Goal: Task Accomplishment & Management: Use online tool/utility

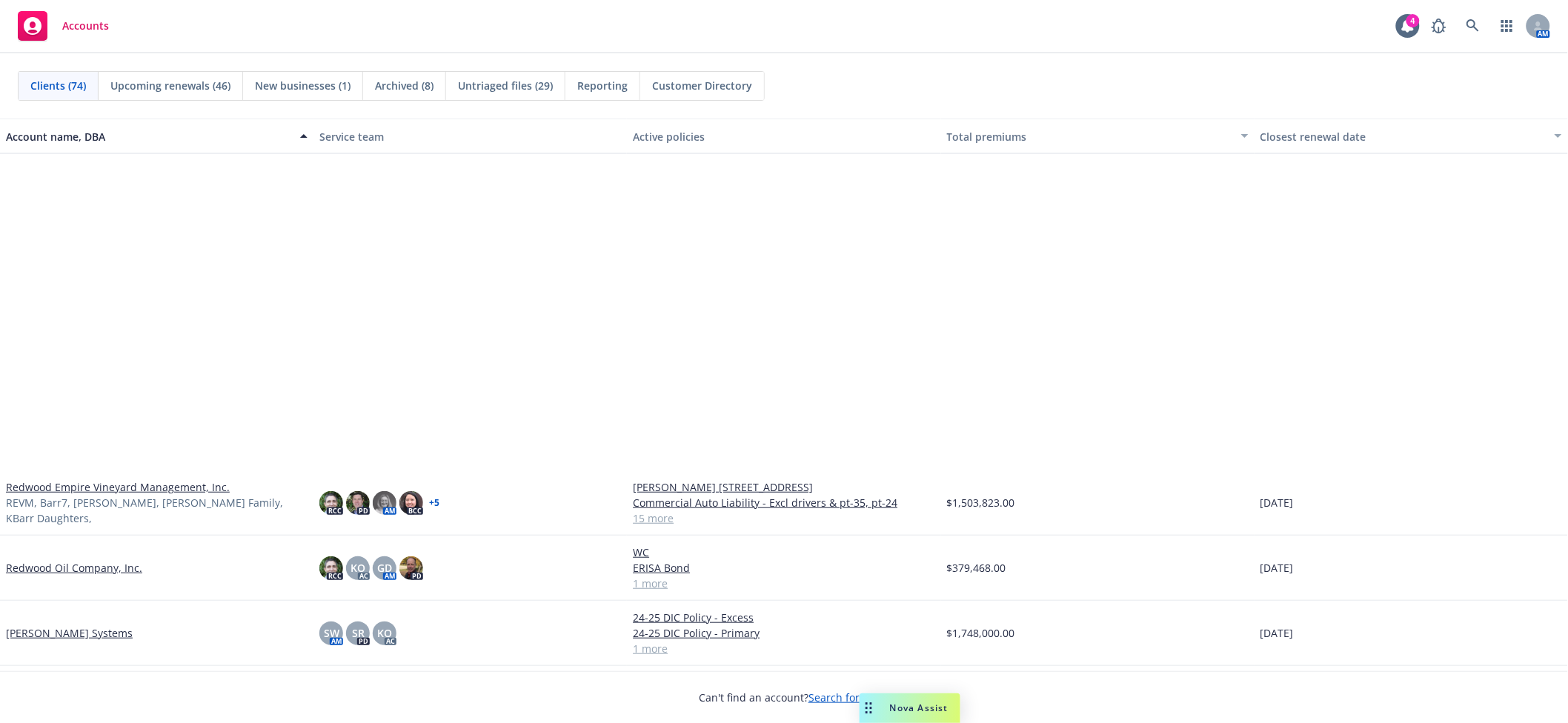
scroll to position [3162, 0]
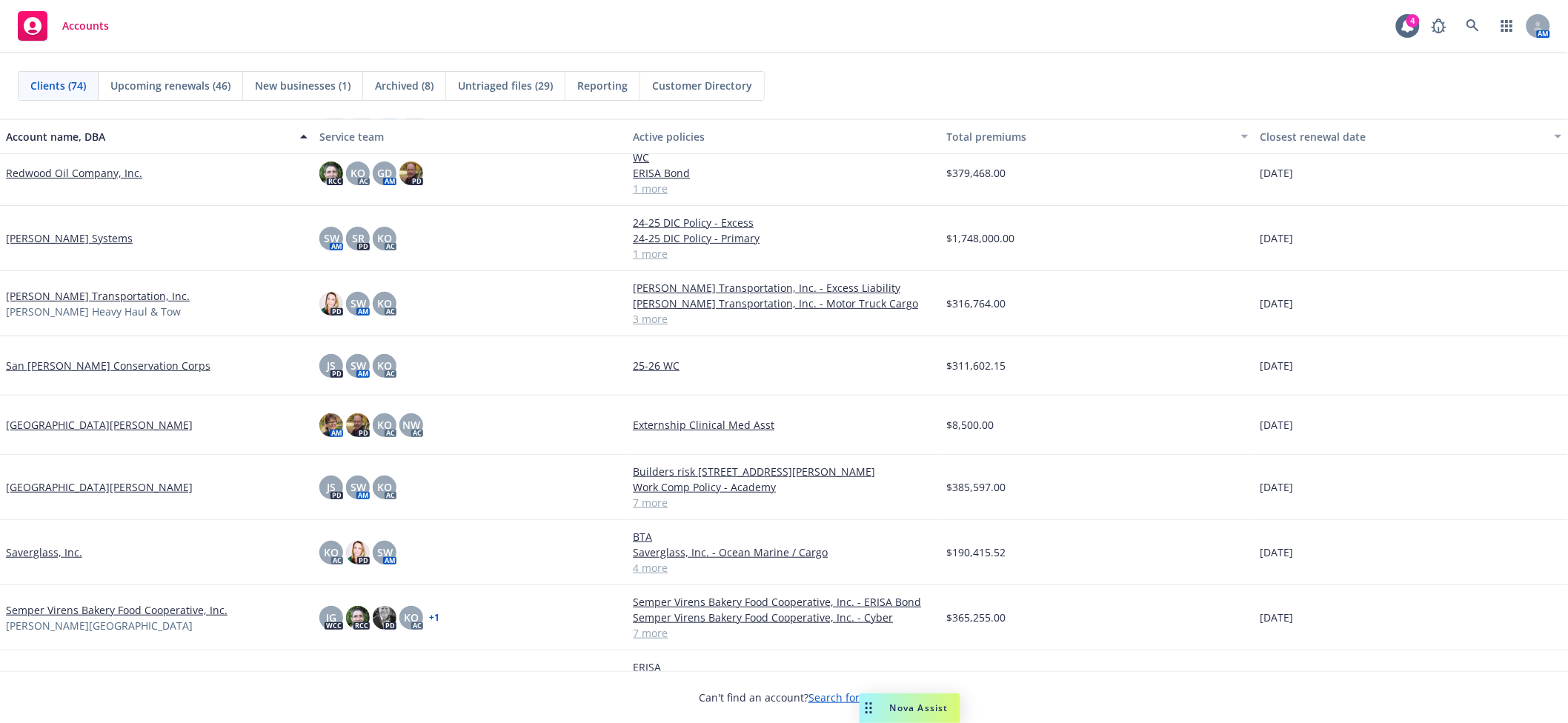
click at [63, 292] on link "Salazar Transportation, Inc." at bounding box center [97, 296] width 184 height 15
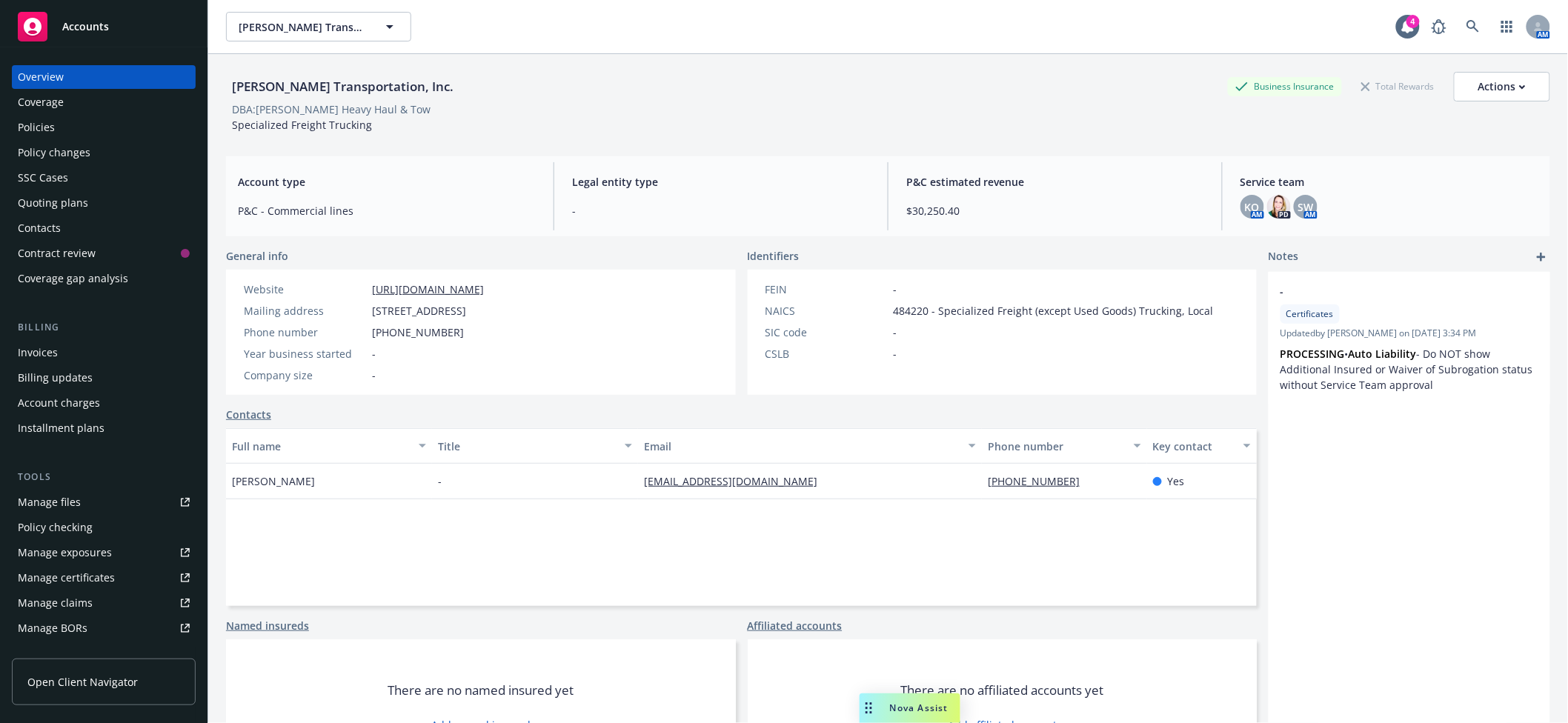
click at [61, 152] on div "Policy changes" at bounding box center [54, 153] width 72 height 24
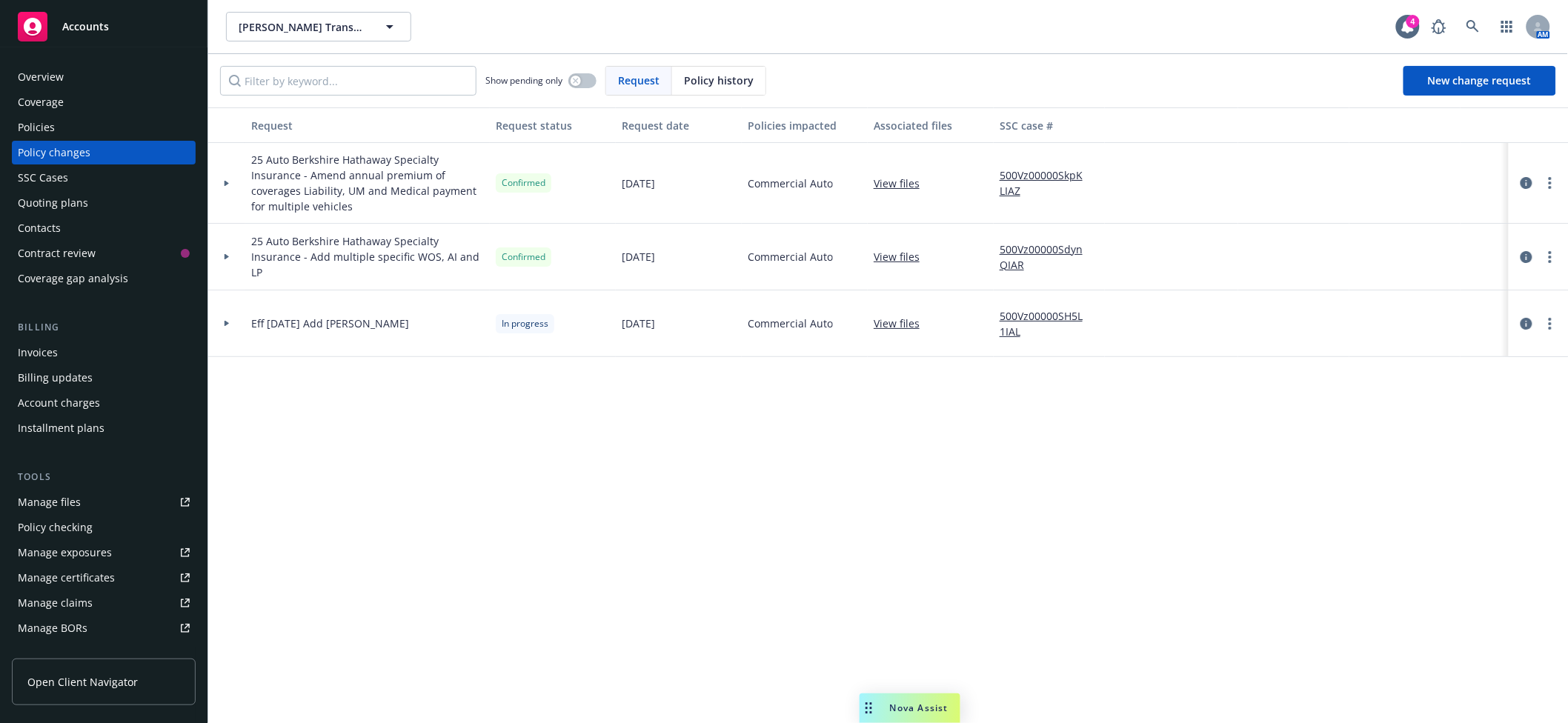
click at [71, 570] on div "Manage certificates" at bounding box center [66, 578] width 97 height 24
click at [1461, 80] on span "New change request" at bounding box center [1480, 80] width 104 height 14
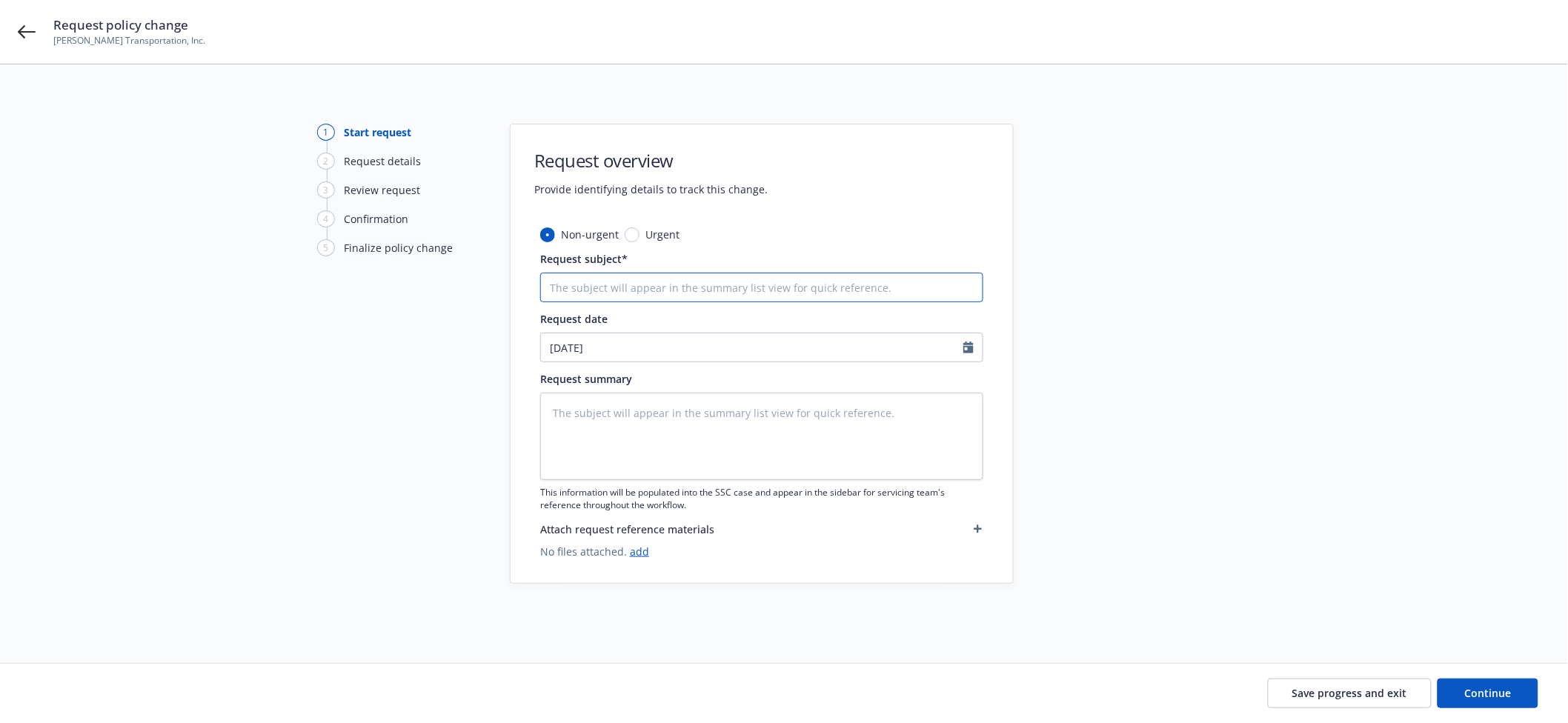
click at [713, 296] on input "Request subject*" at bounding box center [762, 288] width 443 height 30
type textarea "x"
type input "2"
type textarea "x"
type input "25"
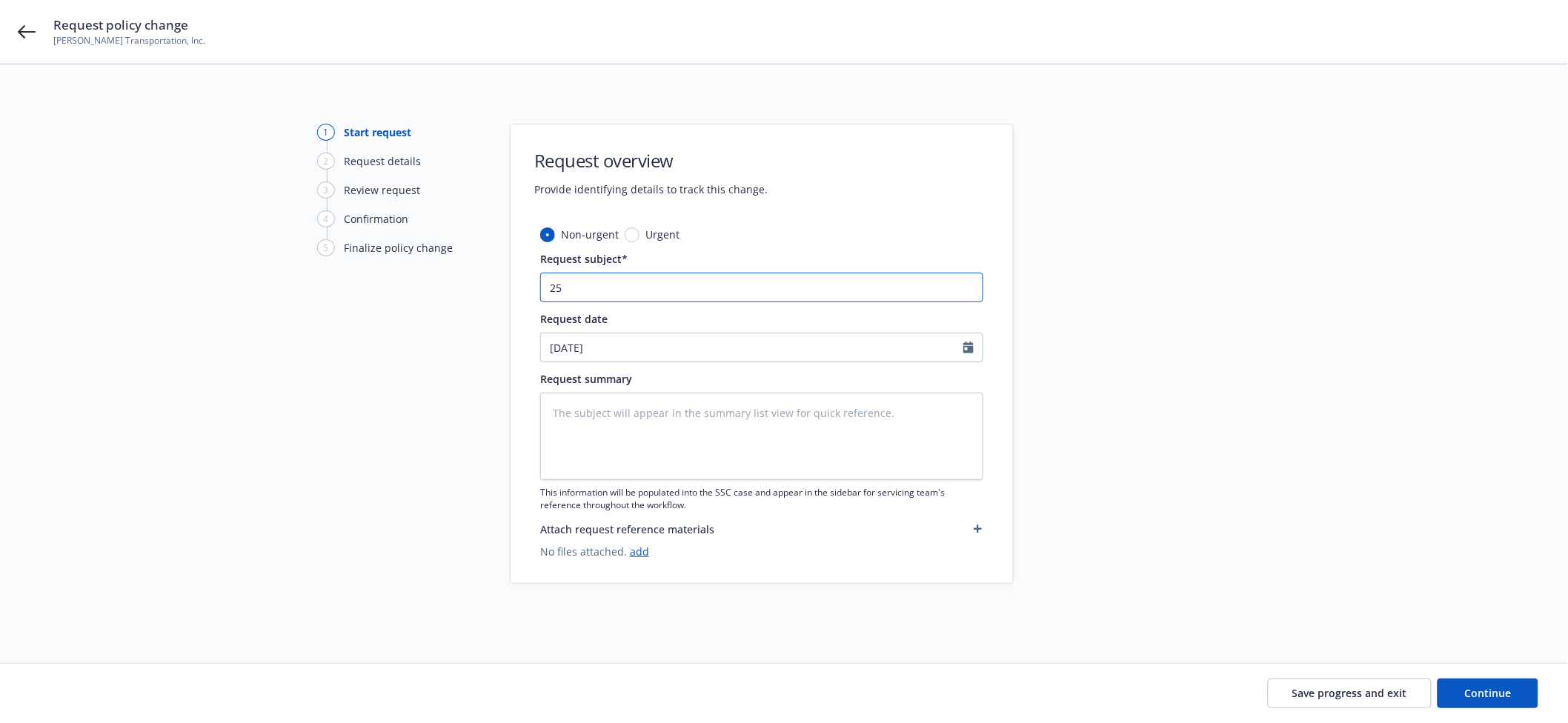
type textarea "x"
type input "25-"
type textarea "x"
type input "25-2"
type textarea "x"
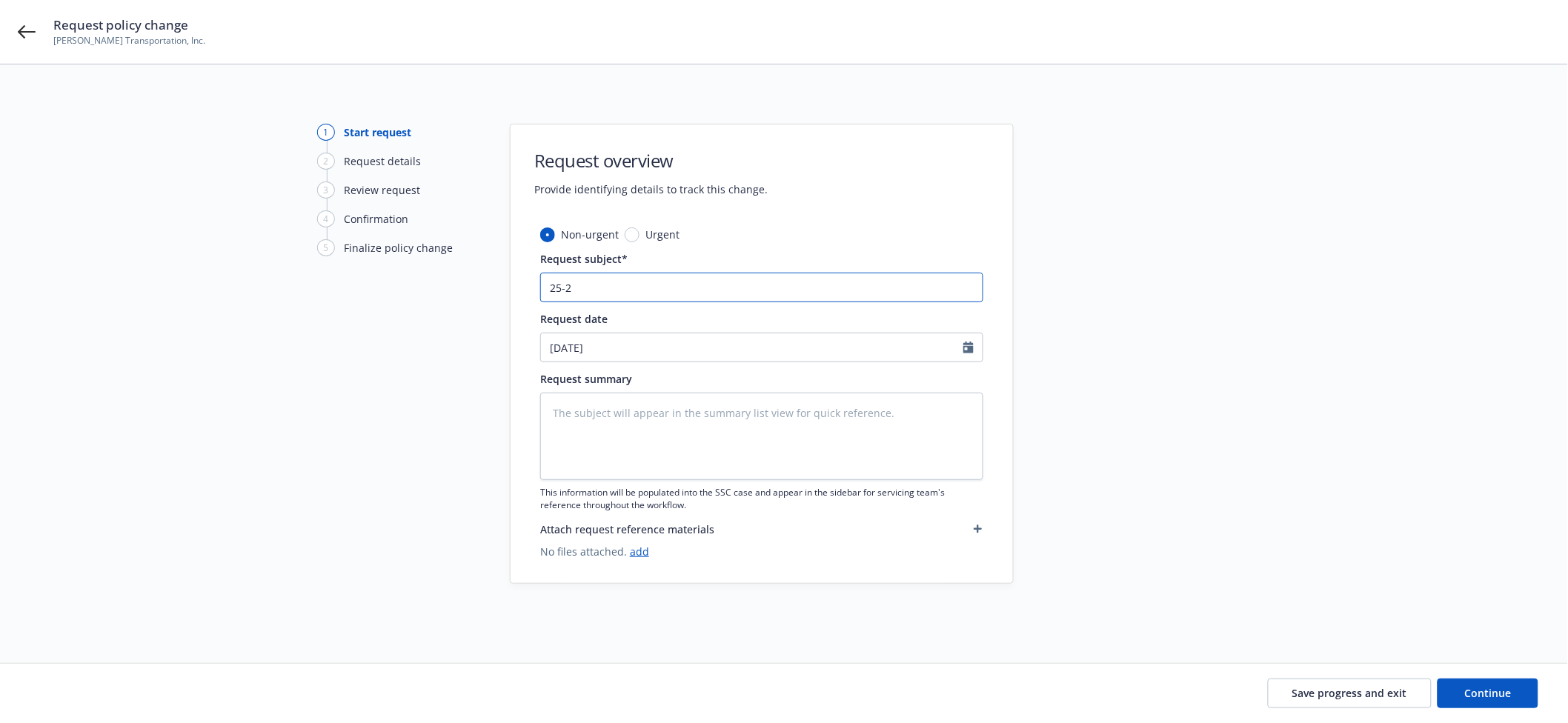
type input "25-26"
type textarea "x"
type input "25-26"
type textarea "x"
type input "25-26 A"
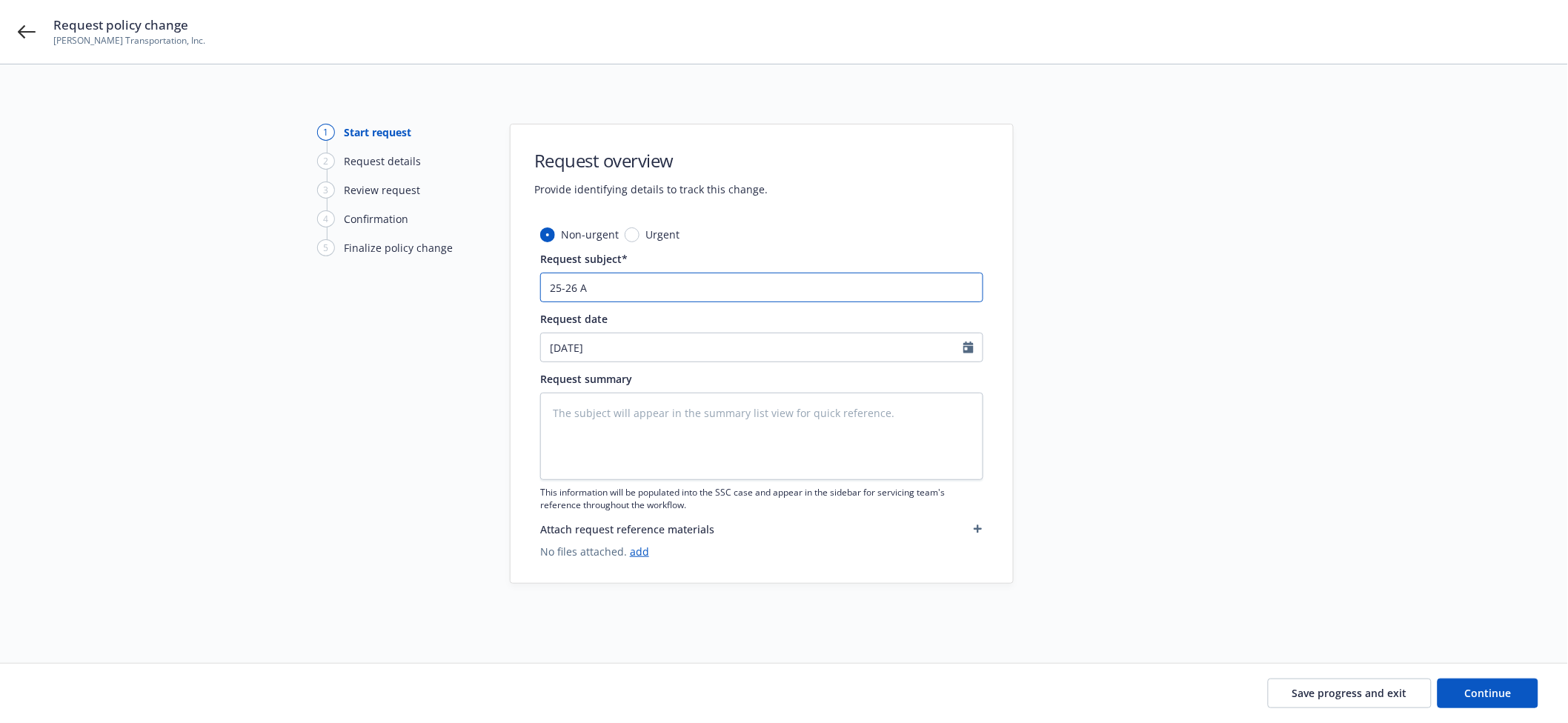
type textarea "x"
type input "25-26 AUT"
type textarea "x"
type input "25-26 AUTO"
type textarea "x"
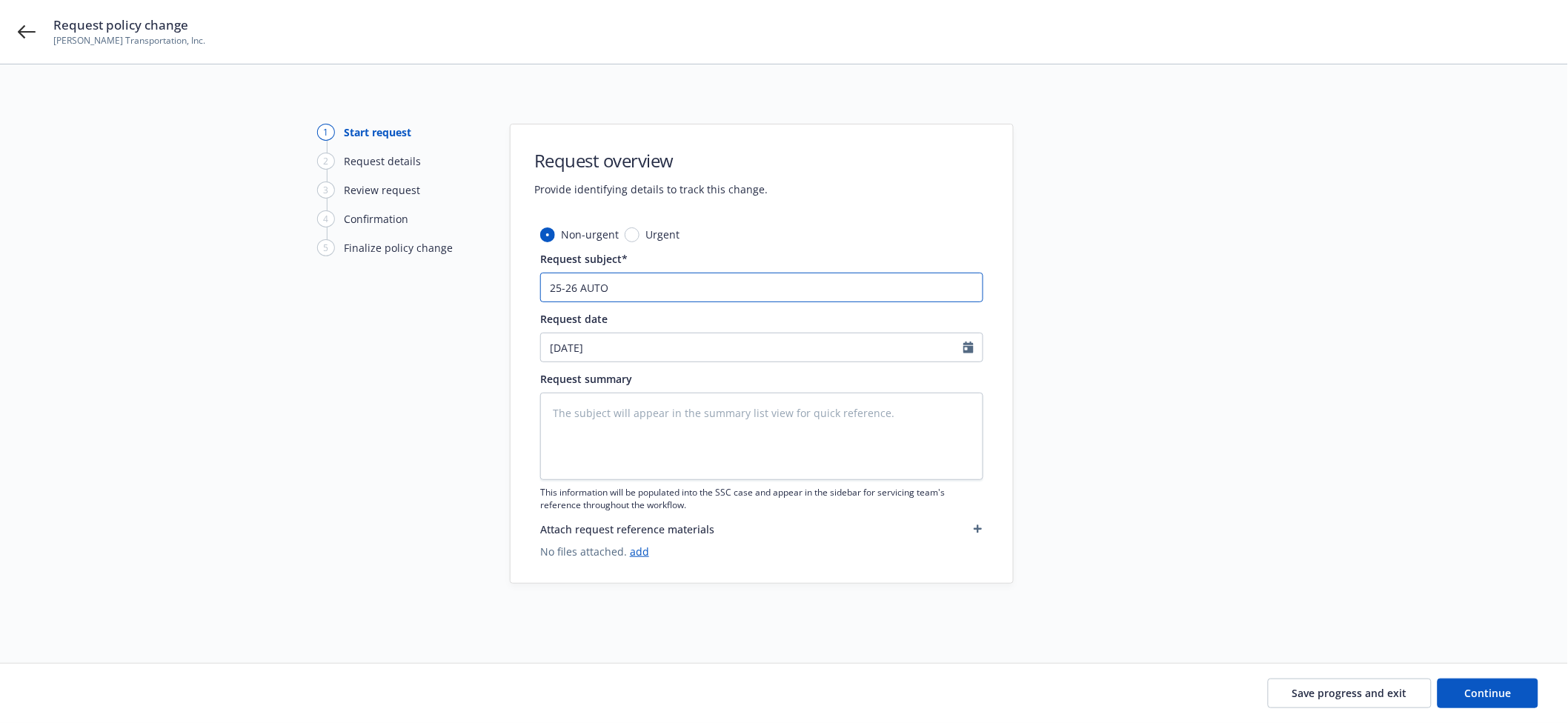
type input "25-26 AUTO"
type textarea "x"
type input "25-26 AUTO -"
type textarea "x"
type input "25-26 AUTO -"
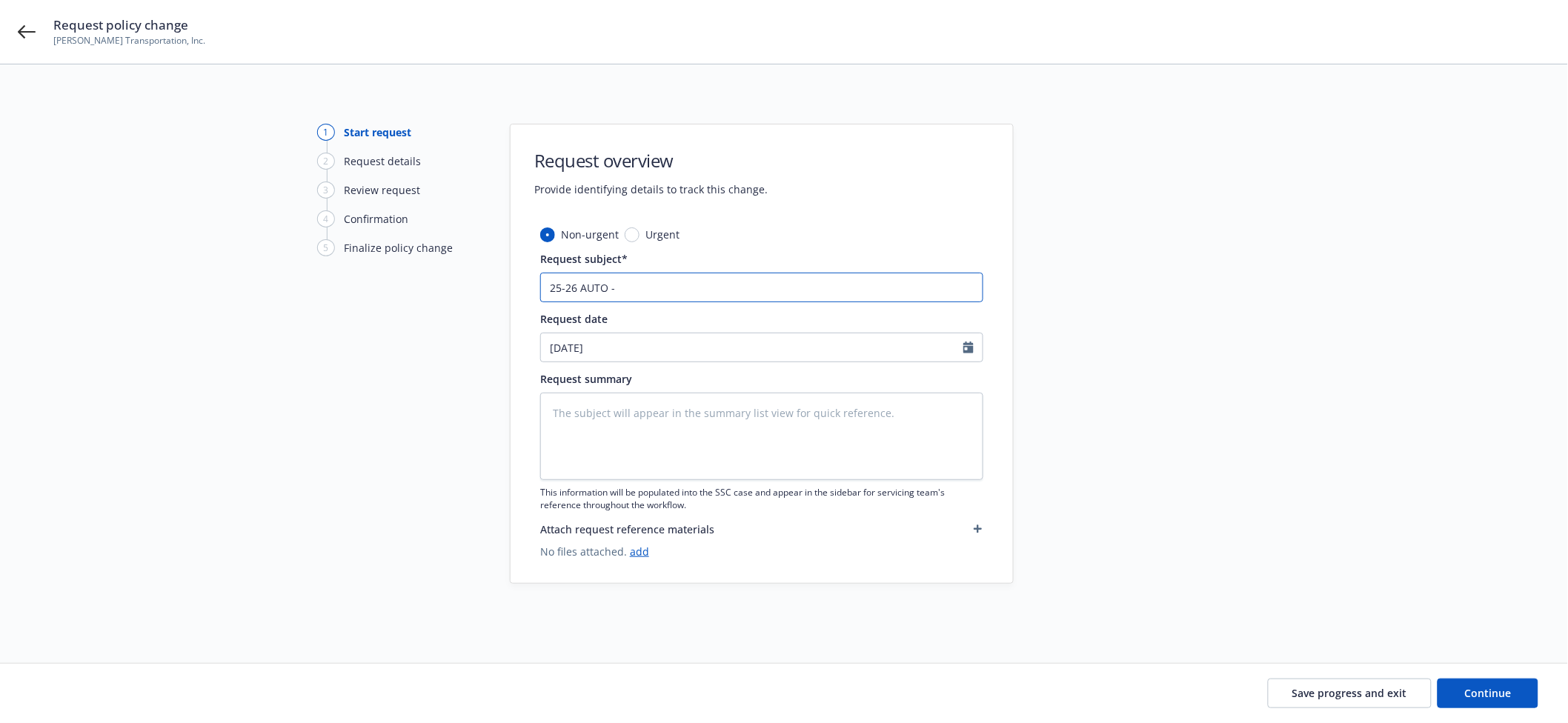
type textarea "x"
type input "25-26 AUTO - A"
type textarea "x"
type input "25-26 AUTO - Ad"
type textarea "x"
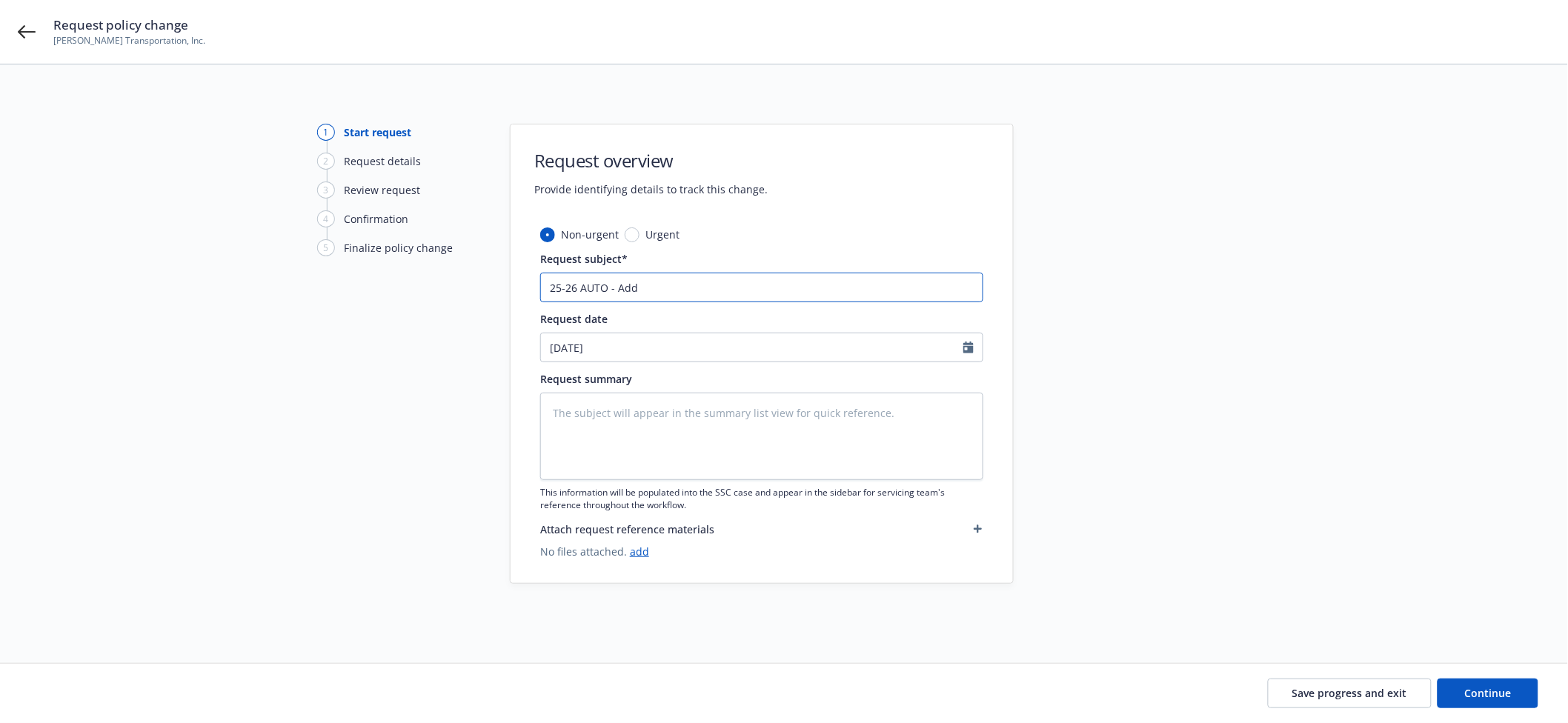
type input "25-26 AUTO - Add"
type textarea "x"
type input "25-26 AUTO - Add A"
type textarea "x"
type input "25-26 AUTO - Add AI"
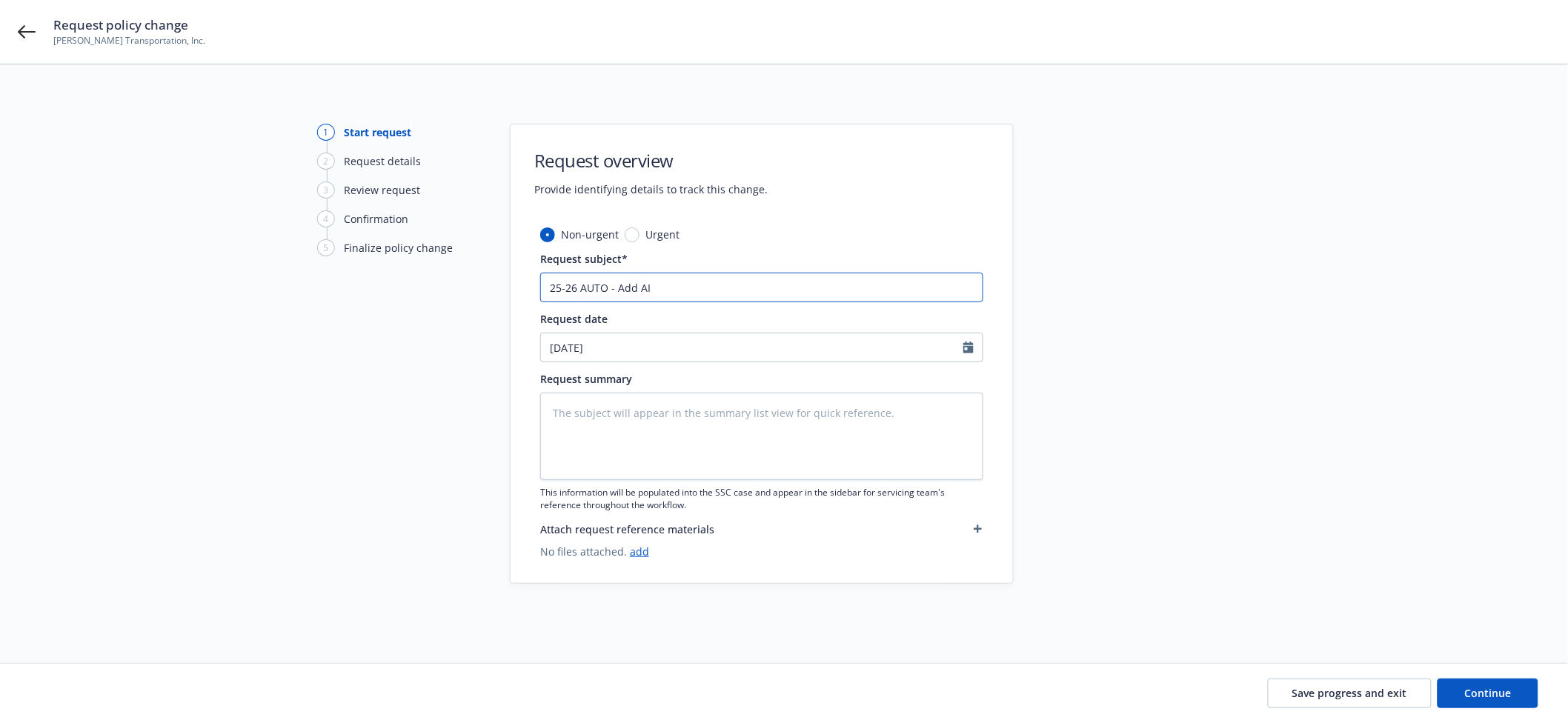
type textarea "x"
type input "25-26 AUTO - Add AI"
type textarea "x"
type input "25-26 AUTO - Add AI f"
type textarea "x"
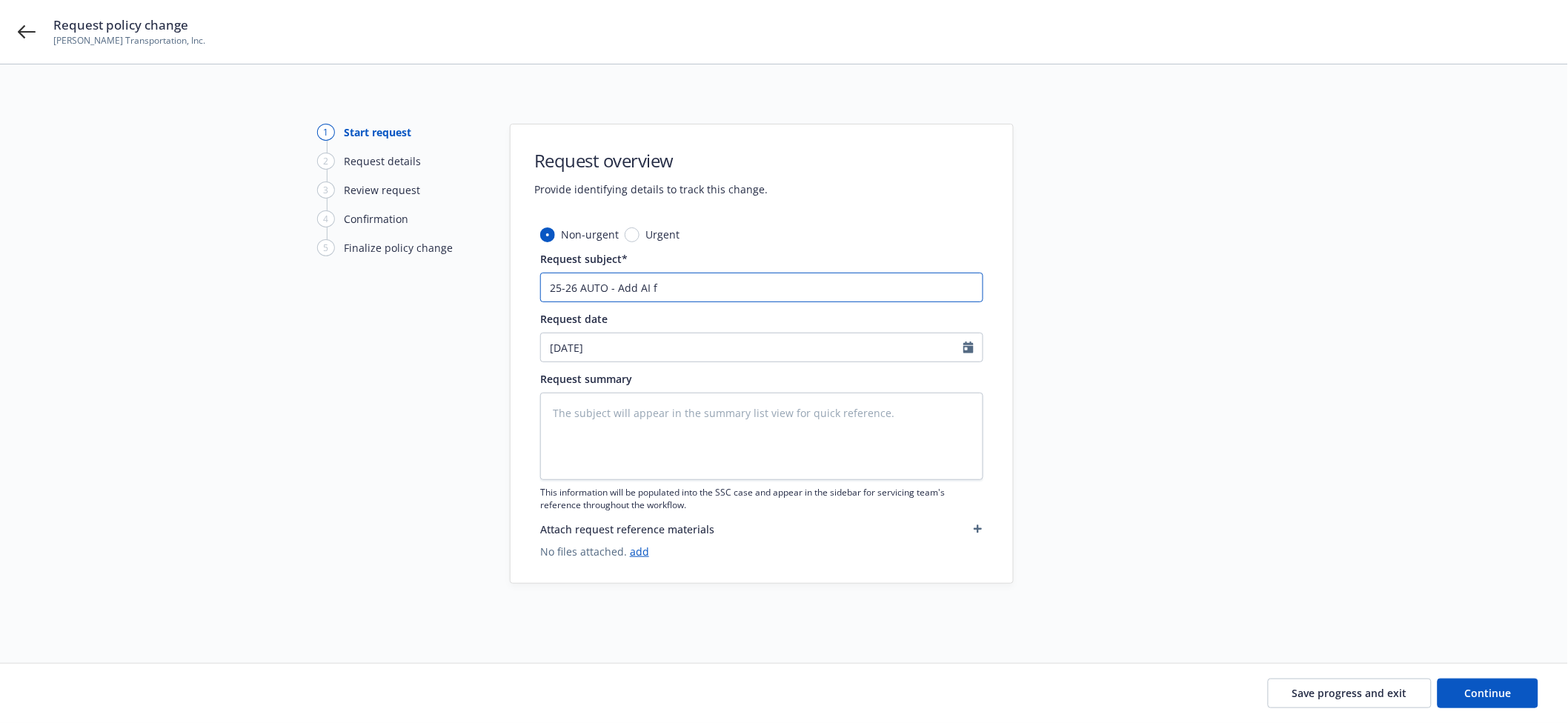
type input "25-26 AUTO - Add AI fo"
type textarea "x"
type input "25-26 AUTO - Add AI for"
type textarea "x"
type input "25-26 AUTO - Add AI for"
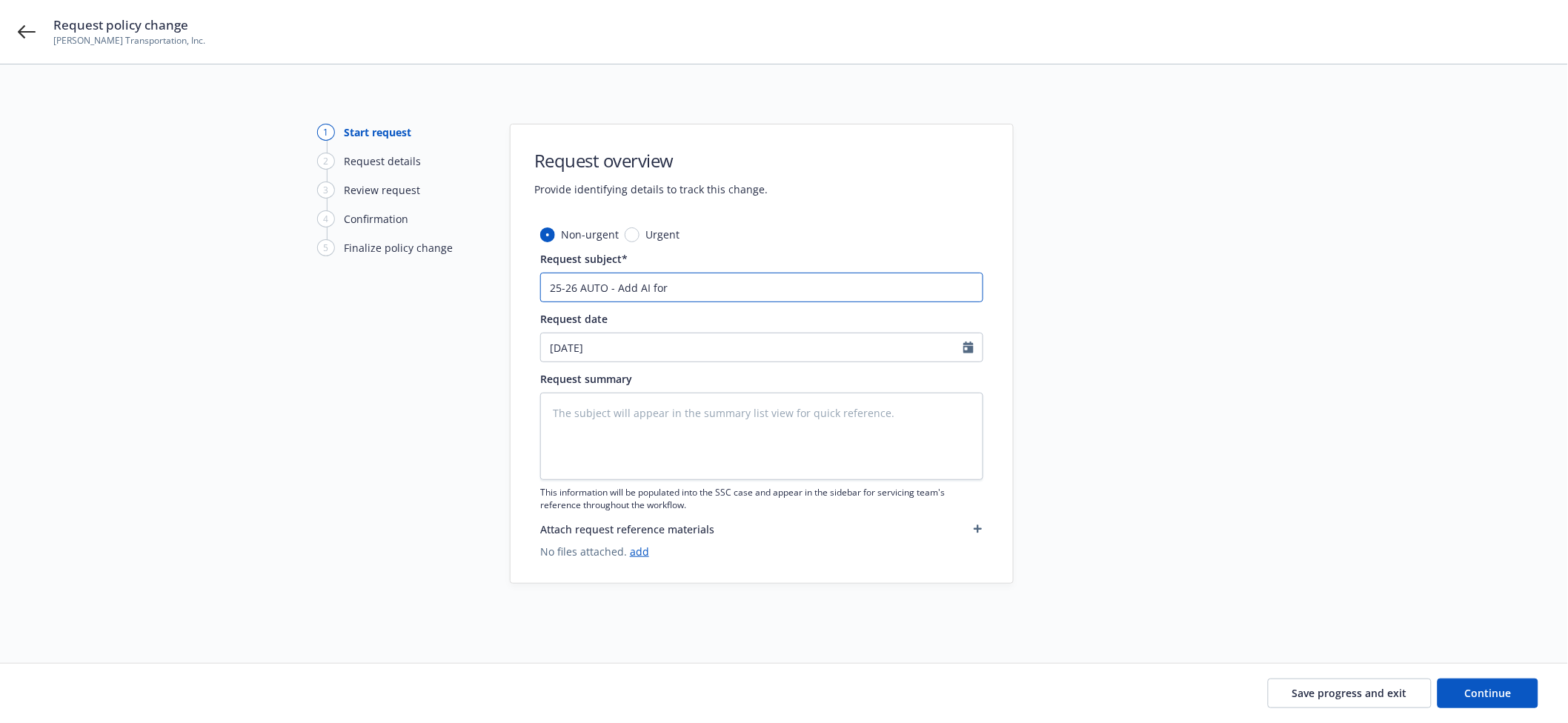
type textarea "x"
type input "25-26 AUTO - Add AI for C"
type textarea "x"
type input "25-26 AUTO - Add AI for Cr"
type textarea "x"
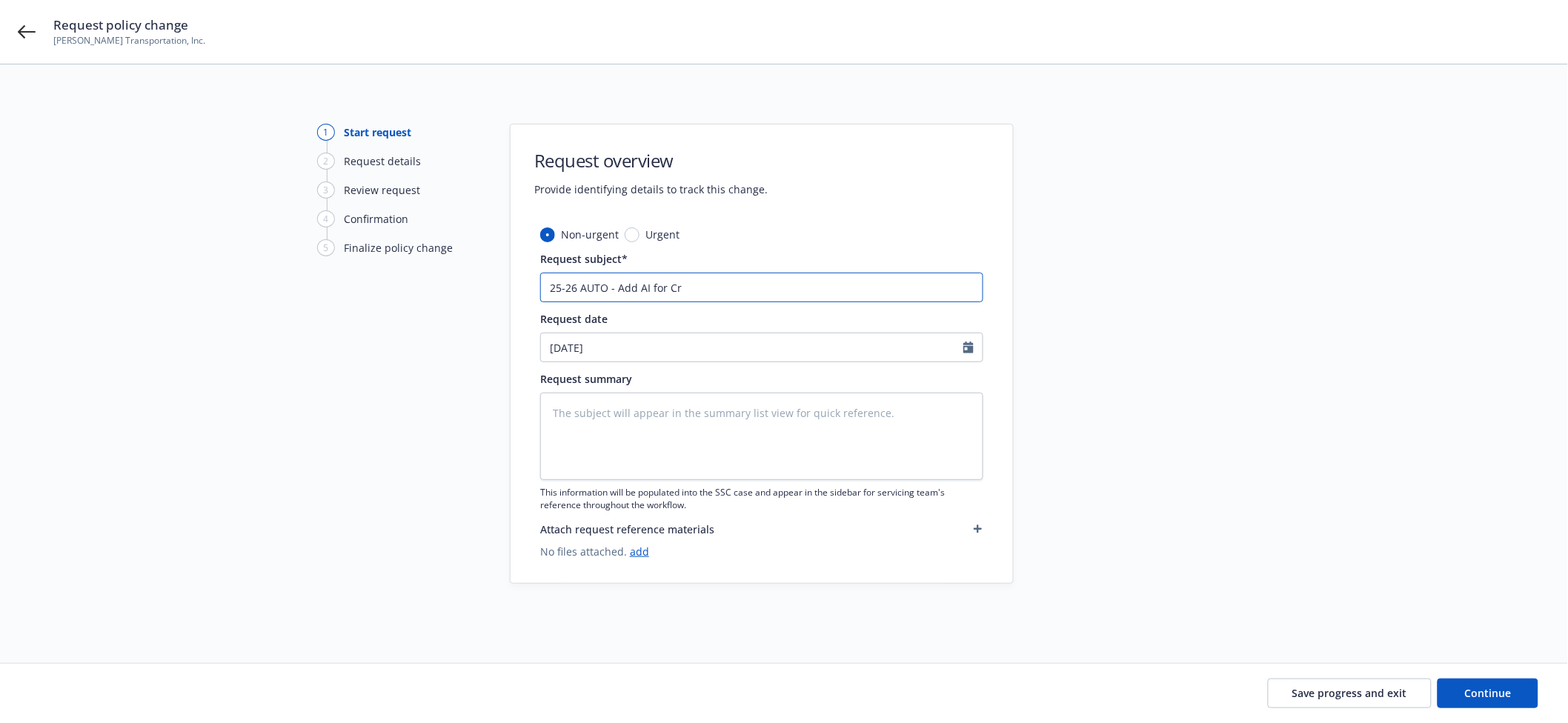
type input "25-26 AUTO - Add AI for Cro"
type textarea "x"
type input "25-26 AUTO - Add AI for Cros"
type textarea "x"
type input "25-26 AUTO - Add AI for Cross"
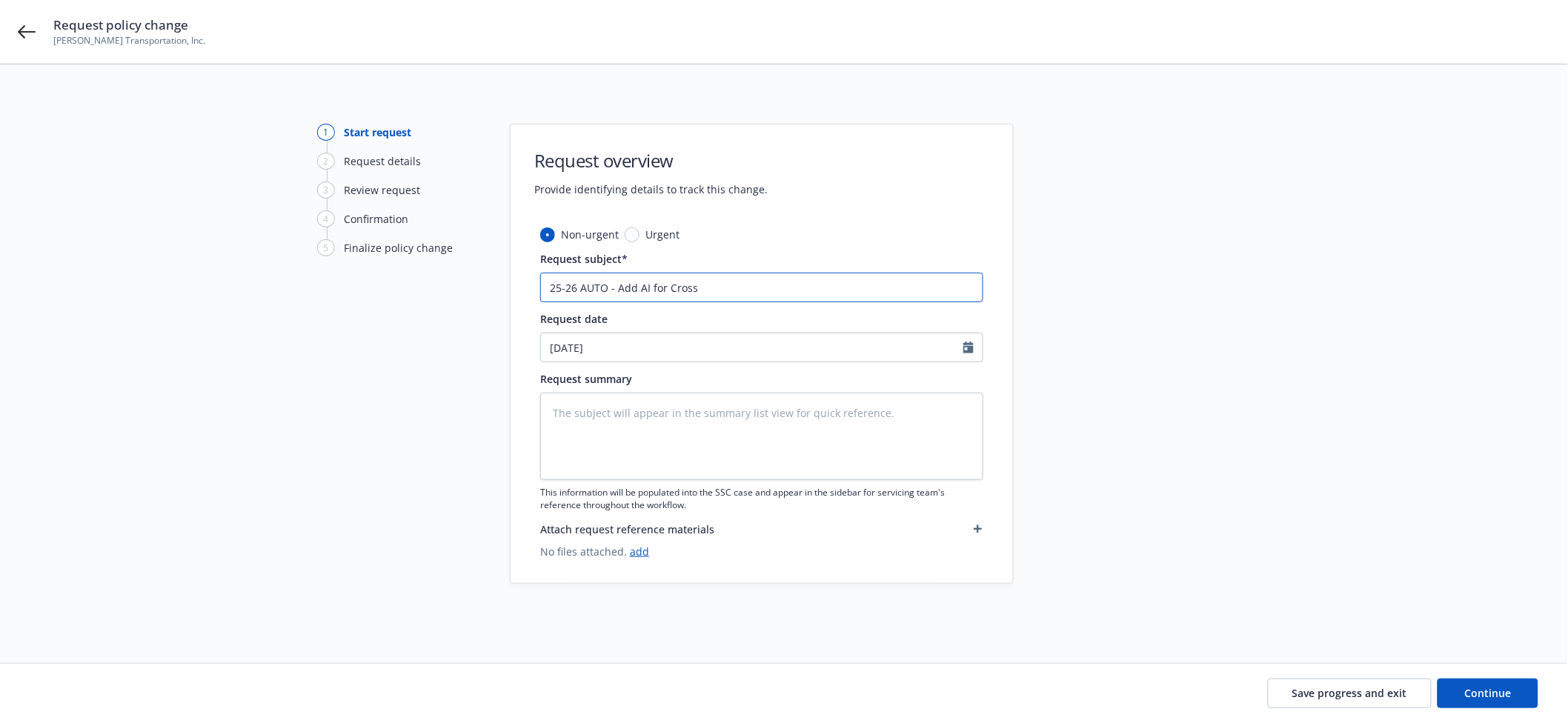
type textarea "x"
type input "25-26 AUTO - Add AI for Crossr"
type textarea "x"
type input "25-26 AUTO - Add AI for Crossro"
type textarea "x"
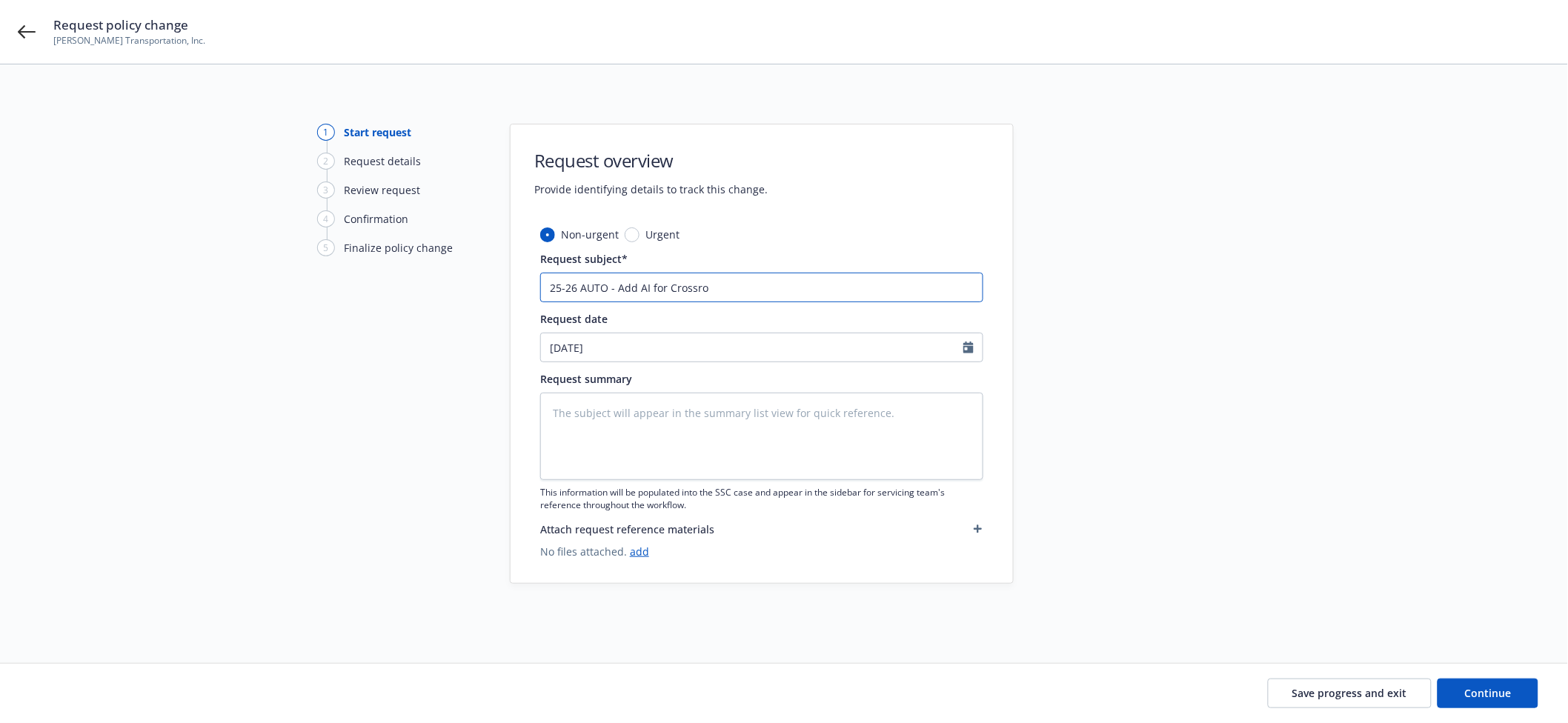
type input "25-26 AUTO - Add AI for Crossroa"
type textarea "x"
type input "25-26 AUTO - Add AI for Crossroad"
type textarea "x"
type input "25-26 AUTO - Add AI for Crossroads"
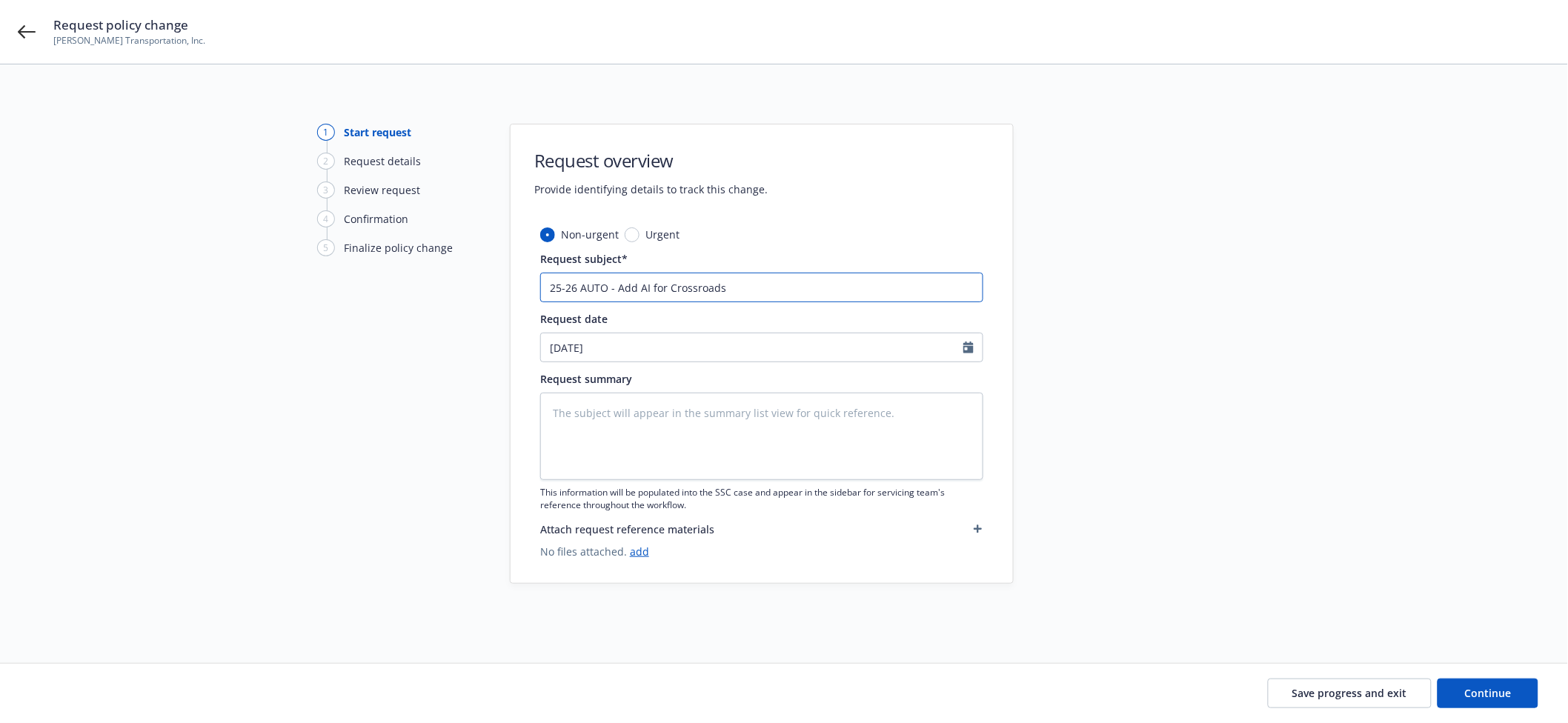
paste input "Equipment LSE & FIN LLC"
type textarea "x"
type input "25-26 AUTO - Add AI for Crossroads Equipment LSE & FIN LLC"
click at [806, 424] on textarea at bounding box center [762, 436] width 443 height 88
type textarea "v"
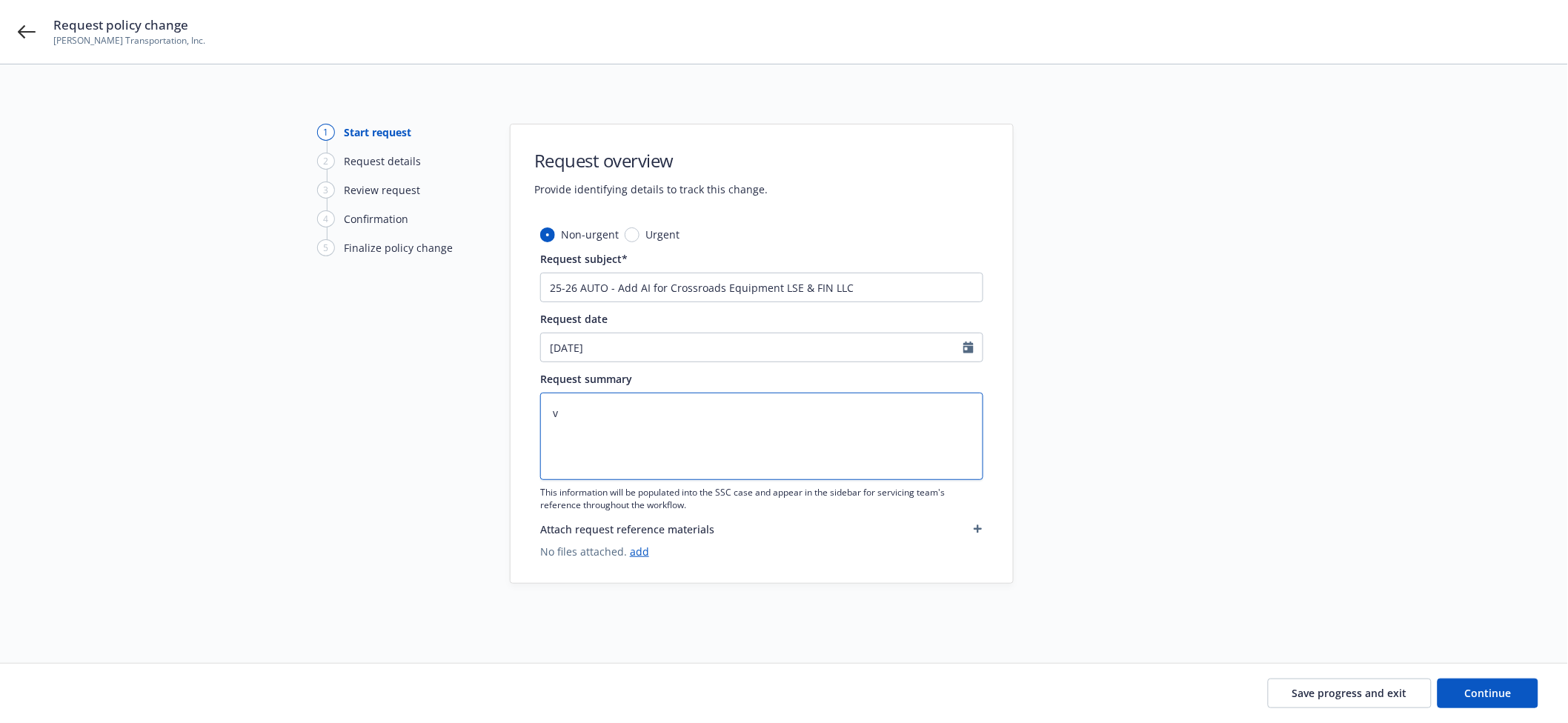
type textarea "x"
type textarea "v"
type textarea "x"
paste textarea "25-26 AUTO - Add AI for Crossroads Equipment LSE & FIN LLC"
type textarea "x"
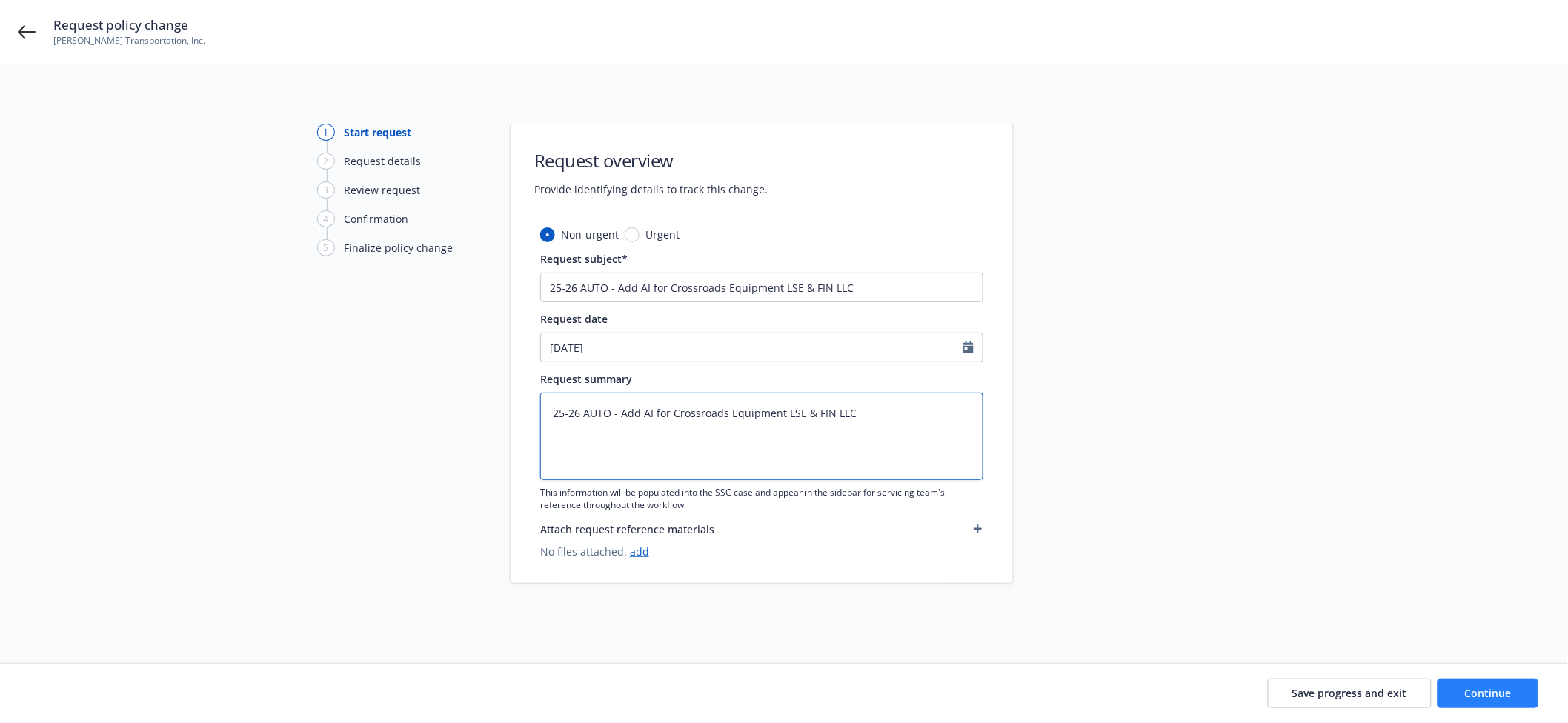
type textarea "25-26 AUTO - Add AI for Crossroads Equipment LSE & FIN LLC"
click at [1469, 677] on span "Continue" at bounding box center [1488, 693] width 47 height 14
type textarea "x"
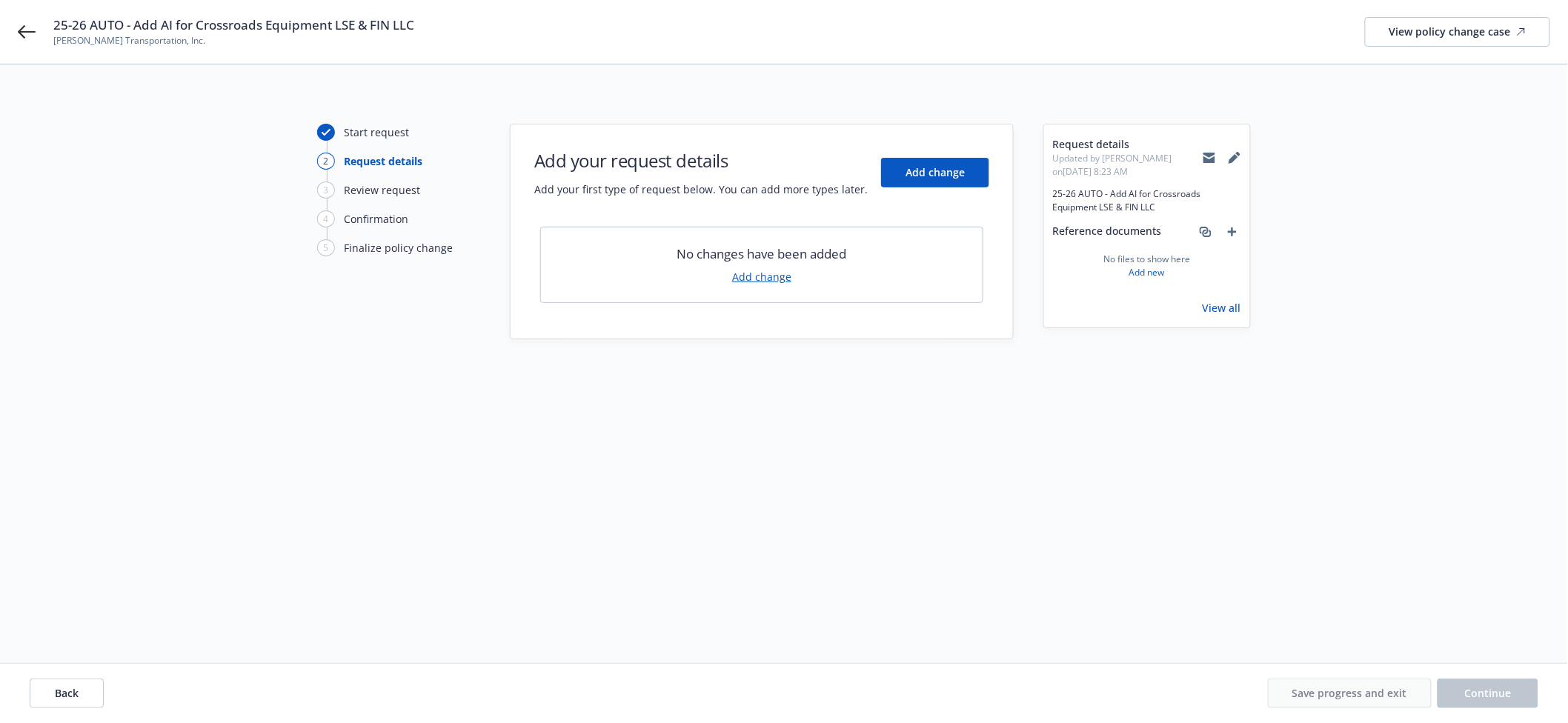
click at [762, 274] on link "Add change" at bounding box center [762, 276] width 59 height 15
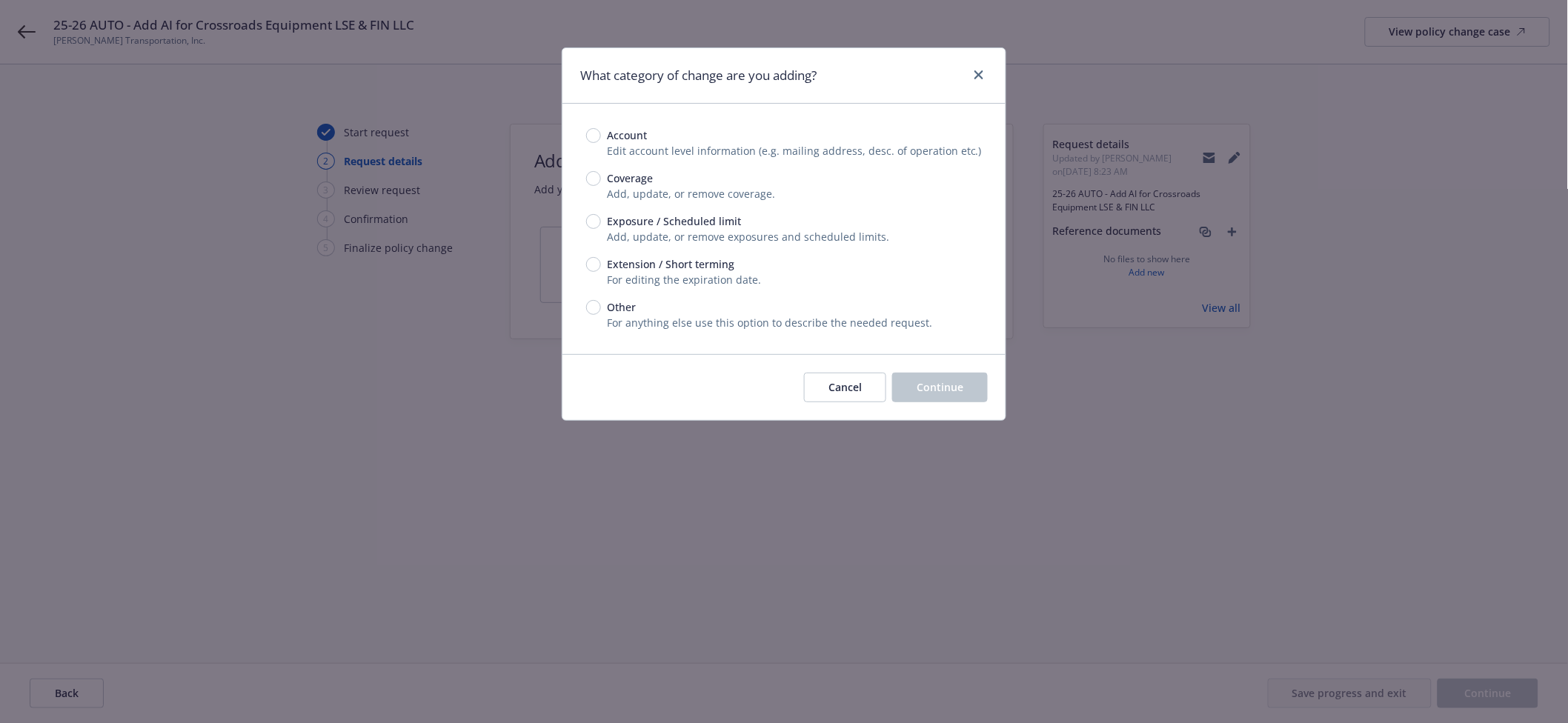
click at [617, 307] on span "Other" at bounding box center [622, 307] width 29 height 15
click at [601, 307] on input "Other" at bounding box center [594, 308] width 14 height 14
radio input "true"
click at [914, 388] on button "Continue" at bounding box center [940, 387] width 96 height 30
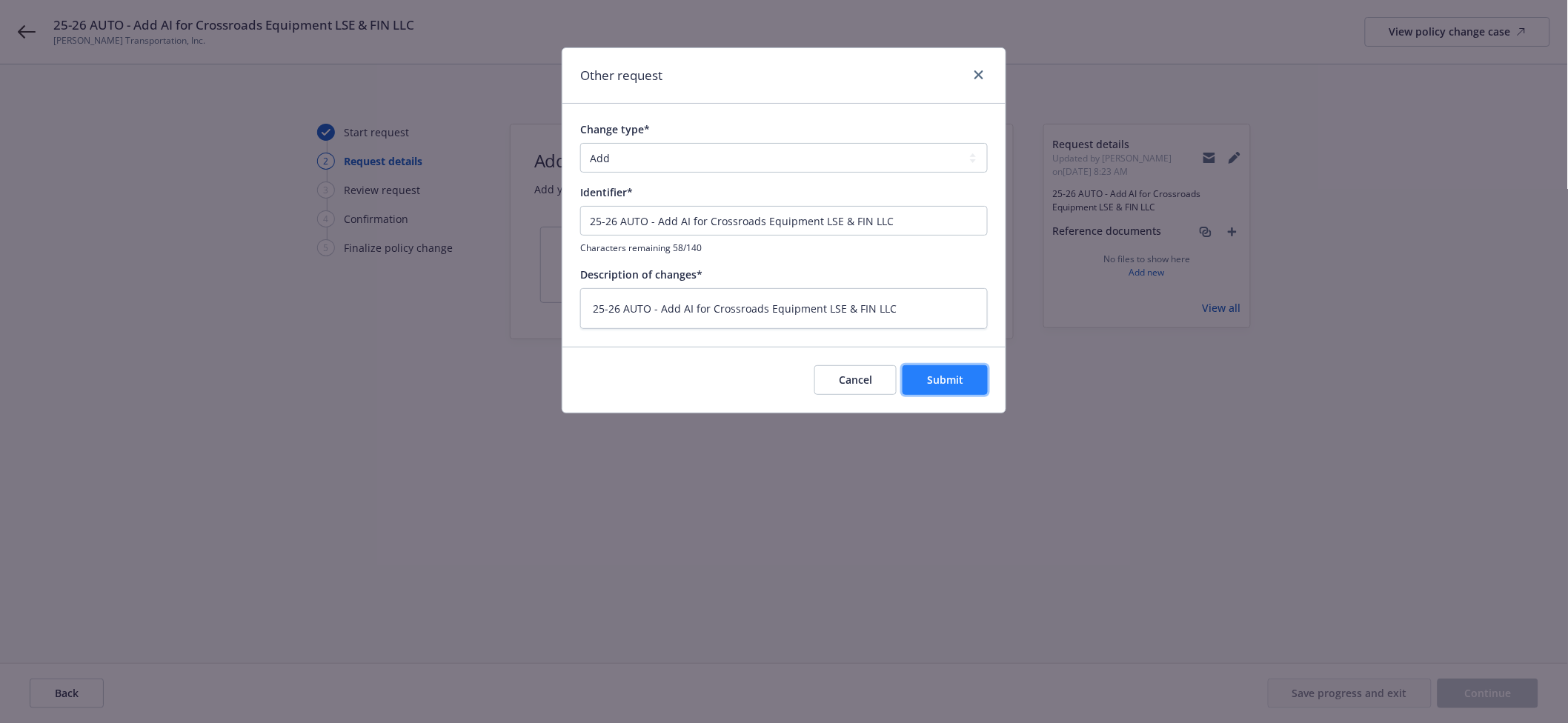
click at [936, 378] on span "Submit" at bounding box center [945, 380] width 36 height 14
type textarea "x"
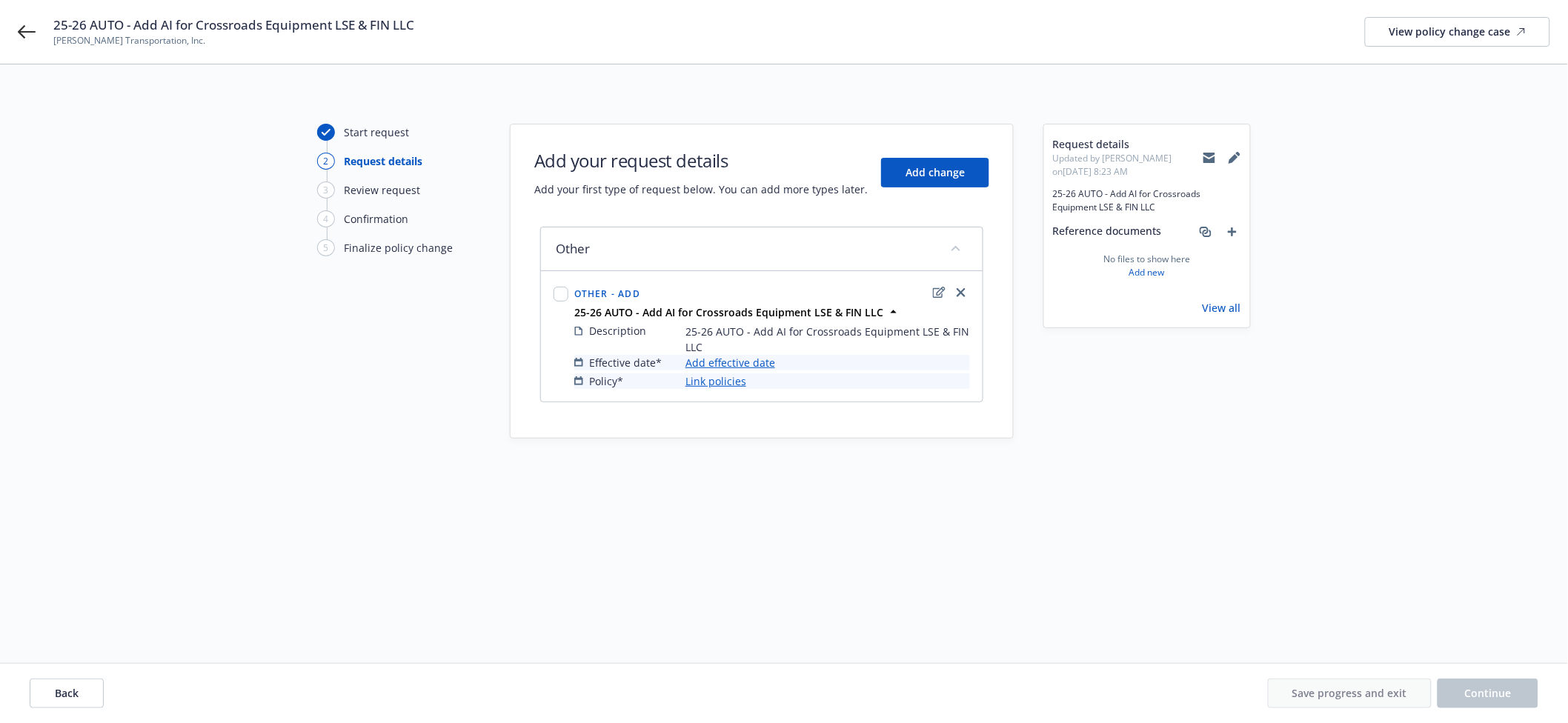
click at [753, 361] on link "Add effective date" at bounding box center [730, 362] width 90 height 15
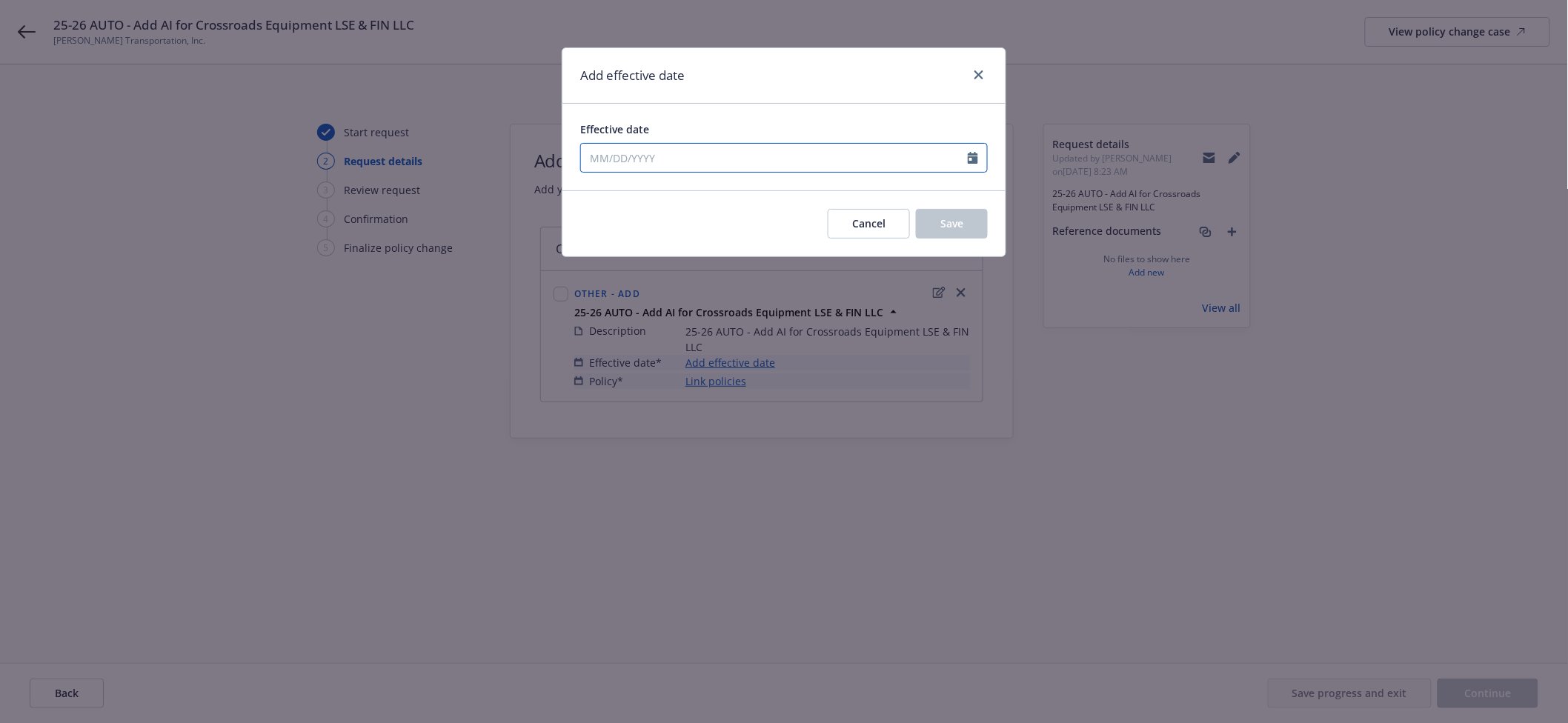
click at [772, 170] on input "Effective date" at bounding box center [774, 157] width 387 height 28
select select "9"
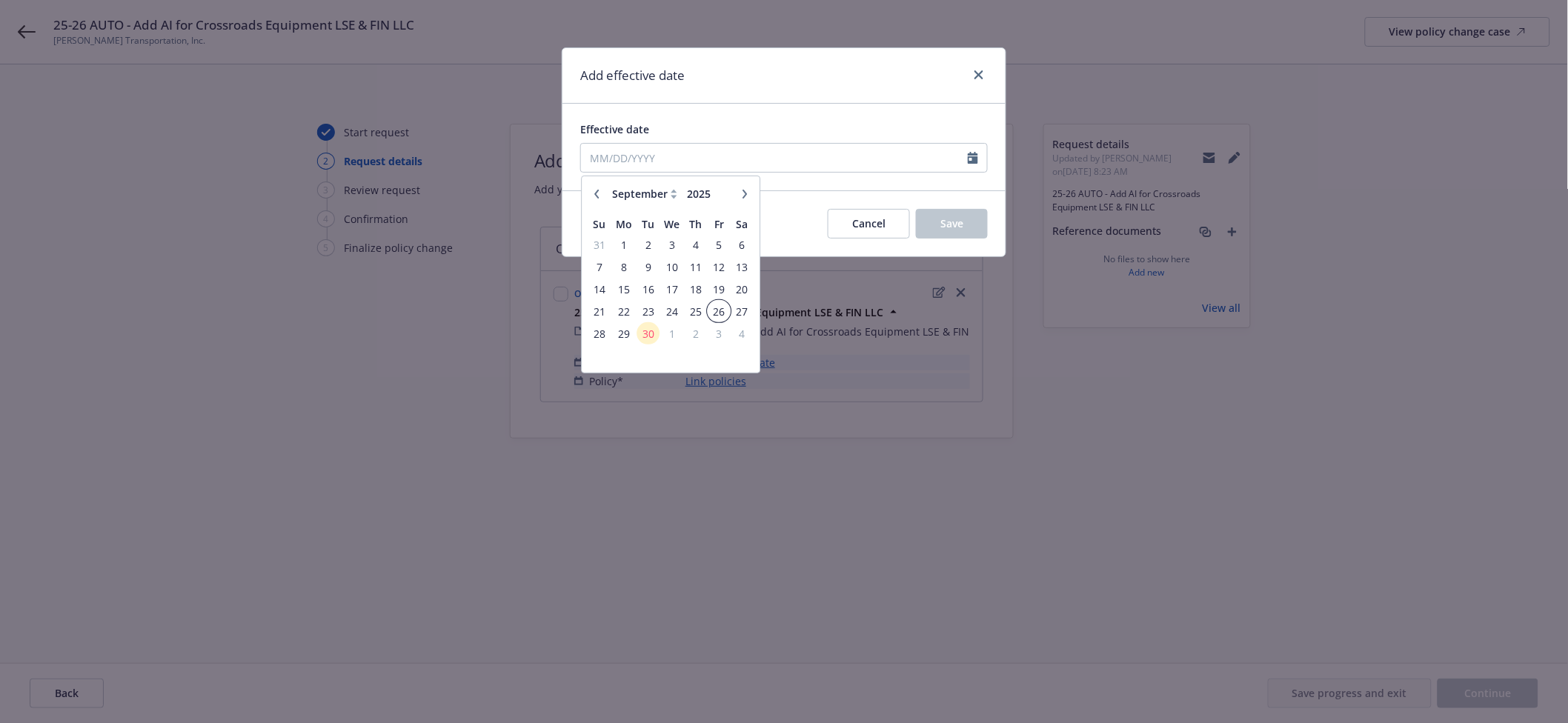
click at [723, 314] on span "26" at bounding box center [719, 311] width 20 height 18
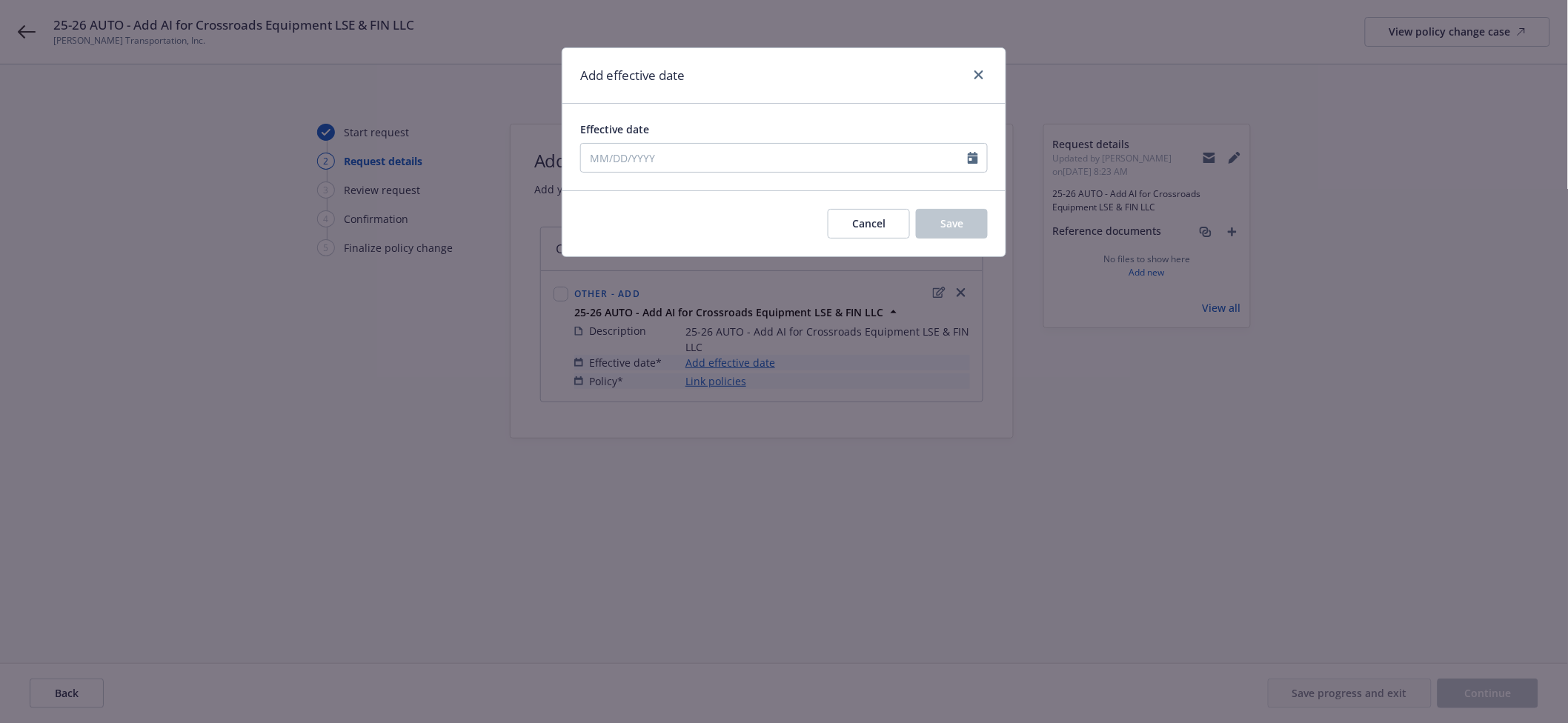
type input "09/26/2025"
click at [932, 234] on button "Save" at bounding box center [951, 223] width 71 height 30
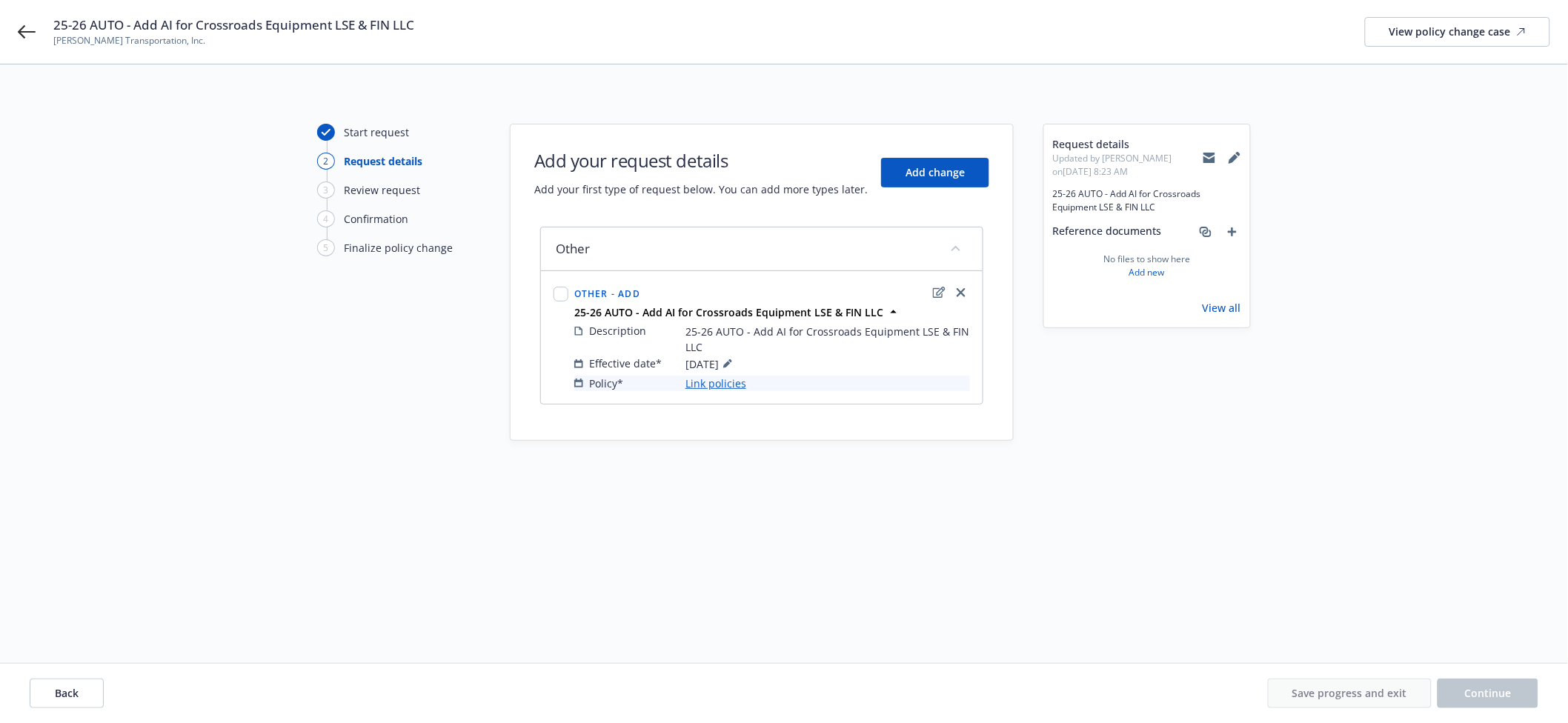
click at [713, 387] on link "Link policies" at bounding box center [716, 383] width 61 height 15
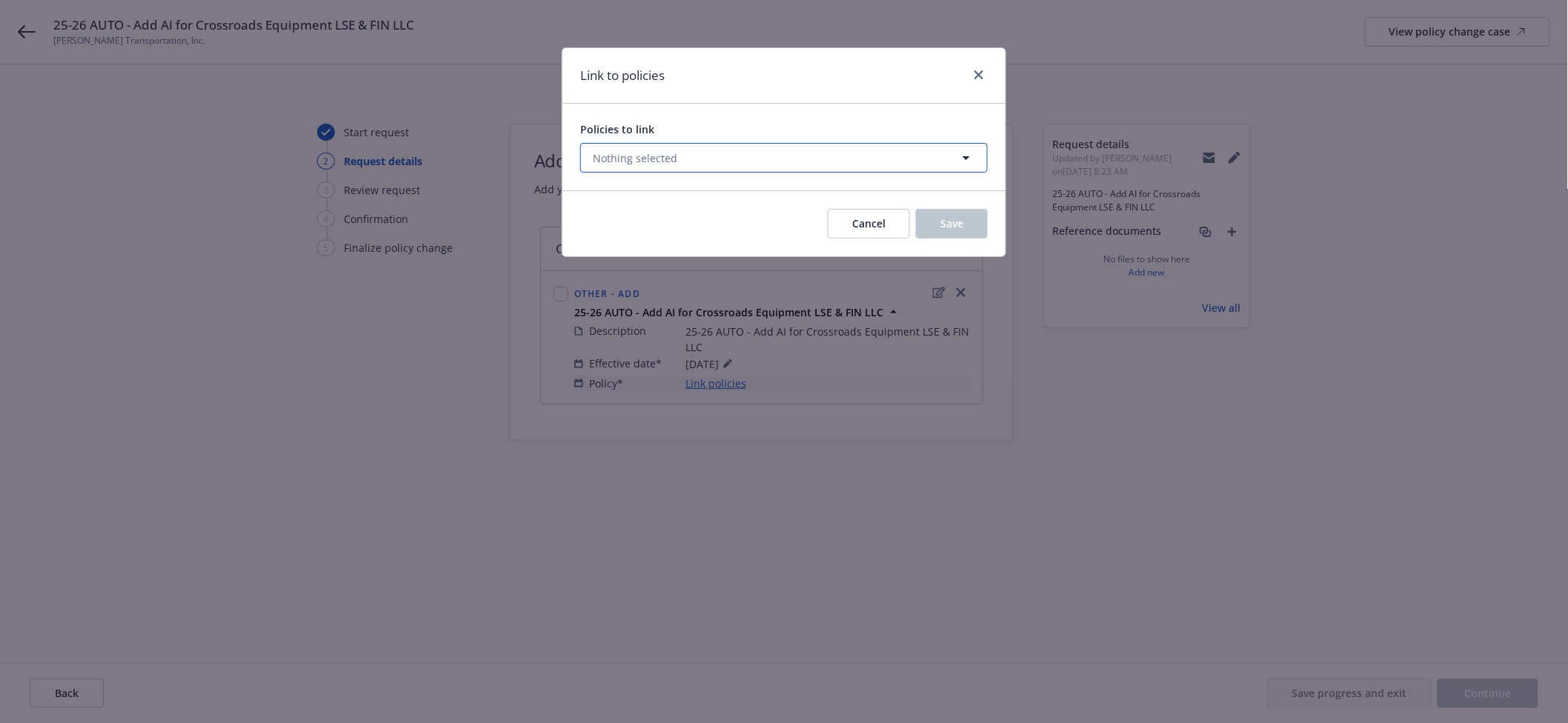
click at [707, 167] on button "Nothing selected" at bounding box center [783, 157] width 407 height 30
select select "ACTIVE"
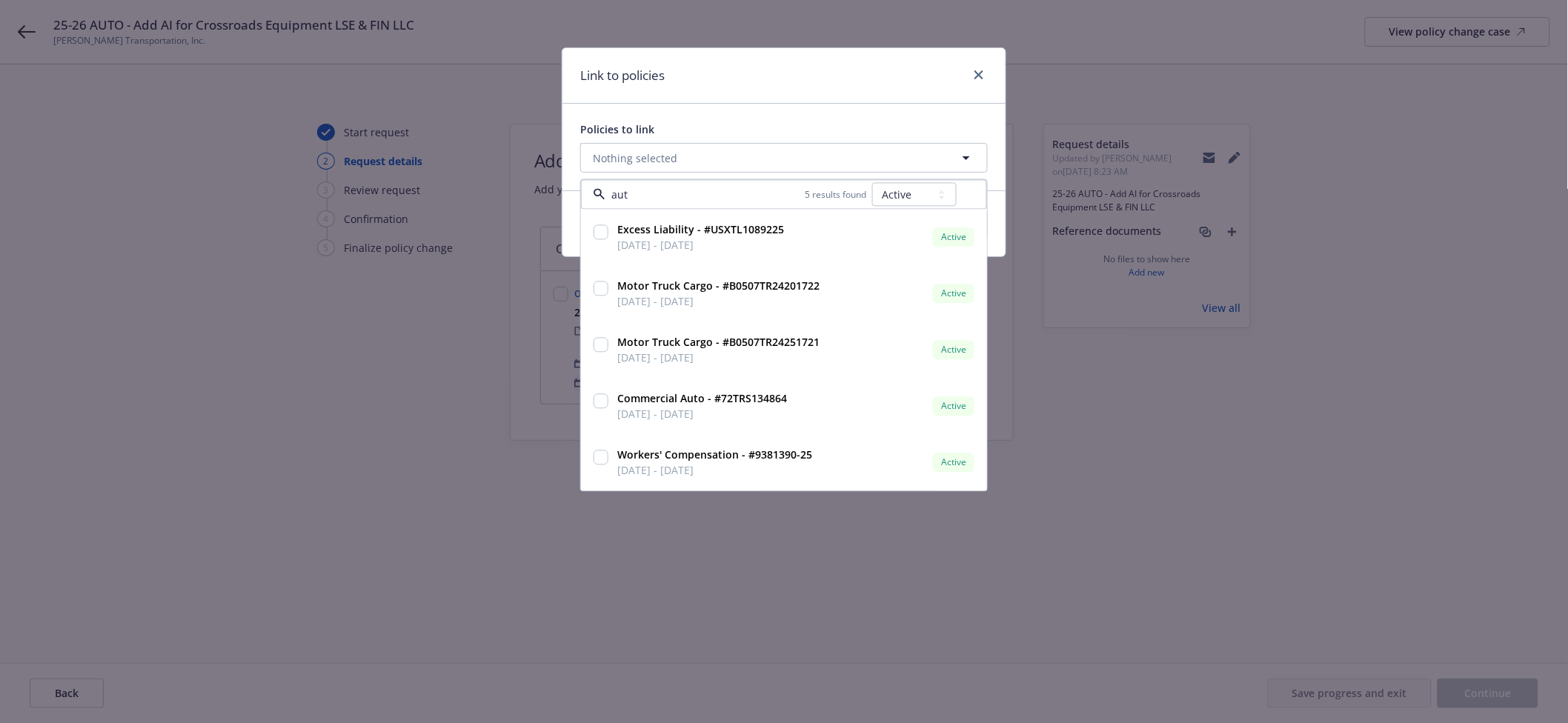
type input "auto"
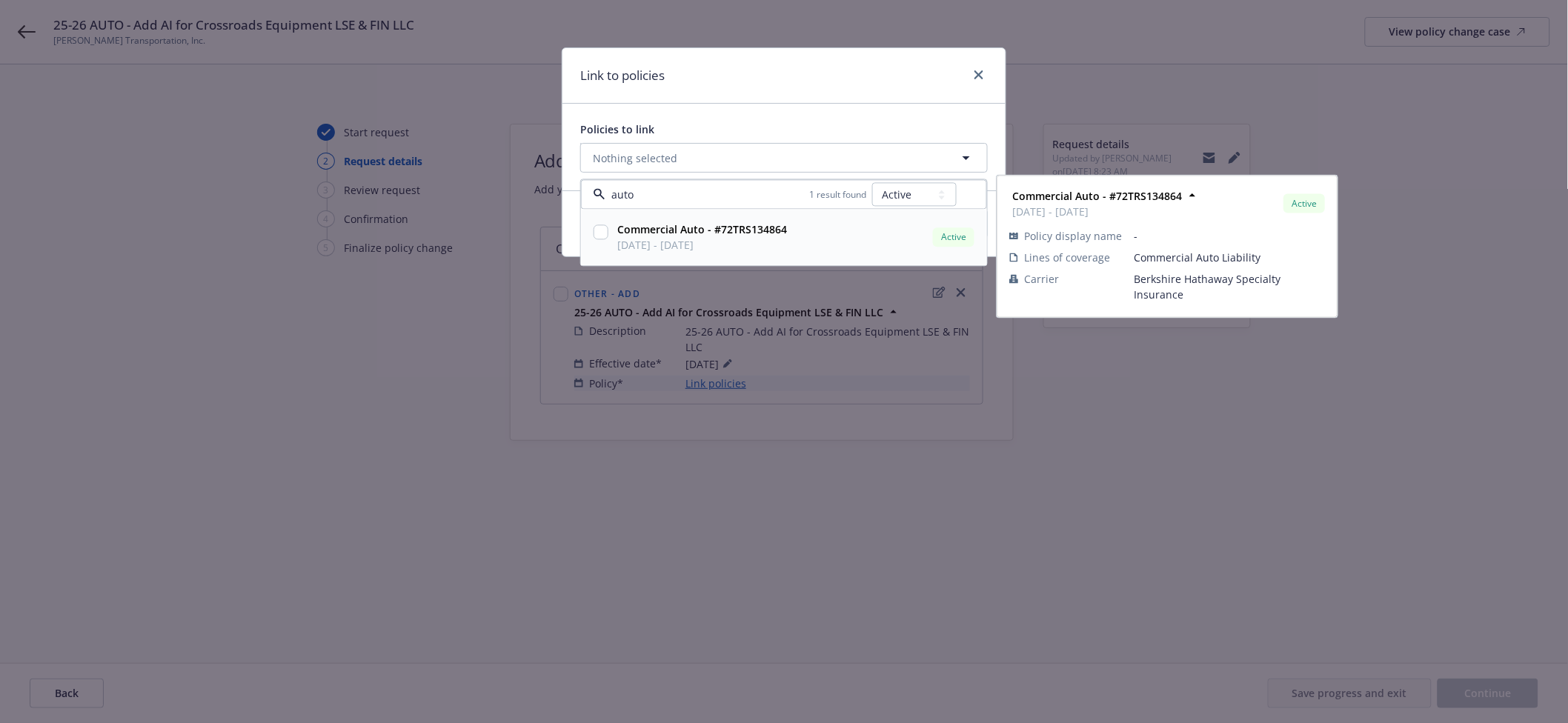
click at [715, 257] on div "Commercial Auto - #72TRS134864 09/08/2025 - 09/08/2026 Active Policy display na…" at bounding box center [784, 238] width 405 height 55
checkbox input "true"
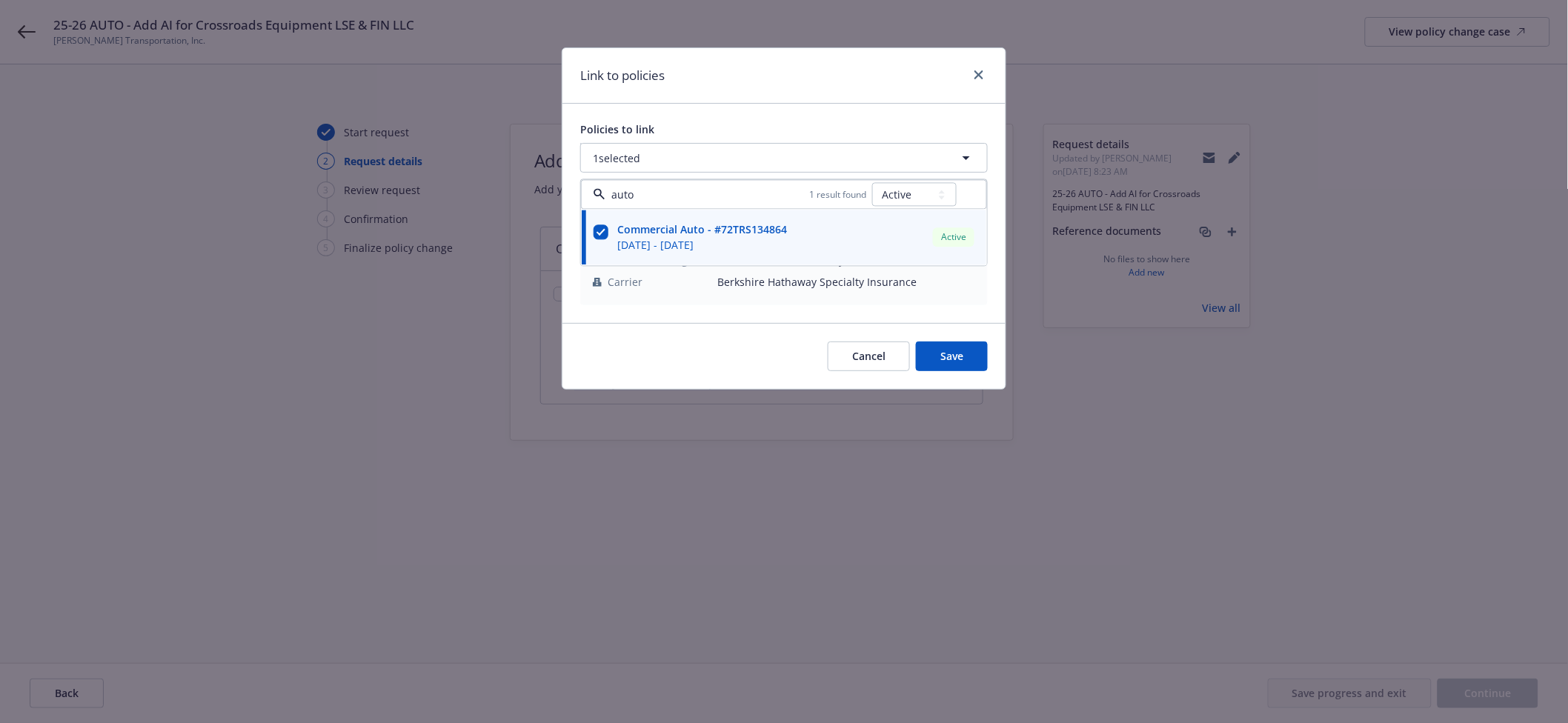
type input "auto"
click at [950, 374] on div "Cancel Save" at bounding box center [784, 356] width 443 height 66
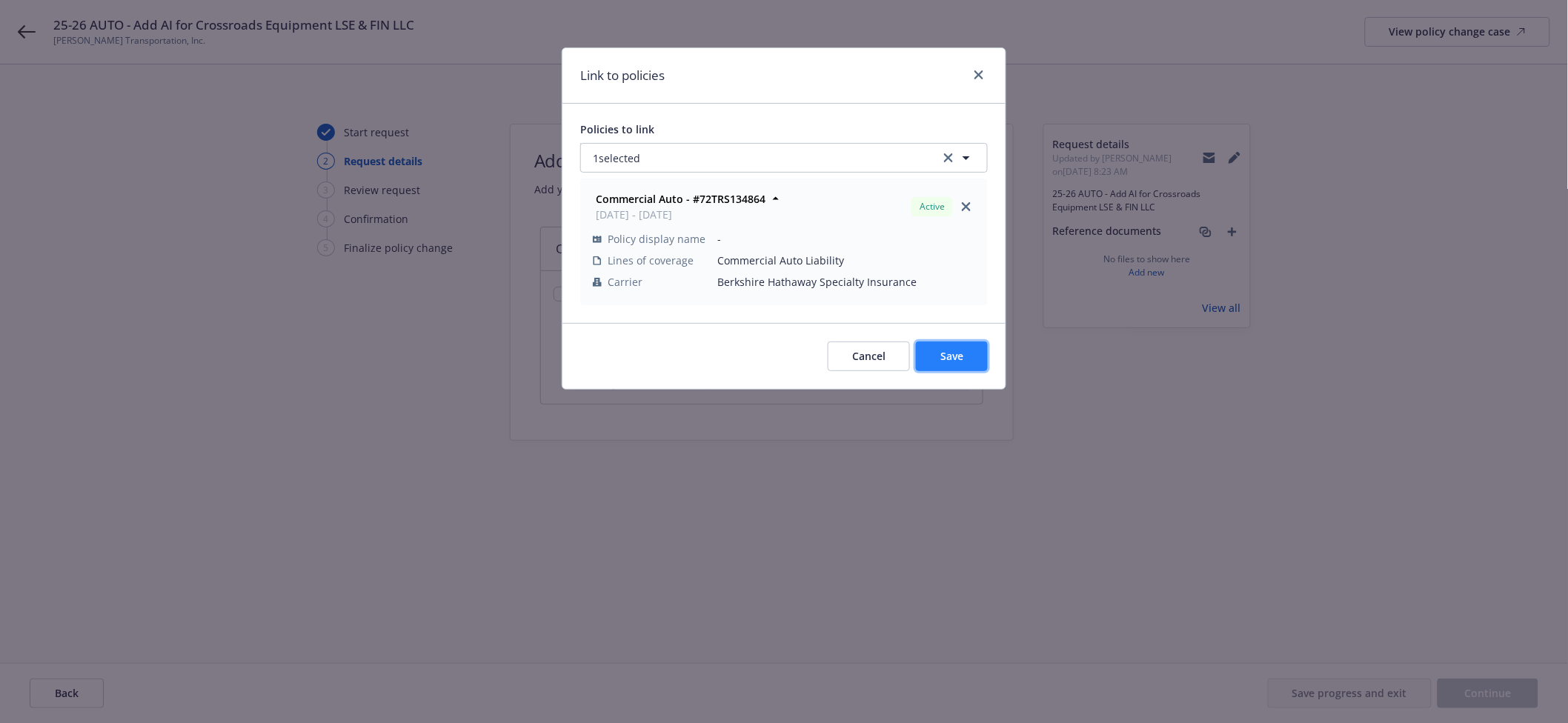
click at [957, 359] on span "Save" at bounding box center [952, 357] width 23 height 14
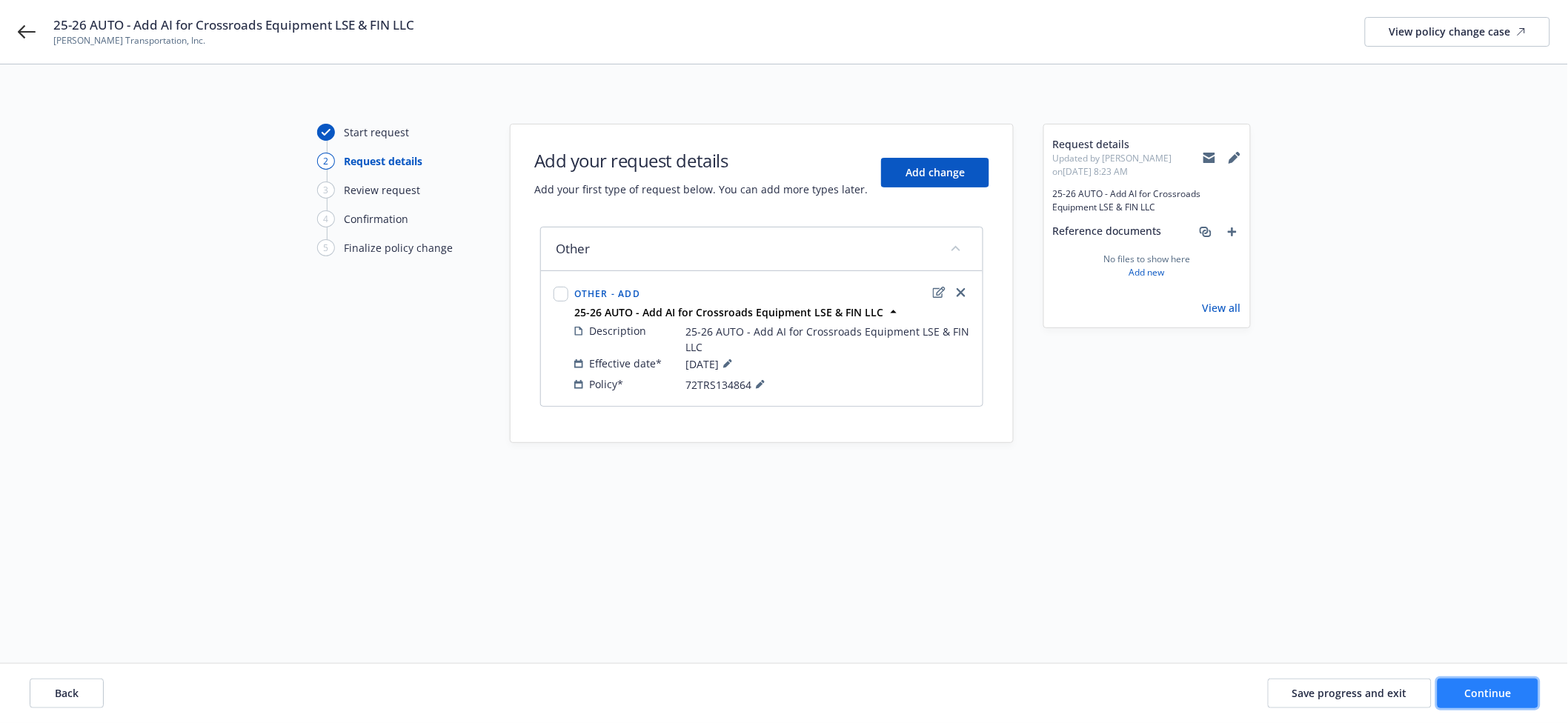
click at [1469, 677] on span "Continue" at bounding box center [1488, 693] width 47 height 14
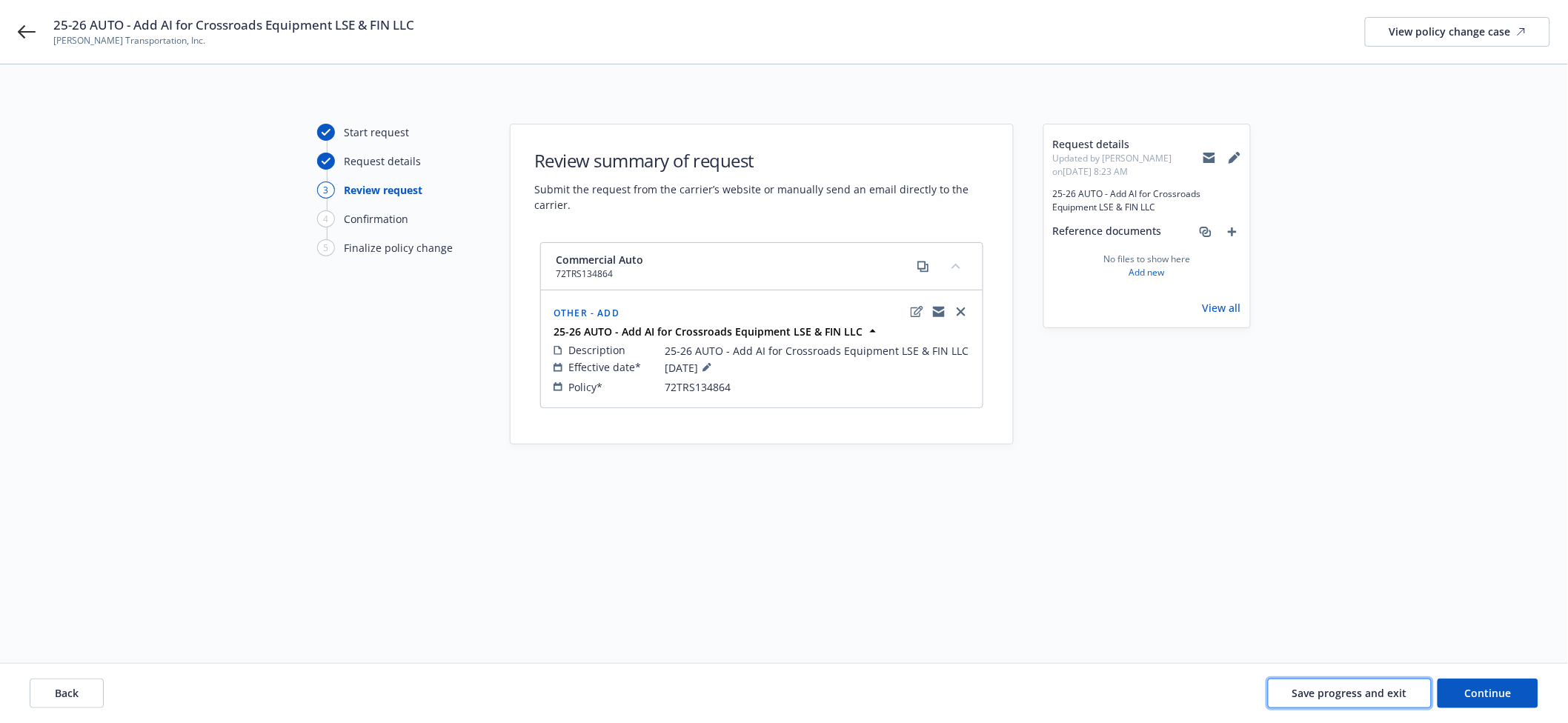
click at [1339, 677] on button "Save progress and exit" at bounding box center [1350, 693] width 164 height 30
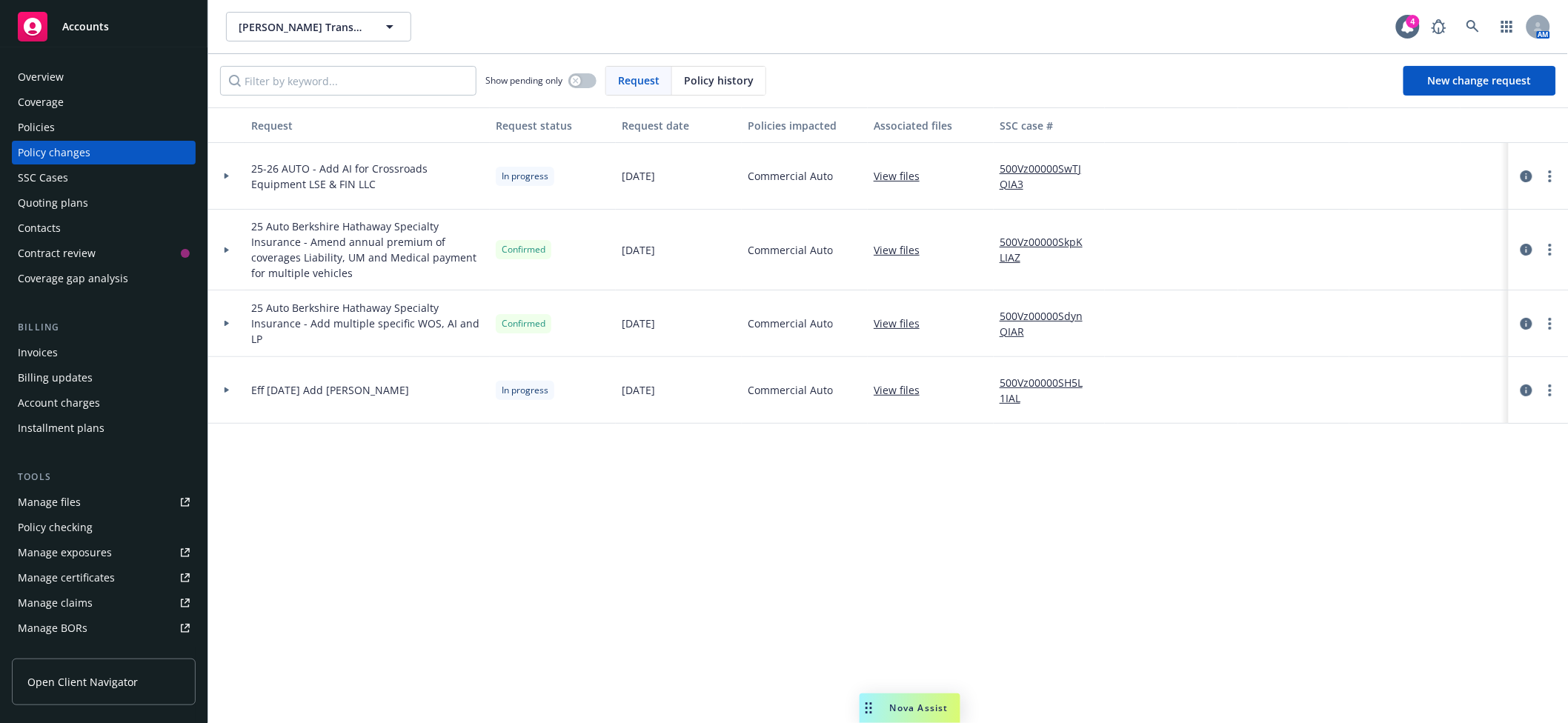
click at [227, 172] on div at bounding box center [227, 176] width 37 height 67
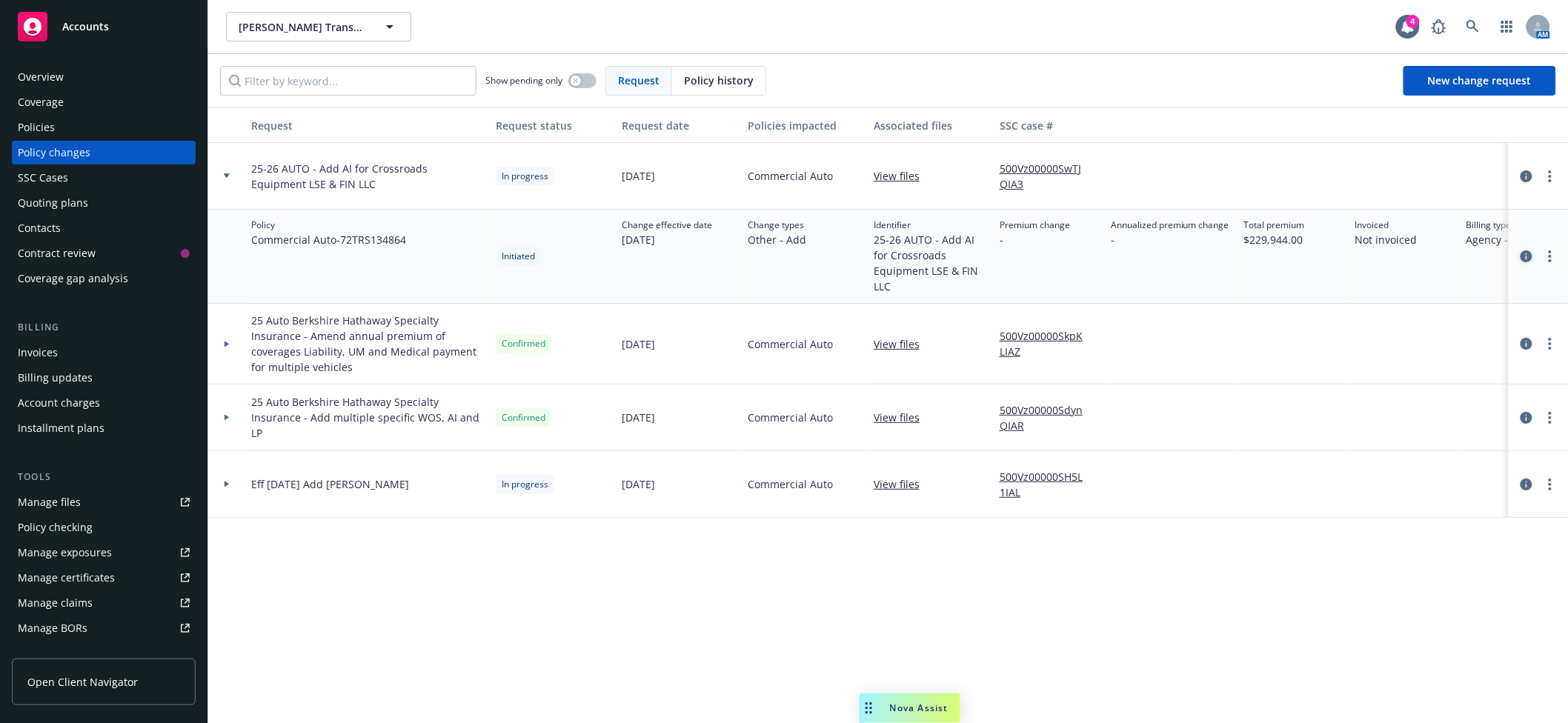
click at [1469, 252] on icon "circleInformation" at bounding box center [1526, 256] width 12 height 12
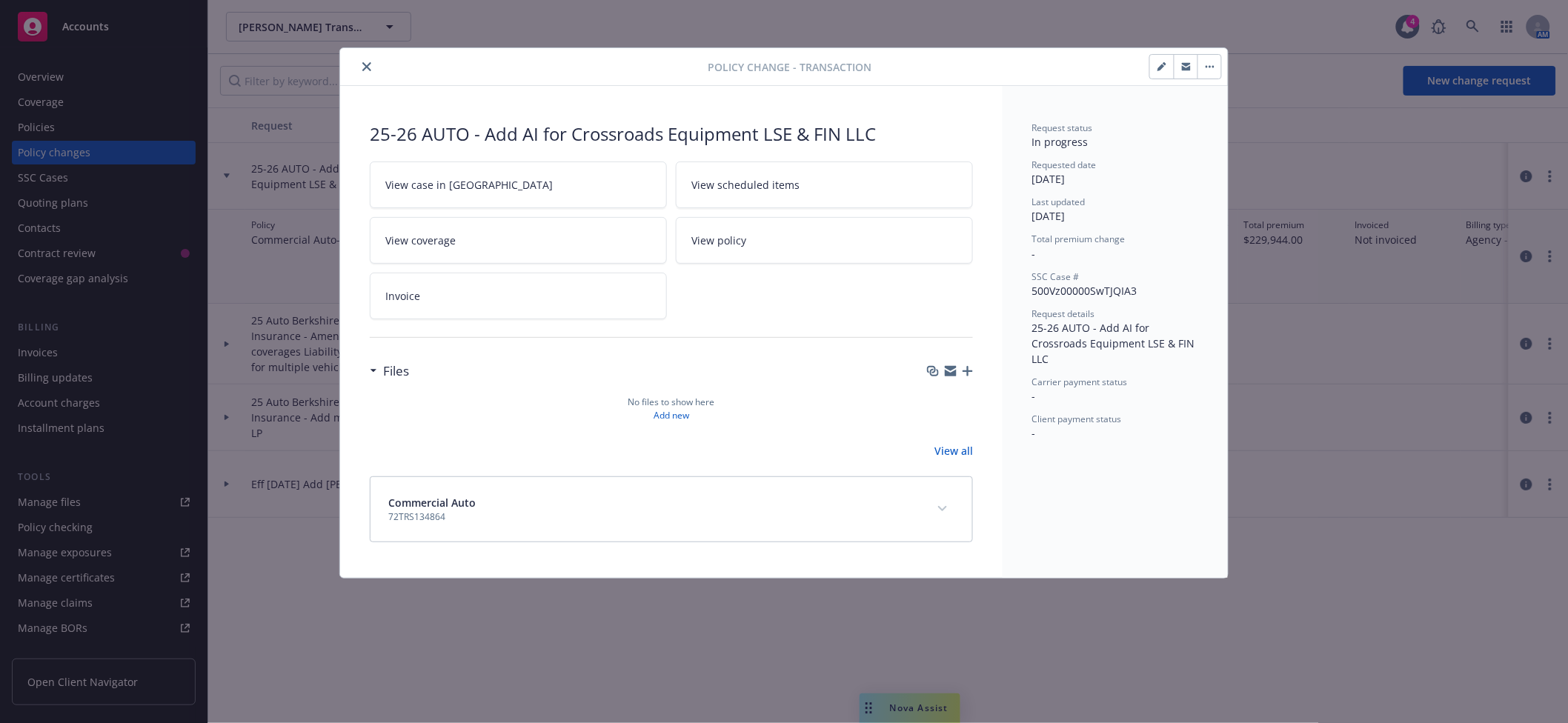
click at [969, 370] on icon "button" at bounding box center [967, 371] width 10 height 10
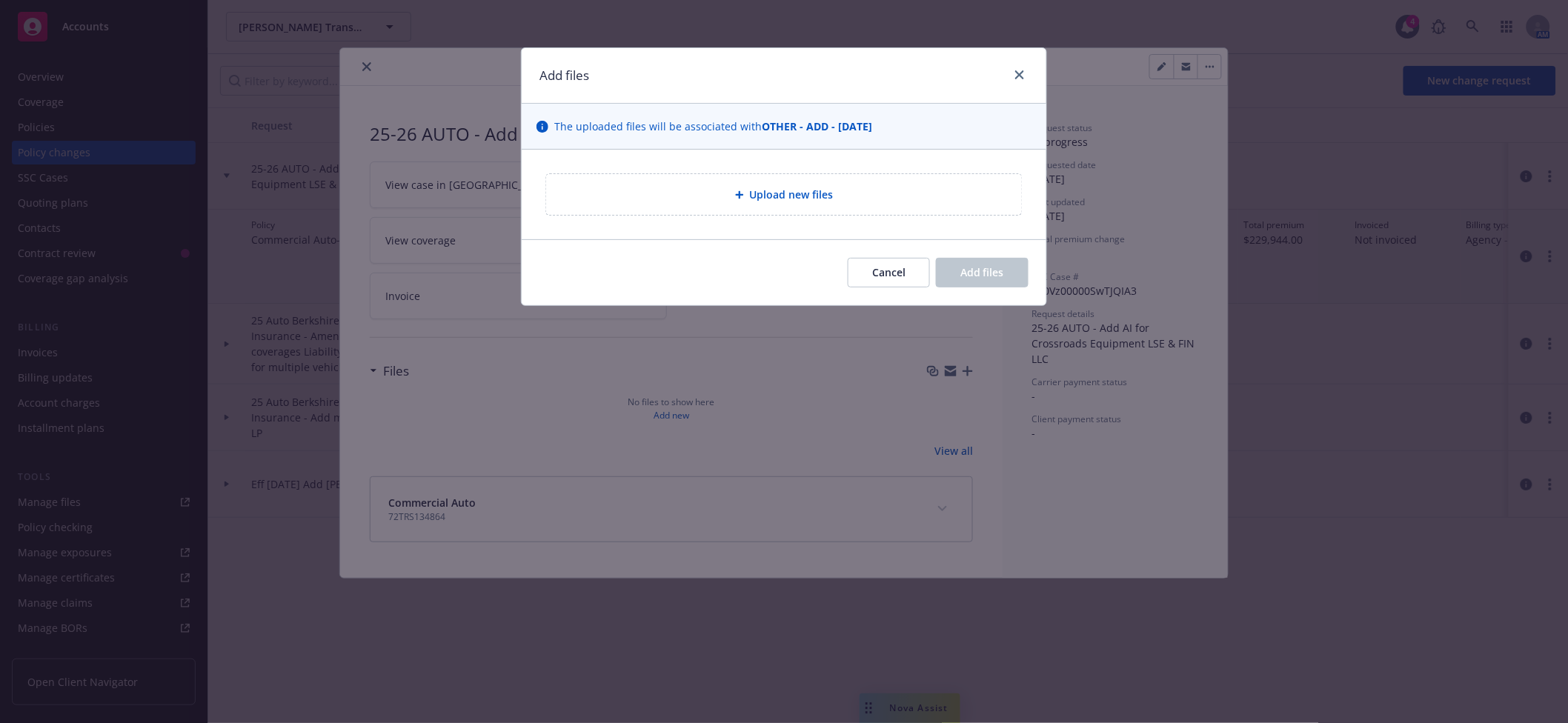
click at [762, 199] on span "Upload new files" at bounding box center [792, 194] width 84 height 15
type textarea "x"
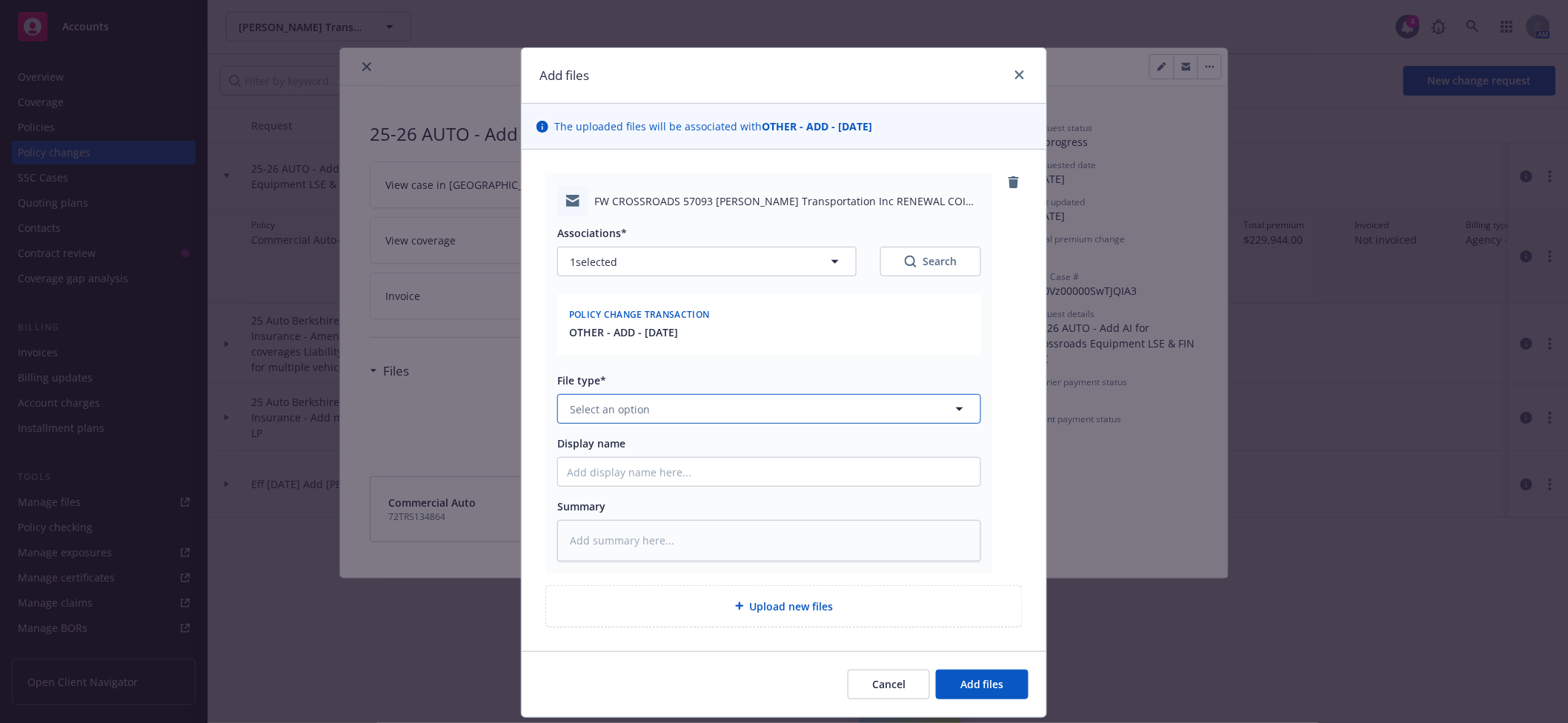
click at [681, 406] on button "Select an option" at bounding box center [770, 409] width 424 height 30
type input "change"
type textarea "x"
type input "C"
type textarea "x"
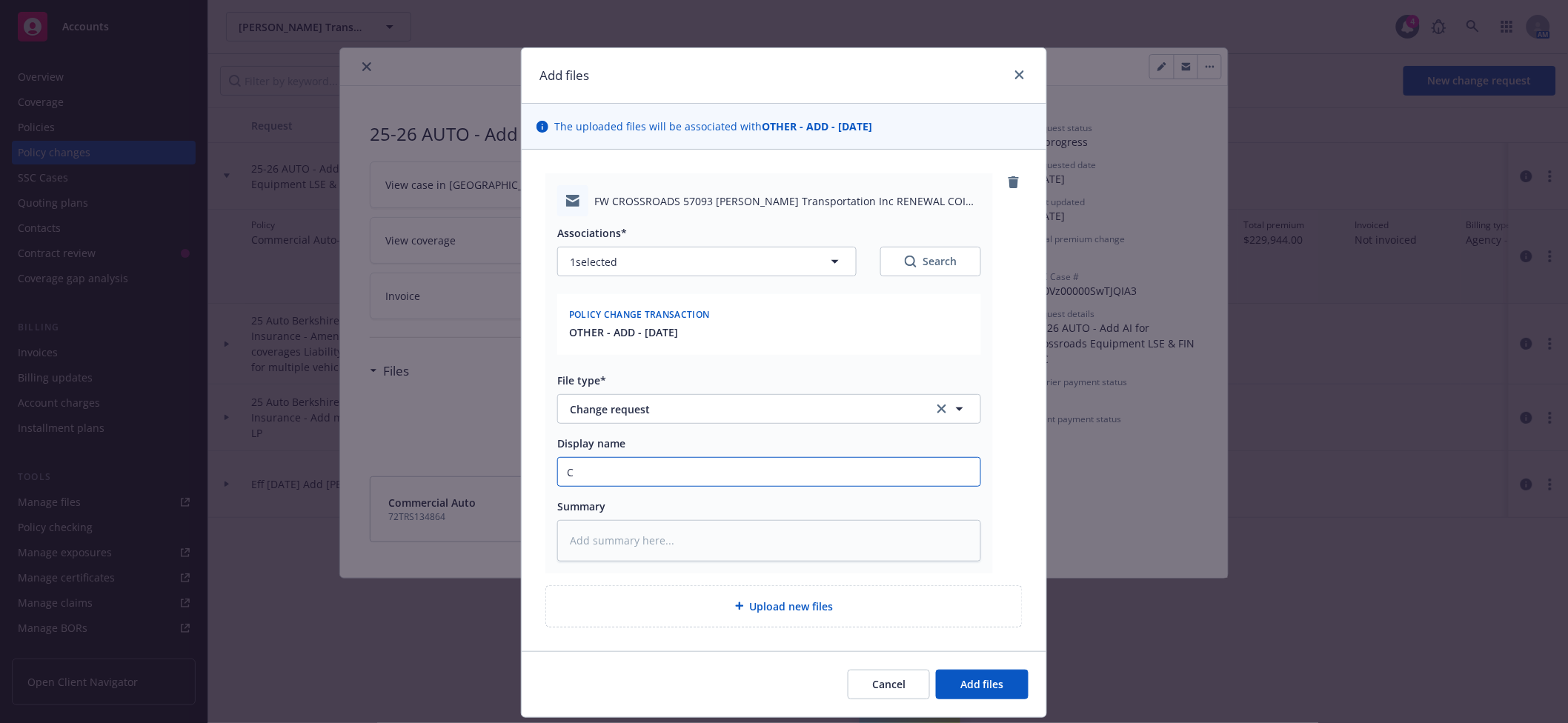
type input "CO"
type textarea "x"
type input "COI"
type textarea "x"
type input "COI"
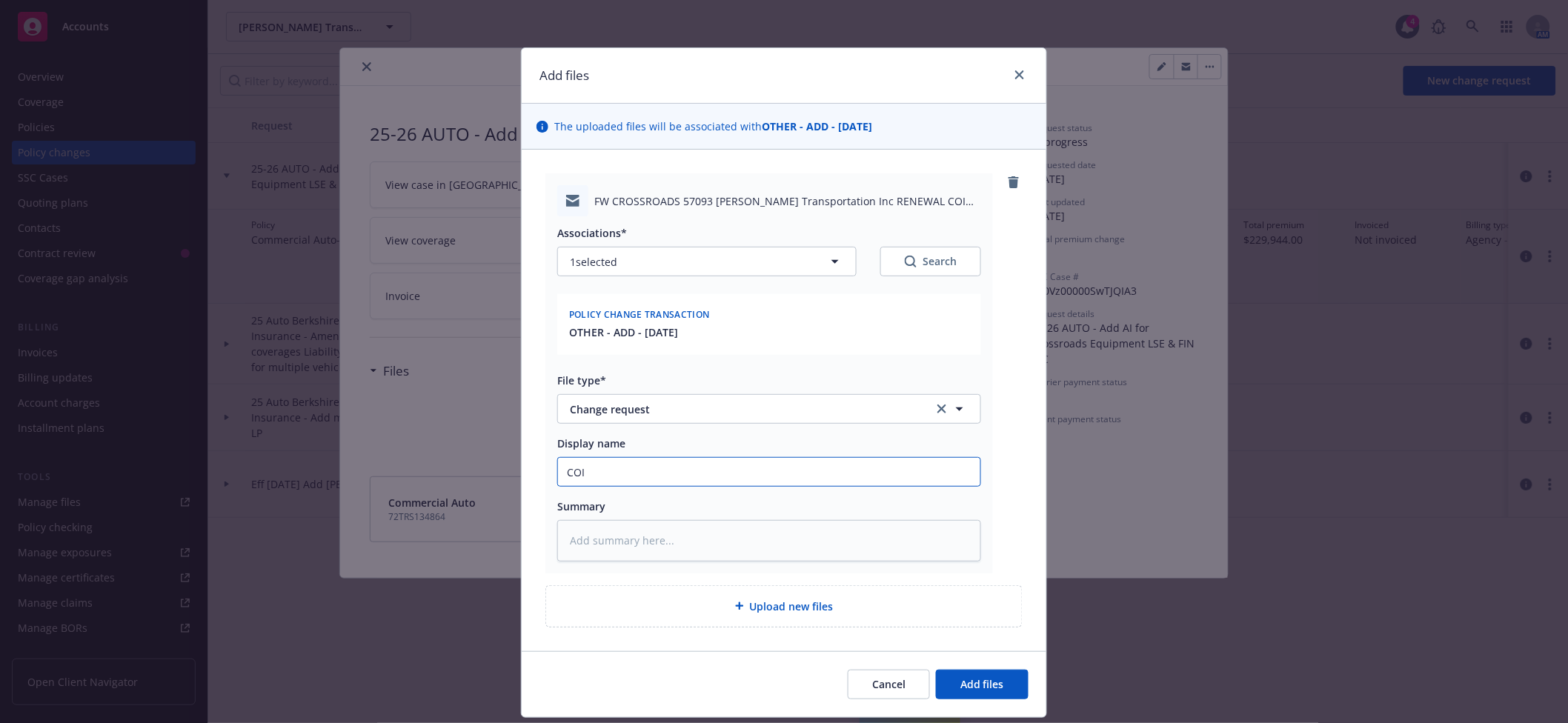
type textarea "x"
type input "COI -"
type textarea "x"
type input "COI -"
type textarea "x"
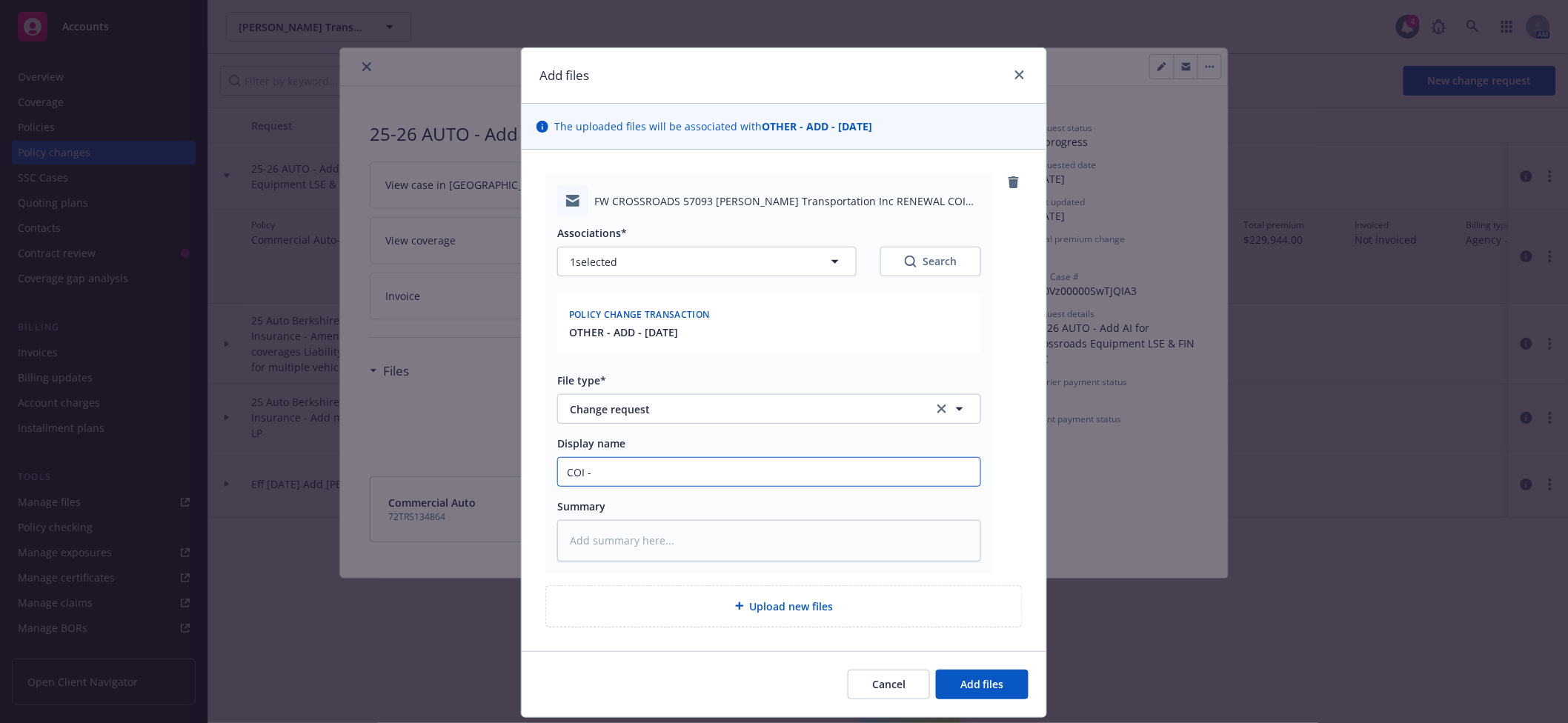
type input "COI - C"
type textarea "x"
type input "COI - Cr"
type textarea "x"
type input "COI - Cro"
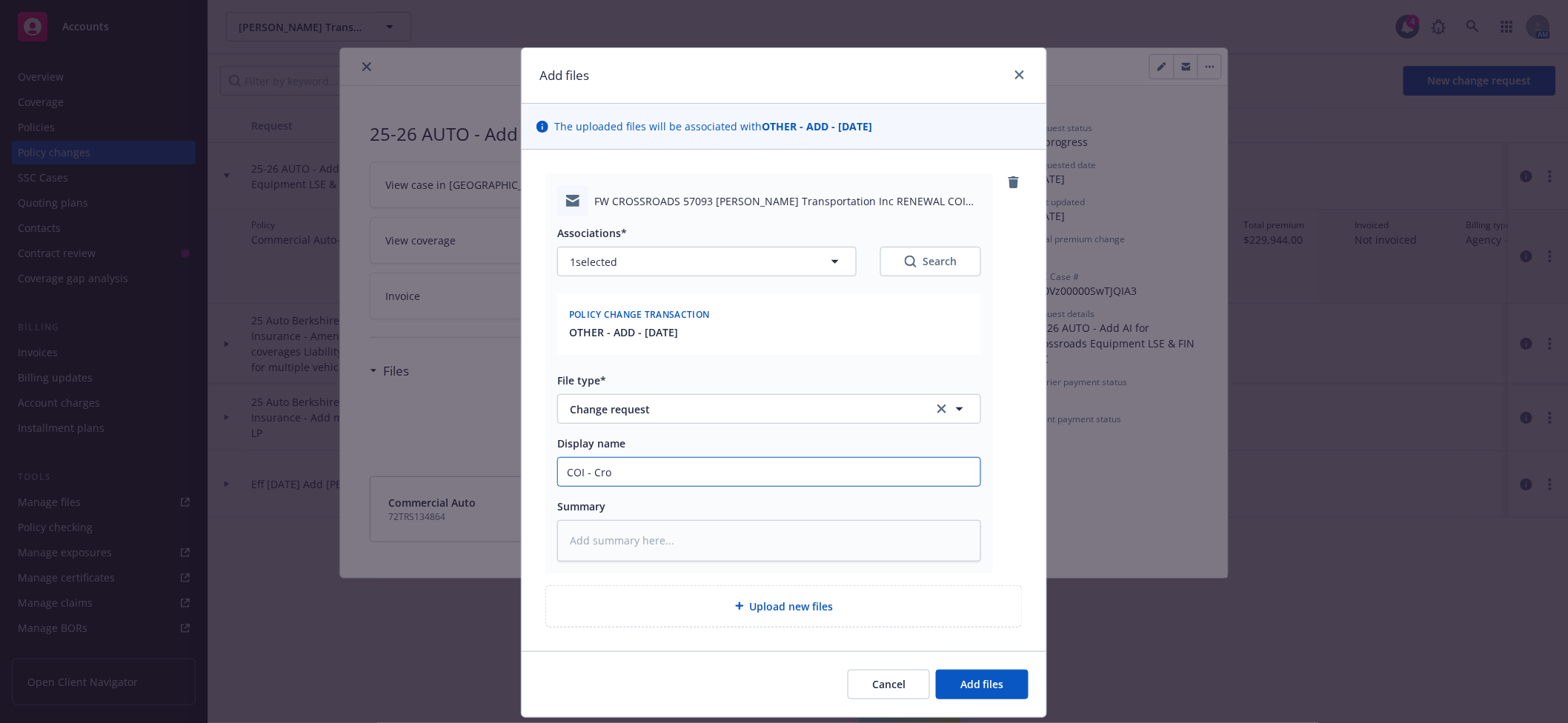
type textarea "x"
type input "COI - Cros"
type textarea "x"
type input "COI - Cross"
type textarea "x"
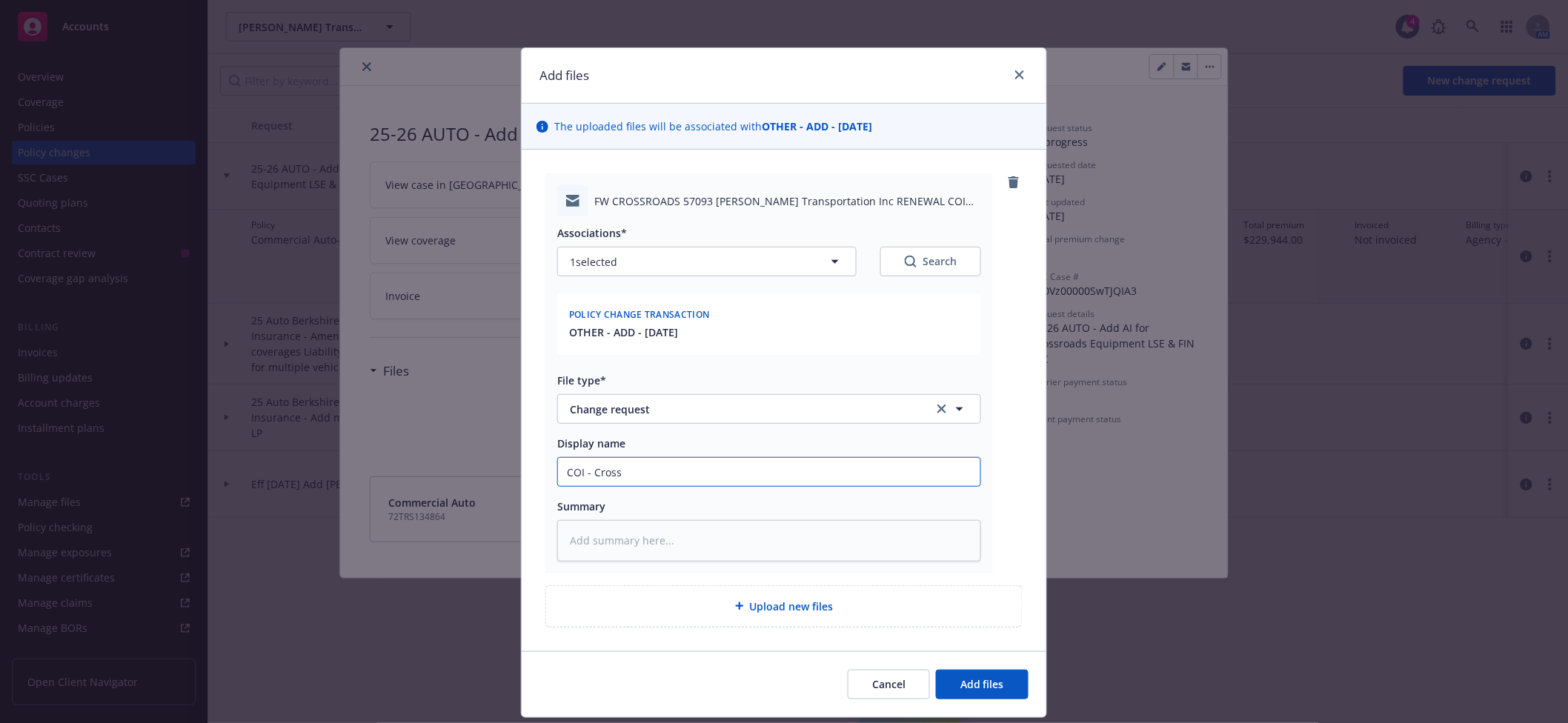
type input "COI - Crossr"
type textarea "x"
type input "COI - Crossro"
type textarea "x"
type input "COI - Crossroa"
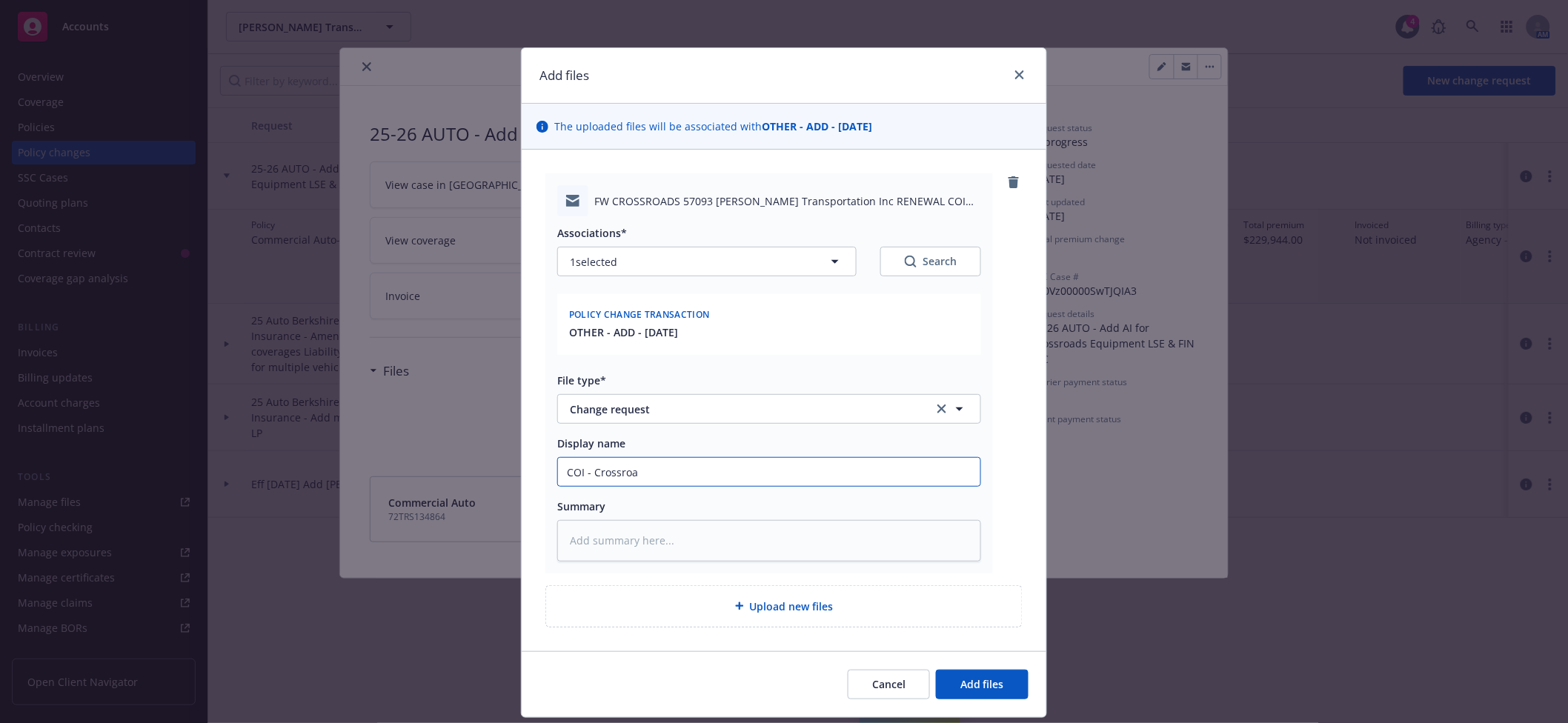
type textarea "x"
type input "COI - Crossroas"
type textarea "x"
type input "COI - Crossroas"
type textarea "x"
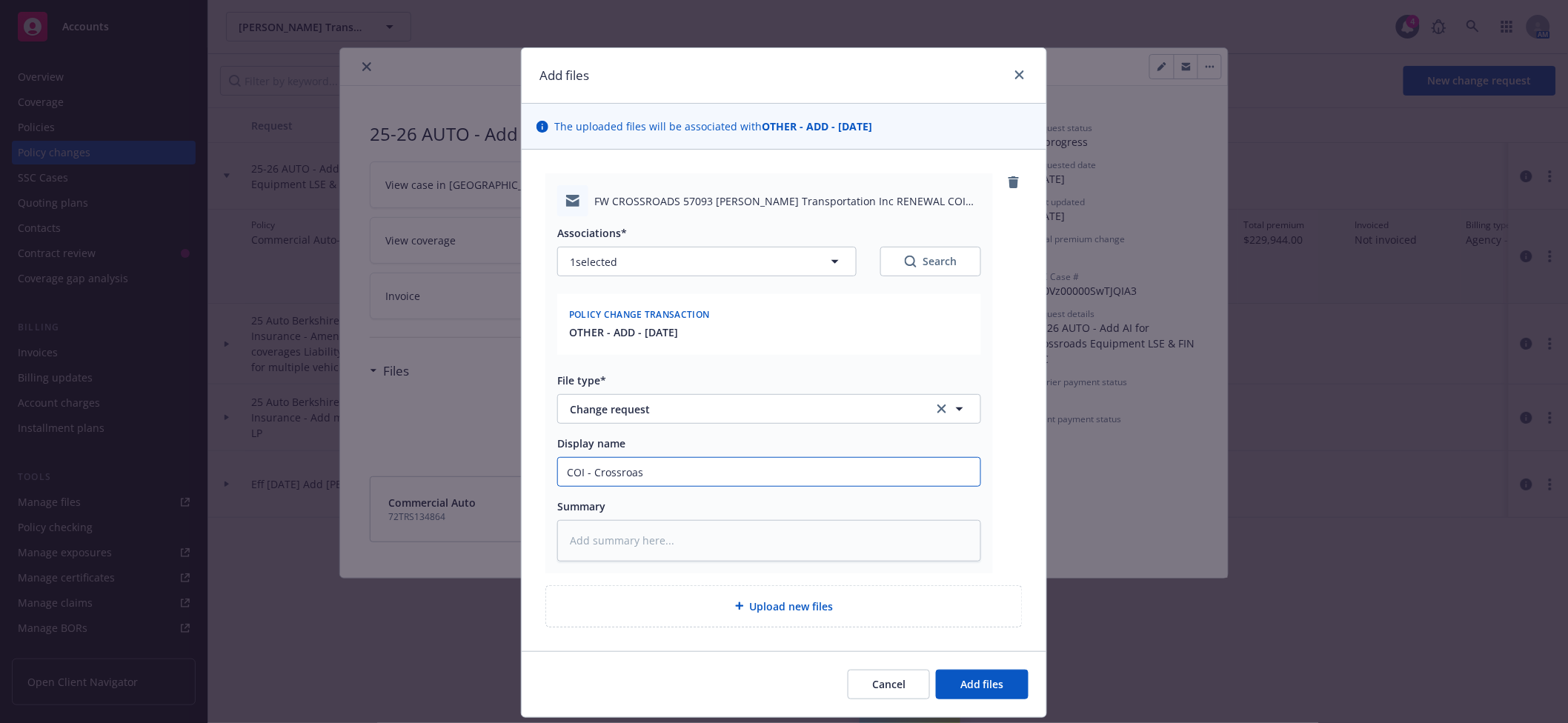
type input "COI - Crossroas"
type textarea "x"
type input "COI - Crossroa"
type textarea "x"
type input "COI - Crossroad"
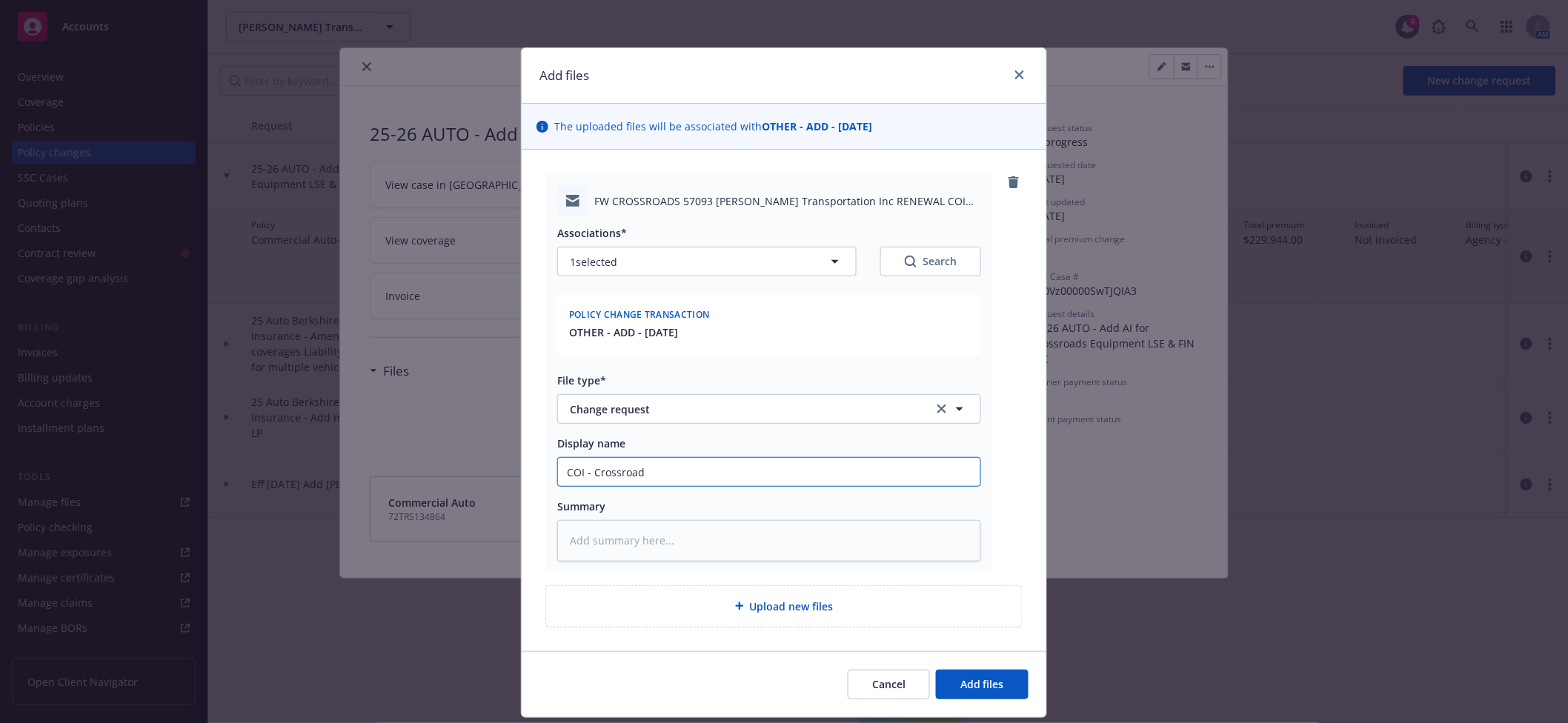
type textarea "x"
type input "COI - Crossroads"
type textarea "x"
type input "COI - Crossroads"
type textarea "x"
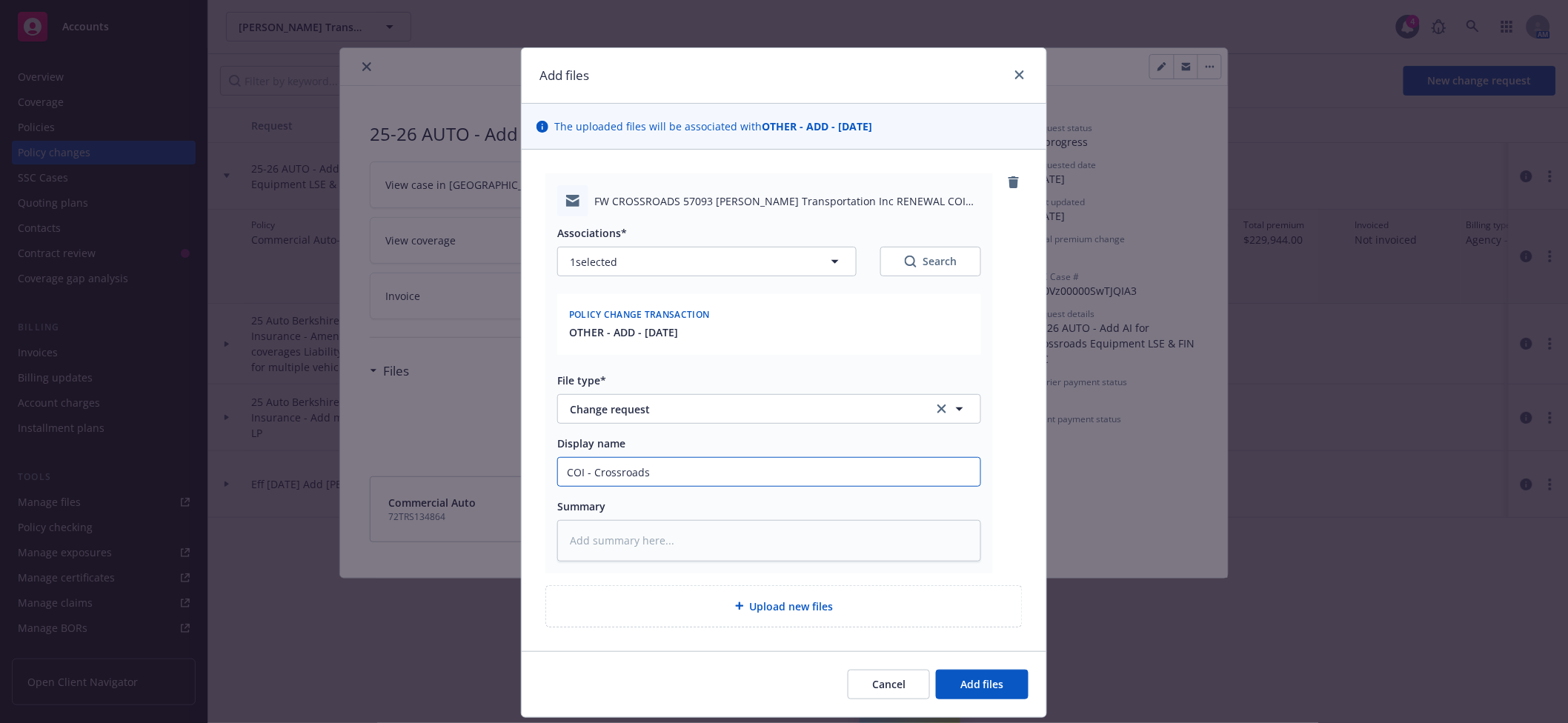
type input "COI - Crossroads E"
type textarea "x"
type input "COI - Crossroads Eq"
type textarea "x"
type input "COI - Crossroads Equ"
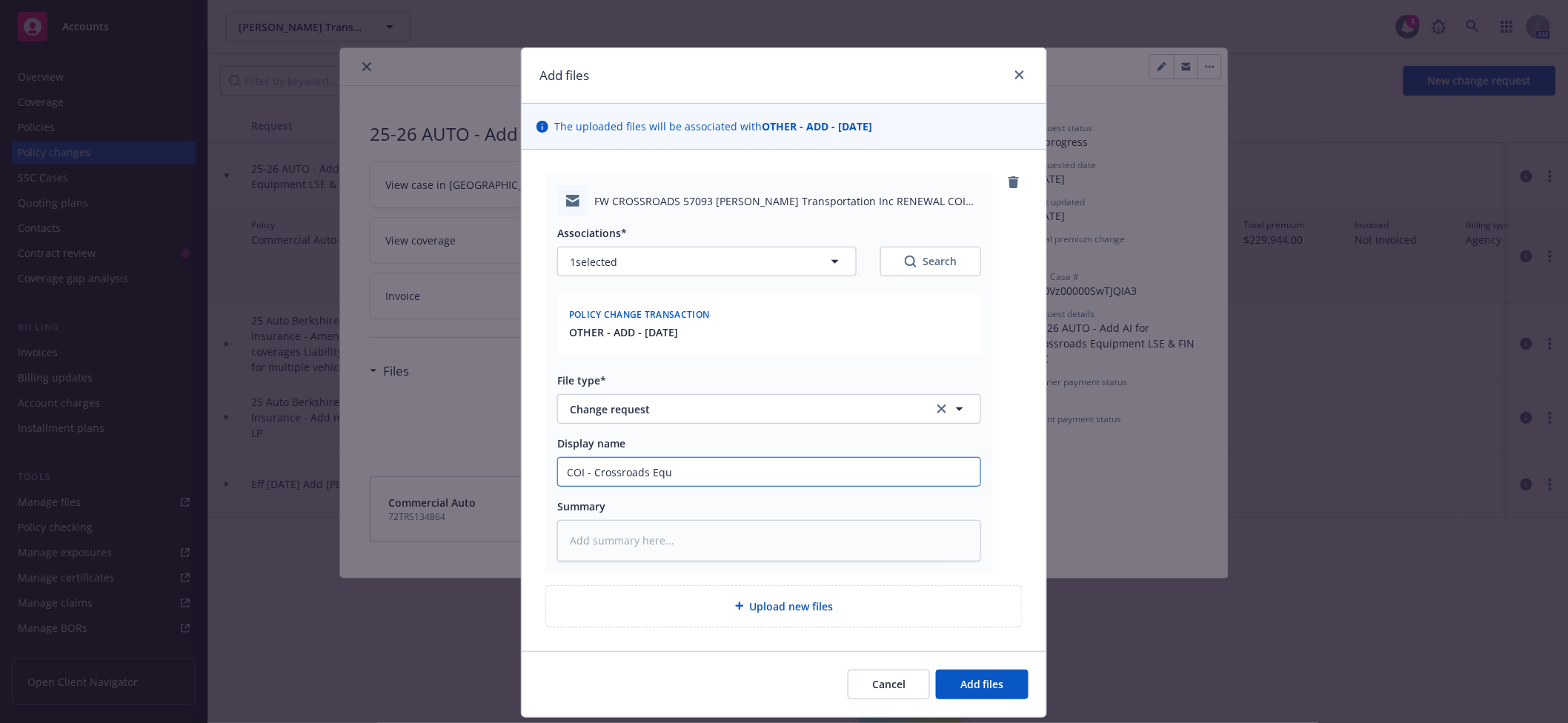
type textarea "x"
type input "COI - Crossroads Equi"
type textarea "x"
type input "COI - Crossroads Equip"
type textarea "x"
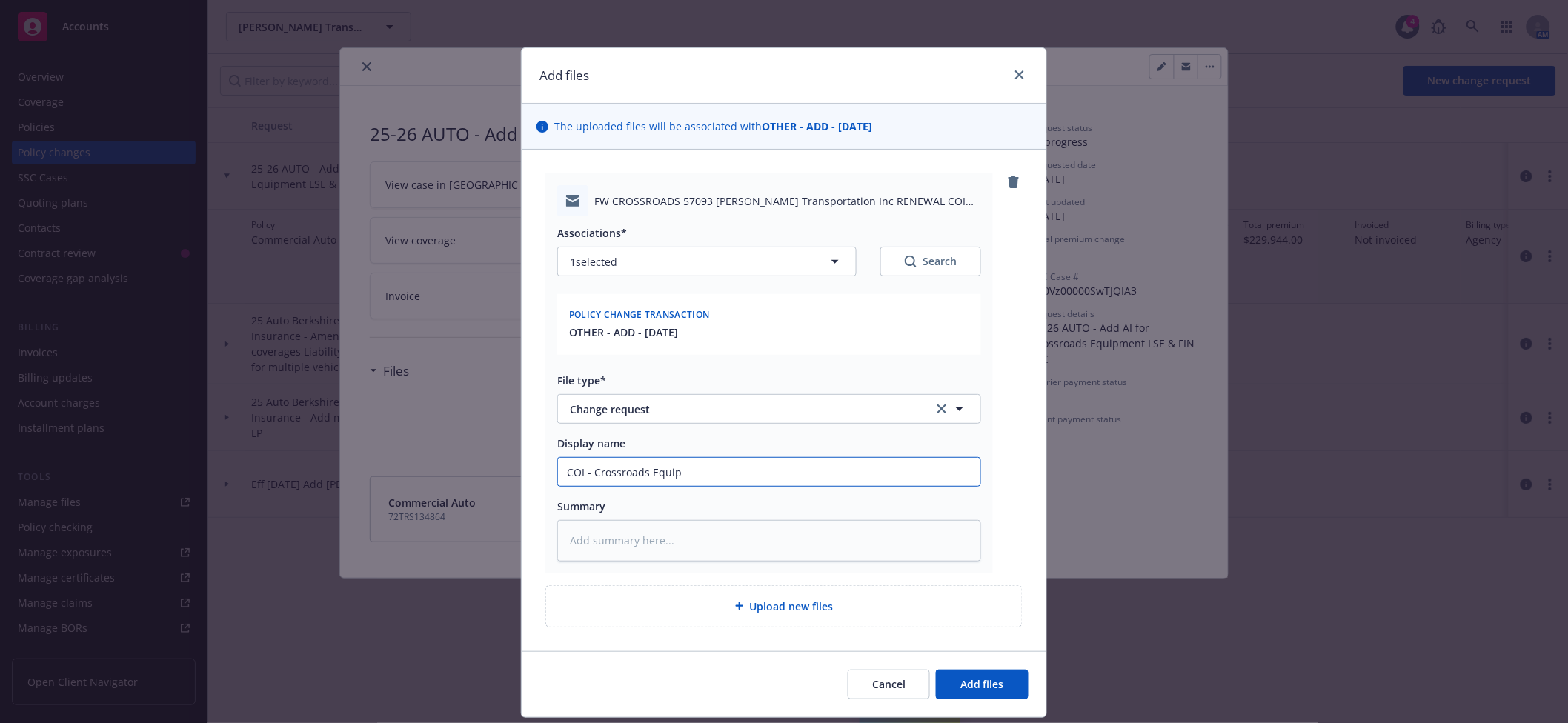
type input "COI - Crossroads Equipm"
type textarea "x"
type input "COI - Crossroads Equipme"
type textarea "x"
type input "COI - Crossroads Equipmen"
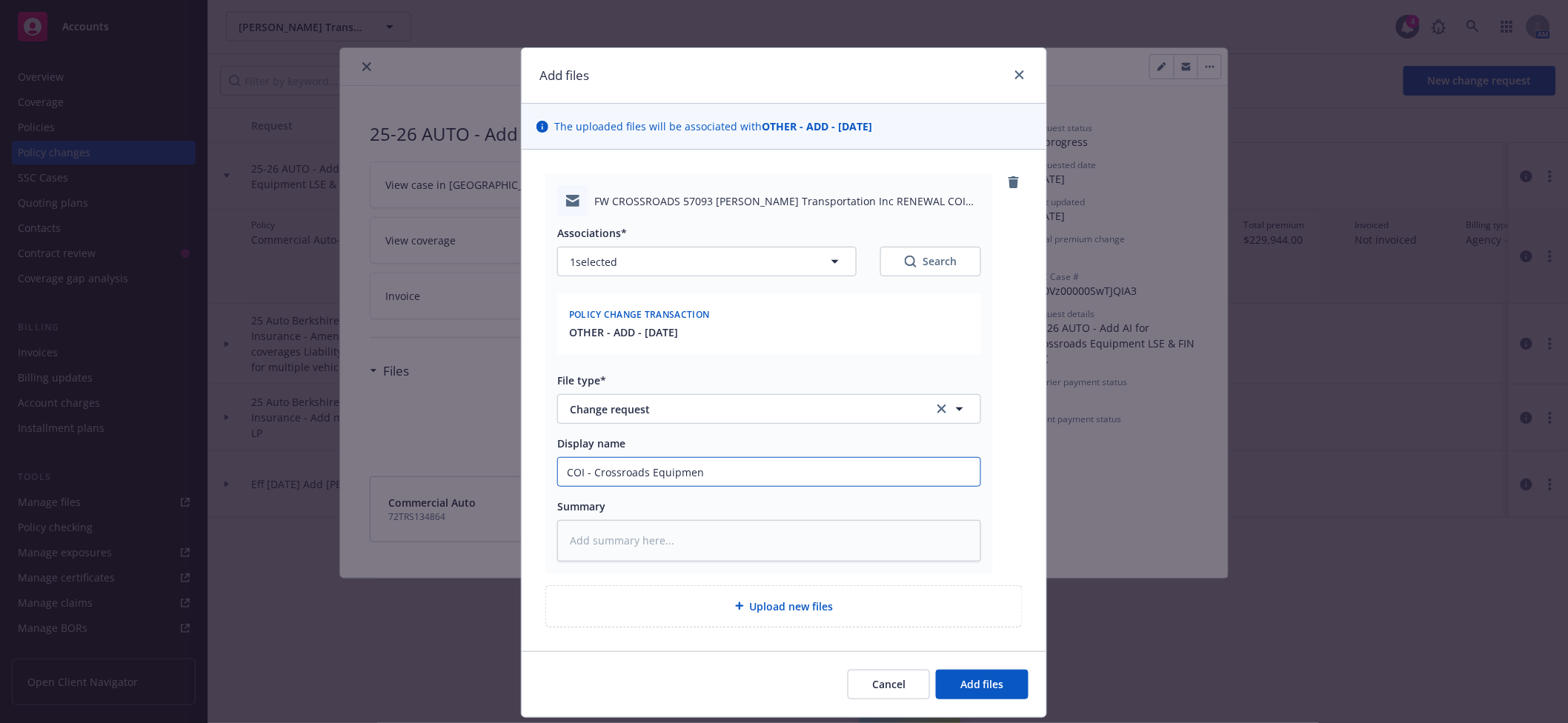
type textarea "x"
type input "COI - Crossroads Equipment"
type textarea "x"
type input "OI - Crossroads Equipment"
type textarea "x"
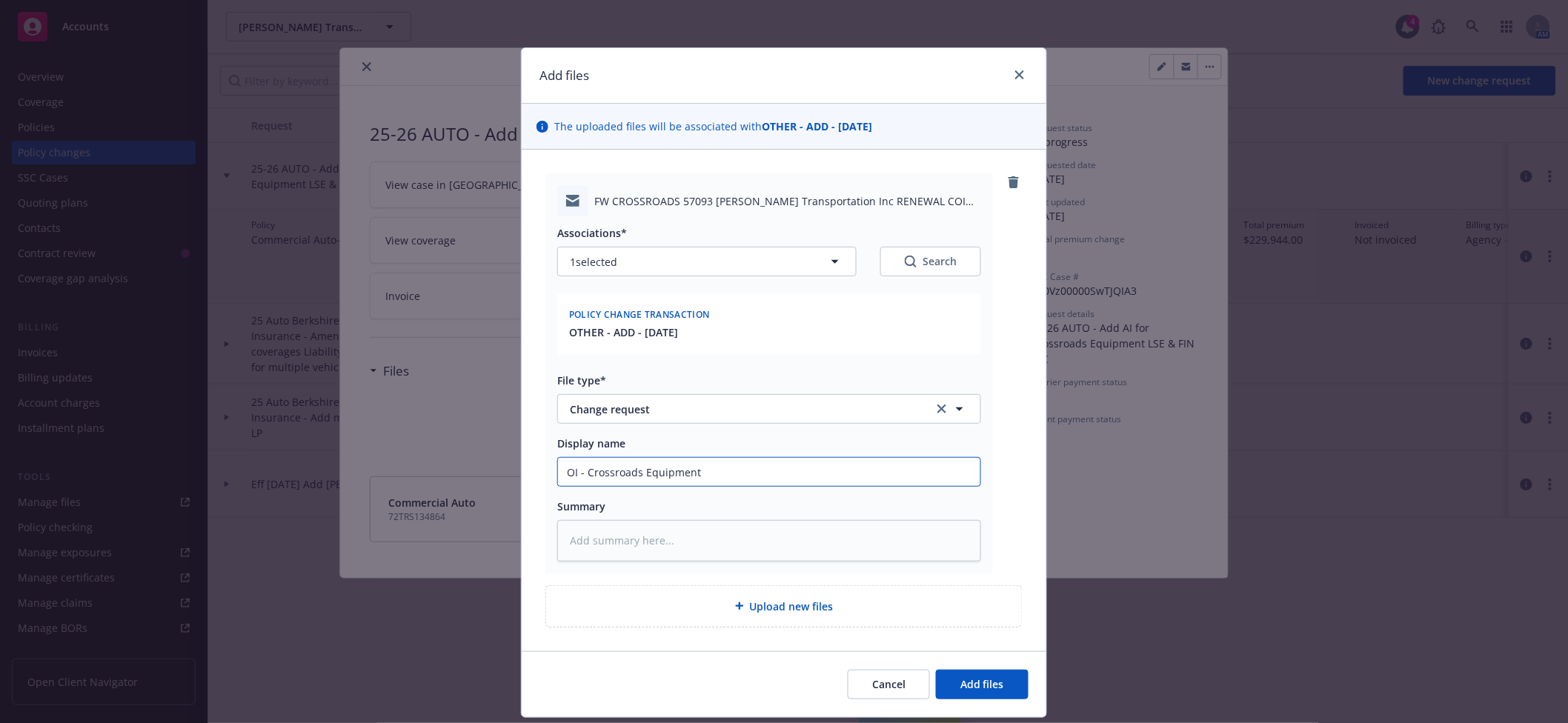
type input "I - Crossroads Equipment"
type textarea "x"
type input "- Crossroads Equipment"
type textarea "x"
type input "E - Crossroads Equipment"
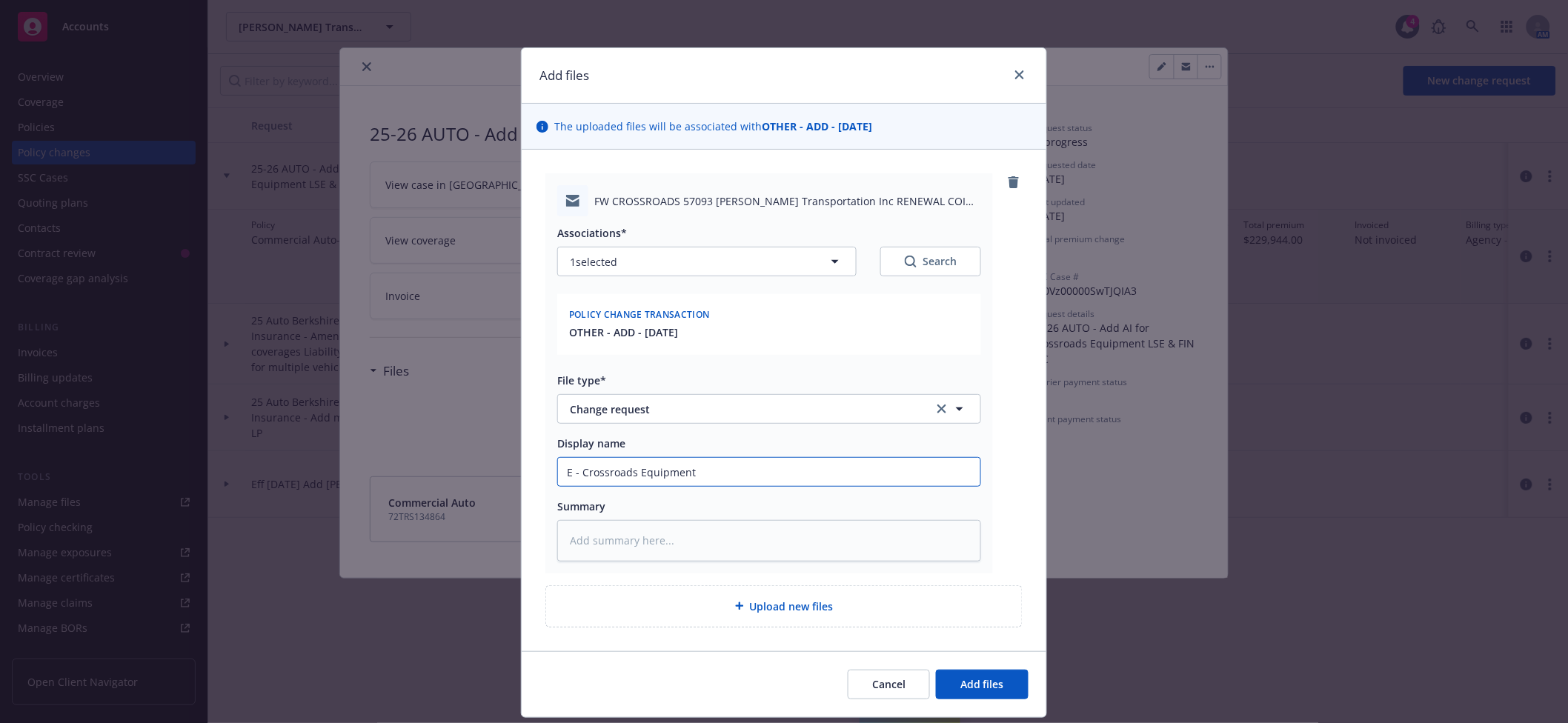
type textarea "x"
type input "EM - Crossroads Equipment"
type textarea "x"
type input "EMF - Crossroads Equipment"
type textarea "x"
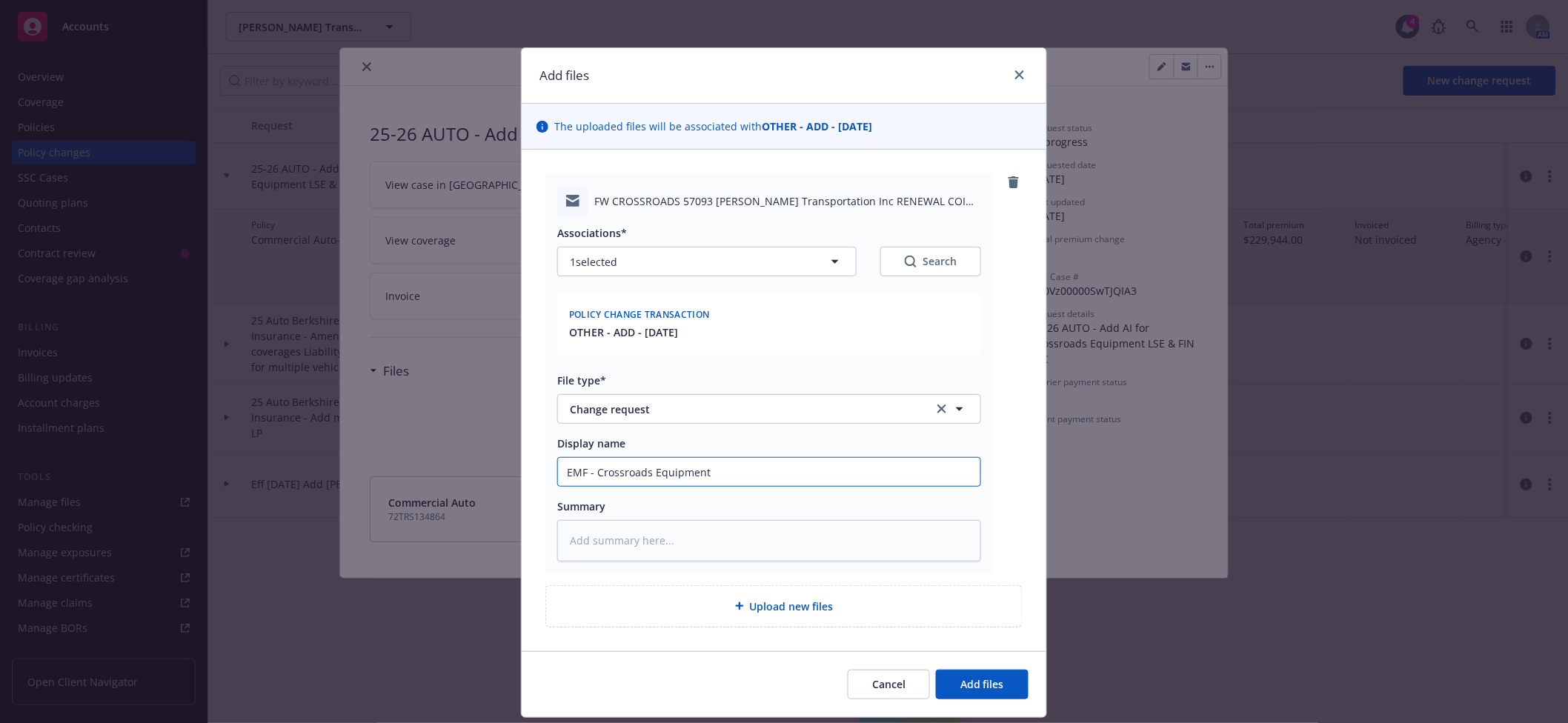
type input "EMFP - Crossroads Equipment"
type textarea "x"
type input "EMF - Crossroads Equipment"
type textarea "x"
type input "EM - Crossroads Equipment"
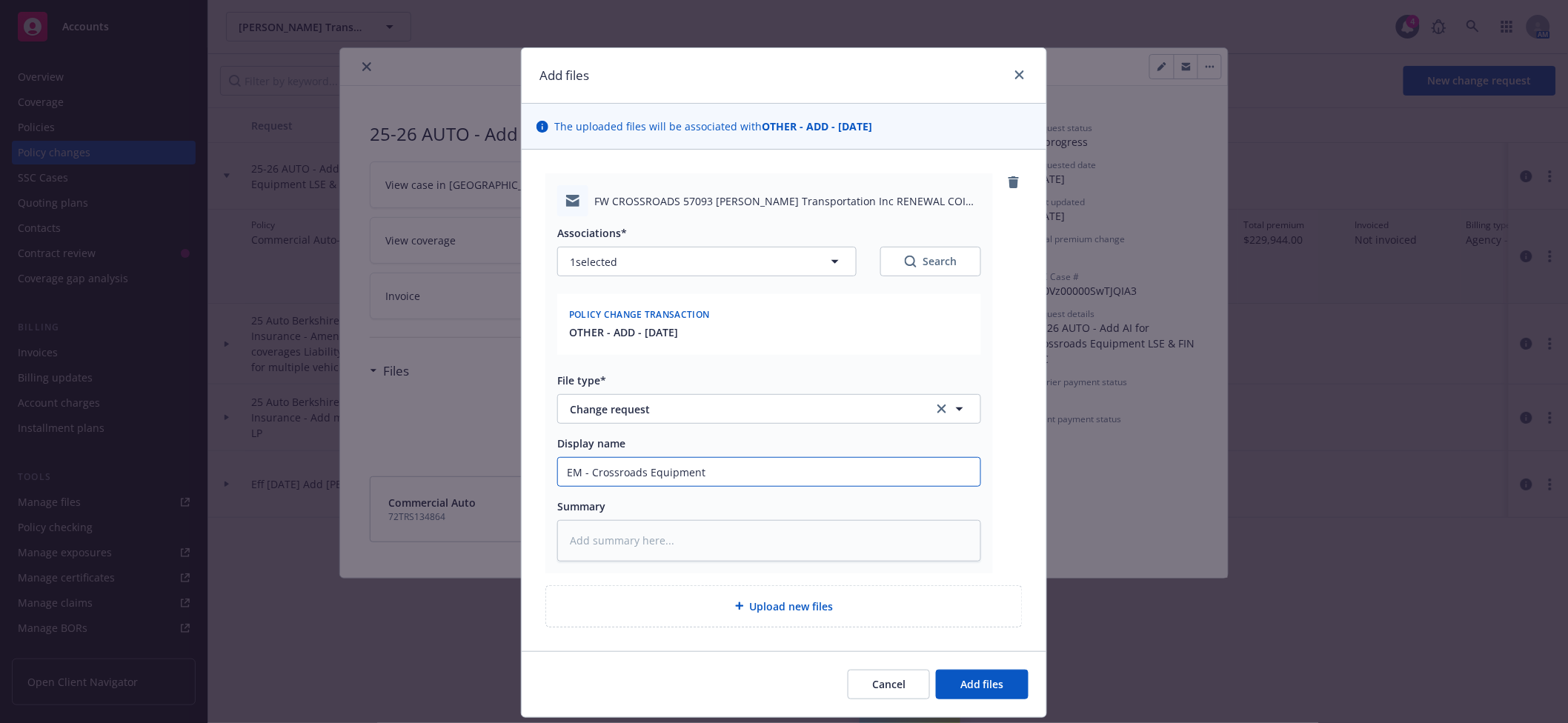
type textarea "x"
type input "EMT - Crossroads Equipment"
type textarea "x"
type input "EMTC - Crossroads Equipment"
type textarea "x"
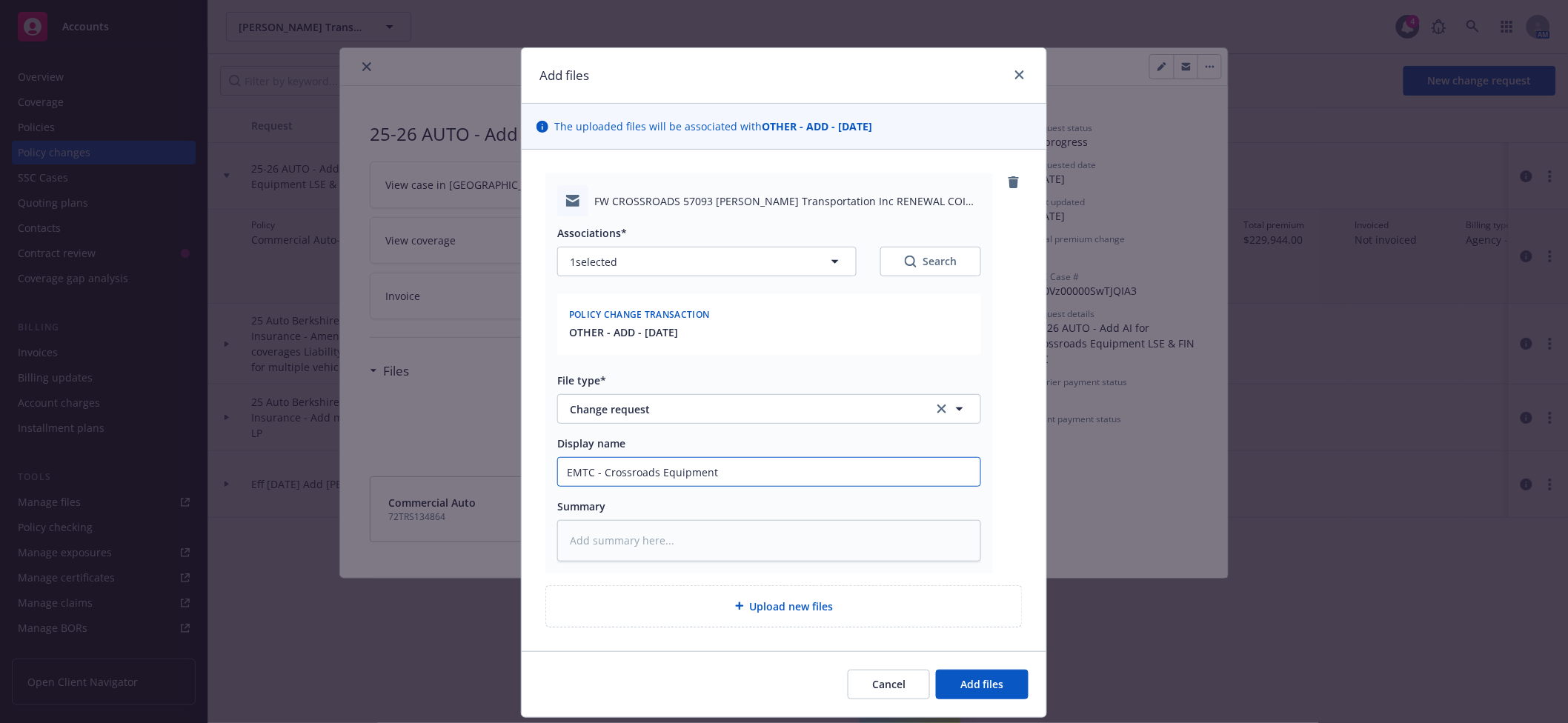
type input "EMTC - Crossroads Equipment"
type textarea "x"
type input "EMTC - - Crossroads Equipment"
type textarea "x"
type input "EMTC - - Crossroads Equipment"
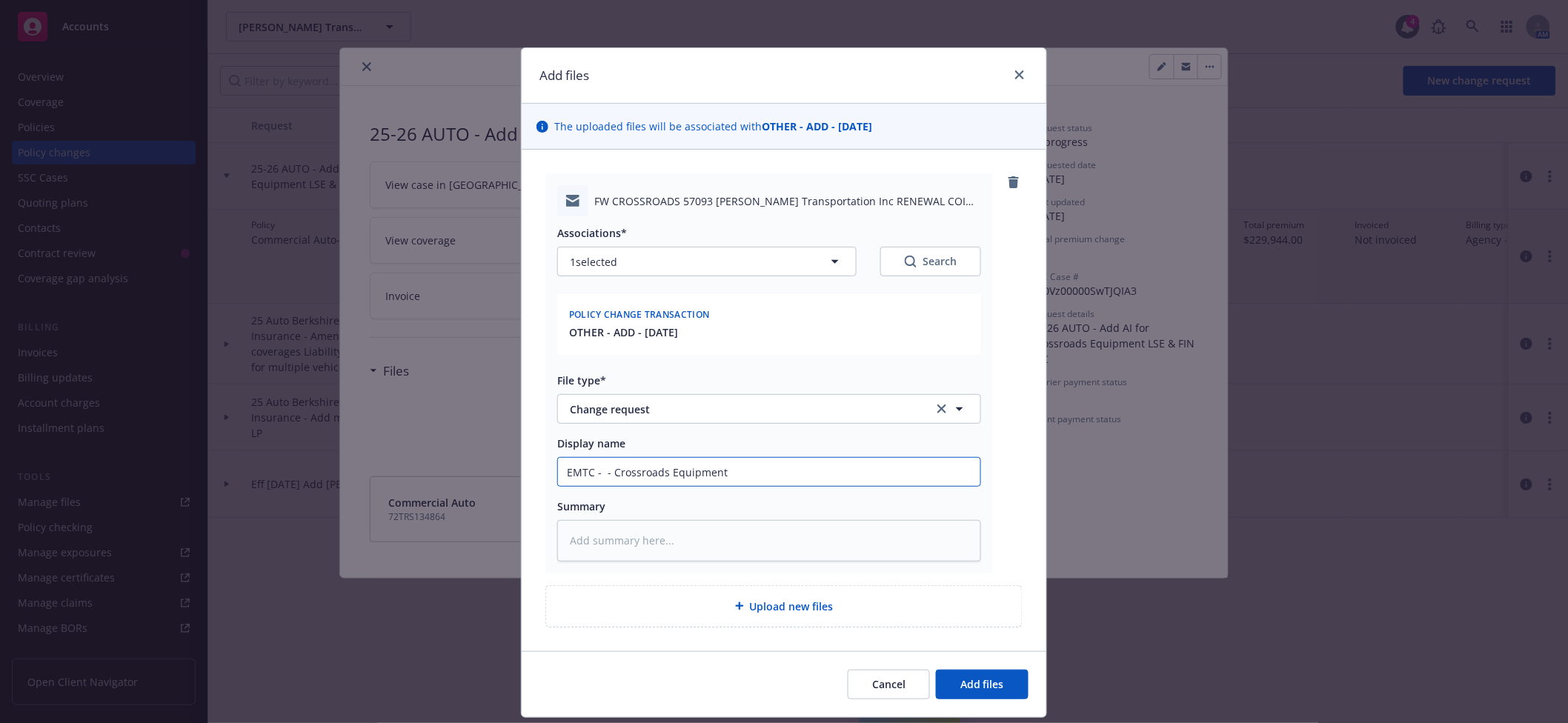
type textarea "x"
type input "EMTC - A - Crossroads Equipment"
type textarea "x"
type input "EMTC - Ad - Crossroads Equipment"
type textarea "x"
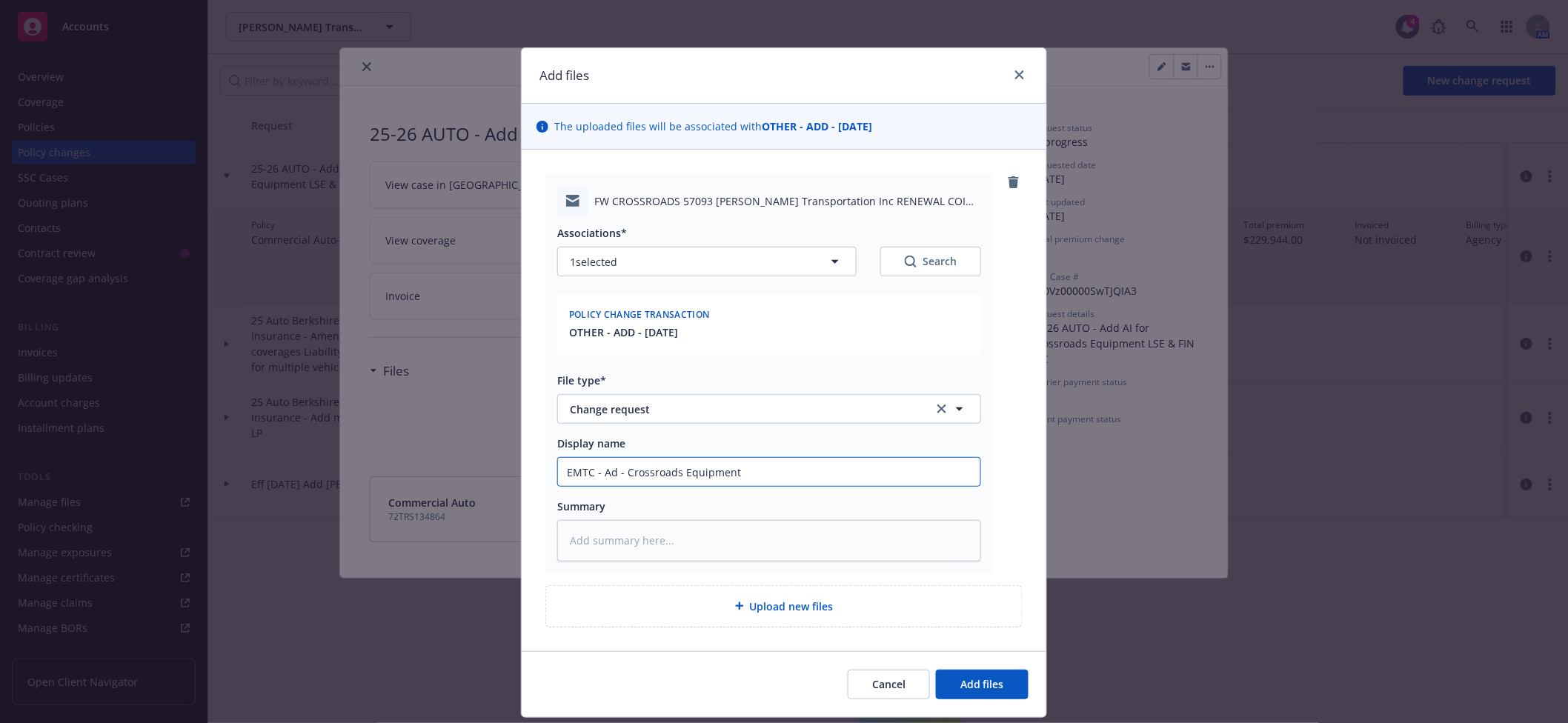
type input "EMTC - Add - Crossroads Equipment"
type textarea "x"
type input "EMTC - Add - Crossroads Equipment"
type textarea "x"
type input "EMTC - Add AI - Crossroads Equipment"
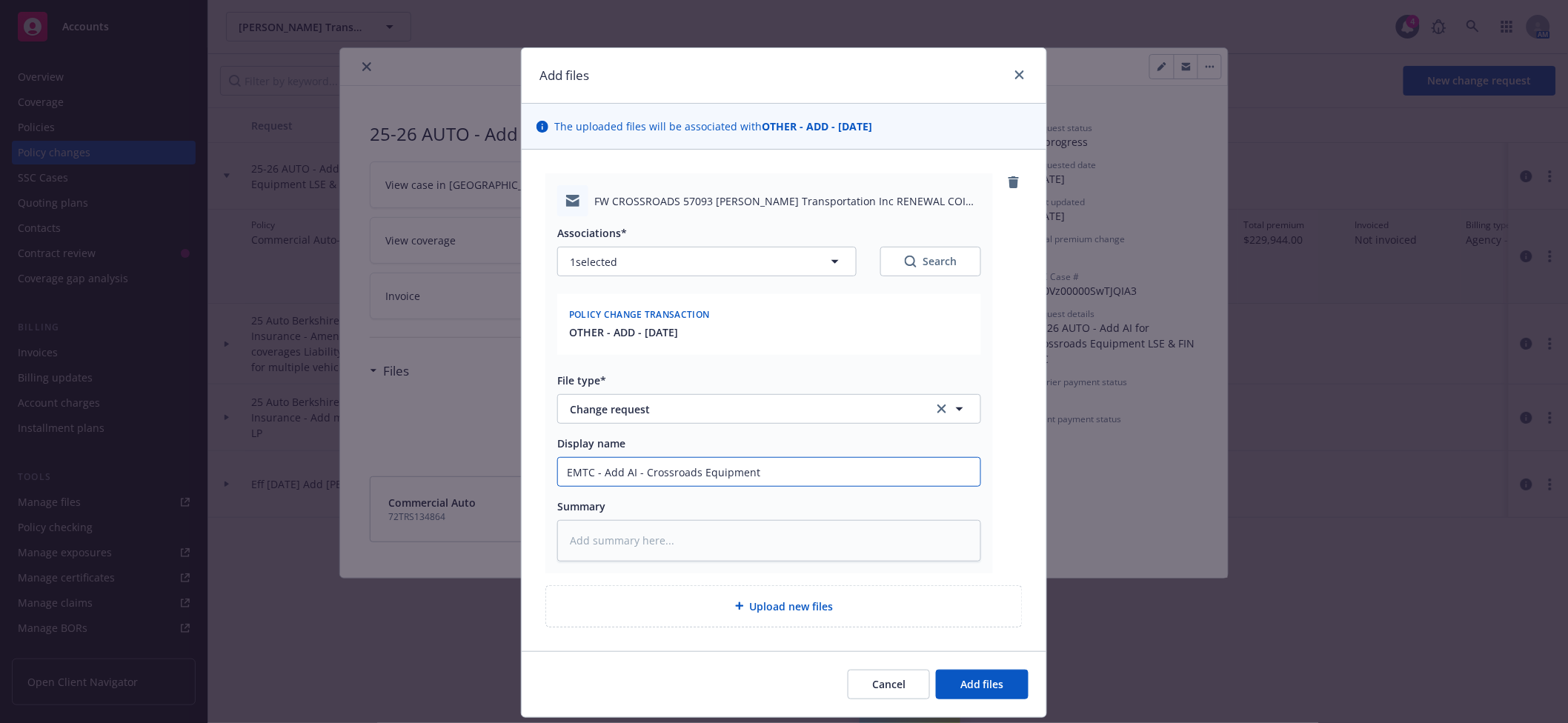
type textarea "x"
type input "EMTC - Add AI - Crossroads Equipment"
click at [1005, 677] on button "Add files" at bounding box center [982, 684] width 92 height 30
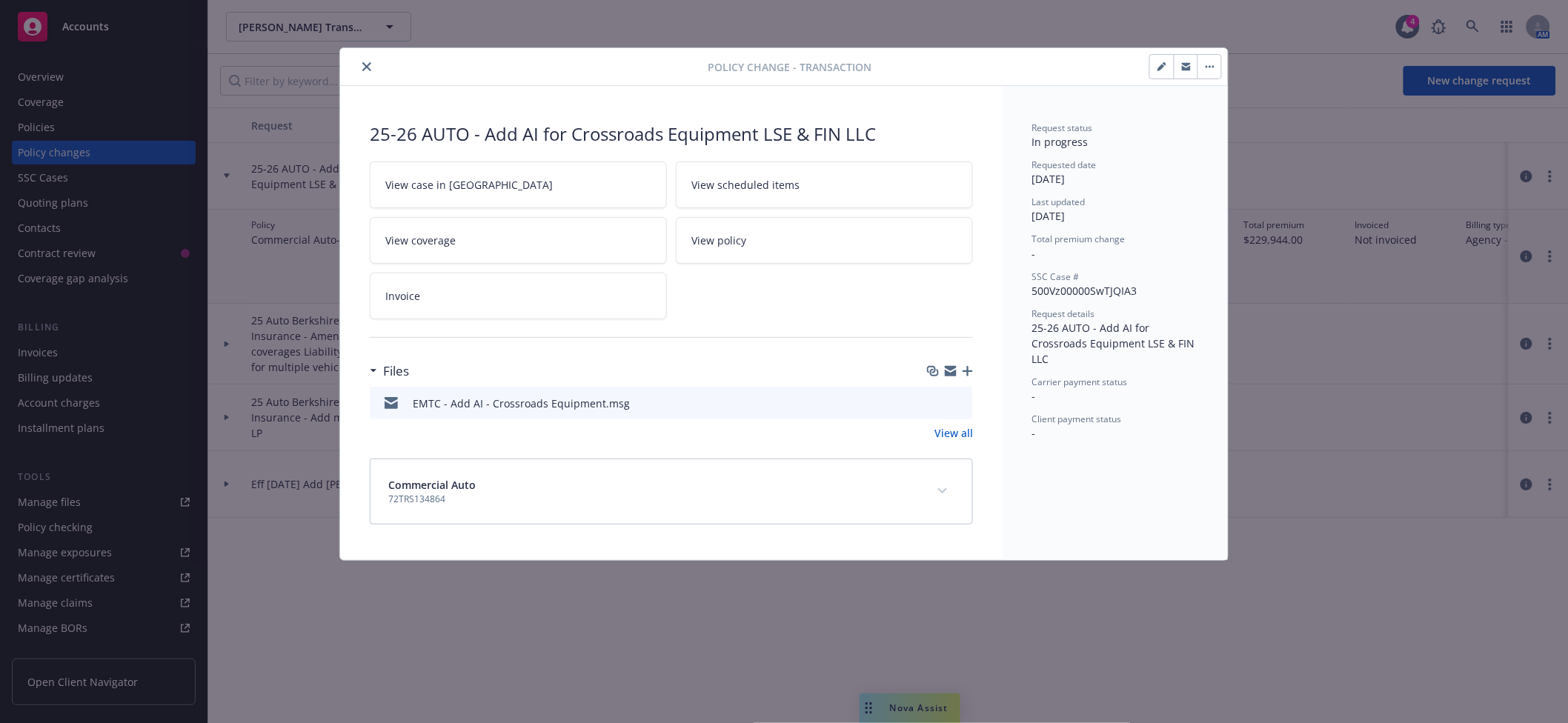
click at [968, 370] on icon "button" at bounding box center [967, 371] width 10 height 10
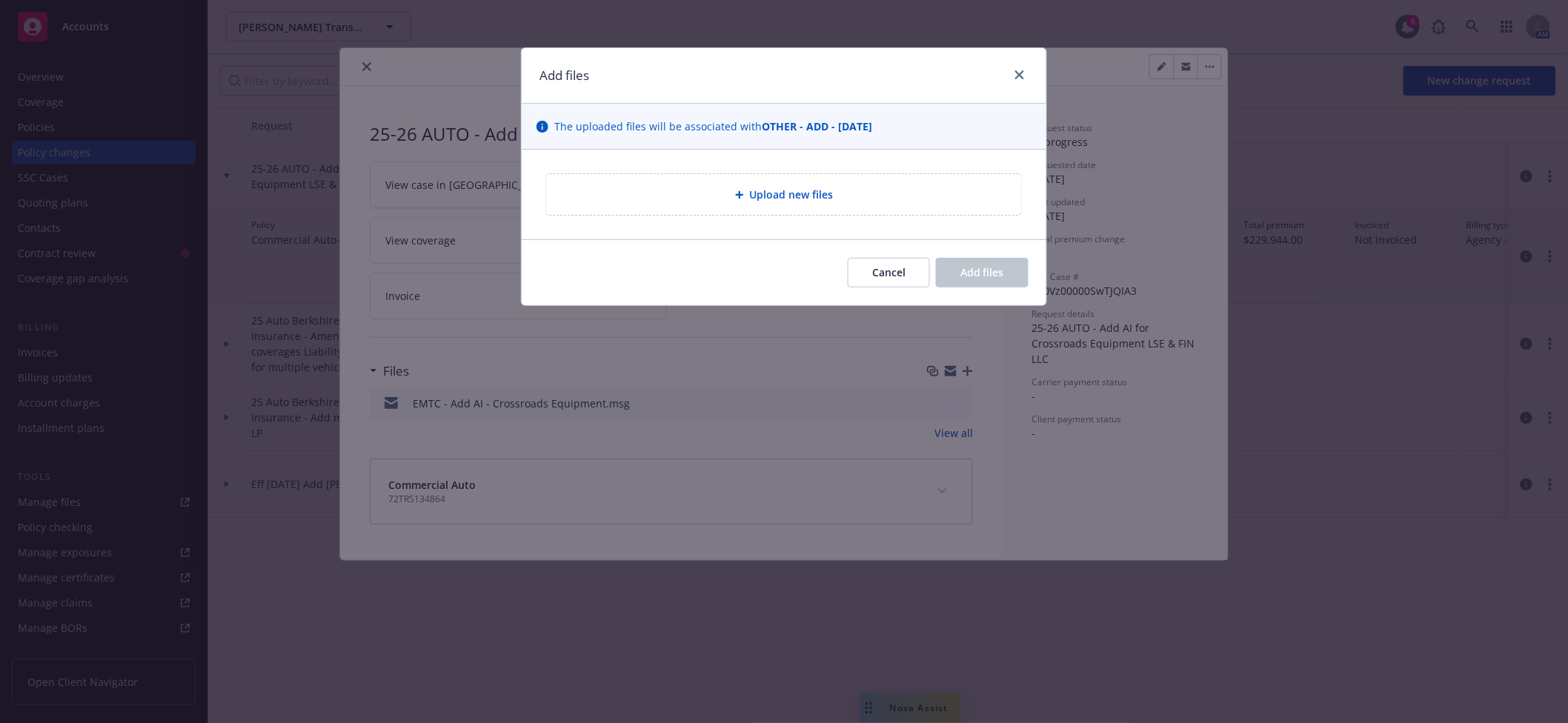
click at [732, 196] on div "Upload new files" at bounding box center [784, 194] width 452 height 17
type textarea "x"
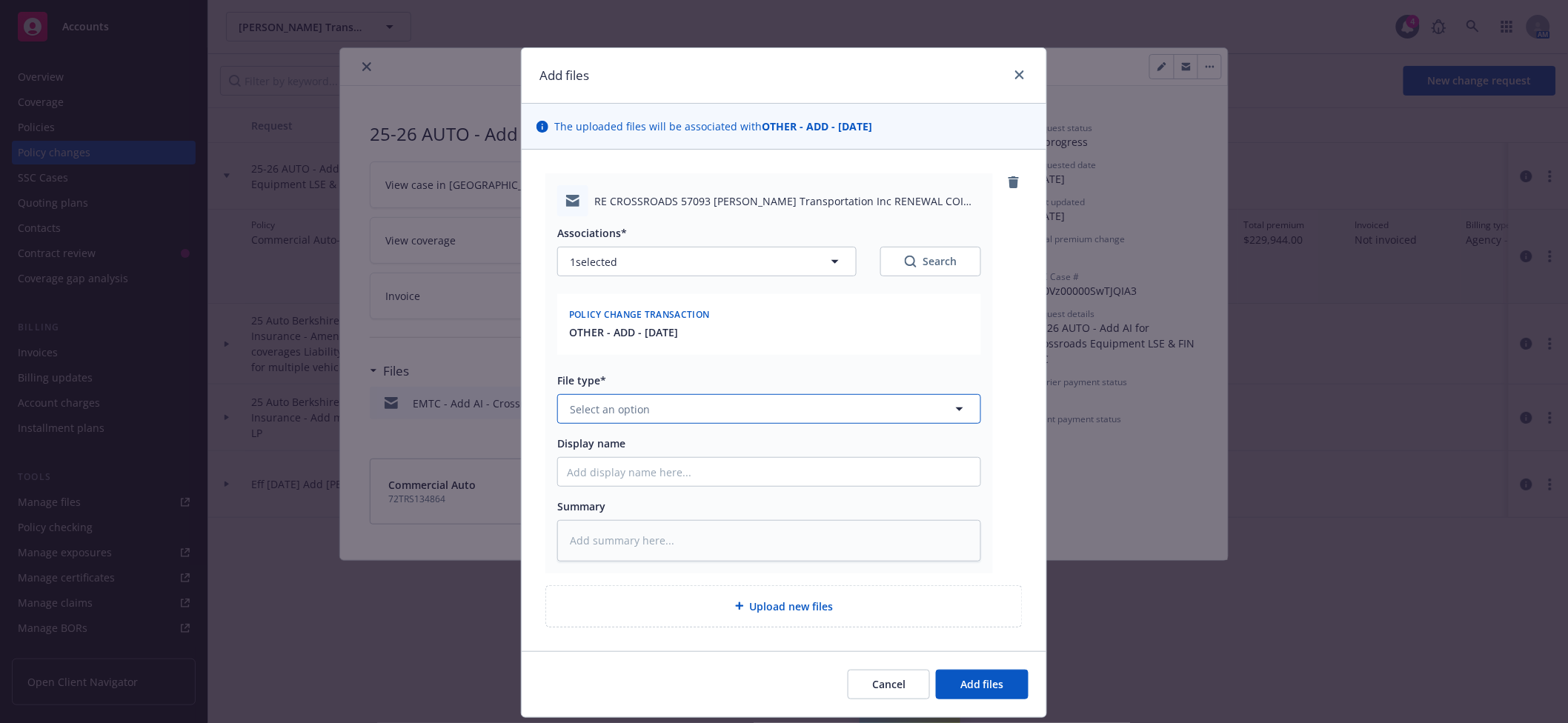
click at [662, 407] on button "Select an option" at bounding box center [770, 409] width 424 height 30
type input "change"
type textarea "x"
type input "E"
type textarea "x"
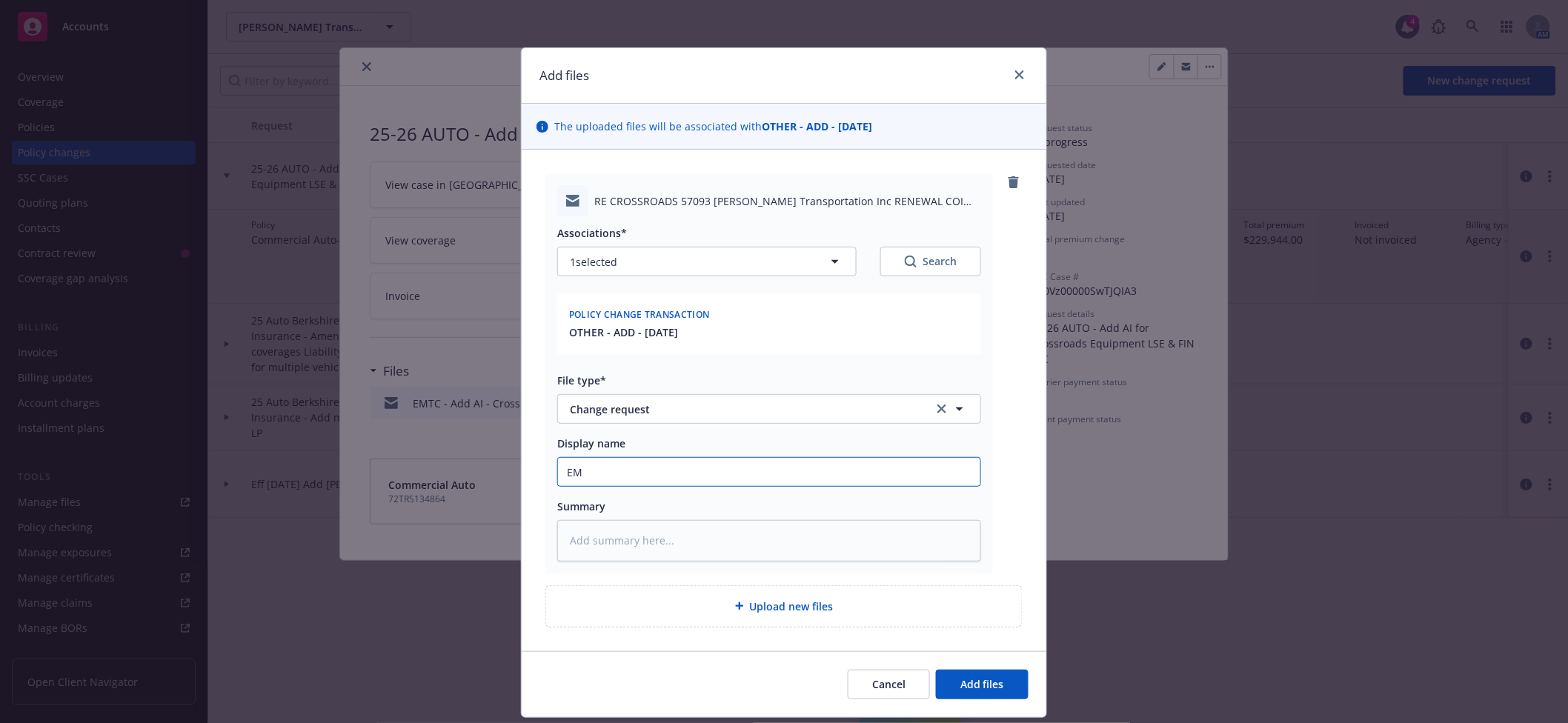
type input "EM"
type textarea "x"
type input "EMF"
type textarea "x"
type input "EMFC"
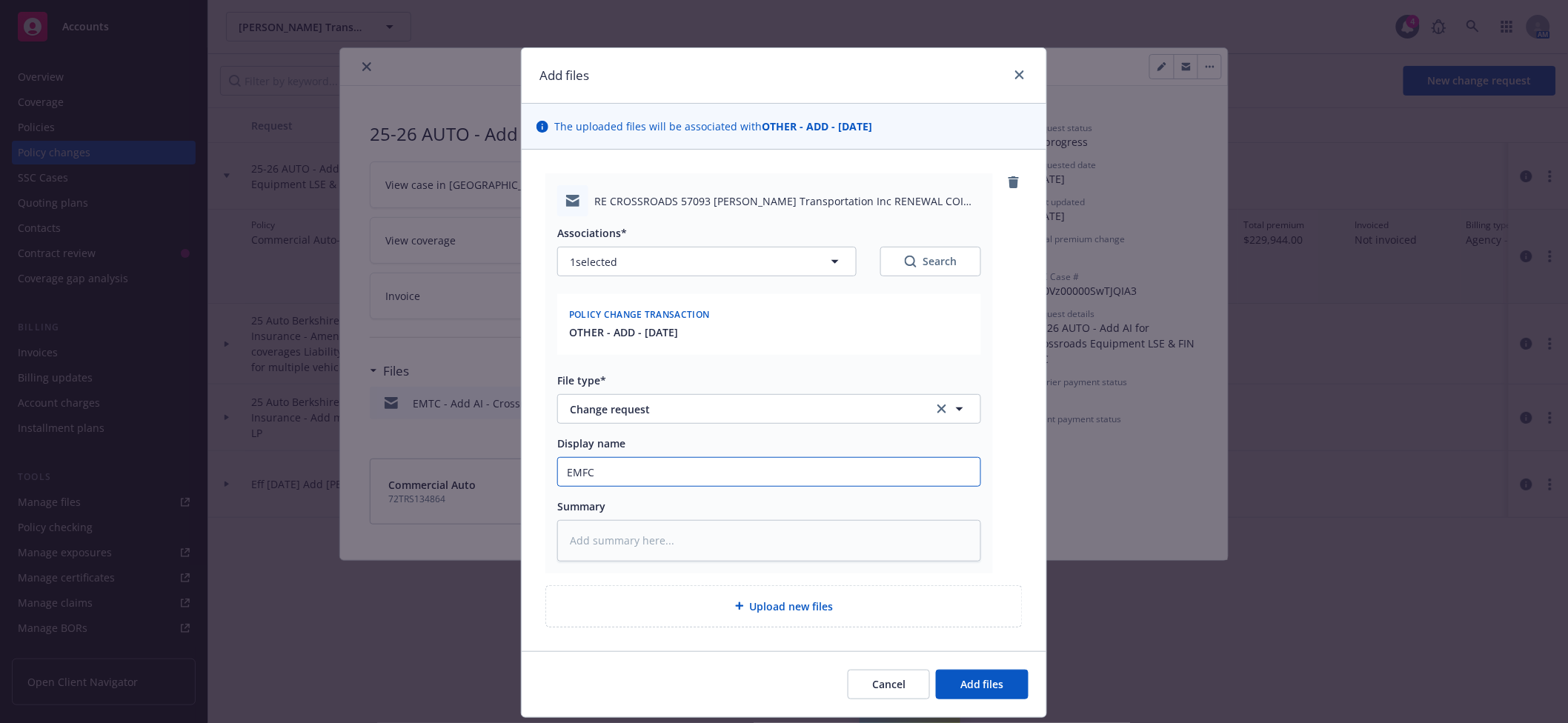
type textarea "x"
type input "EMFC"
type textarea "x"
type input "EMFC re"
click at [722, 529] on textarea at bounding box center [770, 541] width 424 height 41
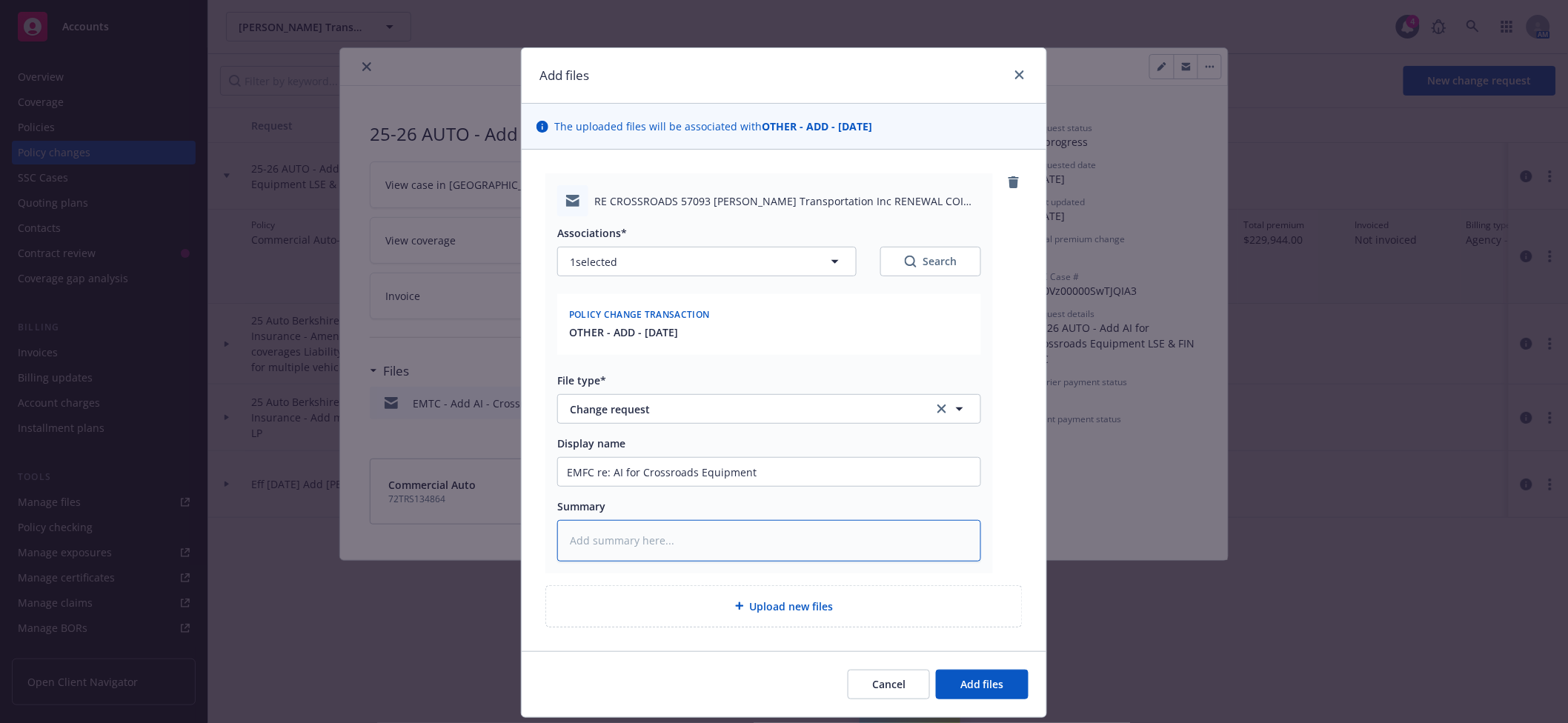
paste textarea "1. What is the relationship between the potential AI and the Named Insured? 2. …"
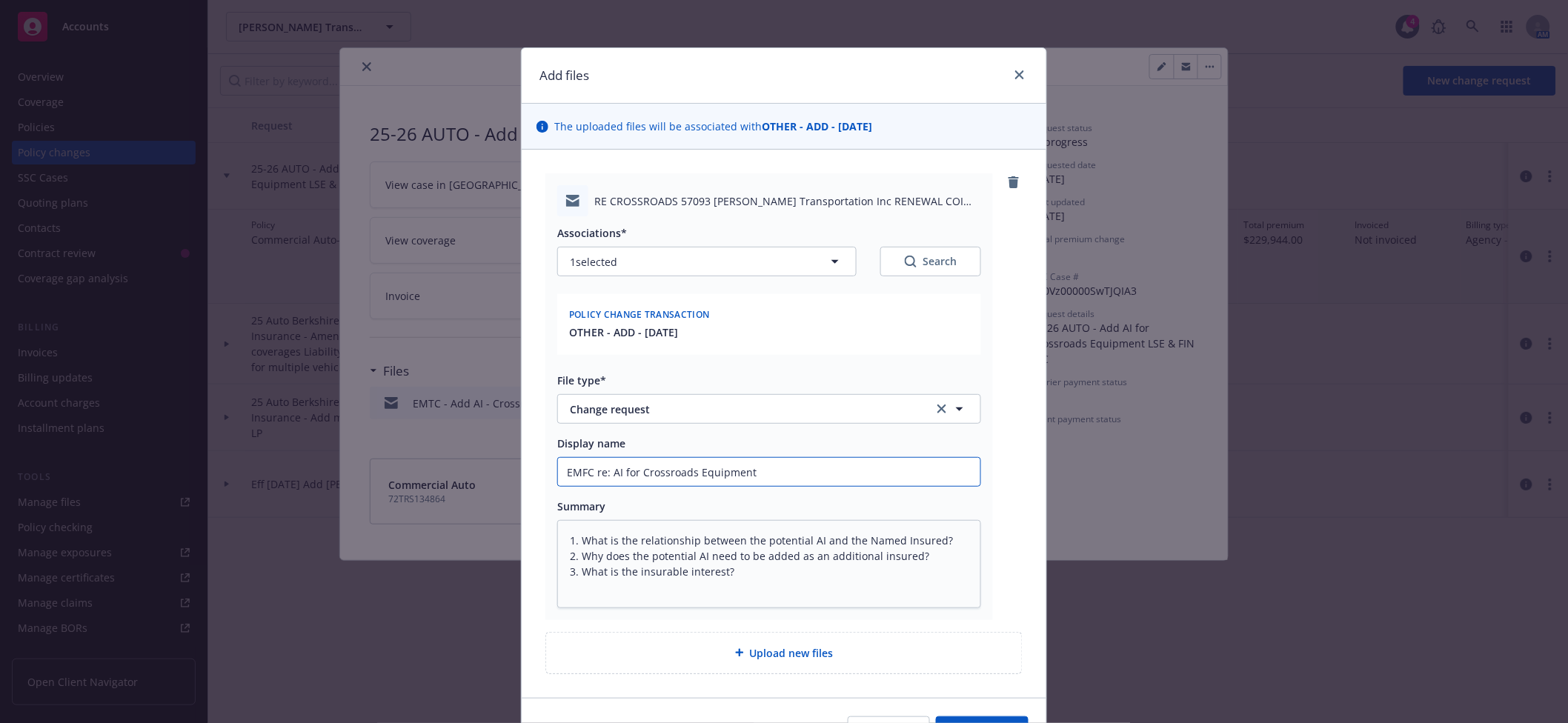
click at [799, 458] on input "EMFC re: AI for Crossroads Equipment" at bounding box center [770, 472] width 423 height 28
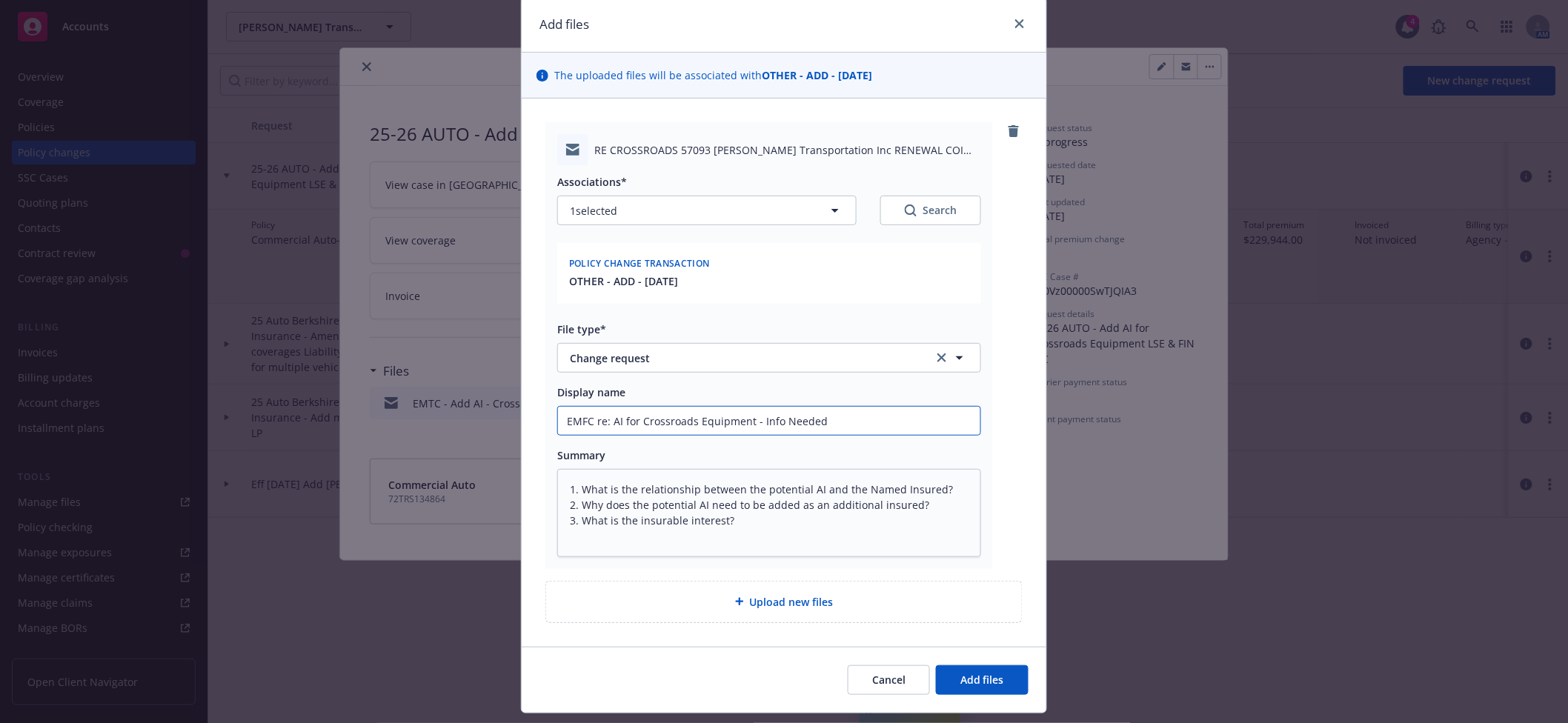
scroll to position [89, 0]
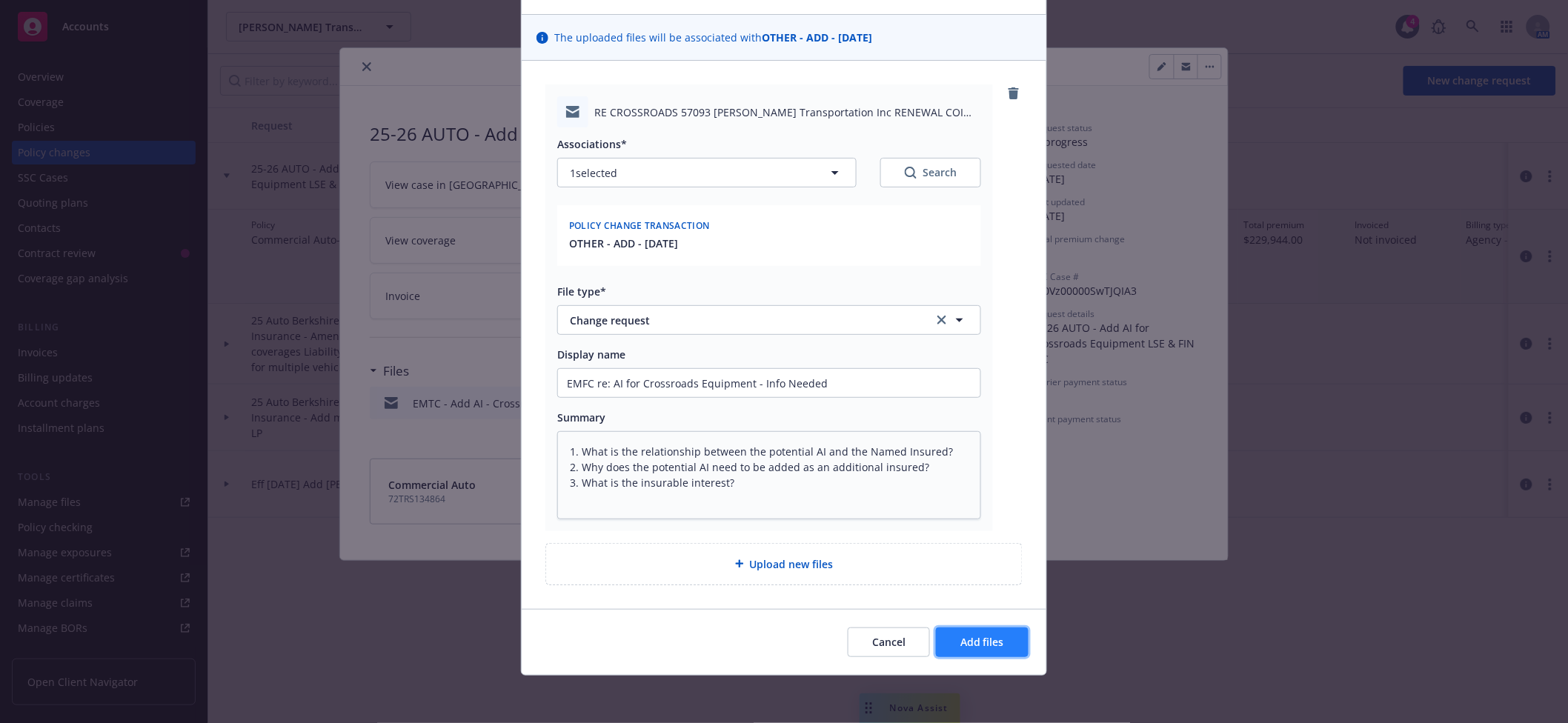
click at [999, 639] on button "Add files" at bounding box center [982, 642] width 92 height 30
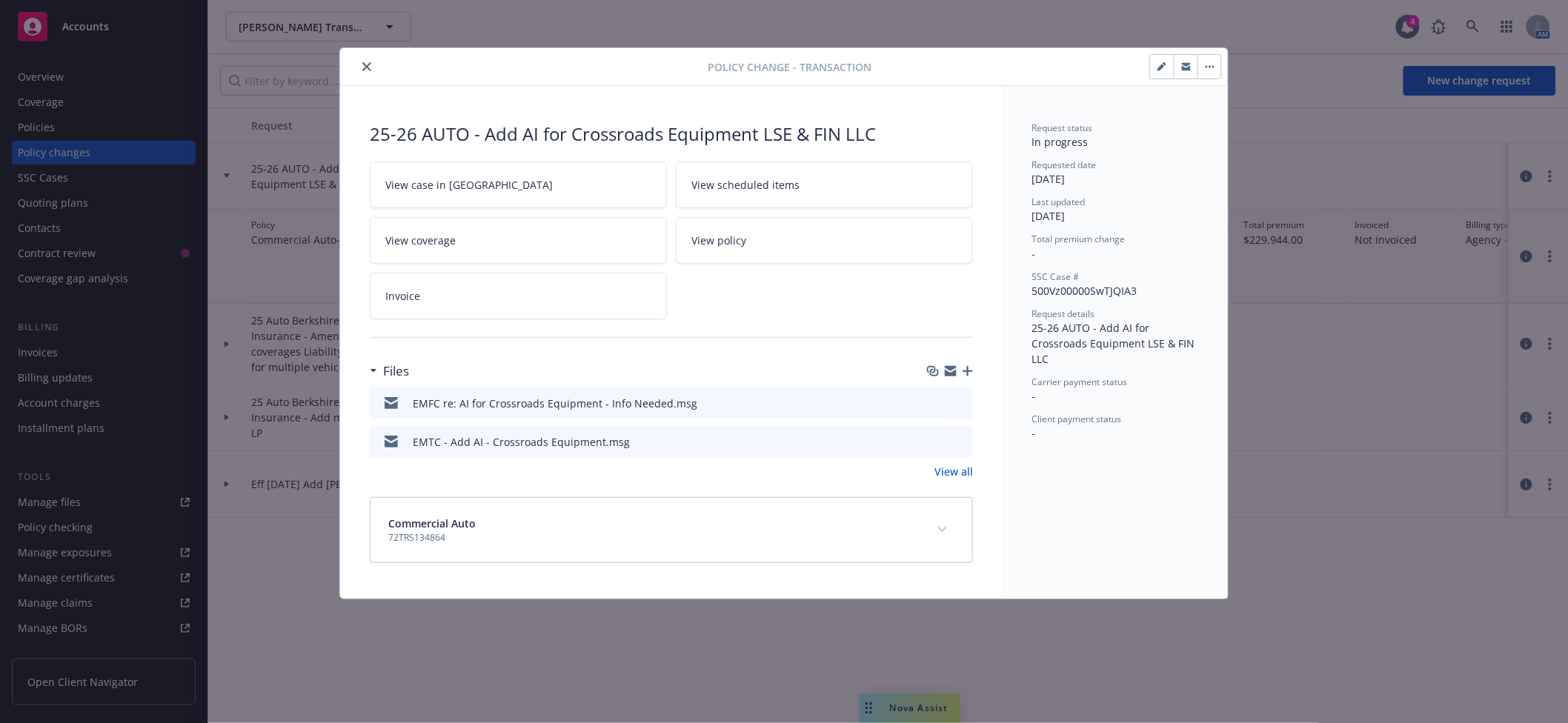
click at [374, 67] on button "close" at bounding box center [367, 67] width 18 height 18
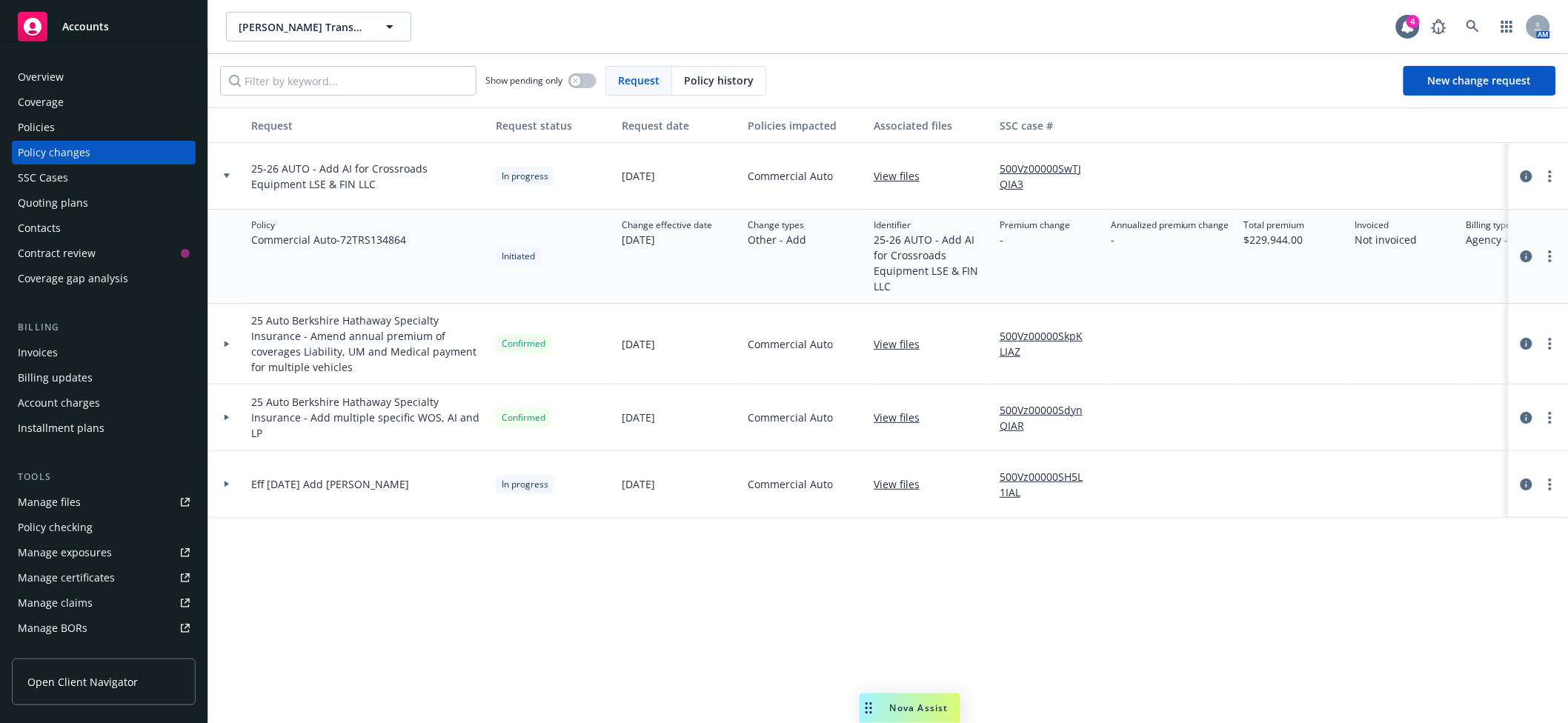
click at [230, 344] on div at bounding box center [227, 344] width 25 height 5
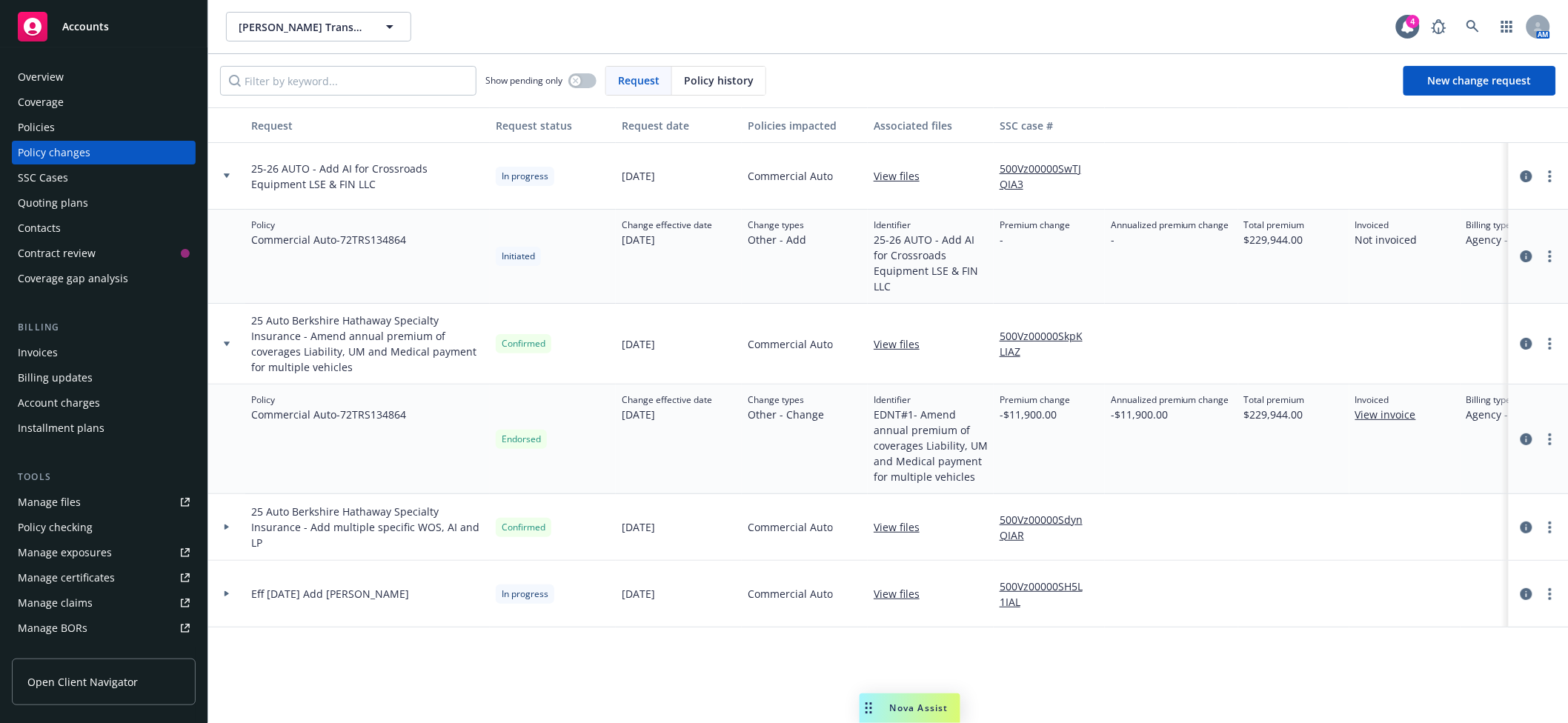
click at [226, 340] on div at bounding box center [227, 344] width 37 height 81
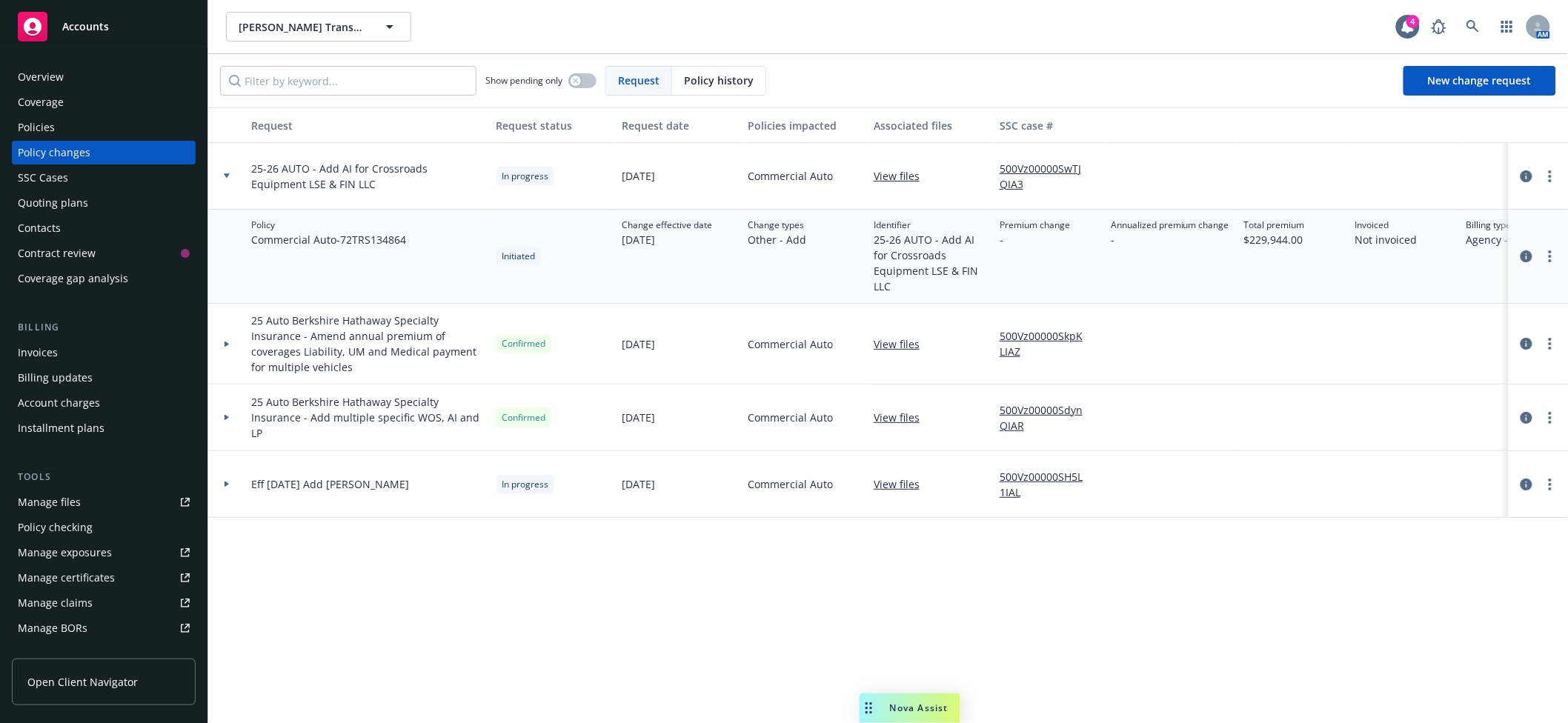
click at [1469, 415] on div at bounding box center [1538, 418] width 47 height 18
click at [1469, 414] on link "more" at bounding box center [1550, 418] width 18 height 18
click at [1469, 416] on icon "circleInformation" at bounding box center [1526, 418] width 12 height 12
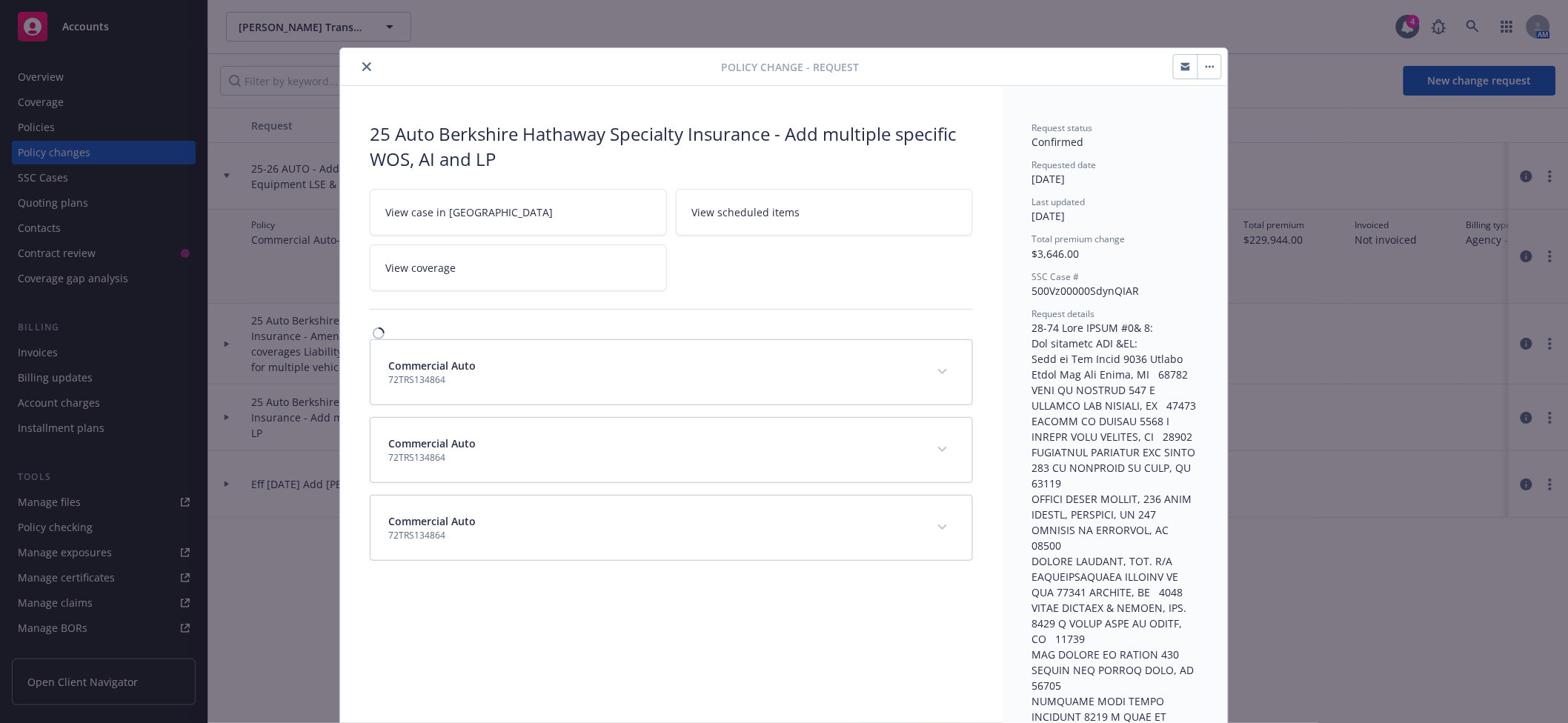
scroll to position [44, 0]
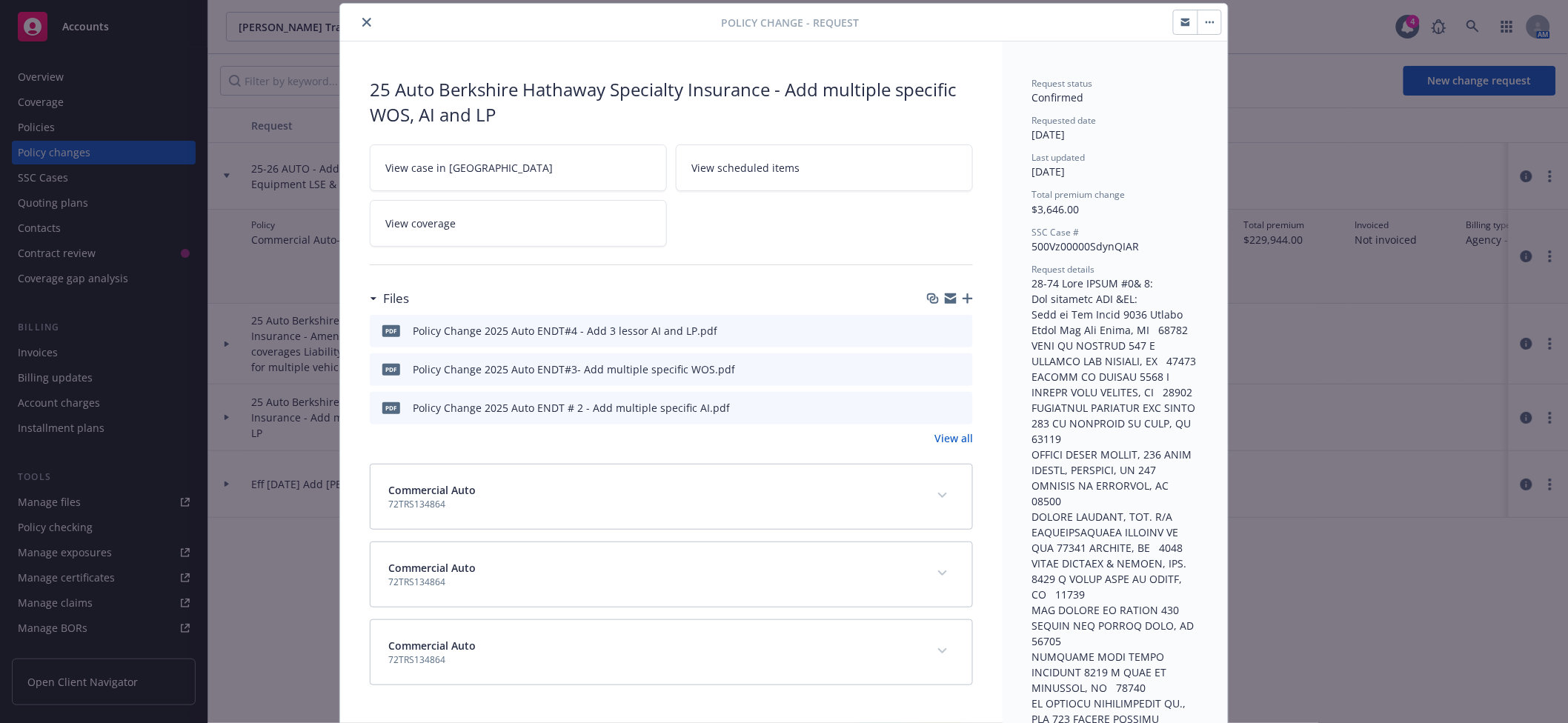
click at [964, 294] on icon "button" at bounding box center [967, 298] width 10 height 10
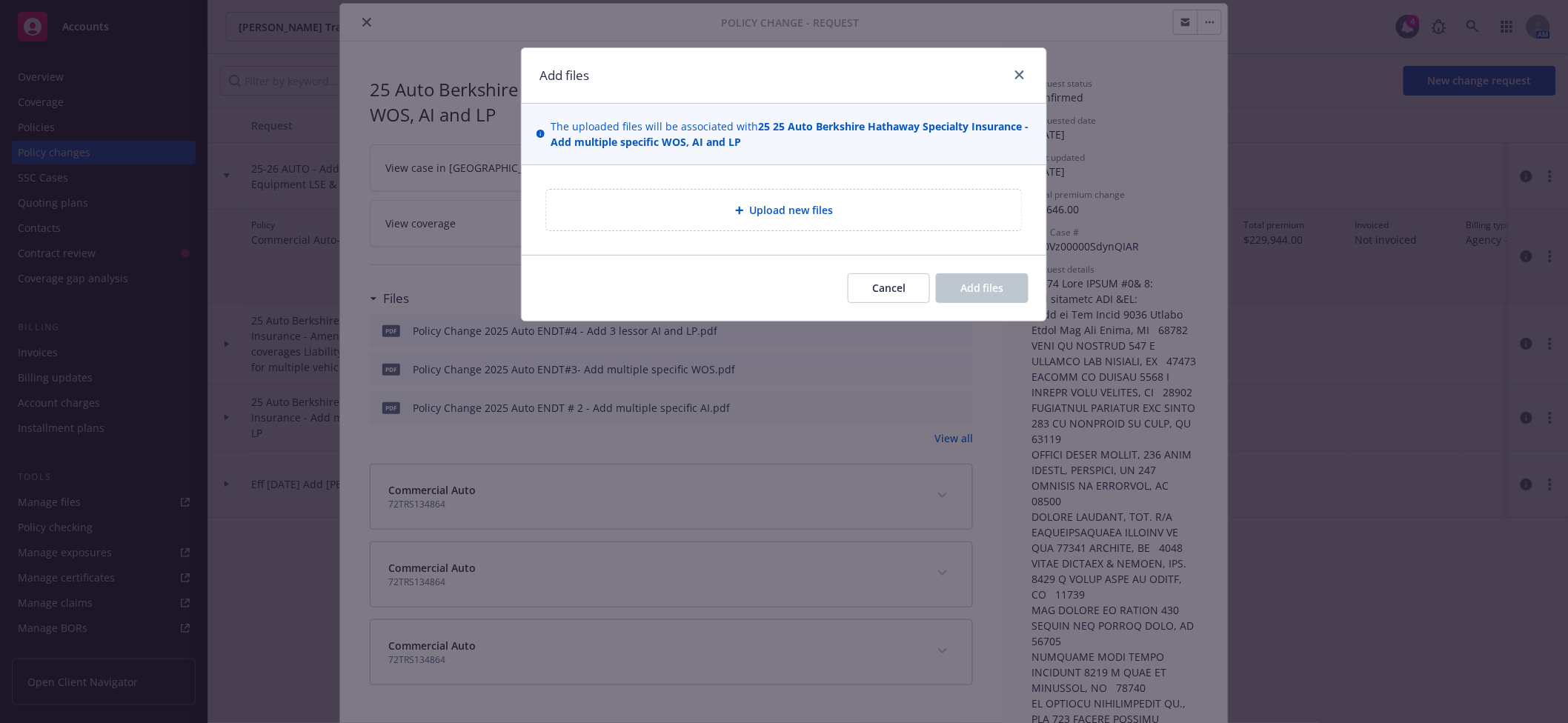
click at [792, 214] on span "Upload new files" at bounding box center [792, 210] width 84 height 15
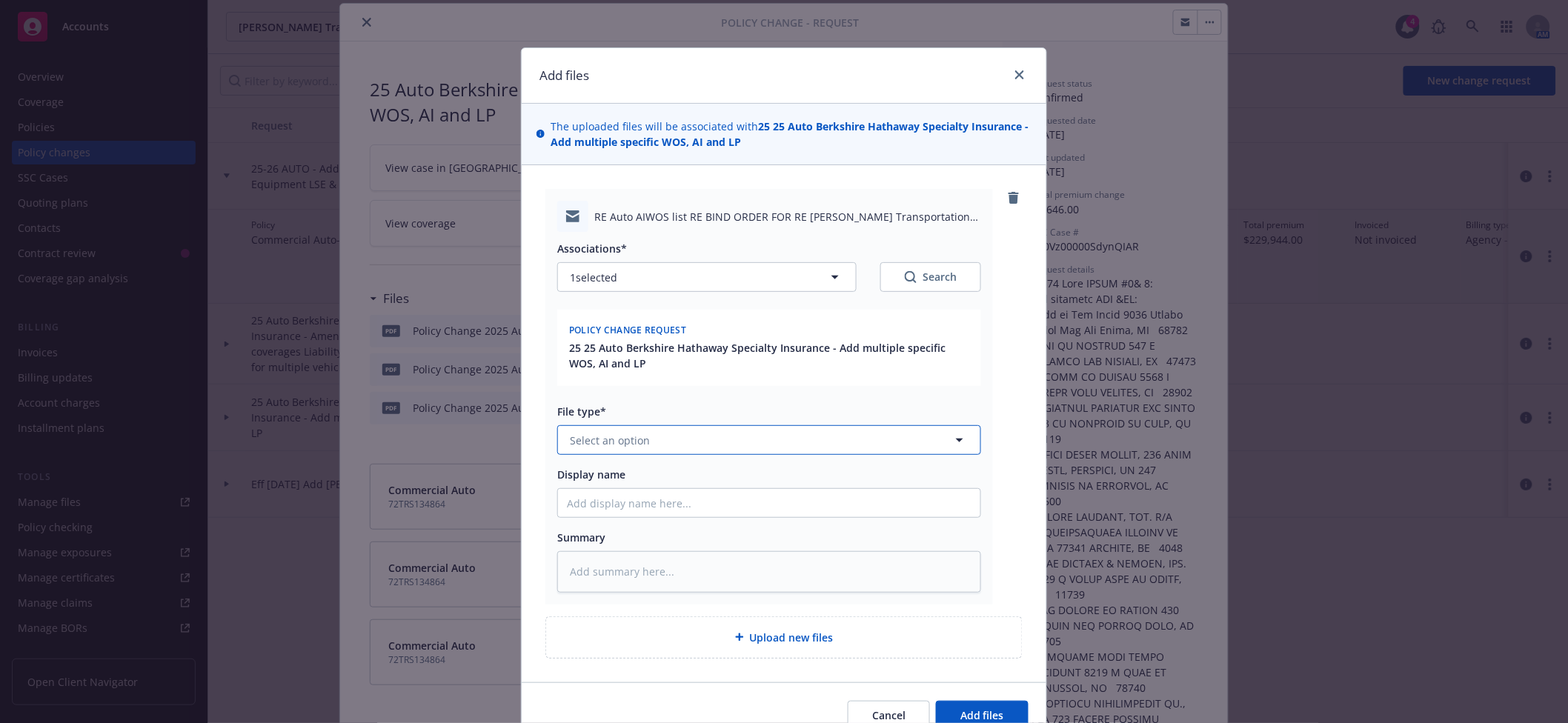
click at [579, 450] on button "Select an option" at bounding box center [770, 440] width 424 height 30
click at [973, 677] on span "Add files" at bounding box center [982, 716] width 43 height 14
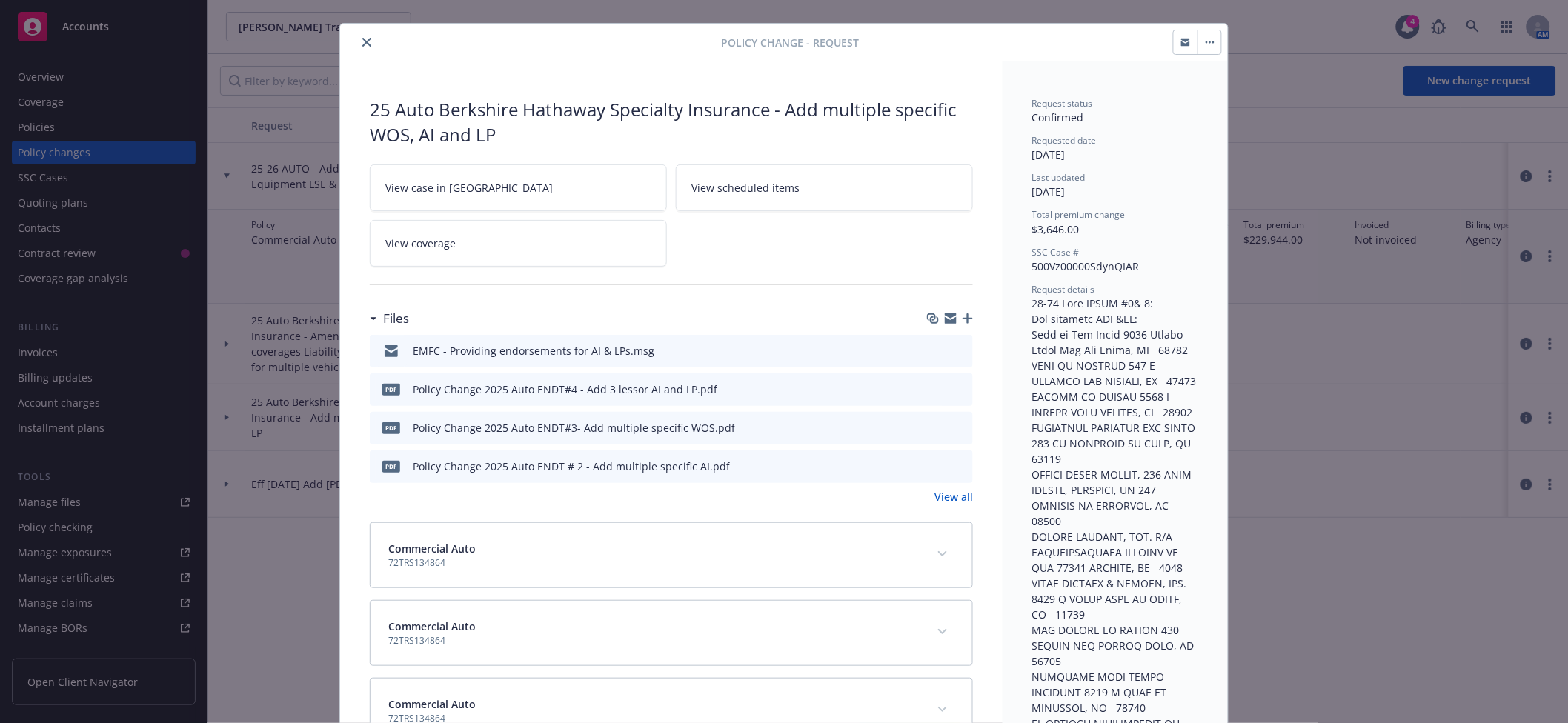
scroll to position [0, 0]
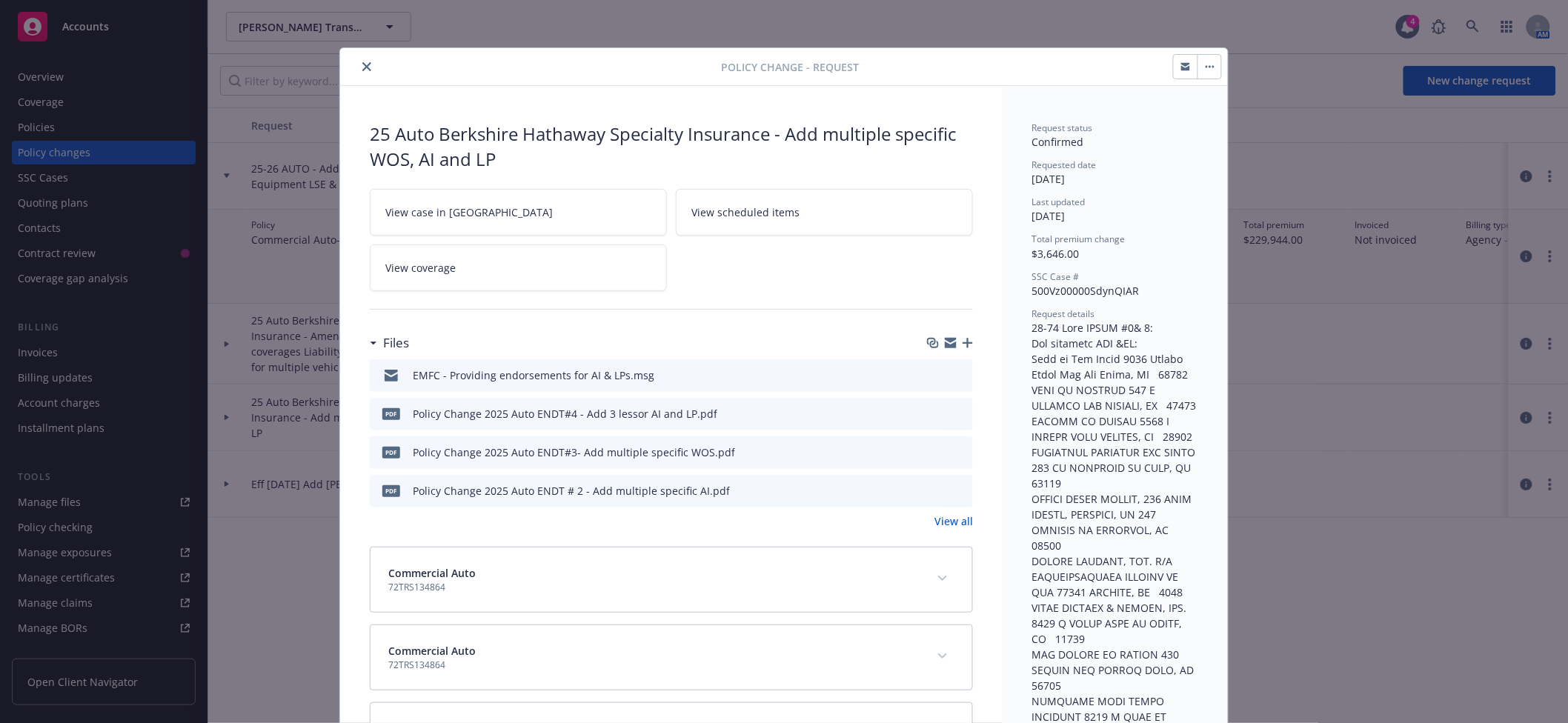
click at [361, 71] on button "close" at bounding box center [367, 67] width 18 height 18
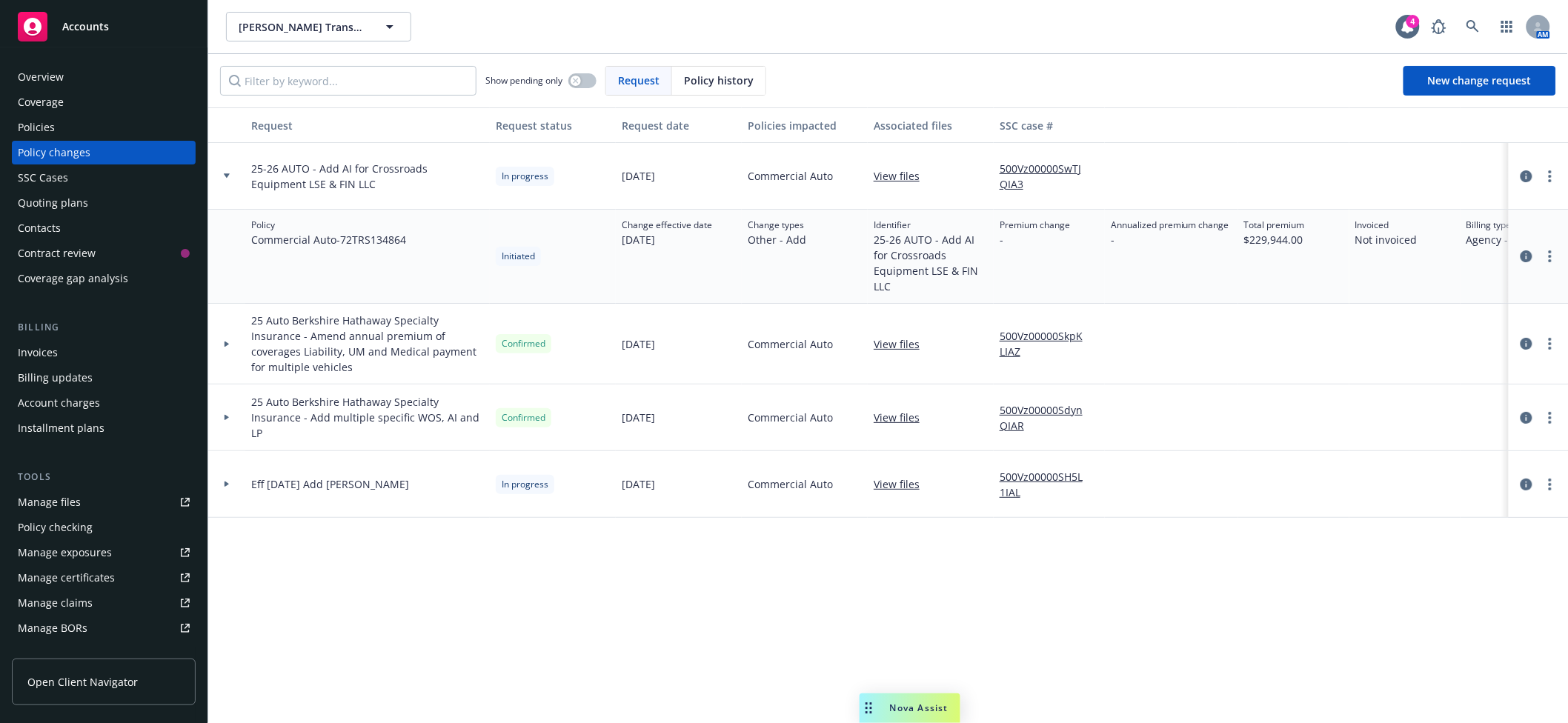
click at [228, 417] on icon at bounding box center [227, 418] width 5 height 6
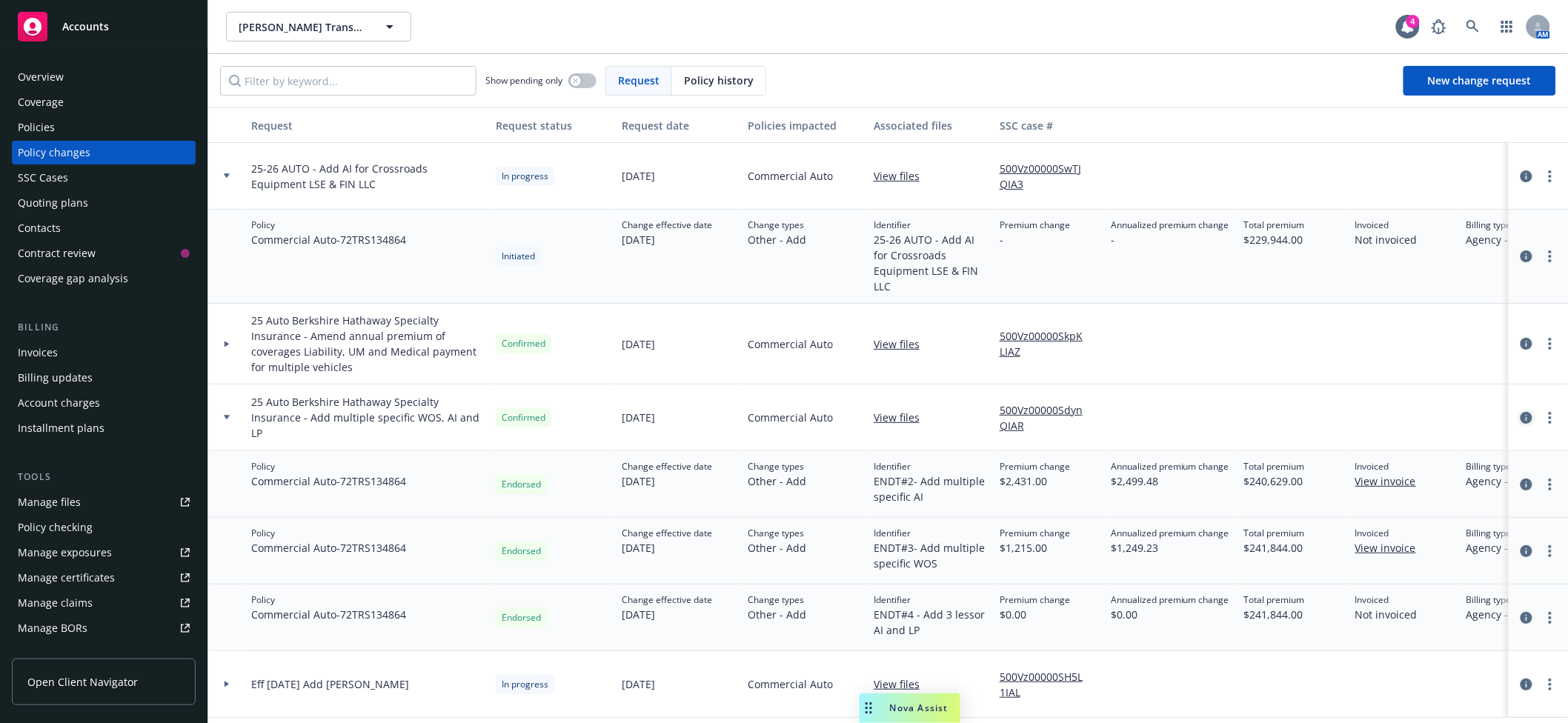
click at [1469, 417] on icon "circleInformation" at bounding box center [1526, 418] width 12 height 12
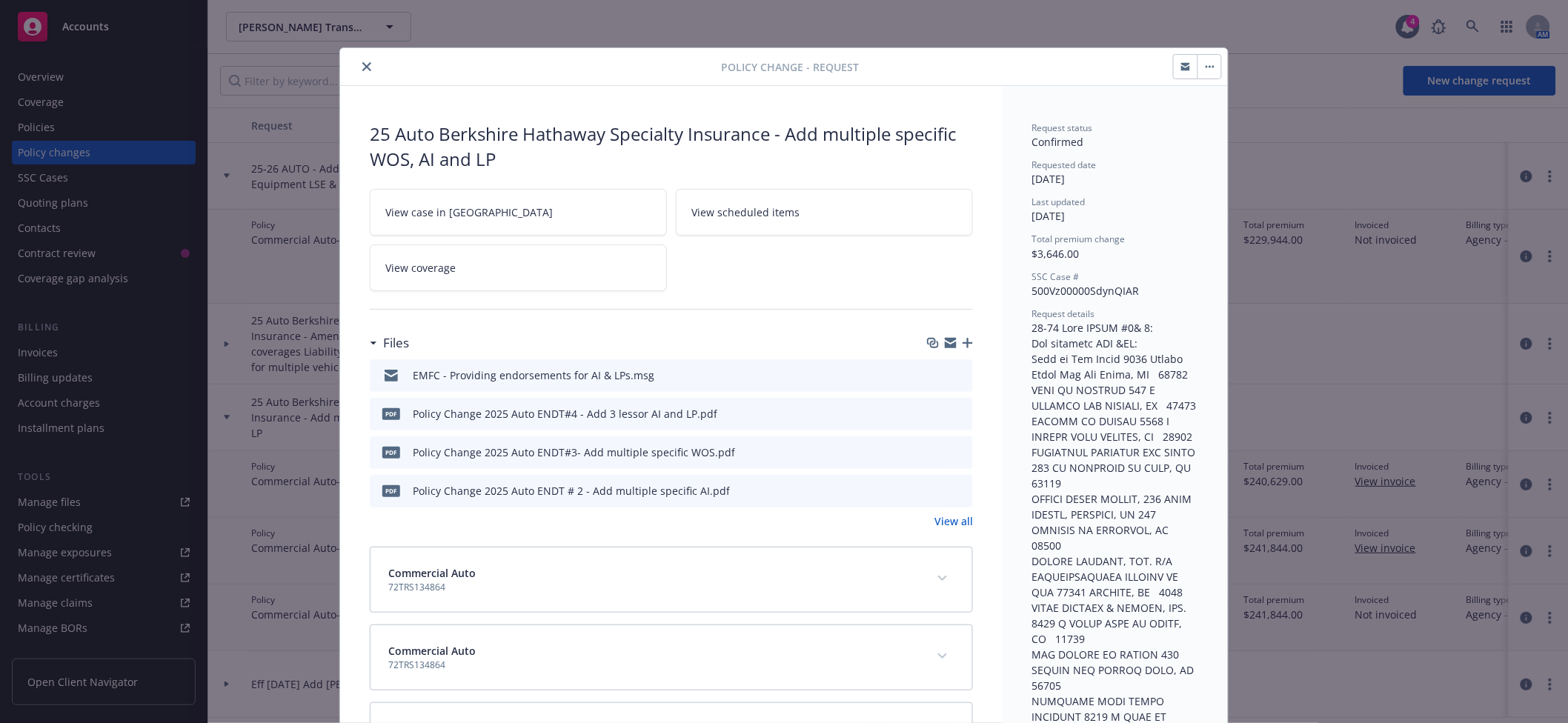
scroll to position [44, 0]
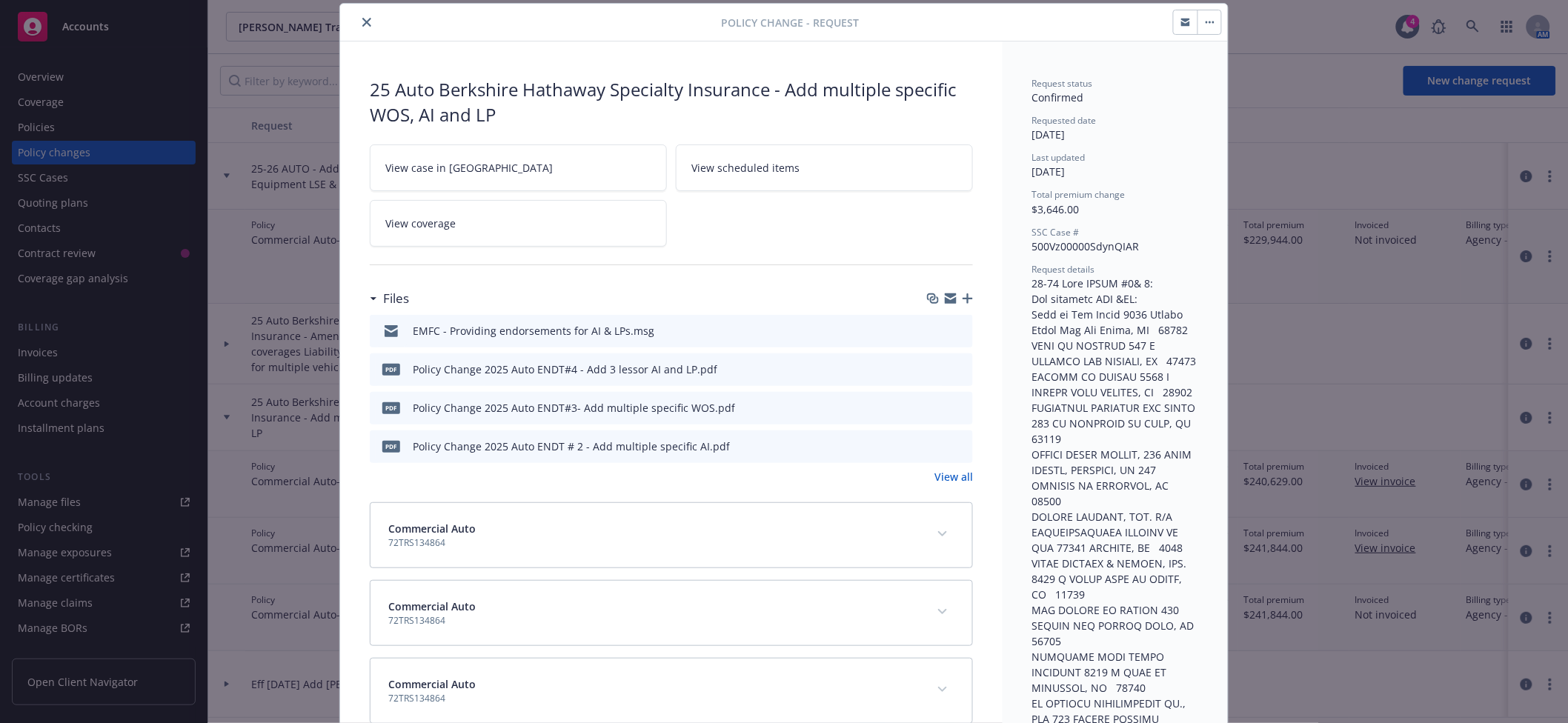
click at [962, 299] on icon "button" at bounding box center [967, 298] width 10 height 10
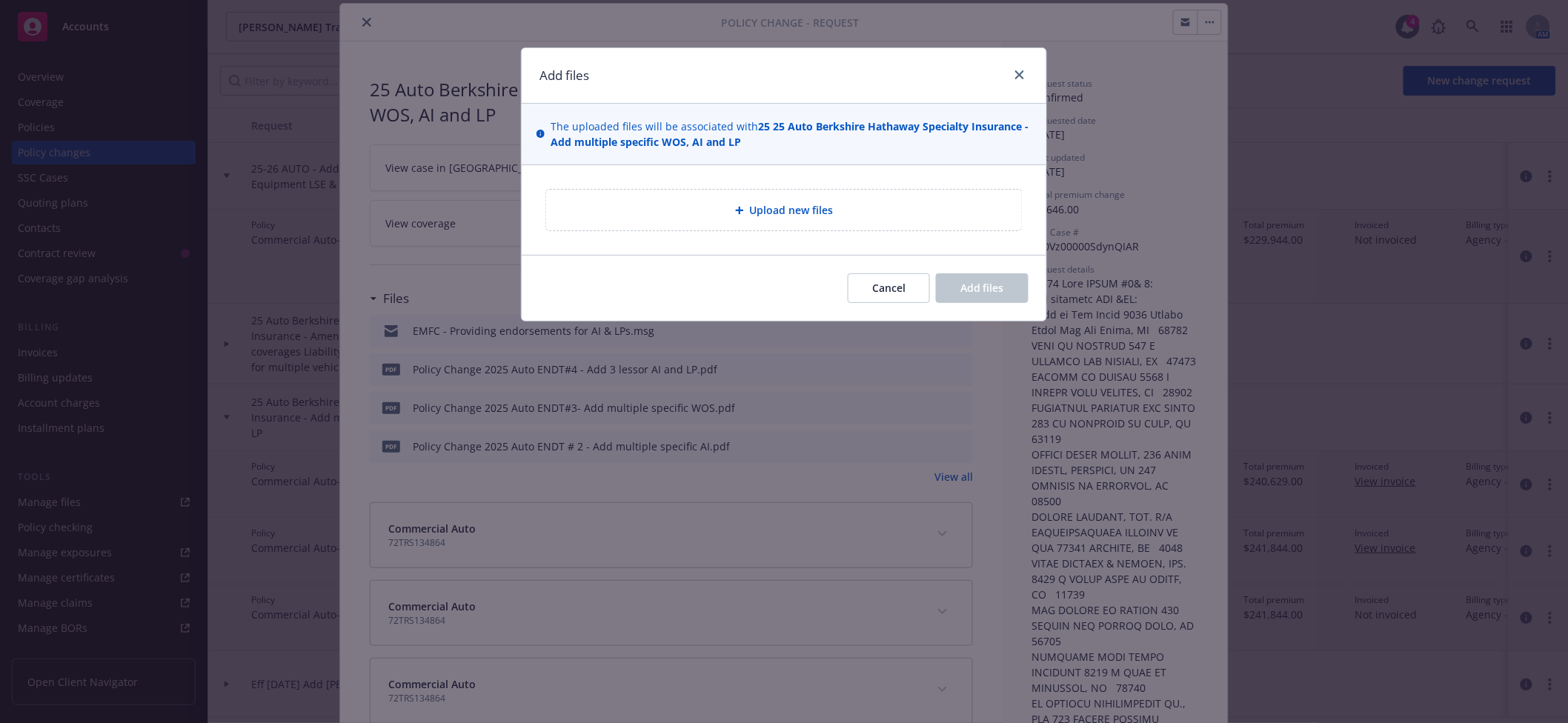
click at [706, 215] on div "Upload new files" at bounding box center [784, 210] width 452 height 17
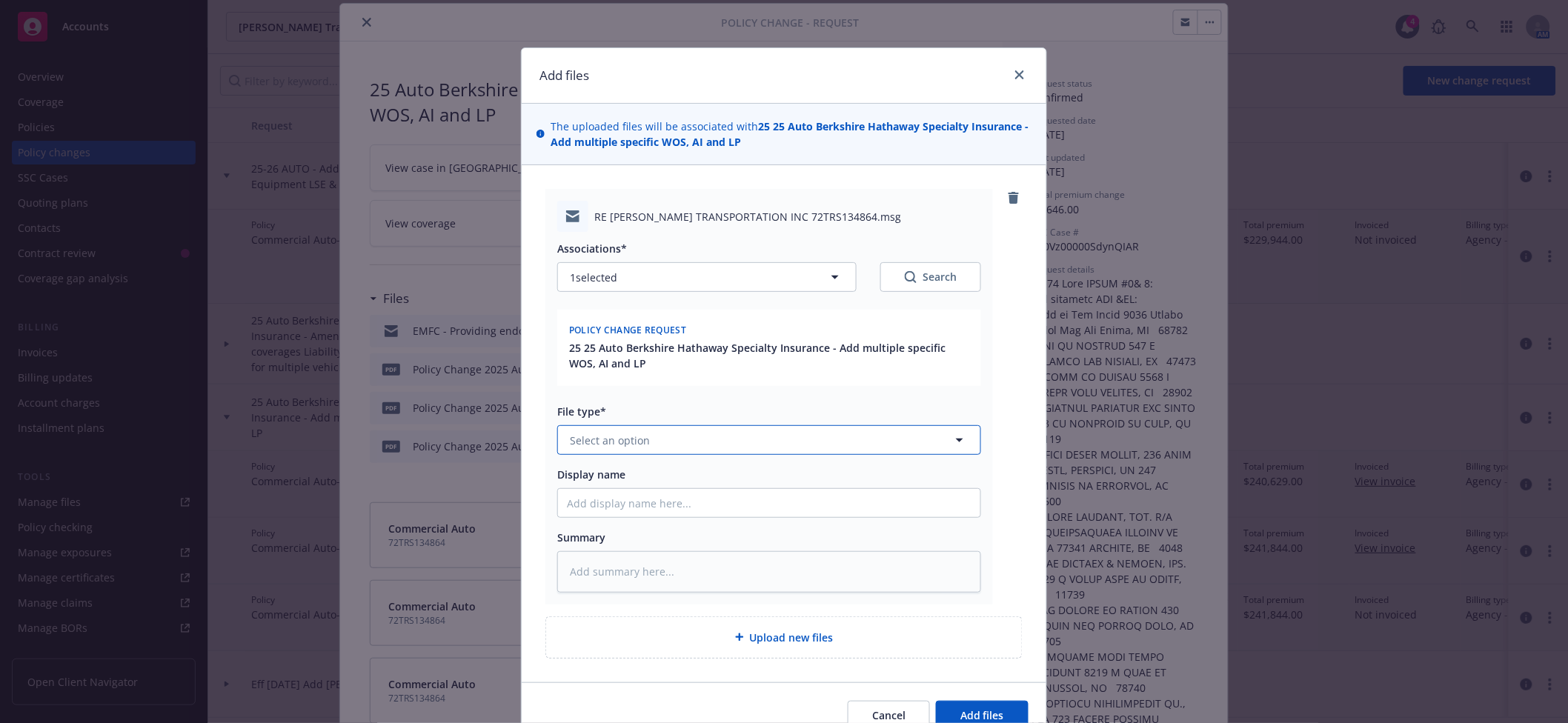
click at [618, 443] on span "Select an option" at bounding box center [610, 440] width 80 height 15
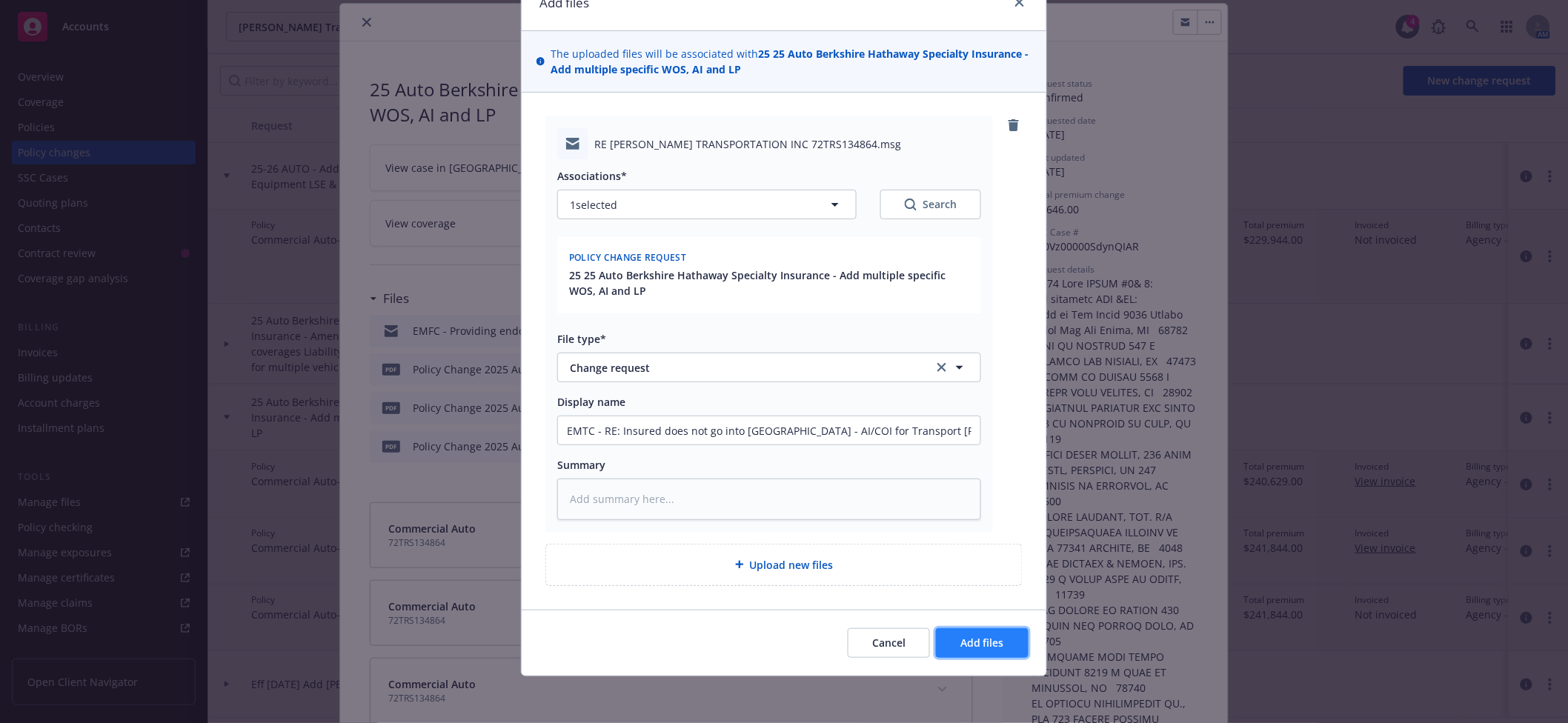
click at [988, 645] on span "Add files" at bounding box center [982, 643] width 43 height 14
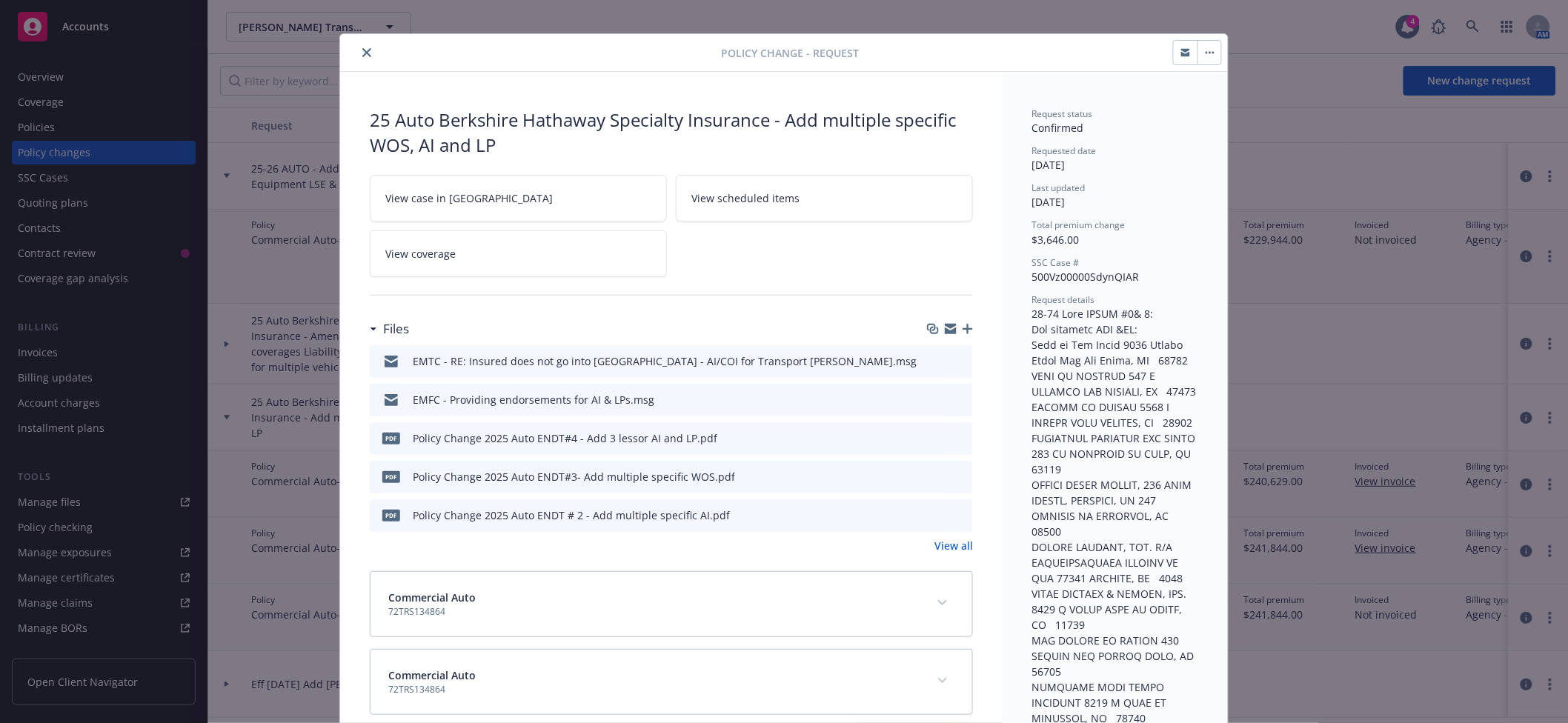
scroll to position [0, 0]
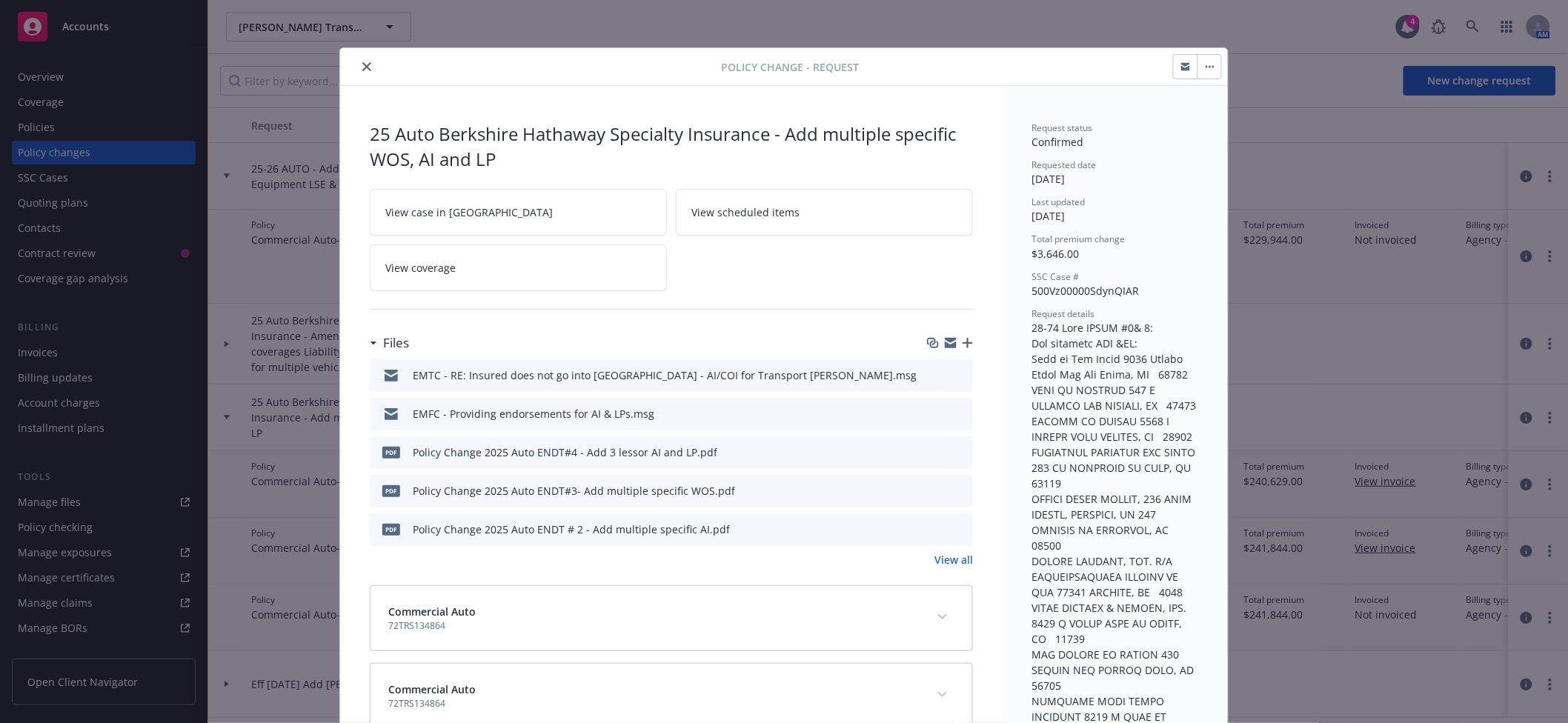
click at [362, 66] on icon "close" at bounding box center [366, 66] width 9 height 9
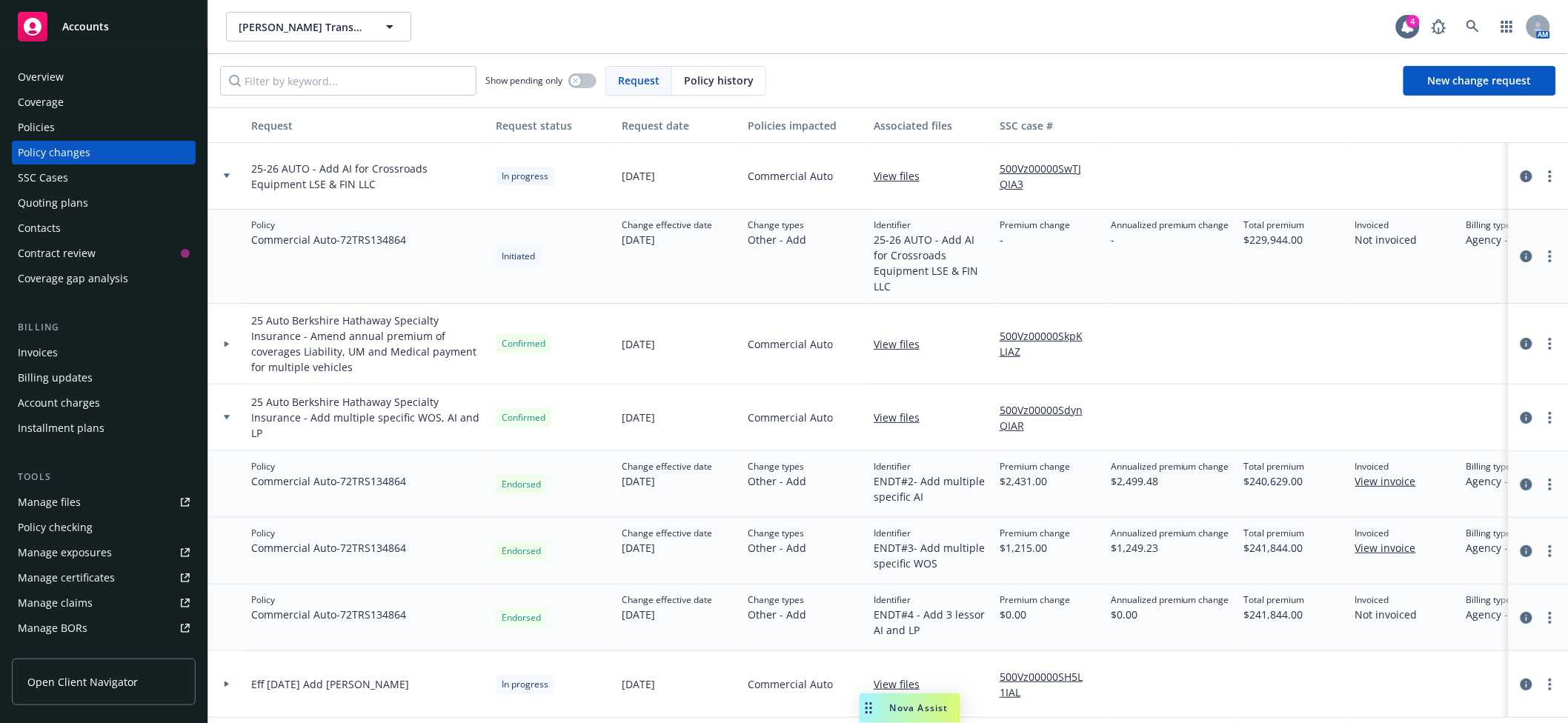
click at [229, 418] on icon at bounding box center [227, 418] width 6 height 5
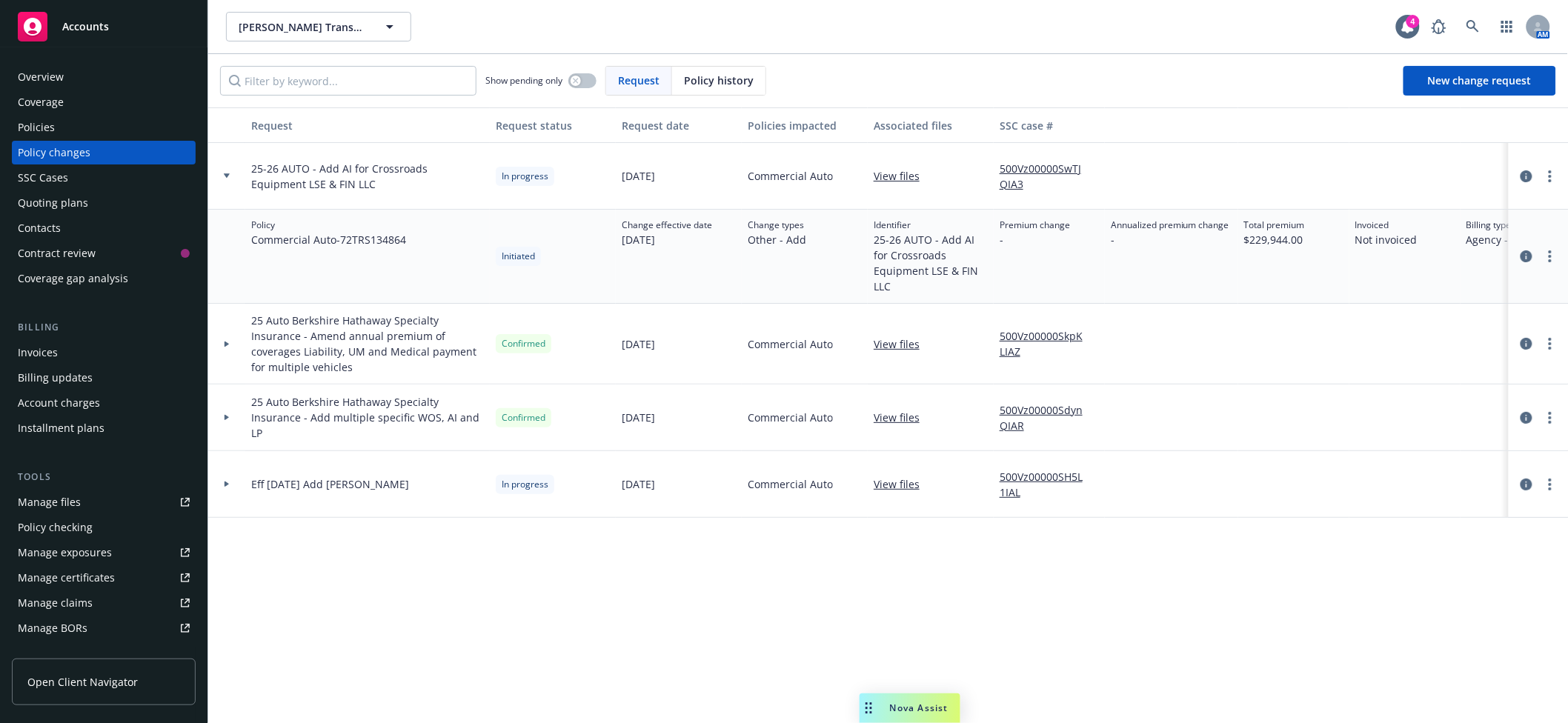
click at [231, 167] on div at bounding box center [227, 176] width 37 height 67
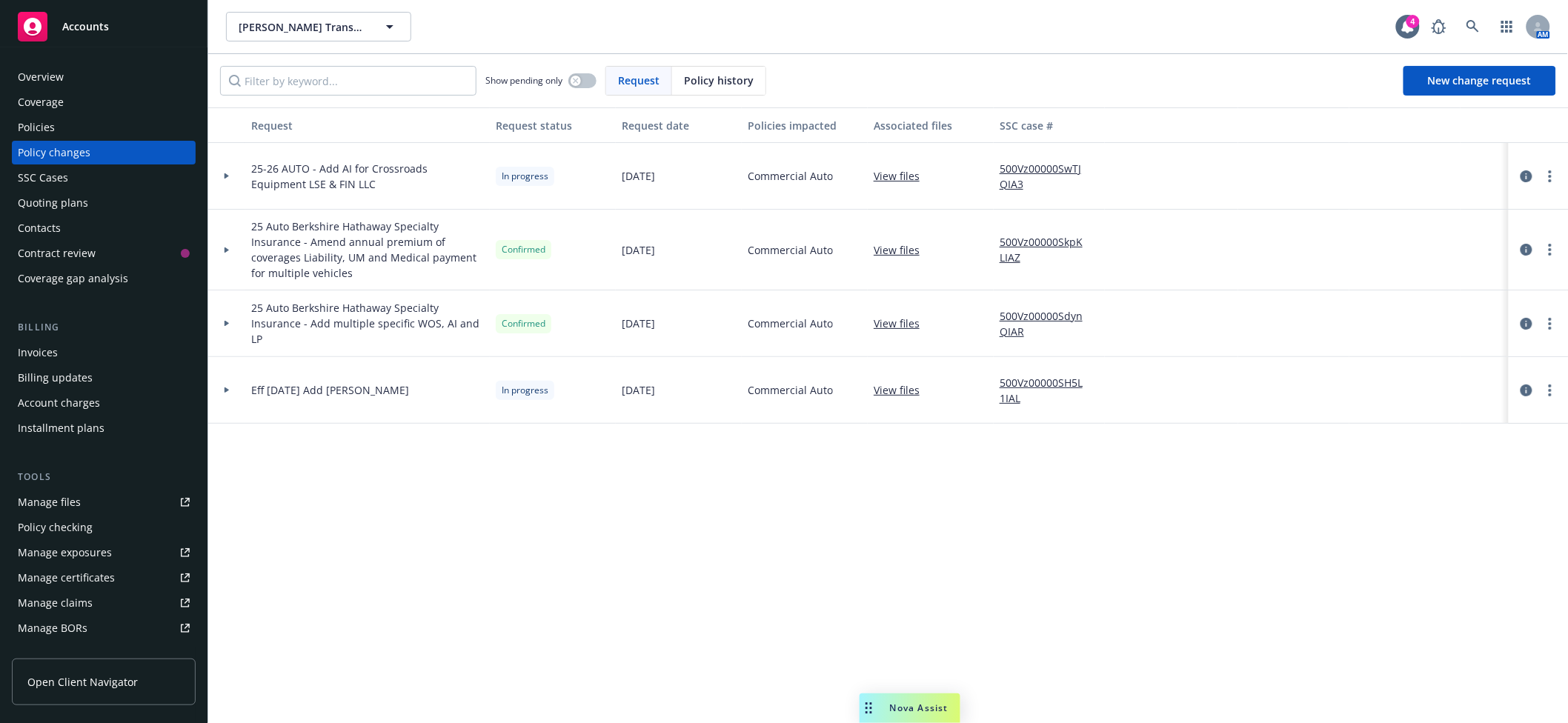
click at [124, 35] on div "Accounts" at bounding box center [104, 27] width 172 height 30
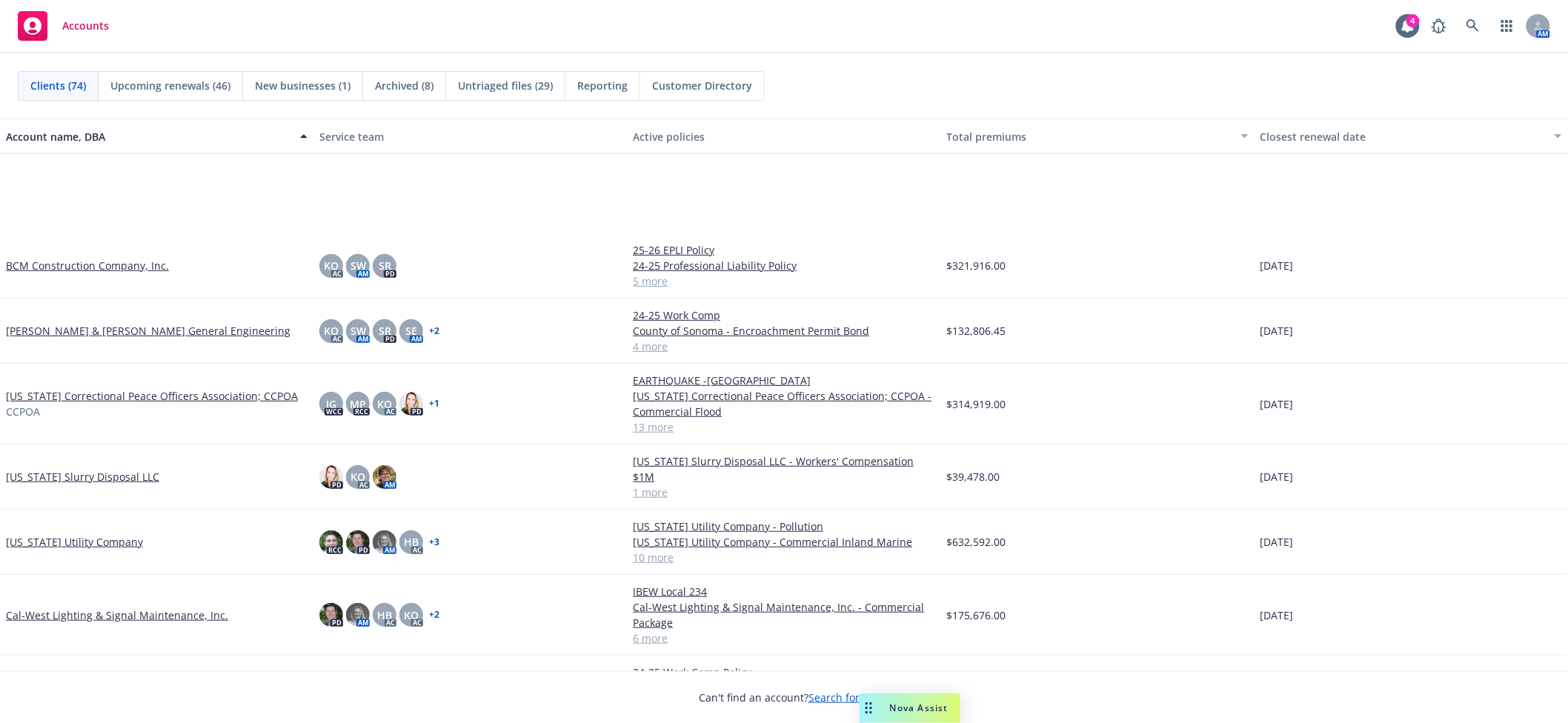
scroll to position [790, 0]
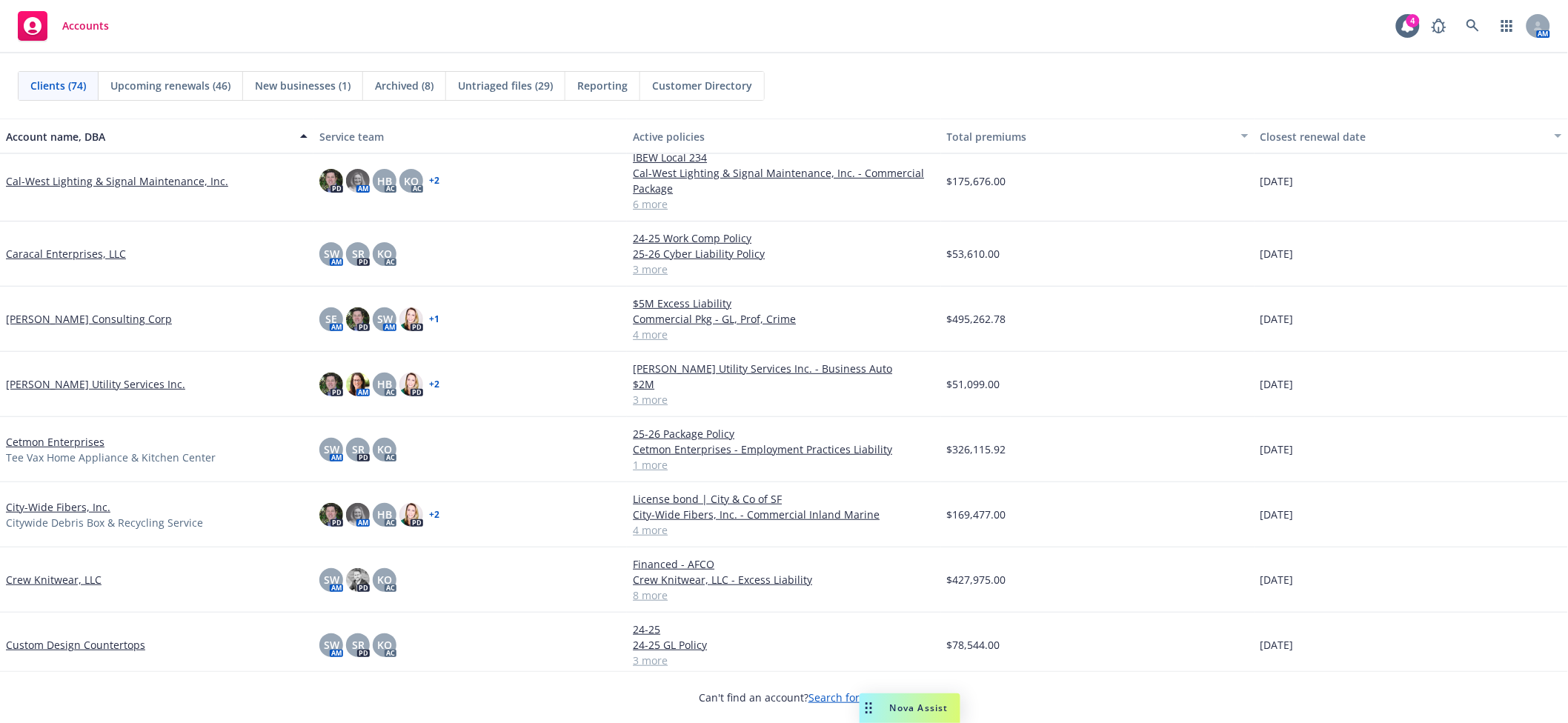
click at [63, 580] on link "Crew Knitwear, LLC" at bounding box center [53, 579] width 96 height 15
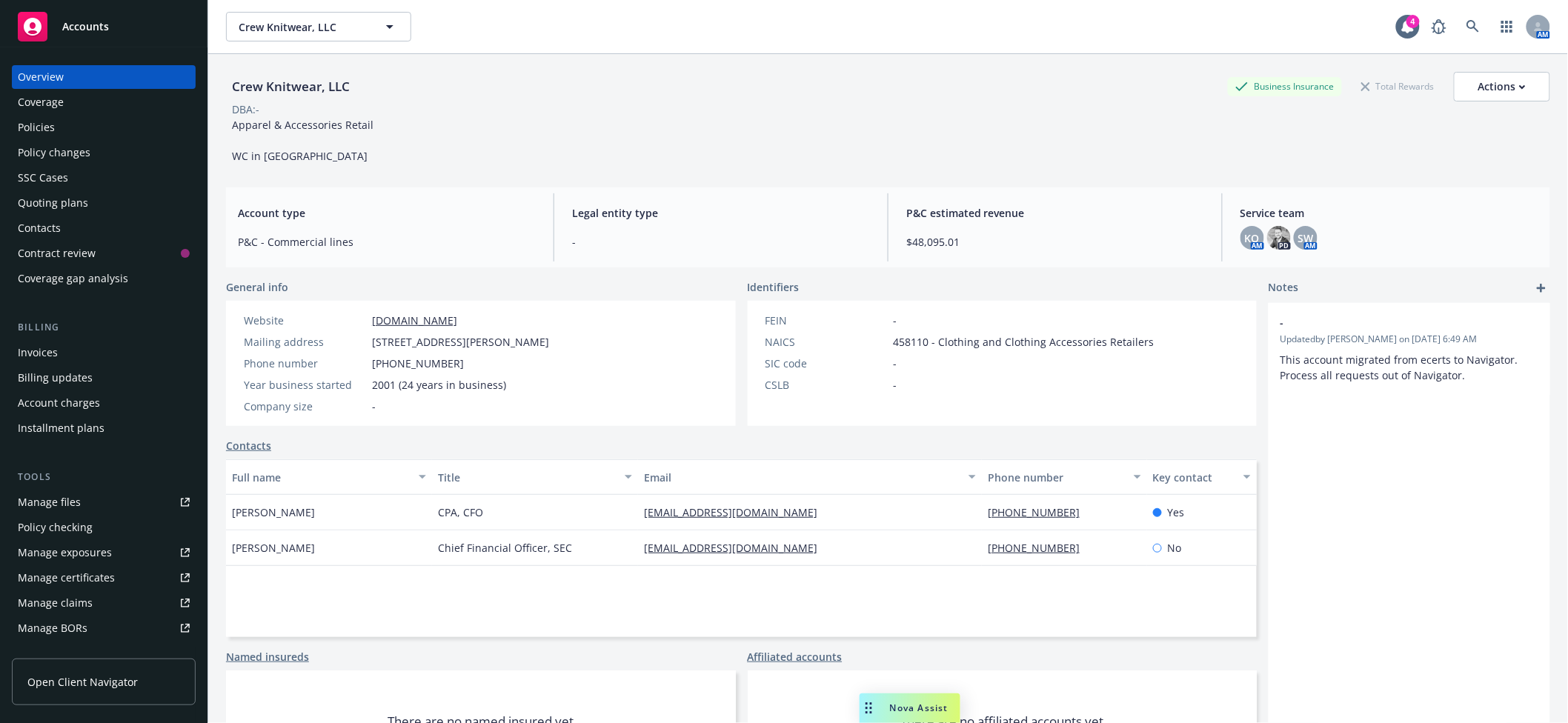
click at [80, 357] on div "Invoices" at bounding box center [104, 353] width 172 height 24
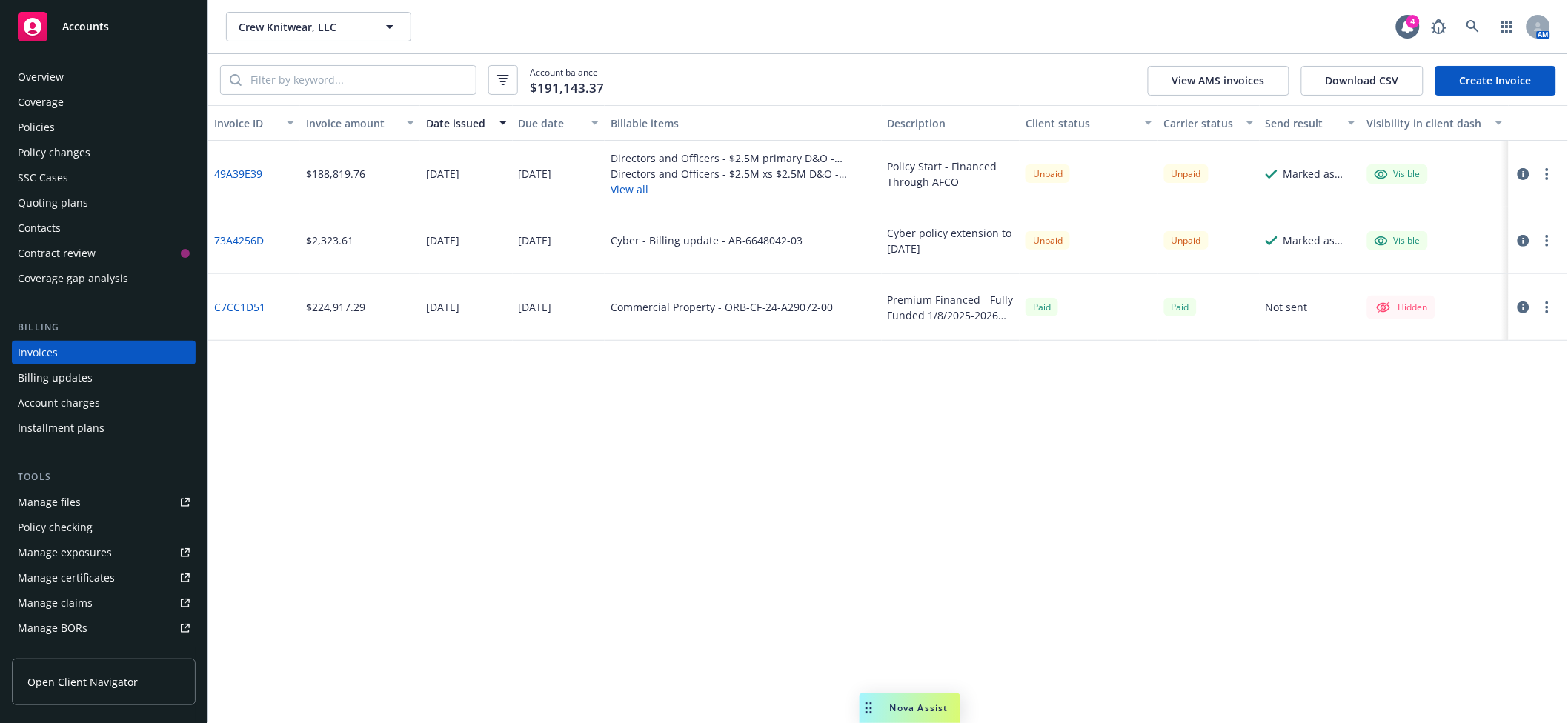
click at [641, 188] on button "View all" at bounding box center [742, 189] width 264 height 15
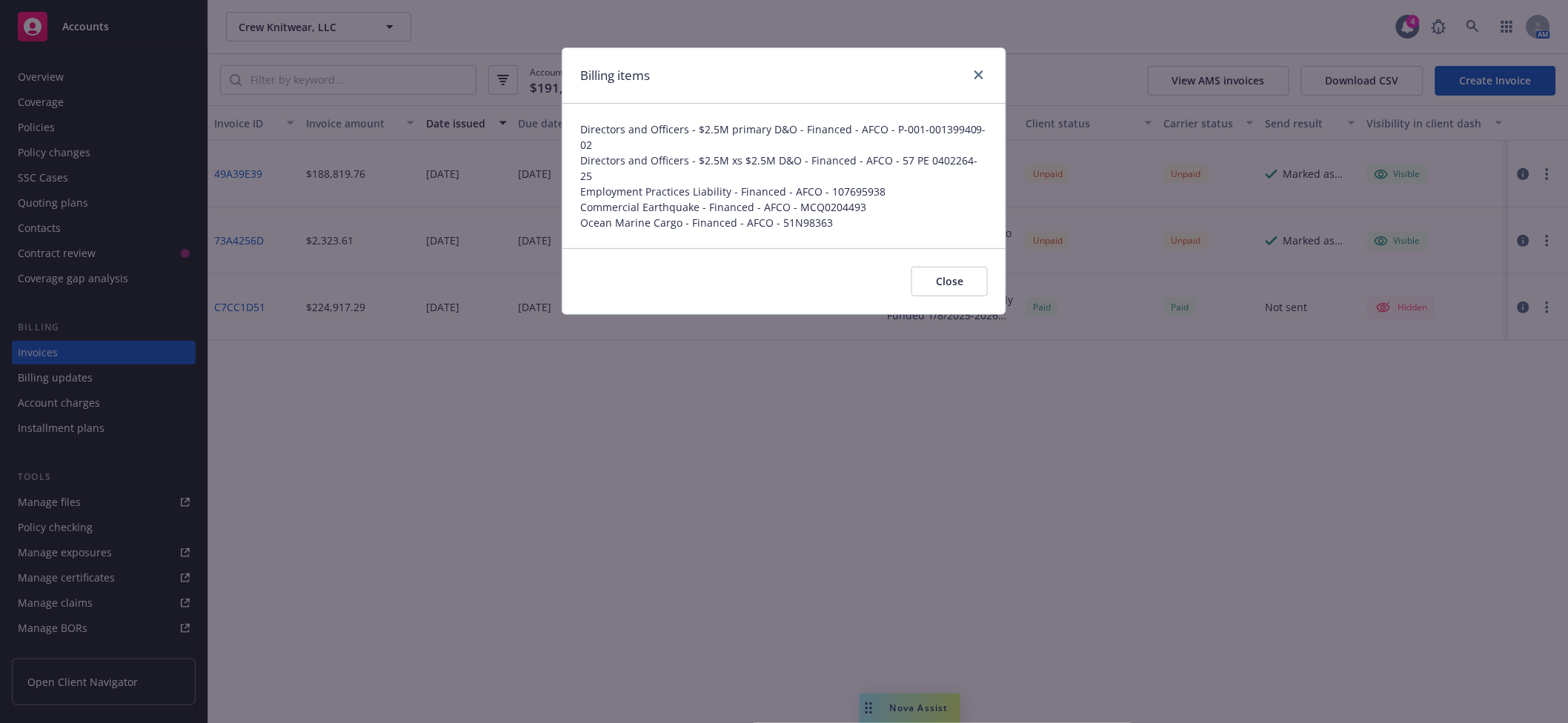
click at [992, 64] on div "Billing items" at bounding box center [784, 76] width 443 height 55
click at [978, 73] on icon "close" at bounding box center [978, 75] width 9 height 9
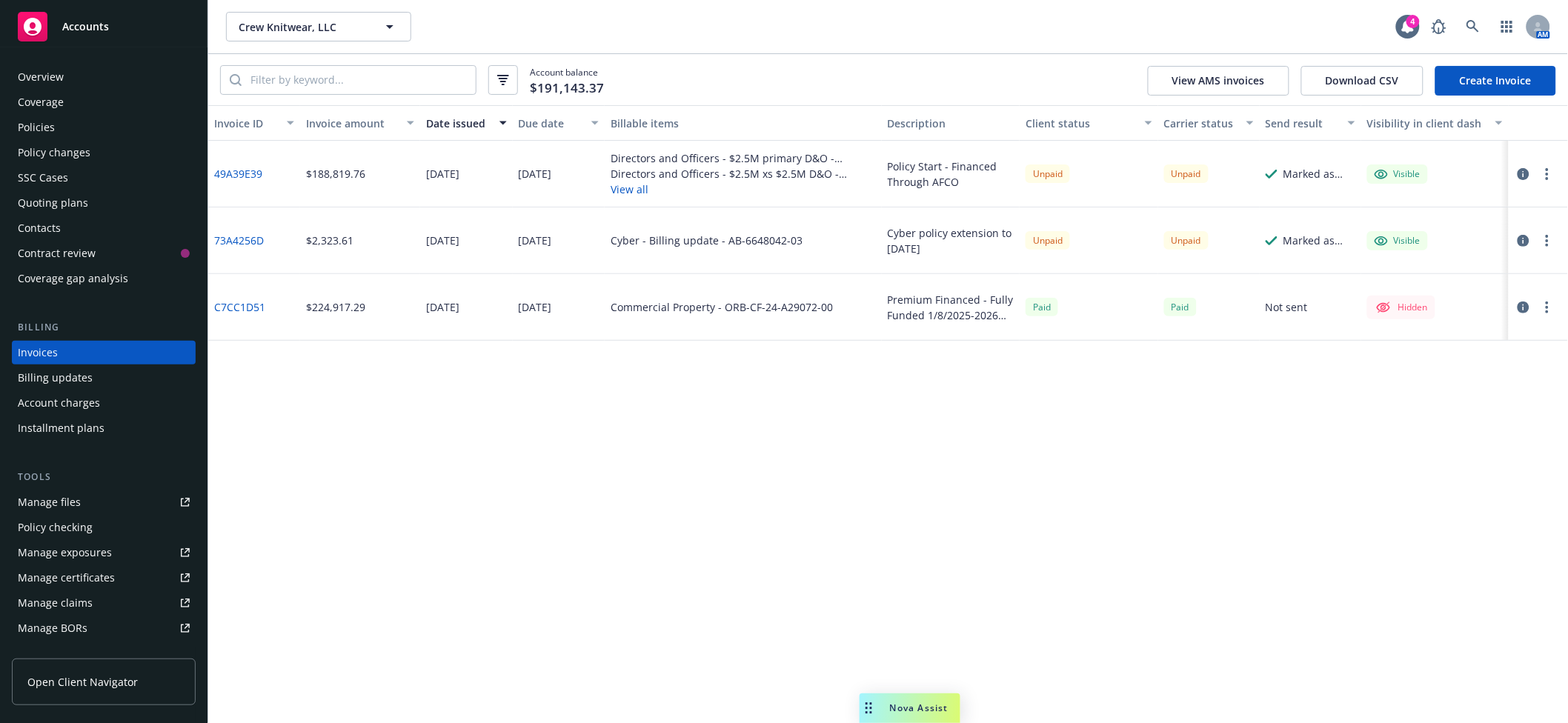
click at [55, 137] on div "Policies" at bounding box center [104, 128] width 172 height 24
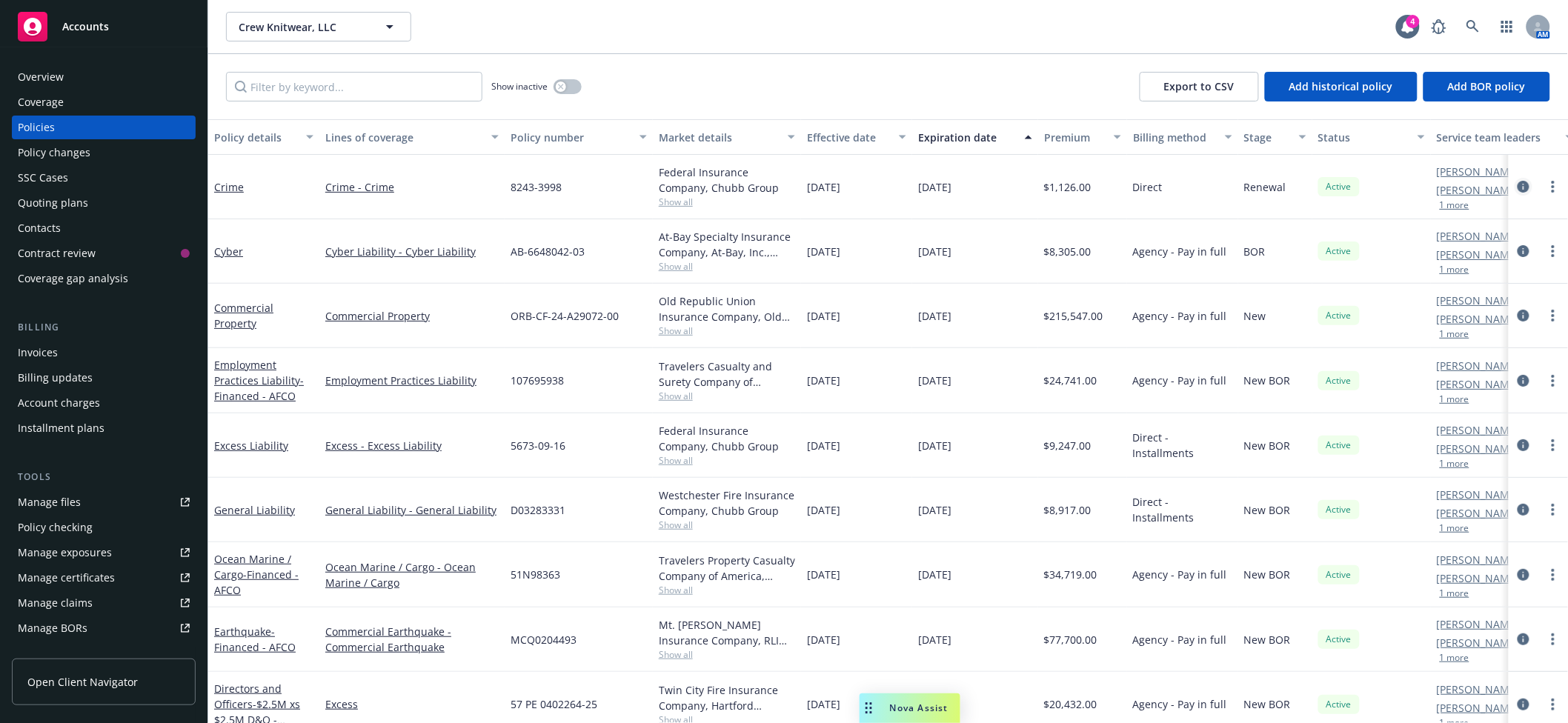
click at [1469, 185] on icon "circleInformation" at bounding box center [1523, 186] width 12 height 12
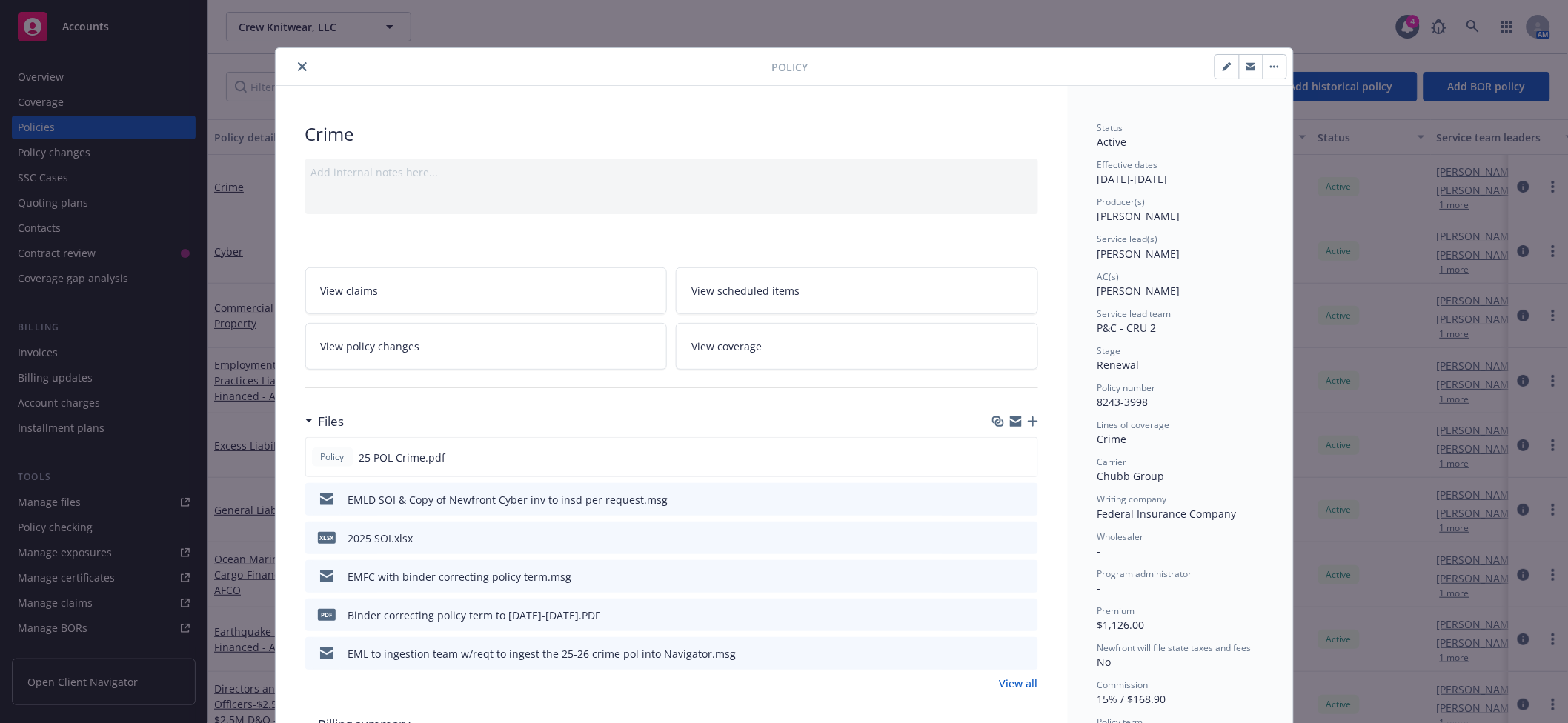
click at [1011, 423] on icon "button" at bounding box center [1015, 423] width 12 height 6
click at [299, 63] on icon "close" at bounding box center [302, 66] width 9 height 9
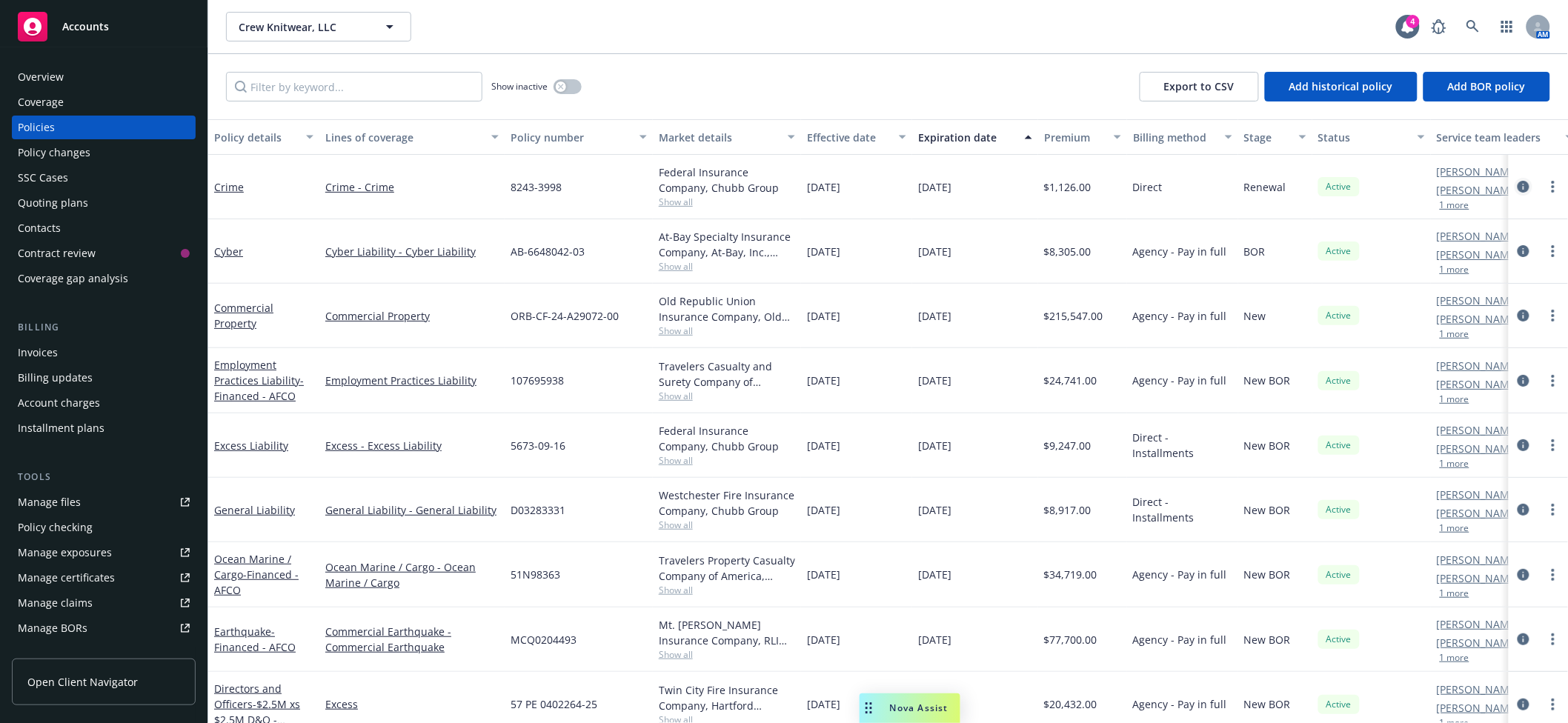
click at [1469, 184] on link "circleInformation" at bounding box center [1524, 186] width 18 height 18
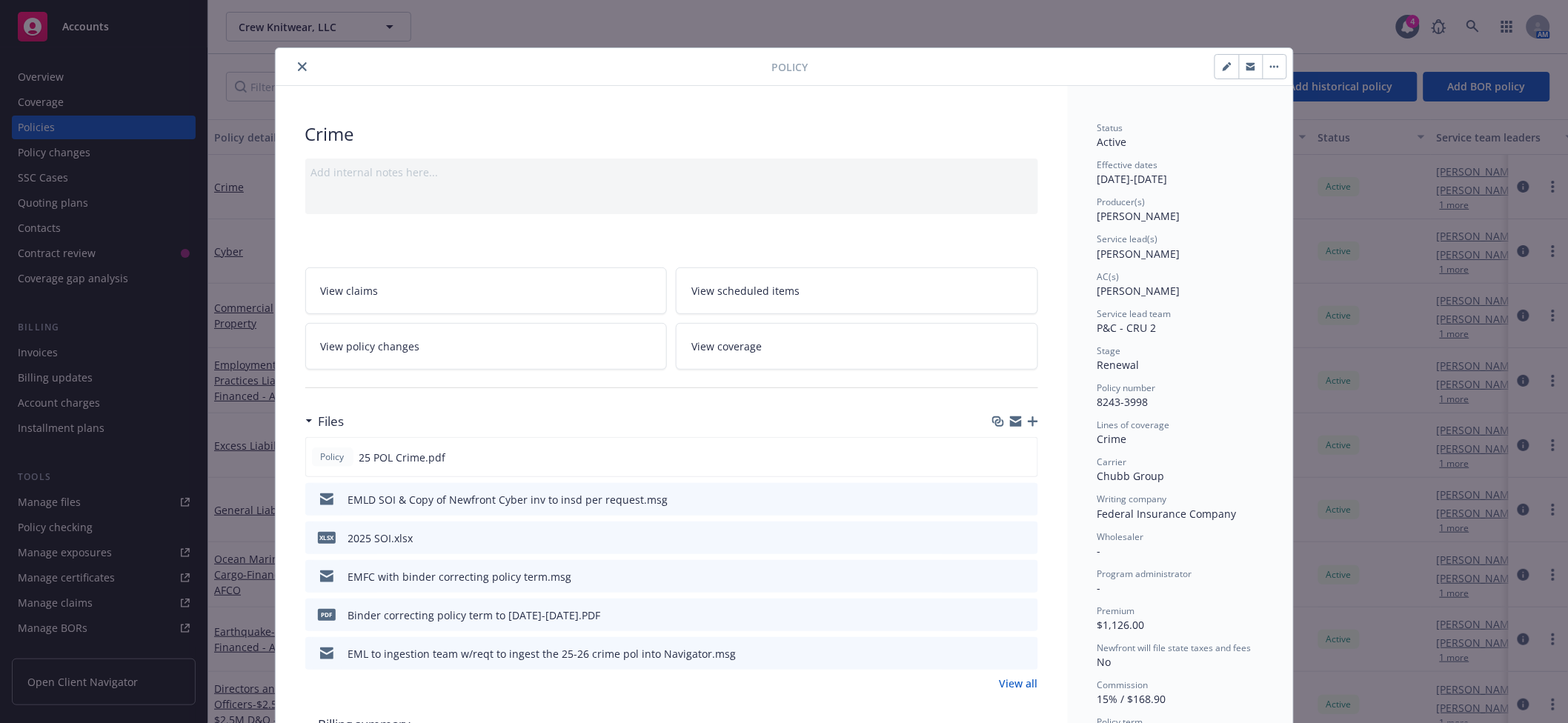
scroll to position [44, 0]
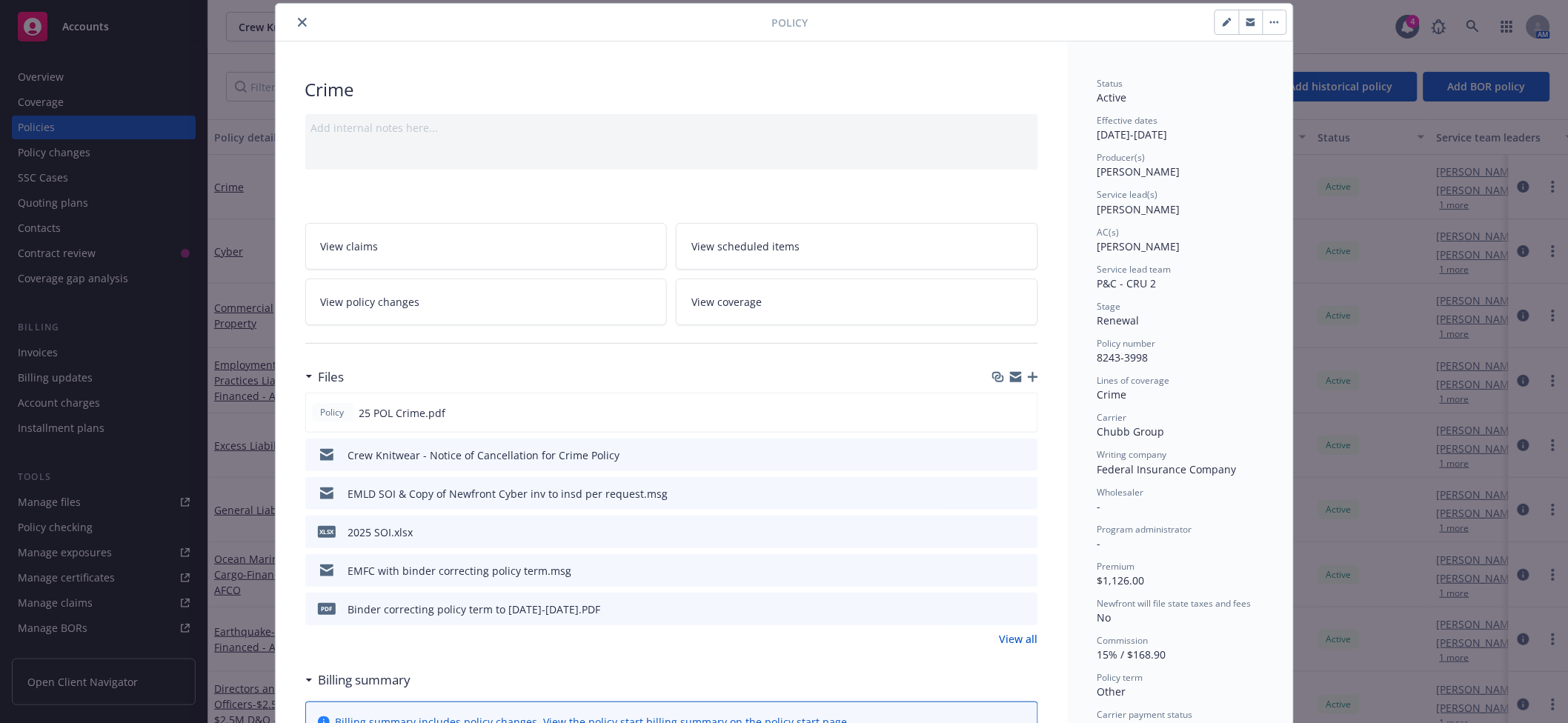
click at [1010, 374] on icon "button" at bounding box center [1015, 374] width 12 height 5
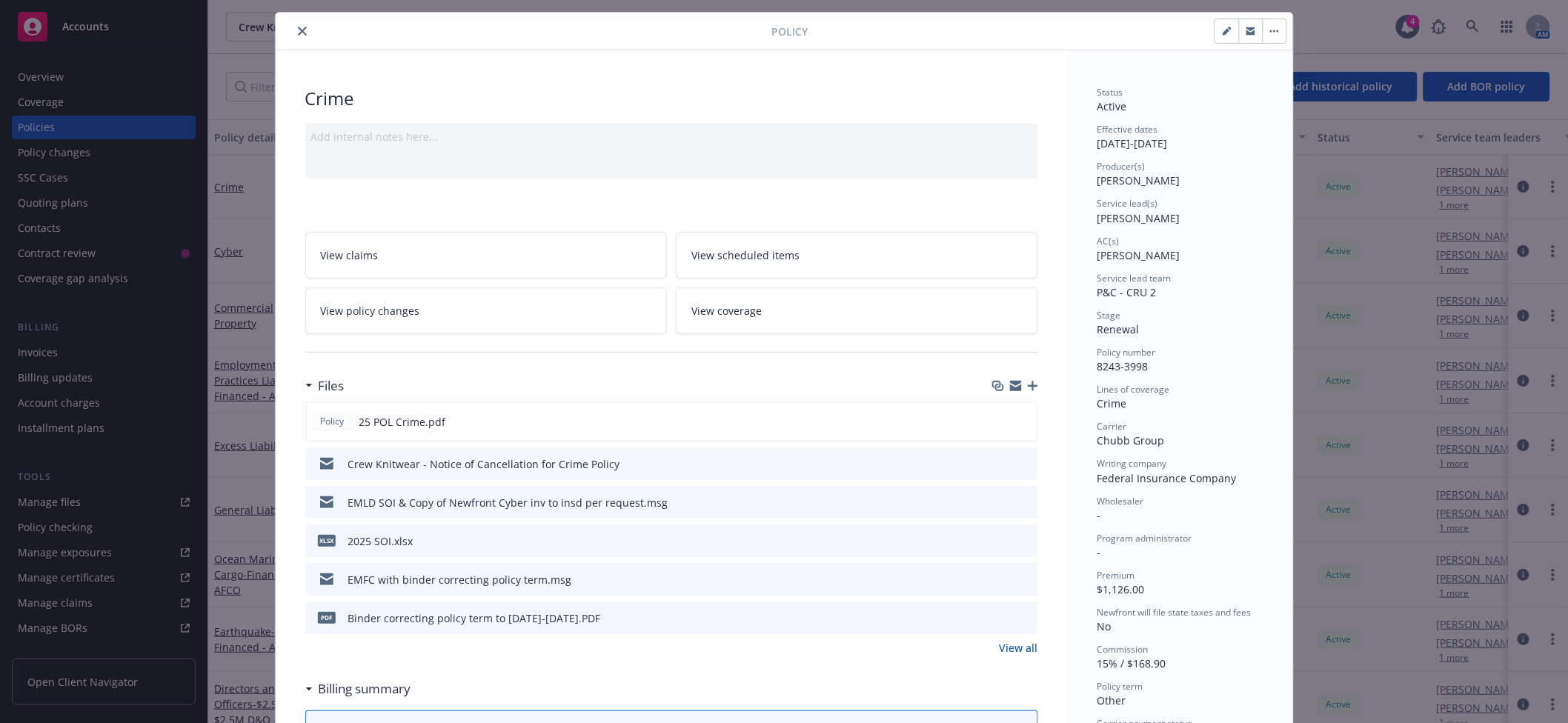
scroll to position [0, 0]
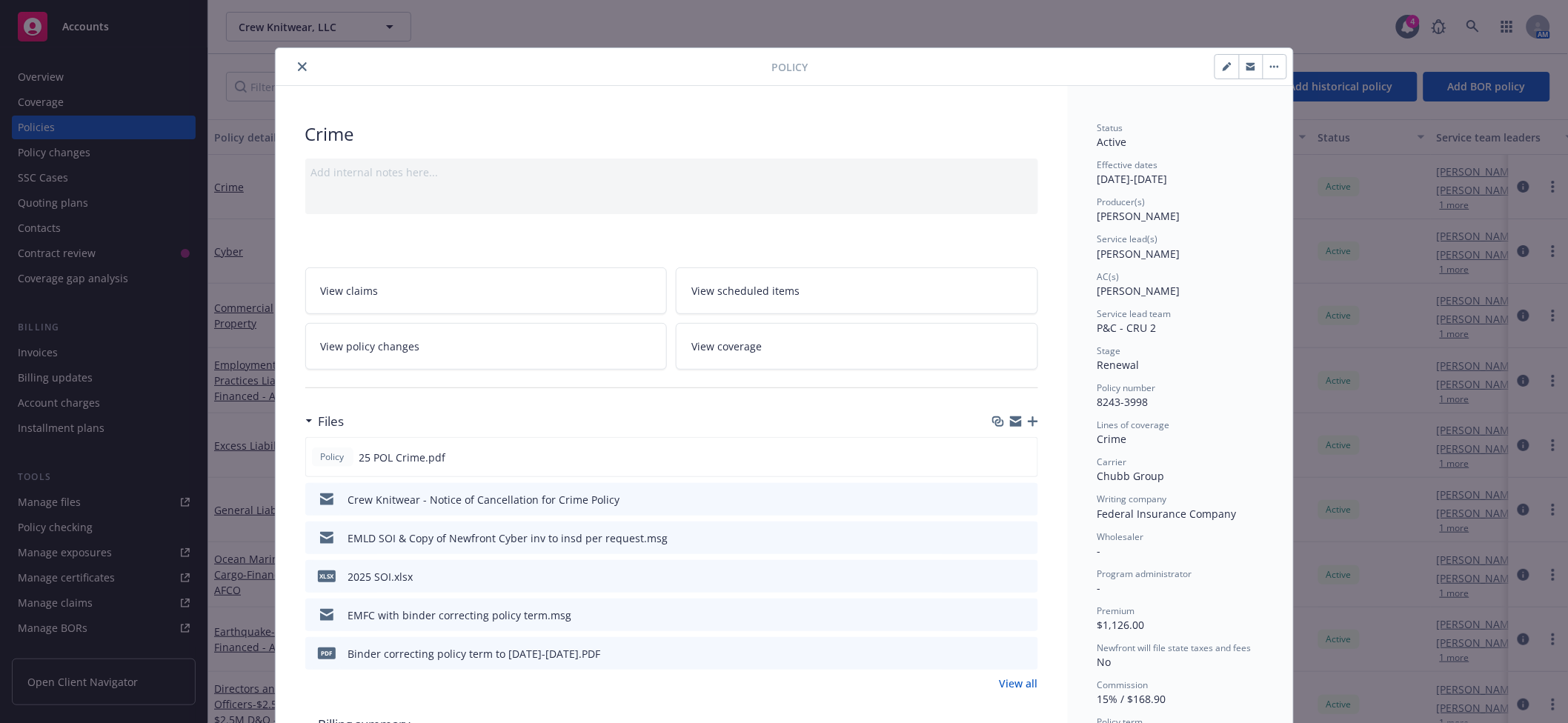
click at [293, 71] on button "close" at bounding box center [302, 67] width 18 height 18
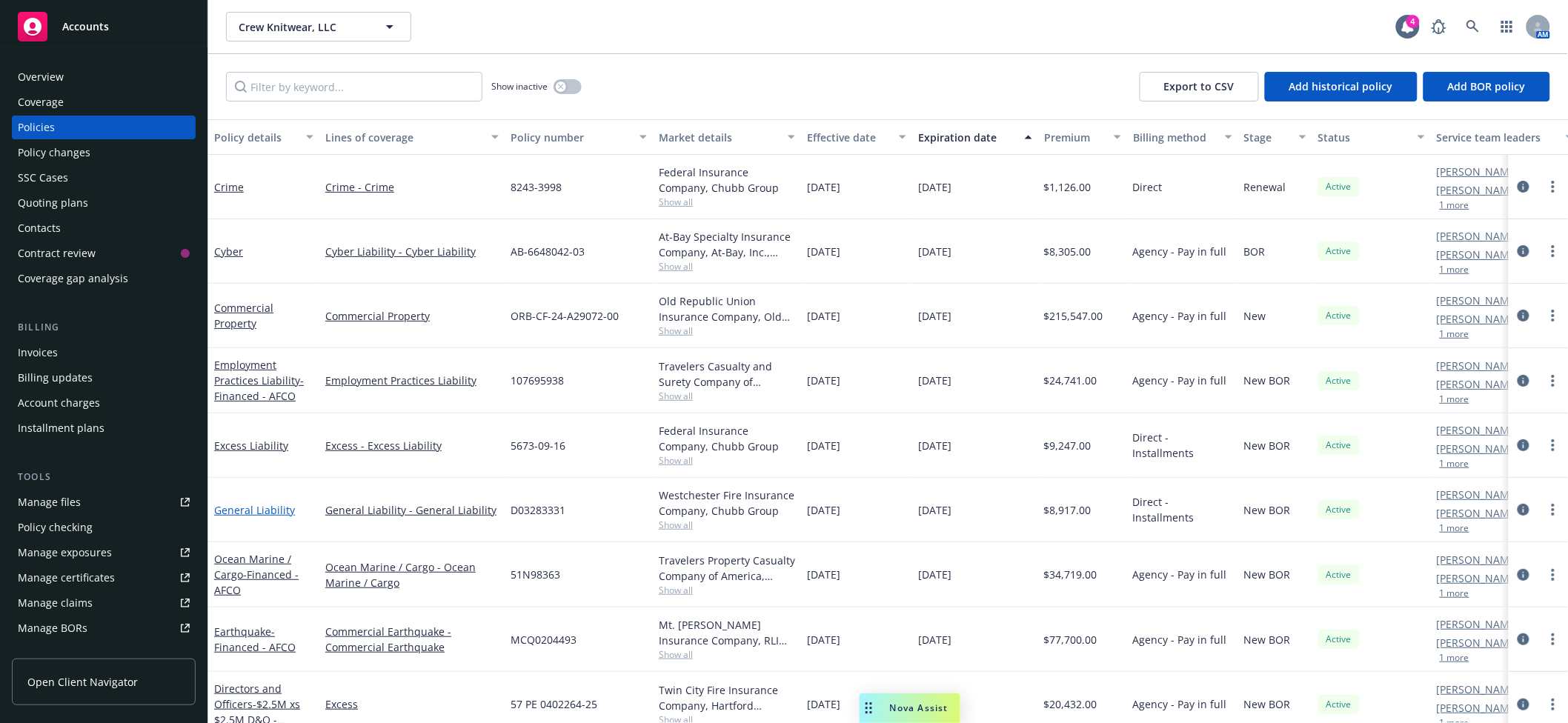
click at [263, 511] on link "General Liability" at bounding box center [255, 510] width 81 height 14
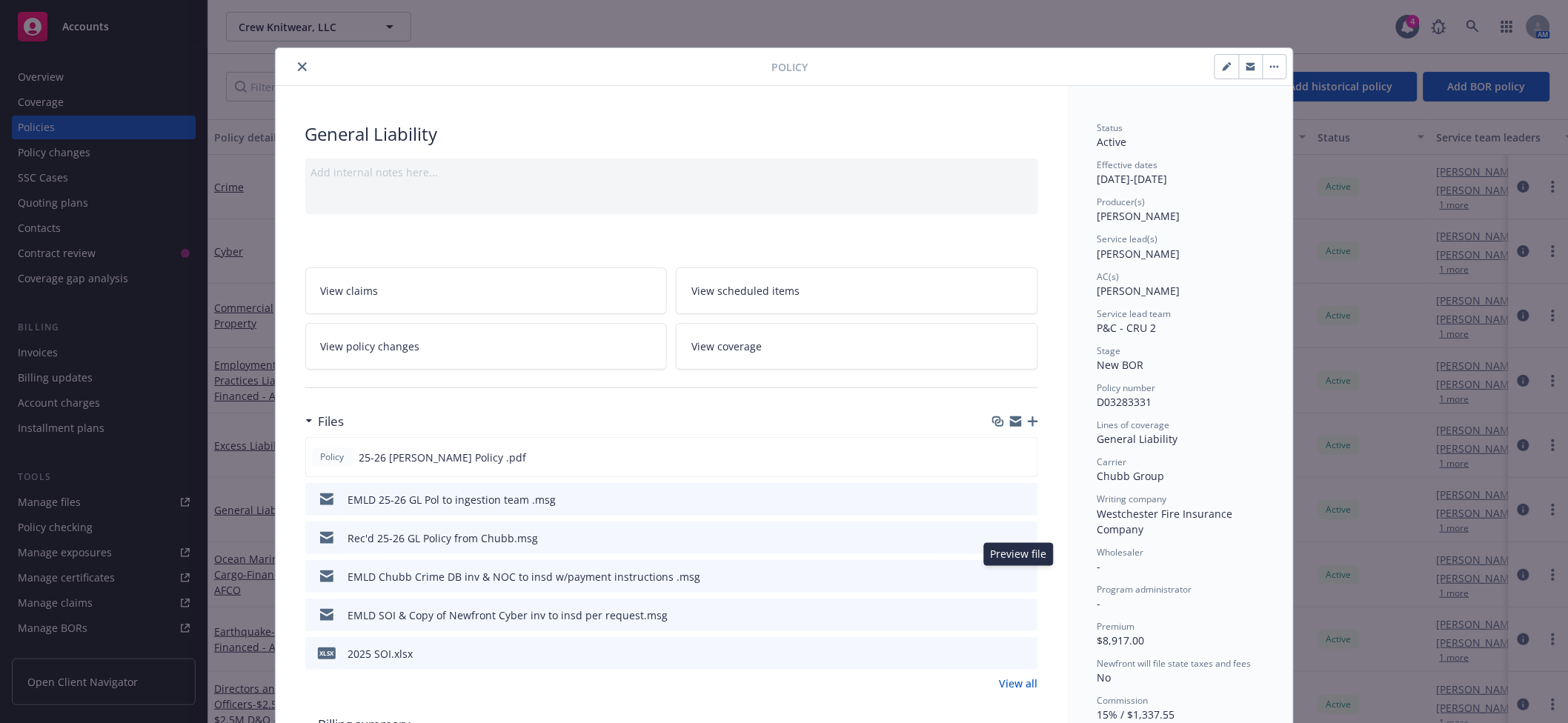
click at [1018, 571] on icon "preview file" at bounding box center [1024, 575] width 14 height 10
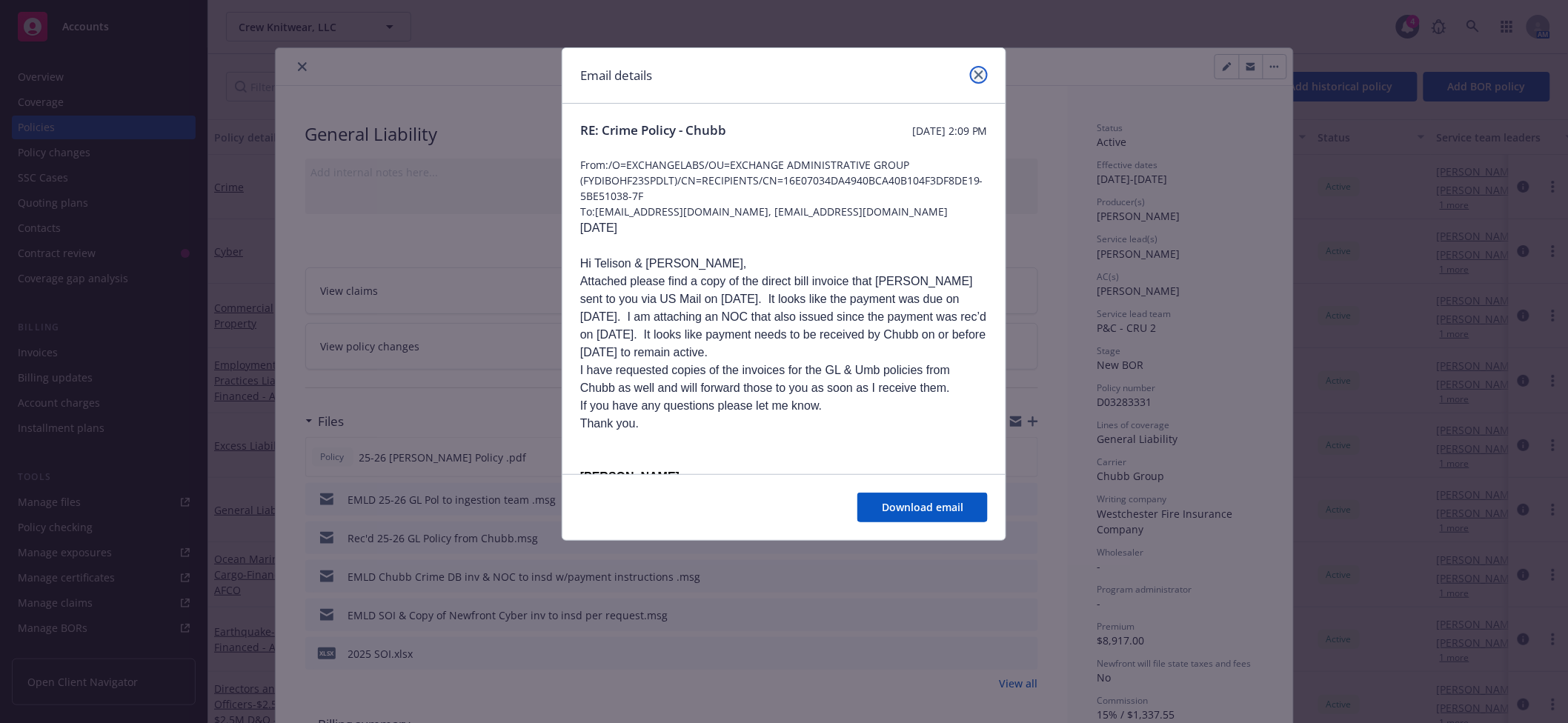
click at [981, 79] on icon "close" at bounding box center [978, 75] width 9 height 9
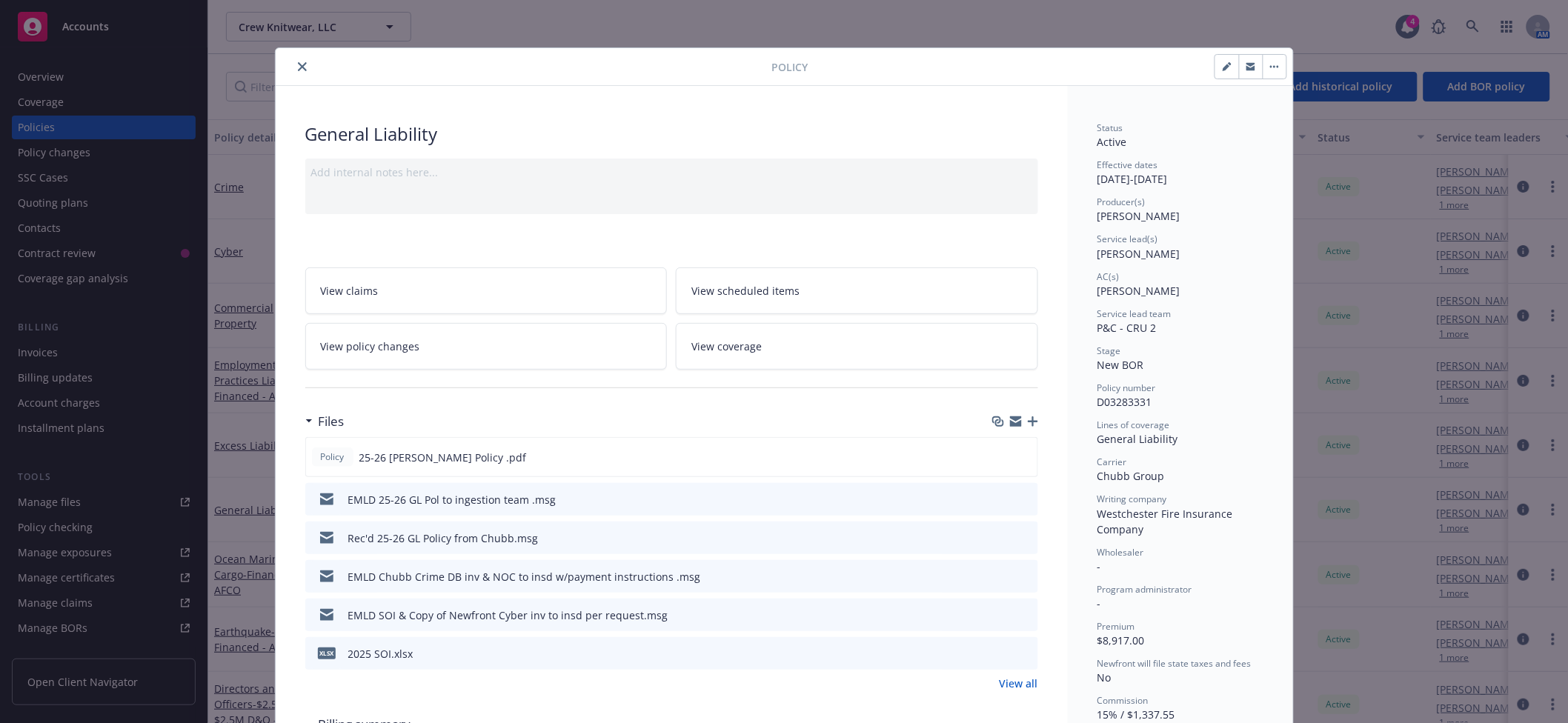
click at [1010, 424] on icon "button" at bounding box center [1015, 423] width 12 height 6
click at [299, 74] on button "close" at bounding box center [302, 67] width 18 height 18
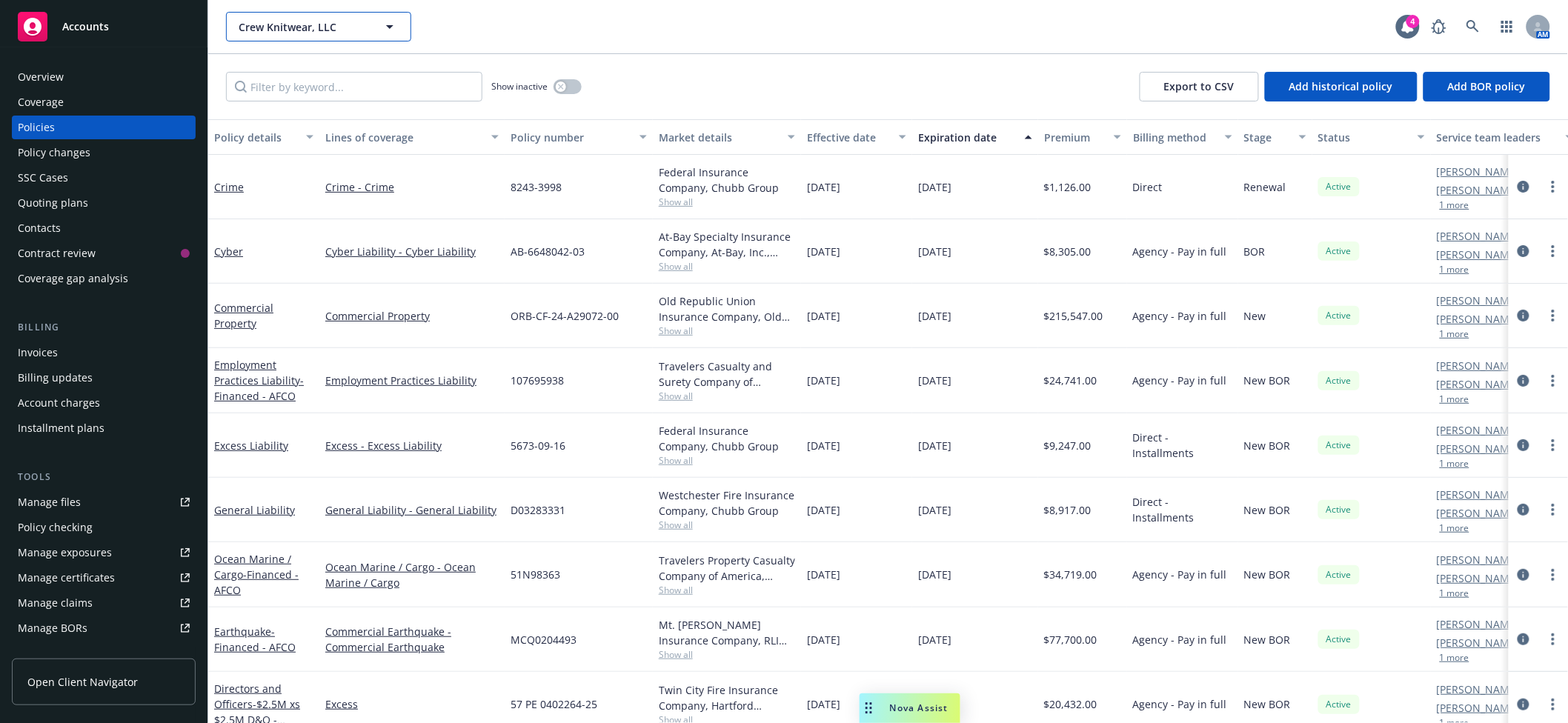
click at [309, 20] on span "Crew Knitwear, LLC" at bounding box center [303, 27] width 129 height 15
click at [325, 81] on div "Westec Plastics Corporation Type Commercial FEIN 94-2184541" at bounding box center [318, 68] width 182 height 39
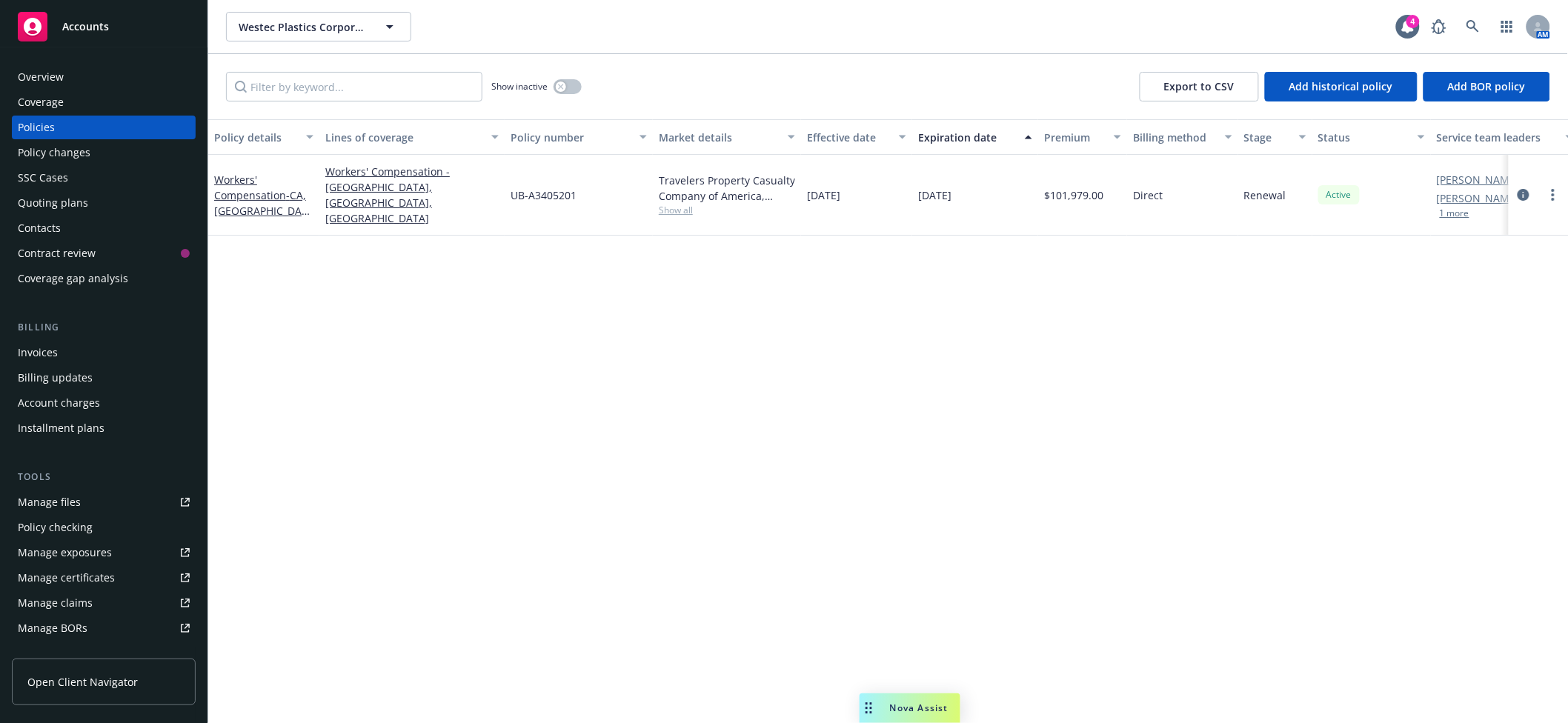
click at [56, 493] on div "Manage files" at bounding box center [49, 503] width 63 height 24
click at [566, 86] on div "button" at bounding box center [561, 86] width 10 height 10
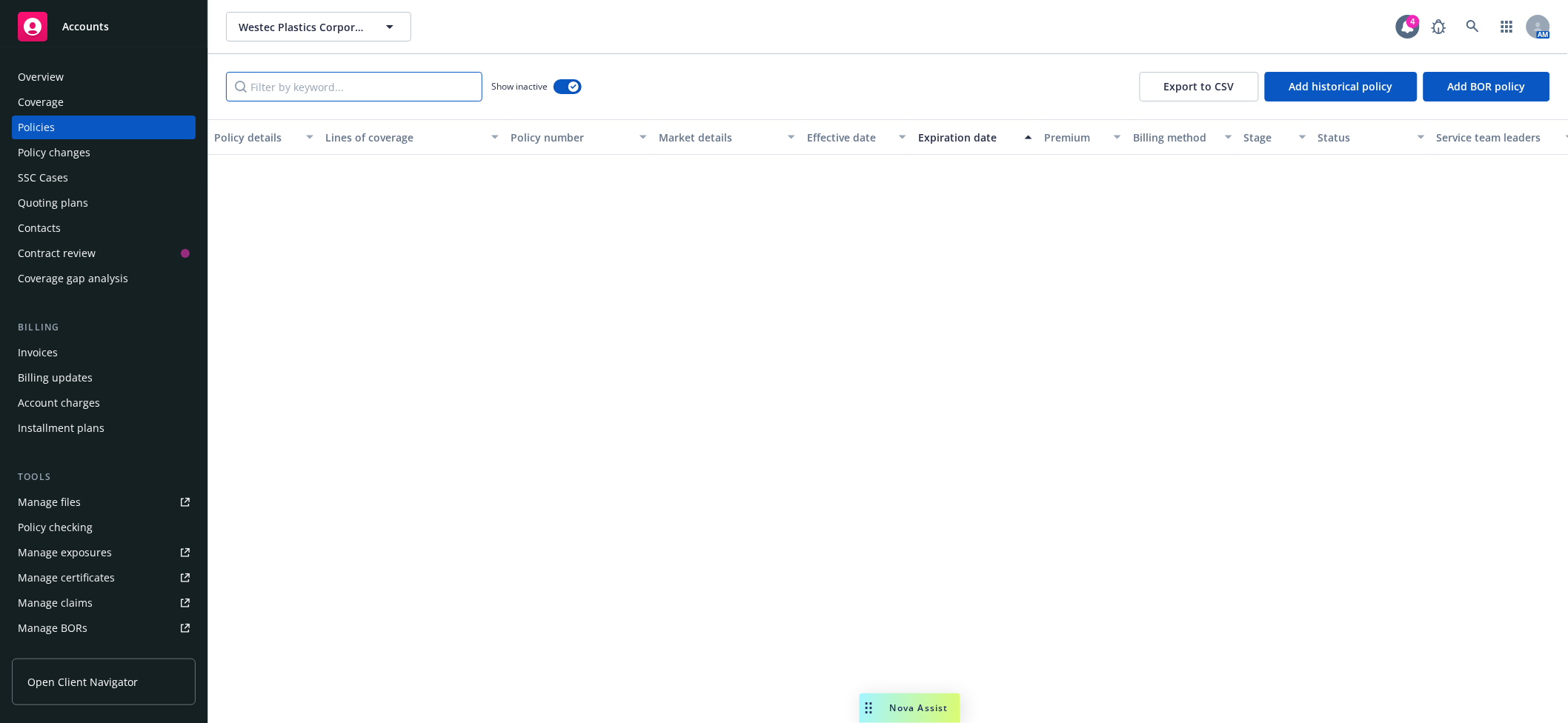
click at [335, 89] on input "Filter by keyword..." at bounding box center [353, 86] width 256 height 30
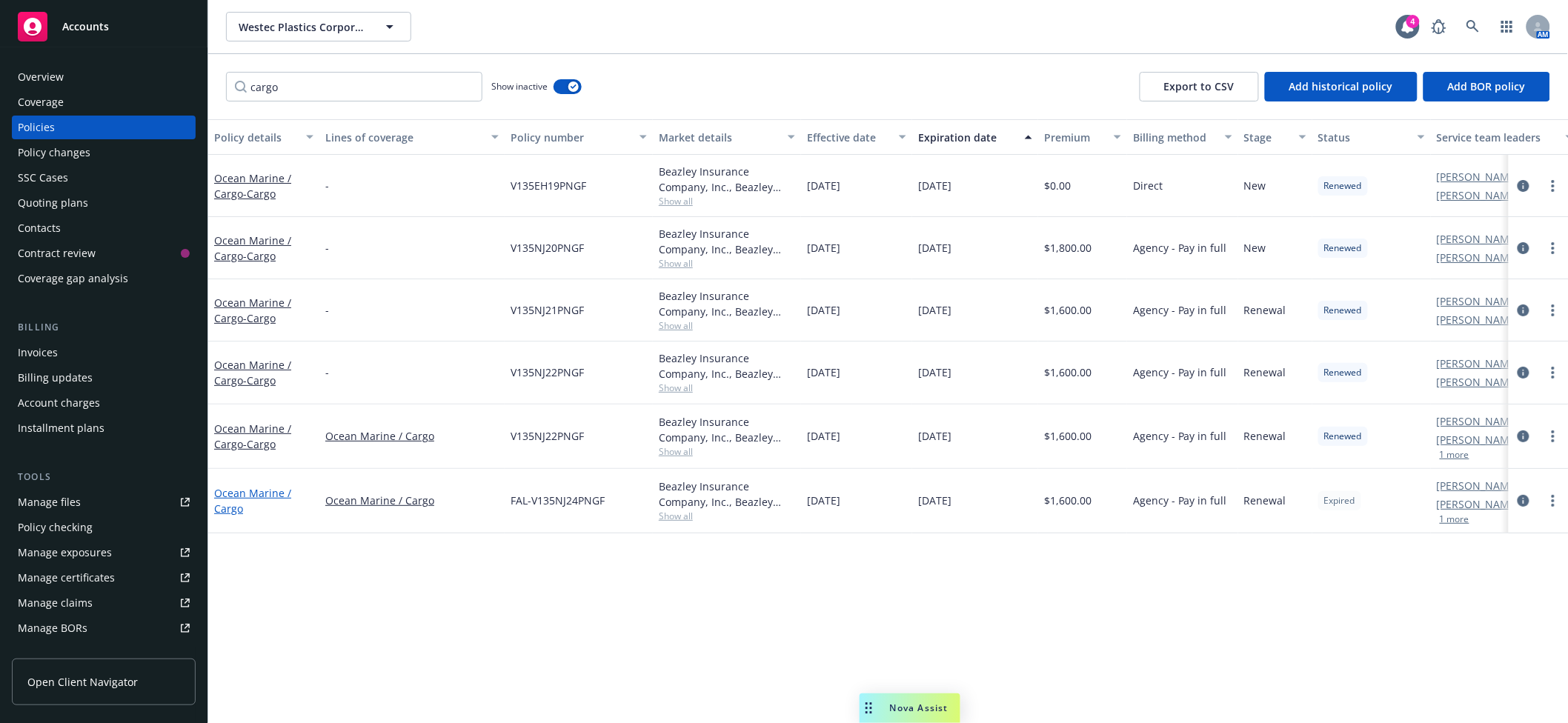
click at [237, 510] on link "Ocean Marine / Cargo" at bounding box center [253, 500] width 77 height 30
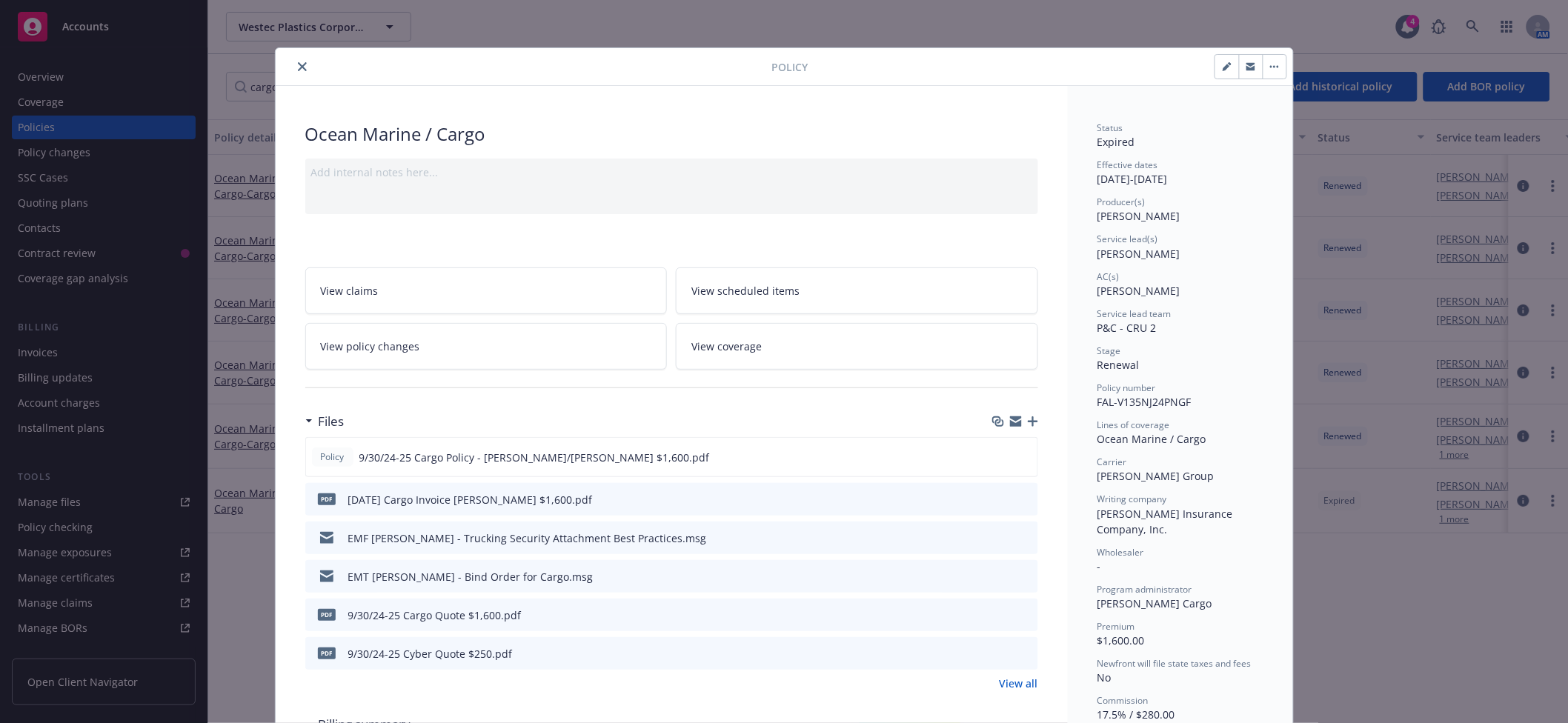
click at [296, 72] on button "close" at bounding box center [302, 67] width 18 height 18
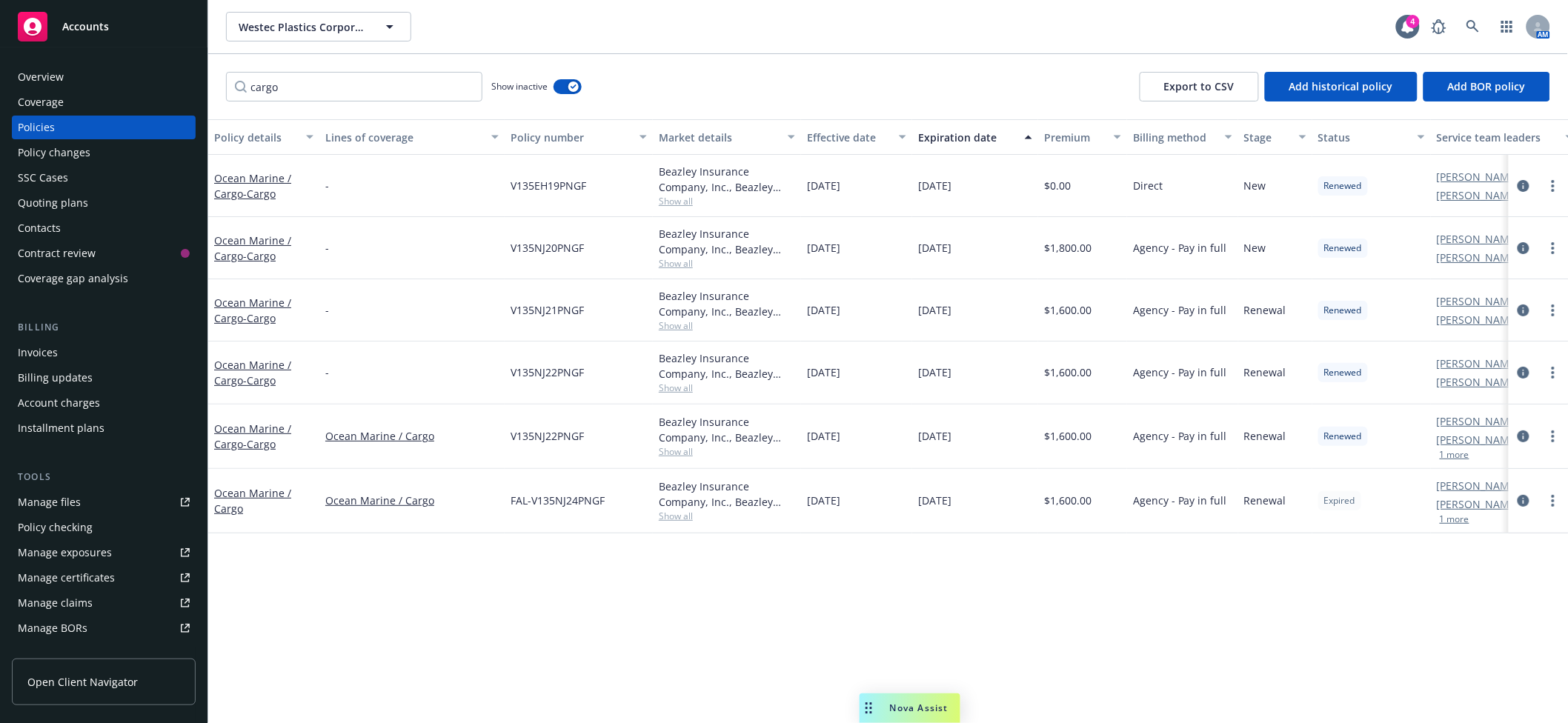
click at [57, 135] on div "Policies" at bounding box center [104, 128] width 172 height 24
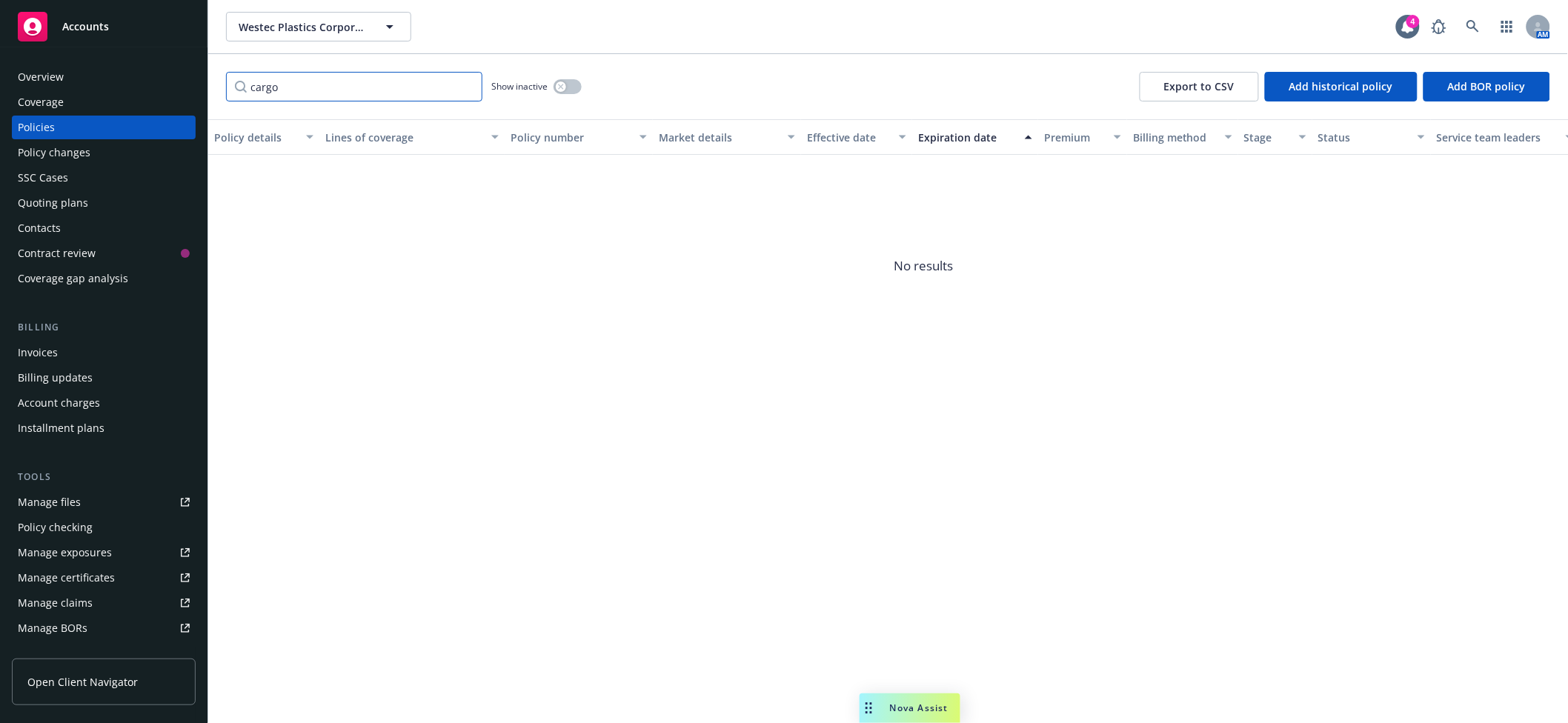
click at [283, 86] on input "cargo" at bounding box center [353, 86] width 256 height 30
click at [286, 86] on input "cargo" at bounding box center [353, 86] width 256 height 30
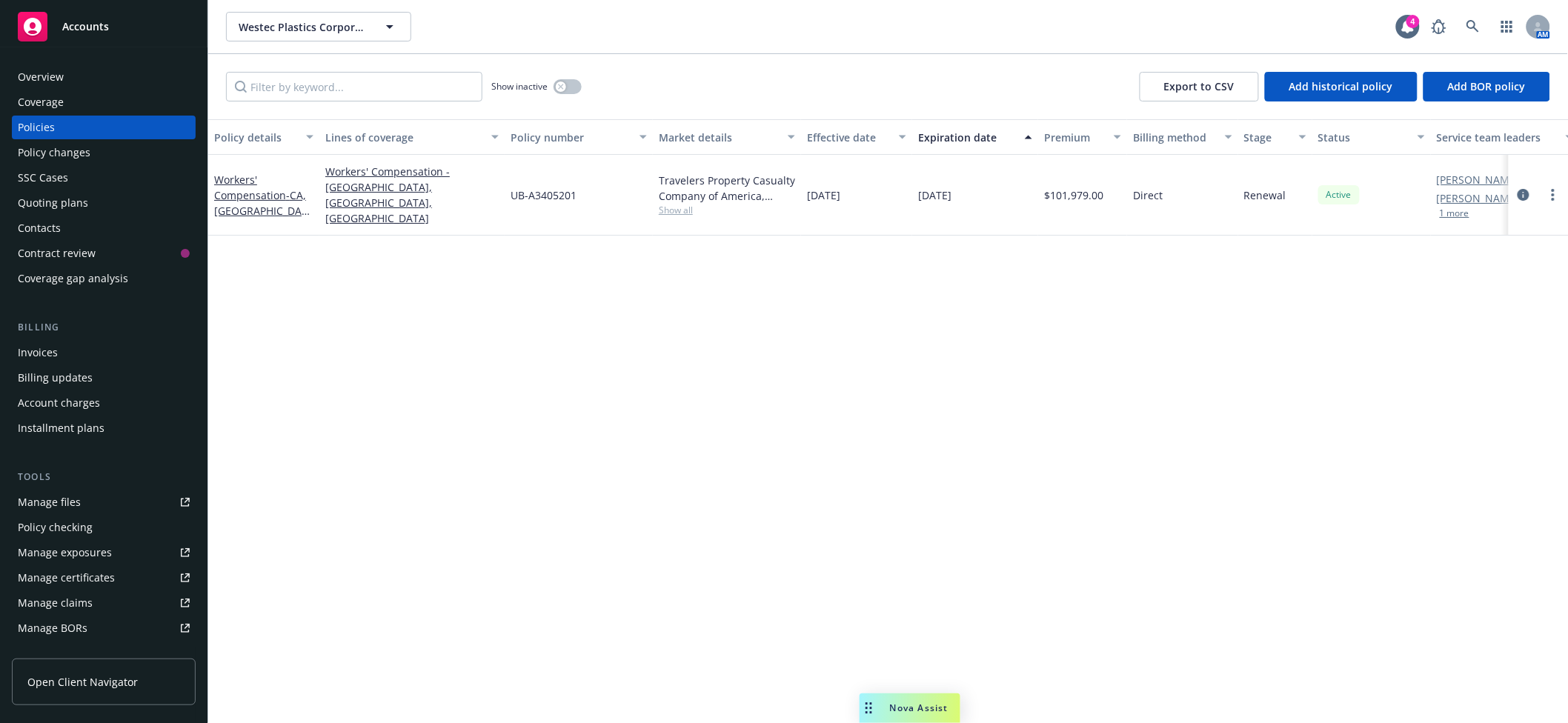
click at [260, 44] on div "Westec Plastics Corporation Westec Plastics Corporation 4 AM" at bounding box center [888, 27] width 1360 height 53
click at [262, 31] on span "Westec Plastics Corporation" at bounding box center [303, 27] width 129 height 15
click at [318, 68] on strong "Crew Knitwear, LLC" at bounding box center [292, 69] width 98 height 14
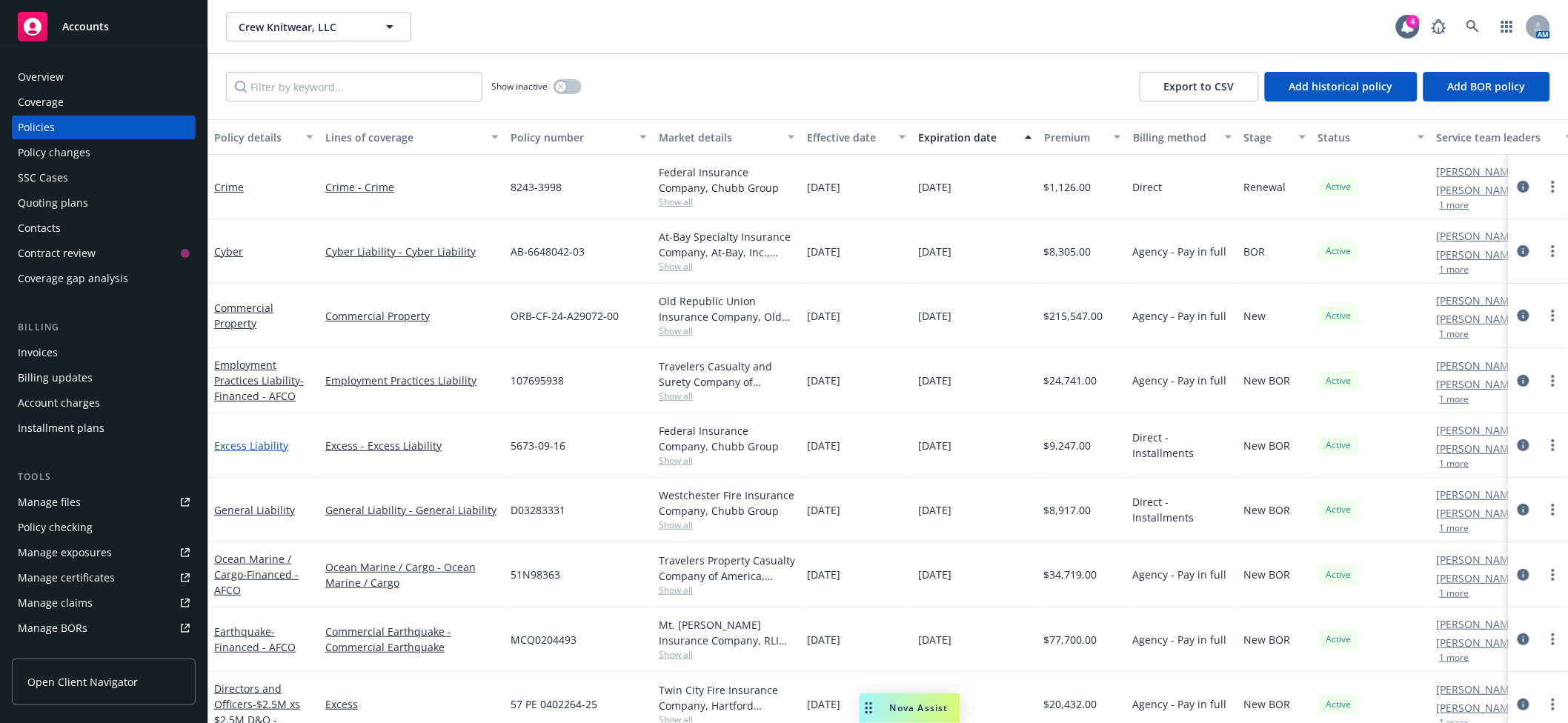
click at [226, 451] on link "Excess Liability" at bounding box center [251, 446] width 74 height 14
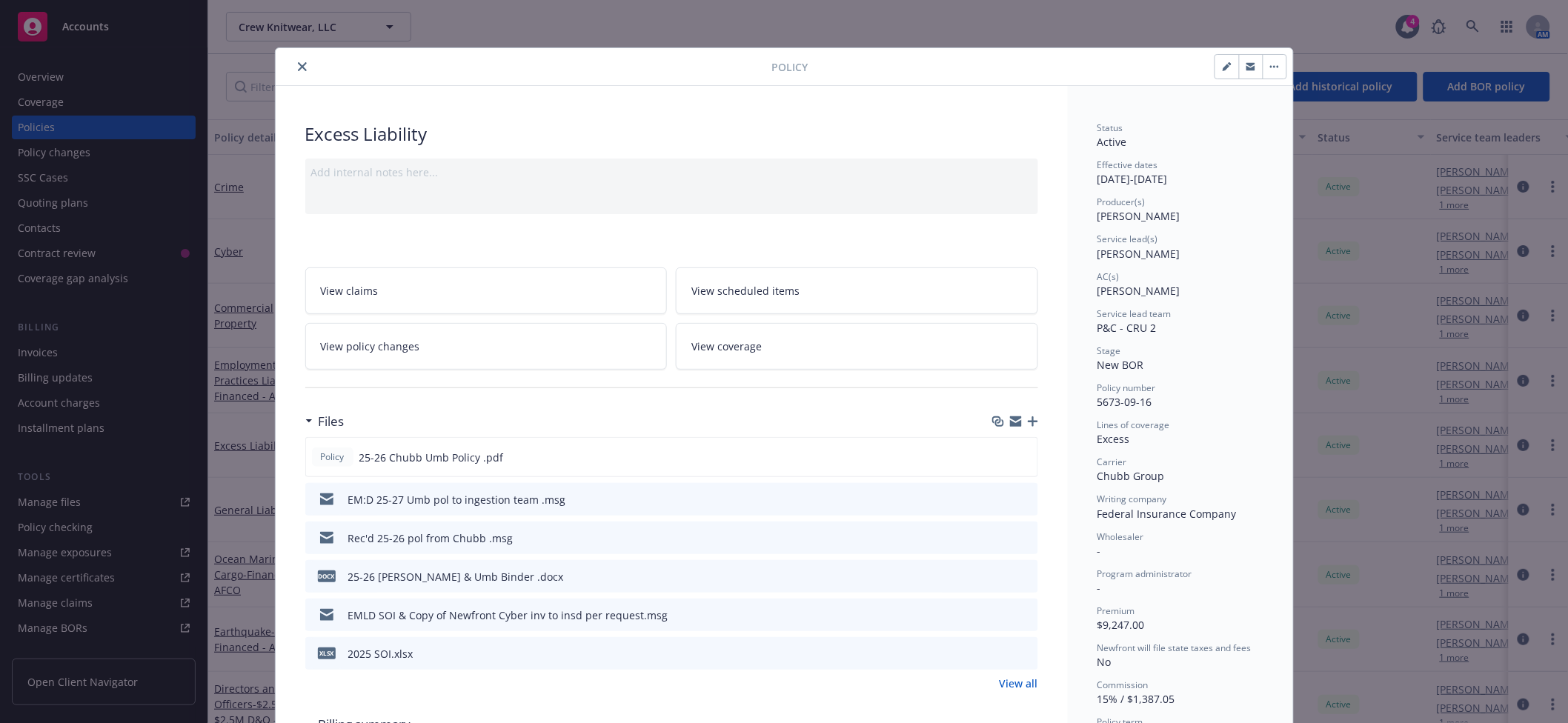
click at [1019, 499] on icon "preview file" at bounding box center [1024, 498] width 14 height 10
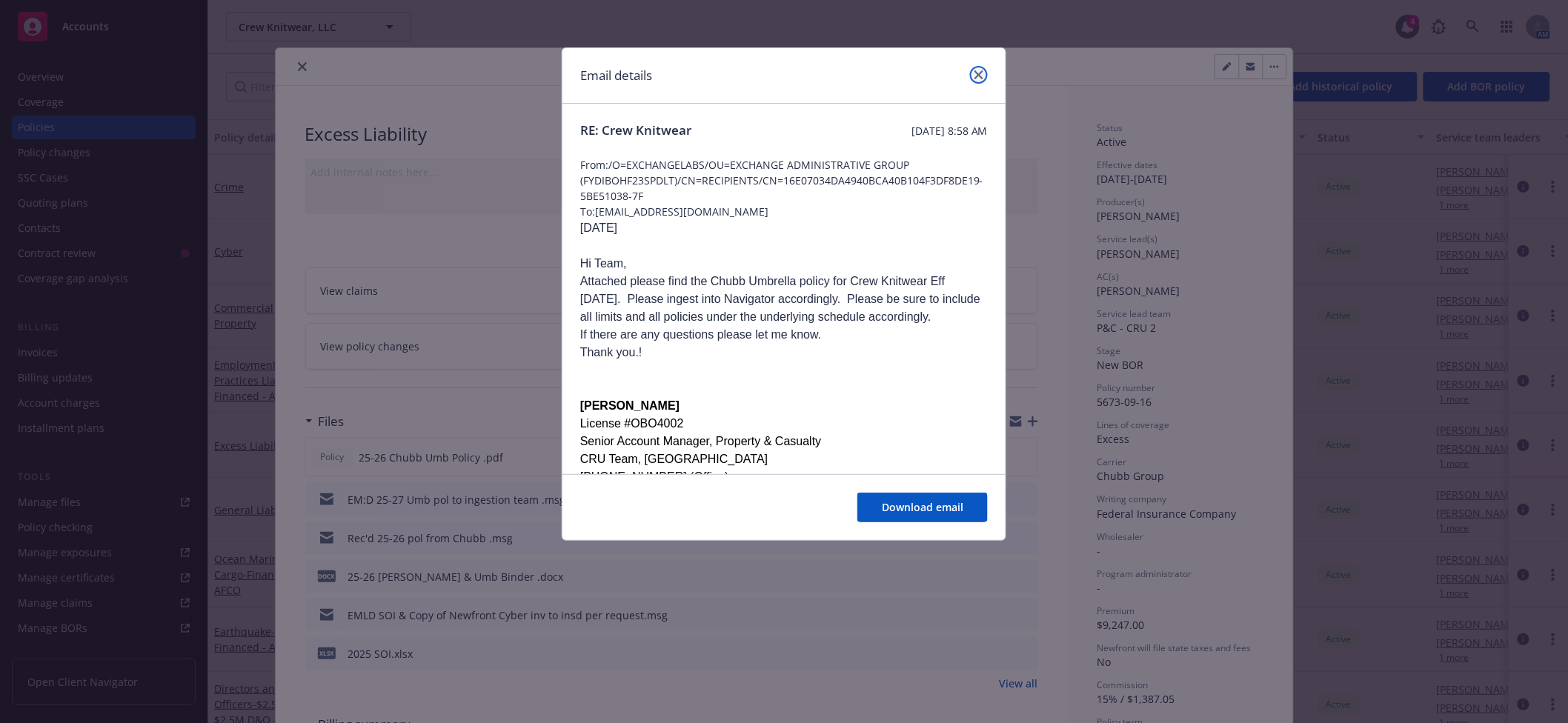
click at [984, 73] on link "close" at bounding box center [979, 75] width 18 height 18
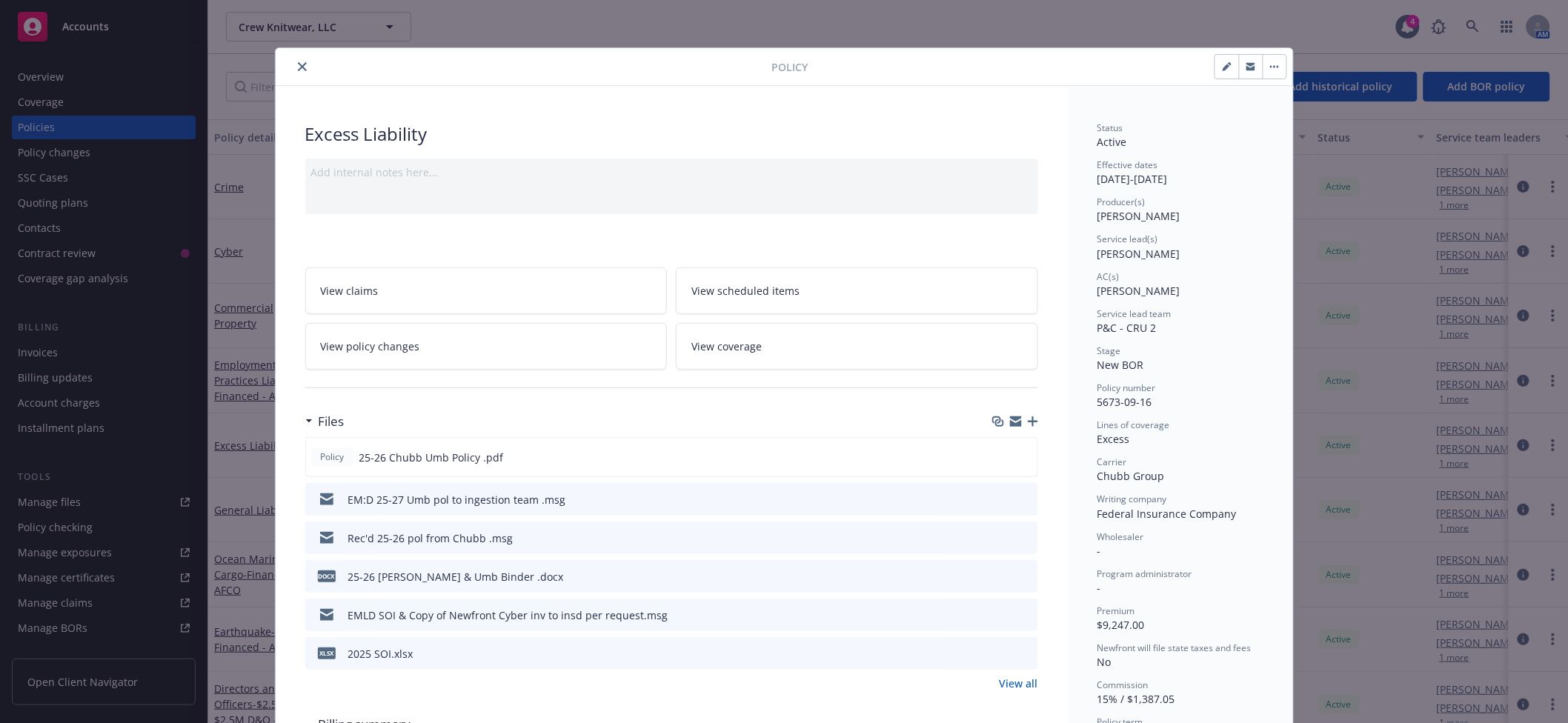
click at [298, 65] on icon "close" at bounding box center [302, 66] width 9 height 9
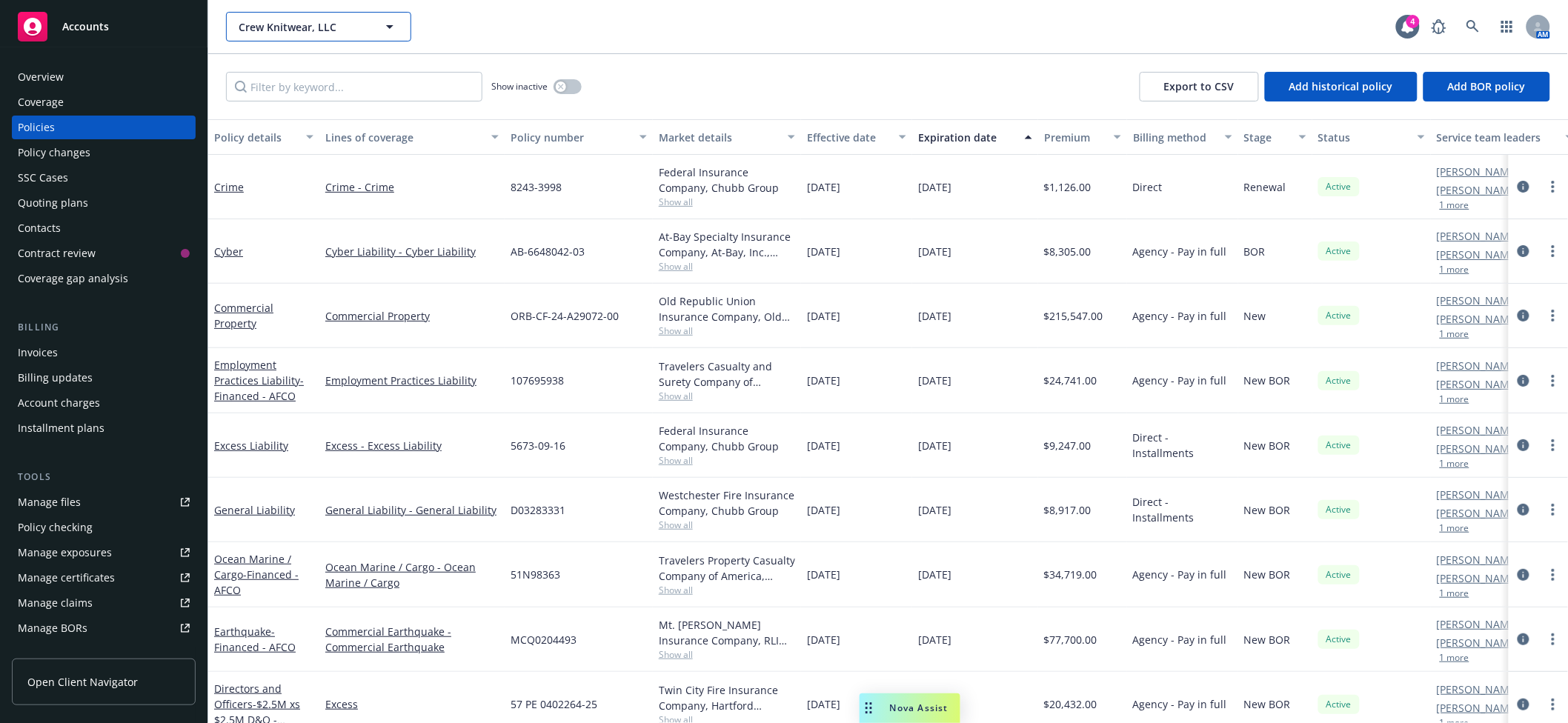
click at [310, 31] on span "Crew Knitwear, LLC" at bounding box center [303, 27] width 129 height 15
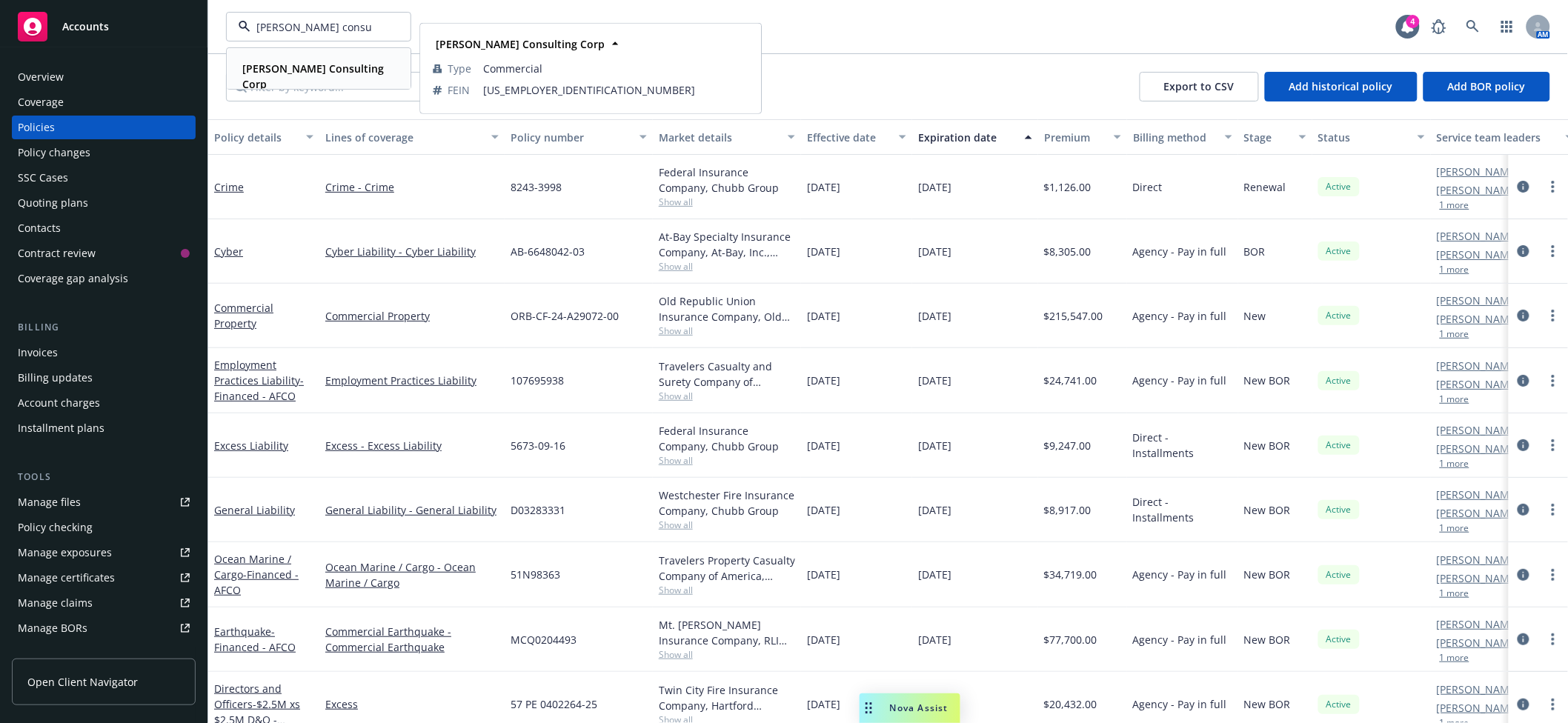
click at [308, 62] on strong "Carson Consulting Corp" at bounding box center [313, 76] width 141 height 30
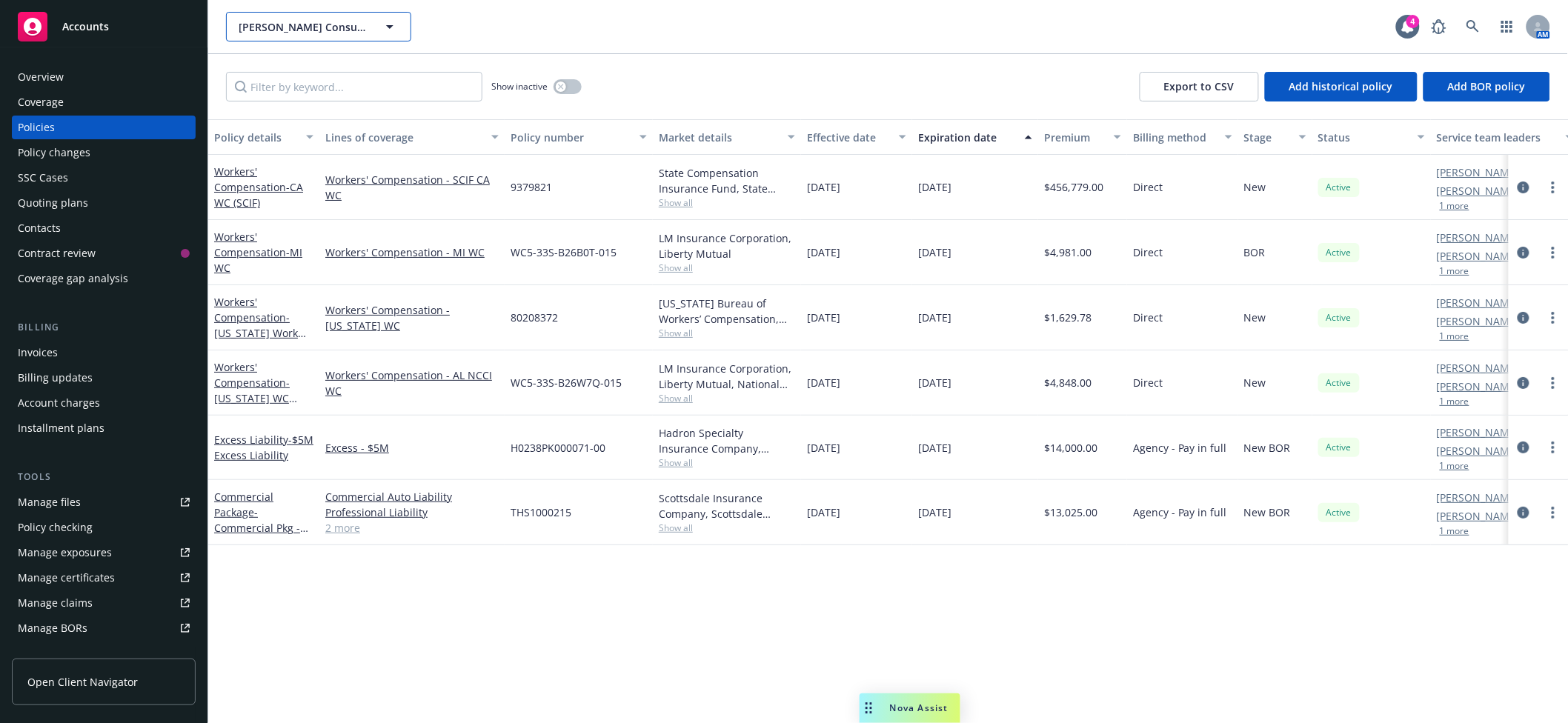
click at [333, 25] on span "Carson Consulting Corp" at bounding box center [303, 27] width 129 height 15
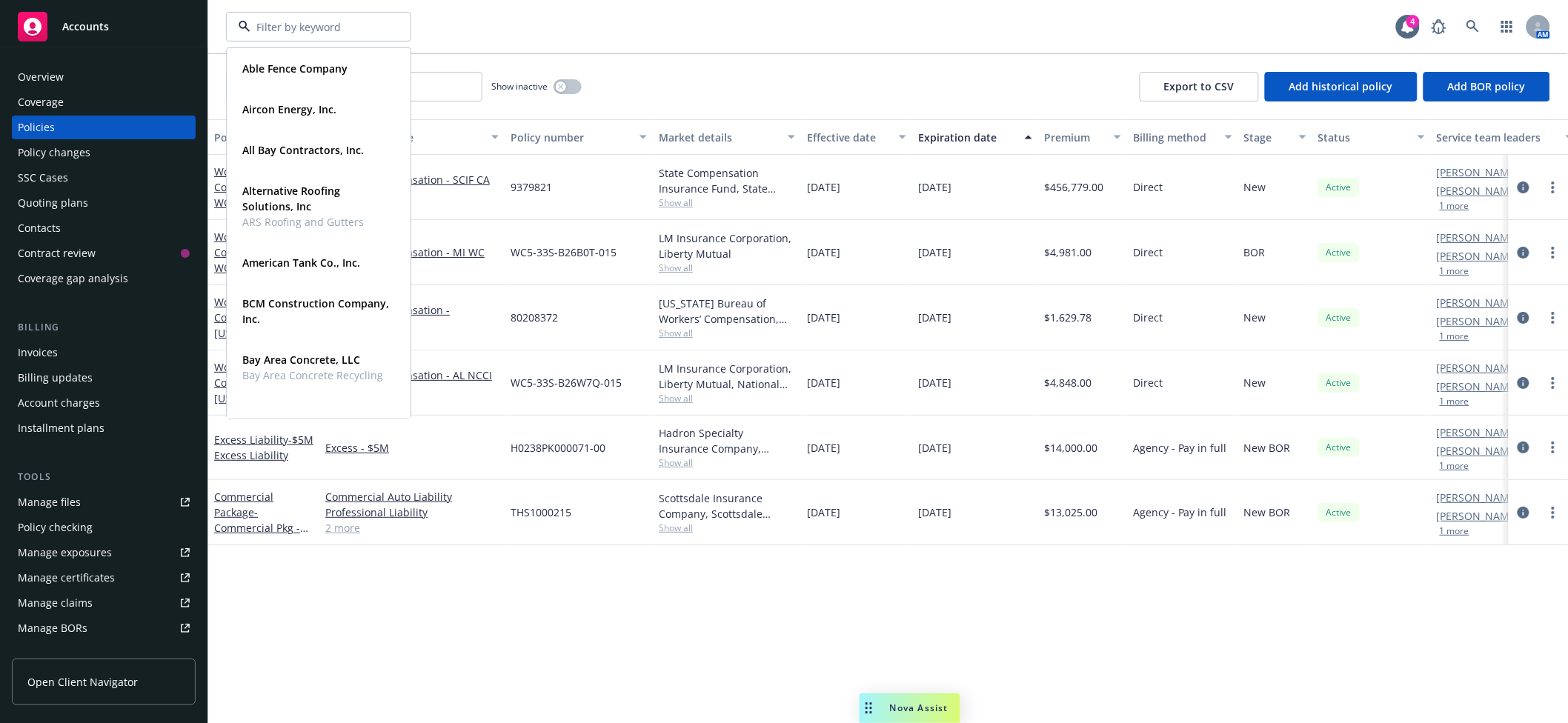
click at [517, 26] on div "Able Fence Company Type Commercial Aircon Energy, Inc. Type Commercial FEIN 43-…" at bounding box center [811, 27] width 1170 height 30
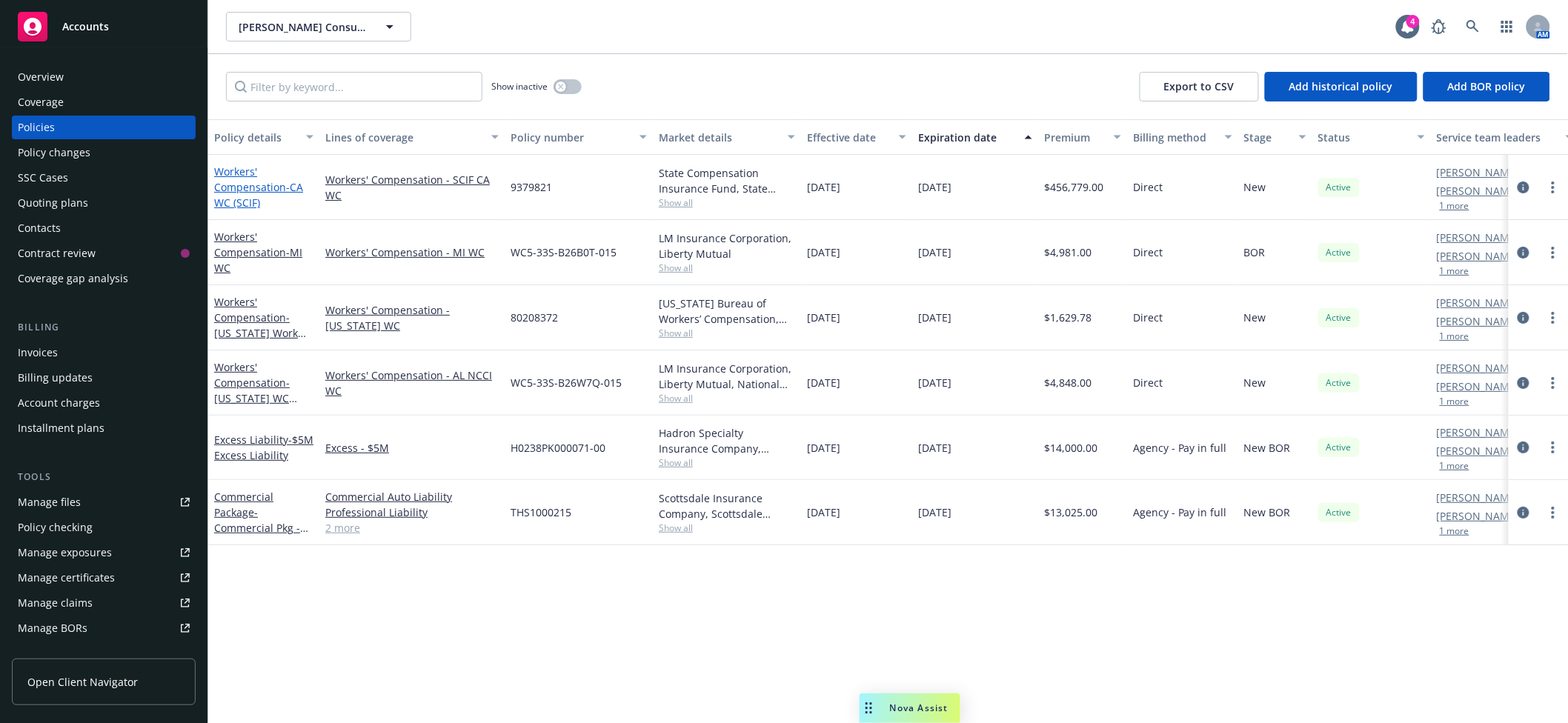
click at [241, 190] on link "Workers' Compensation - CA WC (SCIF)" at bounding box center [259, 187] width 89 height 45
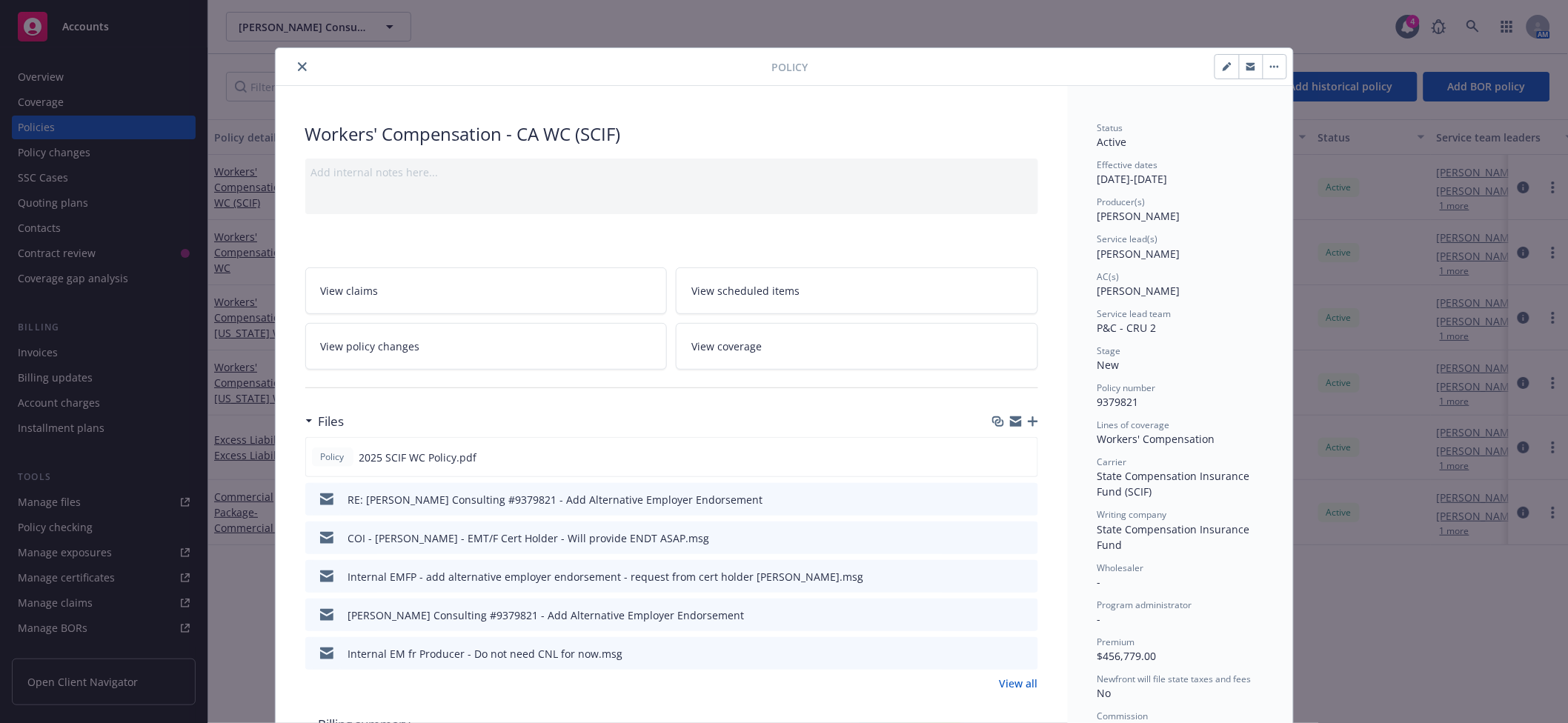
click at [1018, 502] on icon "preview file" at bounding box center [1024, 498] width 14 height 10
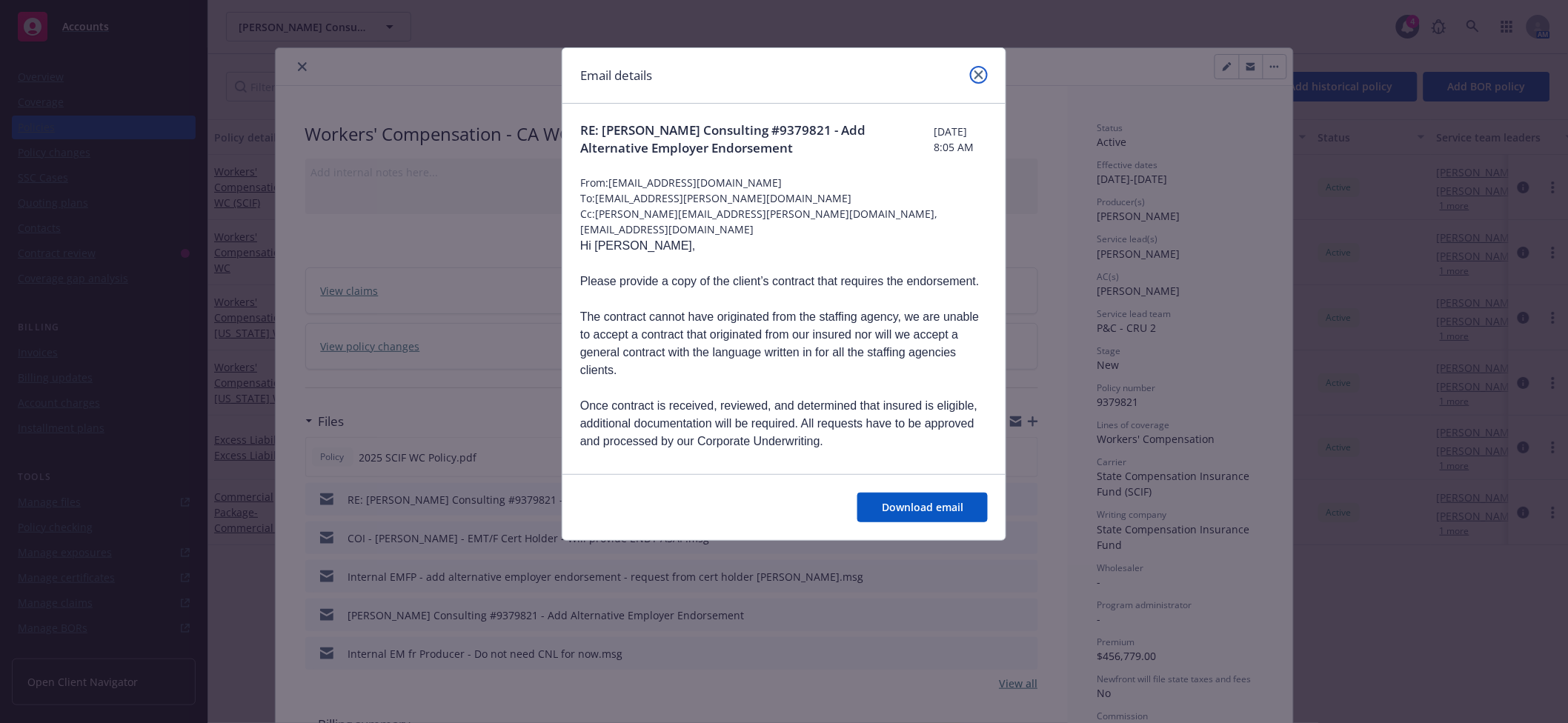
click at [971, 76] on link "close" at bounding box center [979, 75] width 18 height 18
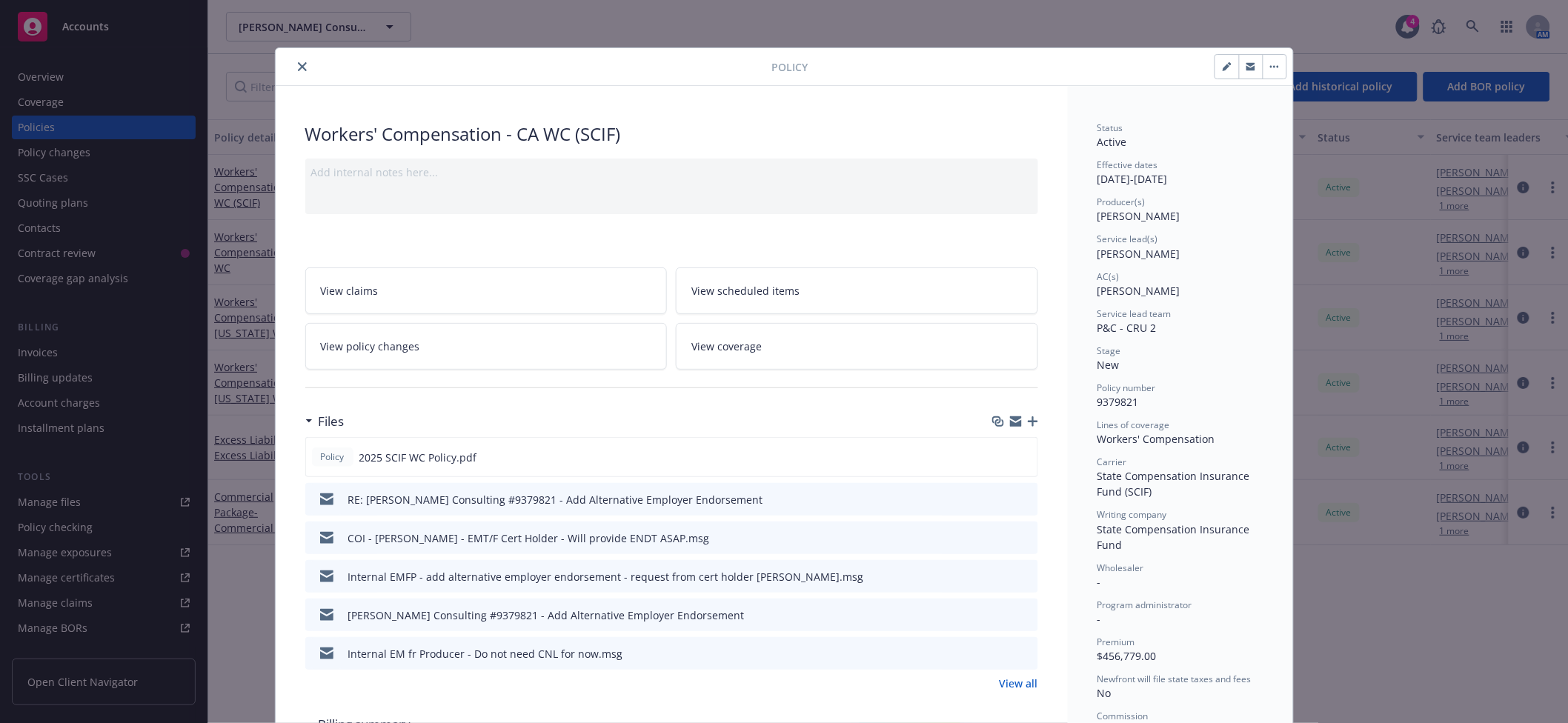
click at [1012, 420] on icon "button" at bounding box center [1015, 422] width 12 height 12
click at [298, 67] on icon "close" at bounding box center [302, 66] width 9 height 9
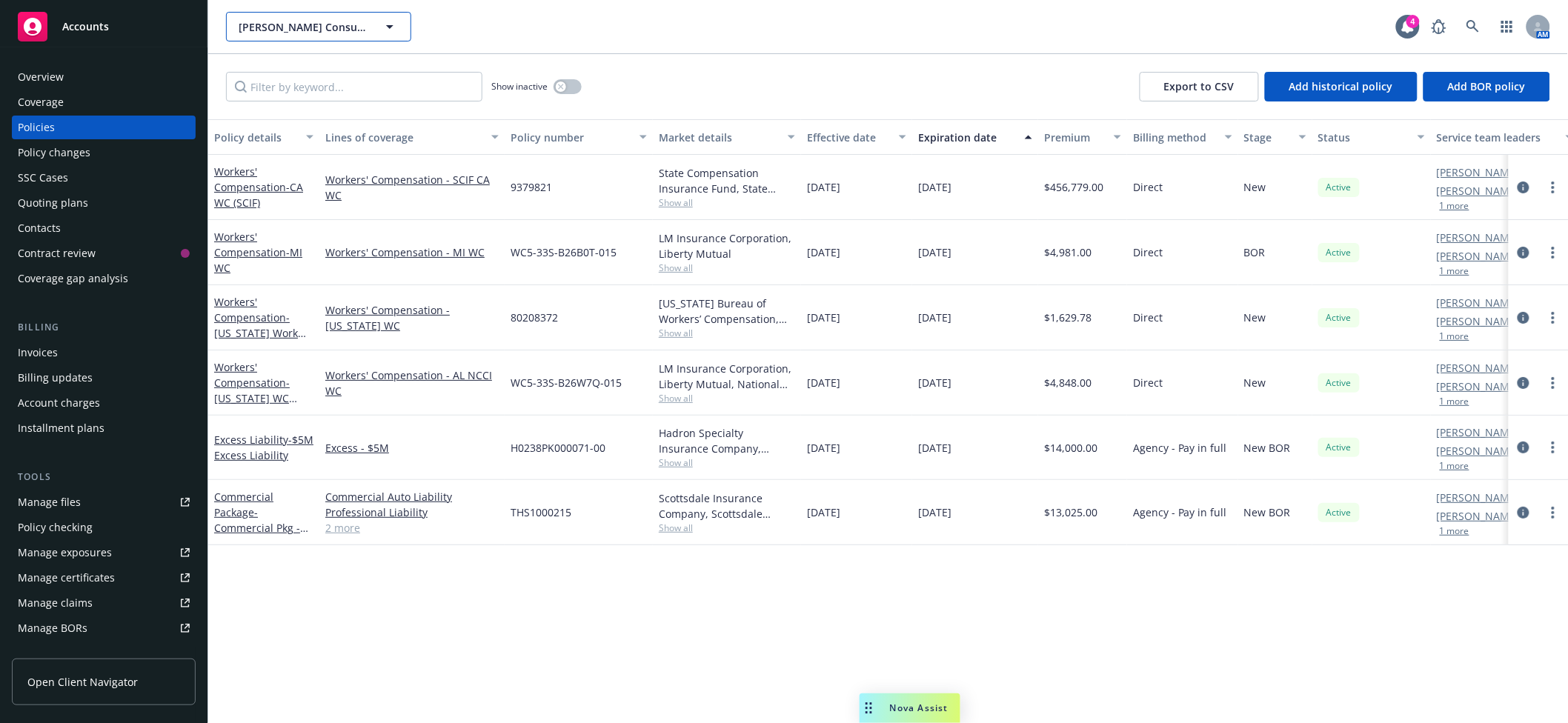
click at [326, 32] on span "Carson Consulting Corp" at bounding box center [303, 27] width 129 height 15
click at [325, 76] on div "John's Formica Shop" at bounding box center [315, 76] width 158 height 37
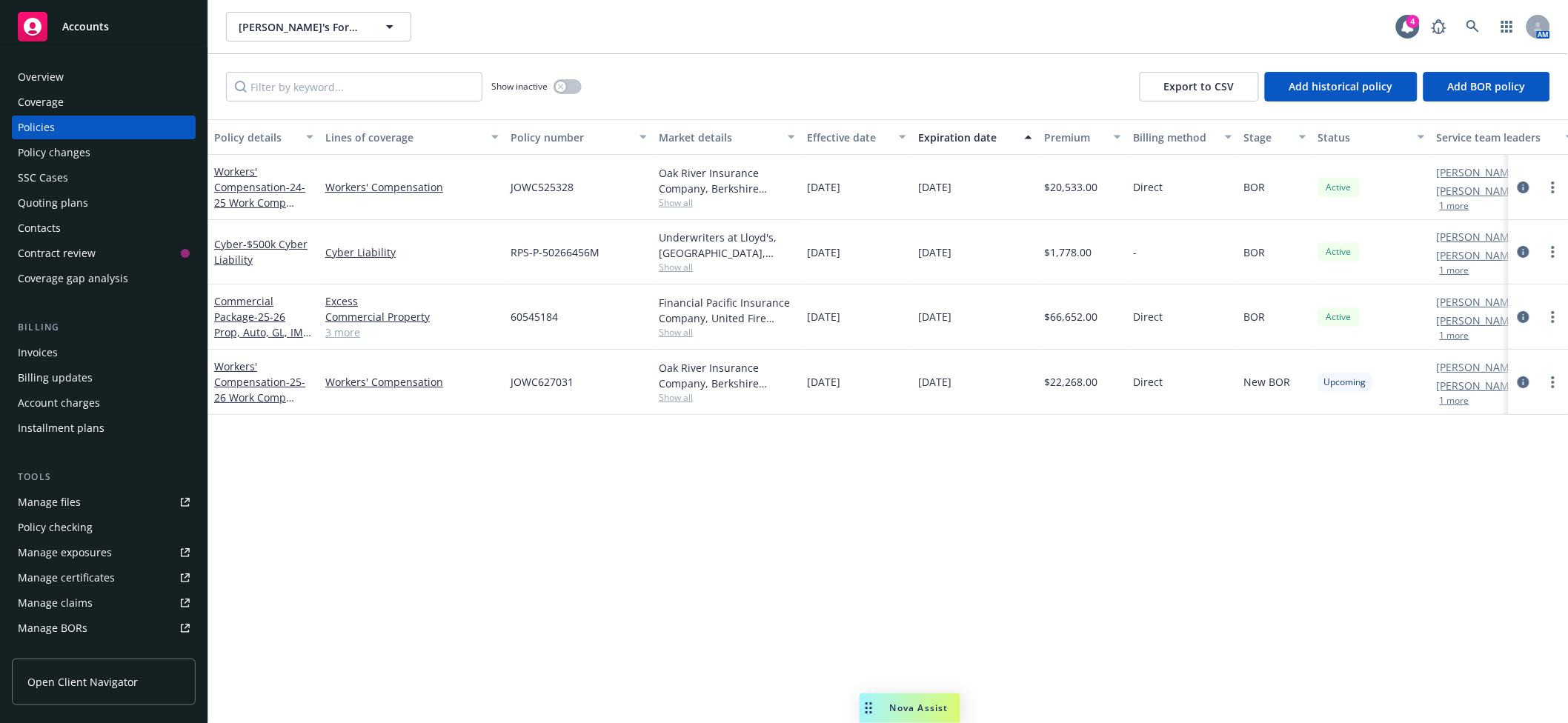
click at [43, 496] on div "Manage files" at bounding box center [49, 503] width 63 height 24
click at [386, 31] on icon "button" at bounding box center [390, 27] width 18 height 18
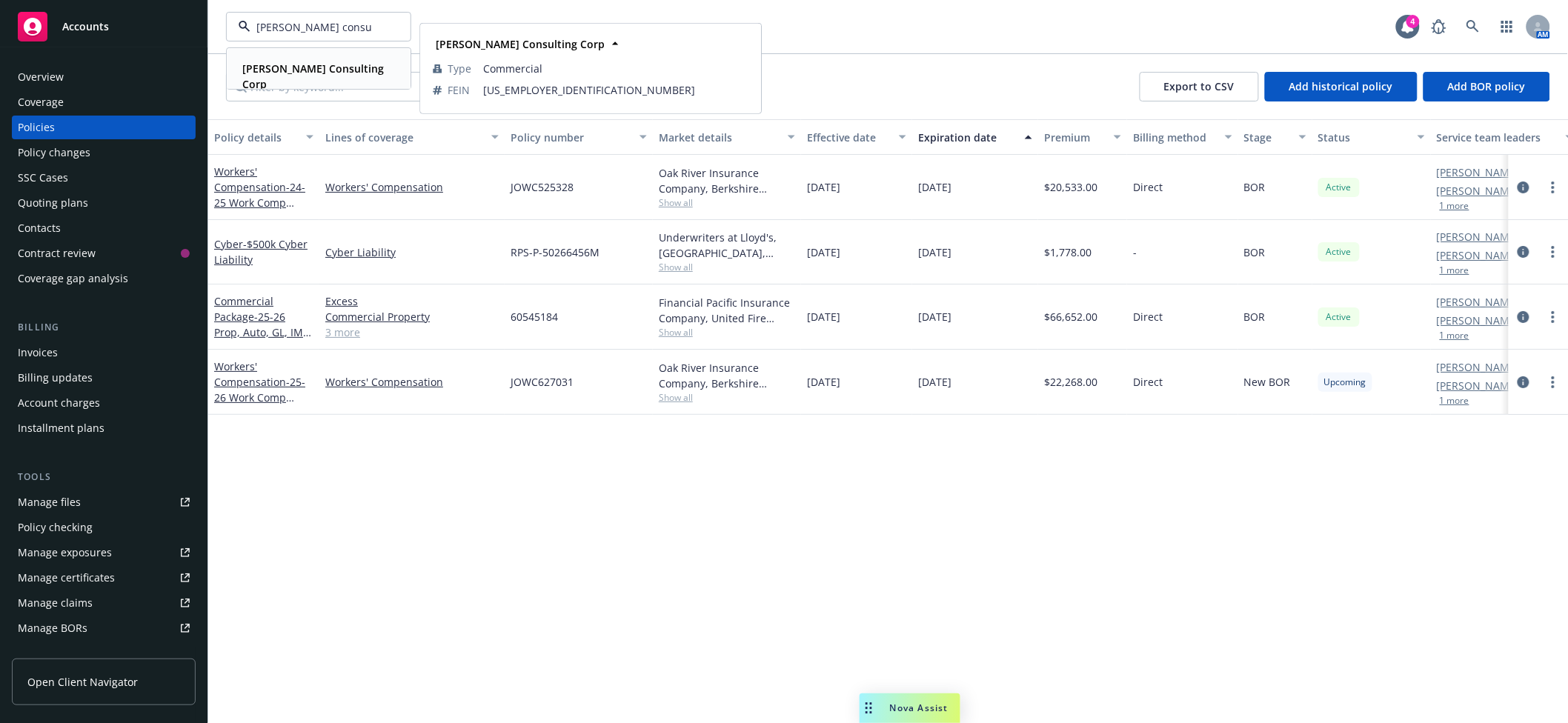
click at [316, 71] on strong "Carson Consulting Corp" at bounding box center [313, 76] width 141 height 30
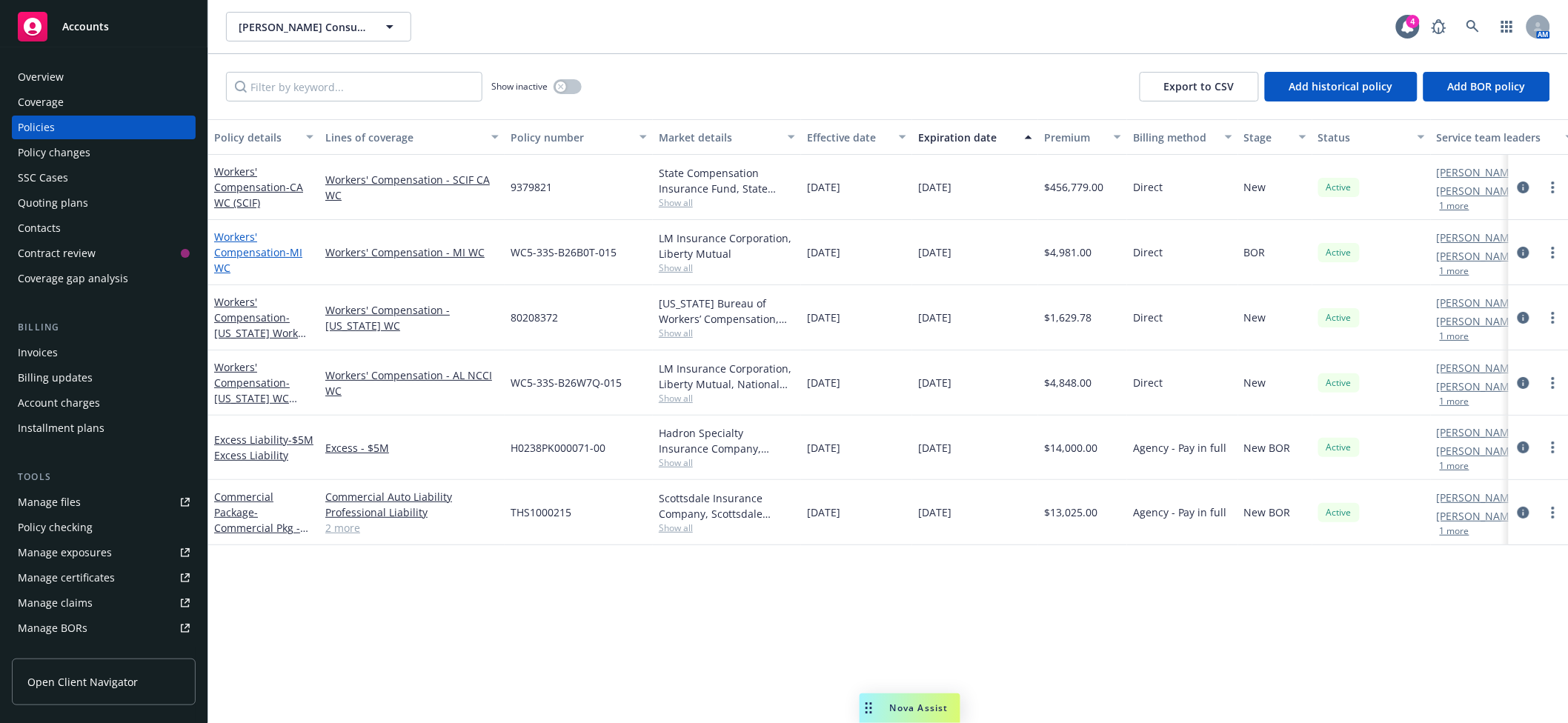
click at [244, 246] on link "Workers' Compensation - MI WC" at bounding box center [259, 252] width 88 height 45
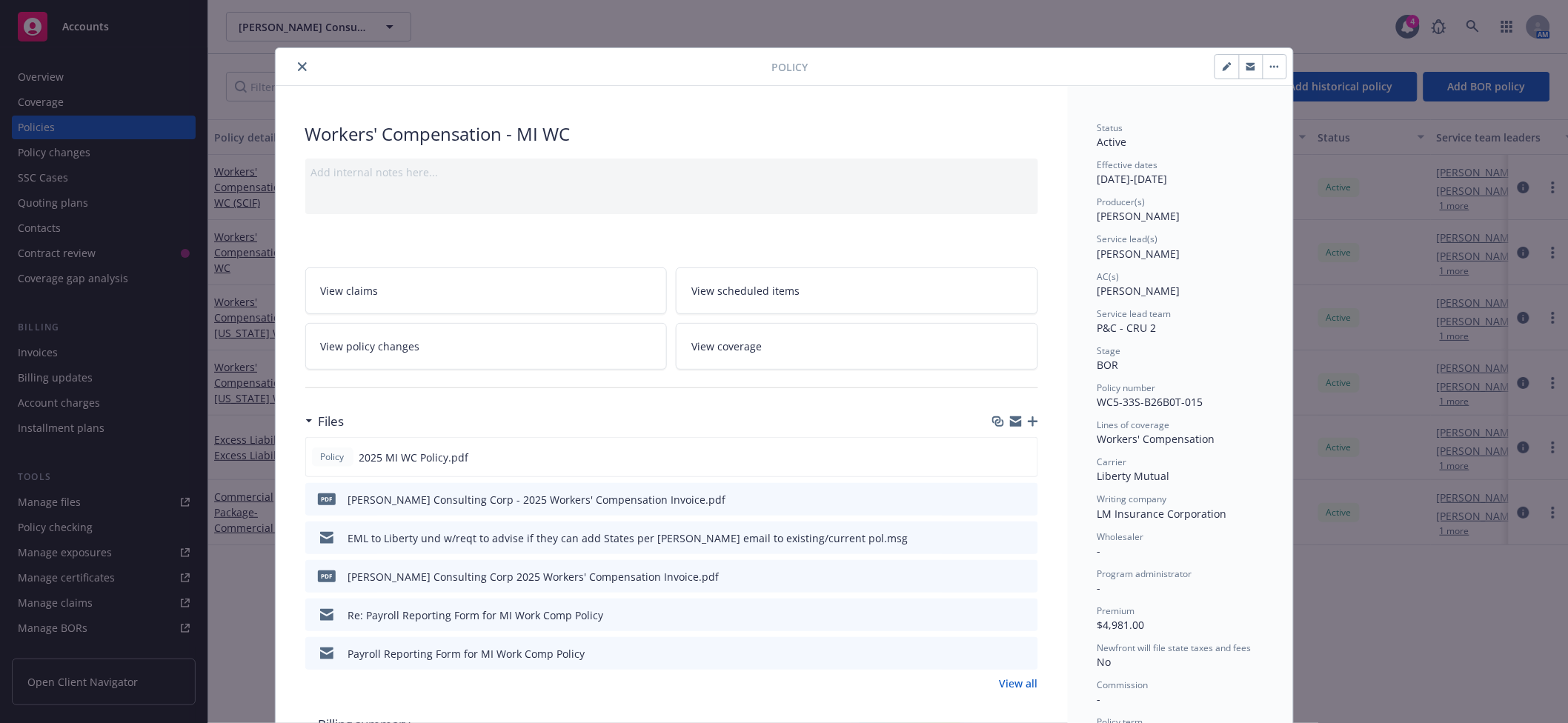
click at [298, 65] on icon "close" at bounding box center [302, 66] width 9 height 9
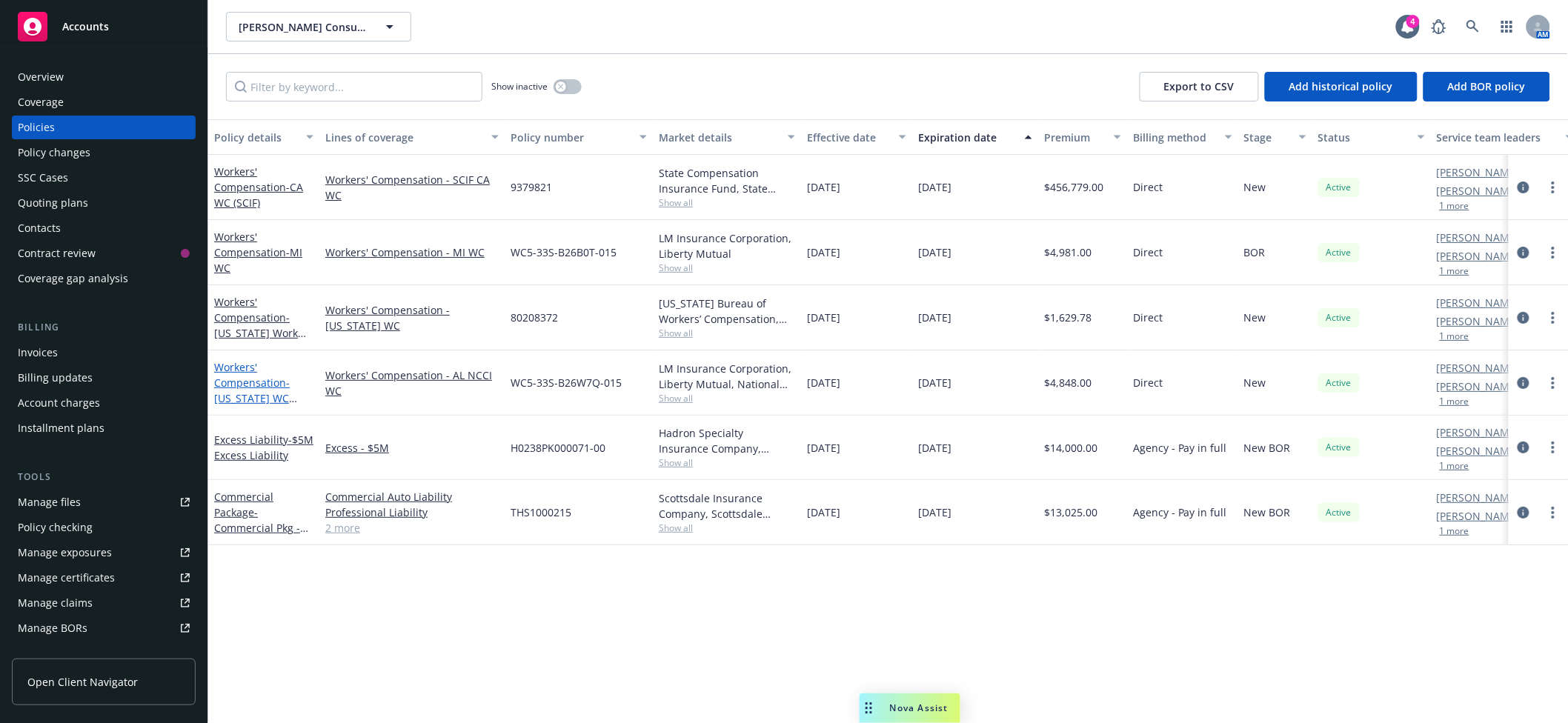
click at [242, 398] on span "- Alabama WC Through NCCI" at bounding box center [255, 398] width 83 height 45
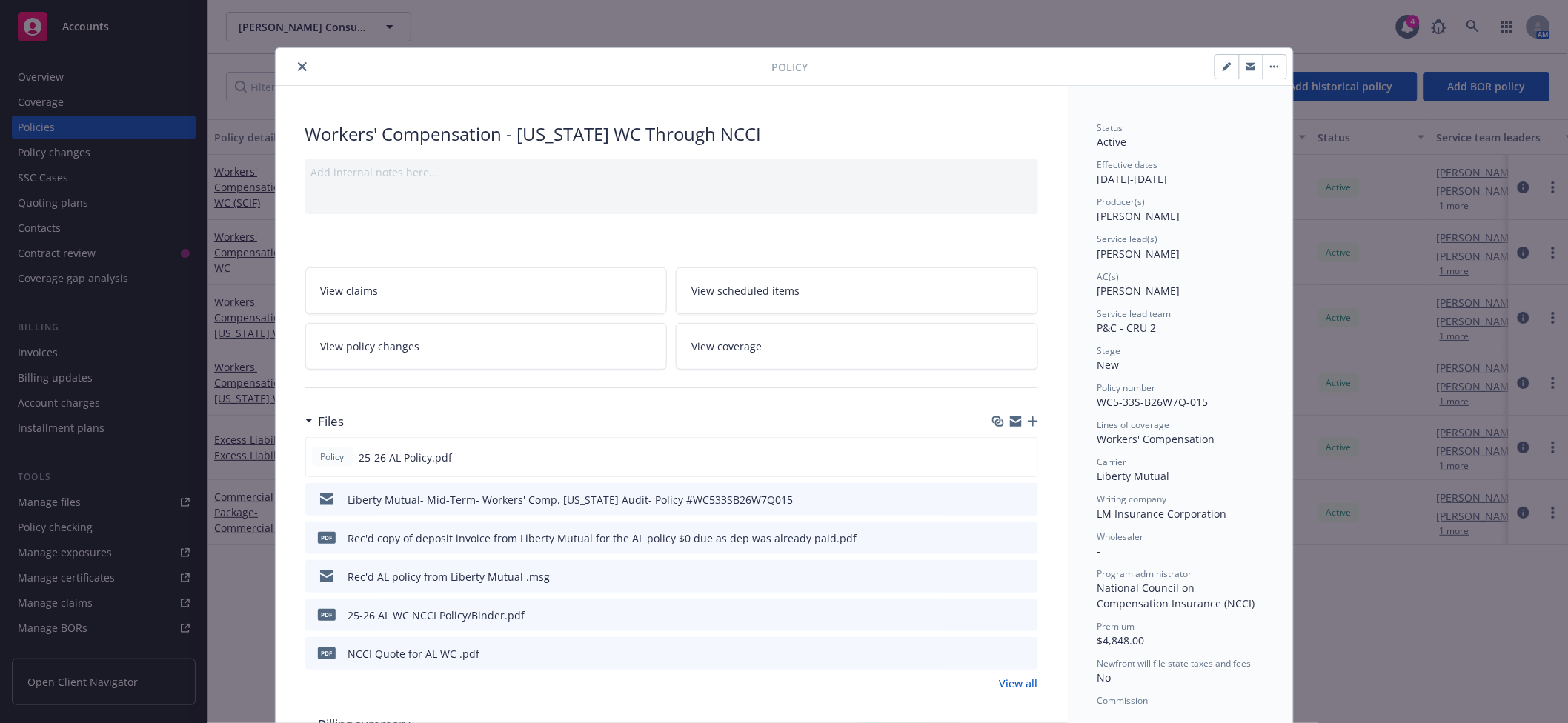
click at [1010, 420] on icon "button" at bounding box center [1015, 422] width 12 height 12
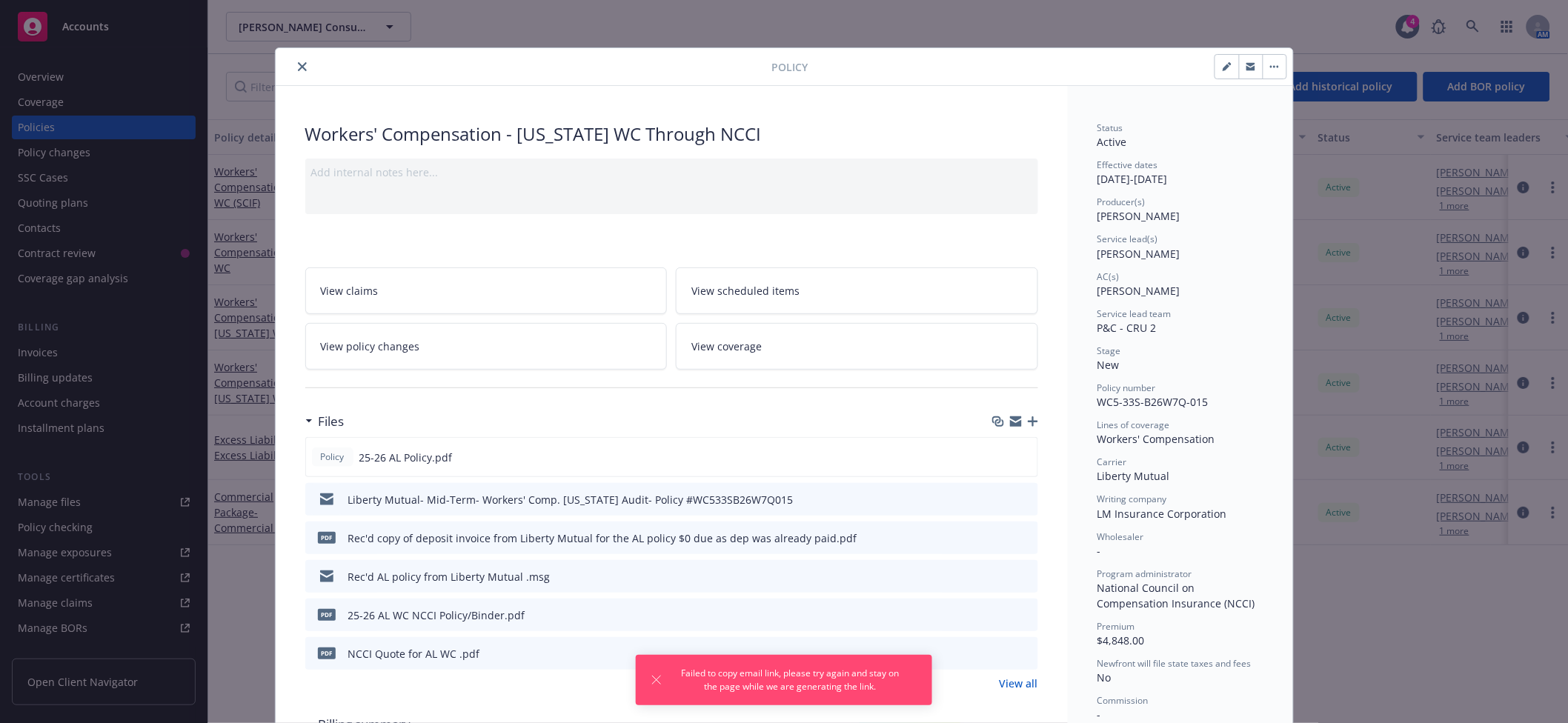
click at [293, 65] on button "close" at bounding box center [302, 67] width 18 height 18
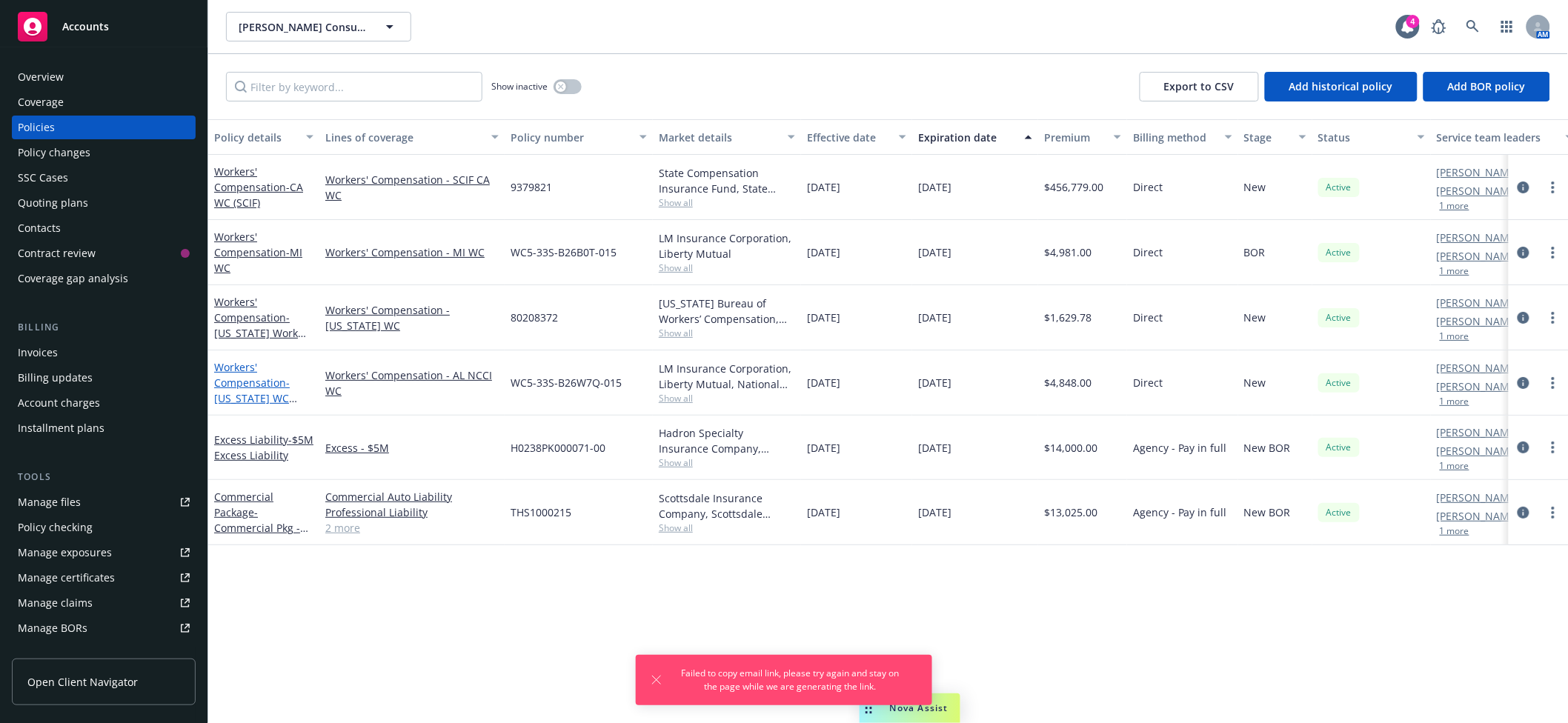
click at [244, 395] on span "- Alabama WC Through NCCI" at bounding box center [255, 398] width 83 height 45
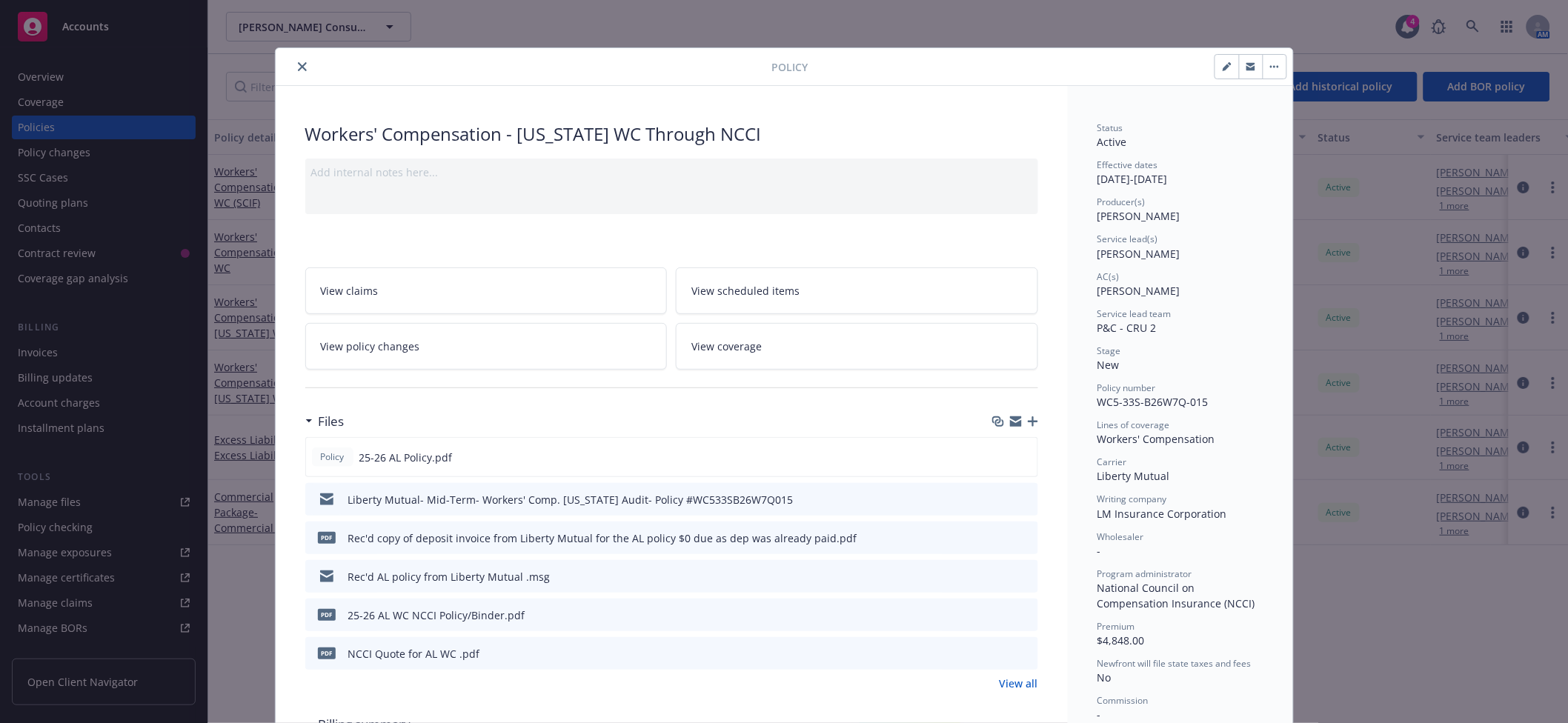
scroll to position [44, 0]
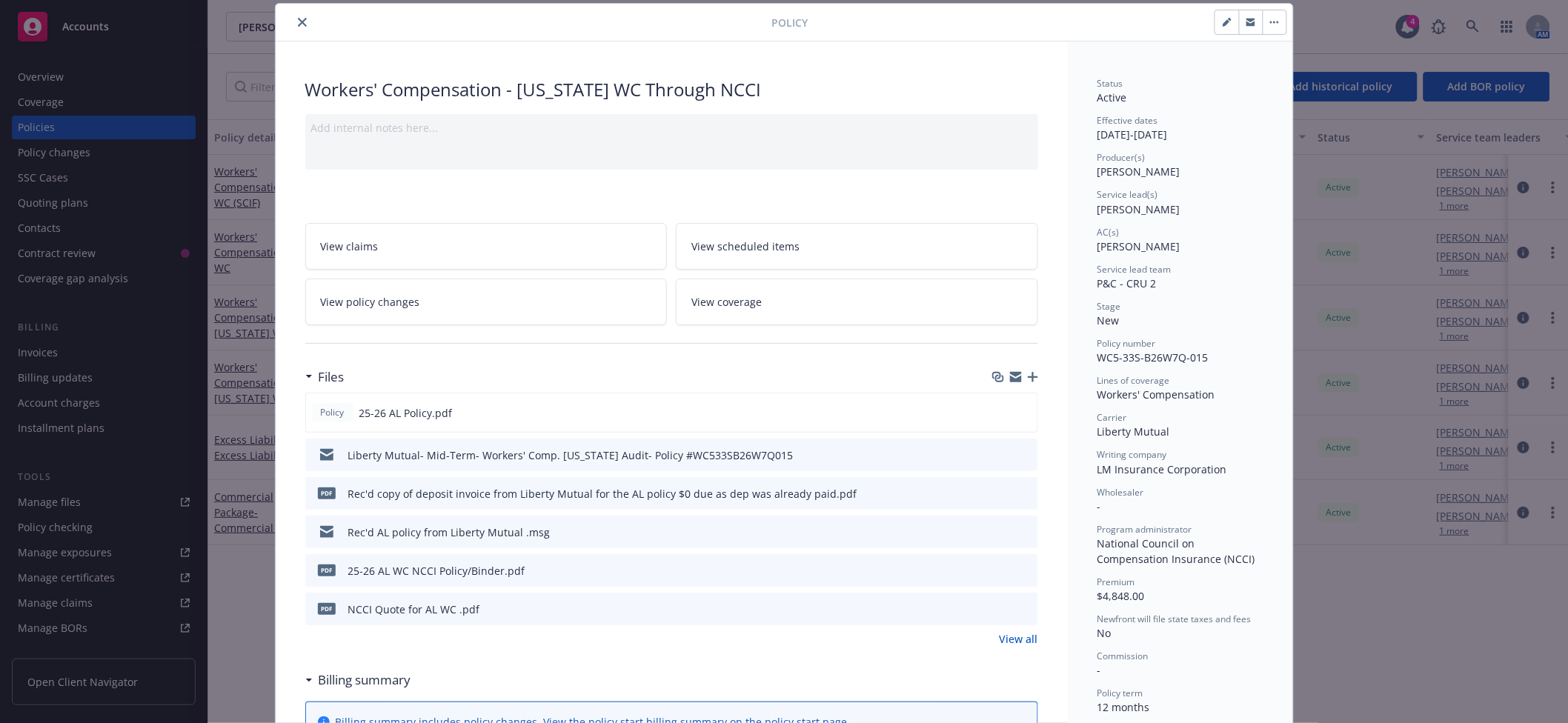
click at [1010, 378] on icon "button" at bounding box center [1015, 377] width 12 height 12
click at [298, 20] on icon "close" at bounding box center [302, 22] width 9 height 9
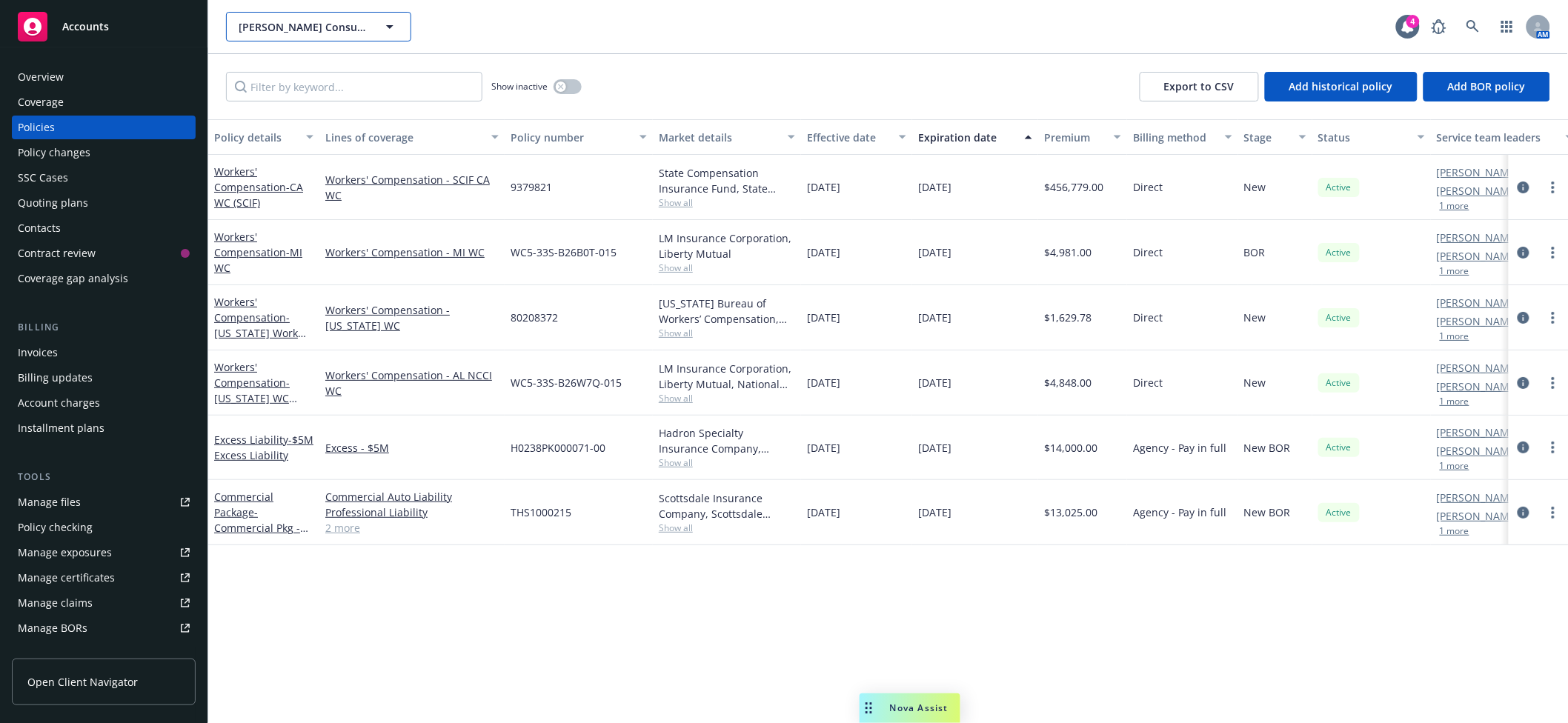
click at [312, 24] on span "Carson Consulting Corp" at bounding box center [303, 27] width 129 height 15
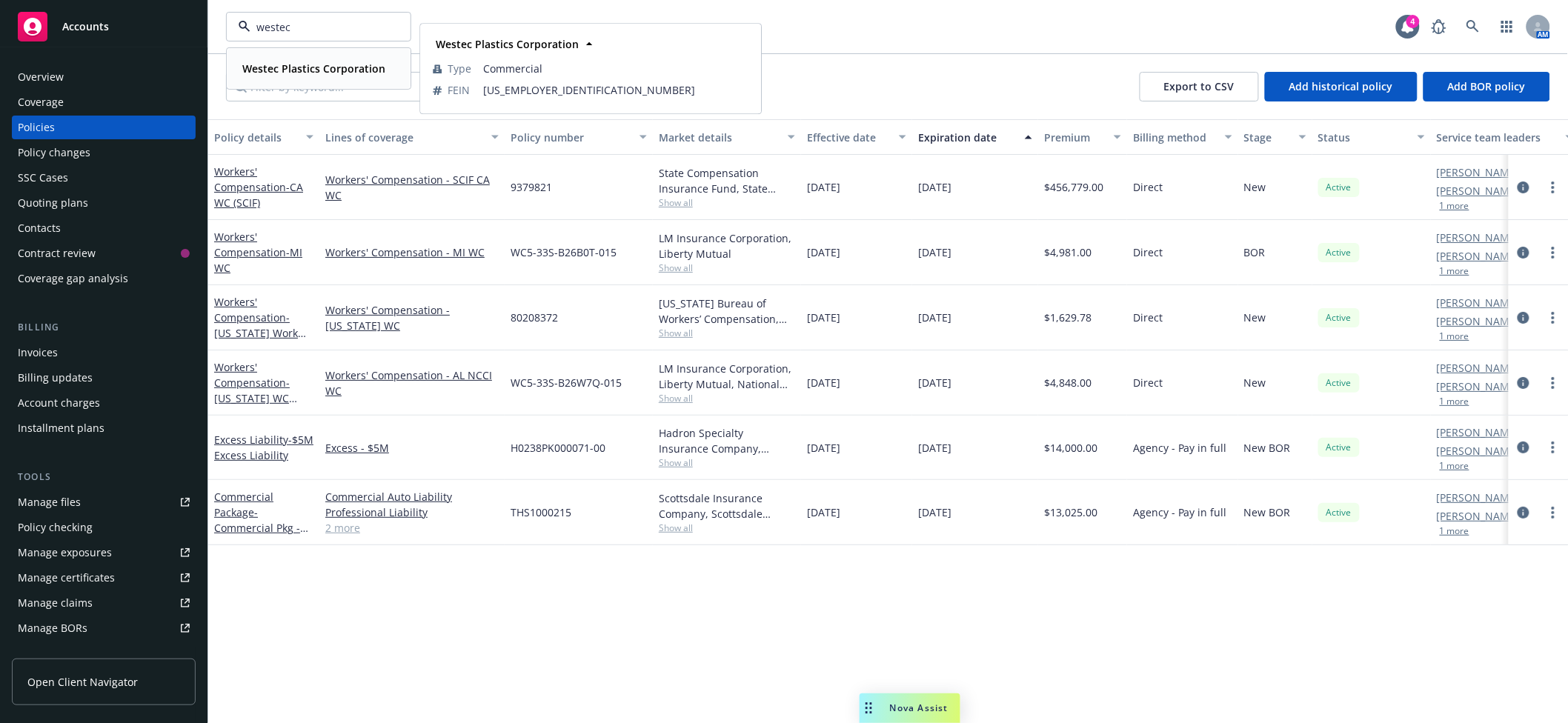
click at [311, 71] on strong "Westec Plastics Corporation" at bounding box center [314, 69] width 143 height 14
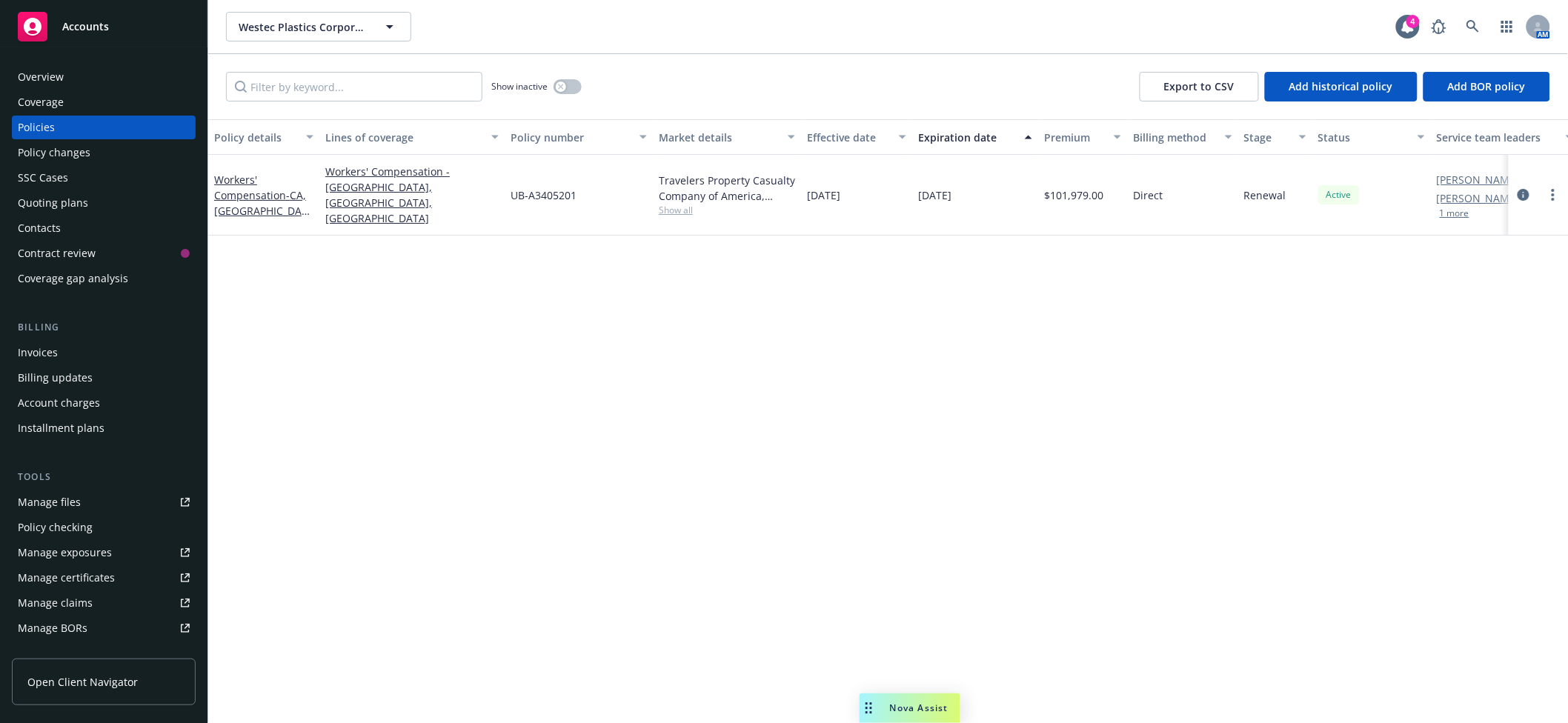
click at [67, 493] on div "Manage files" at bounding box center [49, 503] width 63 height 24
click at [100, 31] on span "Accounts" at bounding box center [85, 27] width 47 height 12
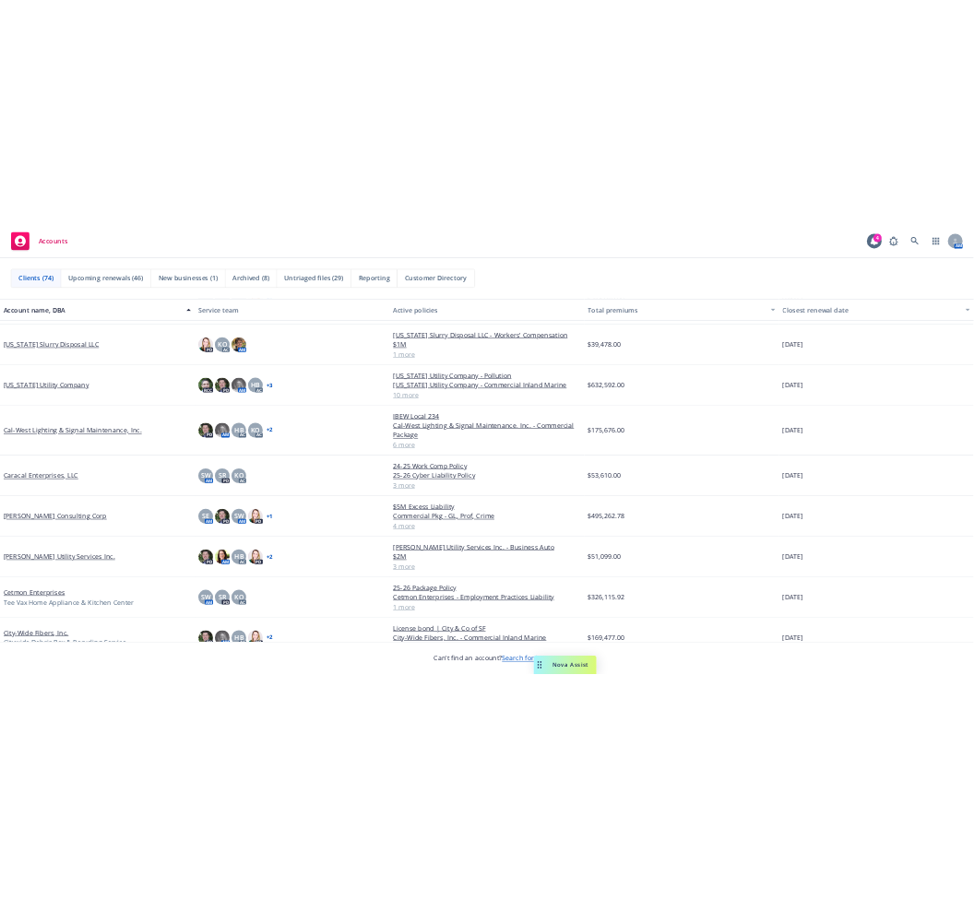
scroll to position [769, 0]
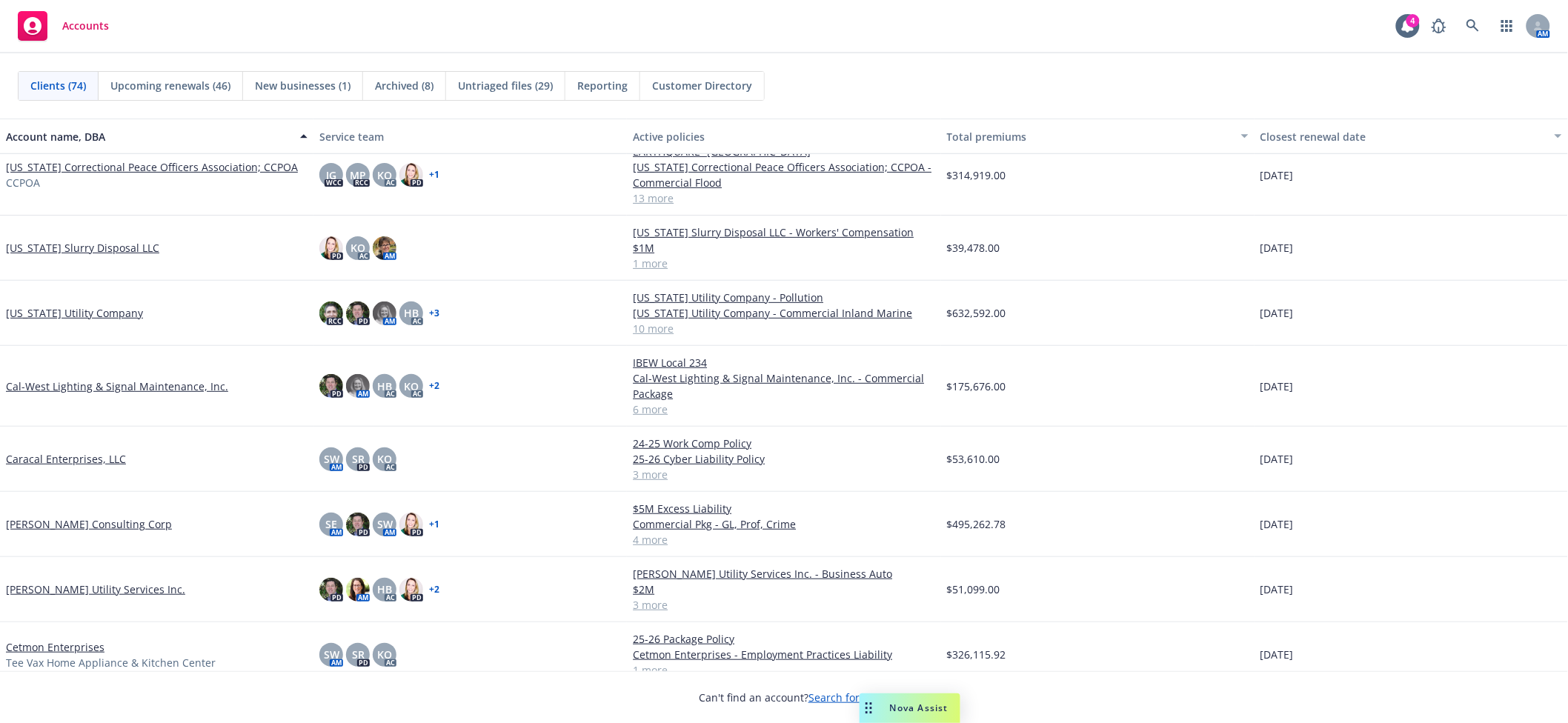
click at [191, 166] on link "California Correctional Peace Officers Association; CCPOA" at bounding box center [151, 166] width 292 height 15
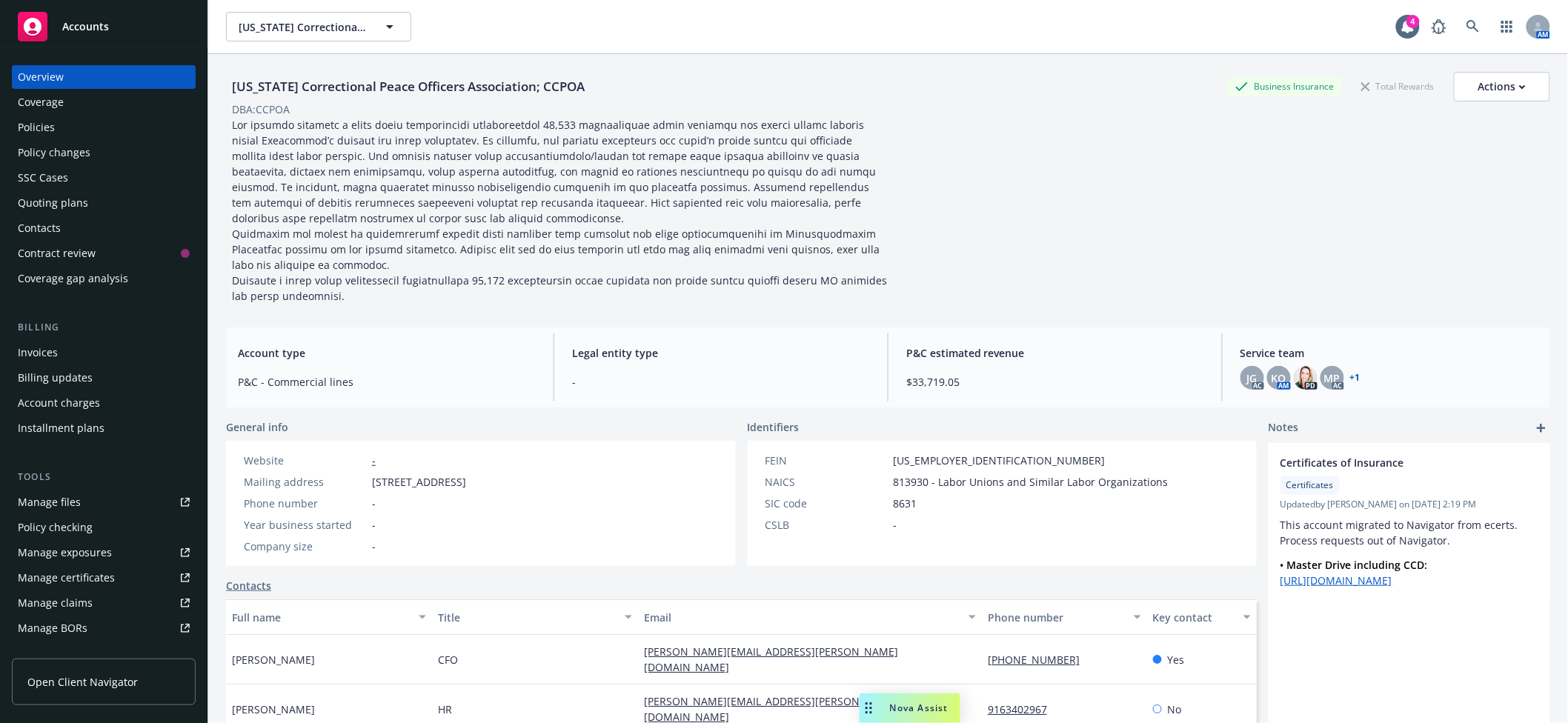
click at [90, 152] on div "Policy changes" at bounding box center [104, 153] width 172 height 24
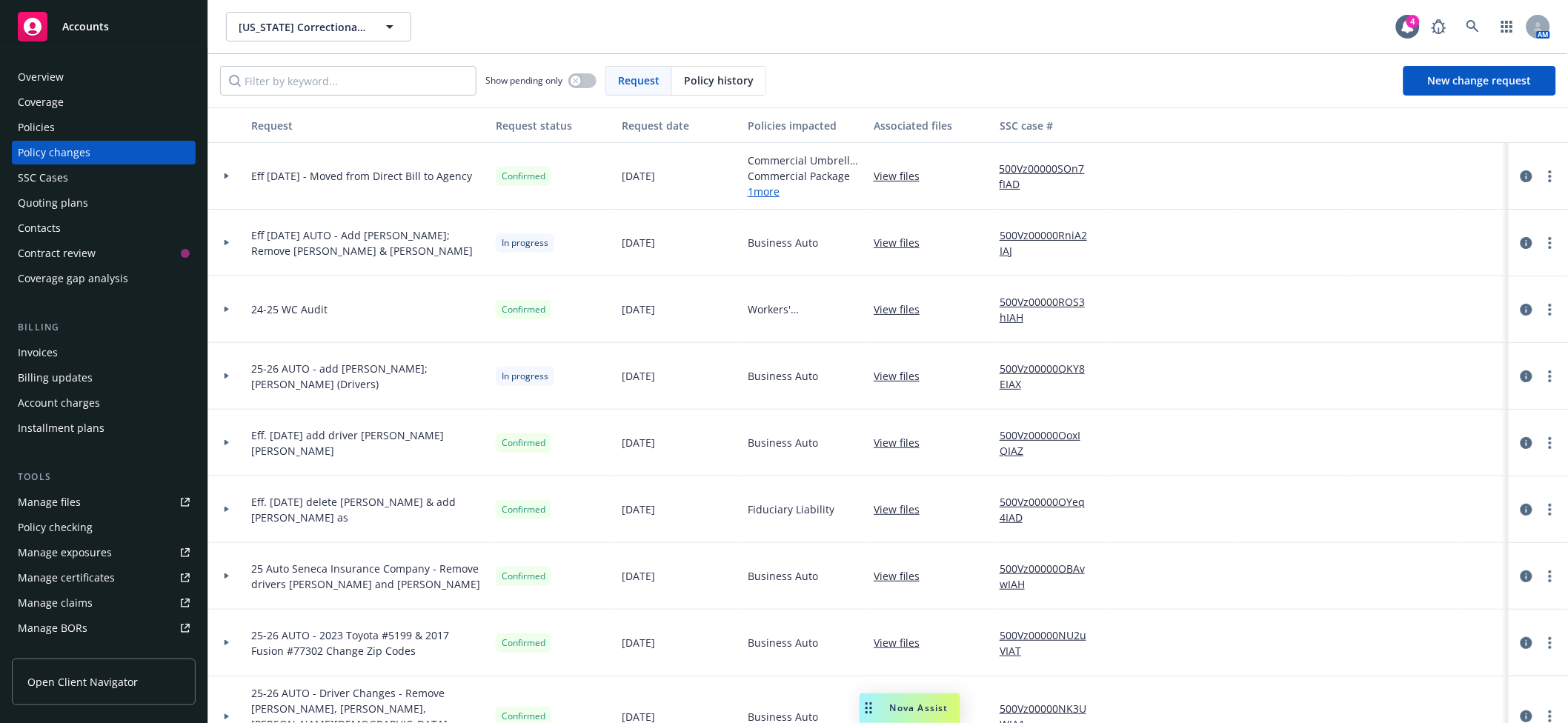
click at [48, 496] on div "Manage files" at bounding box center [49, 503] width 63 height 24
click at [325, 30] on span "California Correctional Peace Officers Association; CCPOA" at bounding box center [303, 27] width 129 height 15
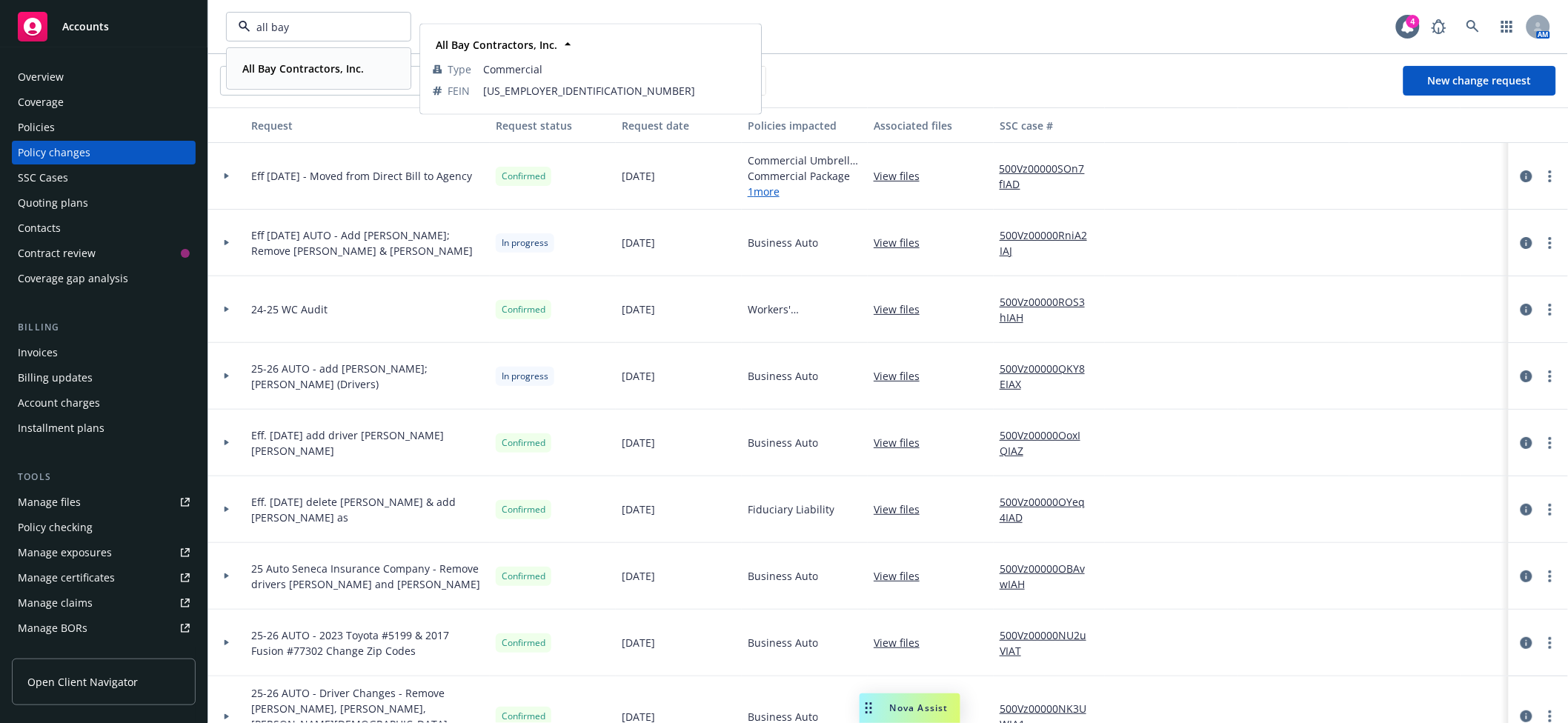
click at [273, 69] on strong "All Bay Contractors, Inc." at bounding box center [303, 69] width 121 height 14
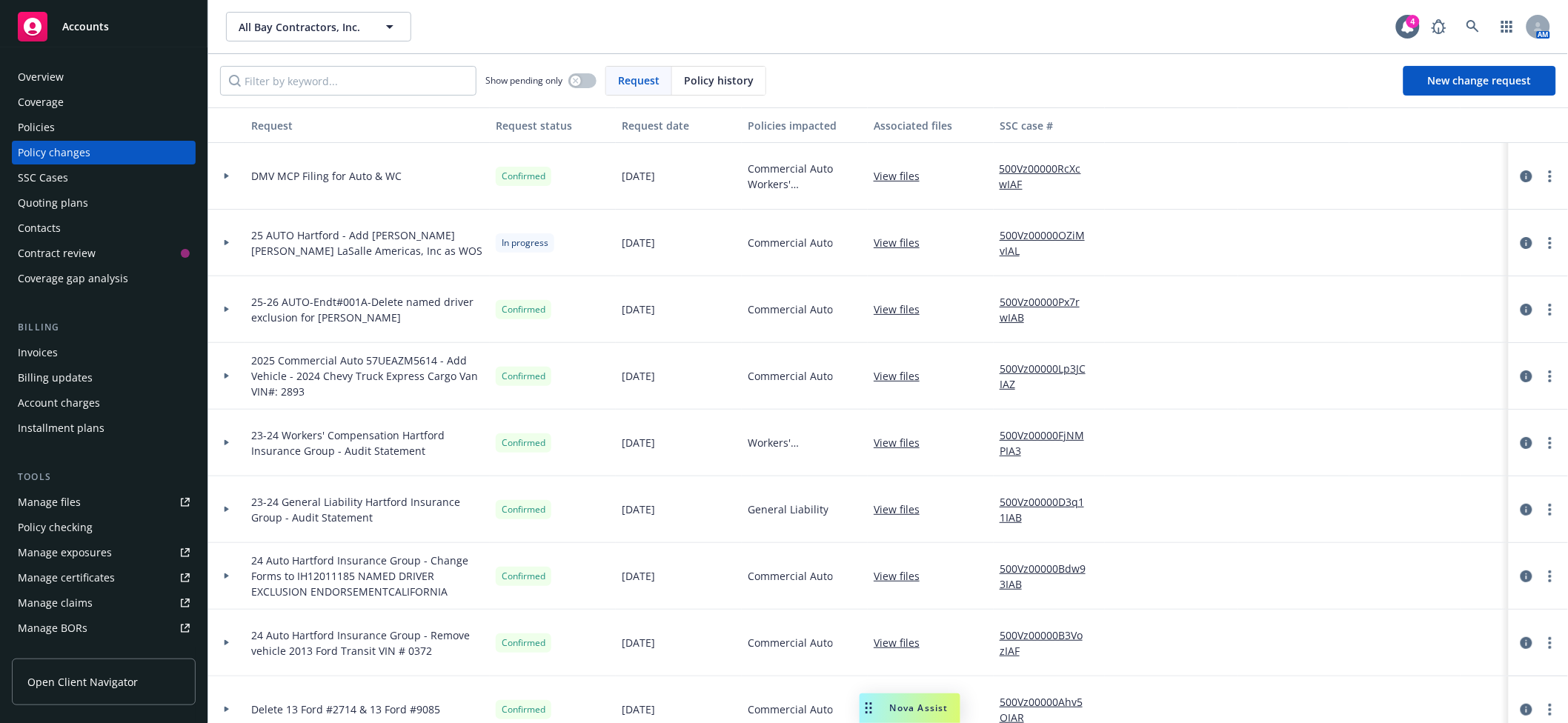
click at [88, 125] on div "Policies" at bounding box center [104, 128] width 172 height 24
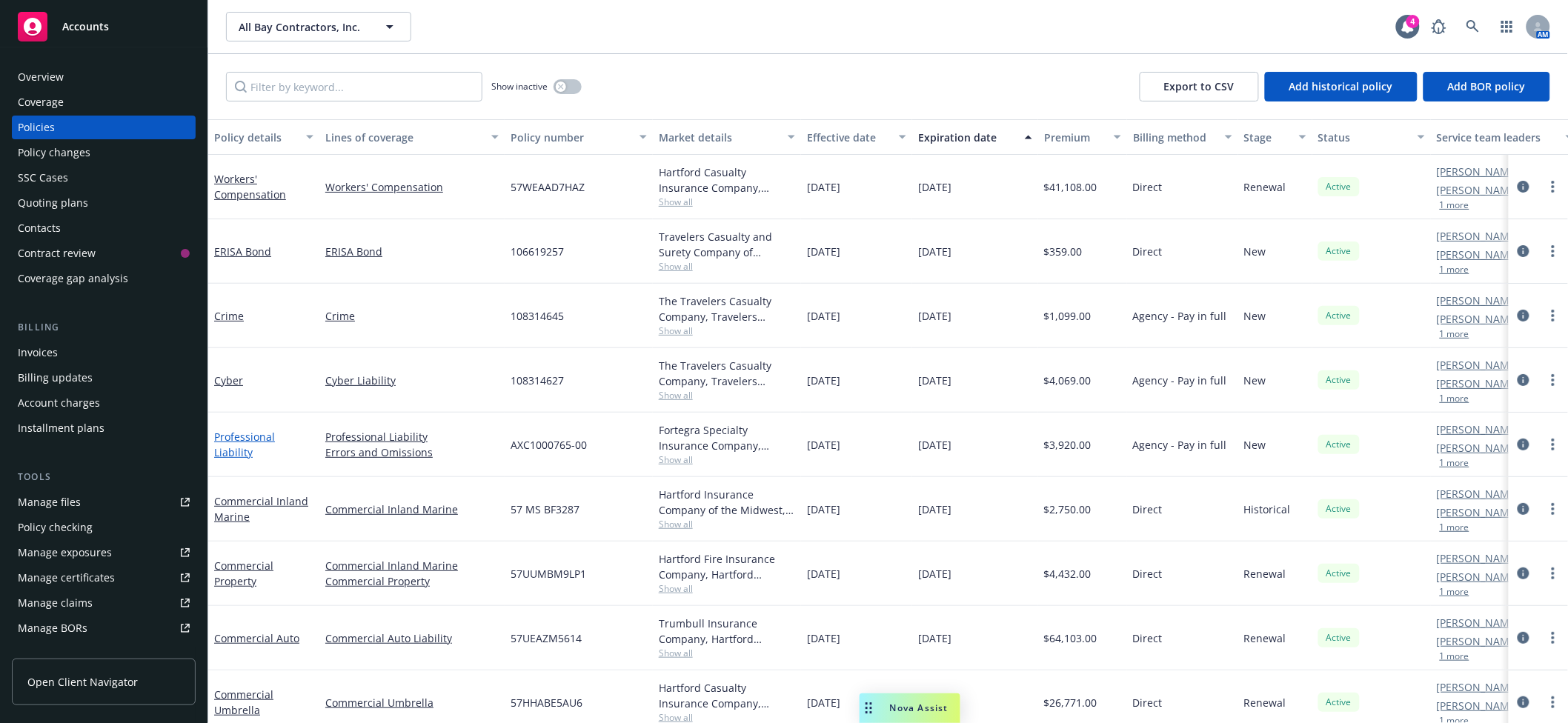
click at [263, 445] on link "Professional Liability" at bounding box center [245, 444] width 61 height 30
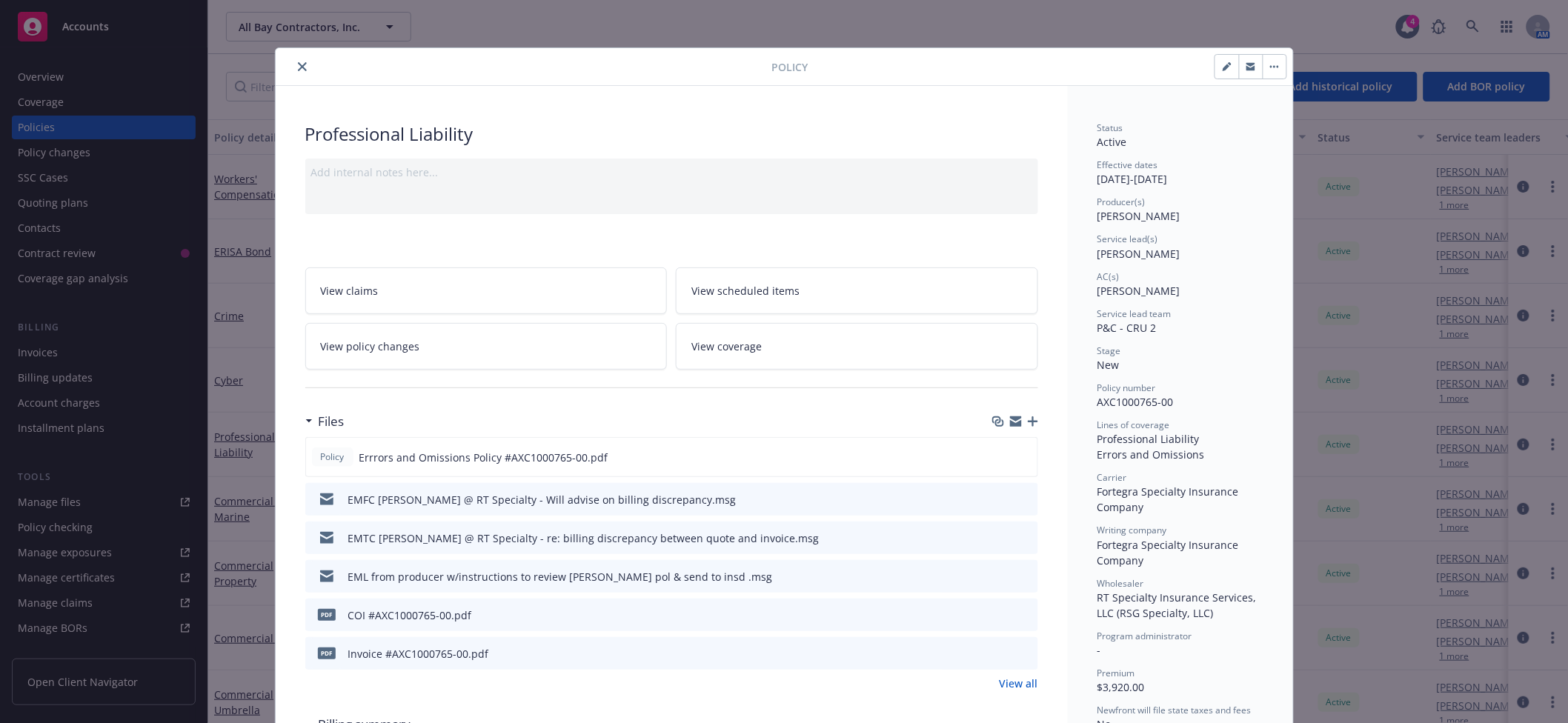
click at [1023, 652] on icon "preview file" at bounding box center [1024, 652] width 14 height 10
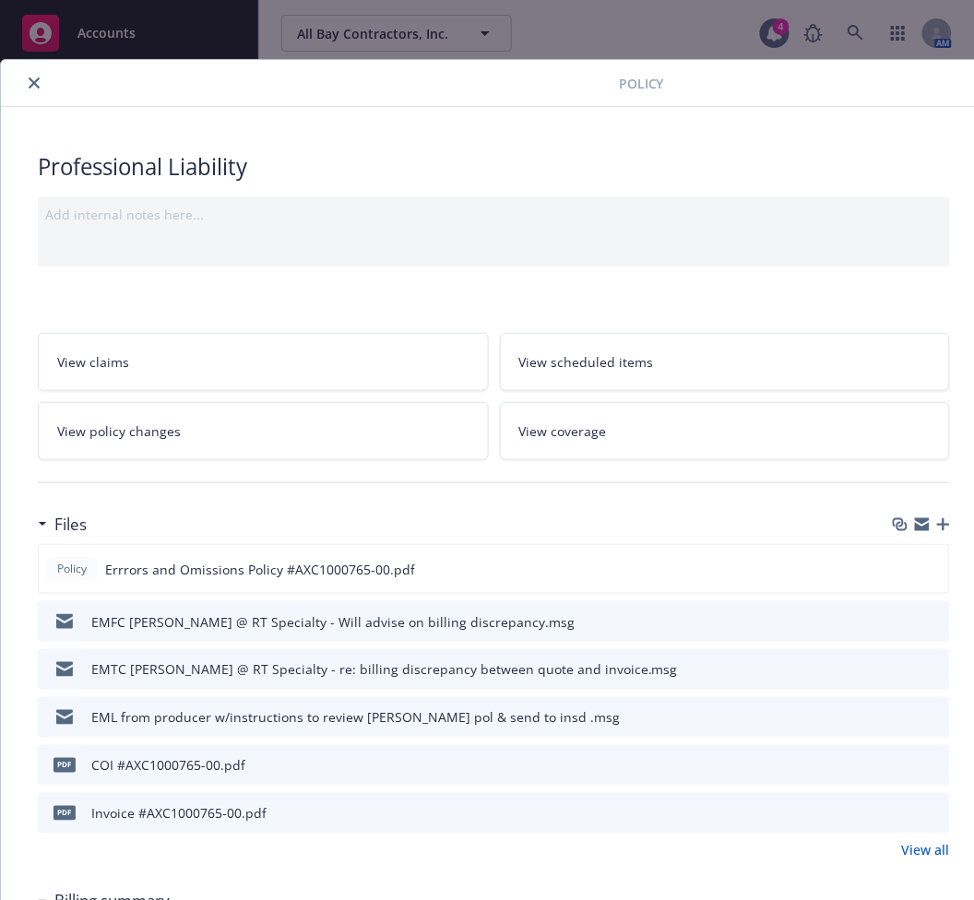
click at [247, 423] on link "View policy changes" at bounding box center [263, 431] width 451 height 58
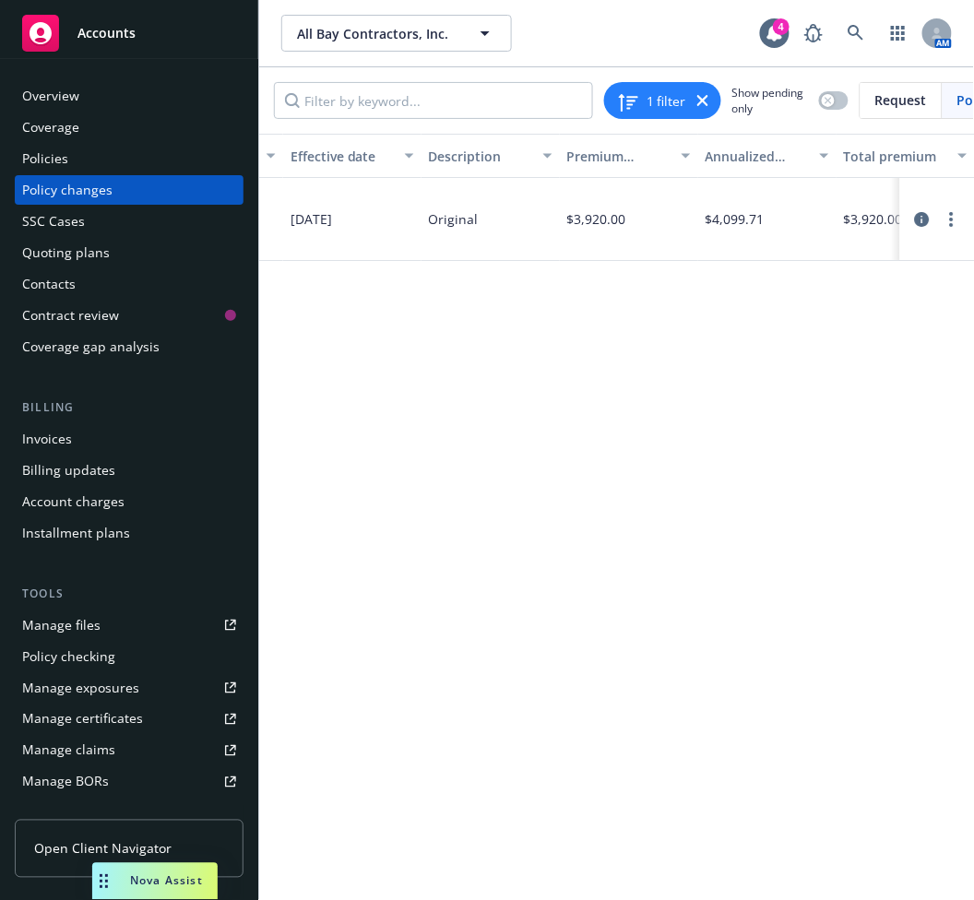
scroll to position [0, 769]
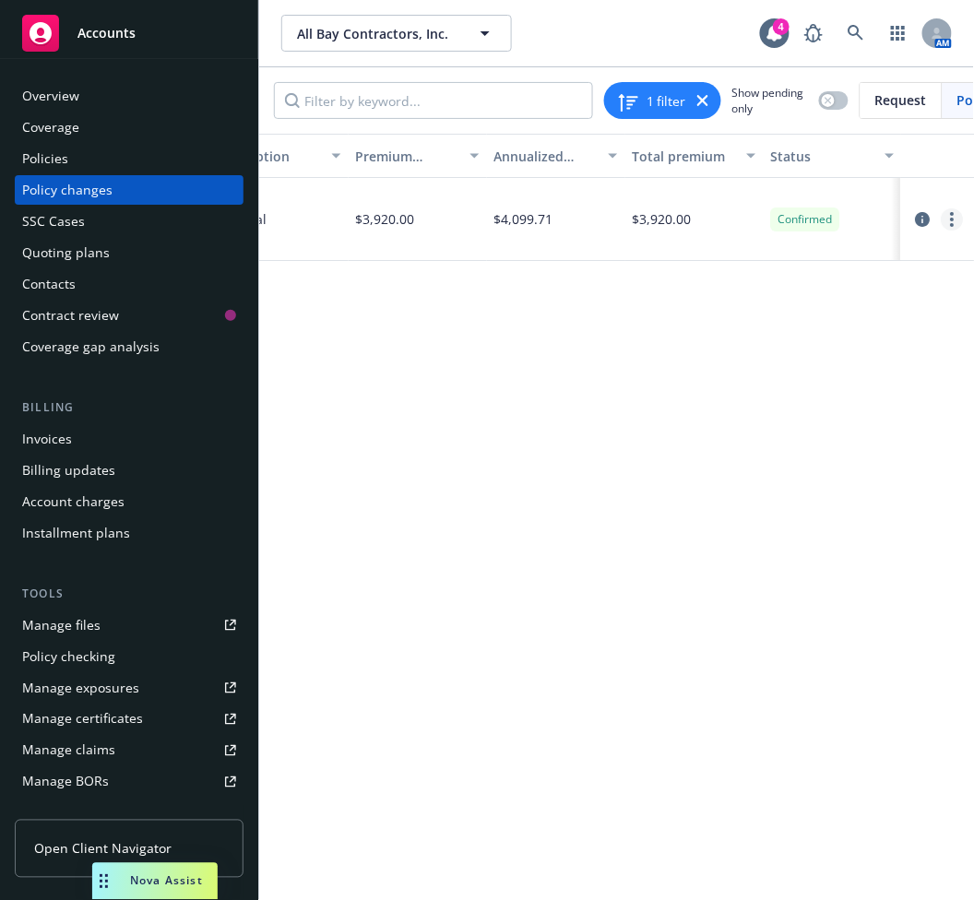
click at [947, 216] on link "more" at bounding box center [952, 219] width 22 height 22
click at [743, 357] on link "Edit billing info" at bounding box center [805, 368] width 316 height 37
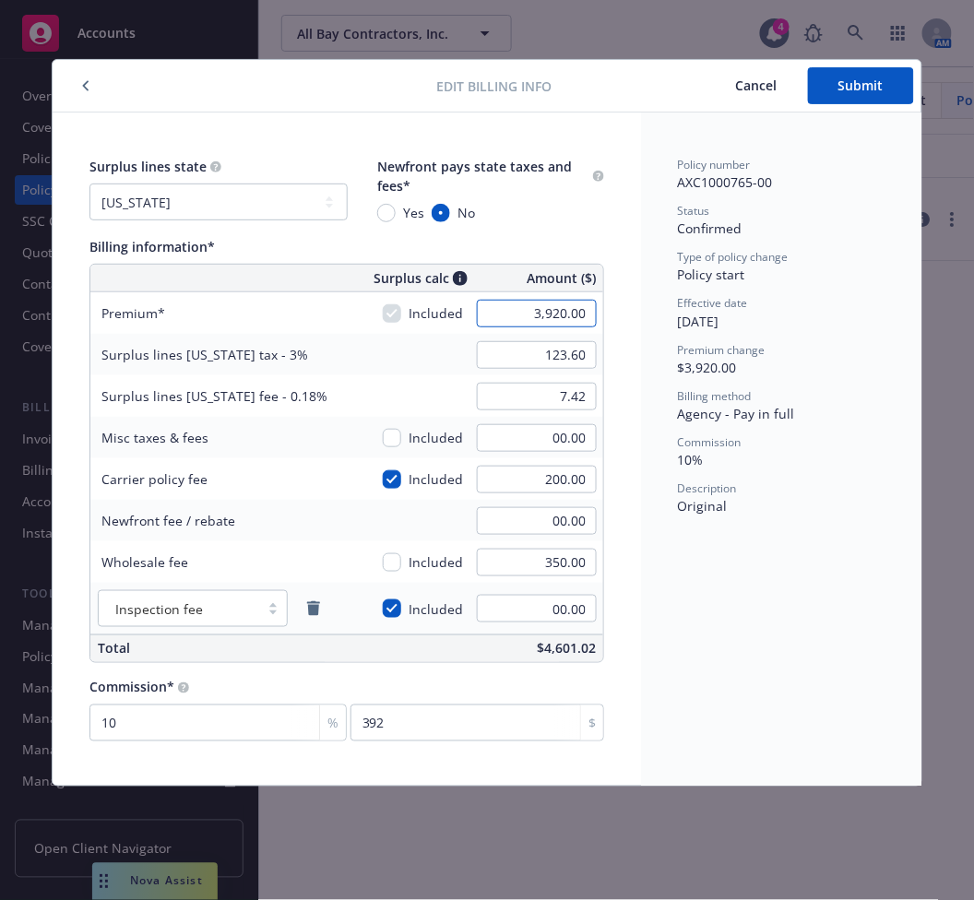
click at [520, 307] on input "3,920.00" at bounding box center [537, 314] width 120 height 28
click at [868, 81] on span "Submit" at bounding box center [861, 86] width 45 height 18
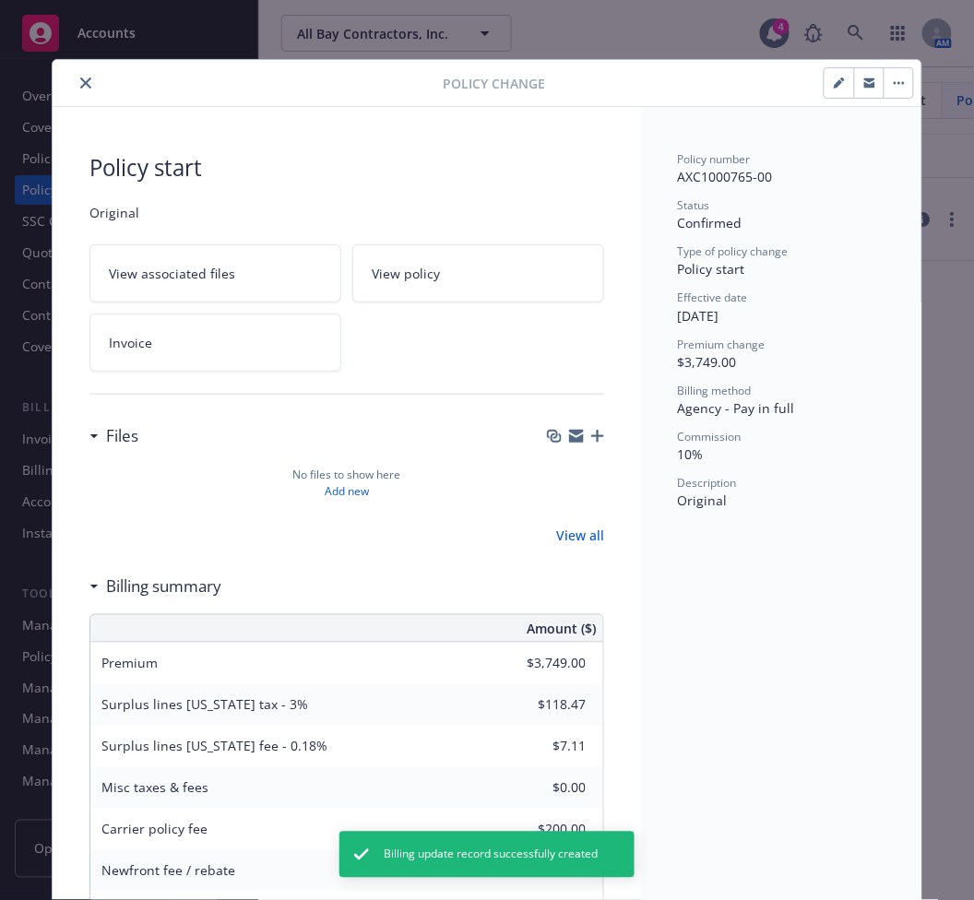
click at [80, 79] on icon "close" at bounding box center [85, 82] width 11 height 11
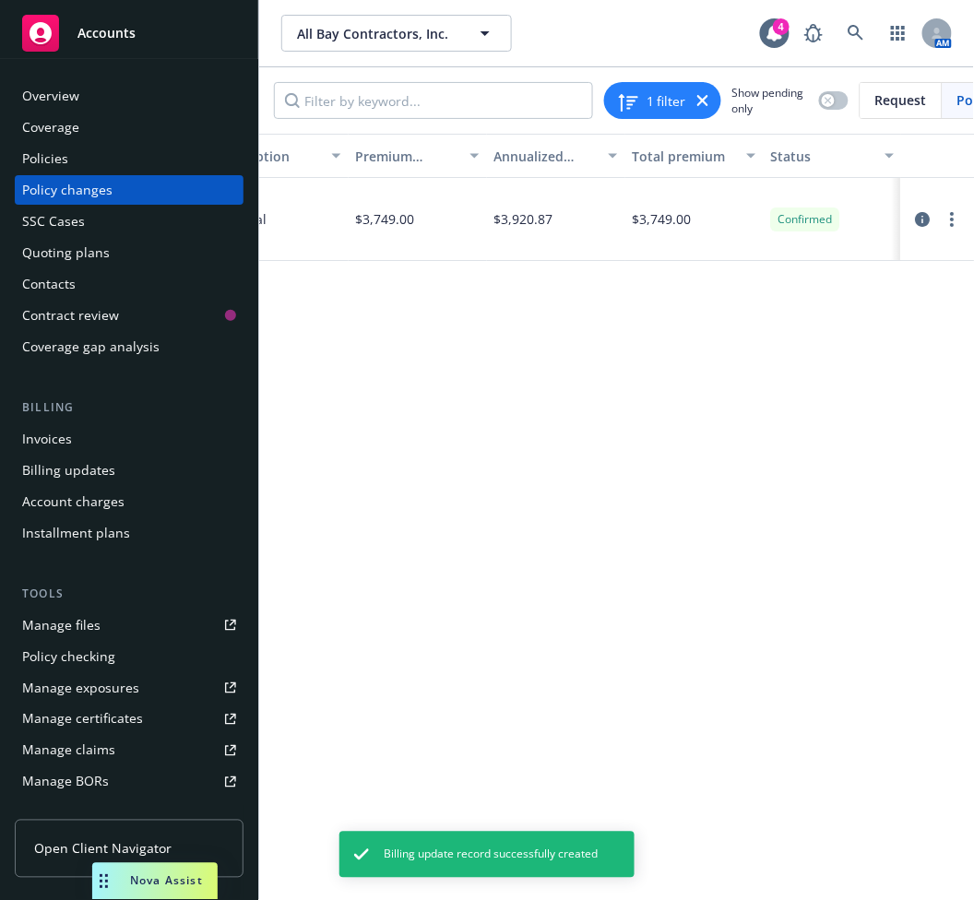
click at [54, 220] on div "SSC Cases" at bounding box center [53, 222] width 63 height 30
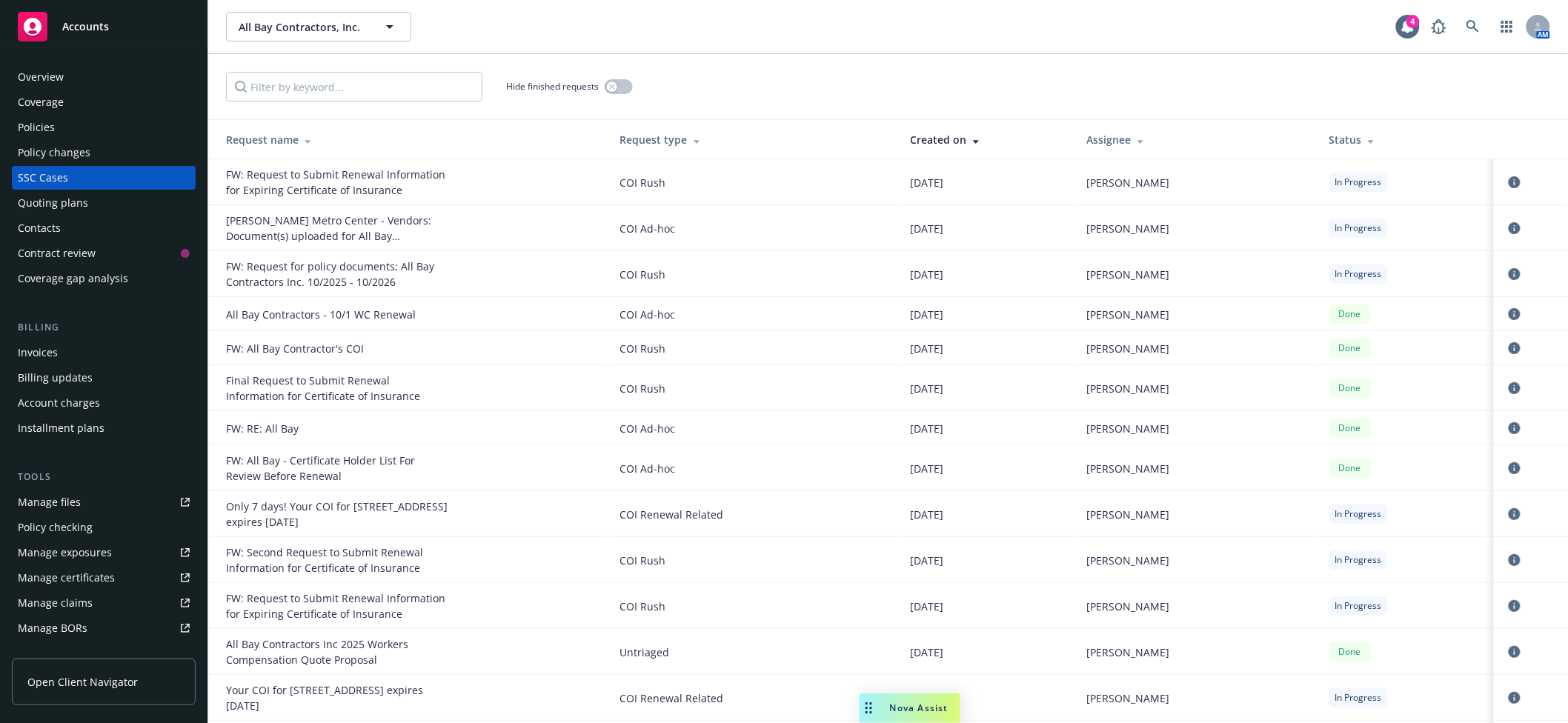
click at [668, 137] on div "Request type" at bounding box center [753, 139] width 267 height 15
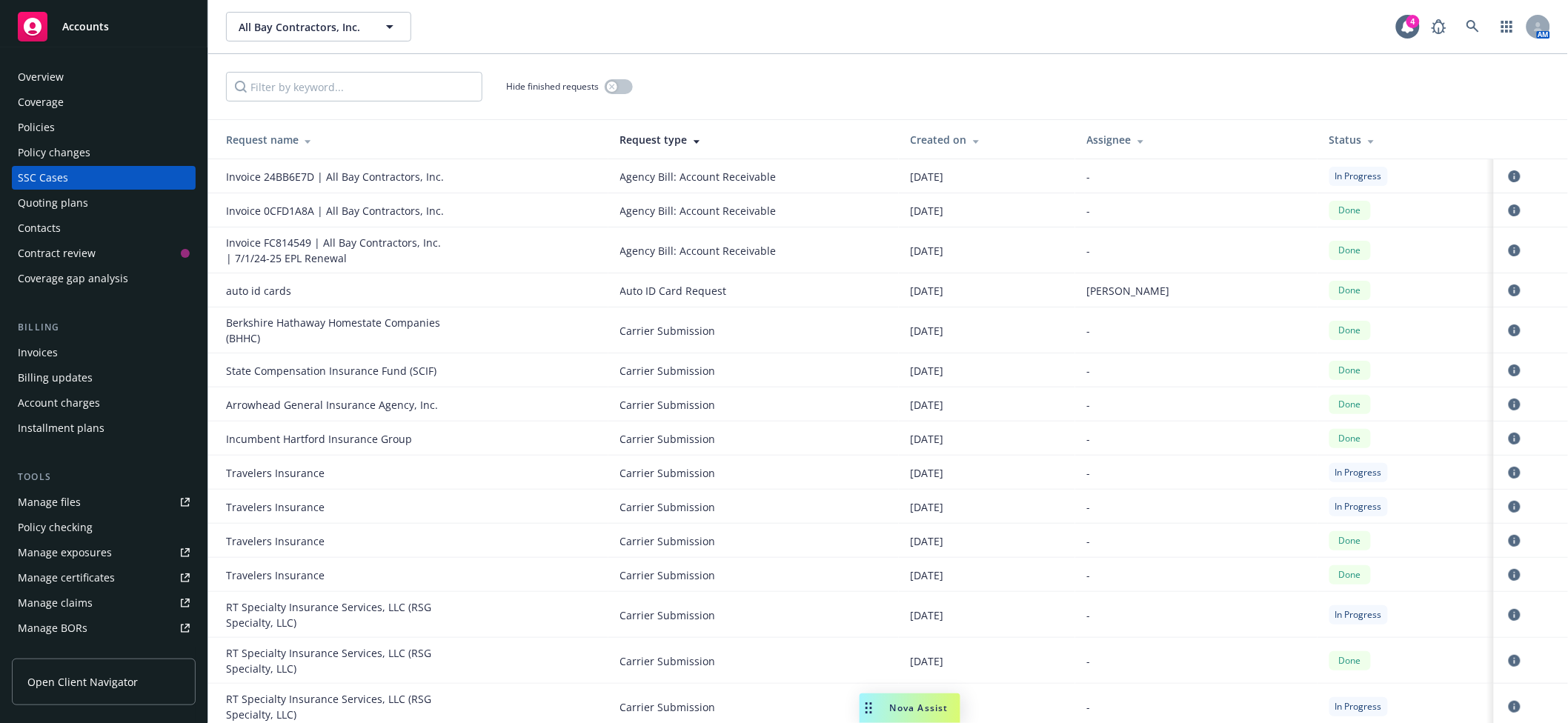
click at [96, 129] on div "Policies" at bounding box center [104, 128] width 172 height 24
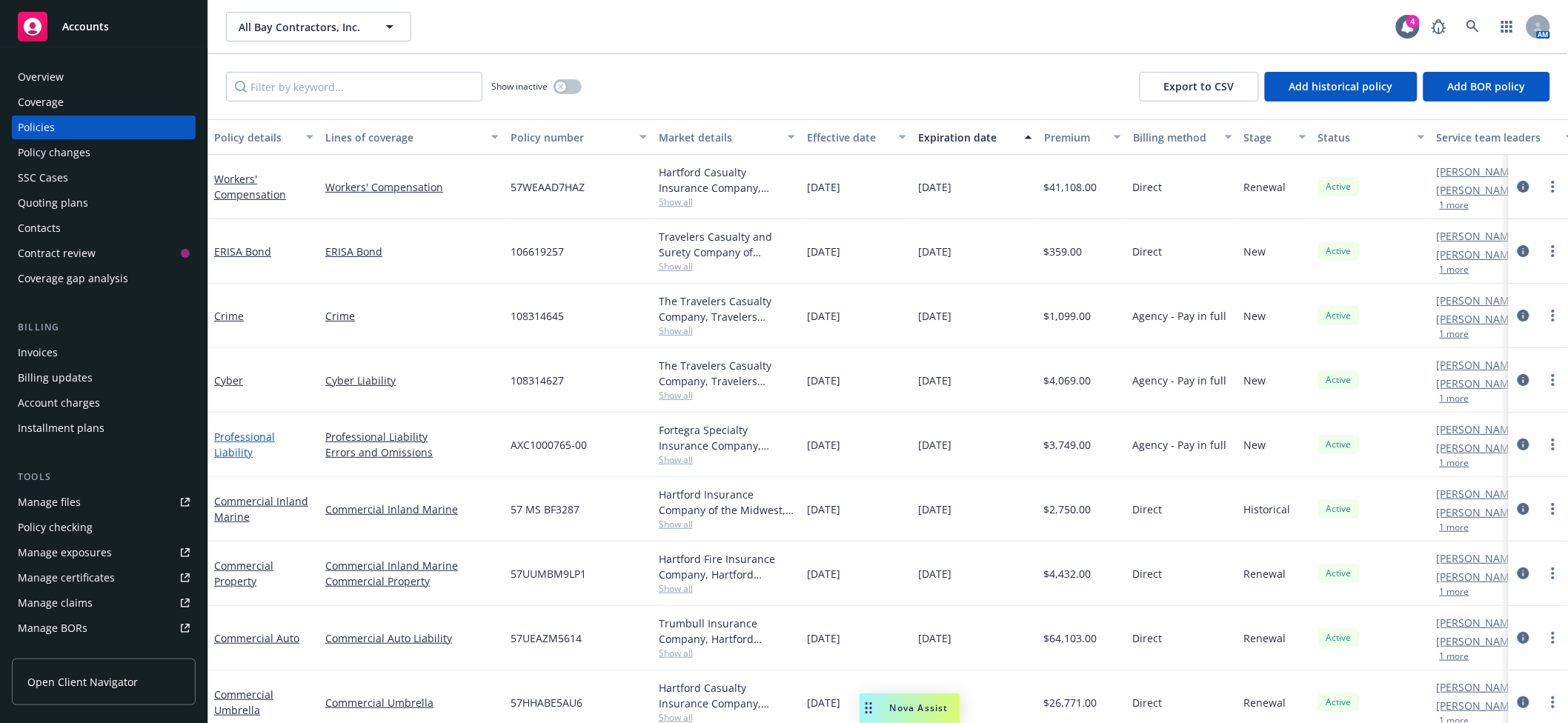
click at [251, 454] on link "Professional Liability" at bounding box center [245, 444] width 61 height 30
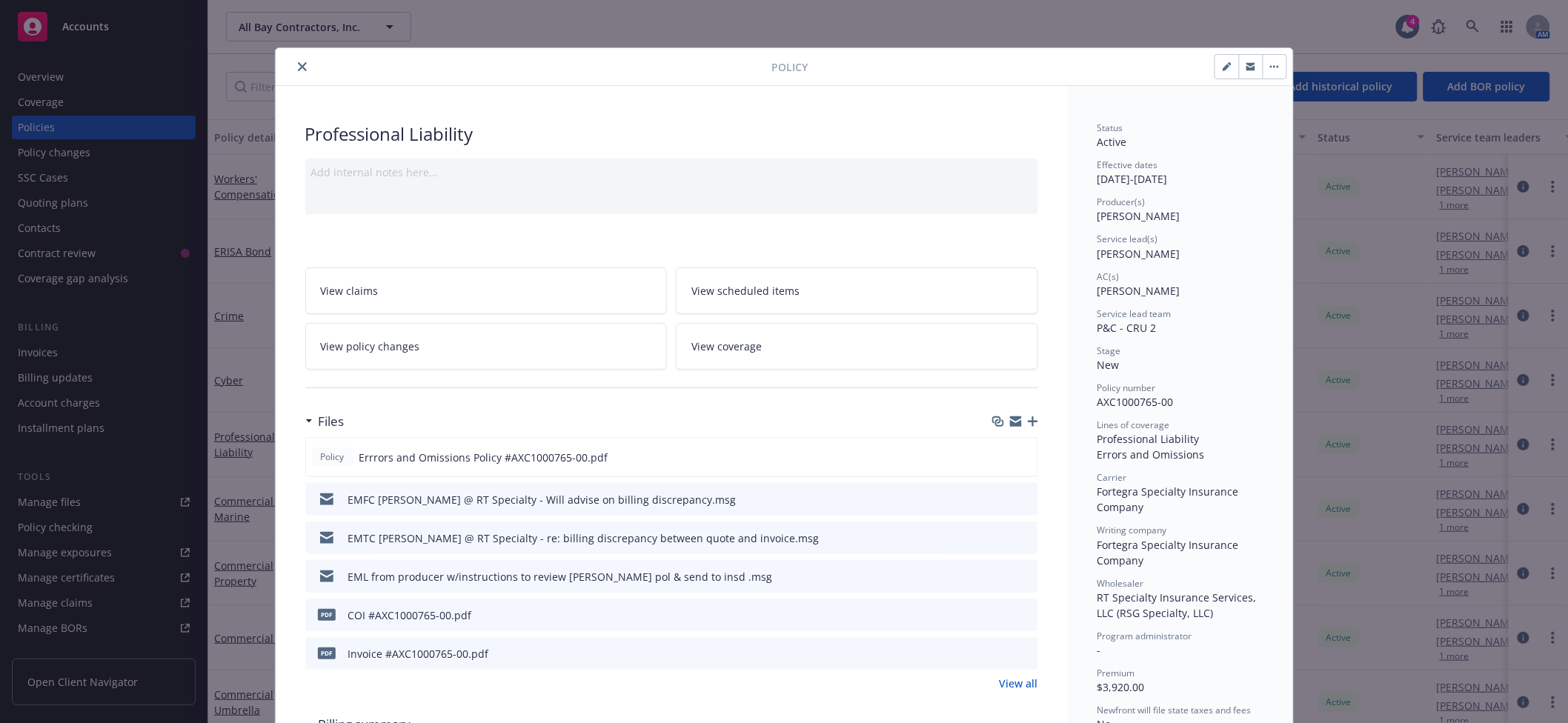
scroll to position [44, 0]
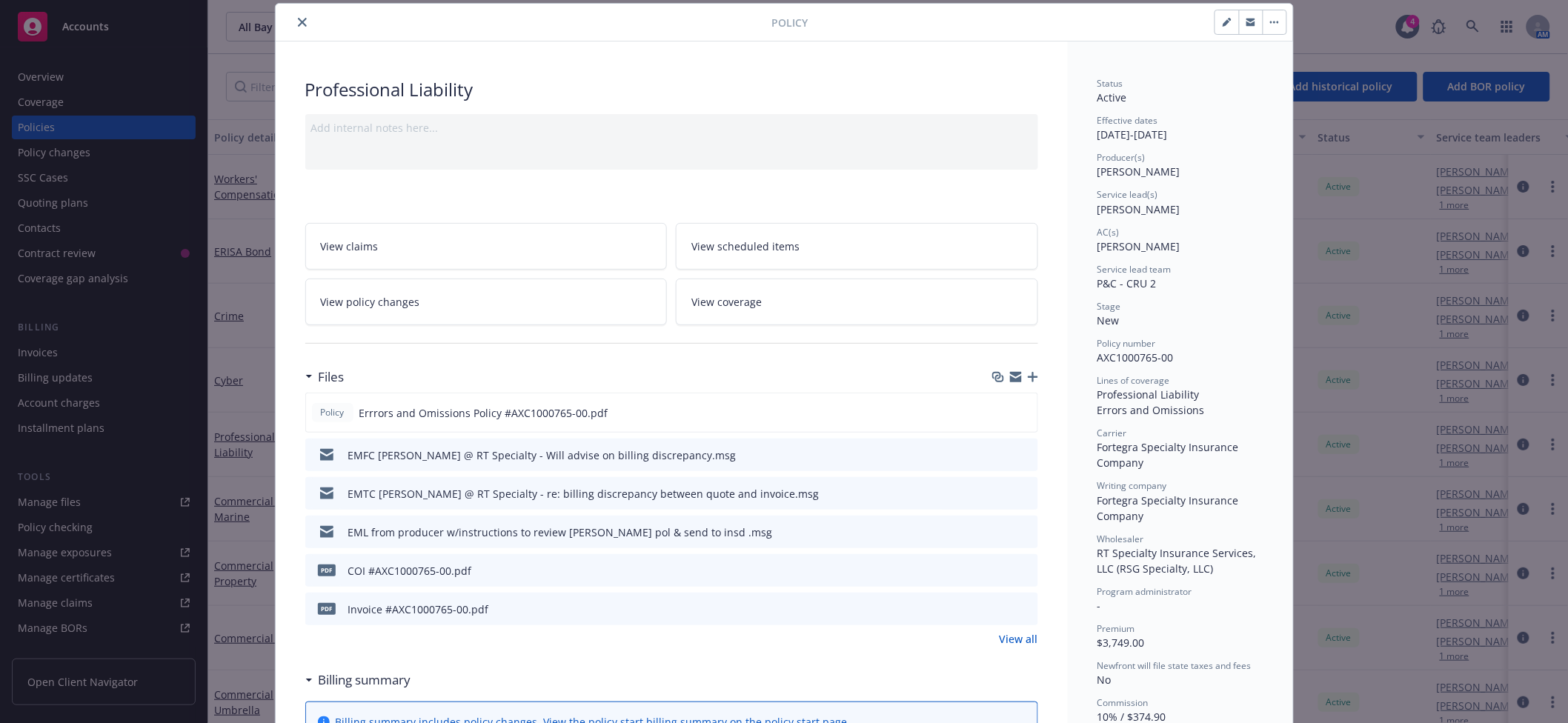
click at [1010, 378] on icon "button" at bounding box center [1015, 379] width 12 height 6
click at [1215, 29] on button "button" at bounding box center [1227, 22] width 24 height 24
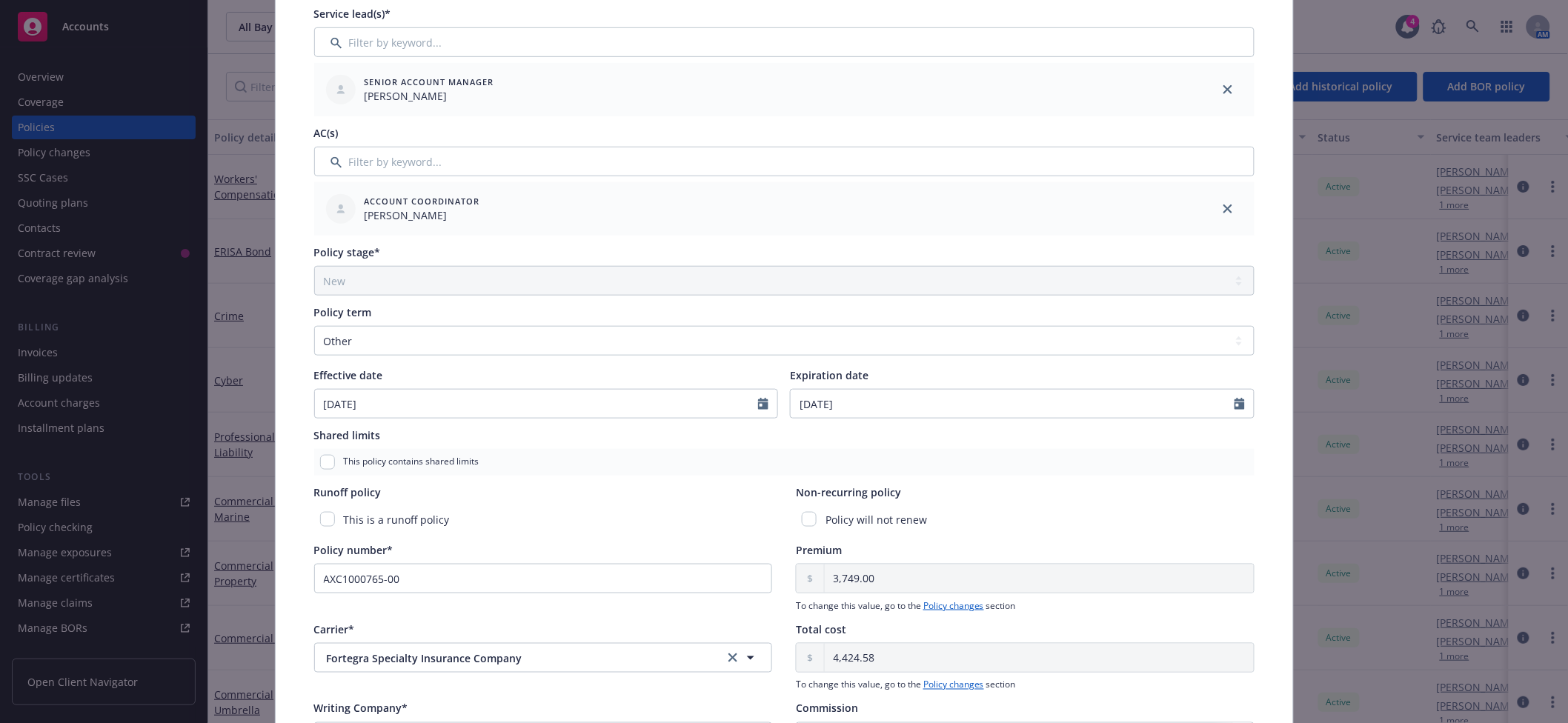
scroll to position [0, 0]
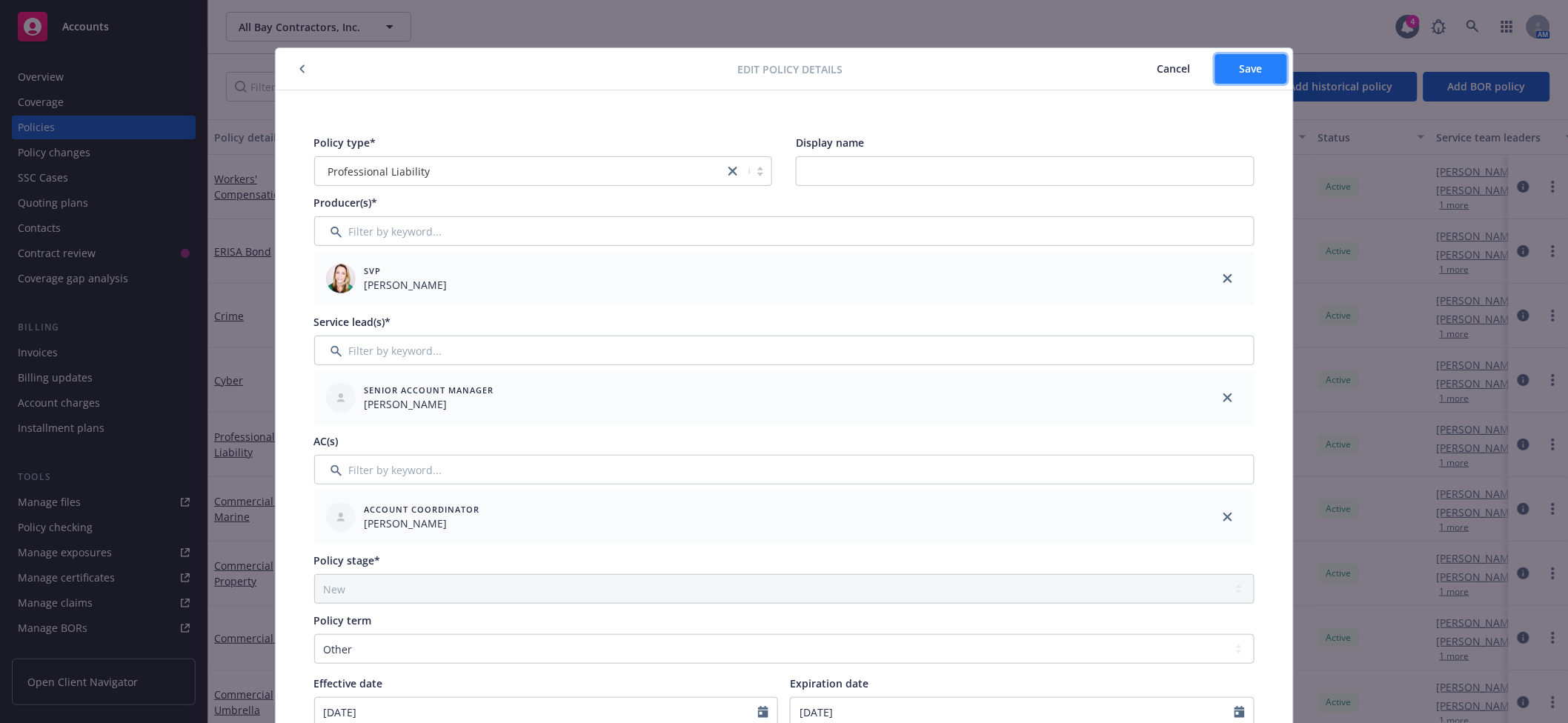
click at [1243, 66] on span "Save" at bounding box center [1251, 69] width 23 height 14
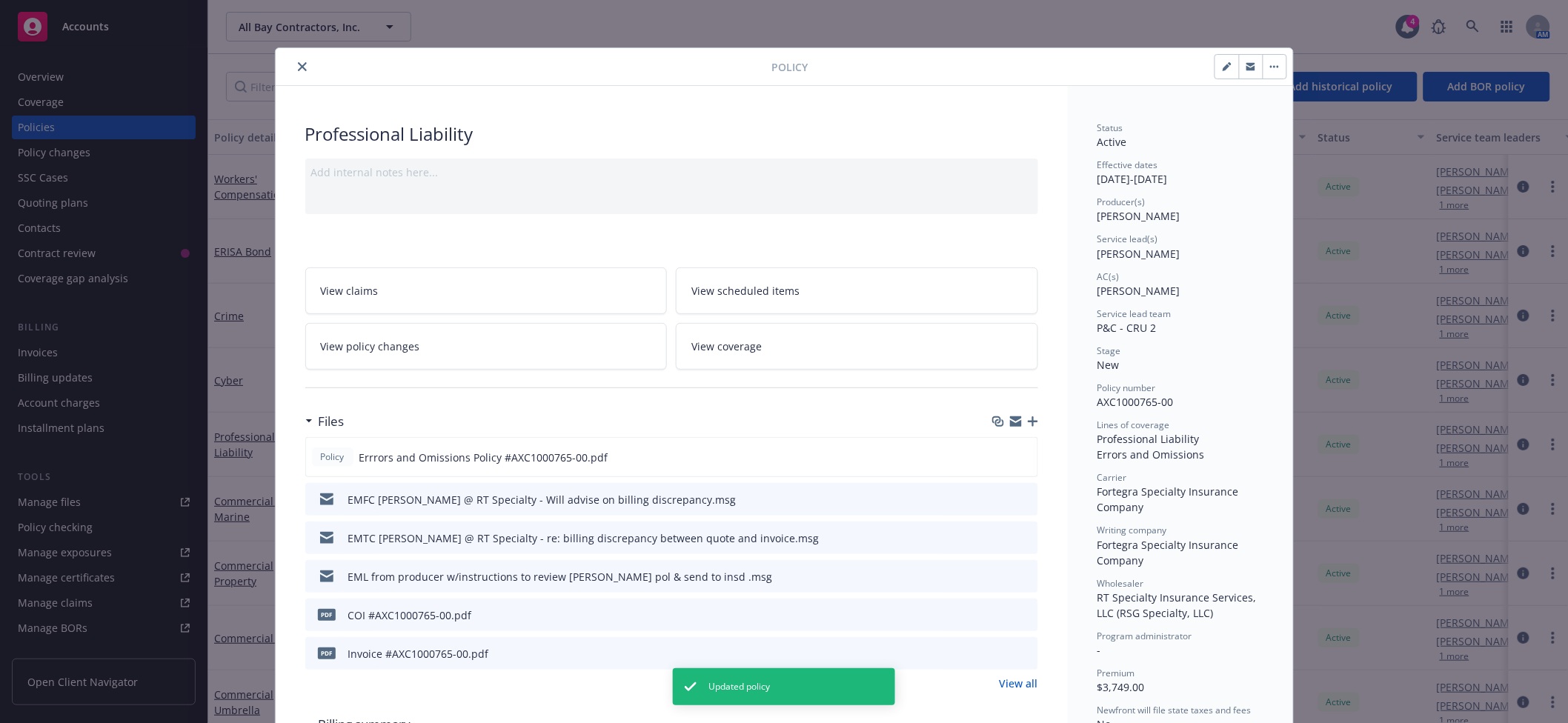
click at [298, 66] on icon "close" at bounding box center [302, 66] width 9 height 9
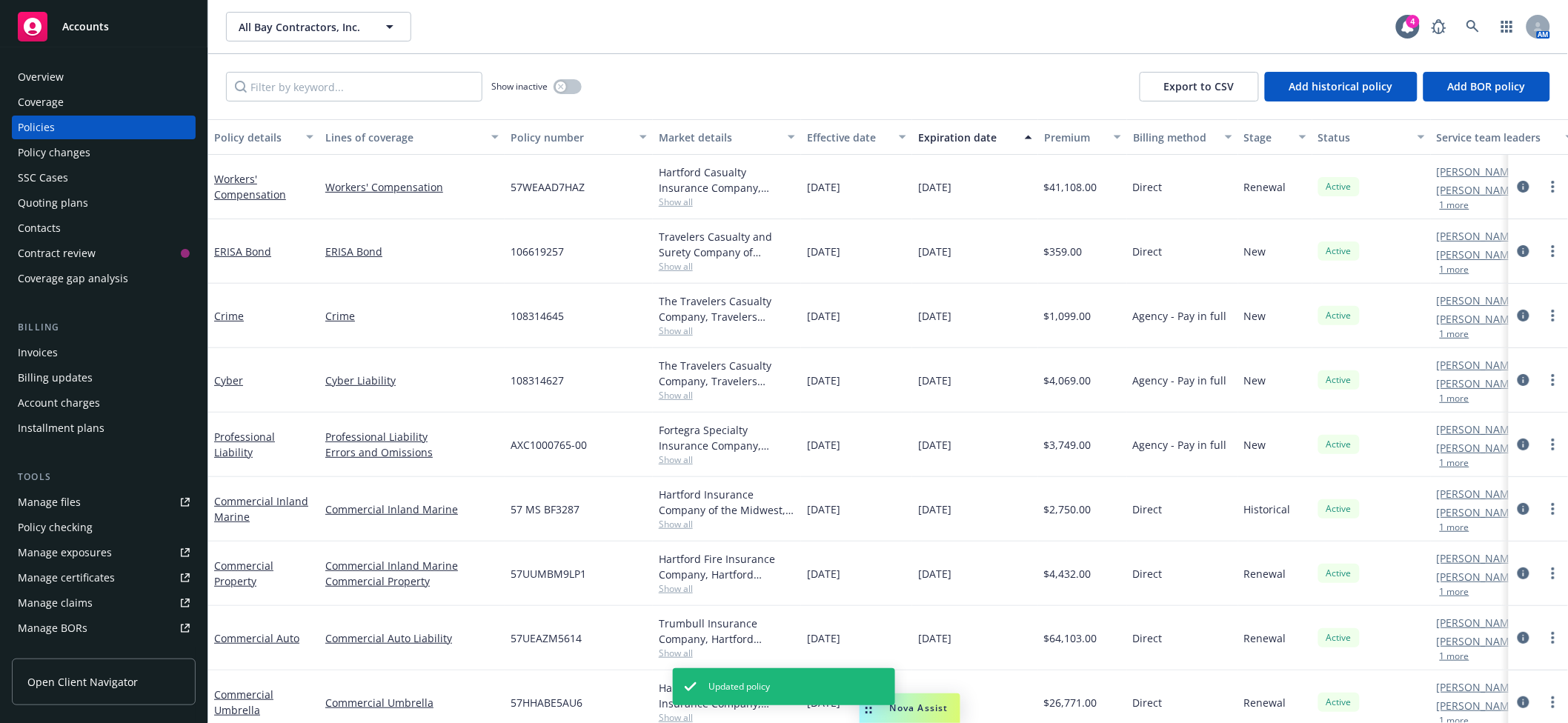
click at [71, 353] on div "Invoices" at bounding box center [104, 353] width 172 height 24
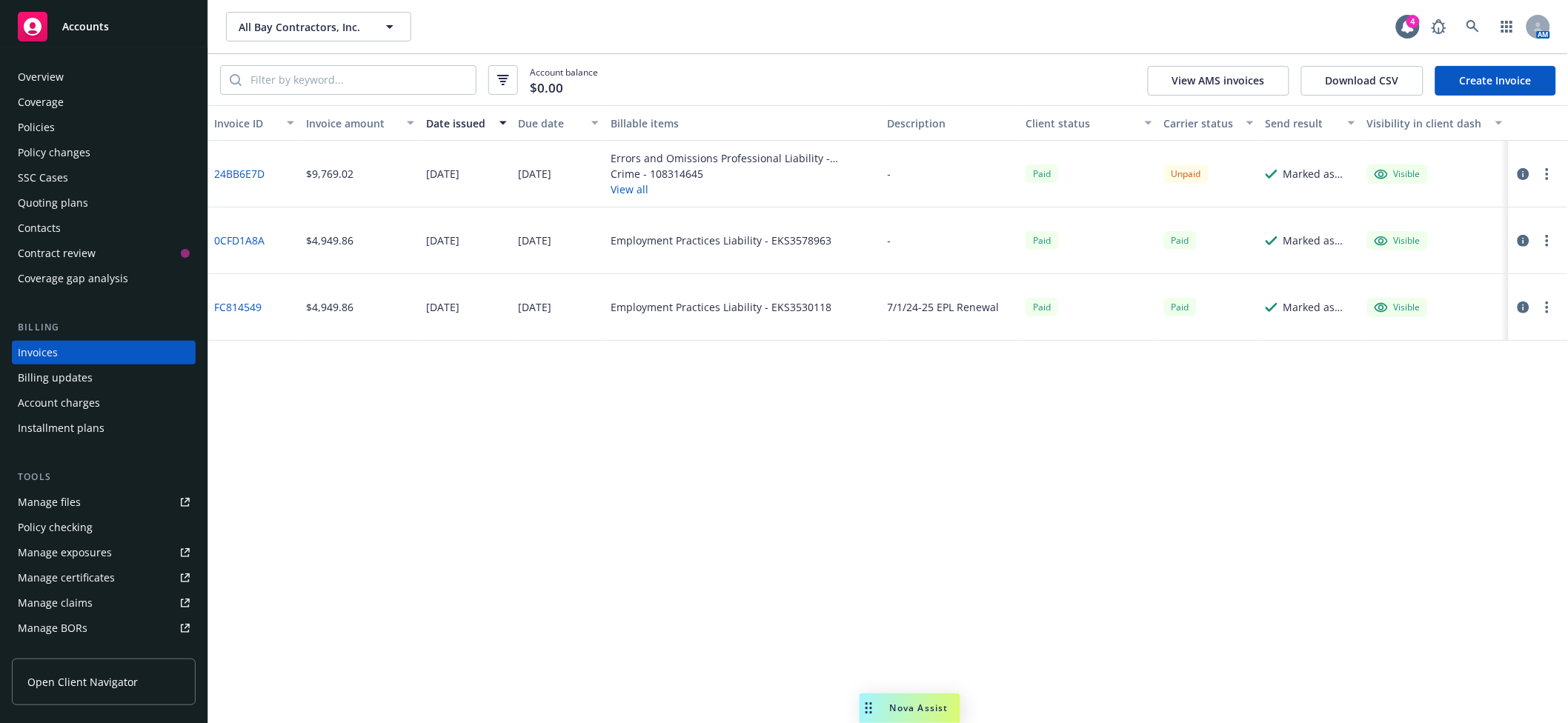
click at [249, 178] on link "24BB6E7D" at bounding box center [239, 174] width 51 height 15
click at [45, 130] on div "Policies" at bounding box center [36, 128] width 37 height 24
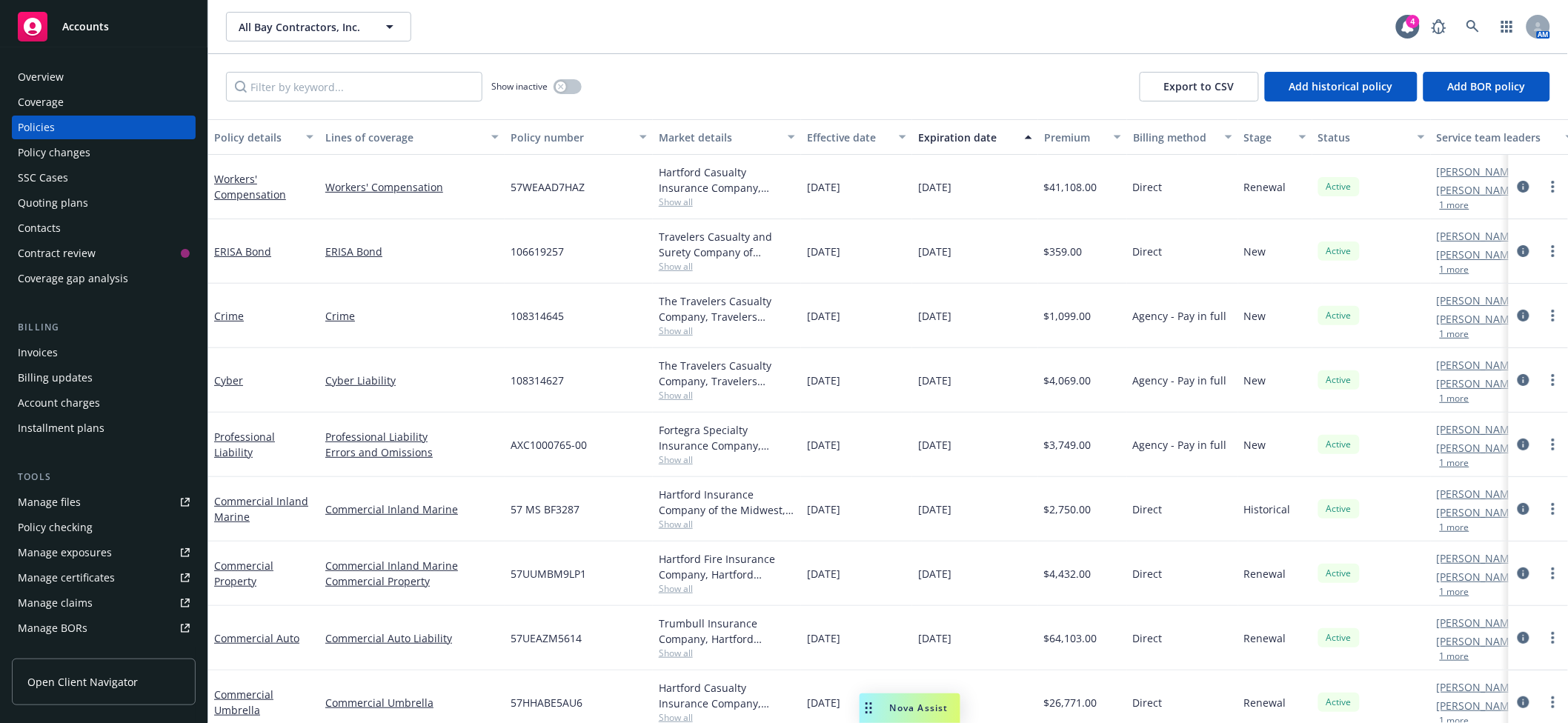
click at [244, 441] on div "Professional Liability" at bounding box center [263, 445] width 111 height 64
click at [245, 447] on link "Professional Liability" at bounding box center [245, 444] width 61 height 30
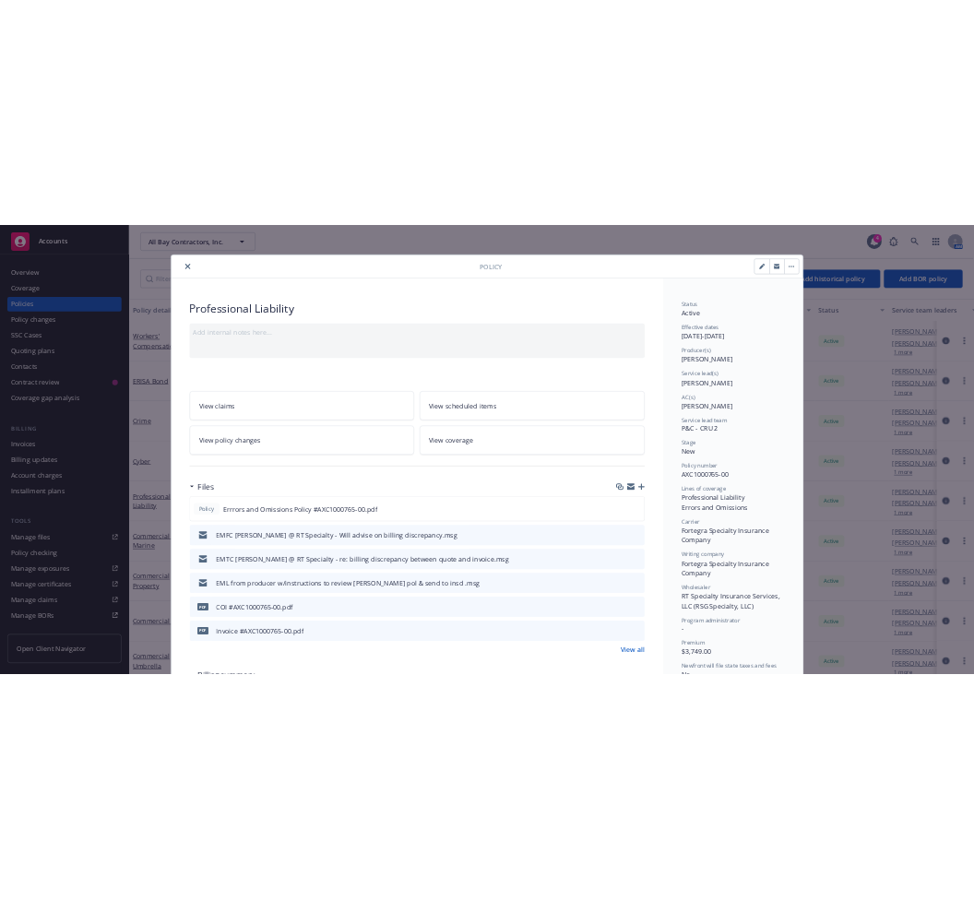
scroll to position [55, 0]
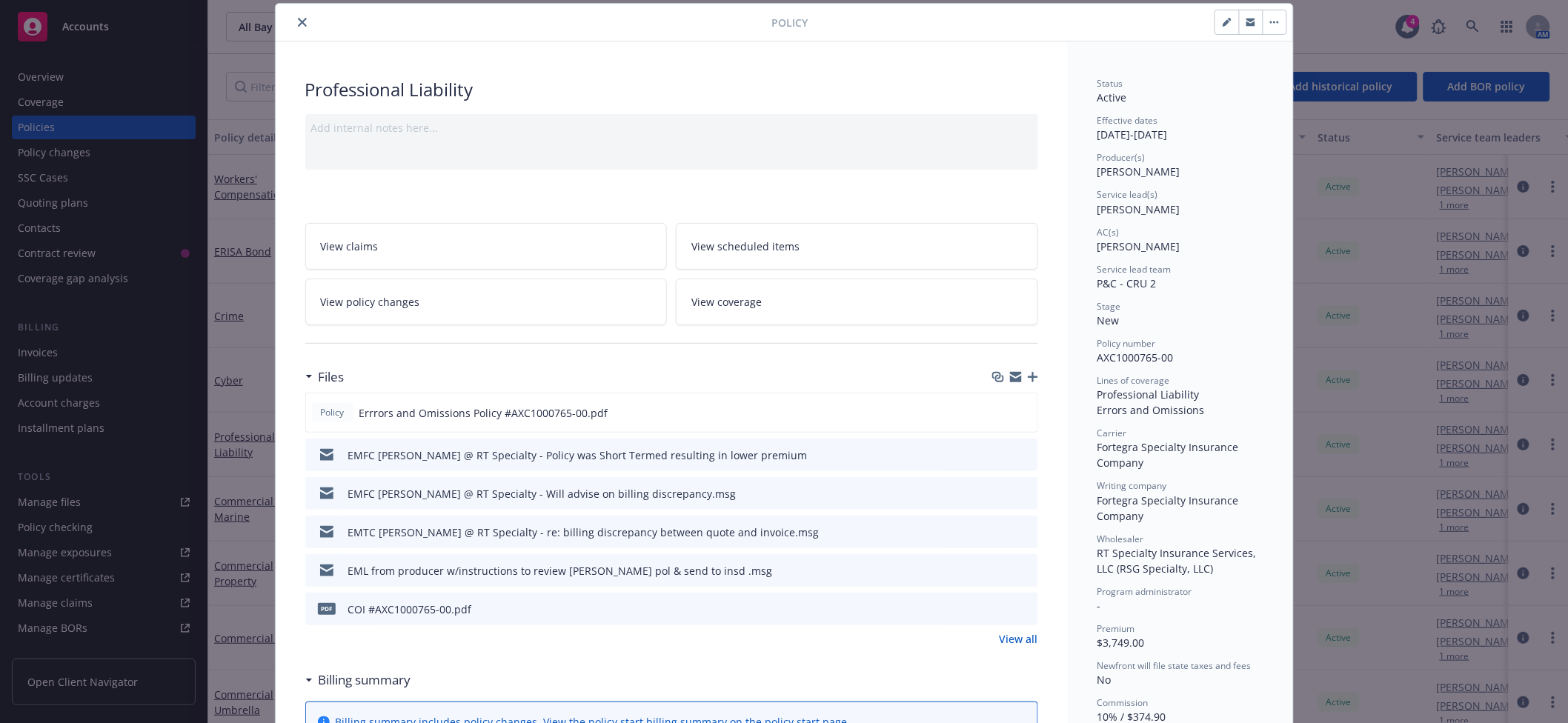
click at [300, 23] on button "close" at bounding box center [302, 22] width 18 height 18
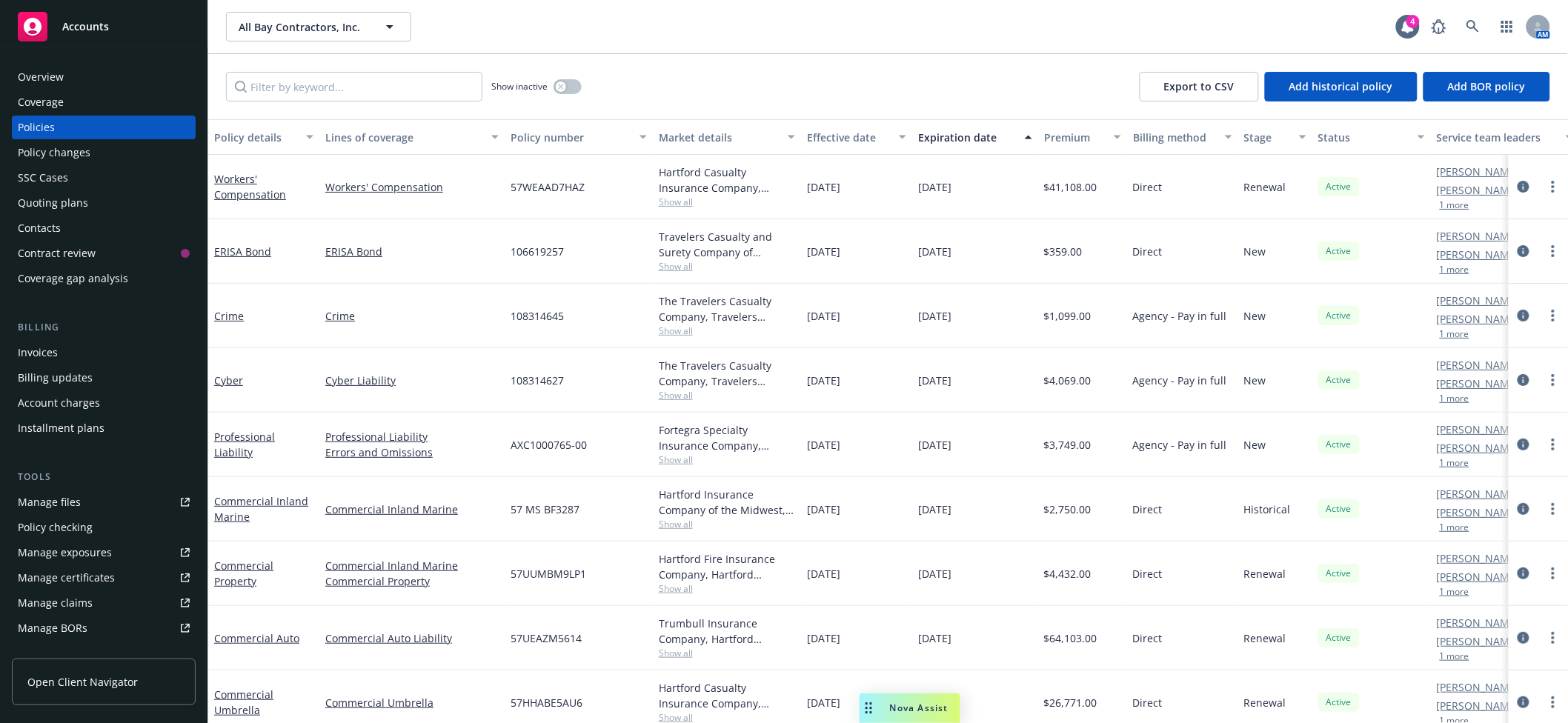
click at [49, 494] on div "Manage files" at bounding box center [49, 503] width 63 height 24
click at [281, 34] on button "All Bay Contractors, Inc." at bounding box center [318, 27] width 186 height 30
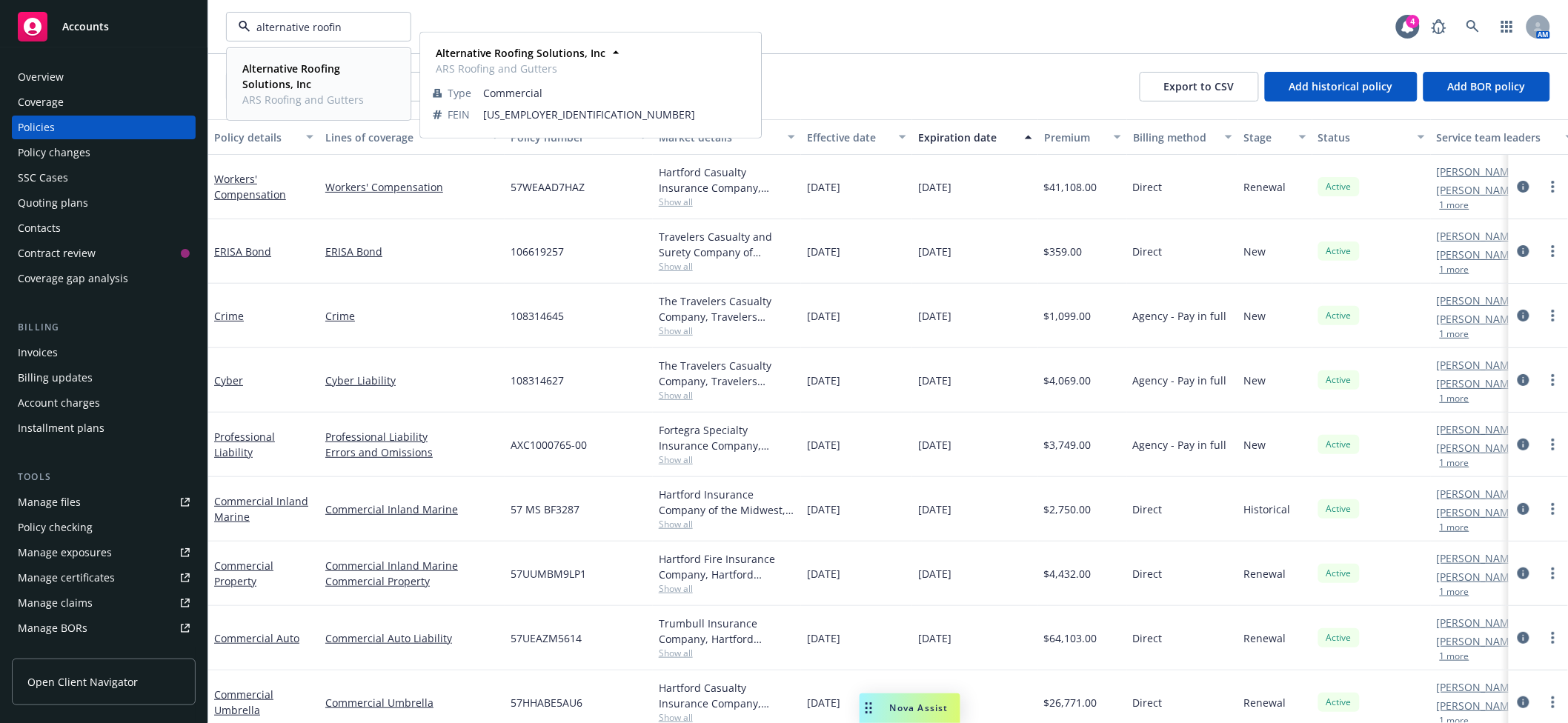
click at [317, 70] on strong "Alternative Roofing Solutions, Inc" at bounding box center [292, 76] width 98 height 30
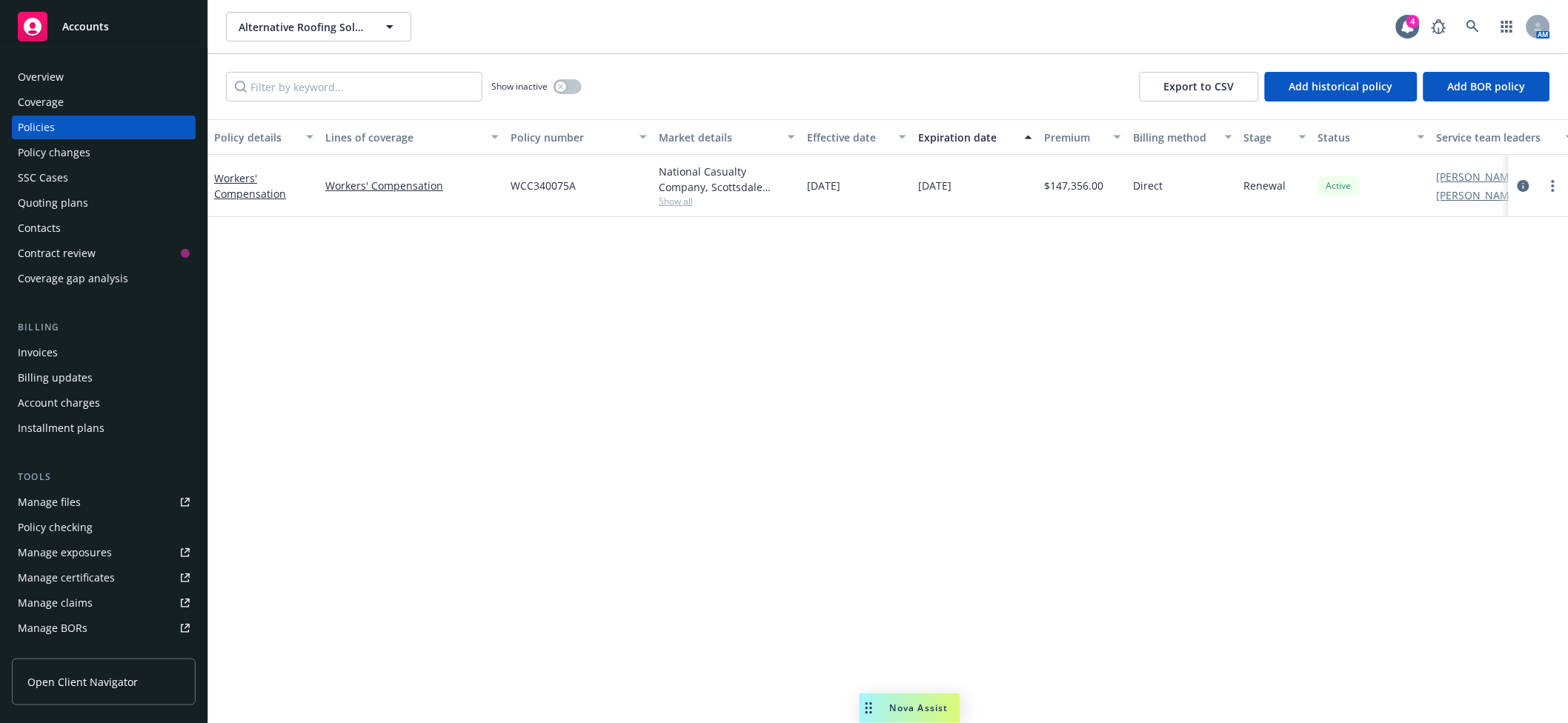
click at [45, 149] on div "Policy changes" at bounding box center [54, 153] width 72 height 24
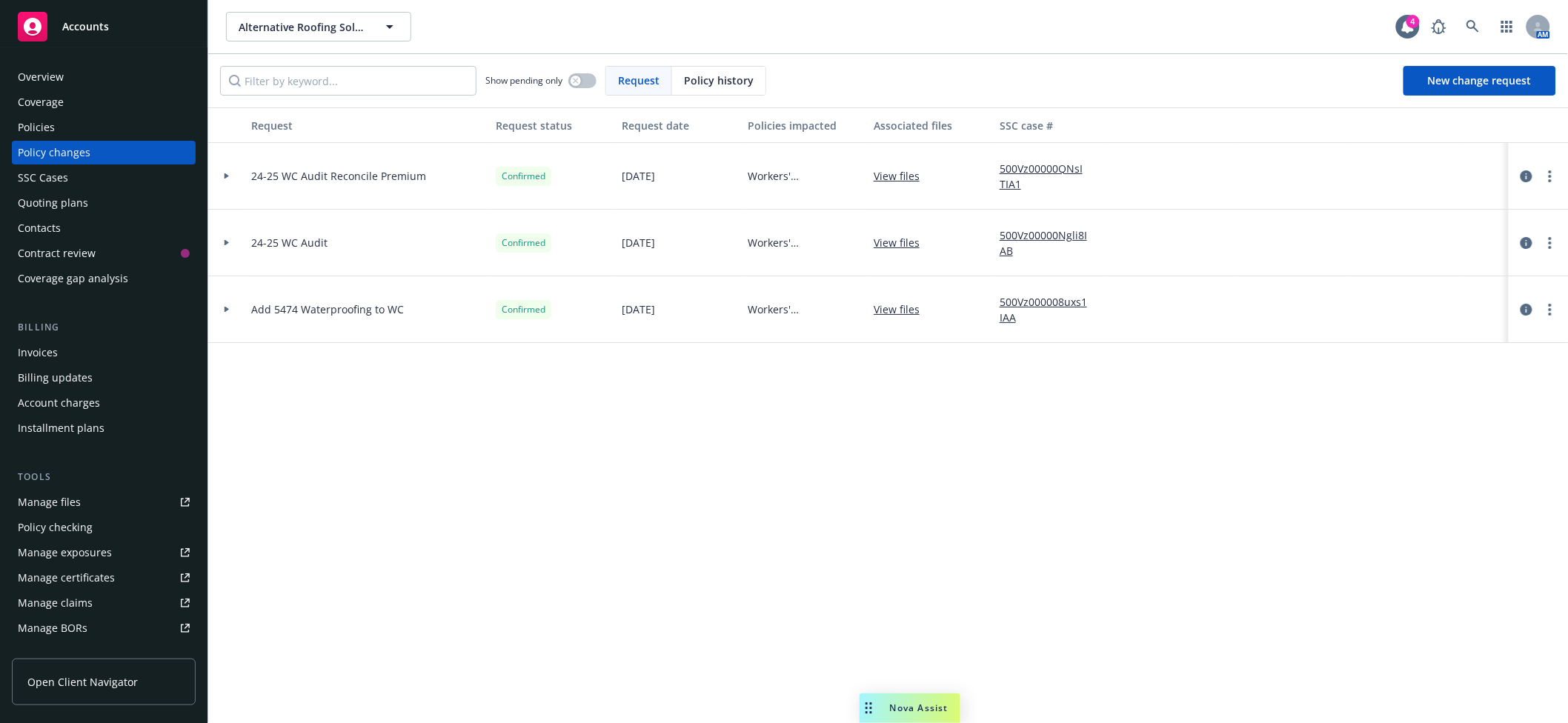
click at [1106, 419] on div "Request Request status Request date Policies impacted Associated files SSC case…" at bounding box center [888, 415] width 1360 height 616
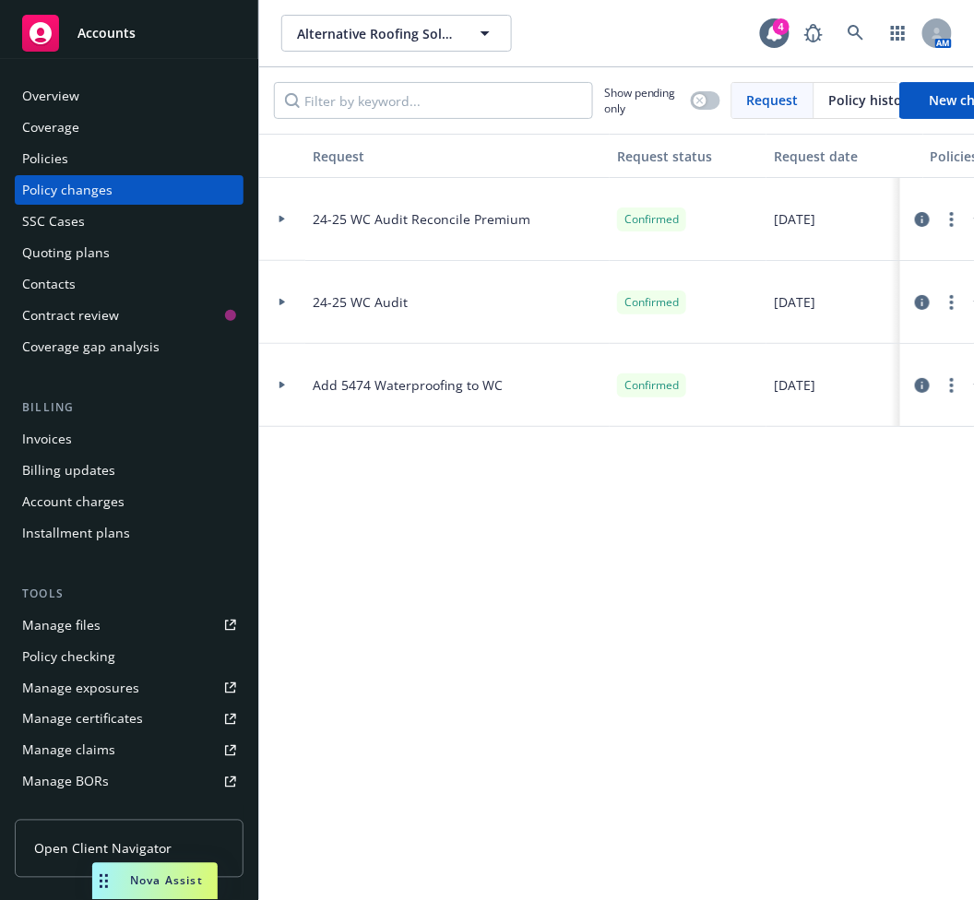
click at [933, 315] on div at bounding box center [937, 302] width 74 height 83
click at [950, 300] on icon "more" at bounding box center [952, 302] width 4 height 15
click at [911, 292] on link "circleInformation" at bounding box center [922, 303] width 22 height 22
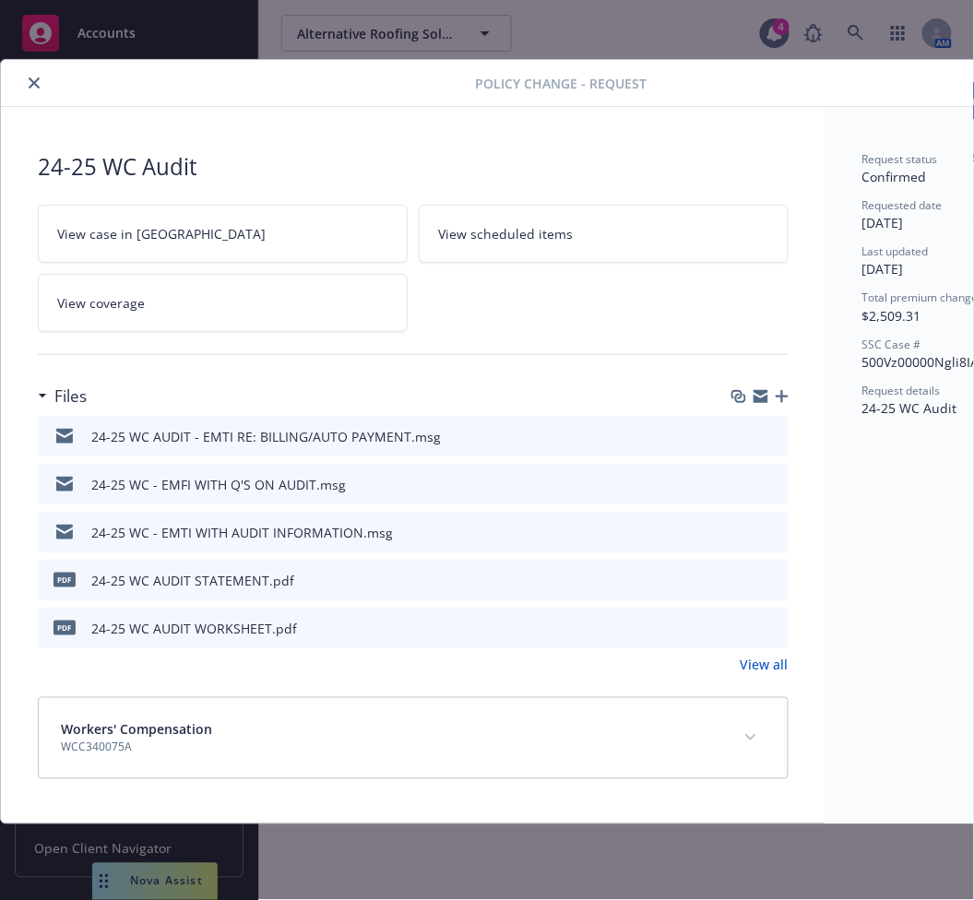
click at [36, 89] on button "close" at bounding box center [34, 83] width 22 height 22
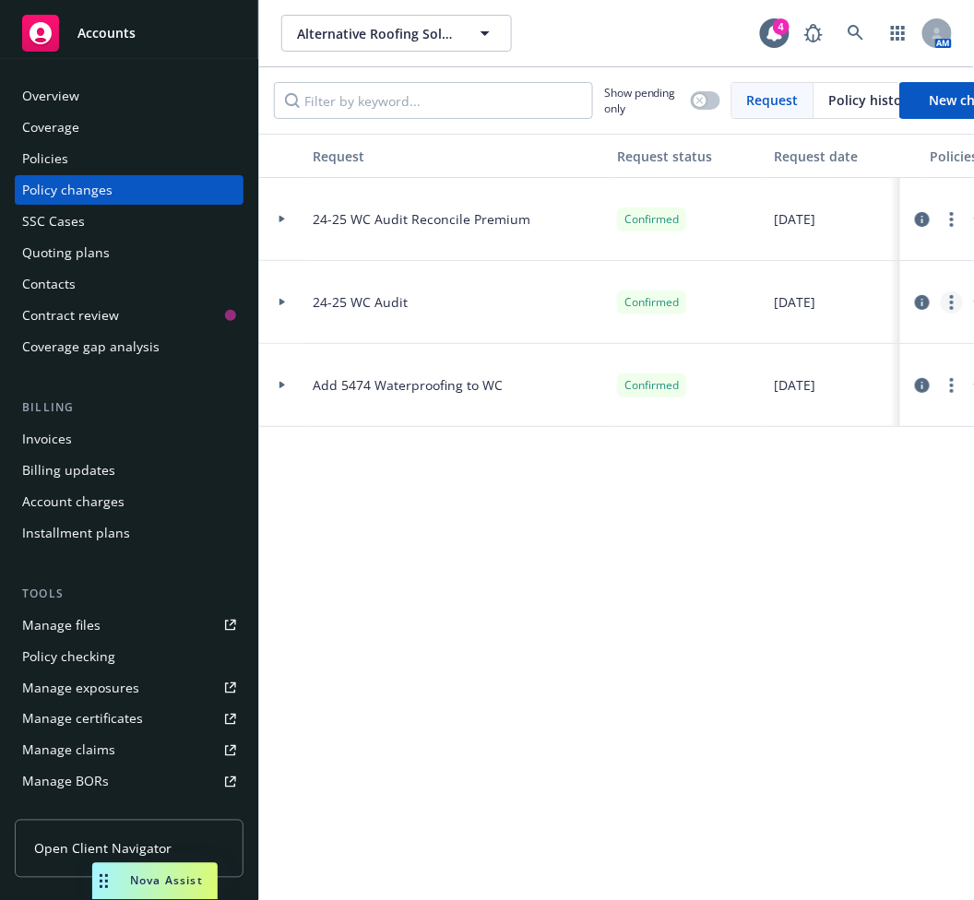
click at [941, 293] on link "more" at bounding box center [952, 303] width 22 height 22
click at [518, 548] on div "Request Request status Request date Policies impacted Associated files SSC case…" at bounding box center [616, 517] width 715 height 767
click at [271, 302] on div at bounding box center [282, 302] width 31 height 6
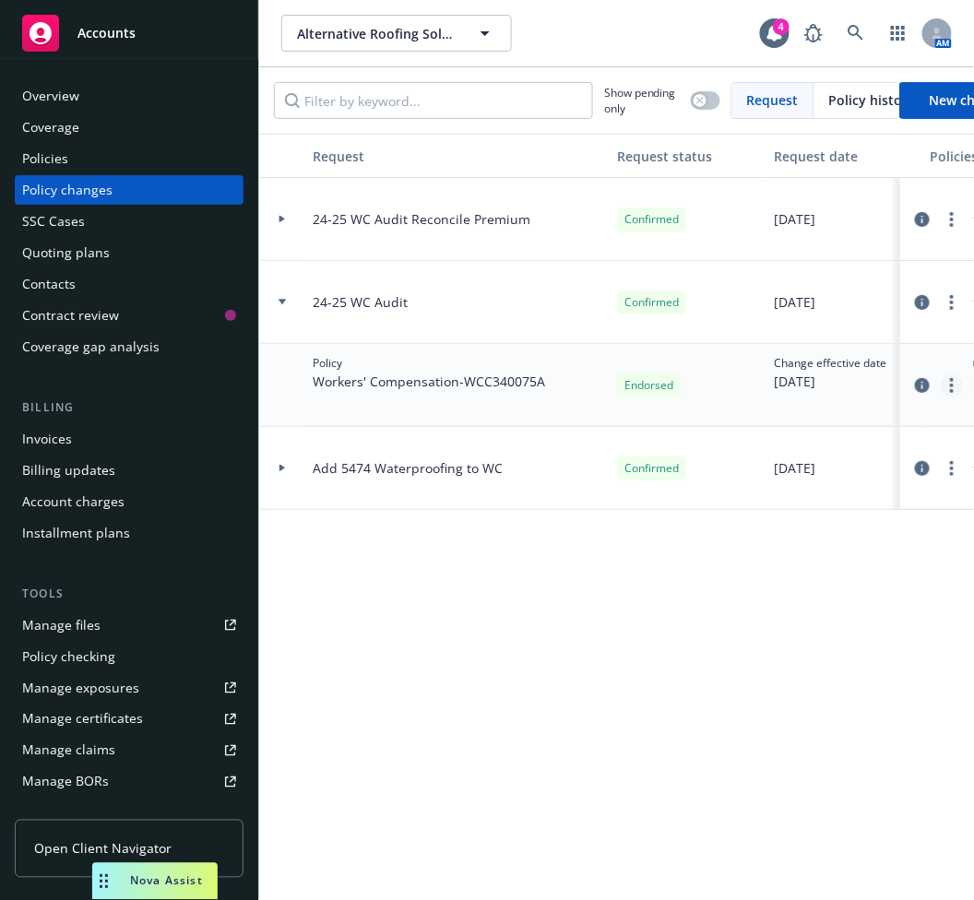
click at [941, 385] on link "more" at bounding box center [952, 386] width 22 height 22
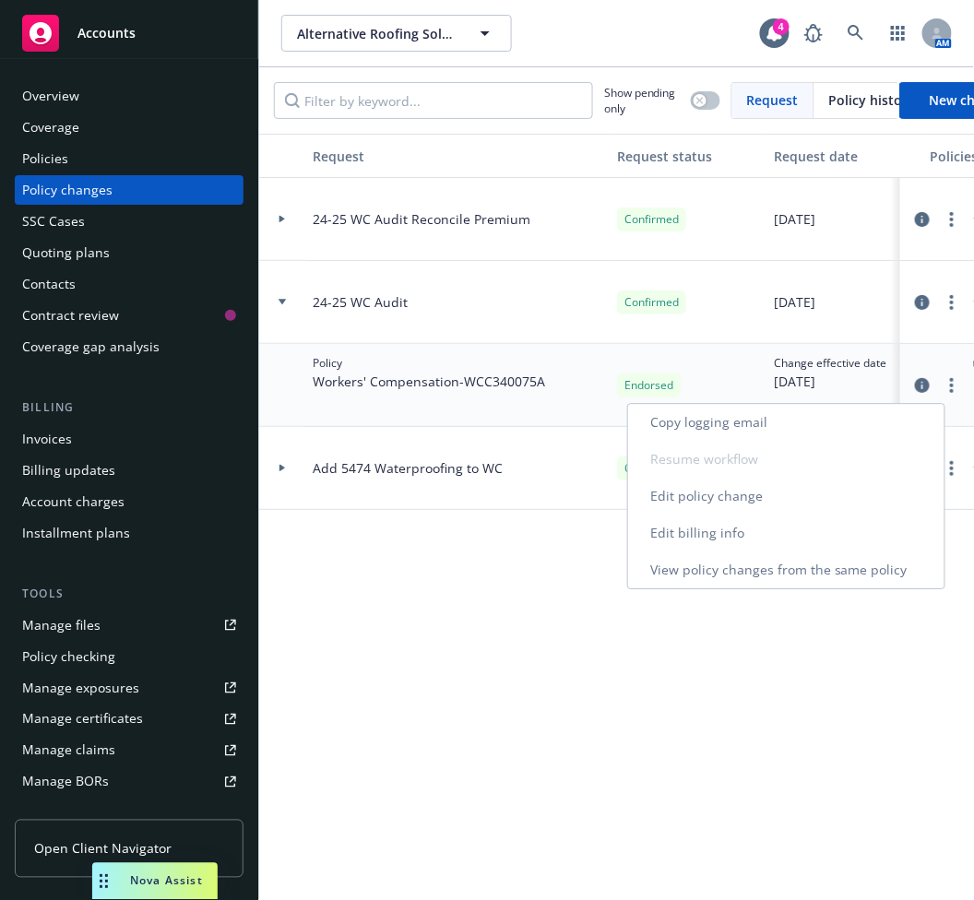
click at [783, 531] on link "Edit billing info" at bounding box center [786, 533] width 316 height 37
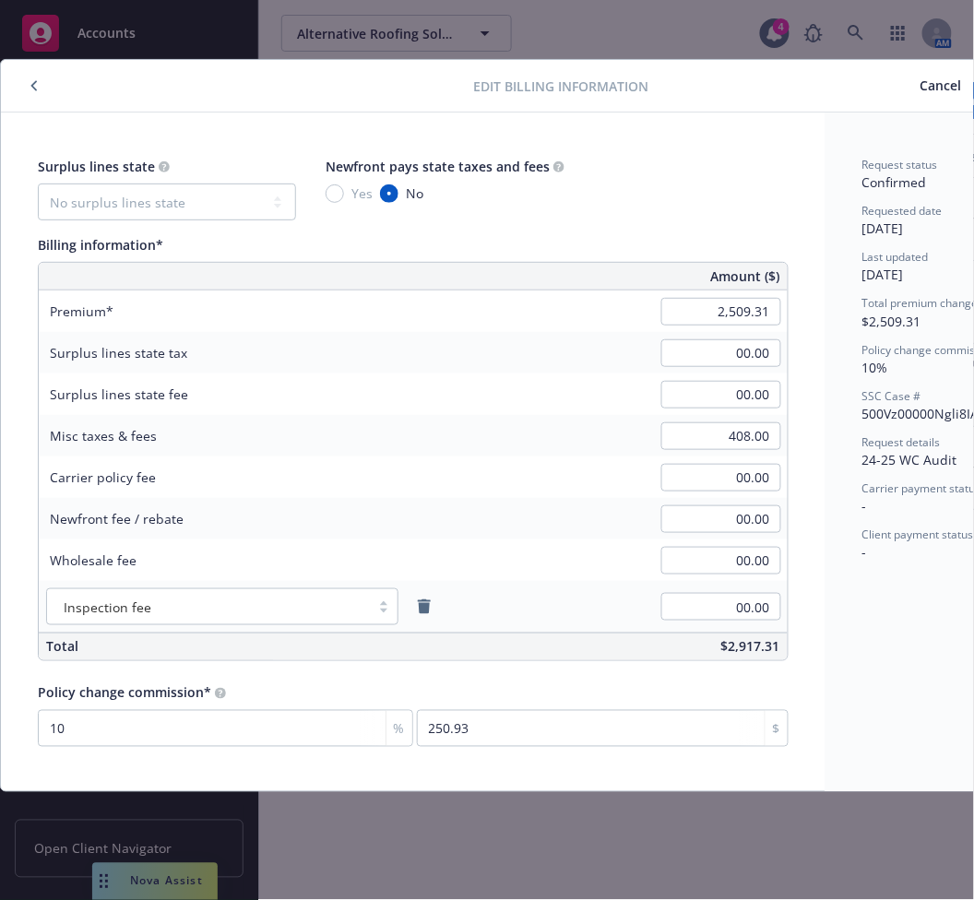
click at [941, 82] on span "Cancel" at bounding box center [942, 86] width 42 height 18
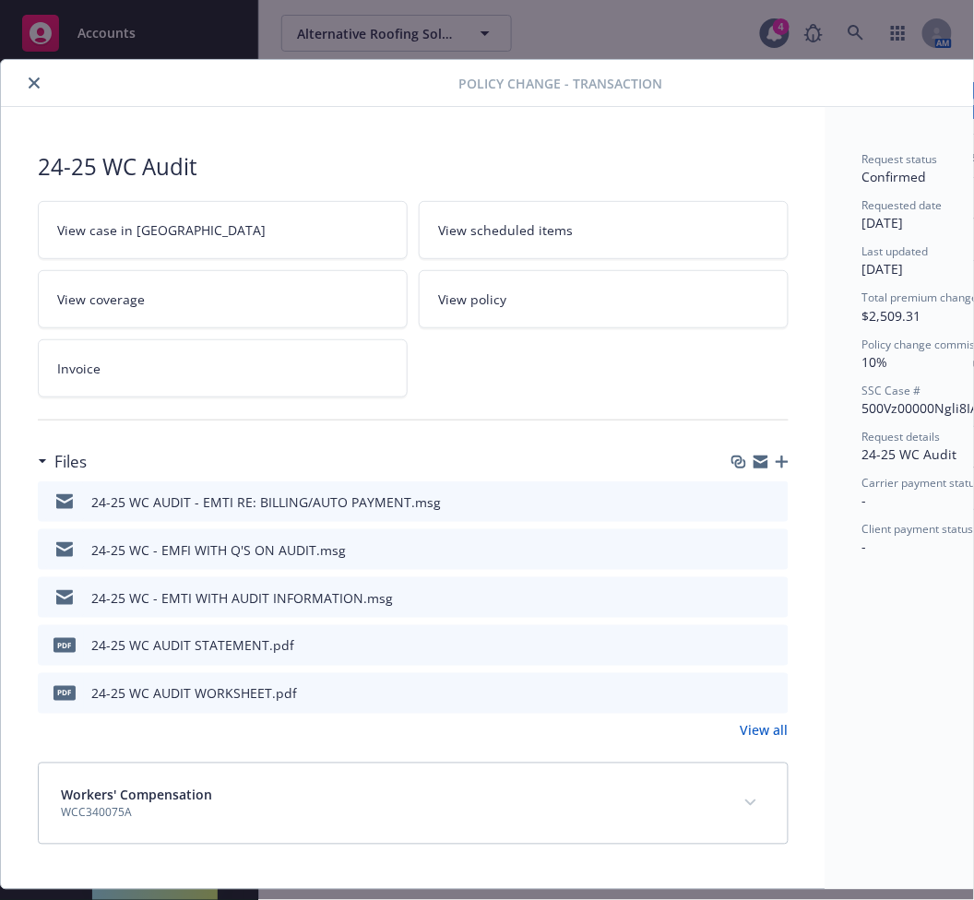
click at [782, 733] on link "View all" at bounding box center [765, 730] width 48 height 19
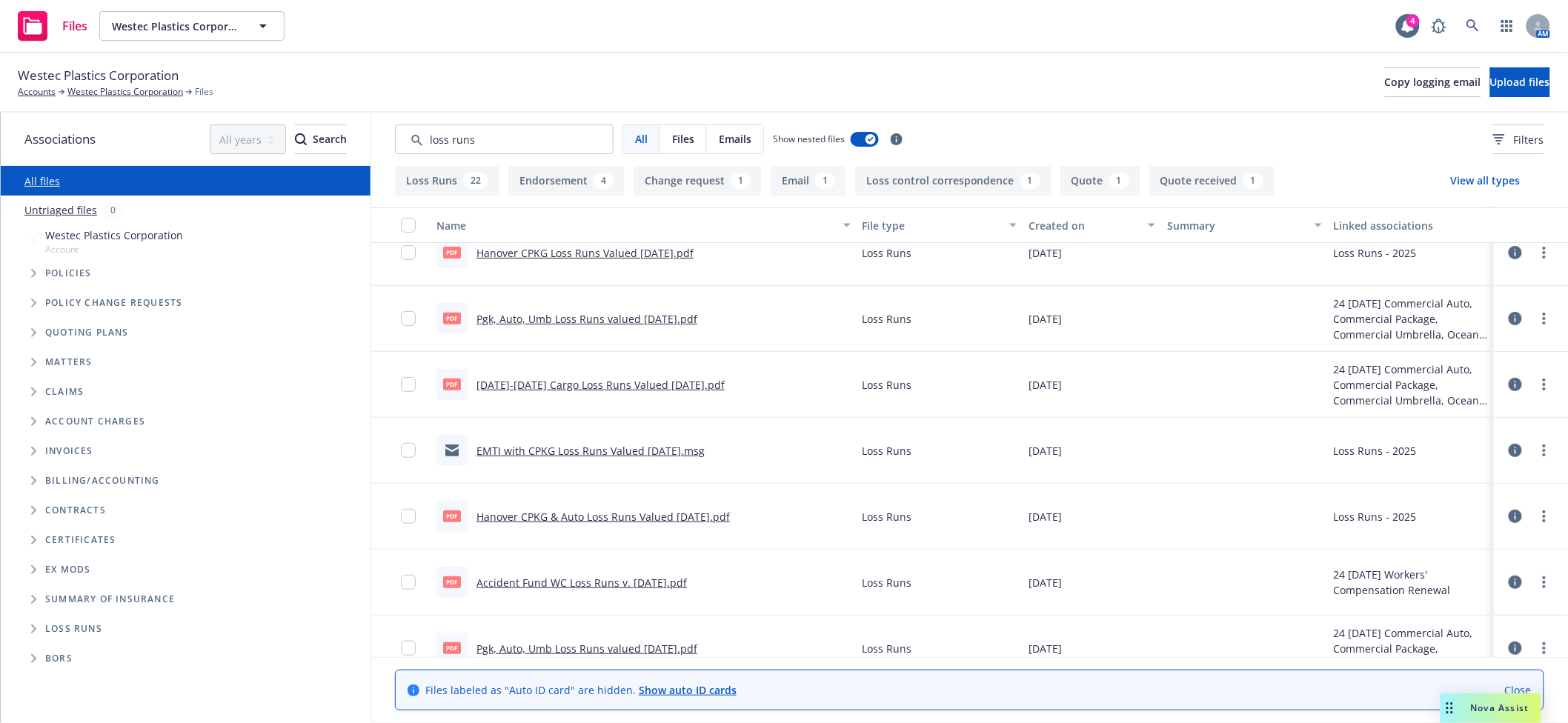
scroll to position [263, 0]
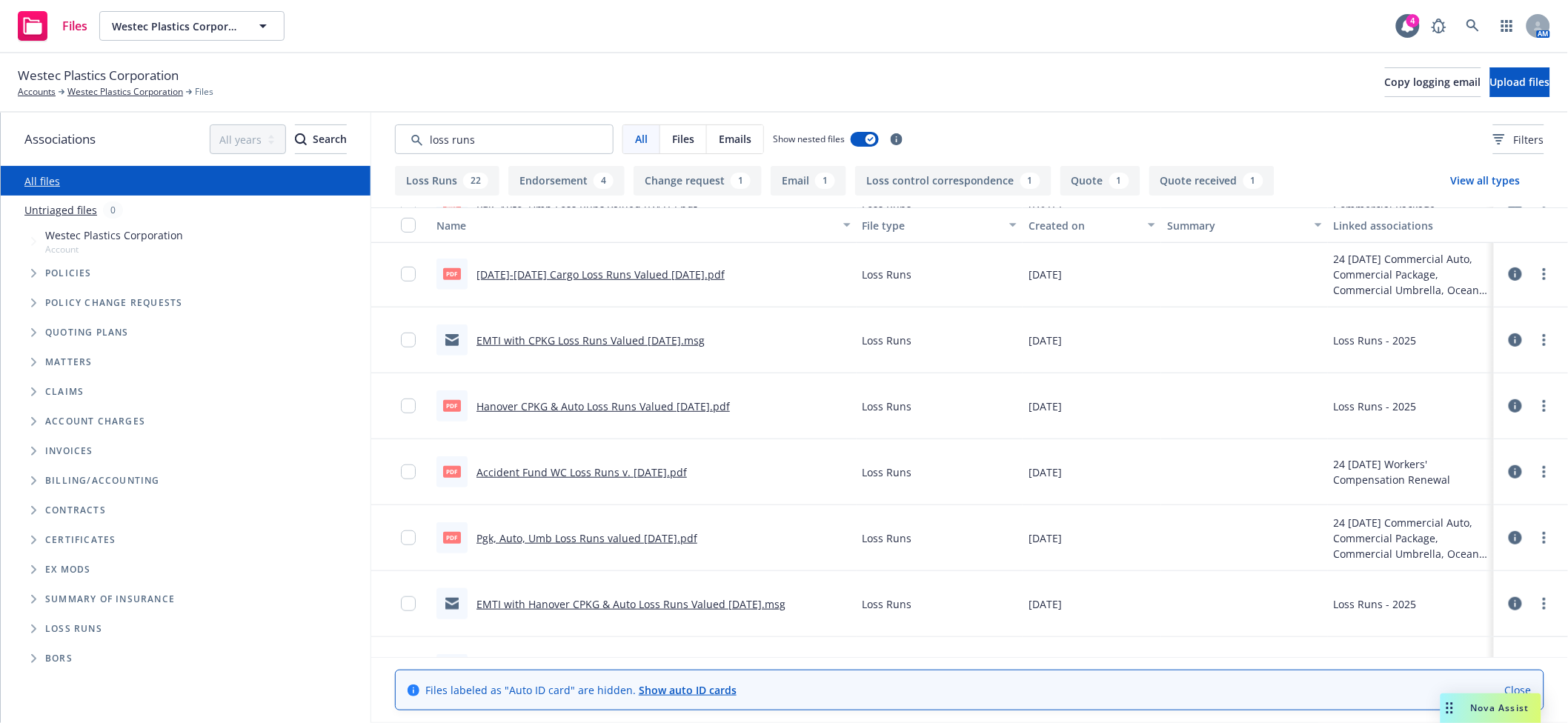
type input "loss runs"
click at [617, 270] on link "2019-2023 Cargo Loss Runs Valued 7/3/2024.pdf" at bounding box center [600, 275] width 248 height 14
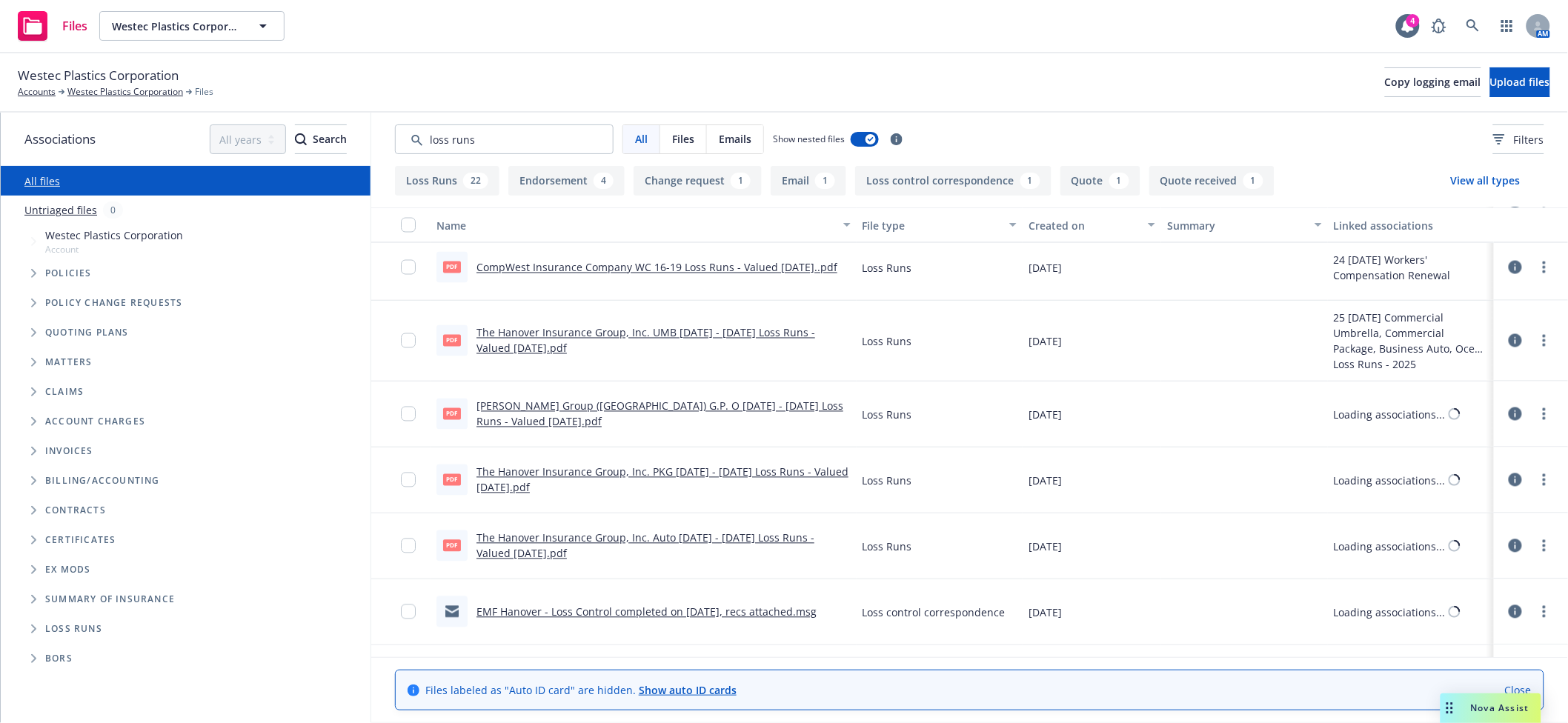
scroll to position [1449, 0]
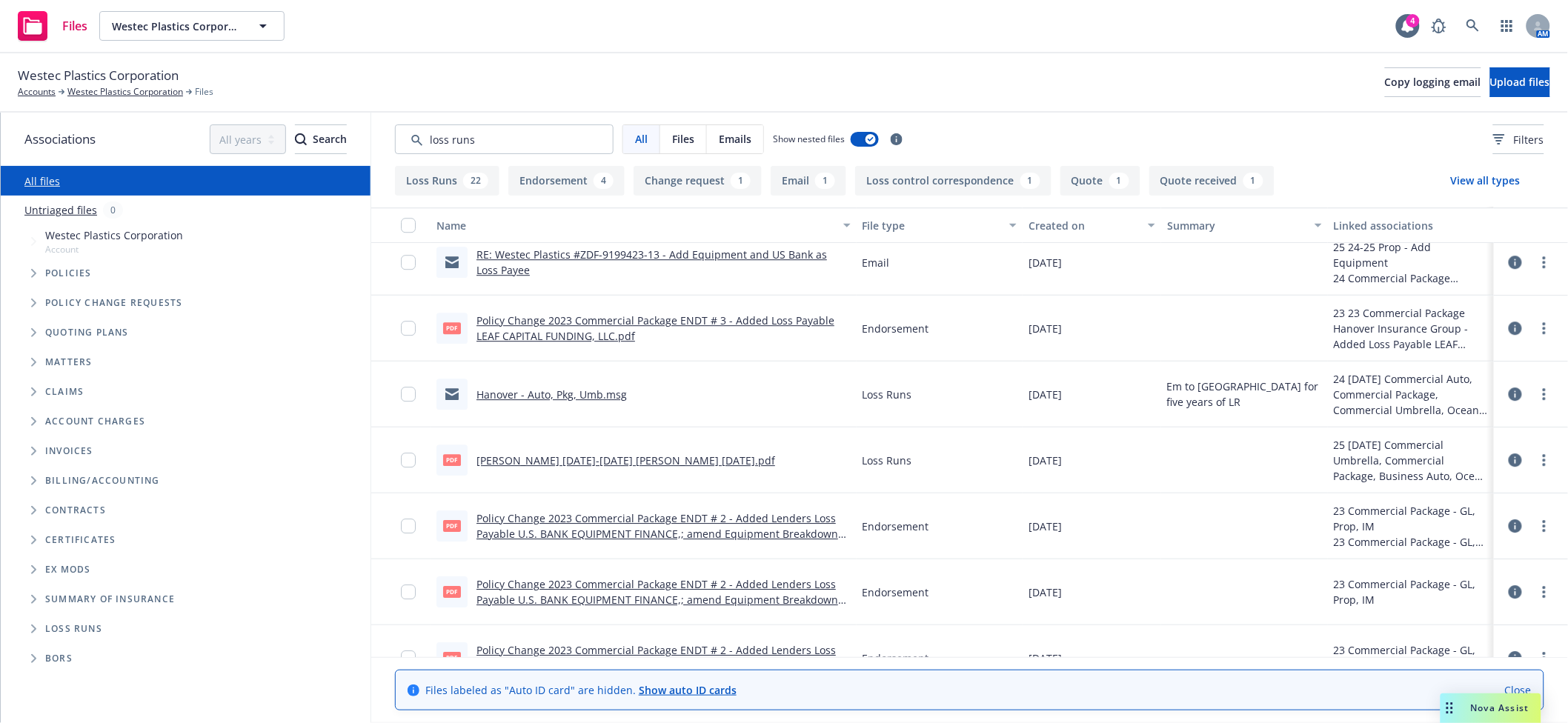
click at [1050, 233] on button "Created on" at bounding box center [1092, 225] width 139 height 35
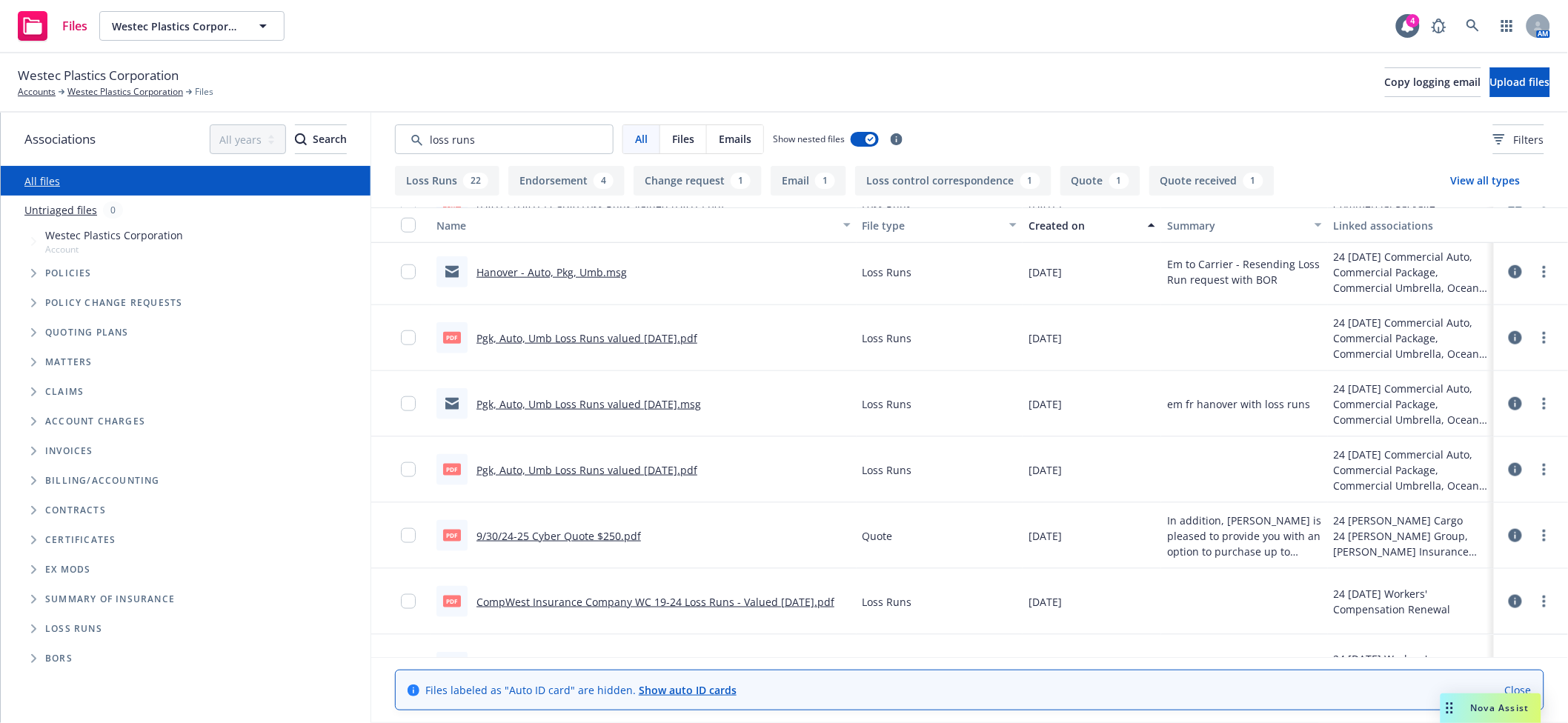
scroll to position [0, 0]
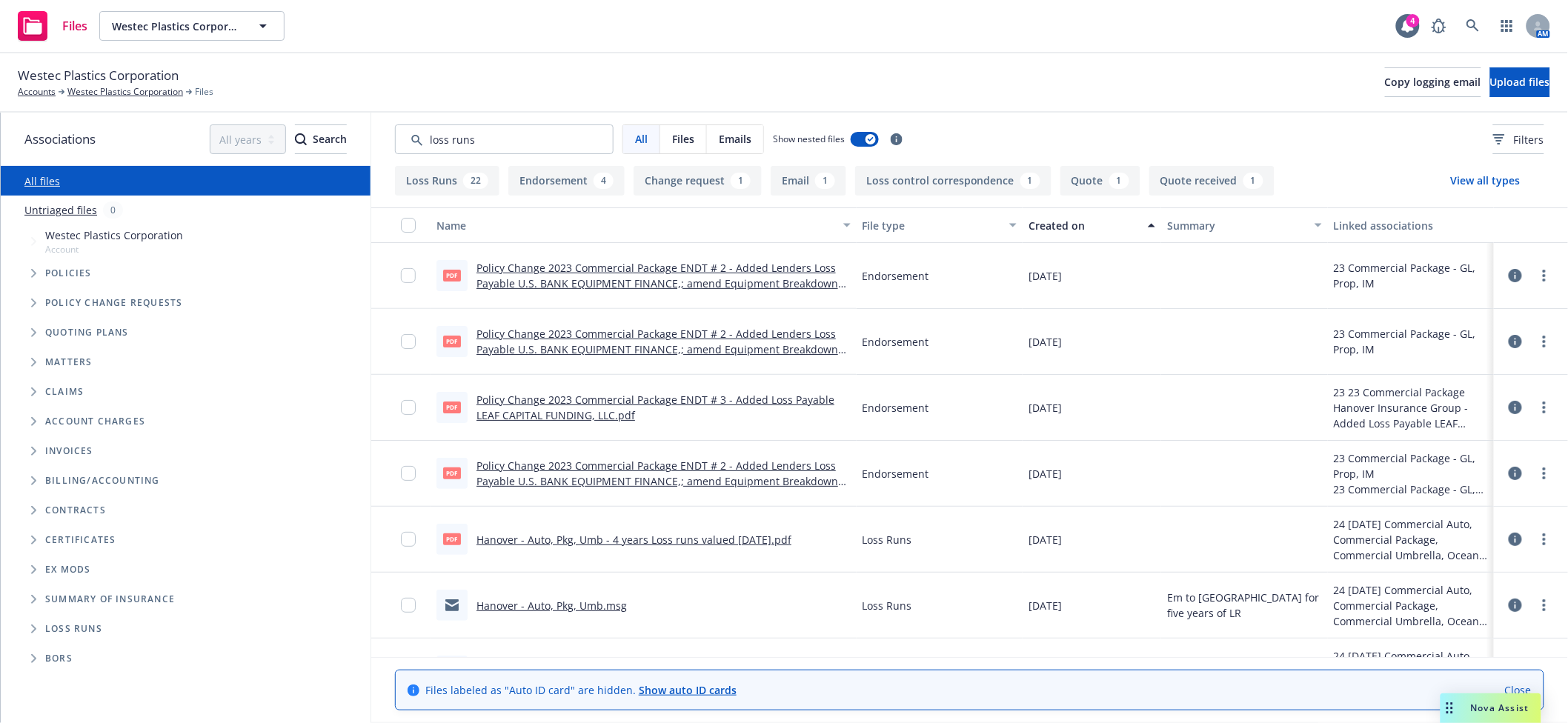
click at [1057, 225] on div "Created on" at bounding box center [1084, 225] width 110 height 15
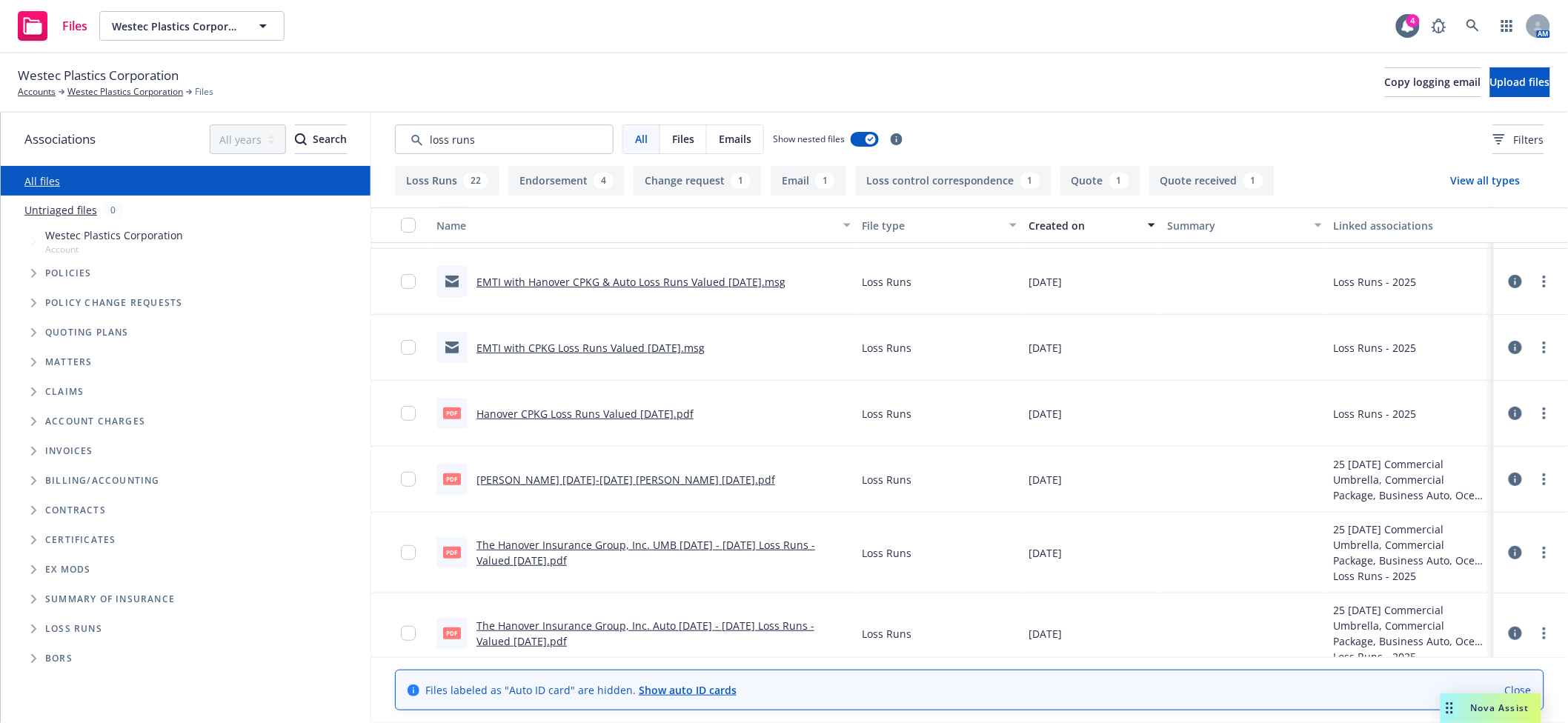
scroll to position [131, 0]
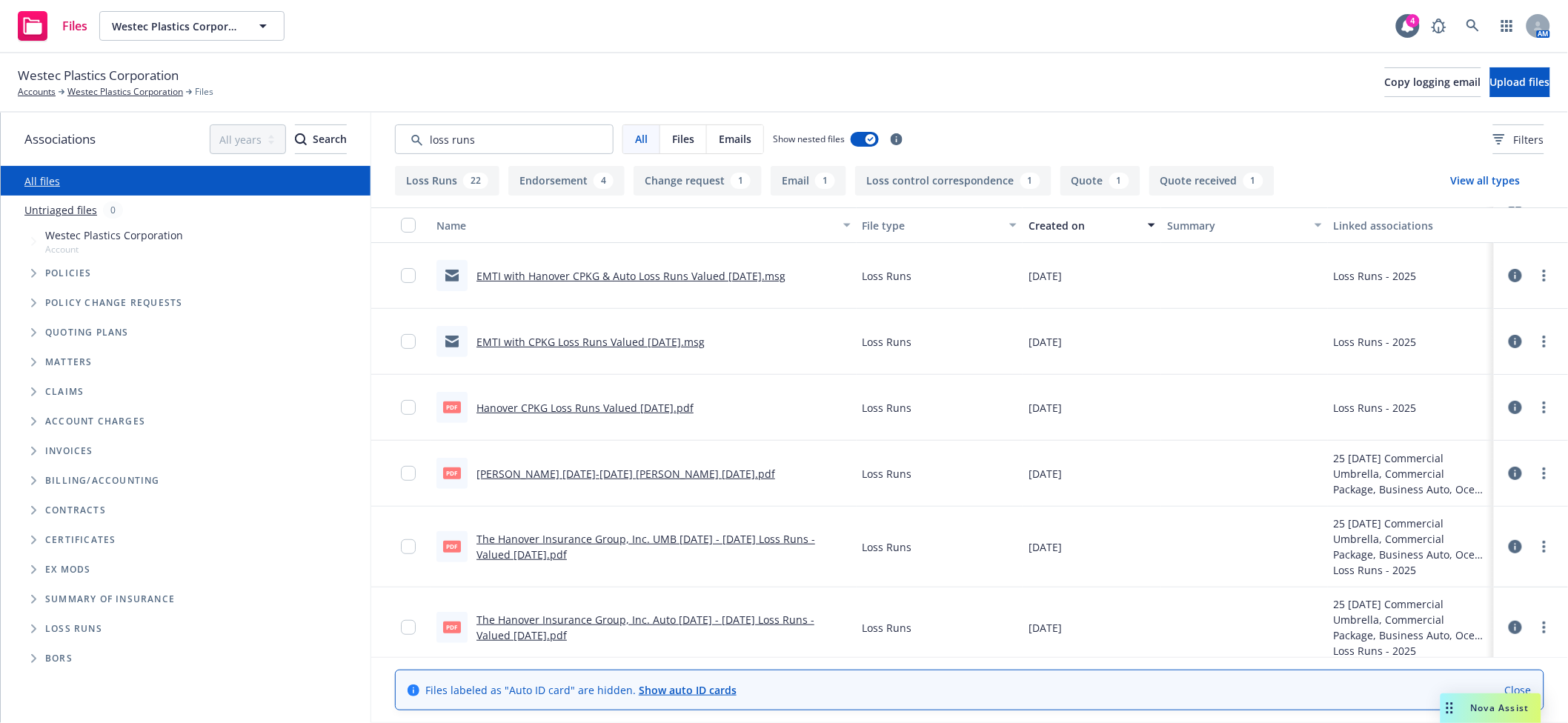
click at [578, 474] on link "Falvey 2020-2025 LR v. 7/2/2025.pdf" at bounding box center [626, 474] width 299 height 14
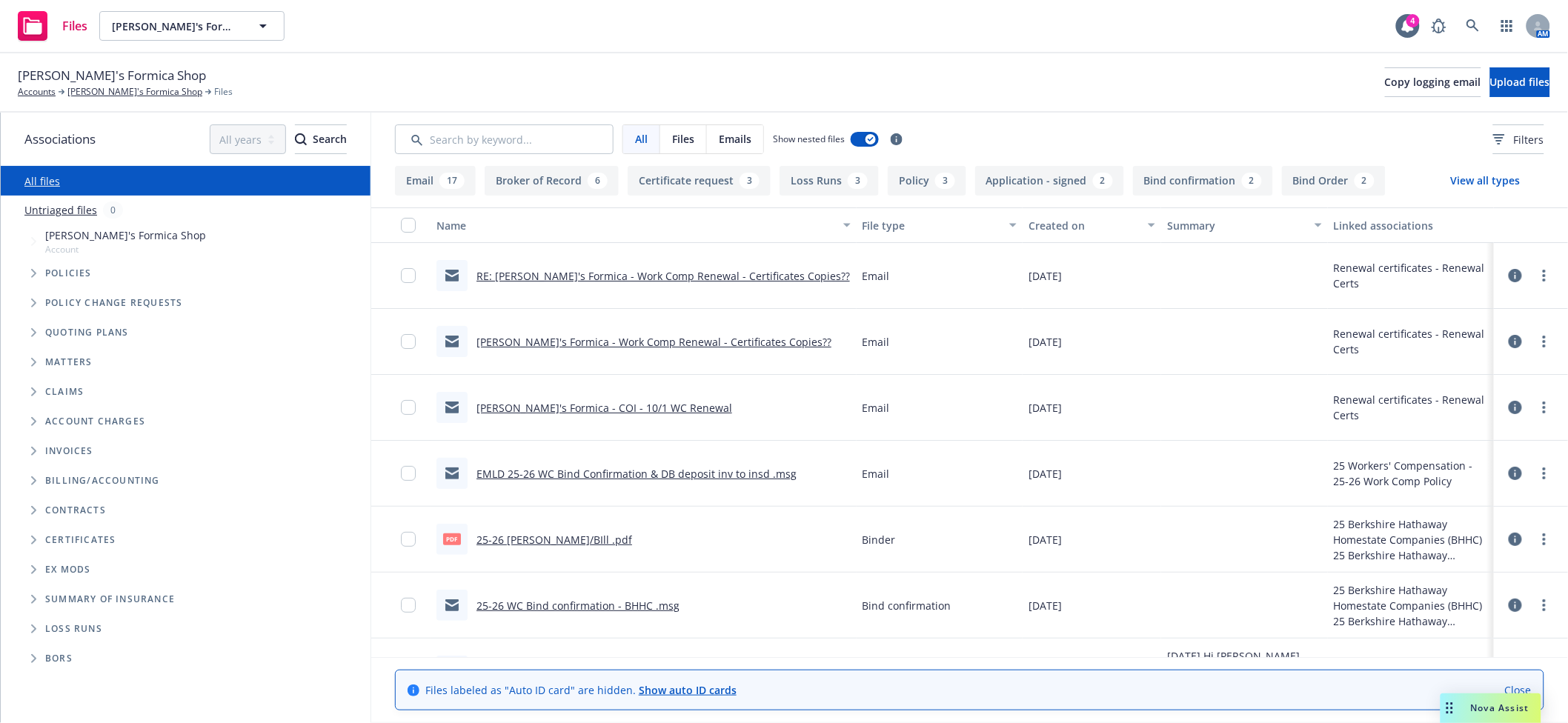
click at [31, 545] on icon "Folder Tree Example" at bounding box center [34, 540] width 6 height 9
click at [43, 598] on icon "Folder Tree Example" at bounding box center [46, 596] width 5 height 9
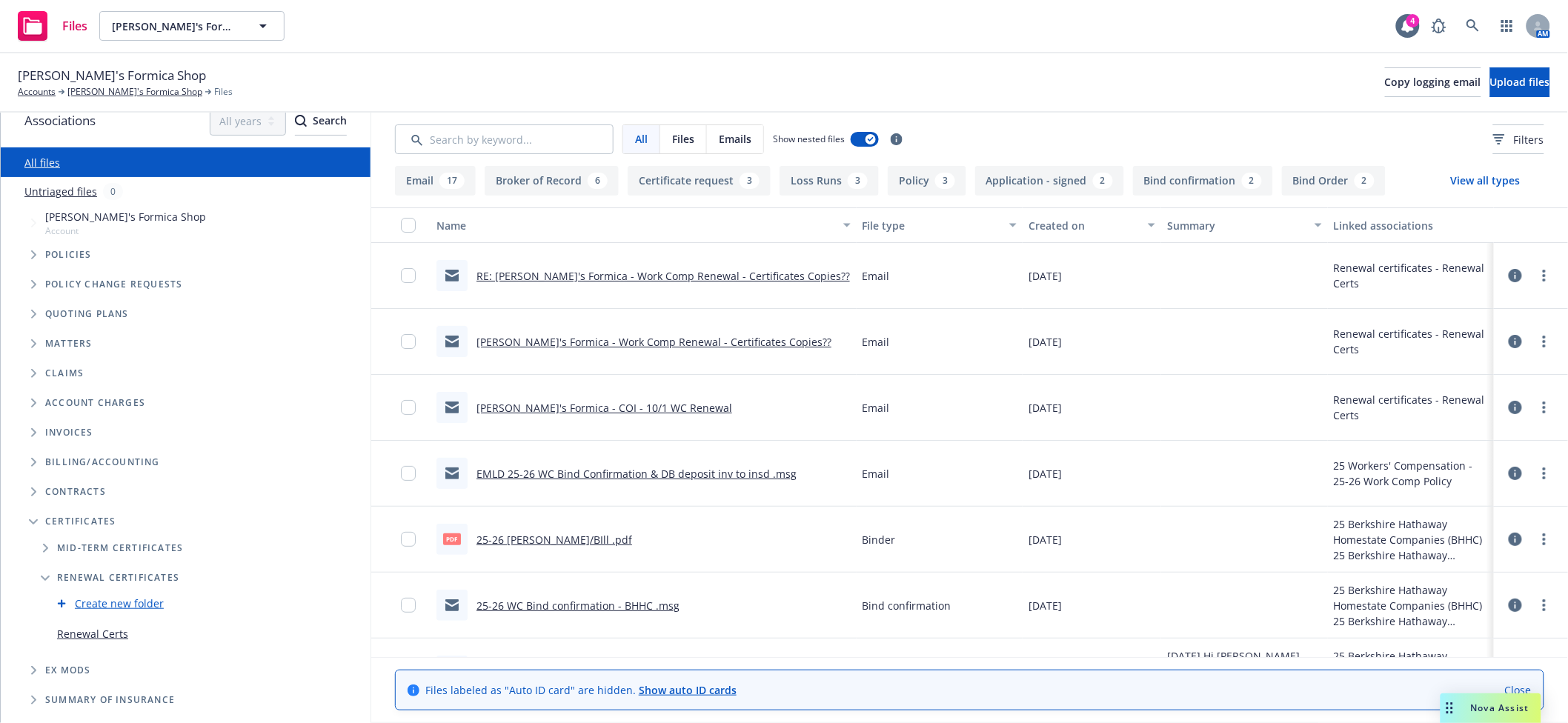
scroll to position [73, 0]
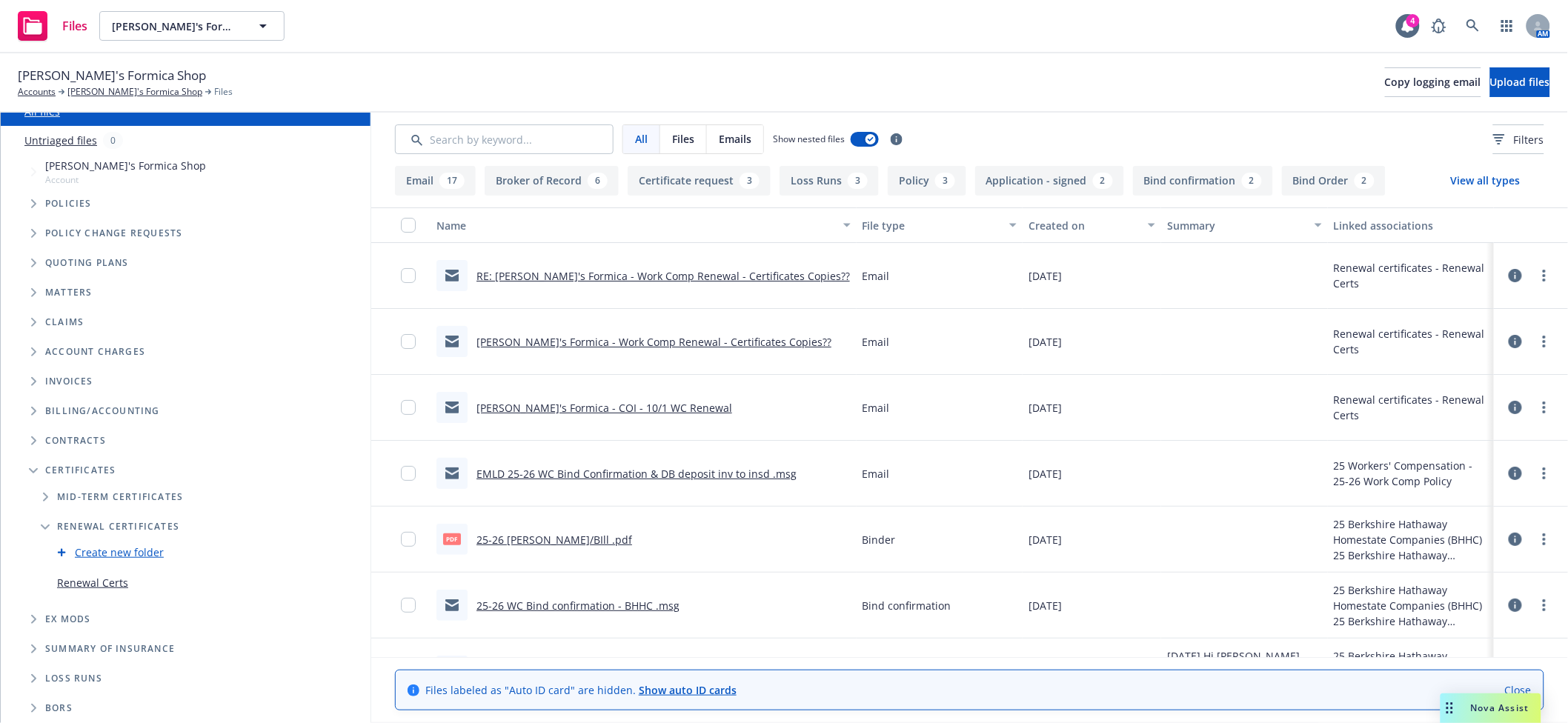
click at [100, 586] on link "Renewal Certs" at bounding box center [92, 582] width 71 height 15
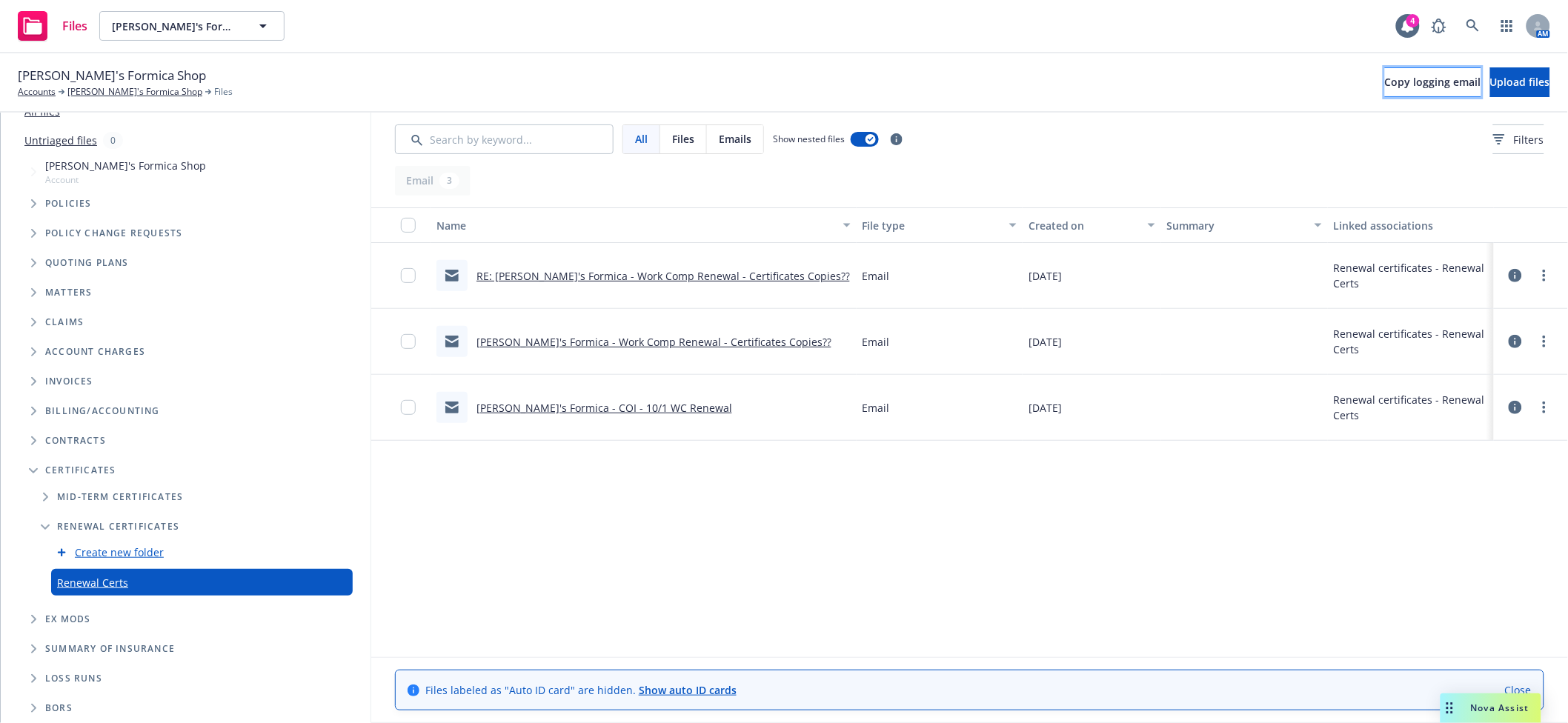
click at [1385, 86] on span "Copy logging email" at bounding box center [1433, 82] width 96 height 14
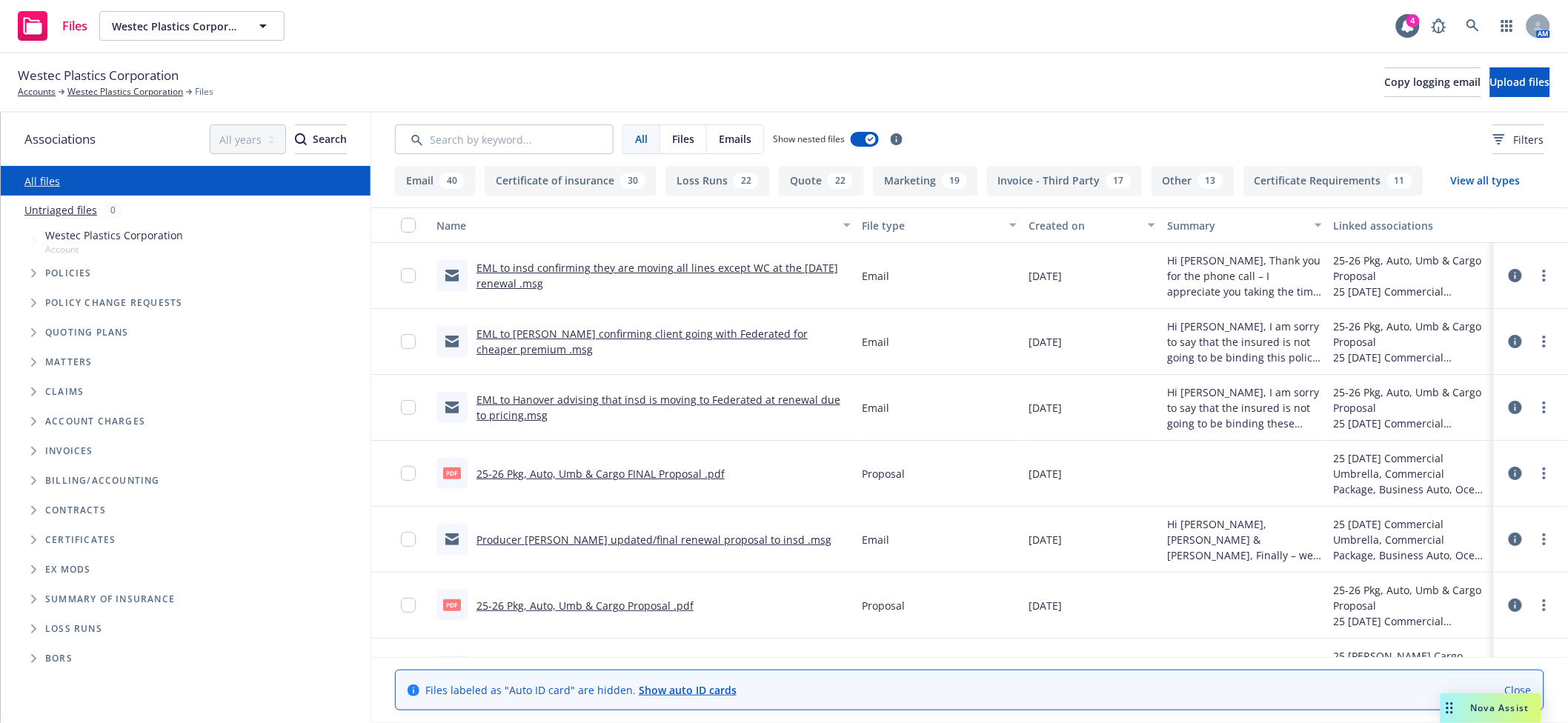
click at [34, 630] on icon "Folder Tree Example" at bounding box center [34, 629] width 6 height 9
click at [54, 691] on link "2025" at bounding box center [57, 684] width 24 height 15
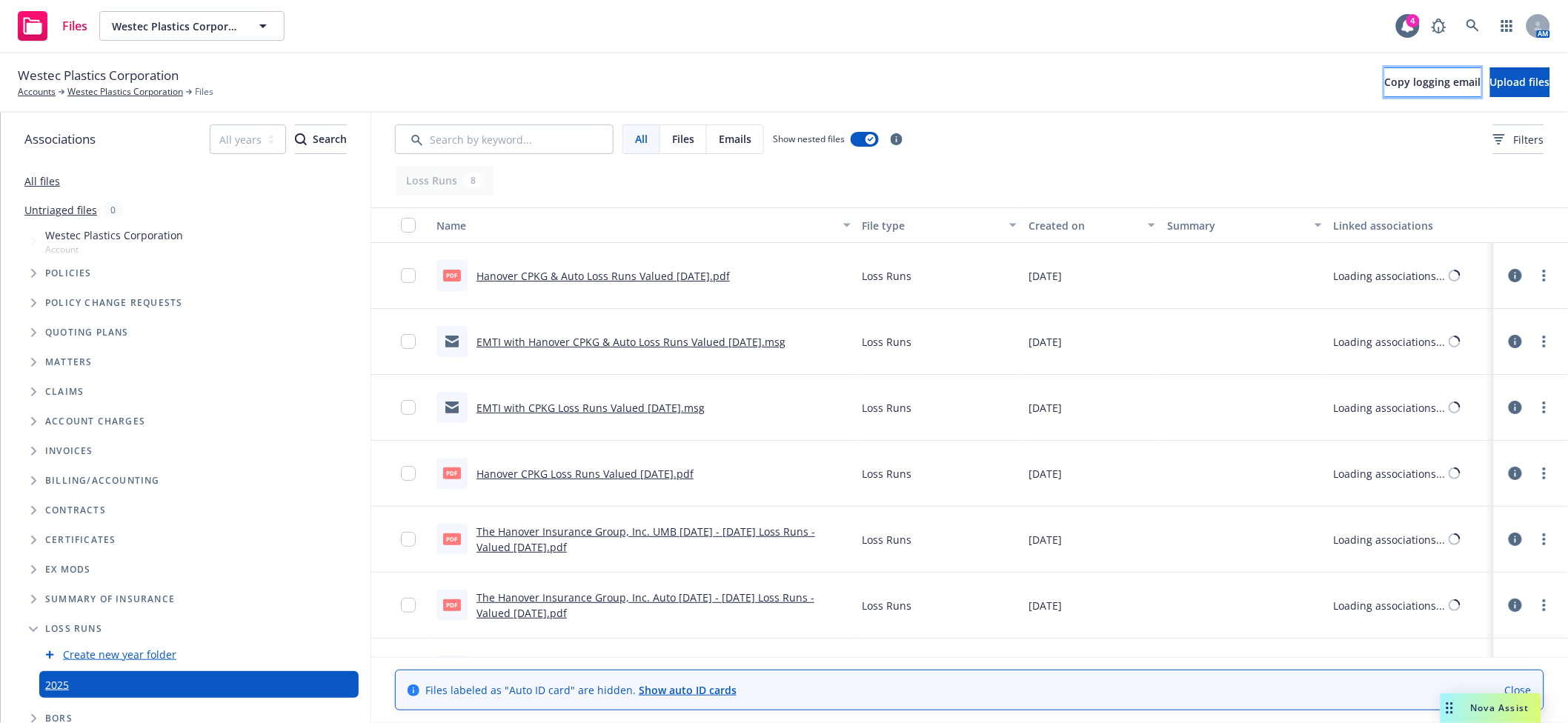
click at [1385, 81] on span "Copy logging email" at bounding box center [1433, 82] width 96 height 14
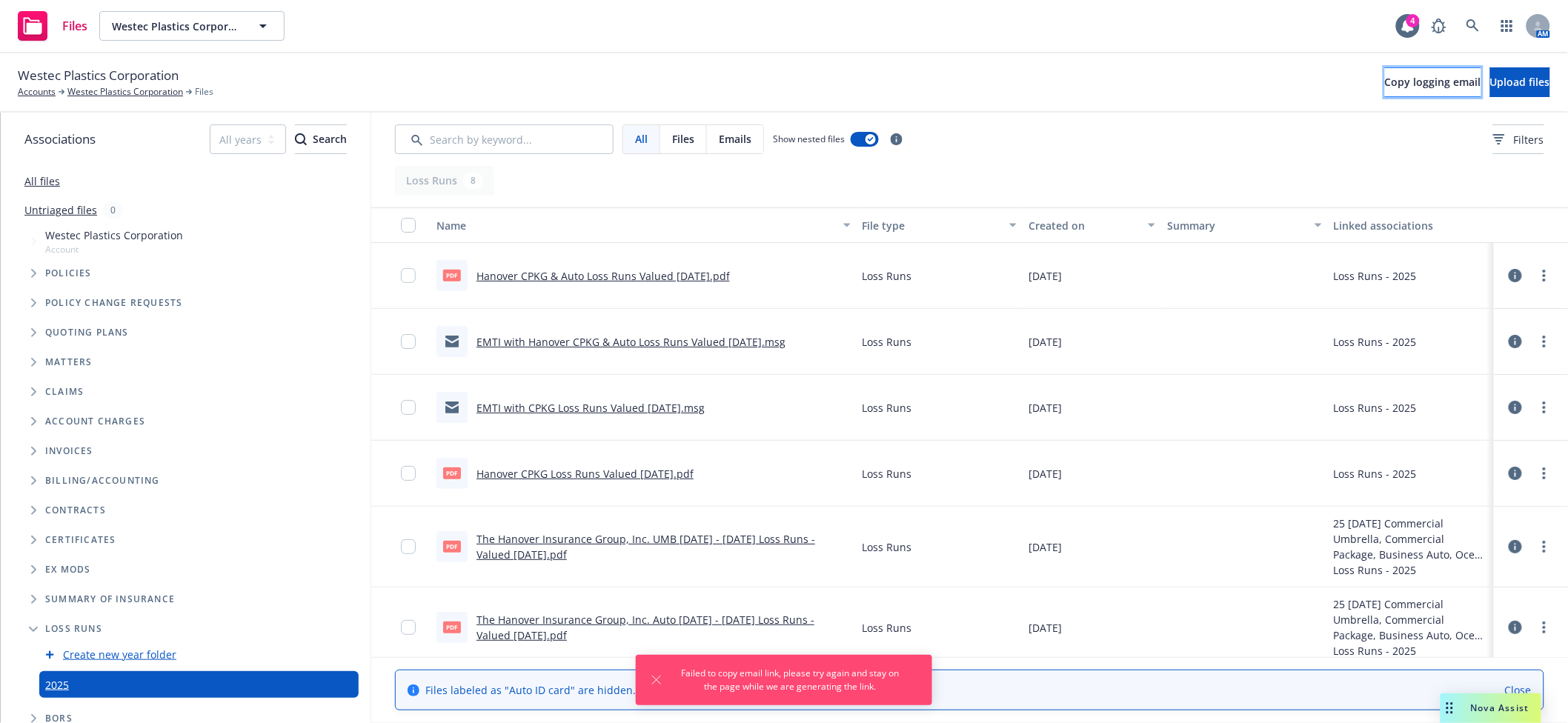
click at [1387, 81] on span "Copy logging email" at bounding box center [1433, 82] width 96 height 14
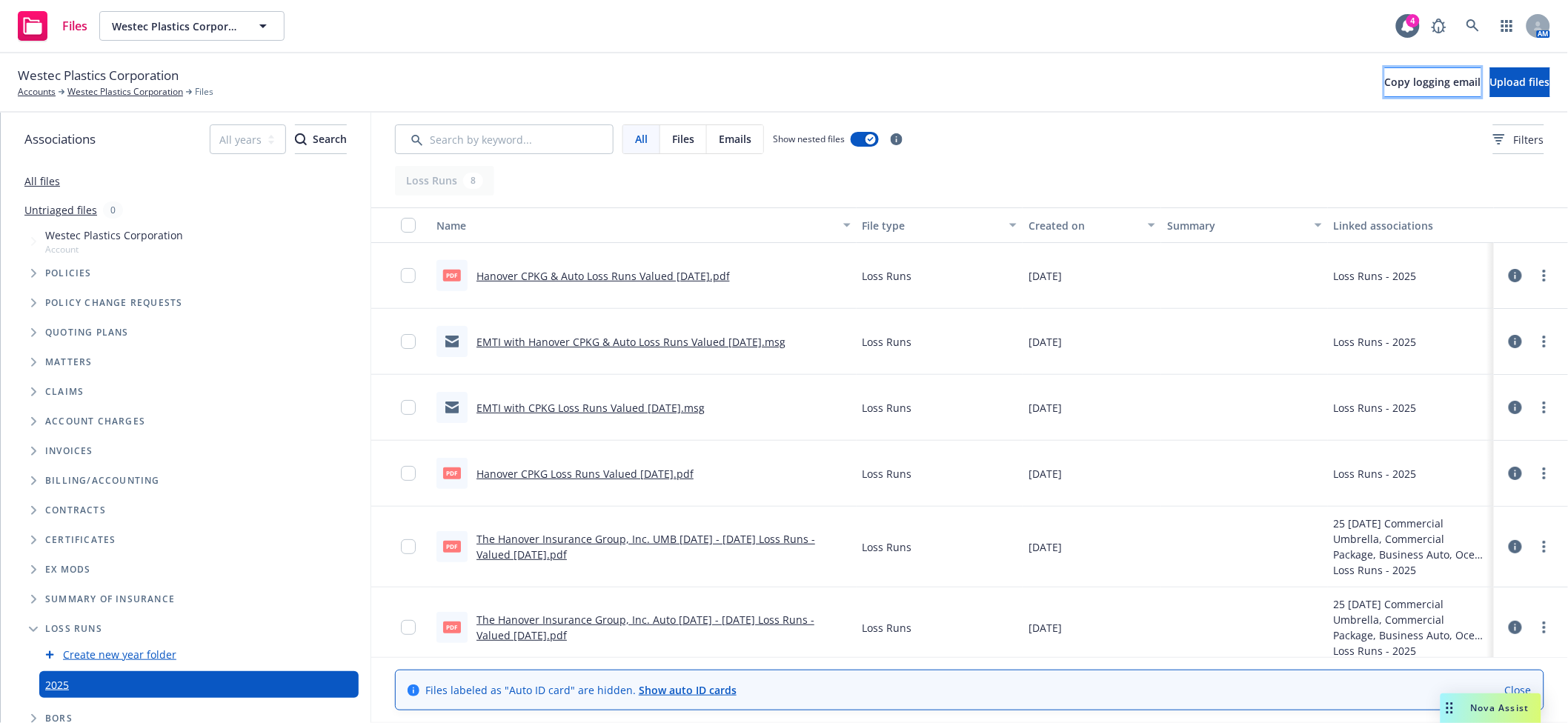
click at [1385, 81] on span "Copy logging email" at bounding box center [1433, 82] width 96 height 14
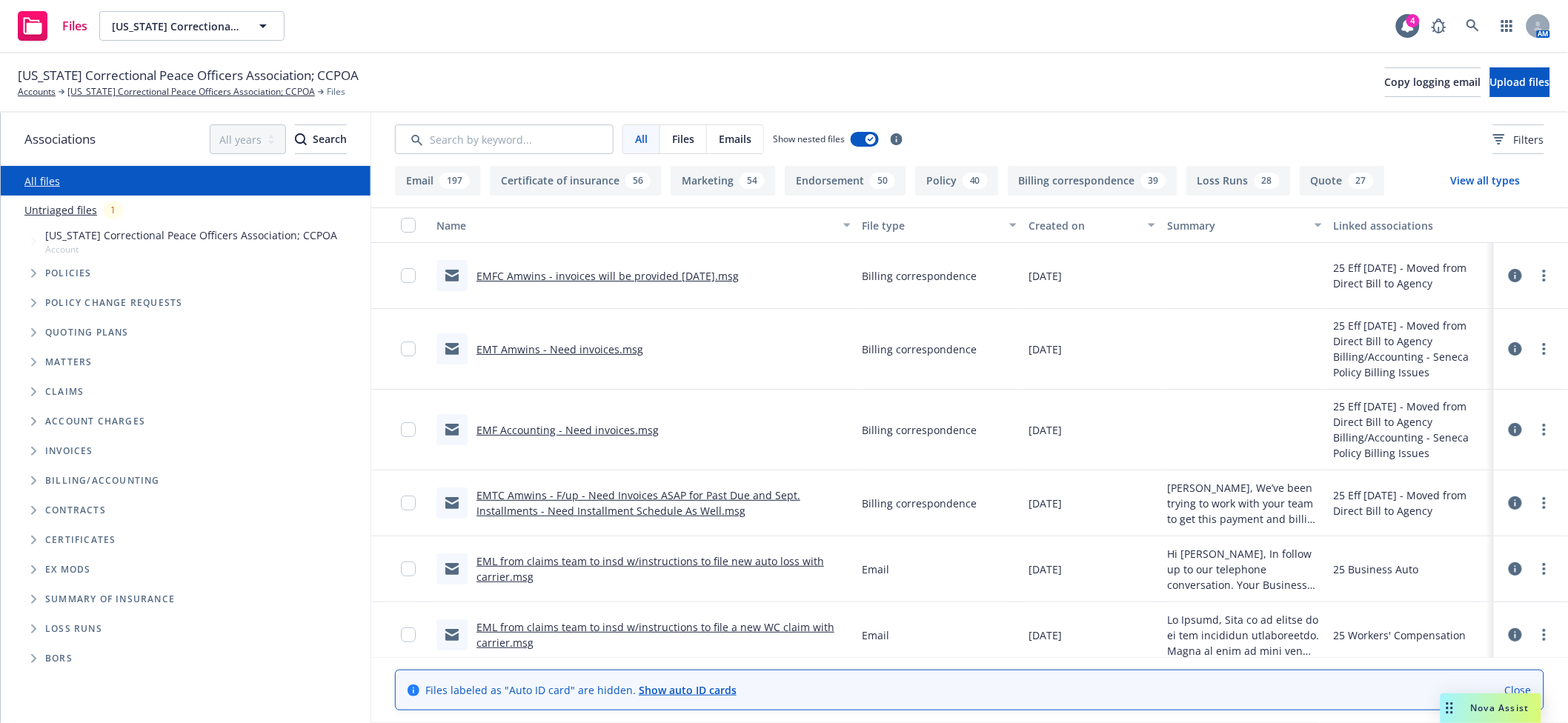
click at [36, 481] on span "Folder Tree Example" at bounding box center [34, 481] width 24 height 24
click at [49, 570] on link "Seneca Policy Billing Issues" at bounding box center [112, 569] width 135 height 15
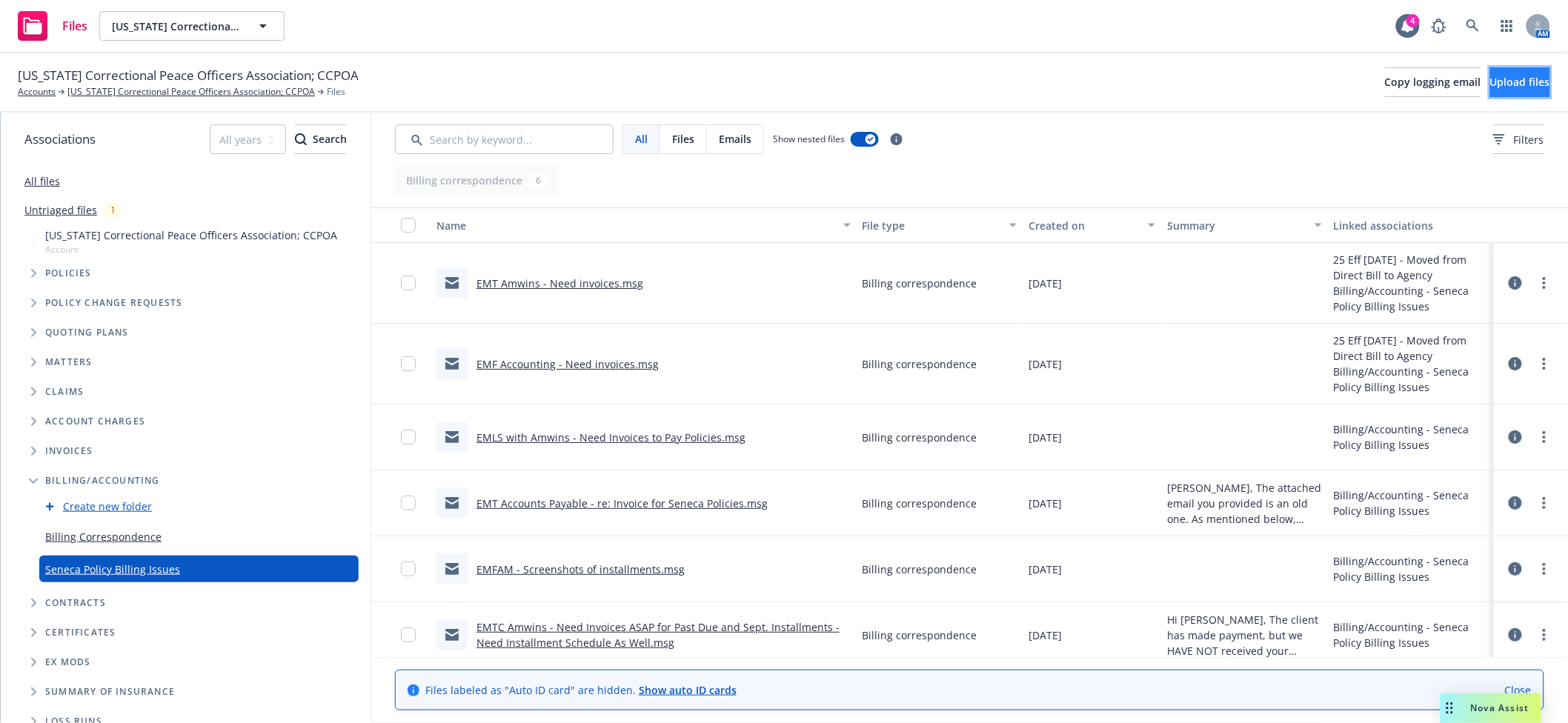
click at [1490, 84] on span "Upload files" at bounding box center [1520, 82] width 60 height 14
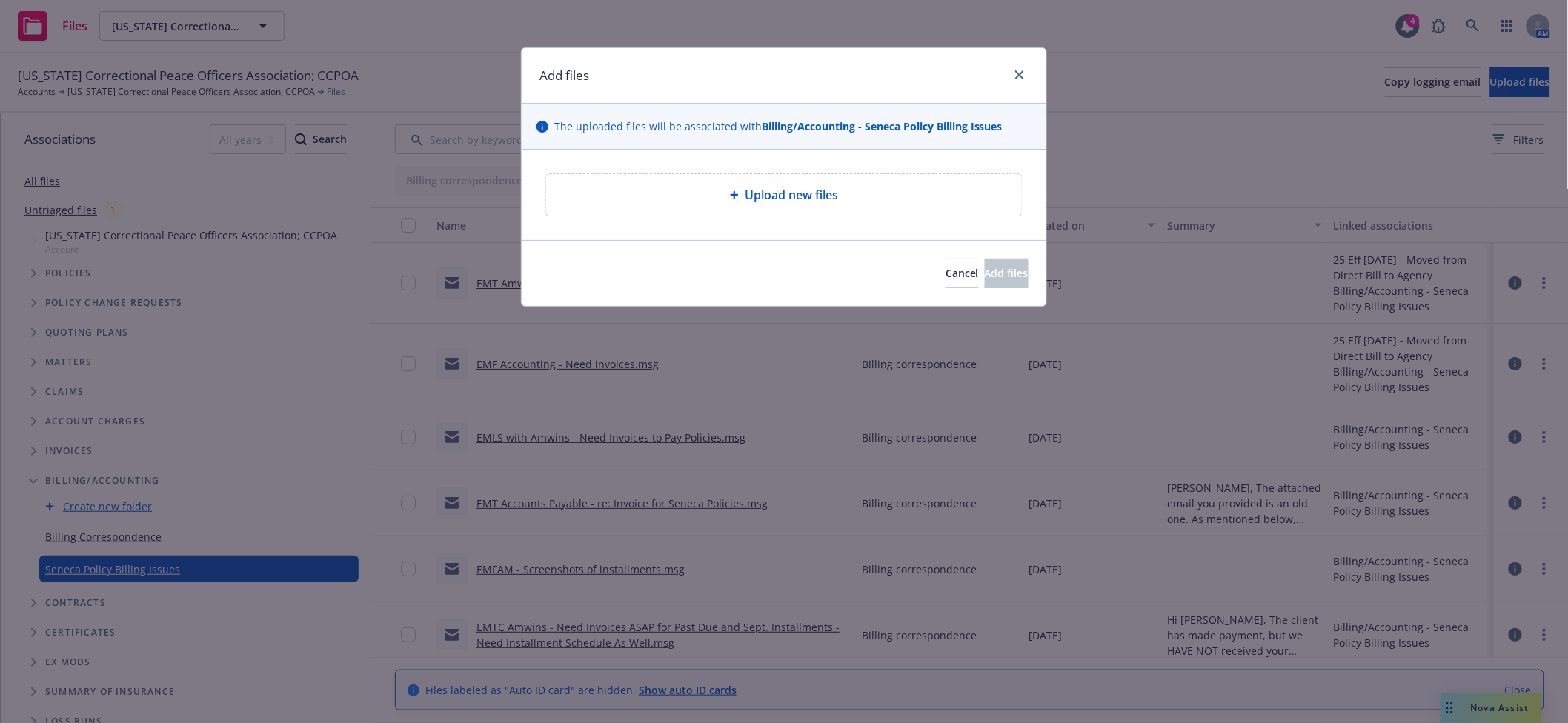
click at [616, 194] on div "Upload new files" at bounding box center [784, 195] width 452 height 18
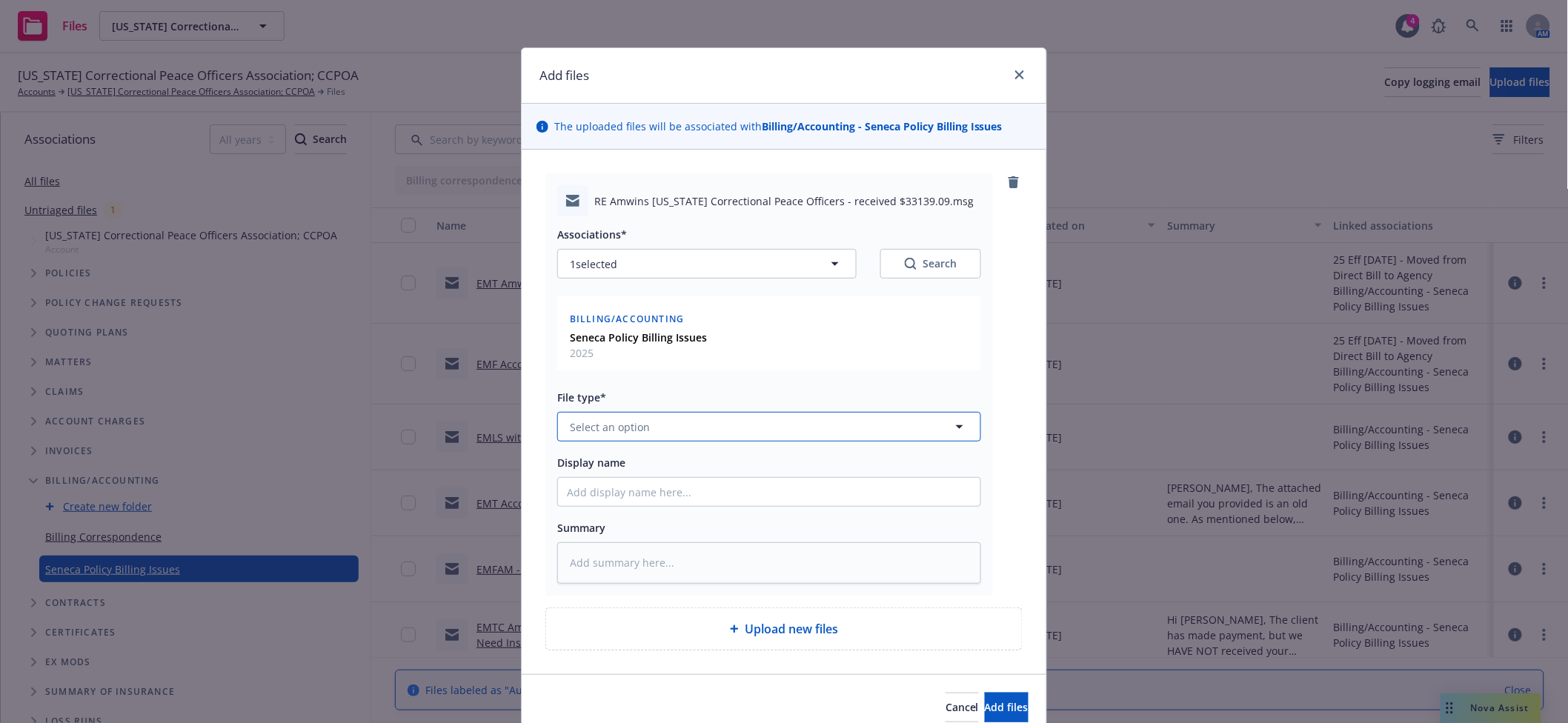
click at [674, 434] on button "Select an option" at bounding box center [770, 427] width 424 height 30
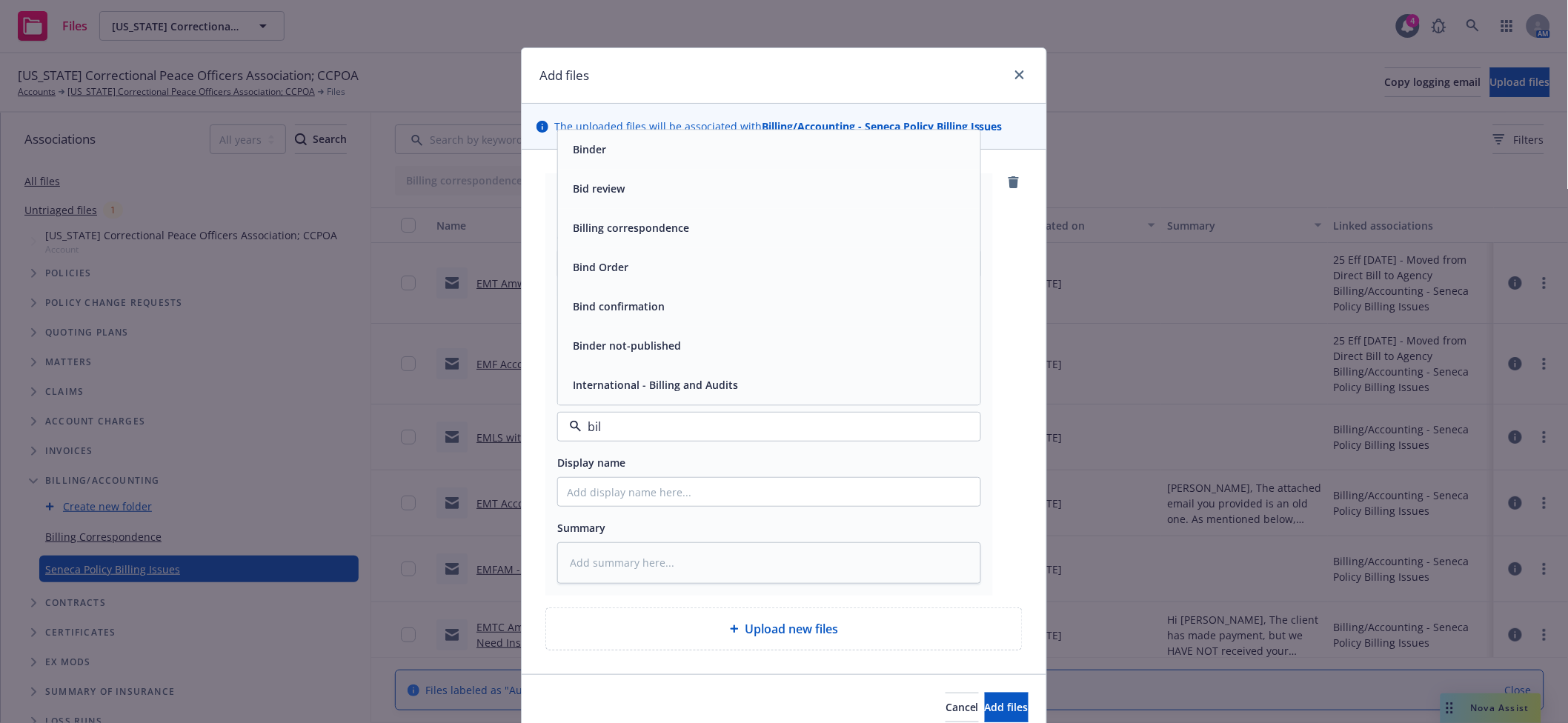
type input "bill"
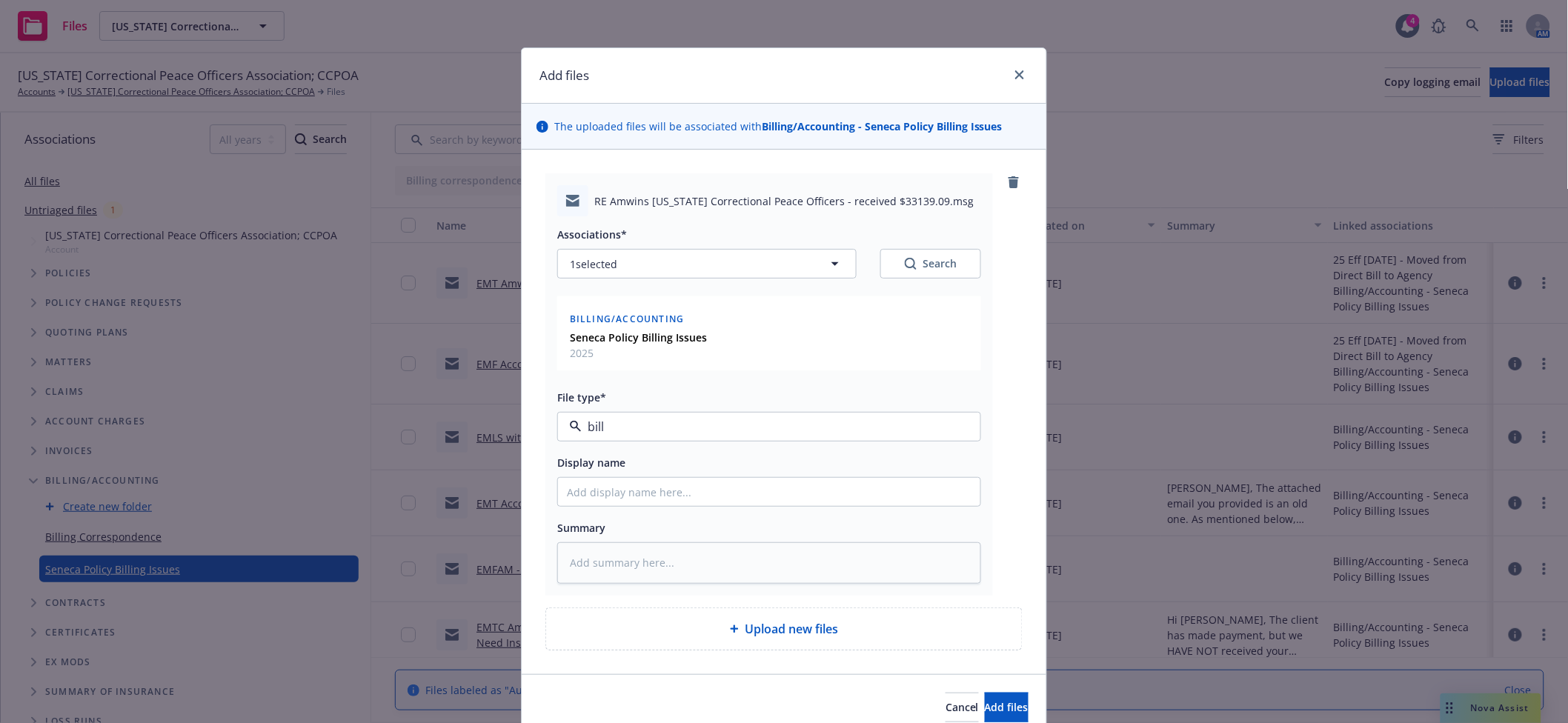
type textarea "x"
type input "E"
type textarea "x"
type input "EM"
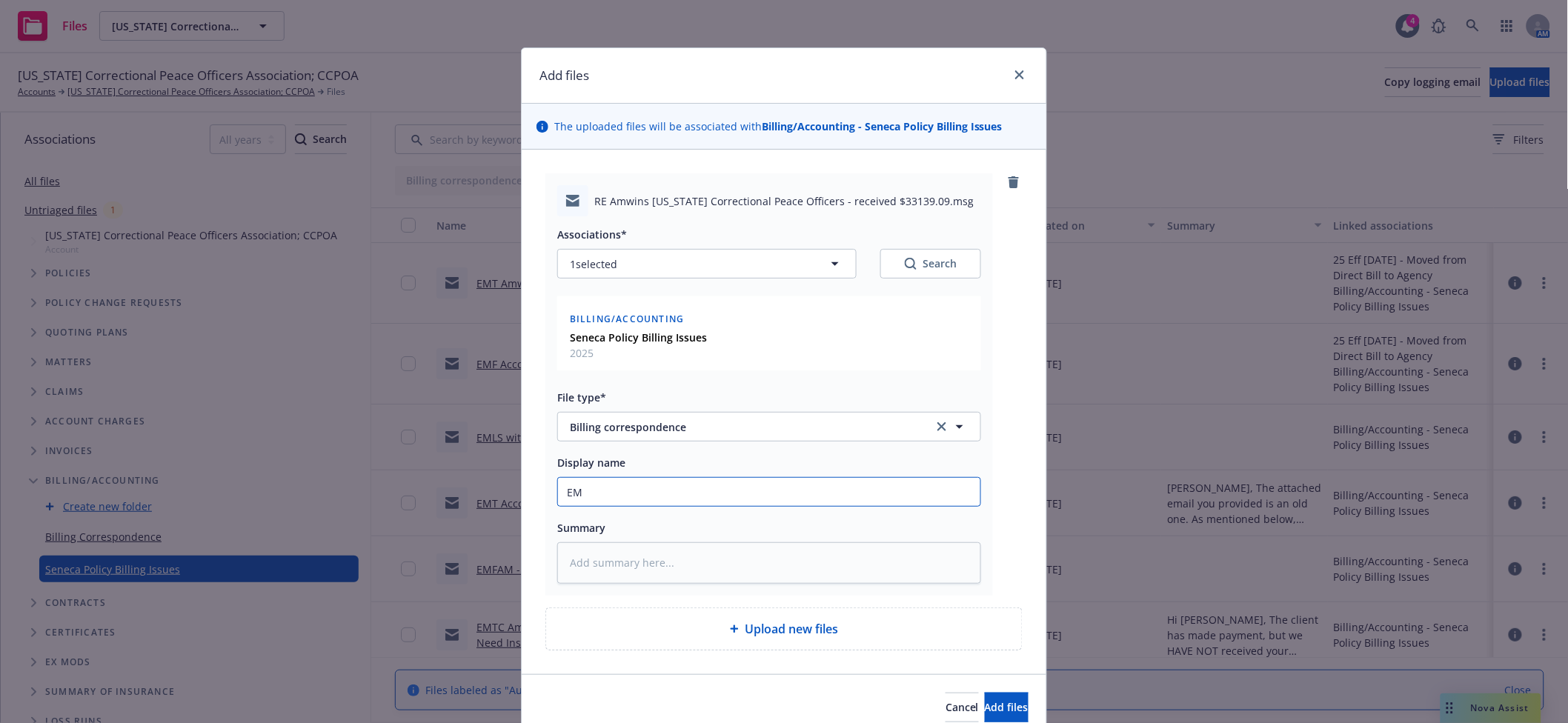
type textarea "x"
type input "EMF"
type textarea "x"
type input "EMFC"
type textarea "x"
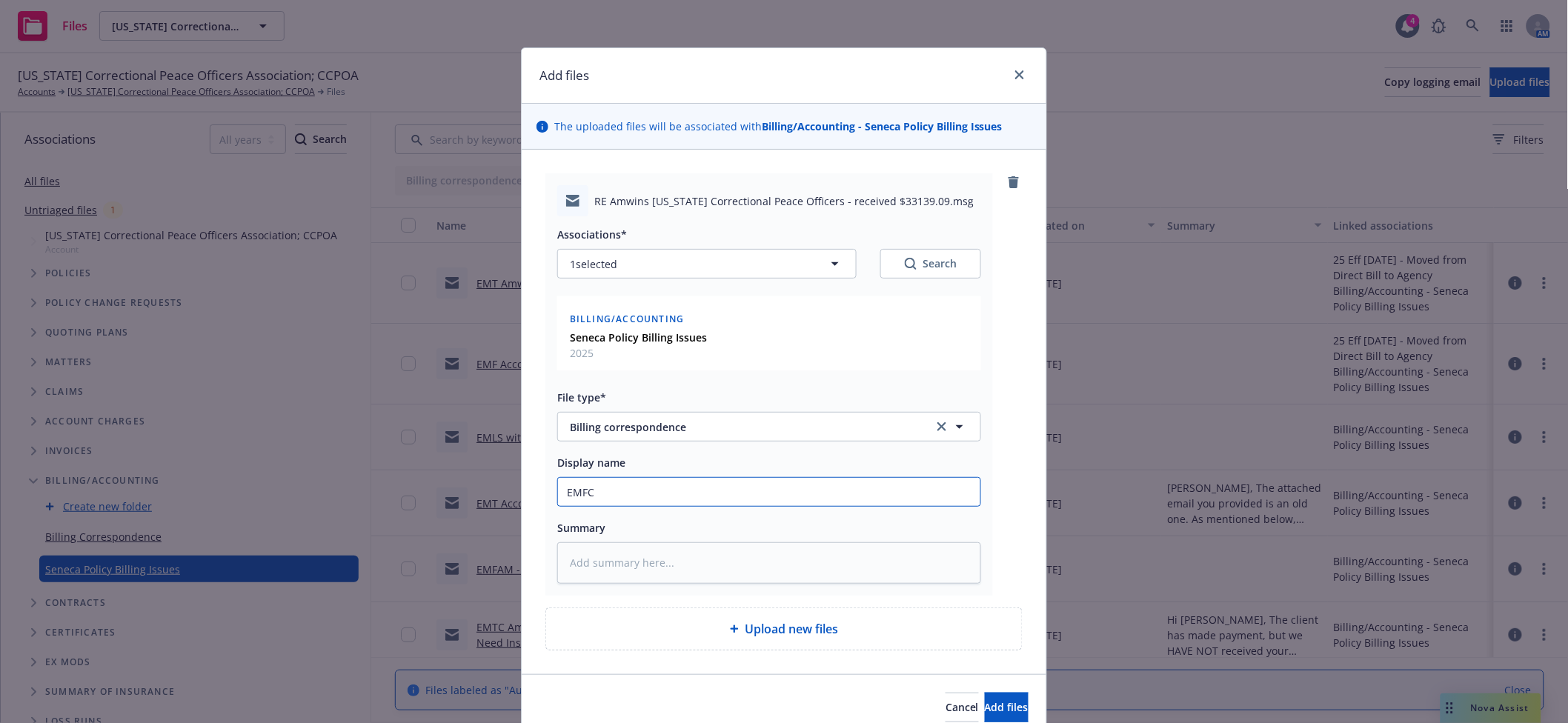
type input "EMFC"
type textarea "x"
type input "EMFC A"
type textarea "x"
type input "EMFC Amw"
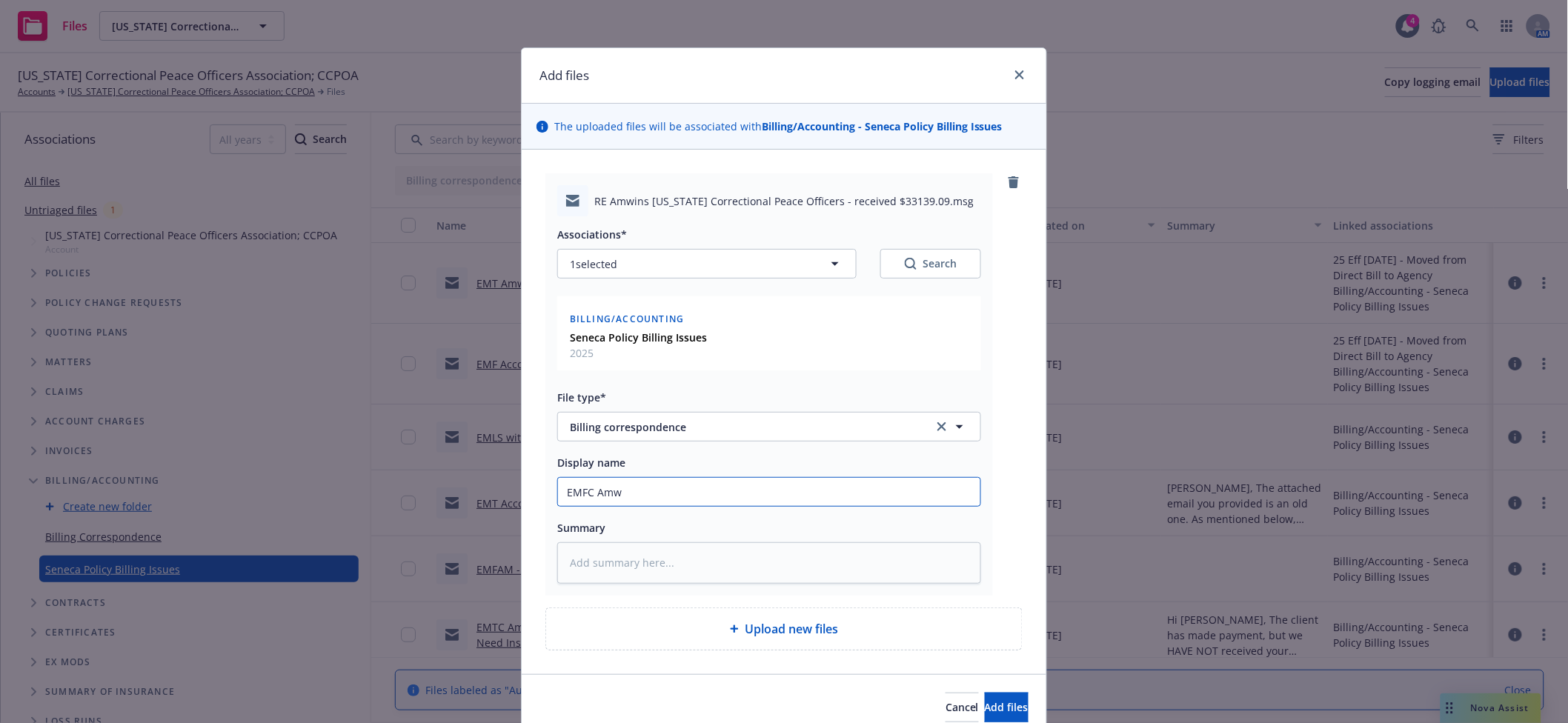
type textarea "x"
type input "EMFC Amwi"
type textarea "x"
type input "EMFC Amwin"
type textarea "x"
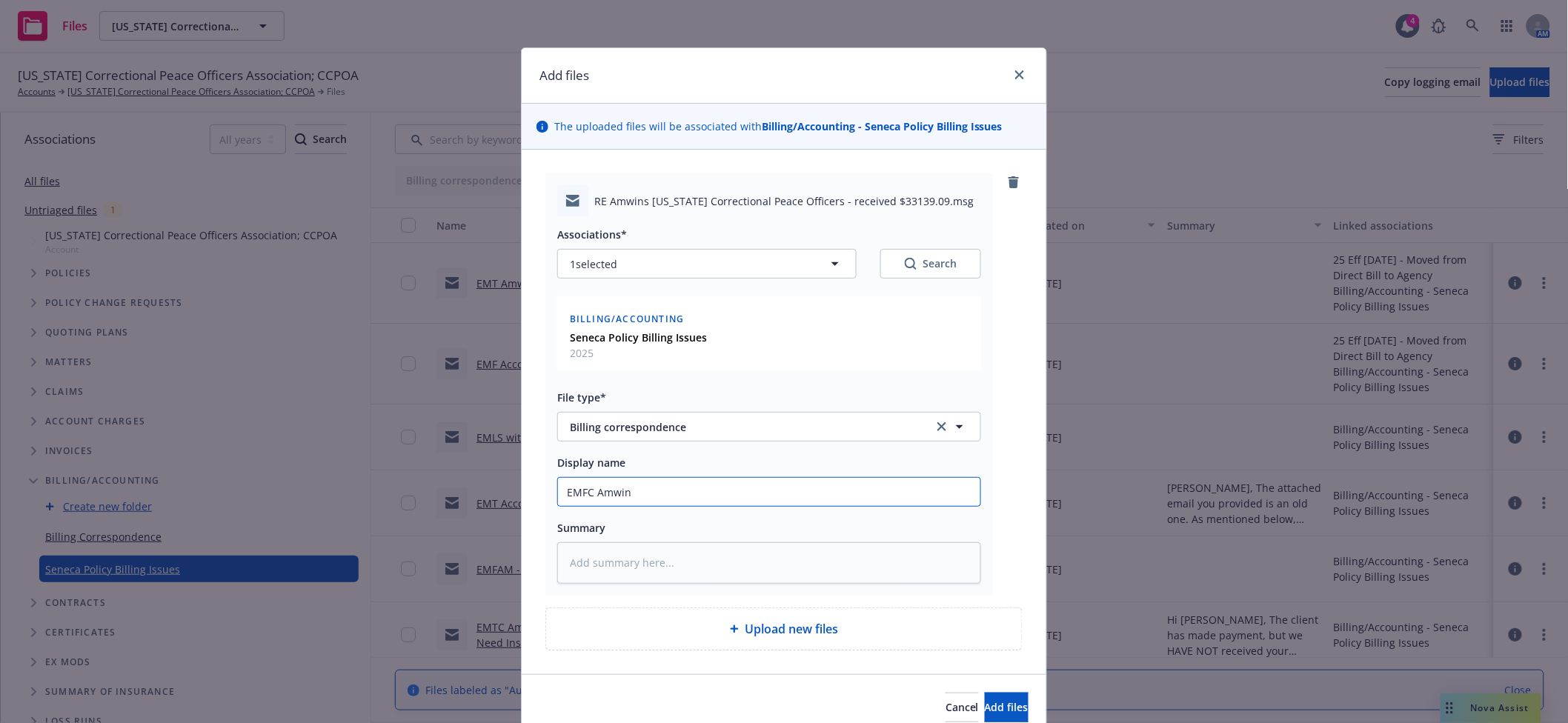
type input "EMFC Amwins"
type textarea "x"
type input "EMFC Amwins"
type textarea "x"
type input "EMFC Amwins -"
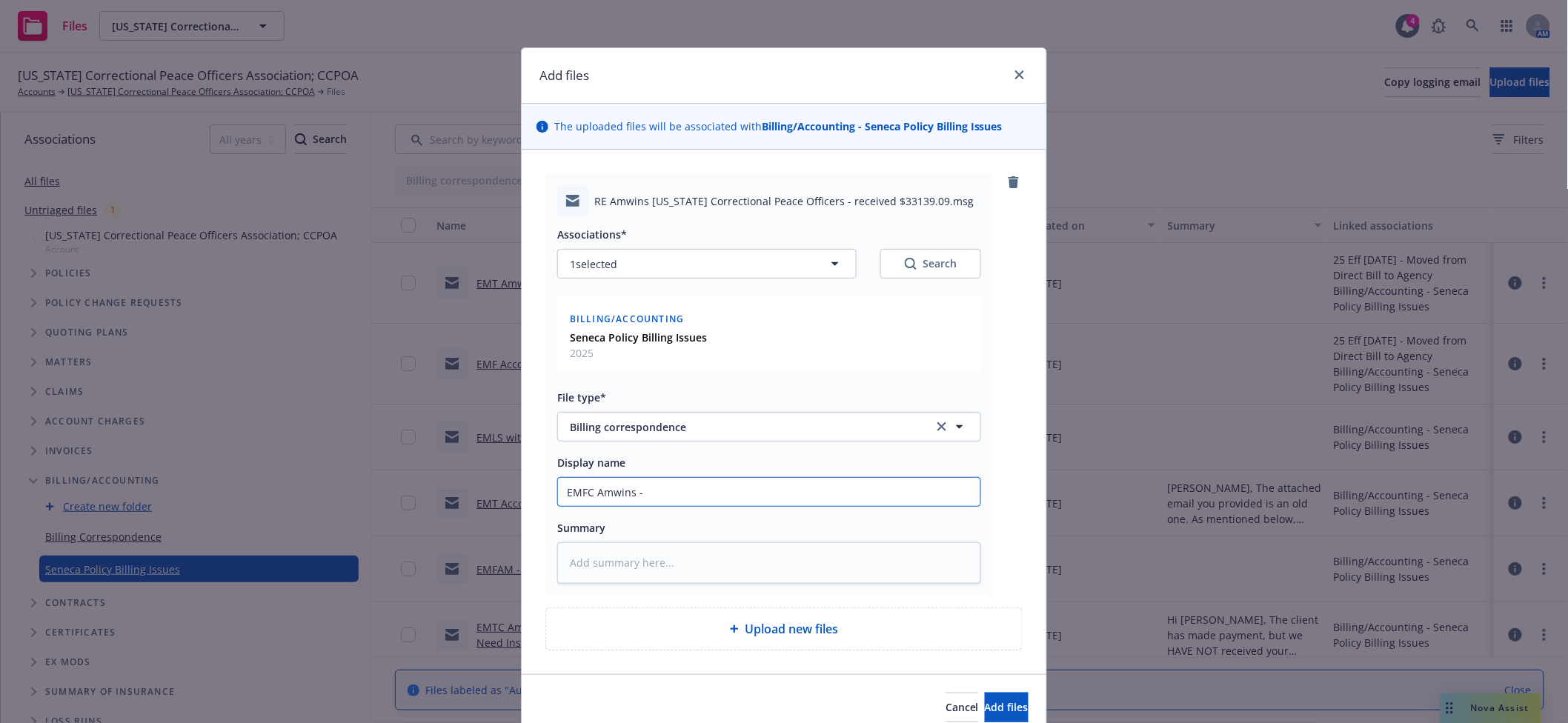
type textarea "x"
type input "EMFC Amwins -"
type textarea "x"
type input "EMFC Amwins - U"
type textarea "x"
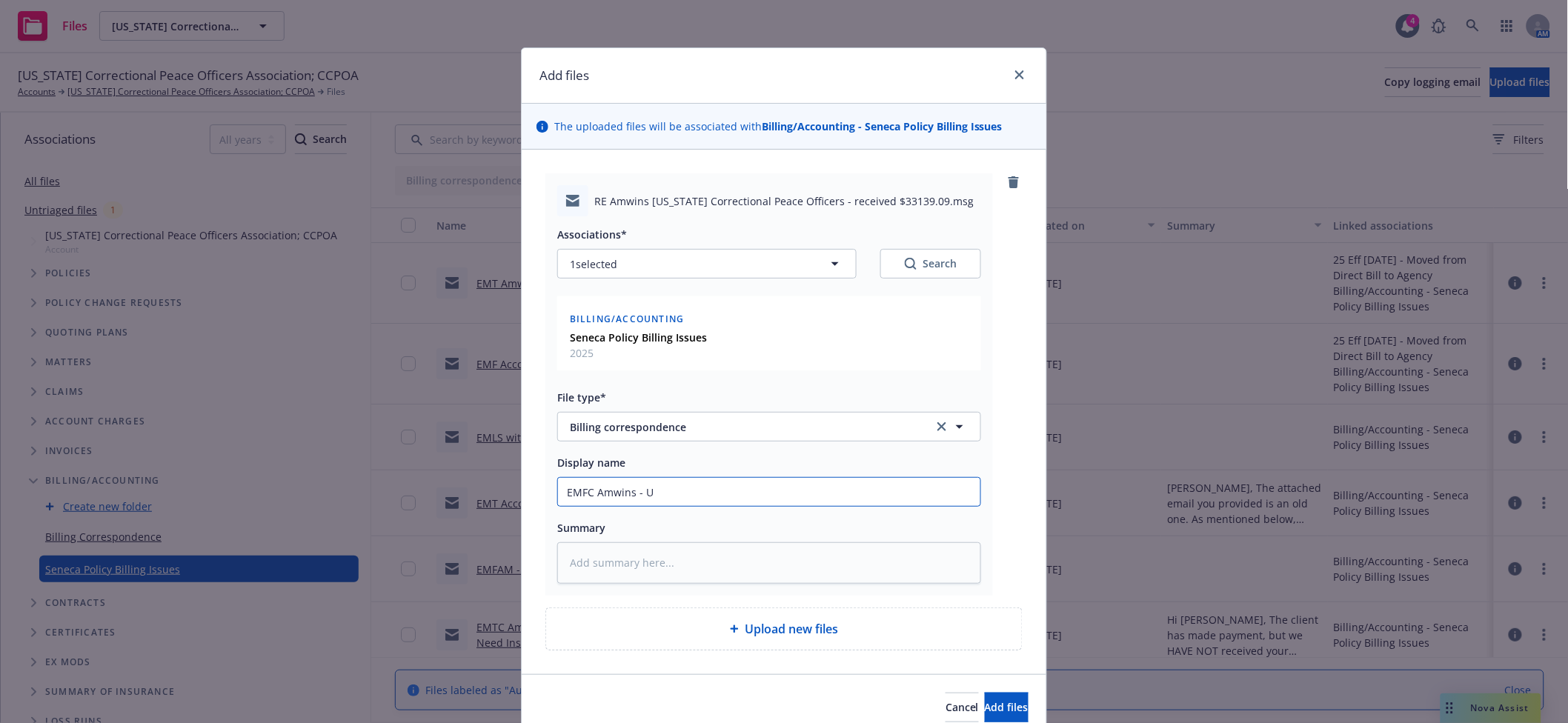
type input "EMFC Amwins - Up"
type textarea "x"
type input "EMFC Amwins - Upd"
type textarea "x"
type input "EMFC Amwins - Upda"
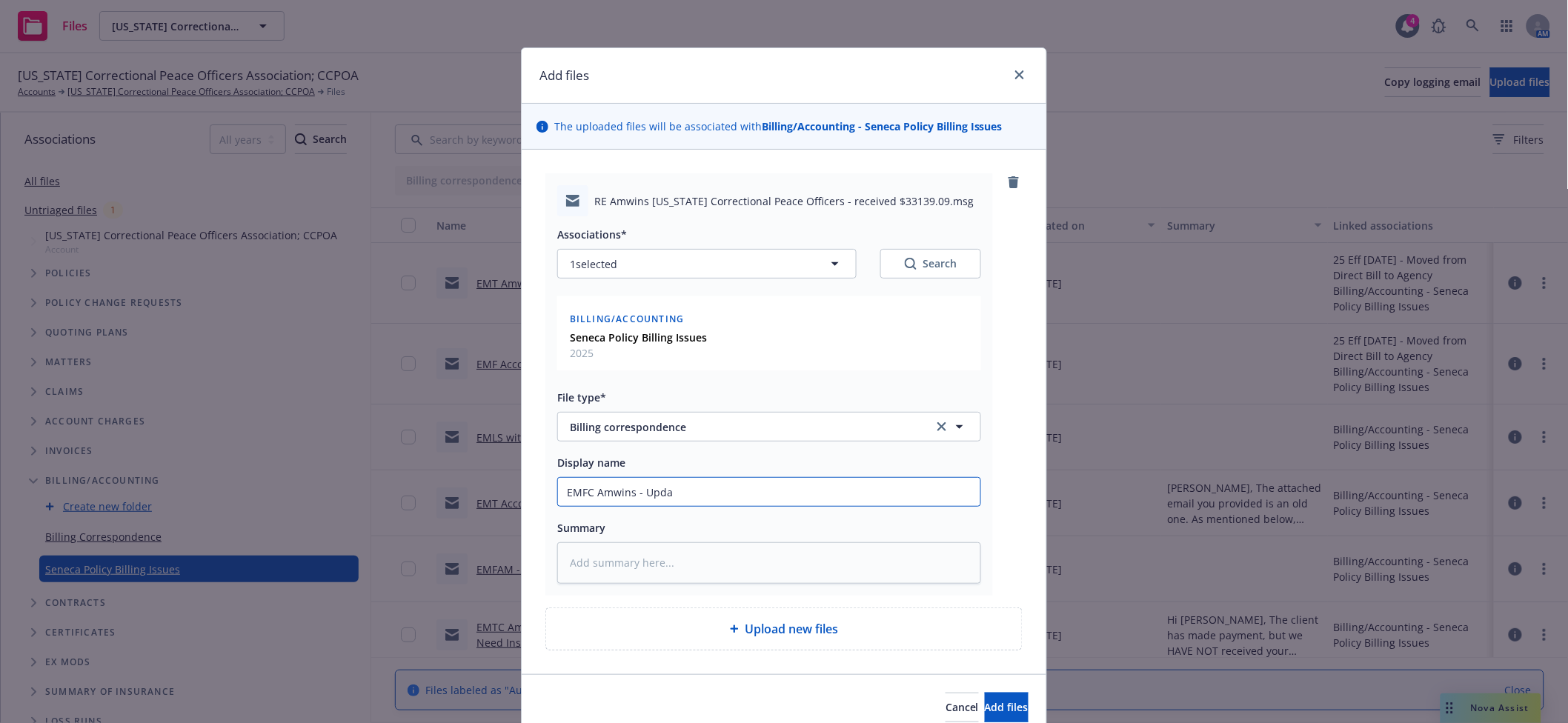
type textarea "x"
type input "EMFC Amwins - Updat"
type textarea "x"
type input "EMFC Amwins - Update"
type textarea "x"
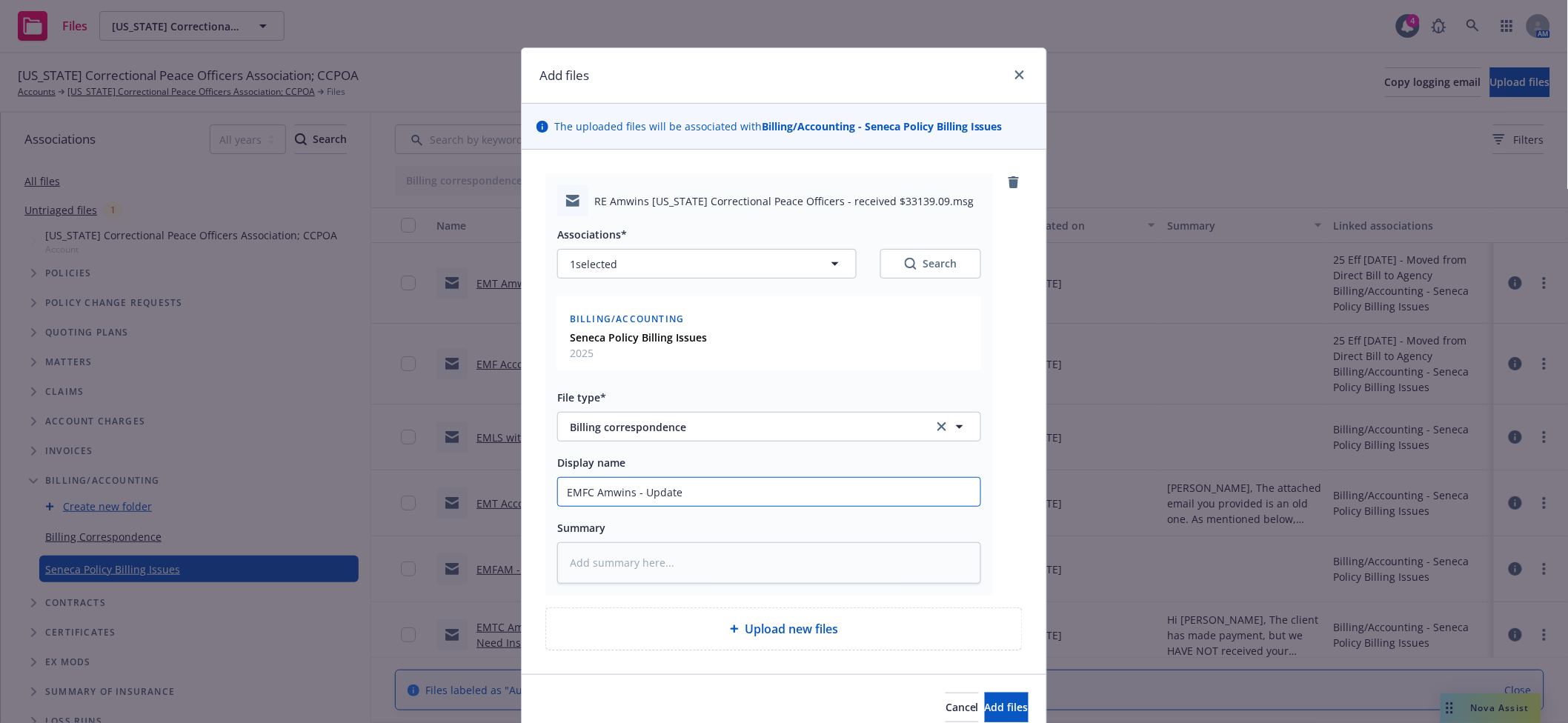
type input "EMFC Amwins - Update"
type textarea "x"
type input "EMFC Amwins - Update o"
type textarea "x"
type input "EMFC Amwins - Update on"
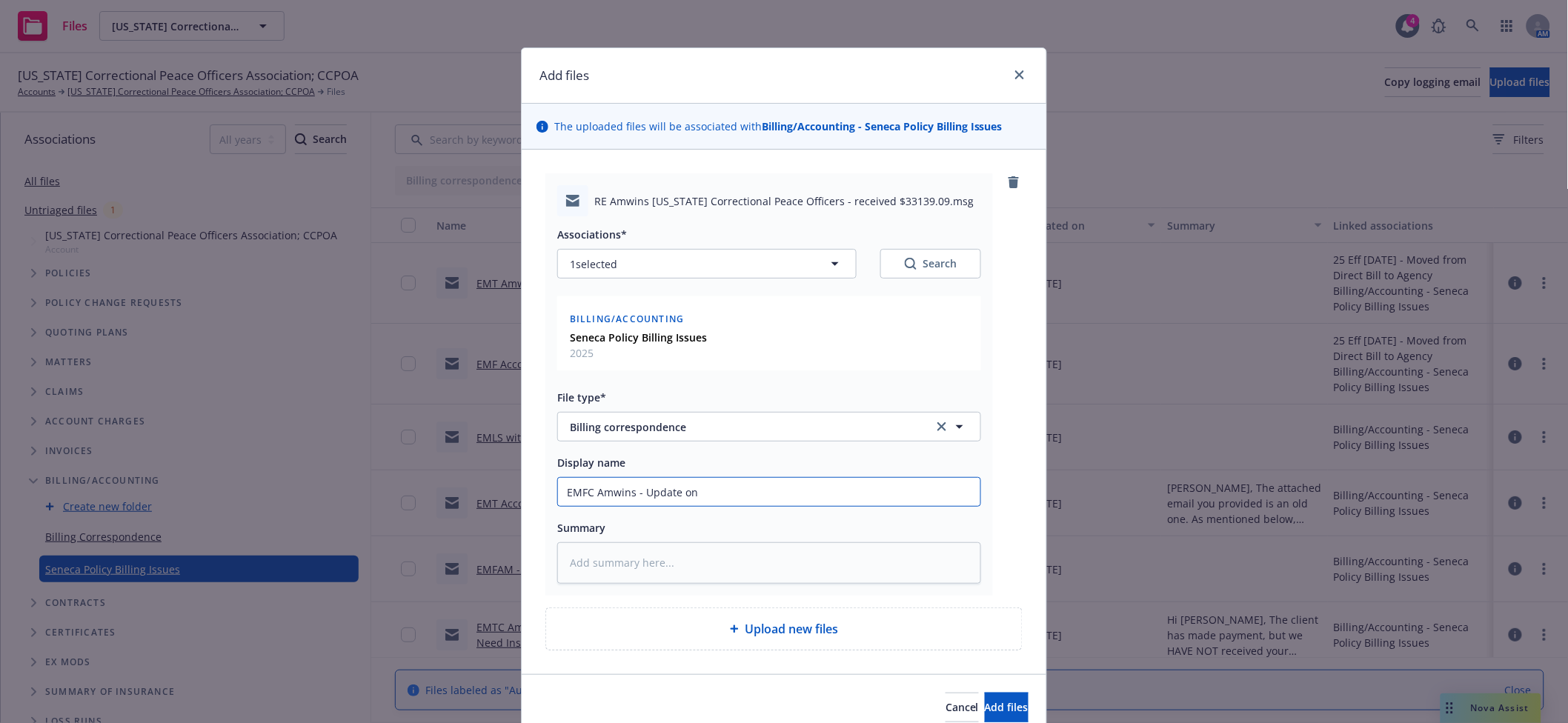
type textarea "x"
type input "EMFC Amwins - Update on"
type textarea "x"
type input "EMFC Amwins - Update on i"
type textarea "x"
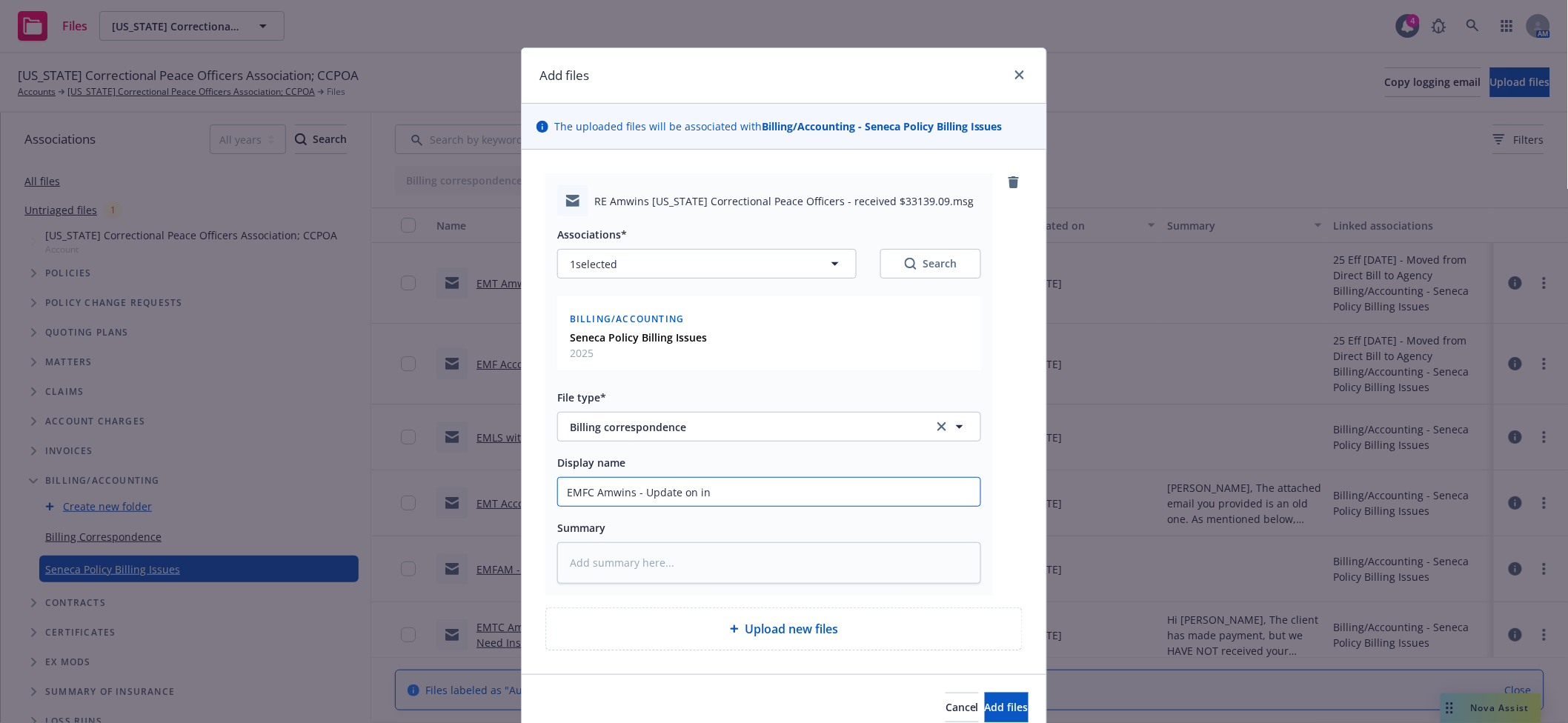
type input "EMFC Amwins - Update on inv"
type textarea "x"
type input "EMFC Amwins - Update on invi"
type textarea "x"
type input "EMFC Amwins - Update on inv"
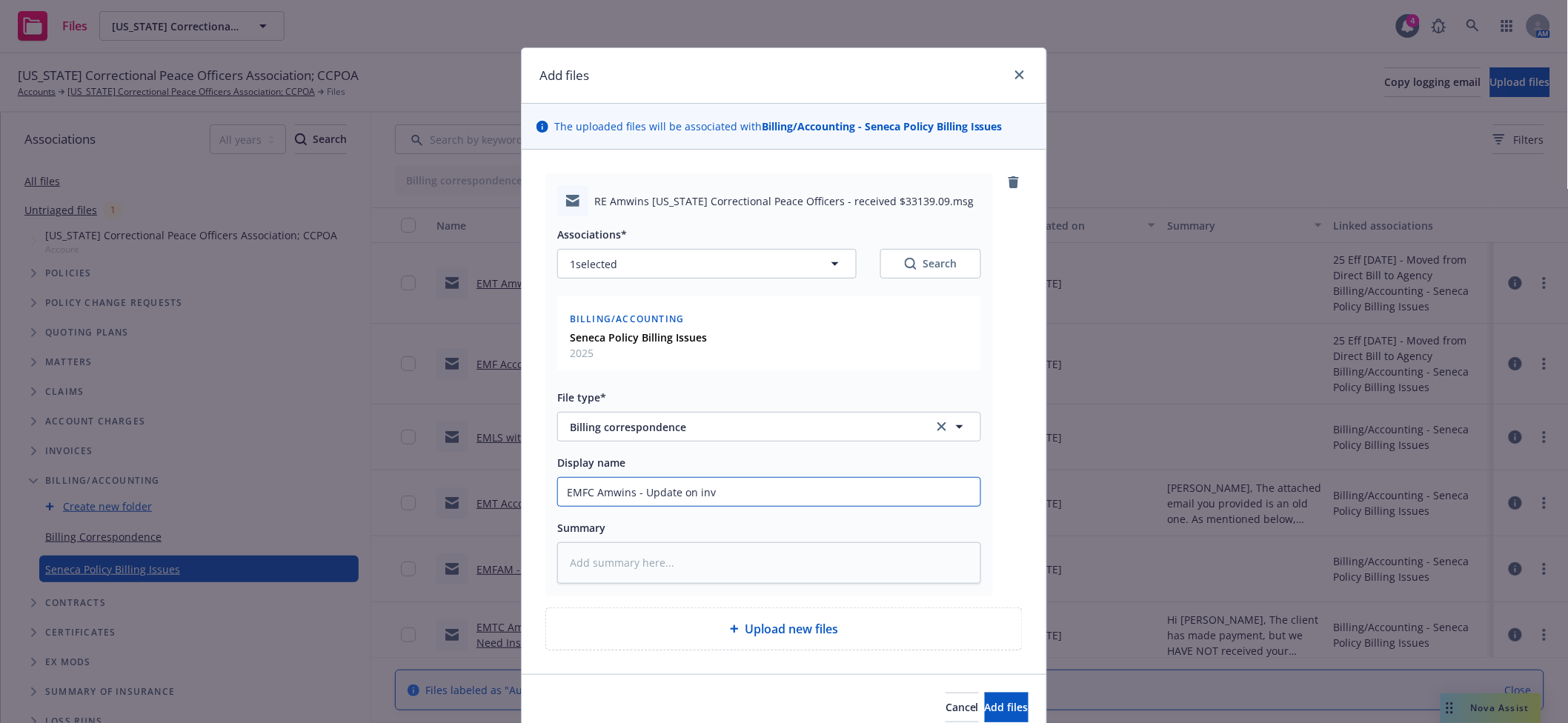
type textarea "x"
type input "EMFC Amwins - Update on invo"
type textarea "x"
type input "EMFC Amwins - Update on invoi"
type textarea "x"
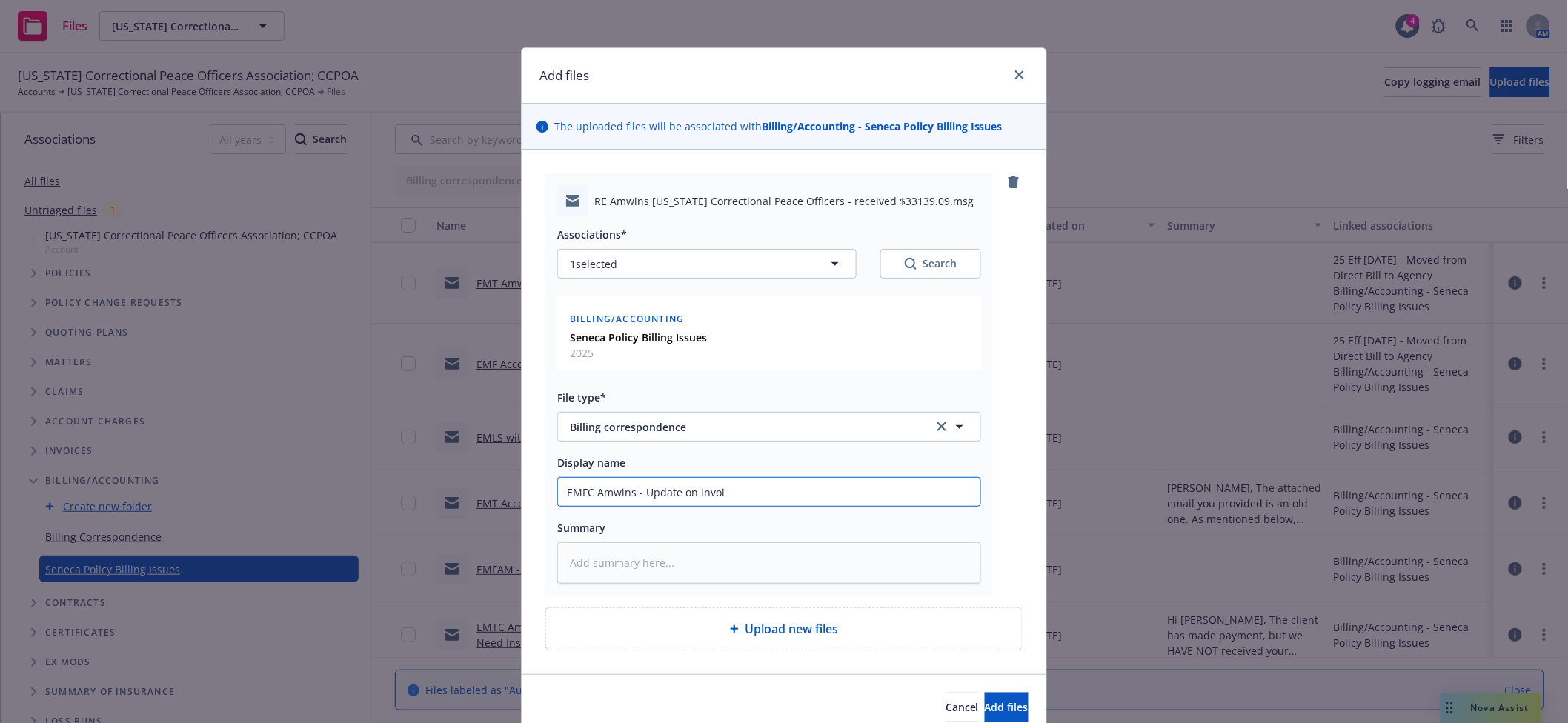
type input "EMFC Amwins - Update on invoic"
type textarea "x"
type input "EMFC Amwins - Update on invoici"
type textarea "x"
type input "EMFC Amwins - Update on invoicing"
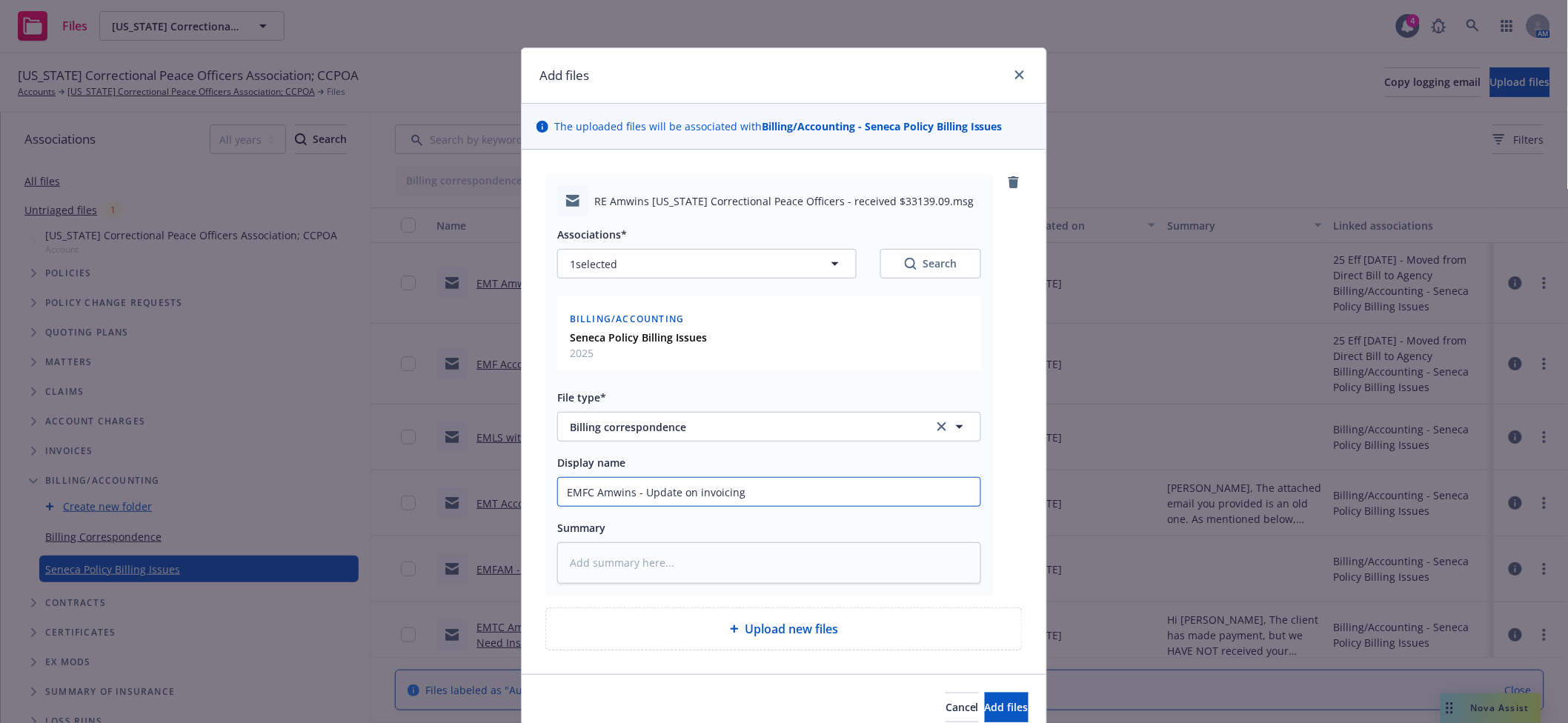
type textarea "x"
type input "EMFC Amwins - Update on invoicing"
type textarea "x"
type input "EMFC Amwins - Update on invoicing f"
type textarea "x"
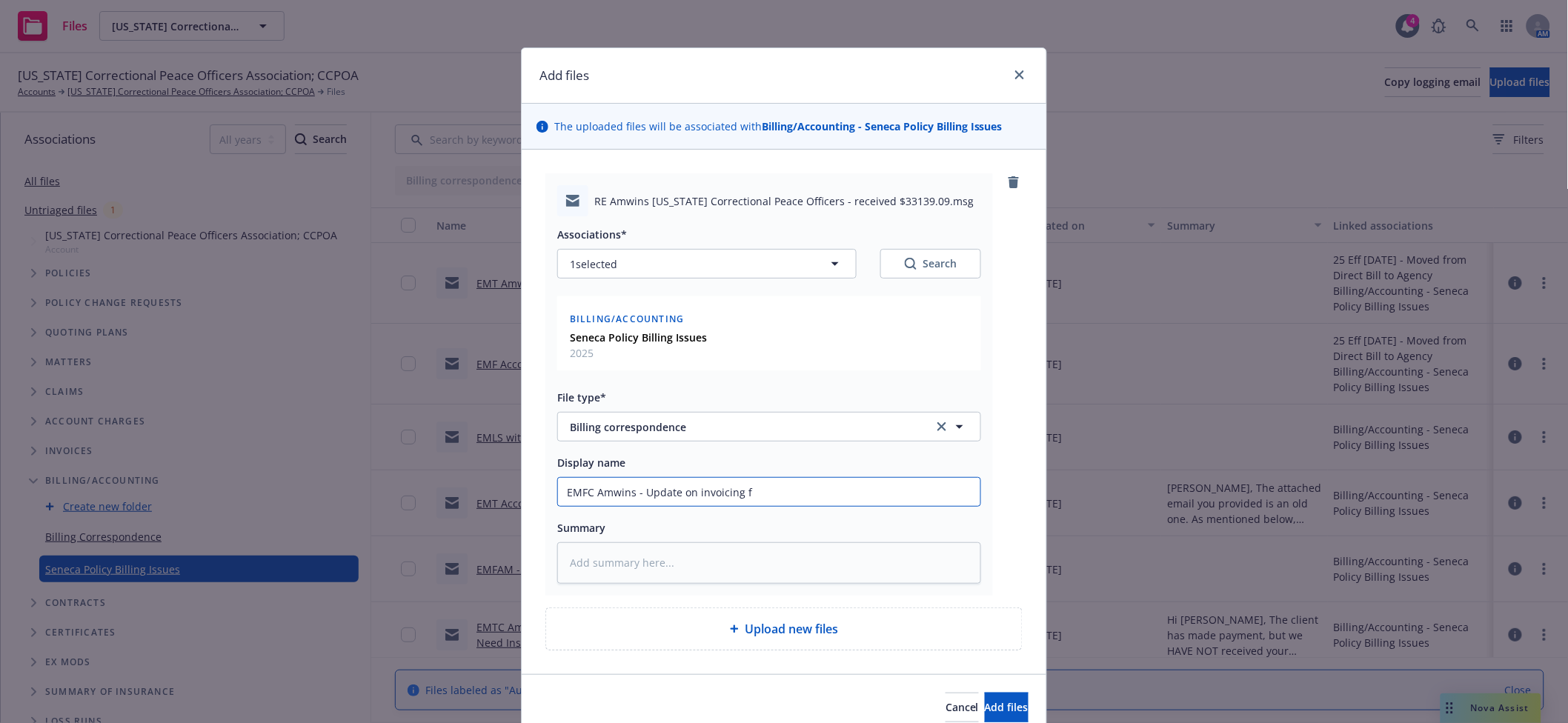
type input "EMFC Amwins - Update on invoicing fo"
type textarea "x"
type input "EMFC Amwins - Update on invoicing for"
type textarea "x"
type input "EMFC Amwins - Update on invoicing for"
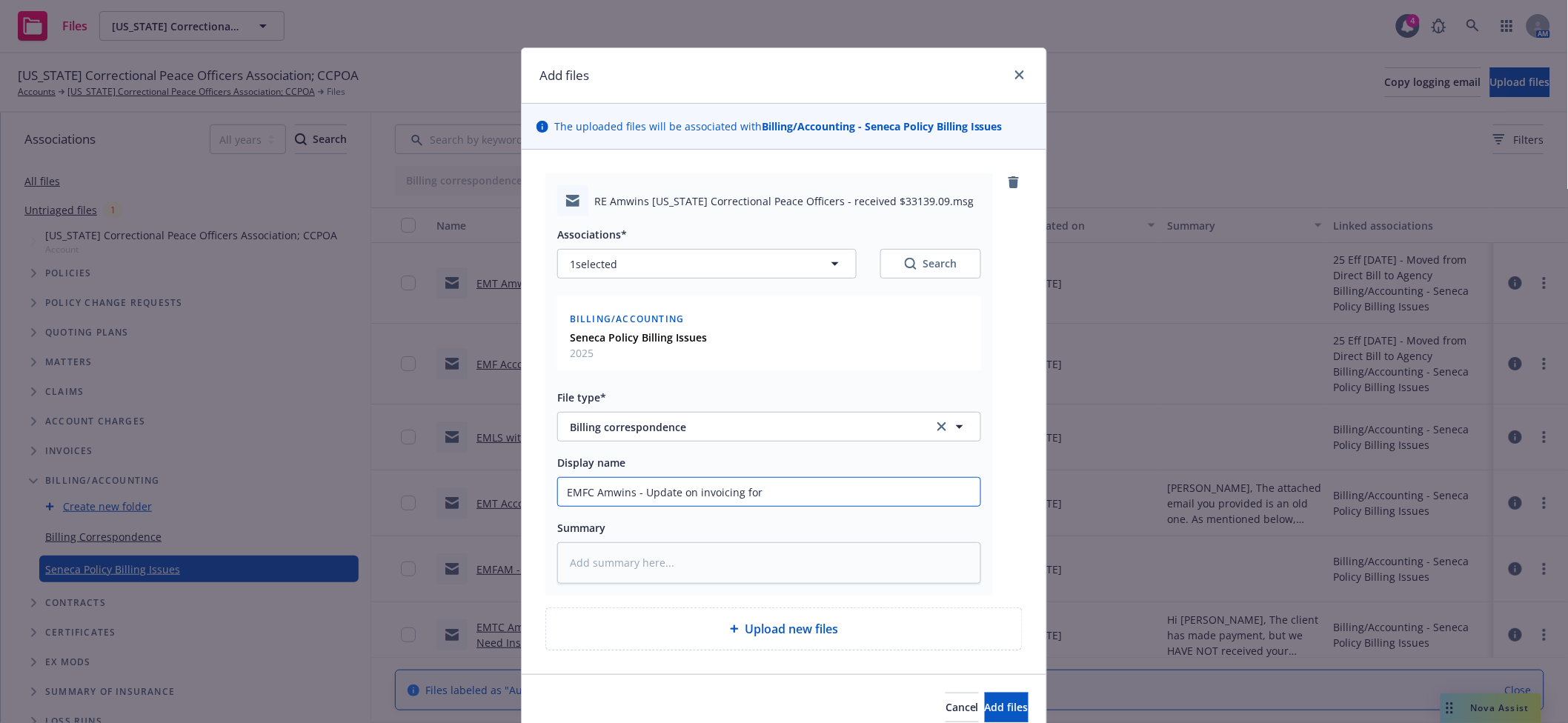
type textarea "x"
type input "EMFC Amwins - Update on invoicing for di"
type textarea "x"
type input "EMFC Amwins - Update on invoicing for dir"
type textarea "x"
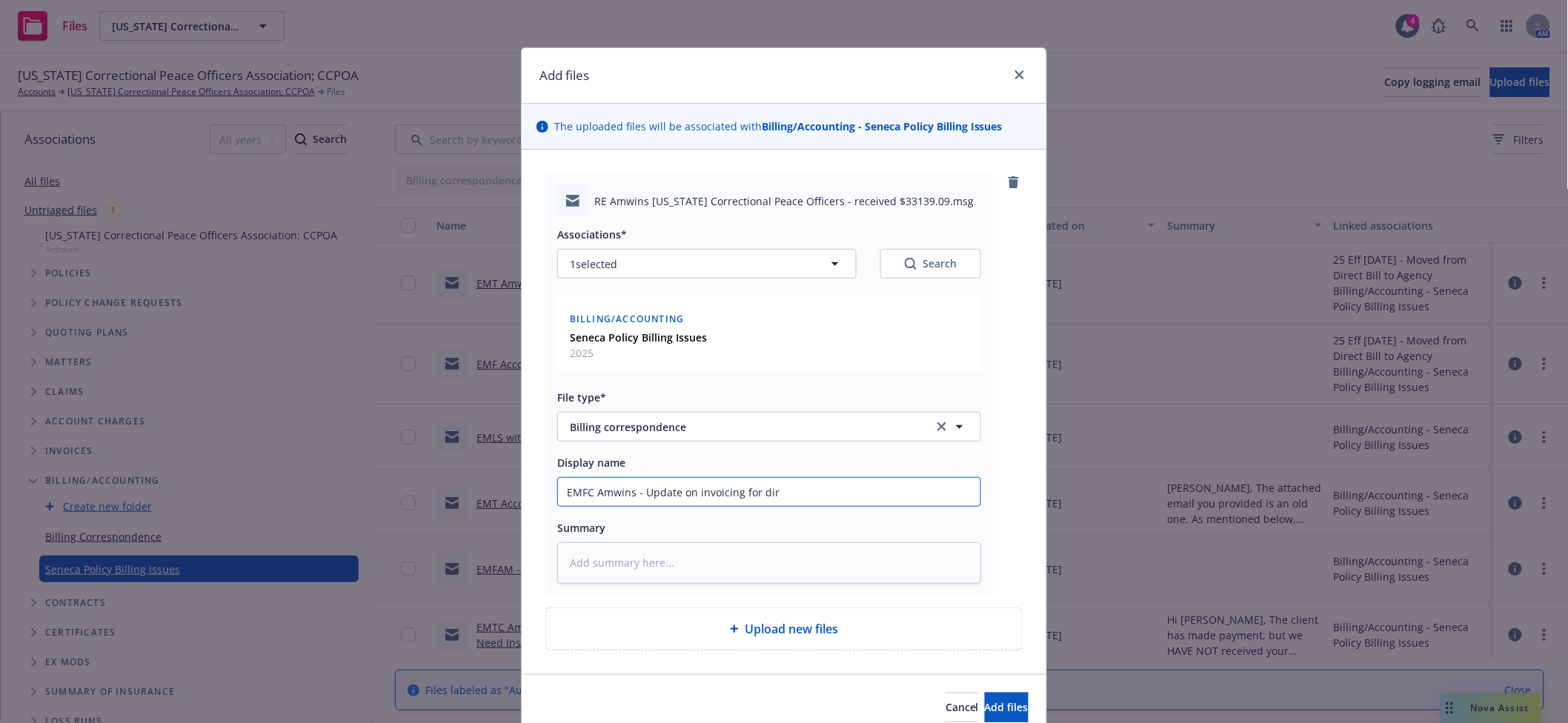
type input "EMFC Amwins - Update on invoicing for dire"
type textarea "x"
type input "EMFC Amwins - Update on invoicing for direc"
type textarea "x"
type input "EMFC Amwins - Update on invoicing for direct"
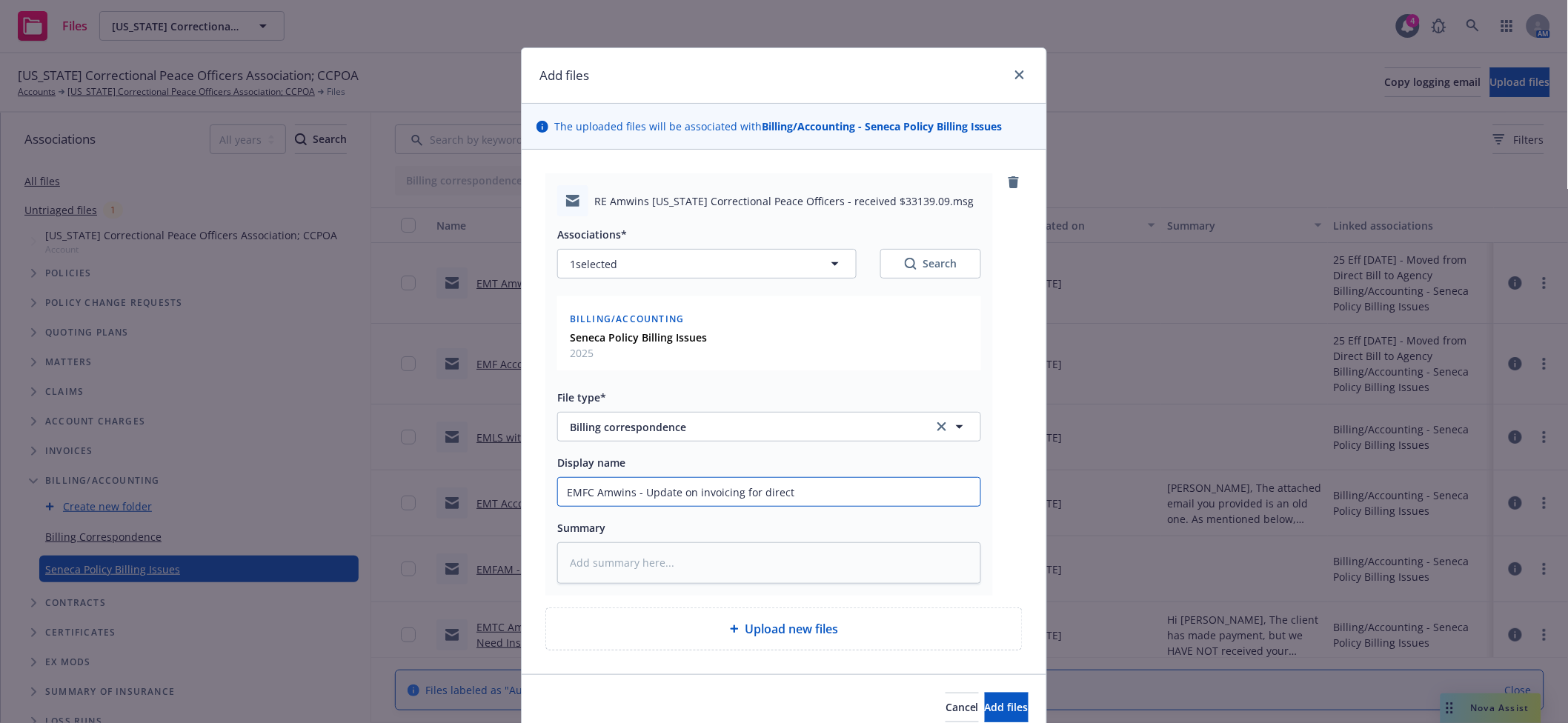
type textarea "x"
type input "EMFC Amwins - Update on invoicing for direct"
type textarea "x"
type input "EMFC Amwins - Update on invoicing for direct b"
type textarea "x"
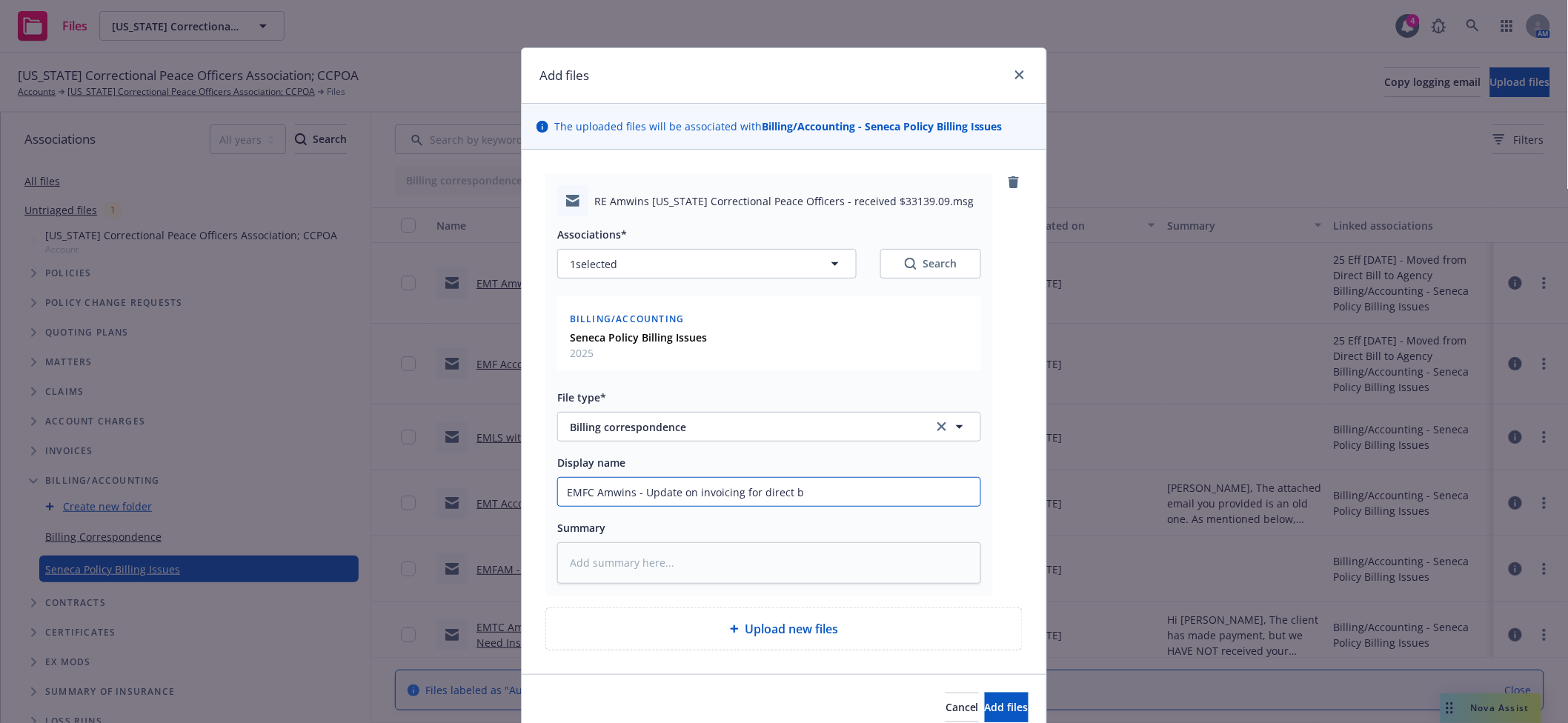
type input "EMFC Amwins - Update on invoicing for direct bi"
type textarea "x"
type input "EMFC Amwins - Update on invoicing for direct bil"
type textarea "x"
type input "EMFC Amwins - Update on invoicing for direct bill"
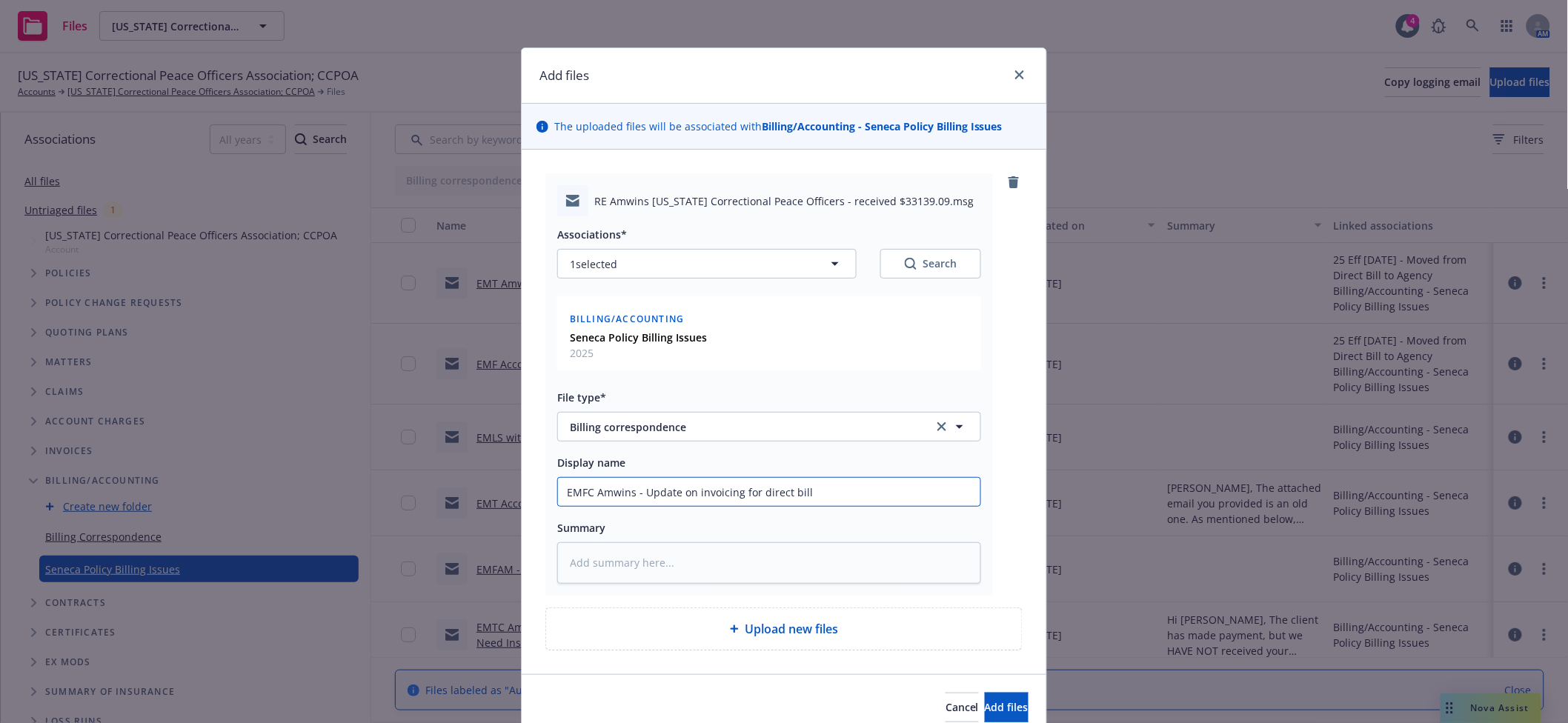
type textarea "x"
type input "EMFC Amwins - Update on invoicing for direct bill"
type textarea "x"
type input "EMFC Amwins - Update on invoicing for direct bill p"
type textarea "x"
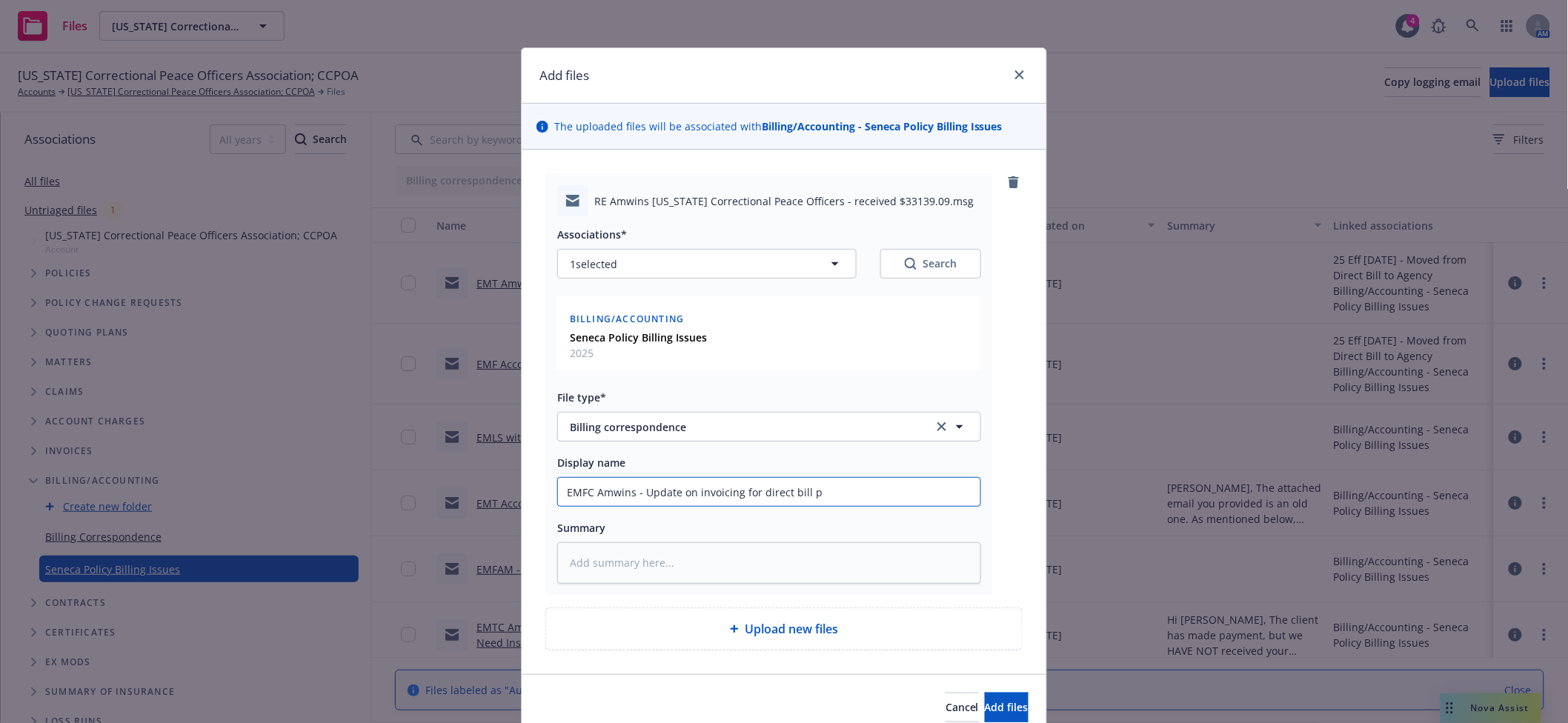
type input "EMFC Amwins - Update on invoicing for direct bill po"
type textarea "x"
type input "EMFC Amwins - Update on invoicing for direct bill pol"
type textarea "x"
type input "EMFC Amwins - Update on invoicing for direct bill poli"
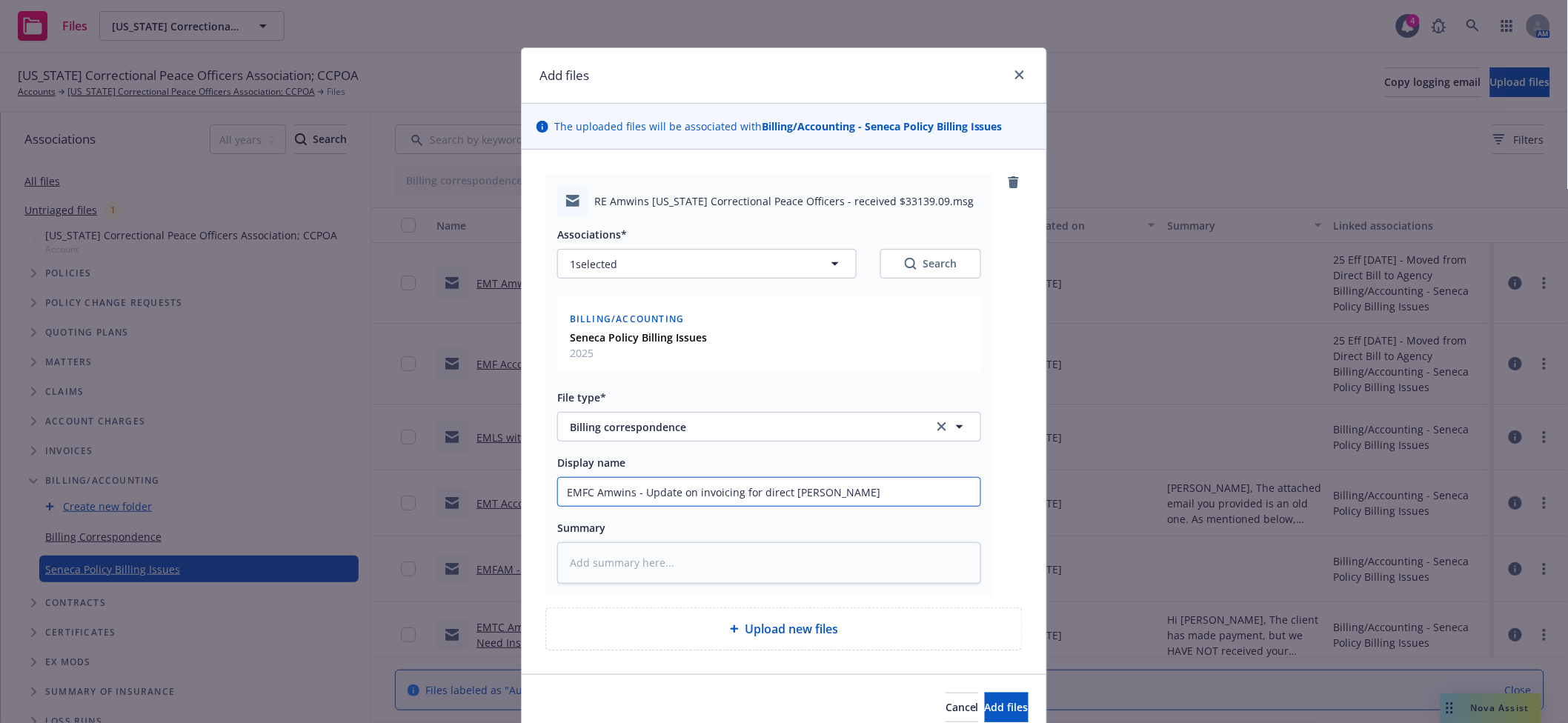
type textarea "x"
type input "EMFC Amwins - Update on invoicing for direct bill polic"
type textarea "x"
type input "EMFC Amwins - Update on invoicing for direct bill polici"
type textarea "x"
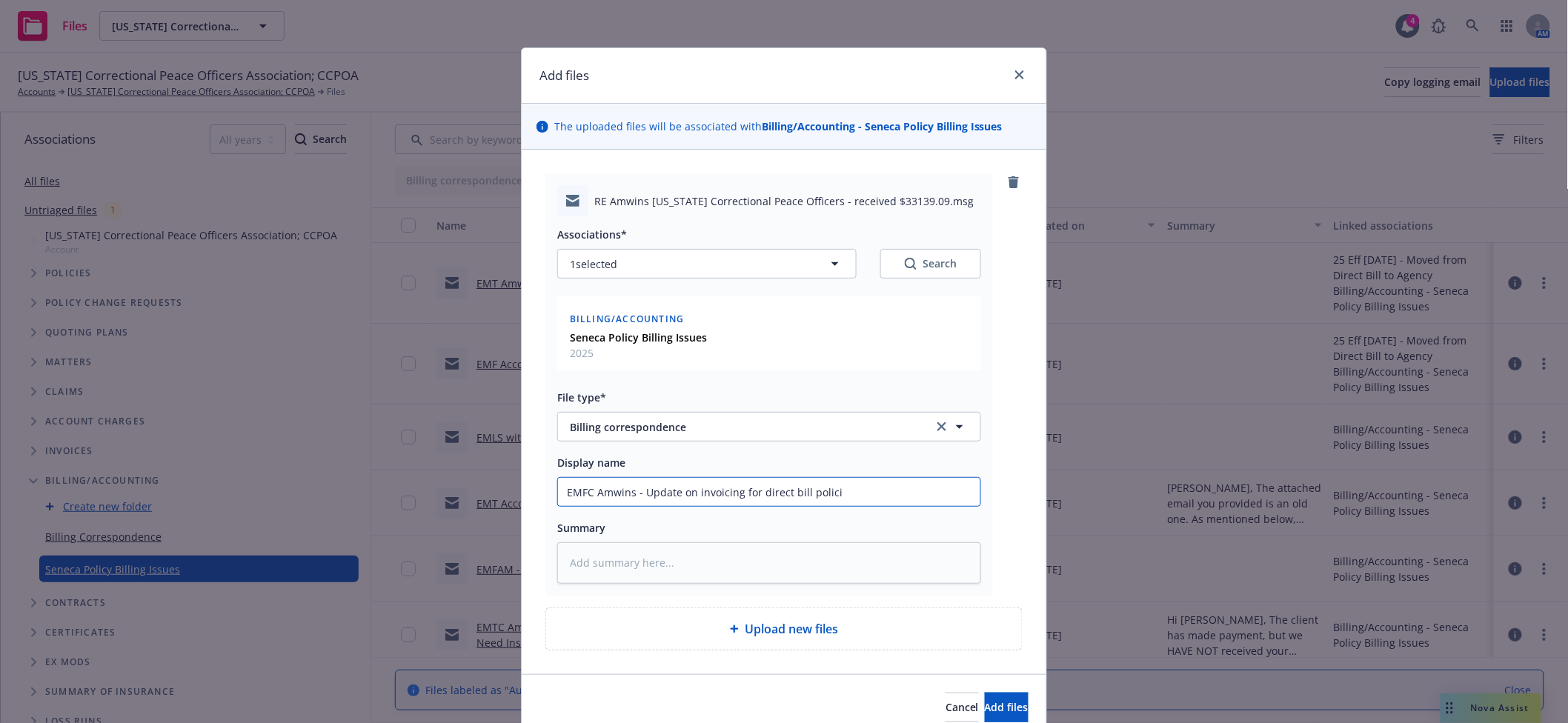
type input "EMFC Amwins - Update on invoicing for direct bill policie"
type textarea "x"
type input "EMFC Amwins - Update on invoicing for direct bill policies"
paste textarea "Providing an update here. We have finally received the info from Seneca on how …"
type textarea "x"
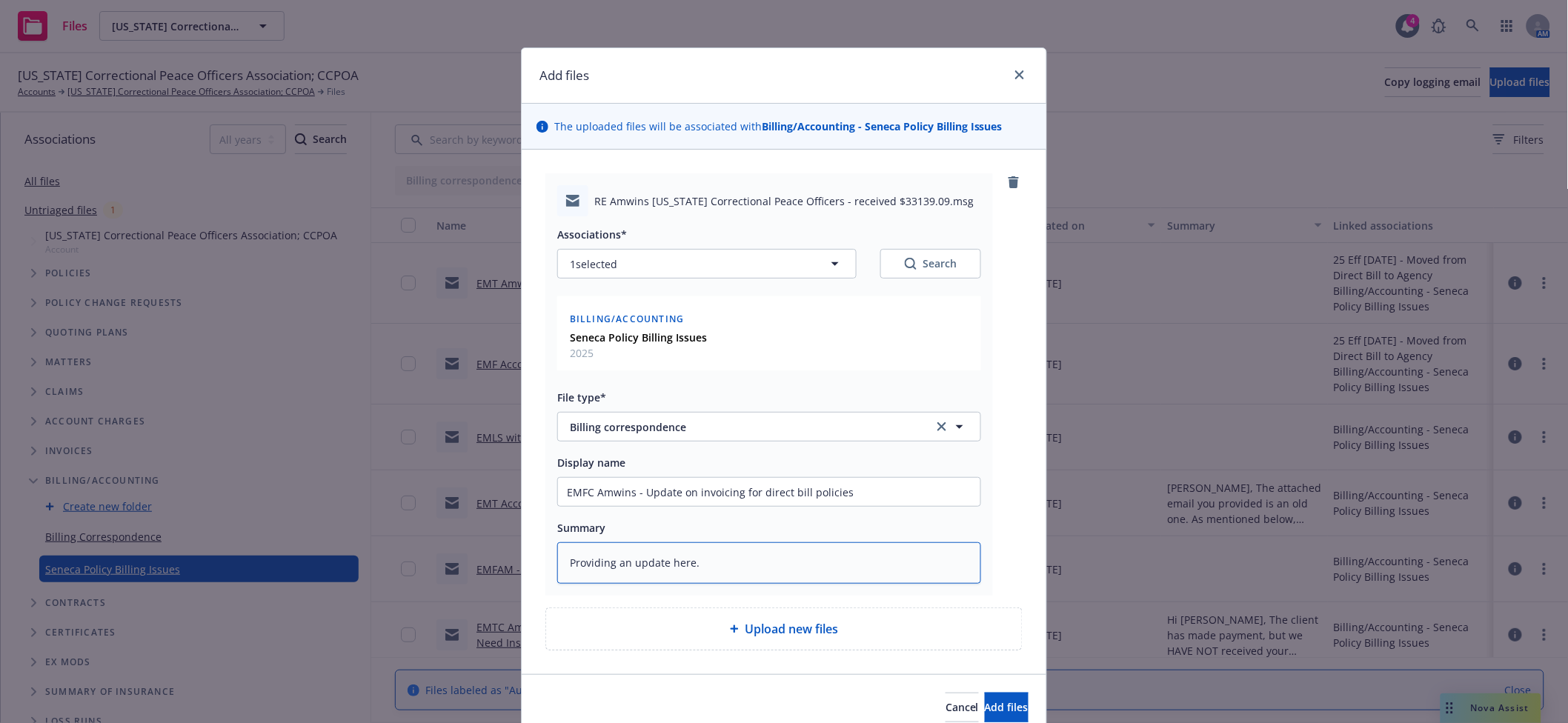
scroll to position [3, 0]
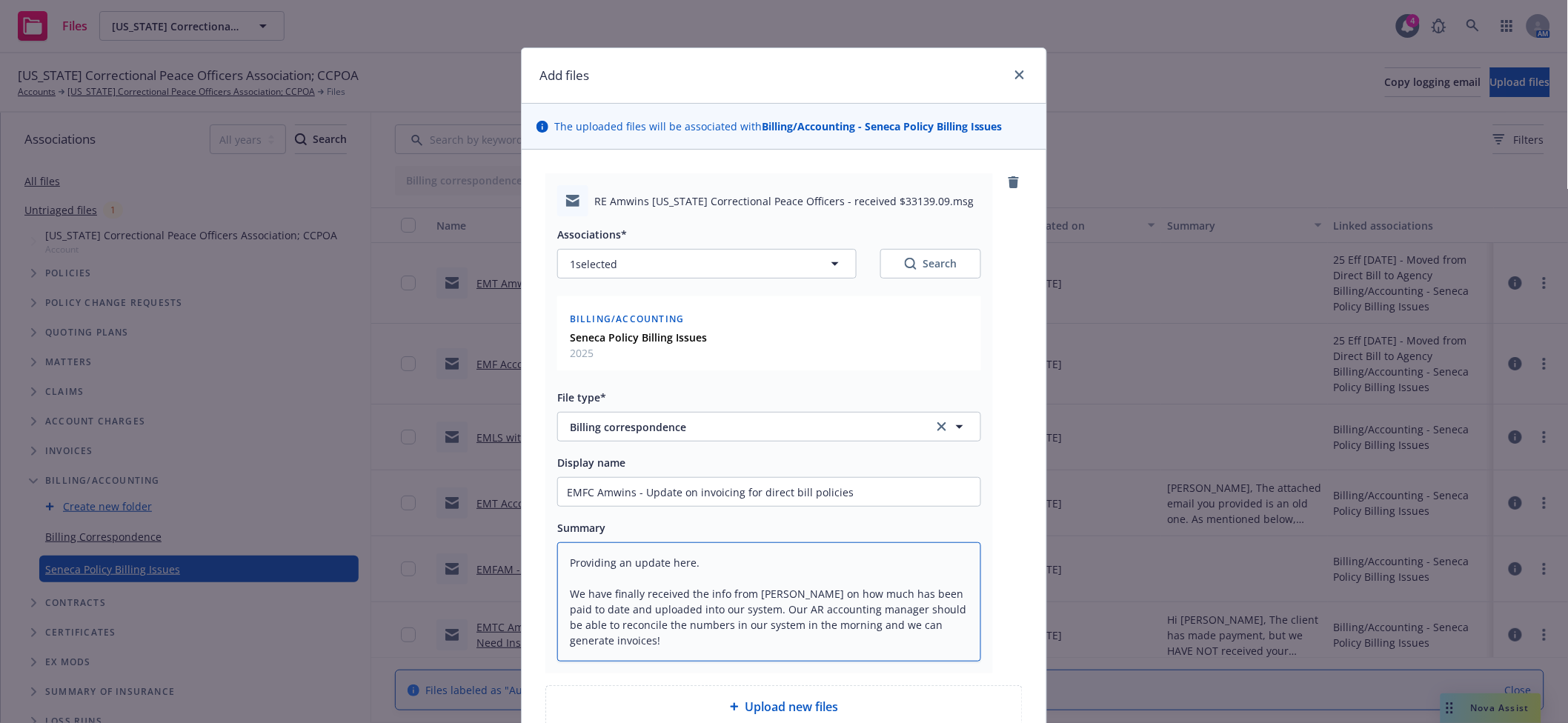
type textarea "Providing an update here. We have finally received the info from Seneca on how …"
click at [642, 278] on button "1 selected" at bounding box center [707, 263] width 300 height 30
type textarea "x"
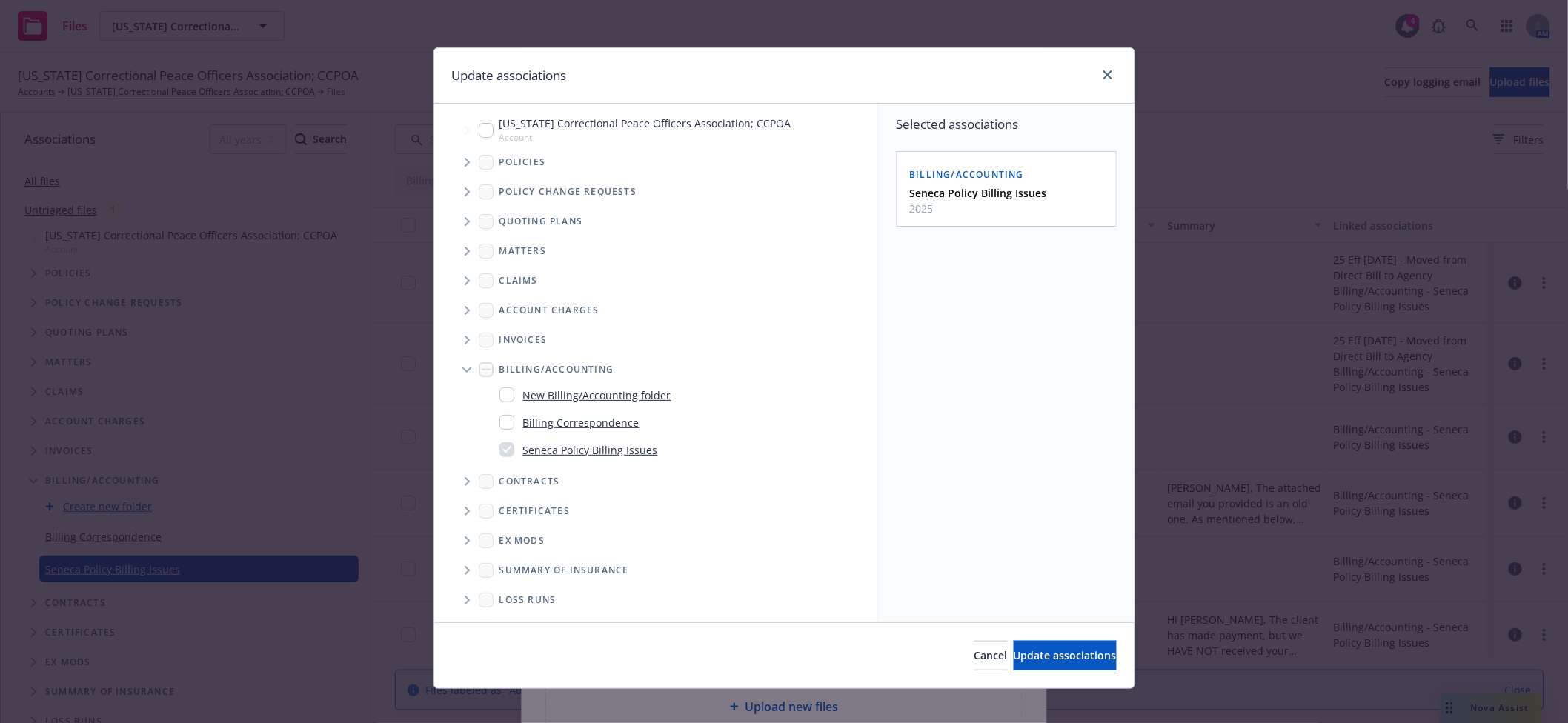
click at [455, 191] on span "Tree Example" at bounding box center [467, 192] width 24 height 24
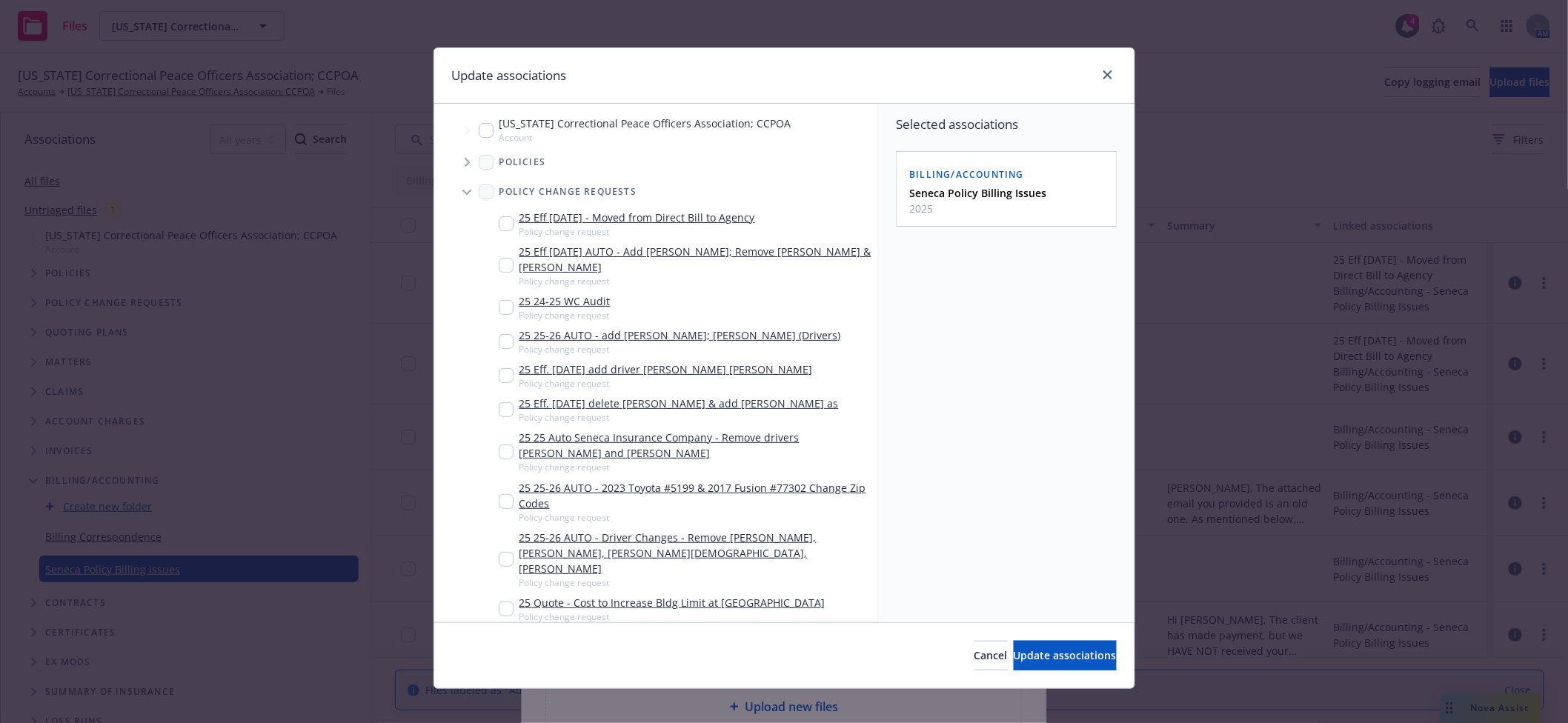
click at [499, 229] on input "Tree Example" at bounding box center [506, 223] width 14 height 14
checkbox input "true"
click at [464, 161] on icon "Tree Example" at bounding box center [467, 162] width 6 height 9
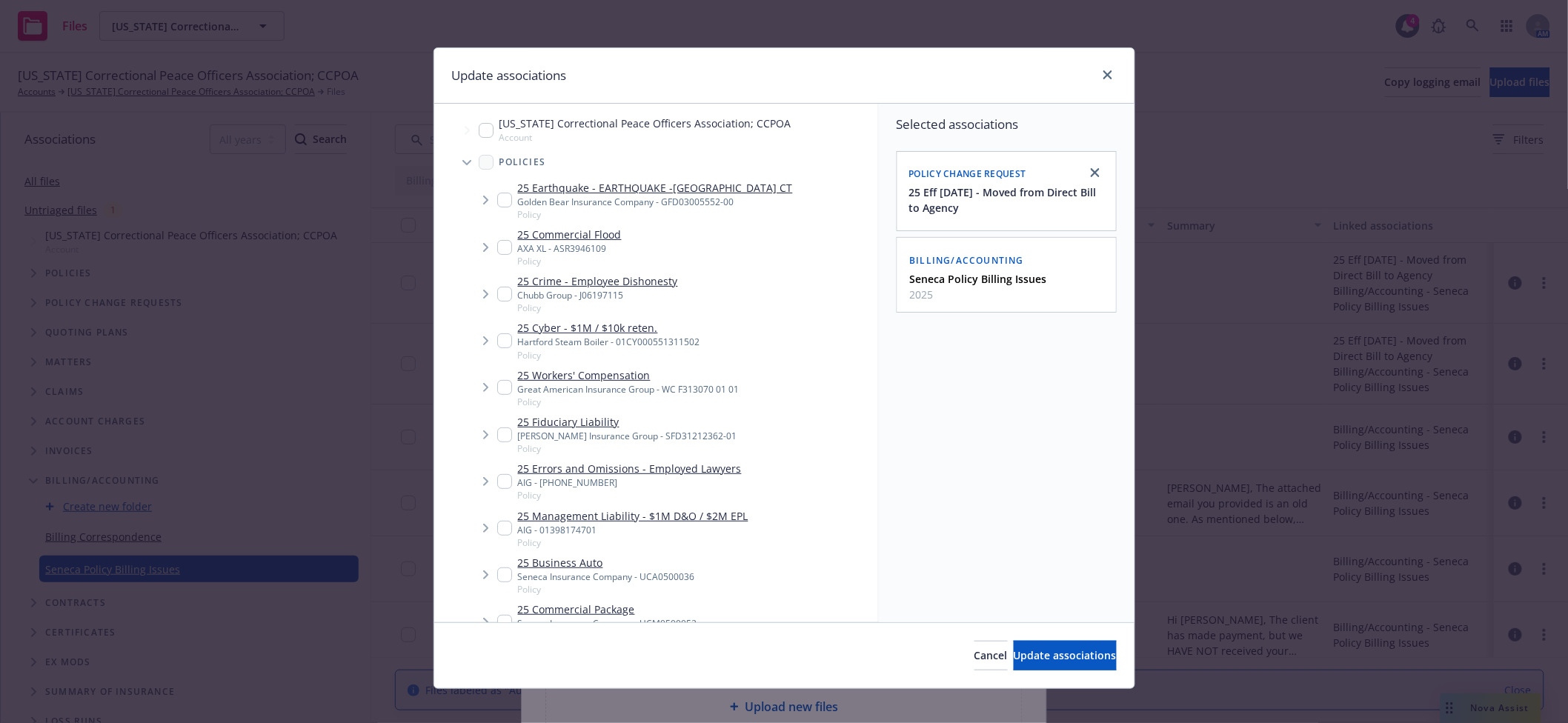
scroll to position [131, 0]
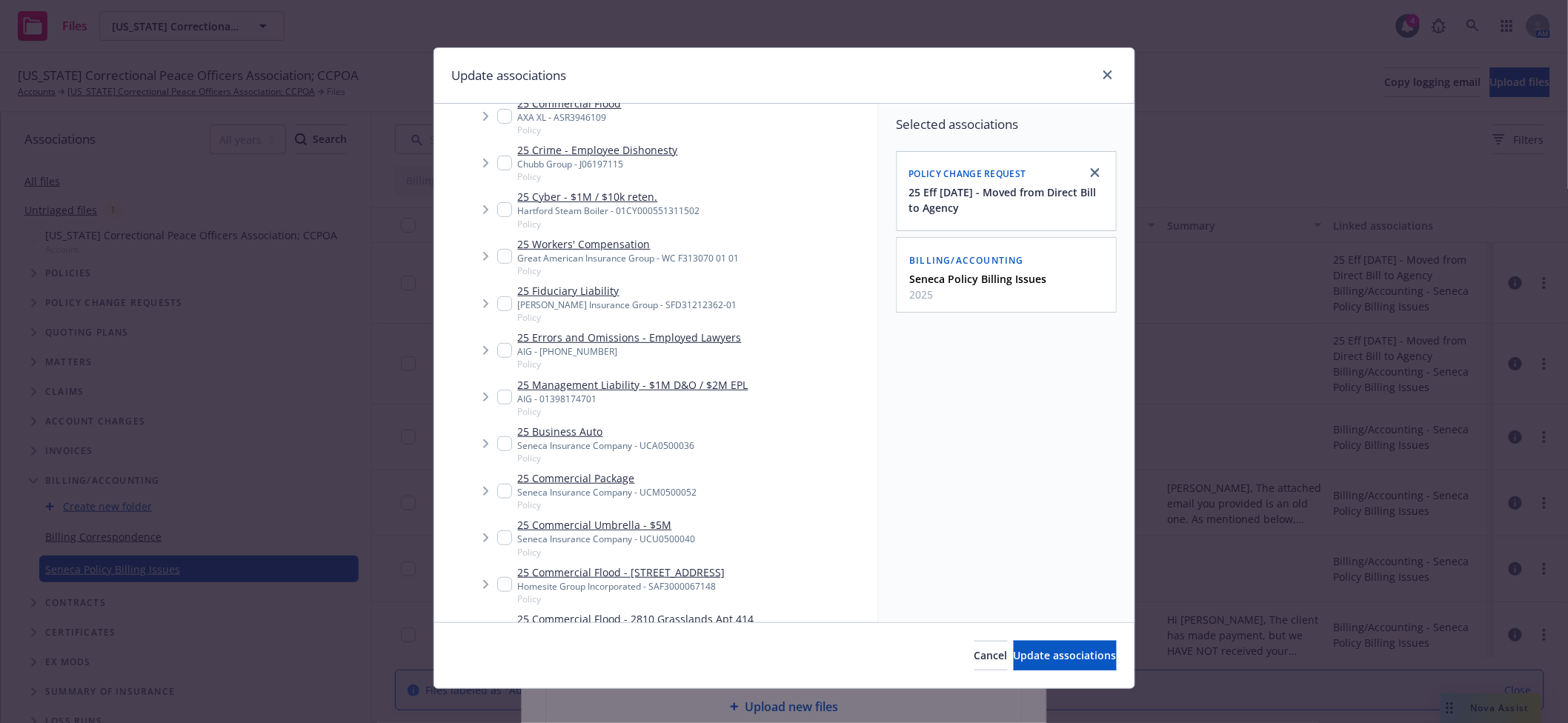
type textarea "x"
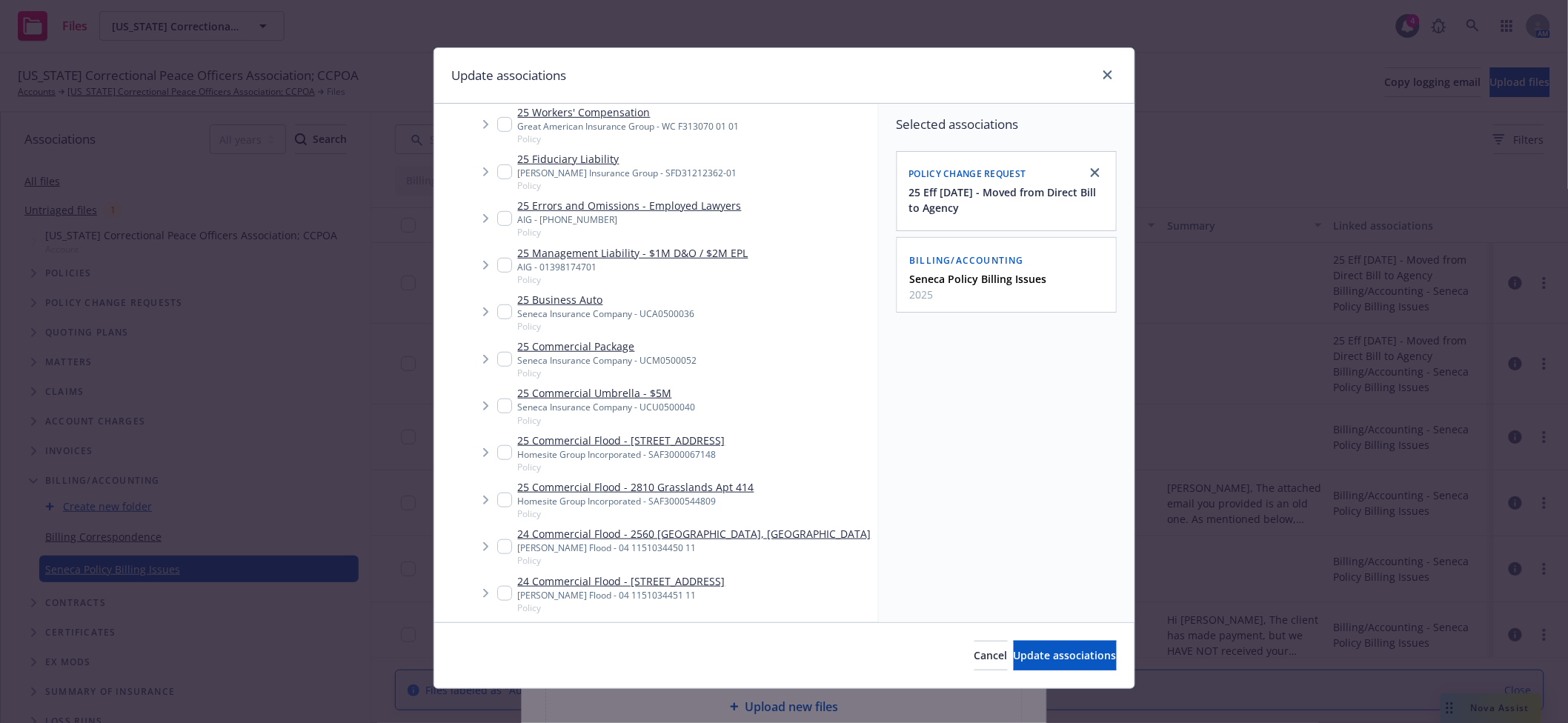
click at [484, 317] on icon "Tree Example" at bounding box center [486, 312] width 6 height 9
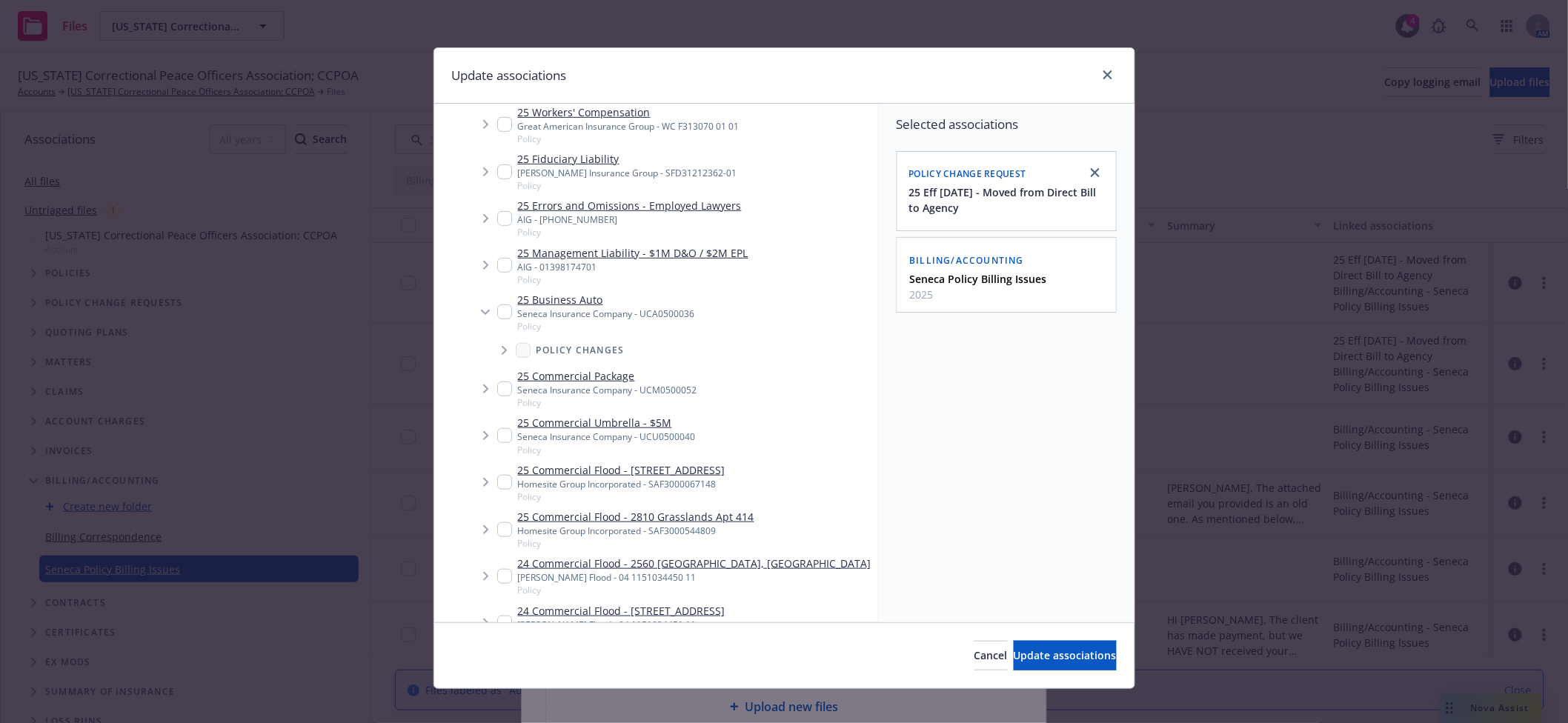
click at [499, 362] on span "Tree Example" at bounding box center [504, 351] width 24 height 24
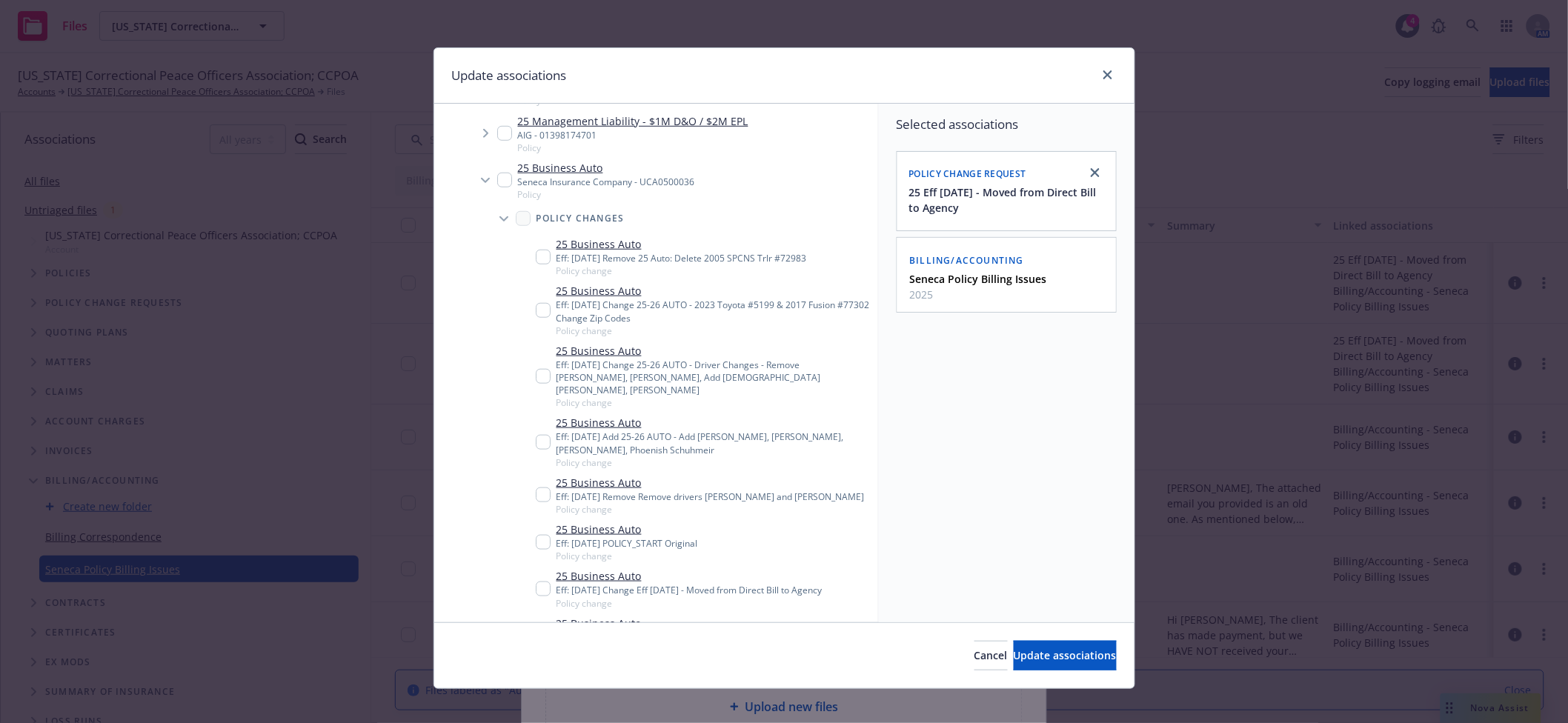
scroll to position [526, 0]
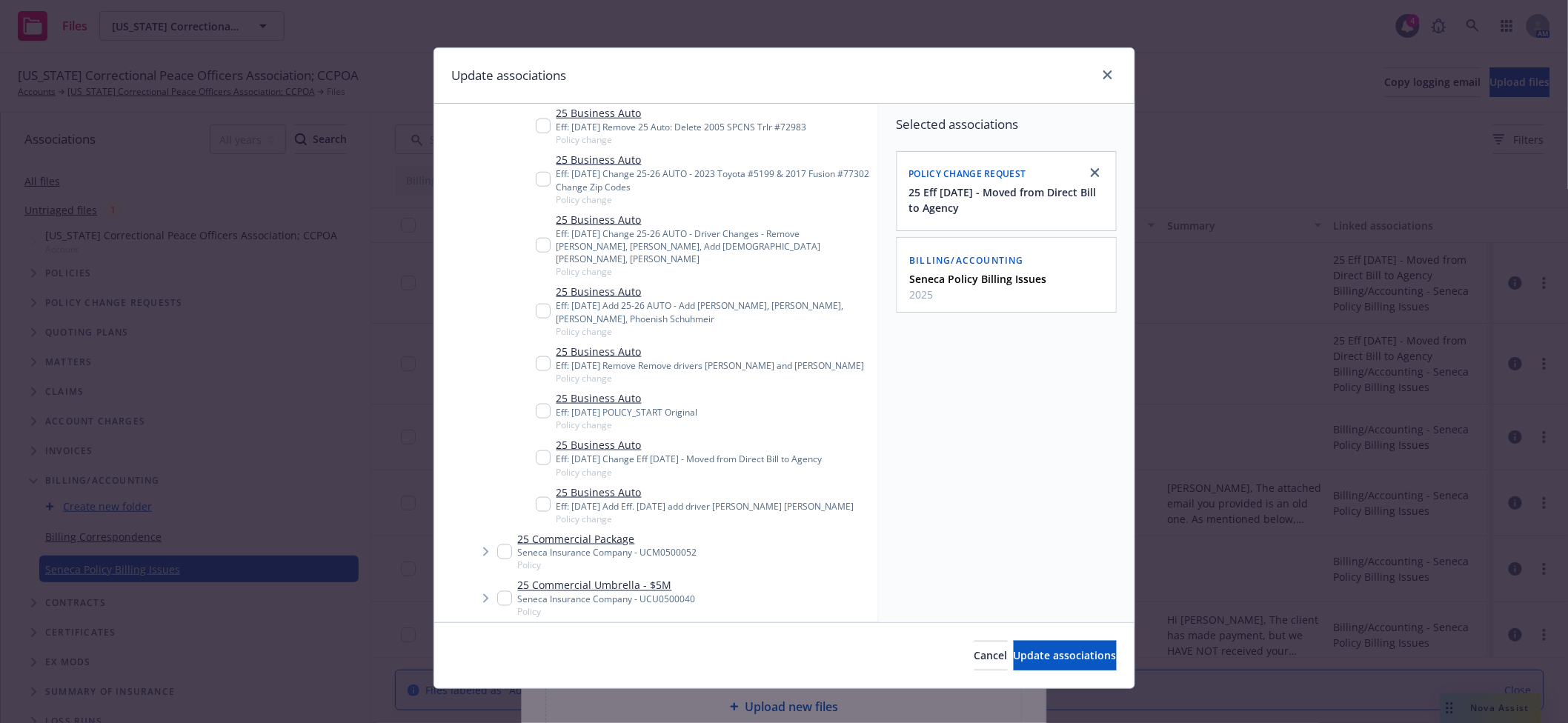
click at [536, 465] on input "Tree Example" at bounding box center [543, 458] width 14 height 14
checkbox input "true"
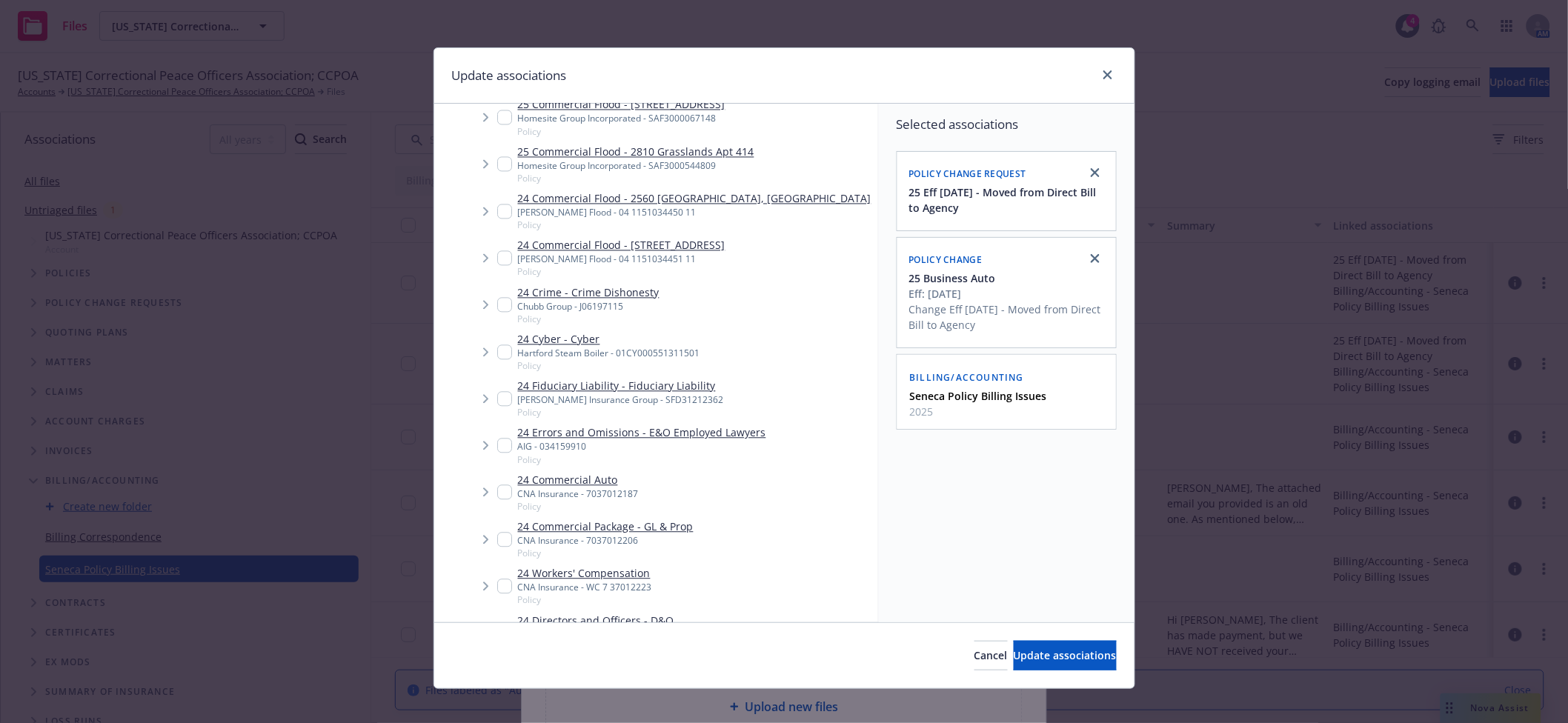
scroll to position [922, 0]
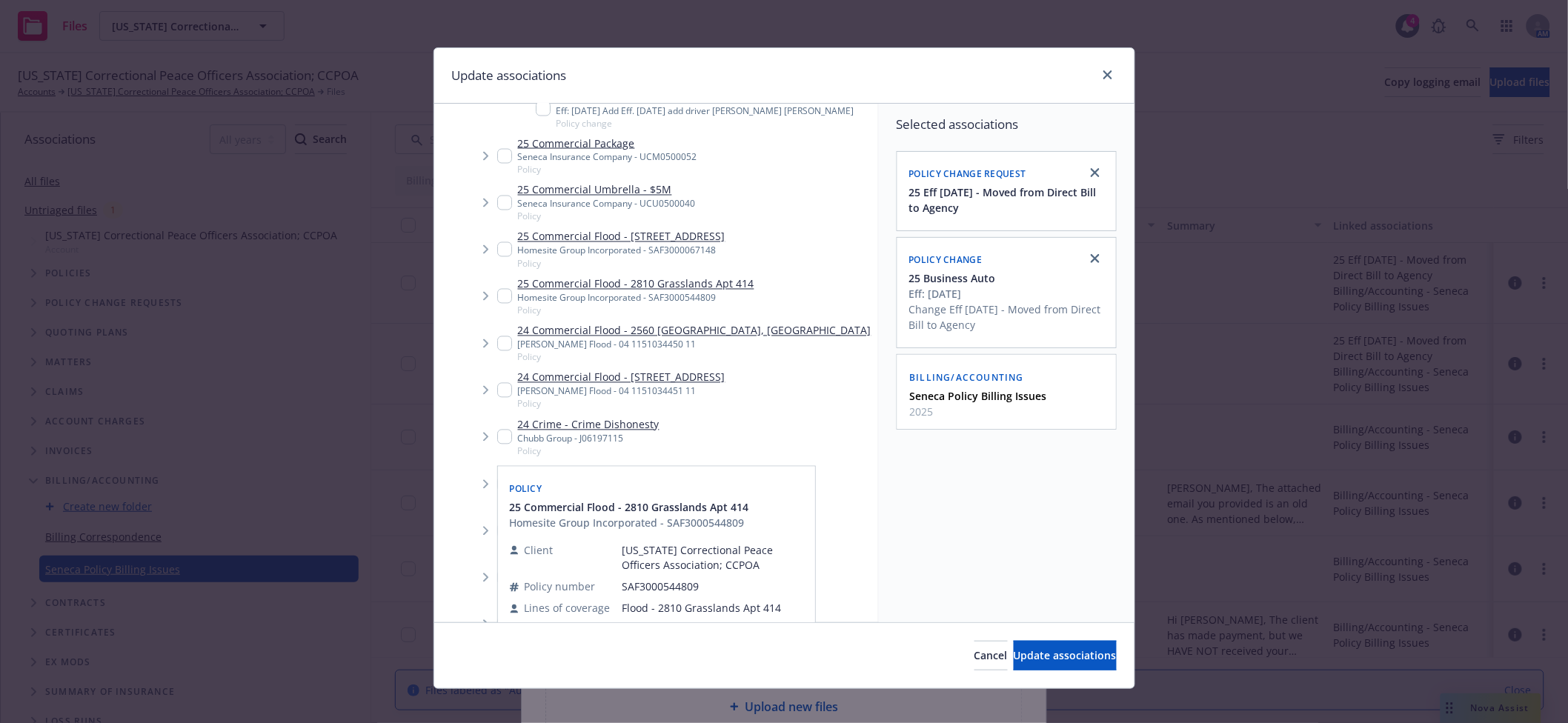
click at [474, 168] on span "Tree Example" at bounding box center [486, 157] width 24 height 24
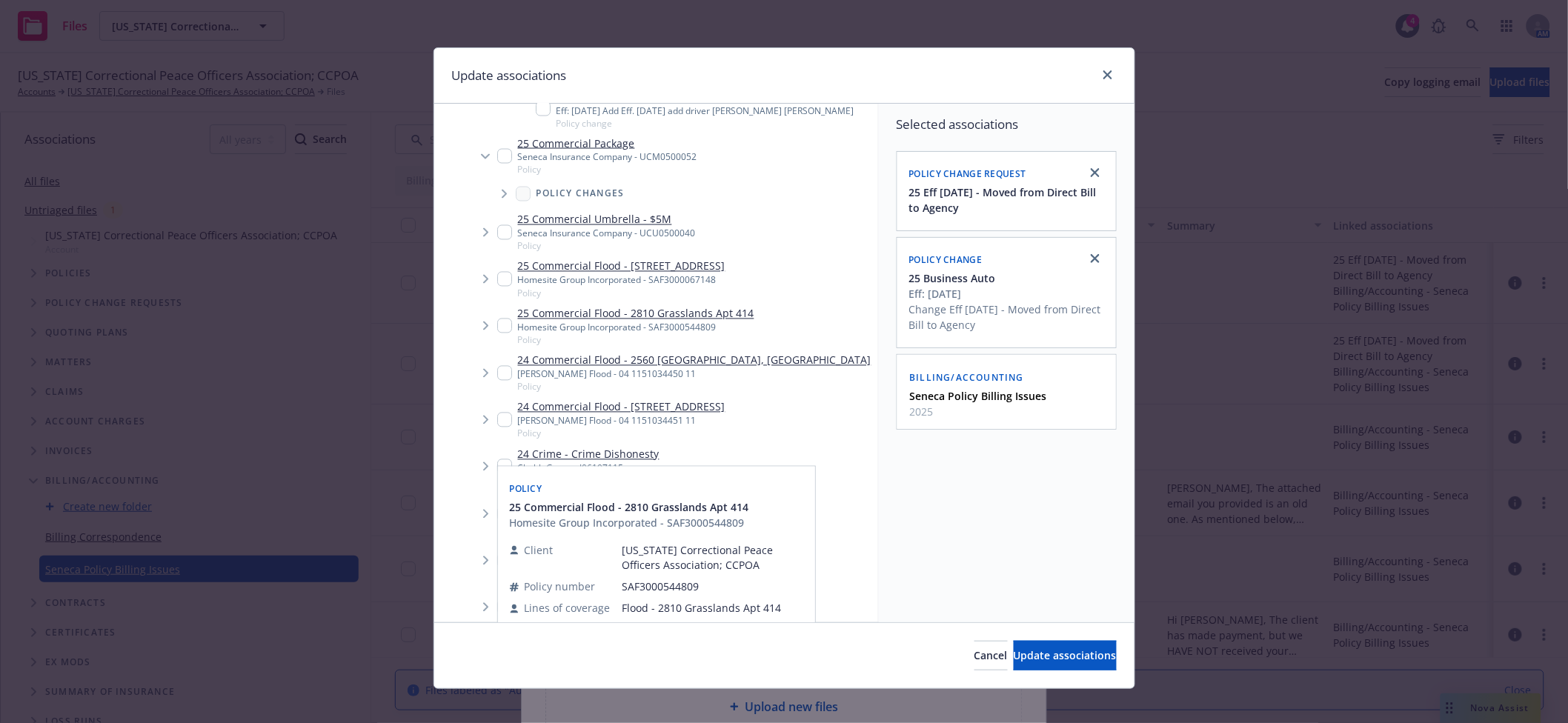
click at [502, 198] on icon "Tree Example" at bounding box center [504, 194] width 6 height 9
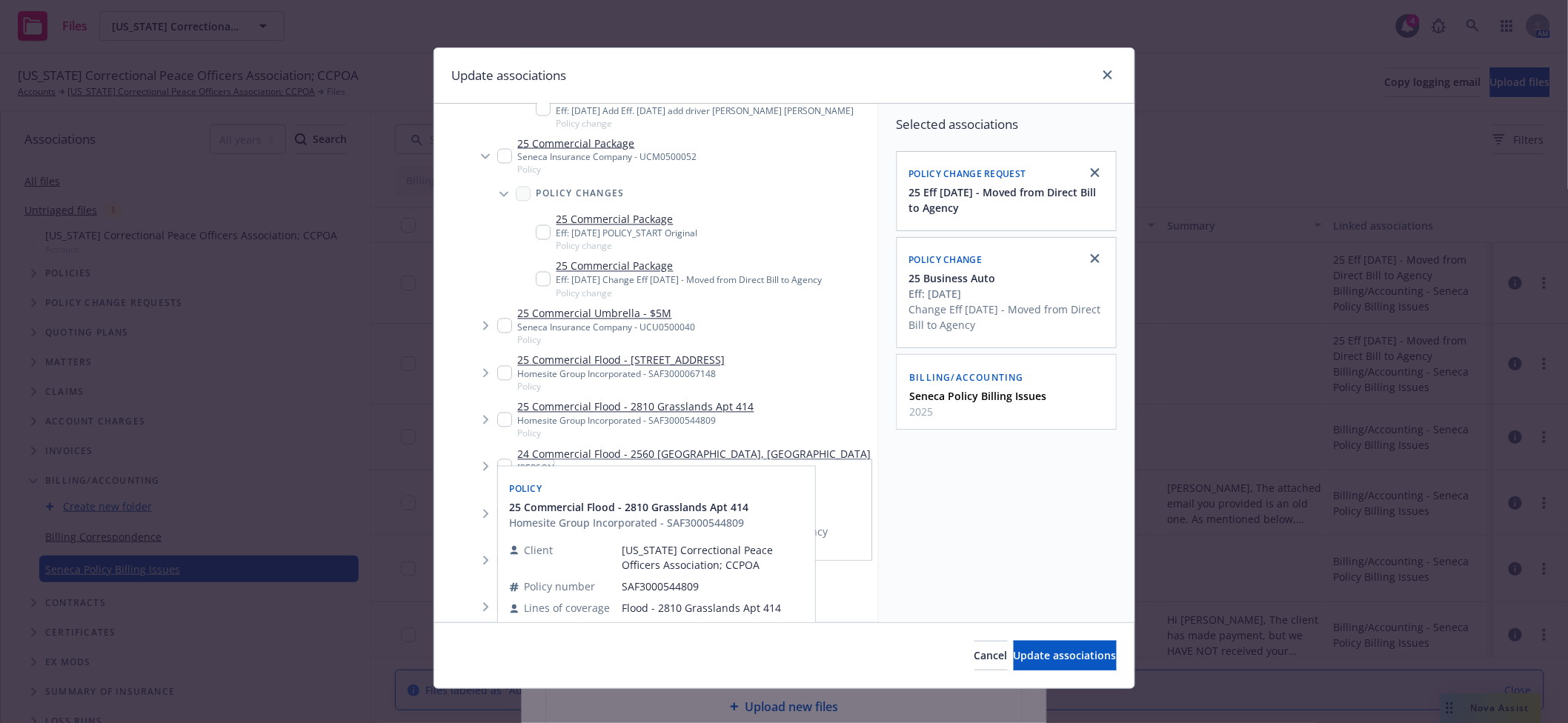
click at [539, 287] on input "Tree Example" at bounding box center [543, 280] width 14 height 14
checkbox input "true"
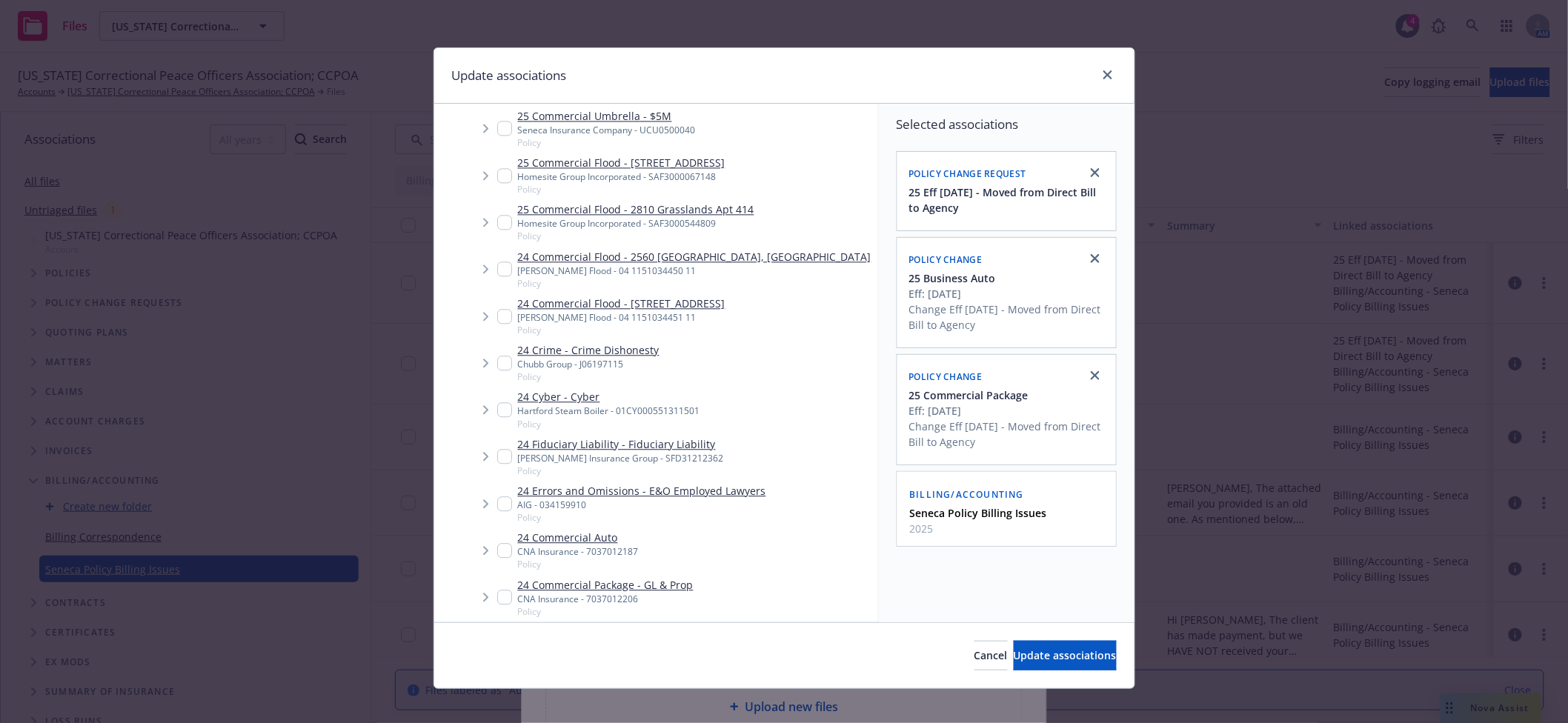
scroll to position [1186, 0]
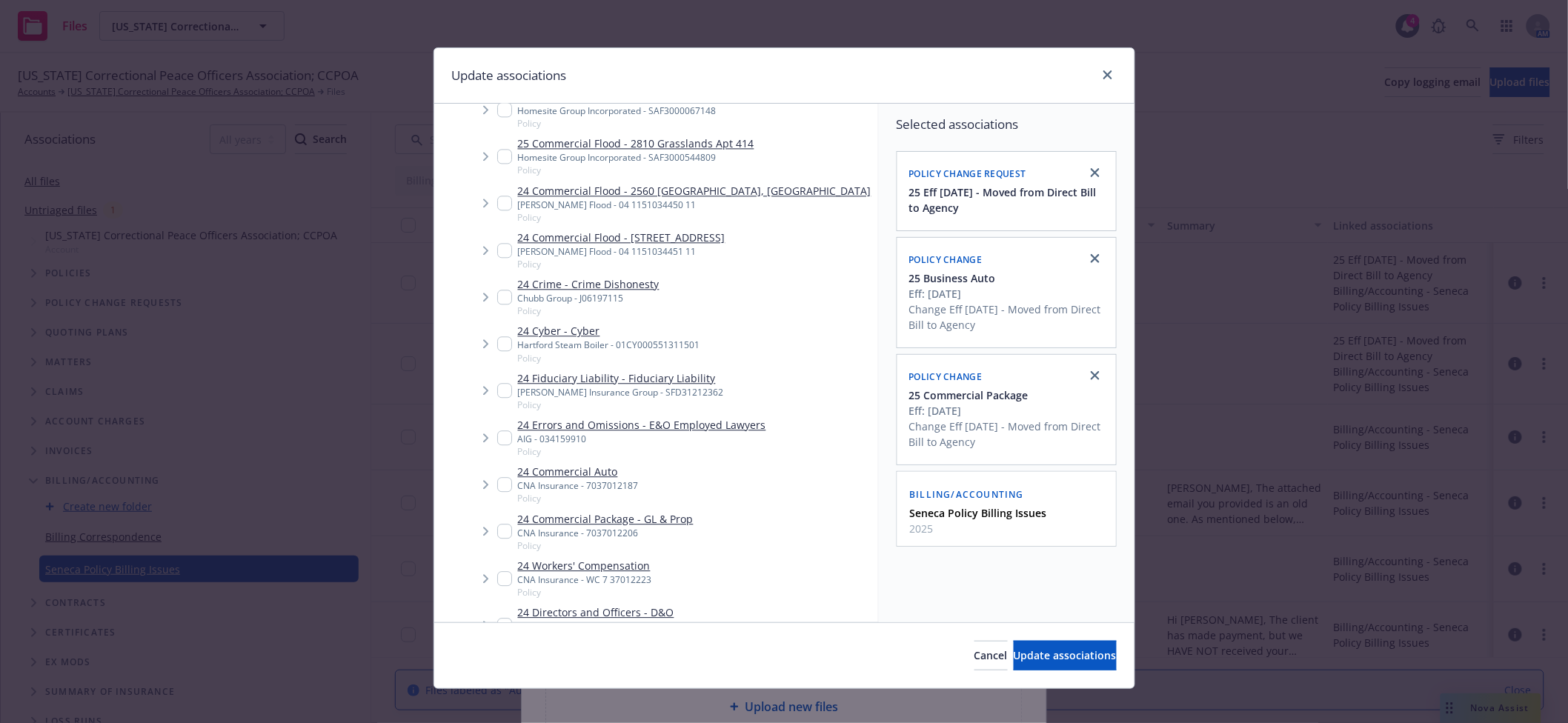
click at [474, 74] on span "Tree Example" at bounding box center [486, 63] width 24 height 24
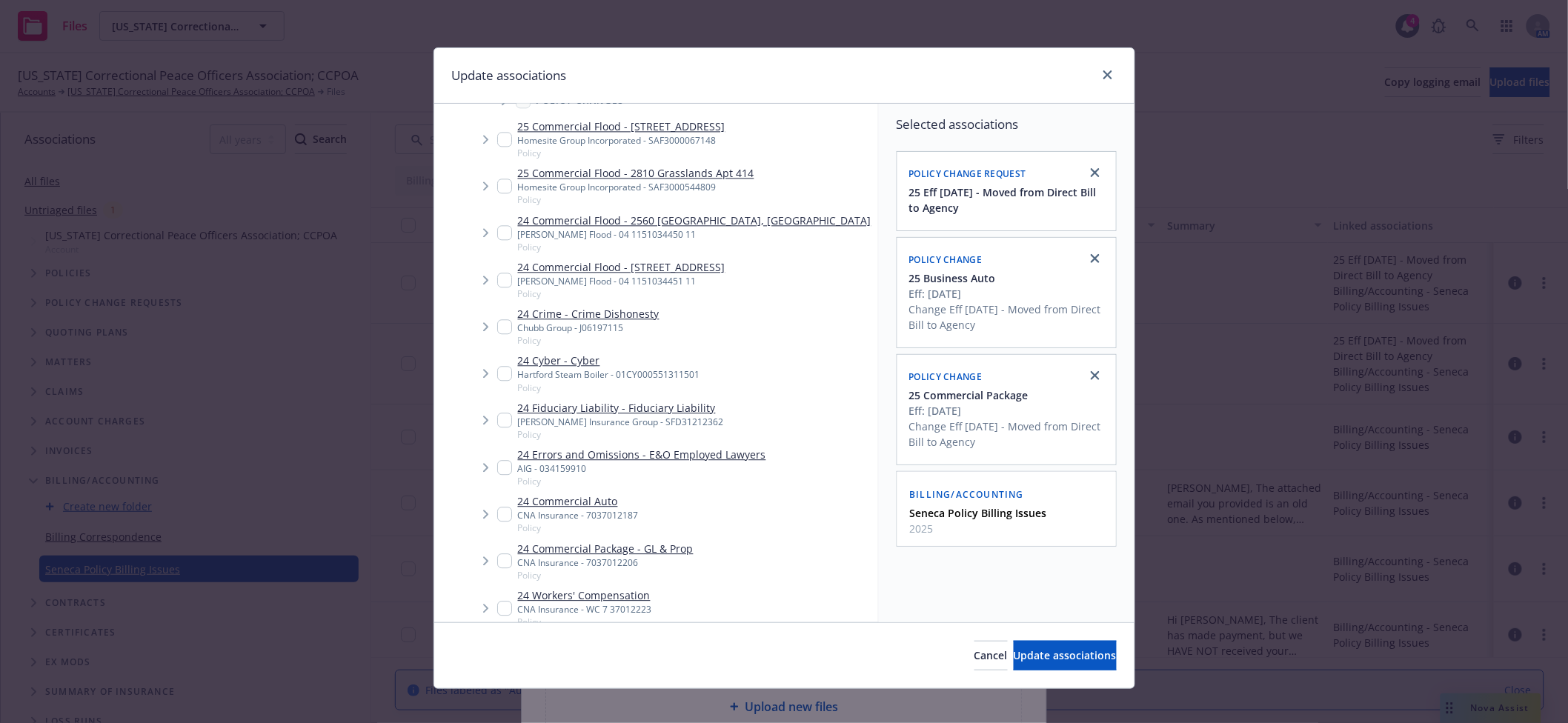
click at [492, 112] on span "Tree Example" at bounding box center [504, 101] width 24 height 24
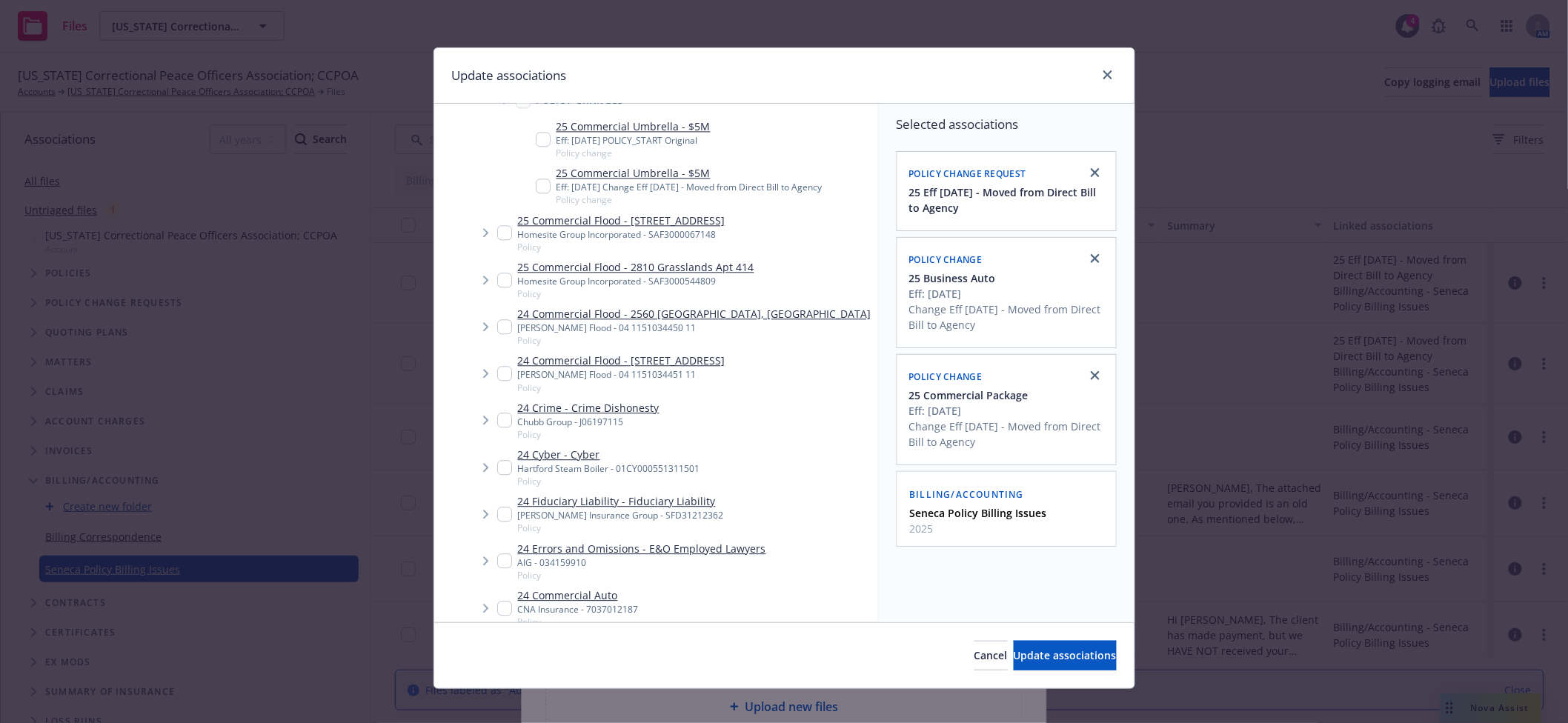
click at [539, 194] on input "Tree Example" at bounding box center [543, 186] width 14 height 14
checkbox input "true"
click at [1061, 659] on span "Update associations" at bounding box center [1065, 656] width 103 height 14
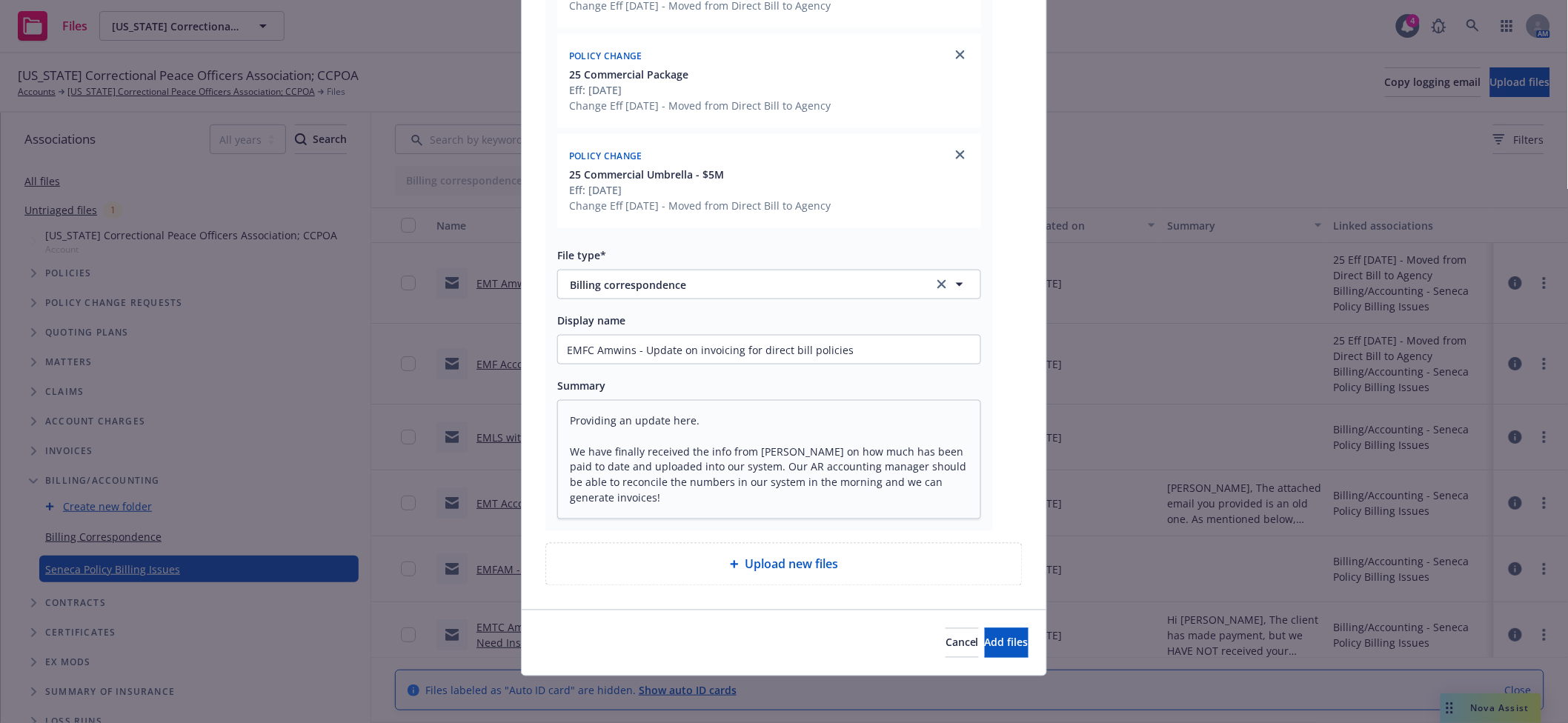
scroll to position [14, 0]
click at [985, 646] on span "Add files" at bounding box center [1007, 643] width 43 height 14
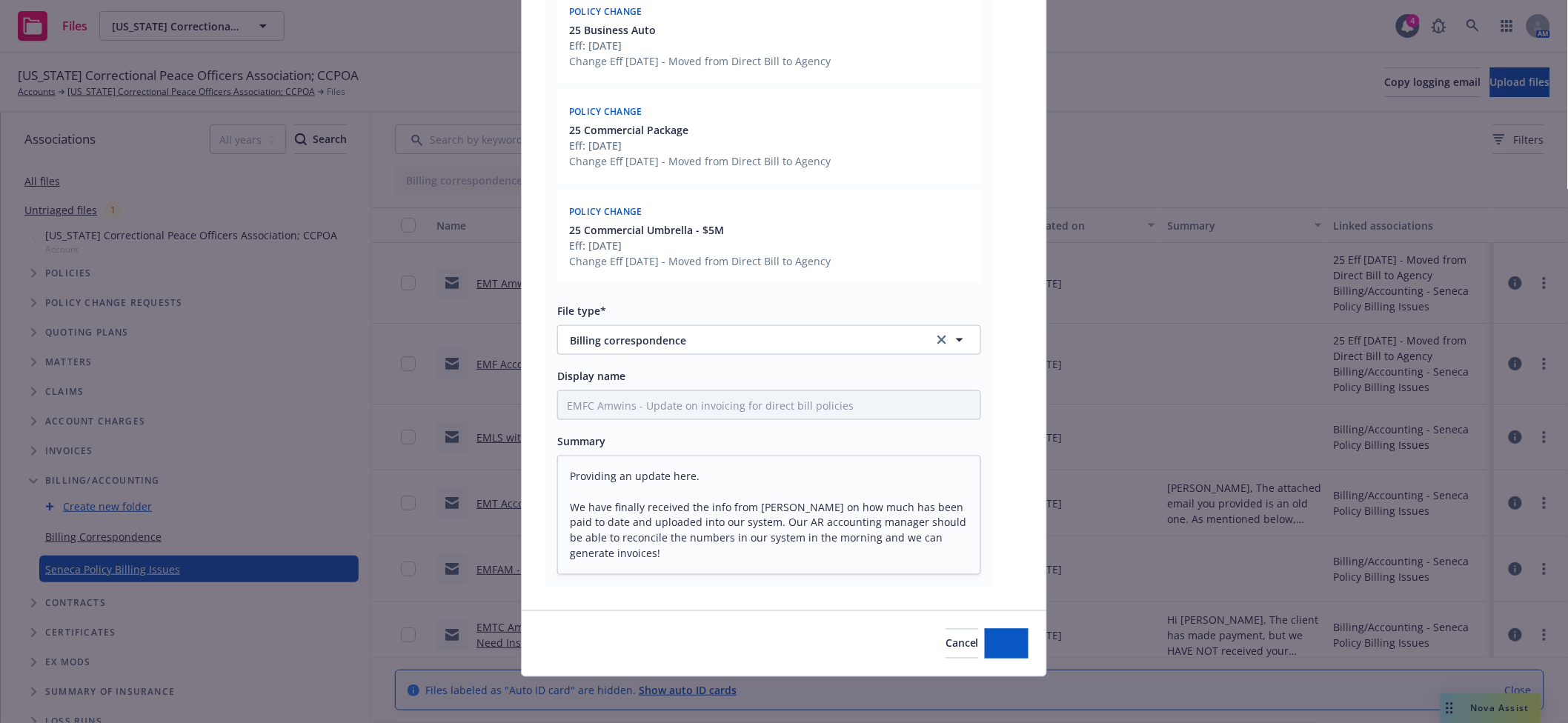
type textarea "x"
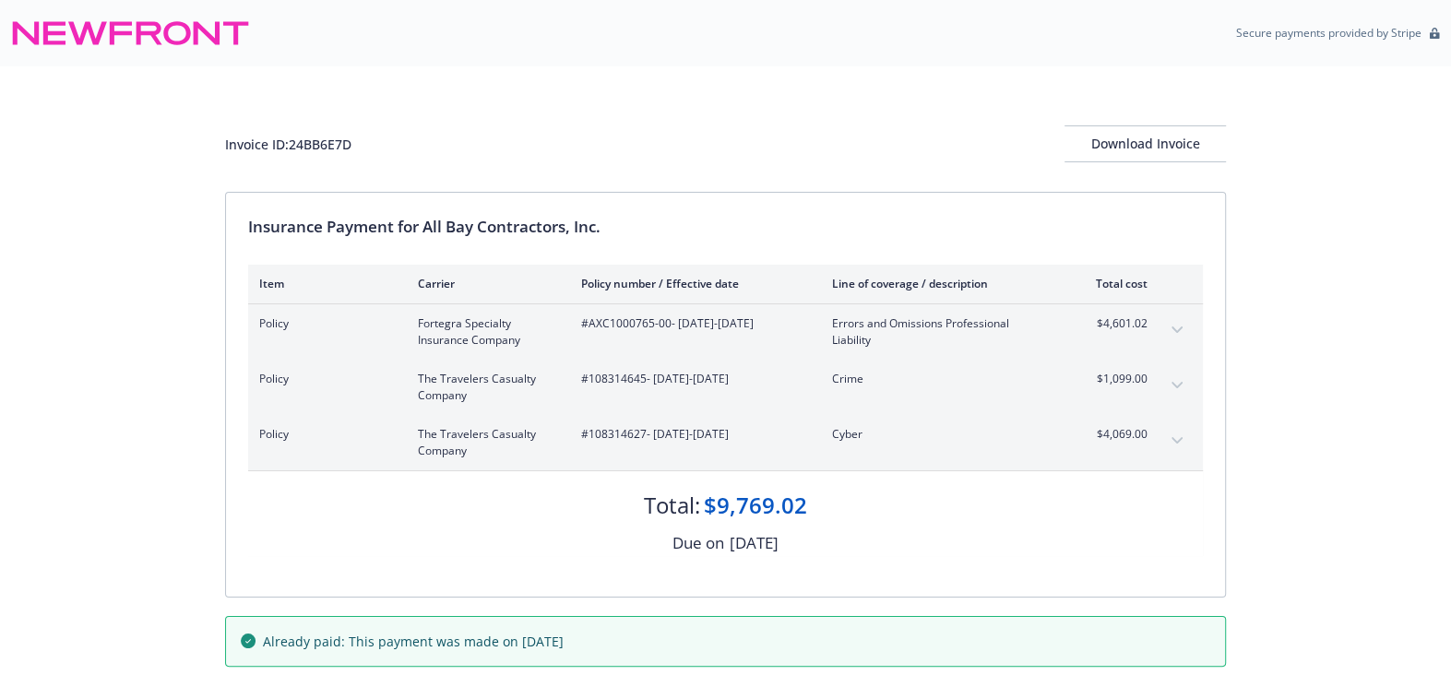
click at [1181, 325] on button "expand content" at bounding box center [1177, 331] width 30 height 30
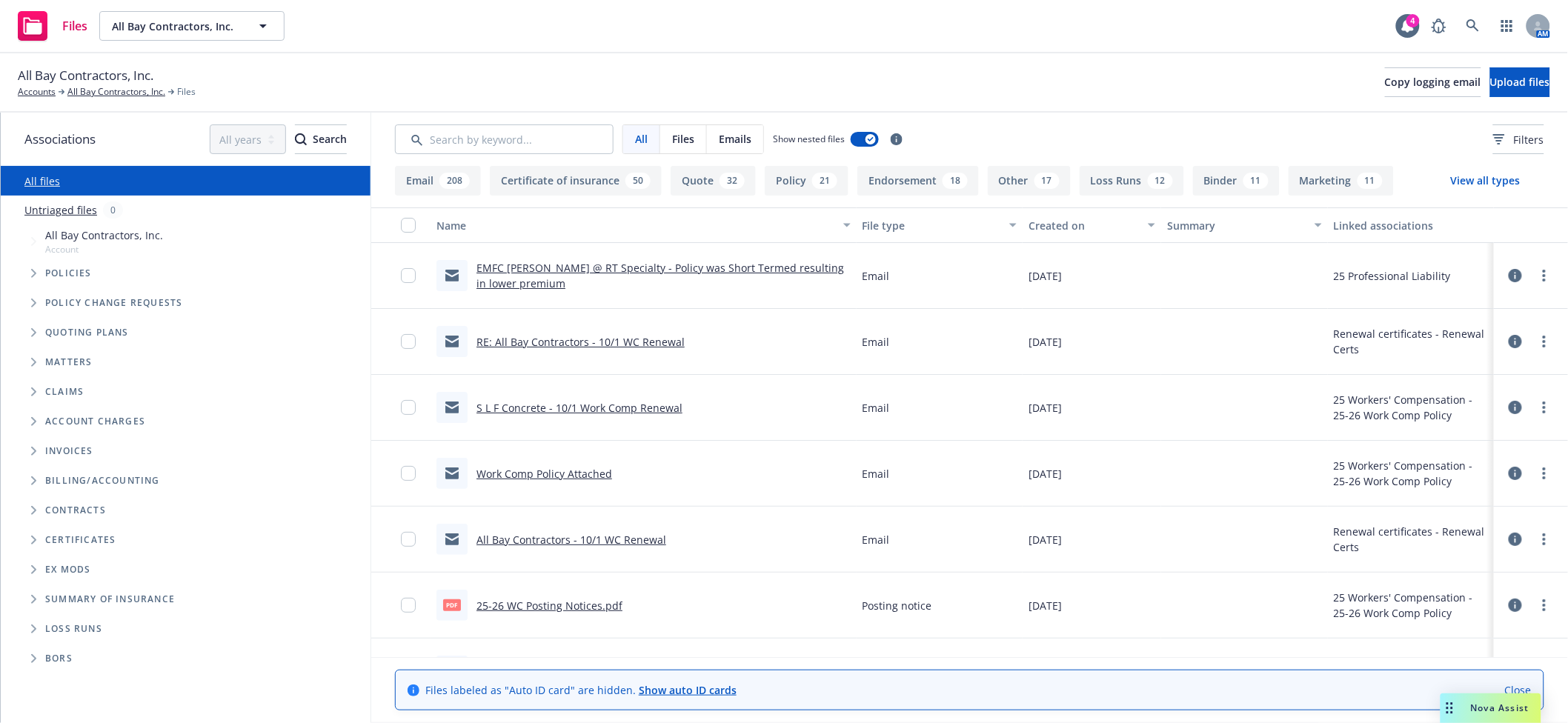
click at [29, 452] on span "Tree Example" at bounding box center [34, 451] width 24 height 24
click at [165, 476] on link "$9,769.02 - Due on [DATE]" at bounding box center [109, 476] width 129 height 15
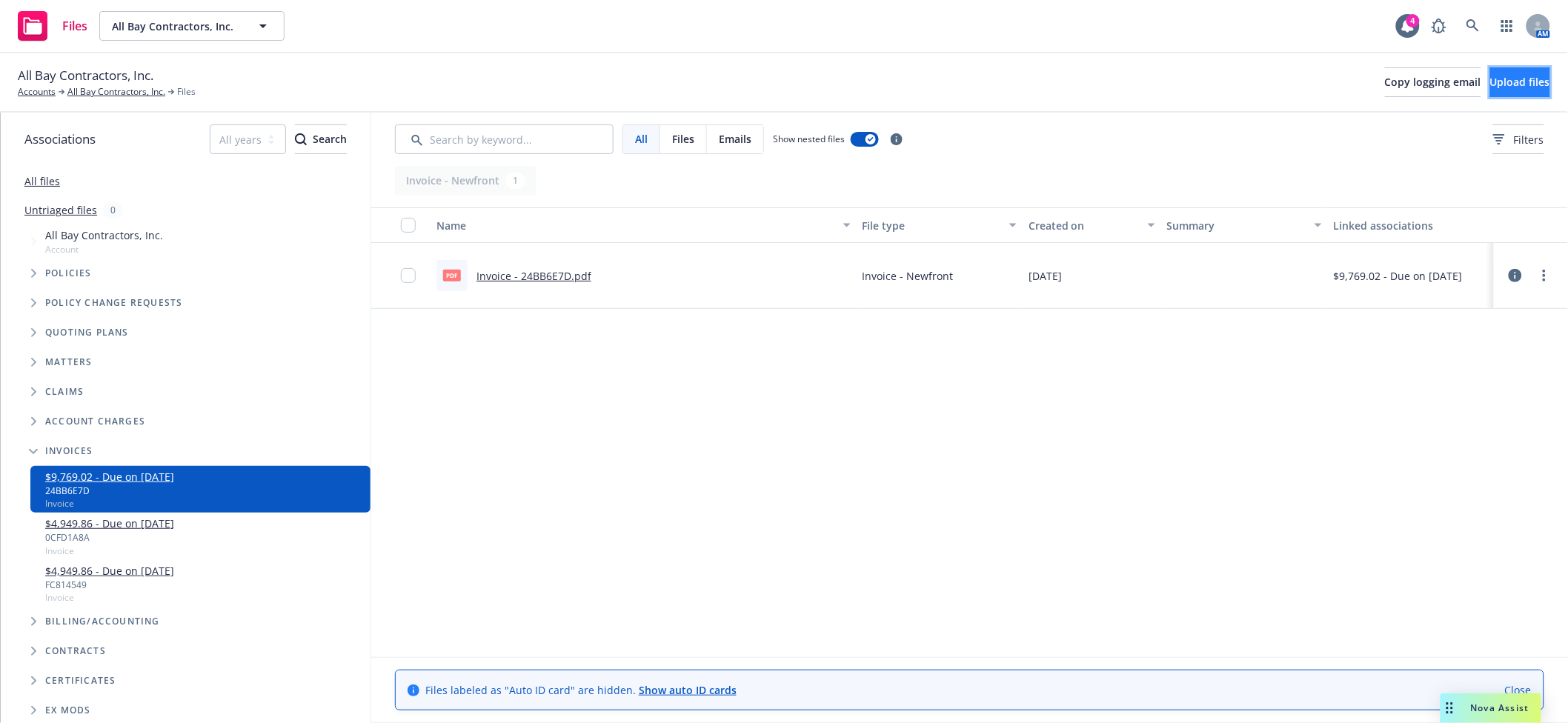
click at [1515, 92] on button "Upload files" at bounding box center [1520, 82] width 60 height 30
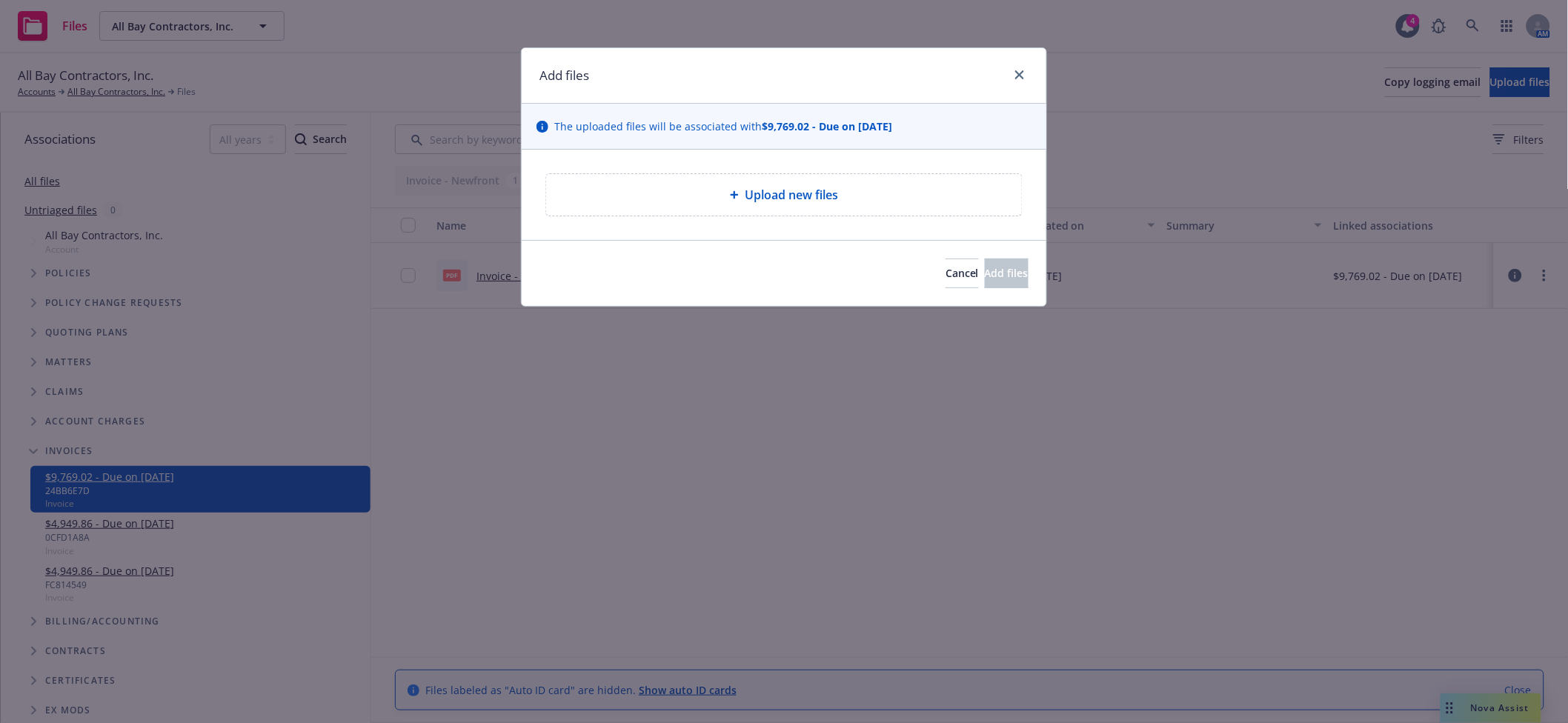
click at [725, 190] on div "Upload new files" at bounding box center [784, 195] width 452 height 18
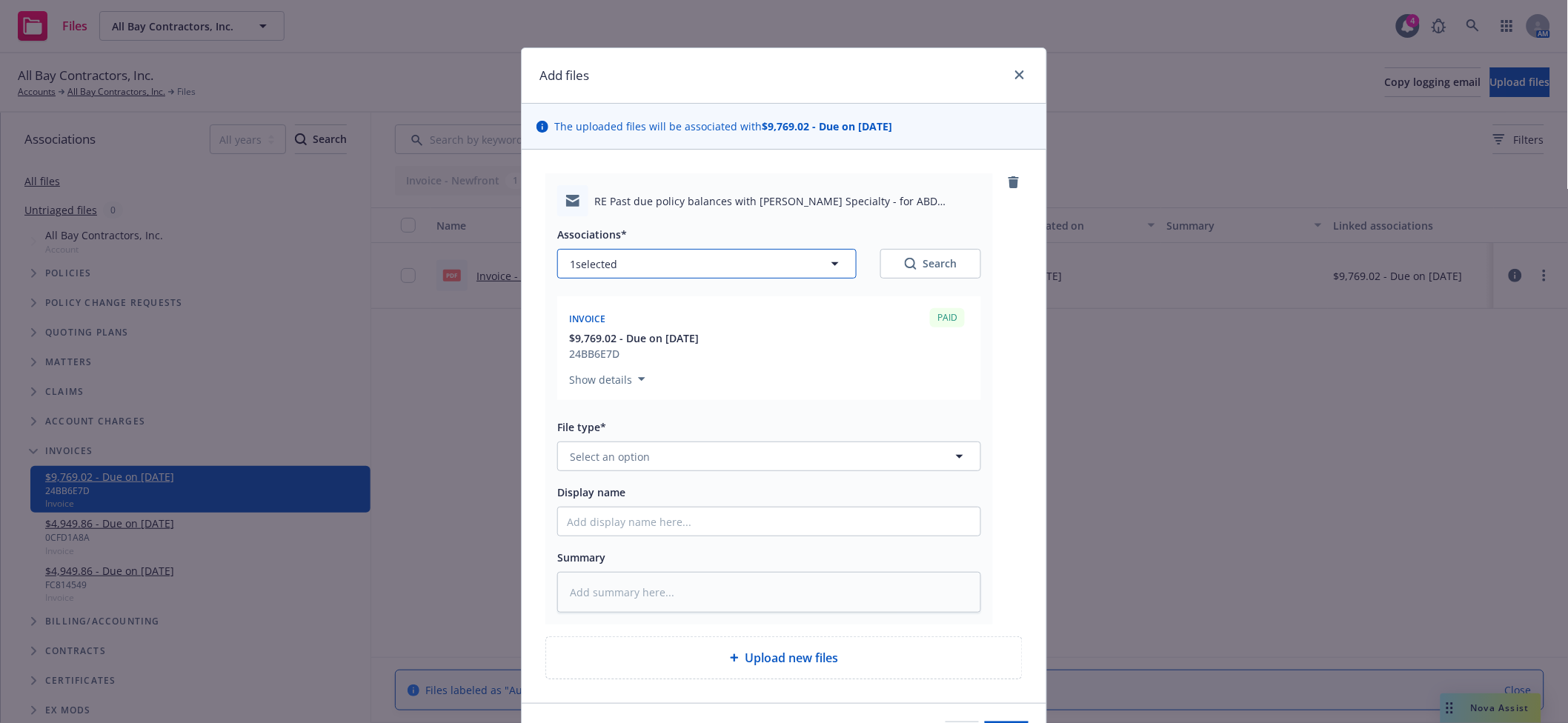
click at [642, 273] on button "1 selected" at bounding box center [707, 263] width 300 height 30
type textarea "x"
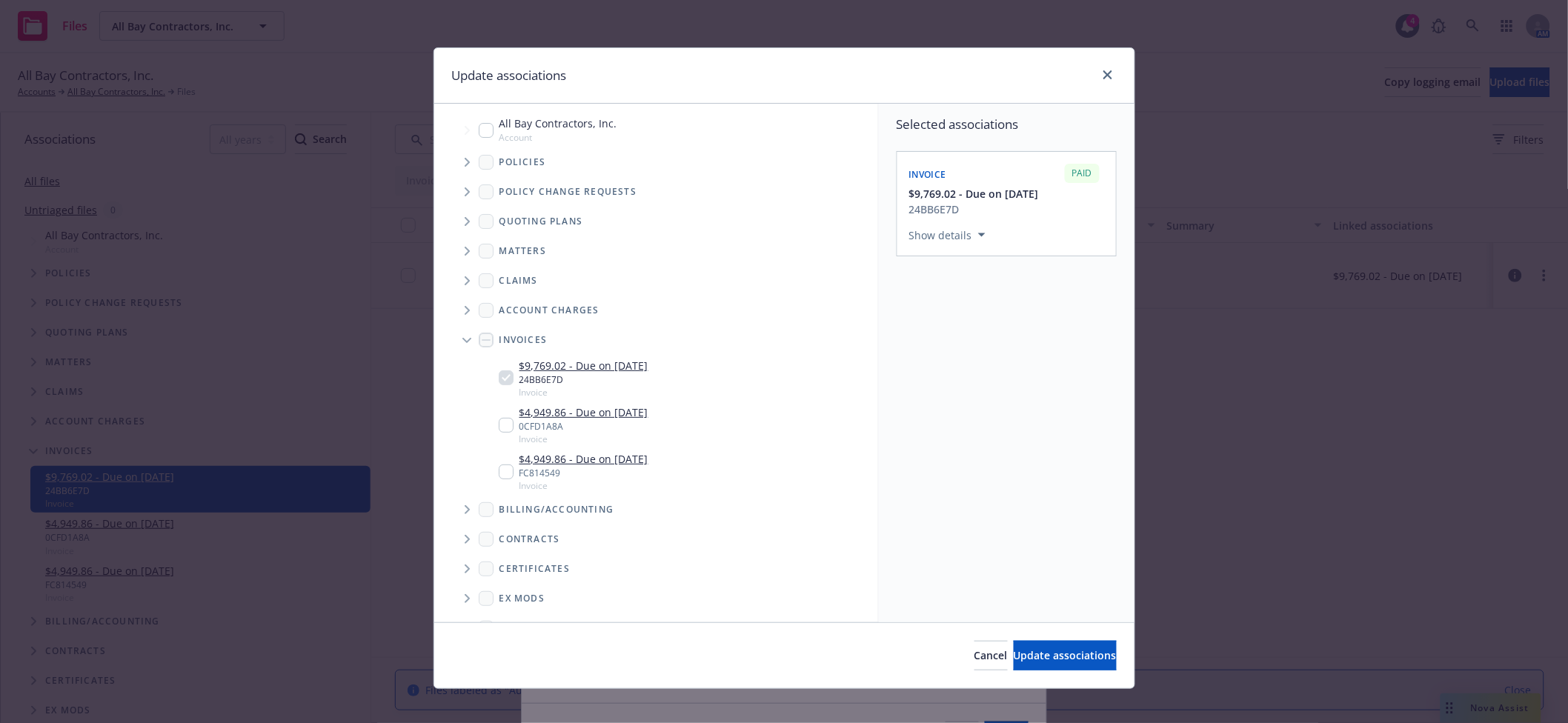
click at [464, 159] on icon "Tree Example" at bounding box center [467, 162] width 6 height 9
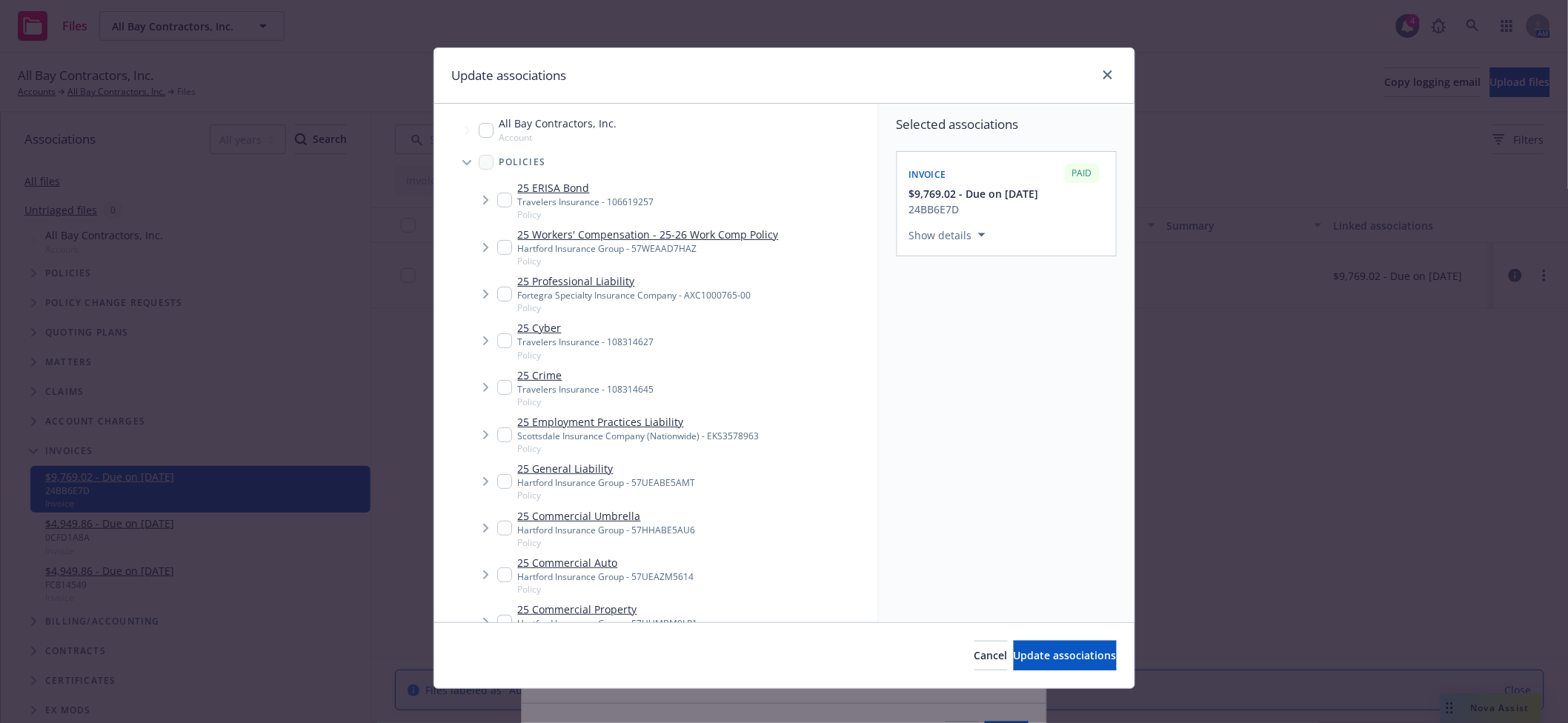
click at [497, 301] on input "Tree Example" at bounding box center [504, 294] width 14 height 14
checkbox input "true"
click at [1019, 654] on span "Update associations" at bounding box center [1065, 656] width 103 height 14
type textarea "x"
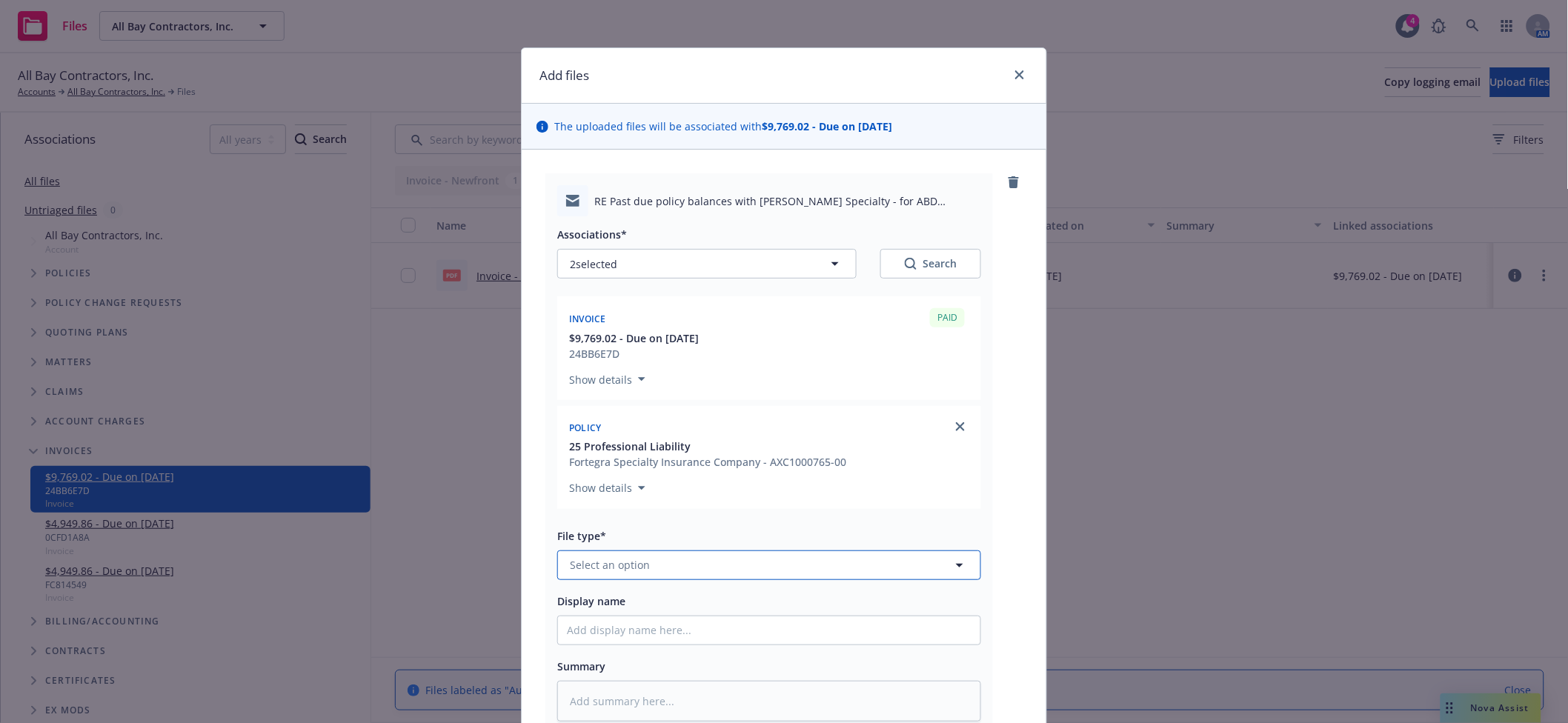
click at [636, 571] on span "Select an option" at bounding box center [610, 565] width 80 height 15
type input "billin"
type textarea "x"
type input "e"
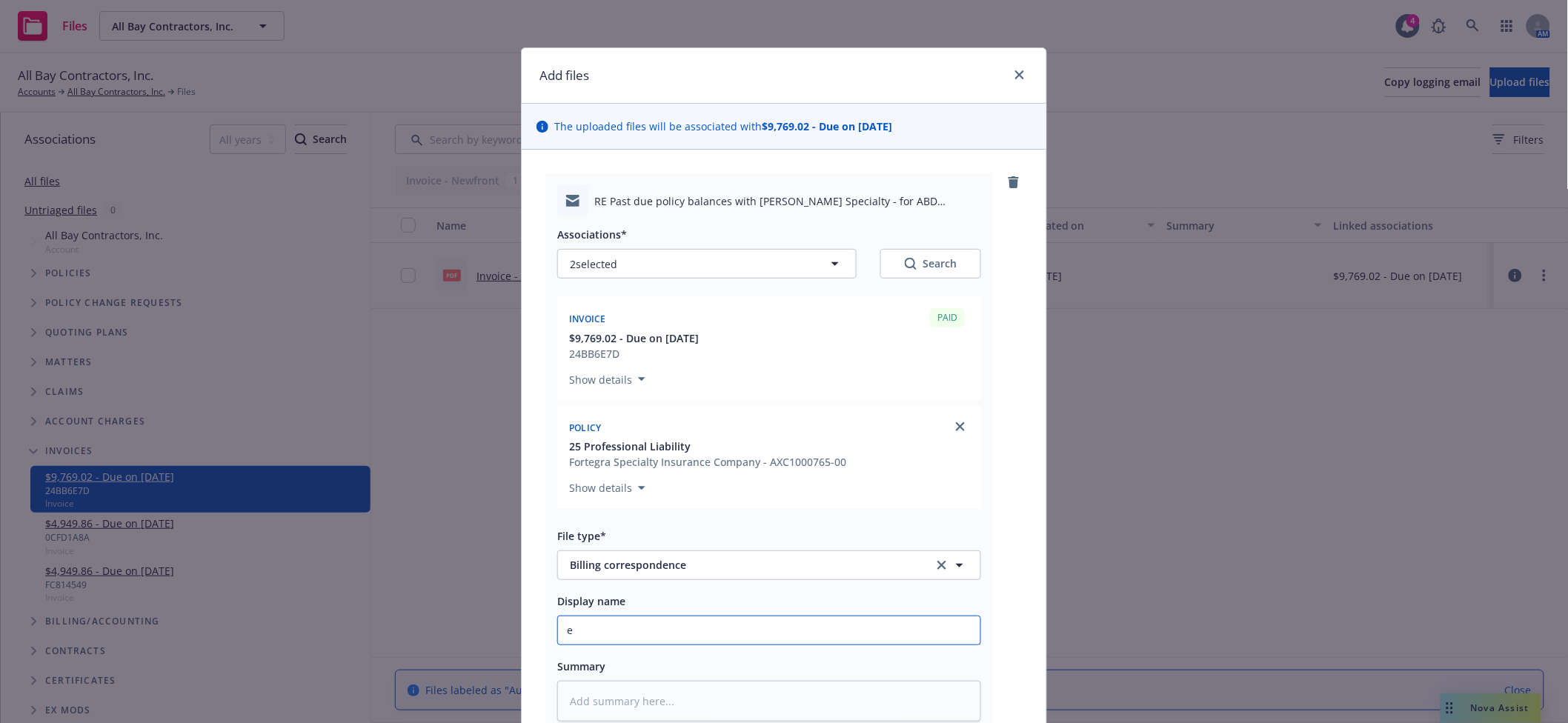
type textarea "x"
type input "em"
type textarea "x"
type input "emt"
type textarea "x"
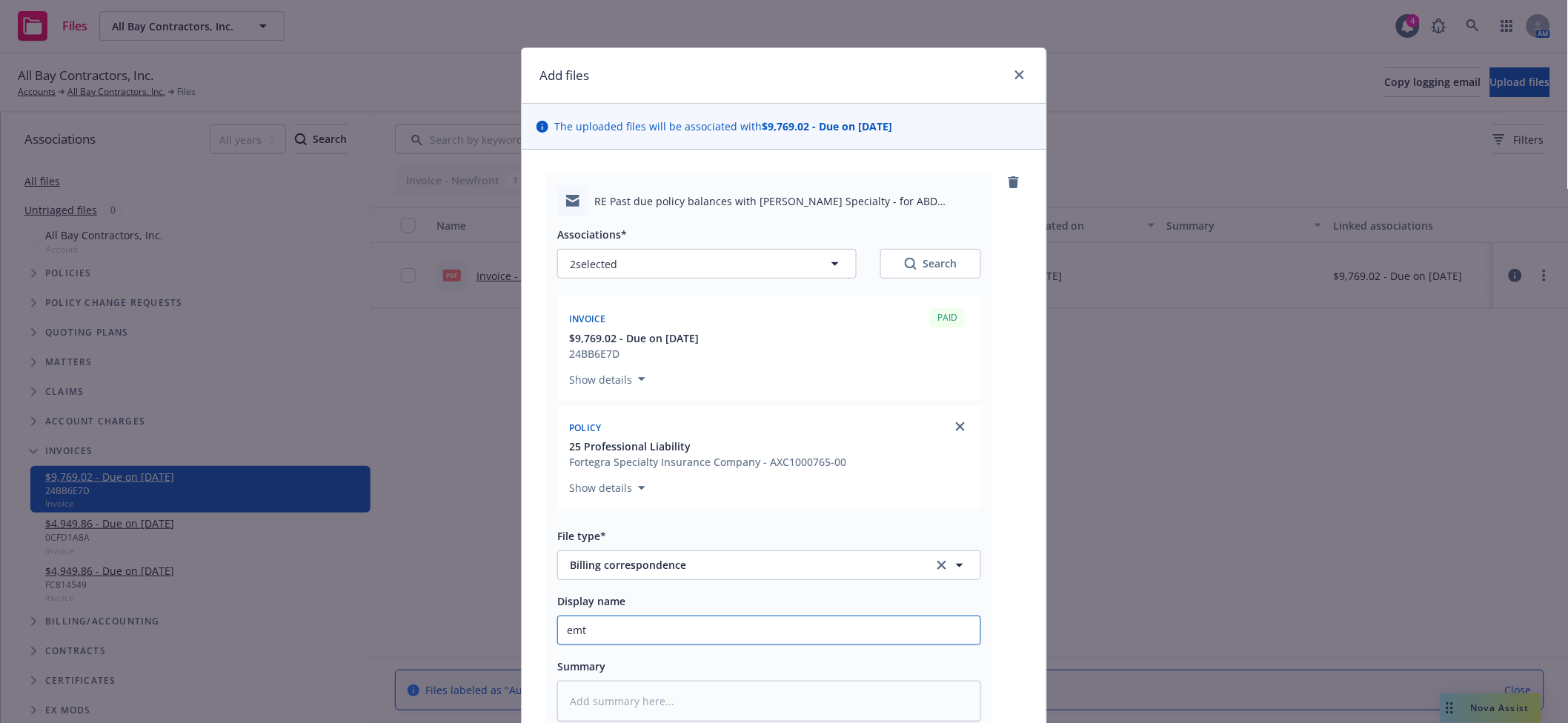
type input "emt"
type textarea "x"
type input "emt"
type textarea "x"
type input "em"
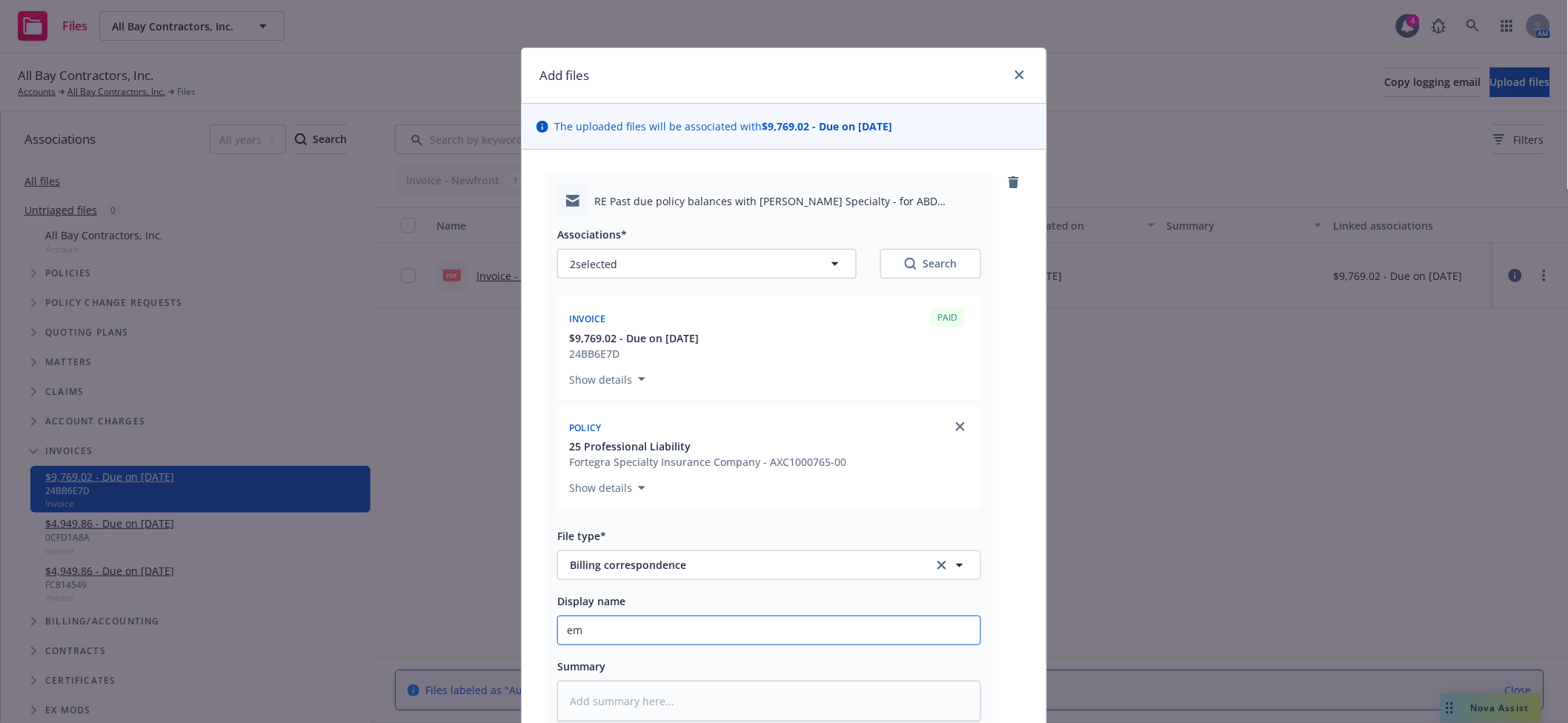
type textarea "x"
type input "e"
type textarea "x"
type input "e"
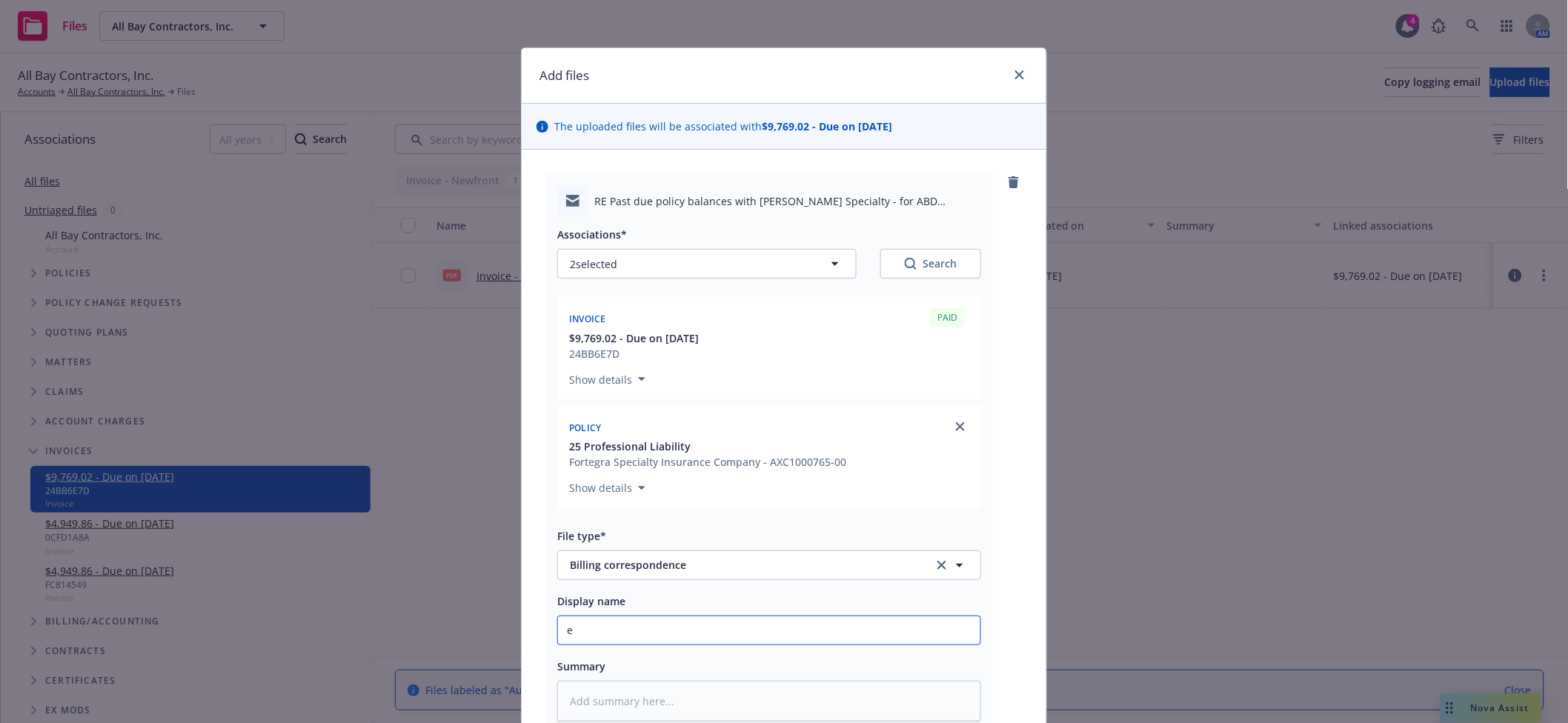
type textarea "x"
type input "em"
type textarea "x"
type input "emt"
type textarea "x"
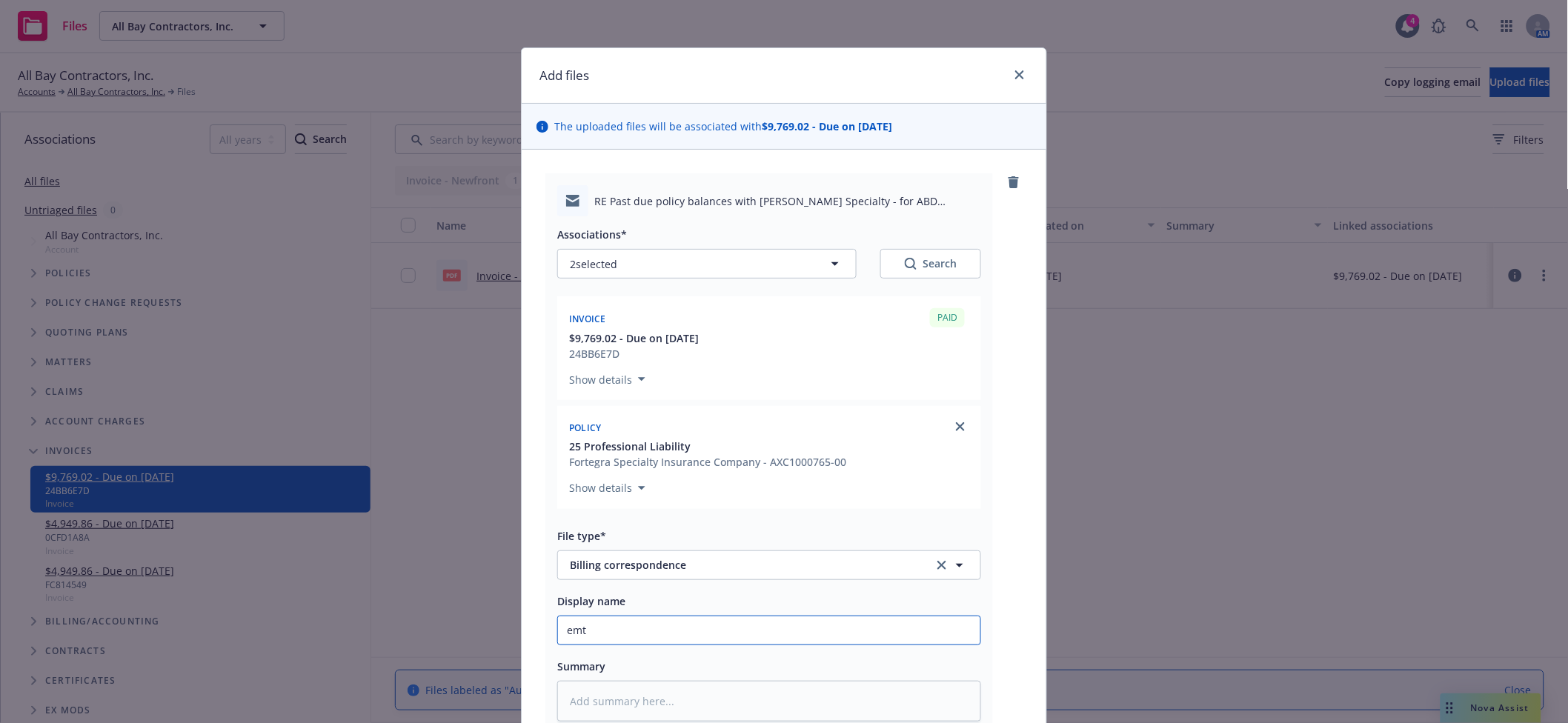
type input "em"
type textarea "x"
type input "e"
type textarea "x"
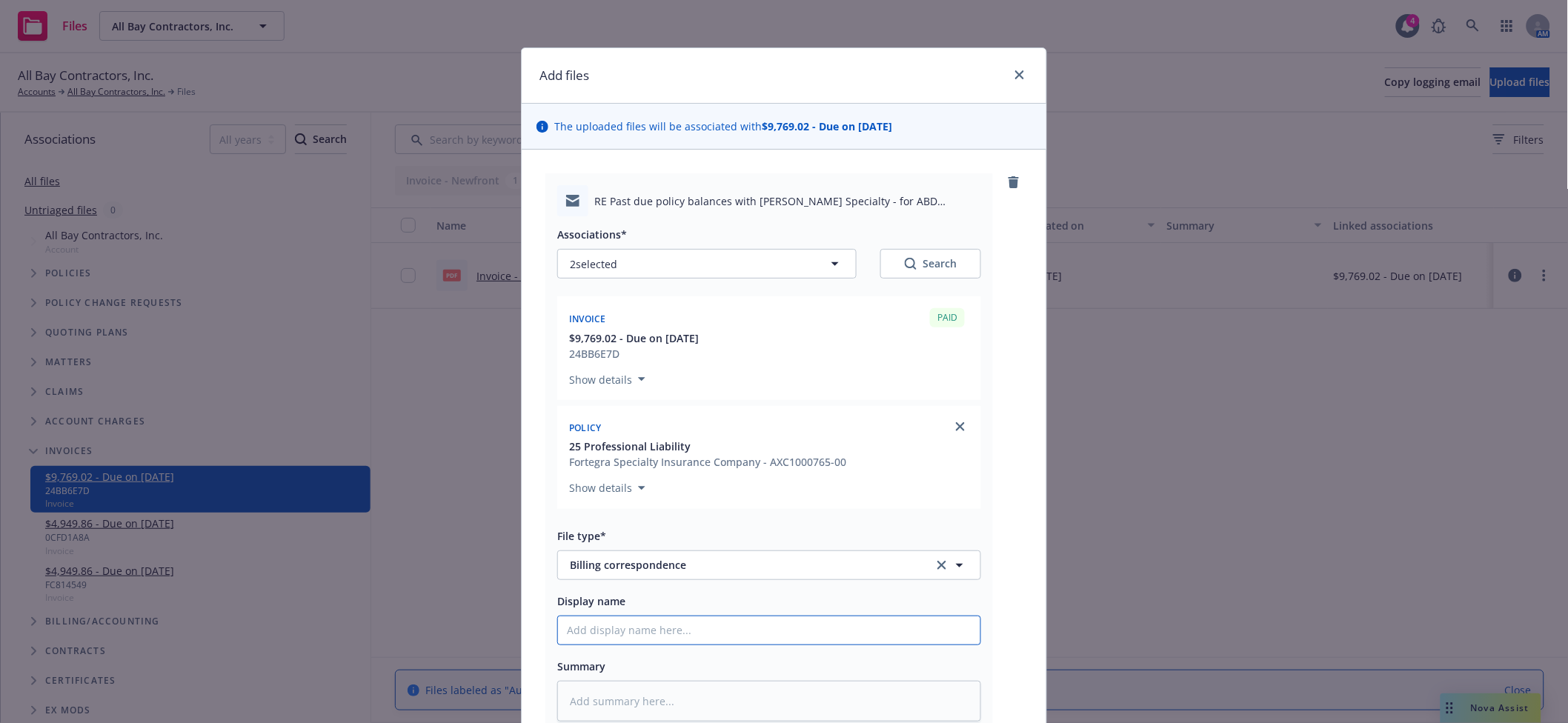
type input "E"
type textarea "x"
type input "EM"
type textarea "x"
type input "EMT"
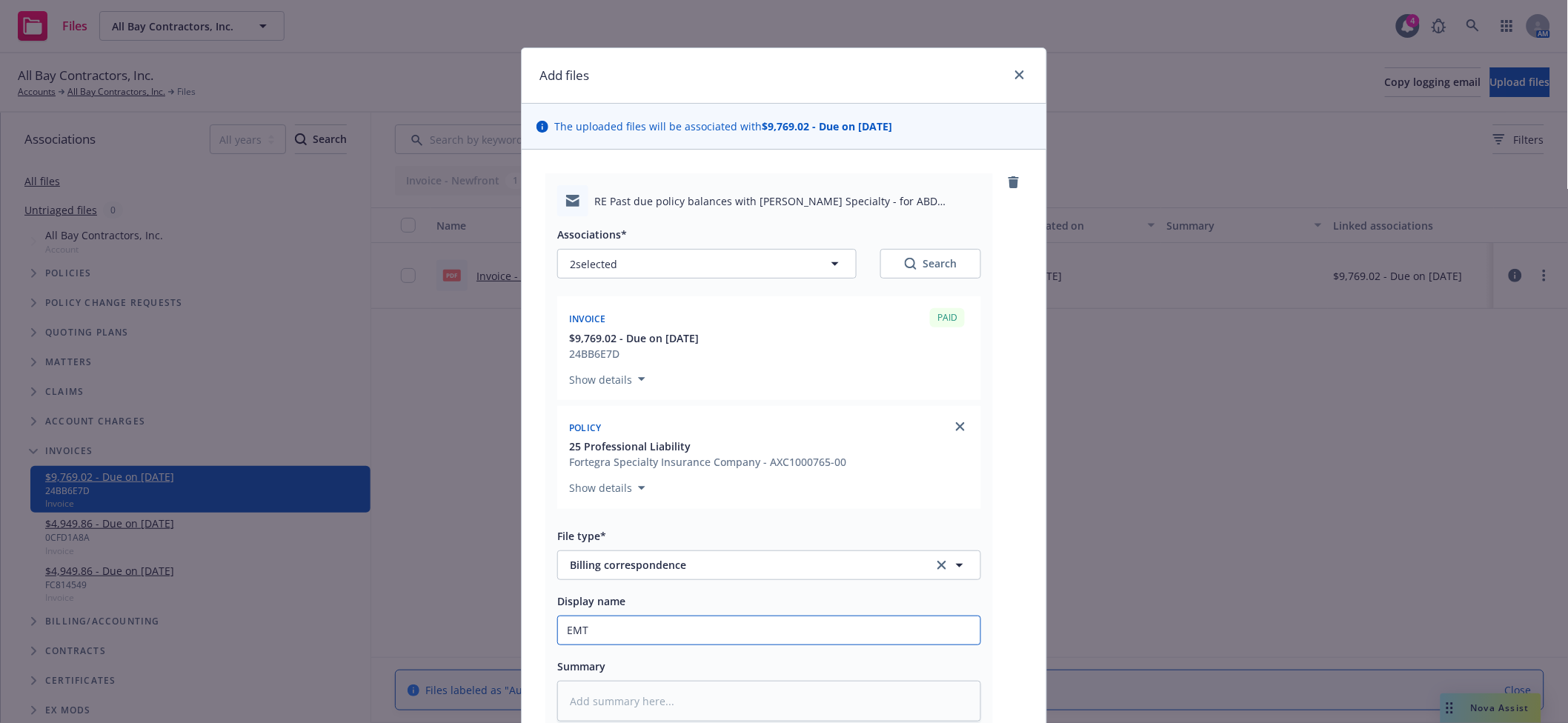
type textarea "x"
type input "EMT"
type textarea "x"
type input "EMT A"
type textarea "x"
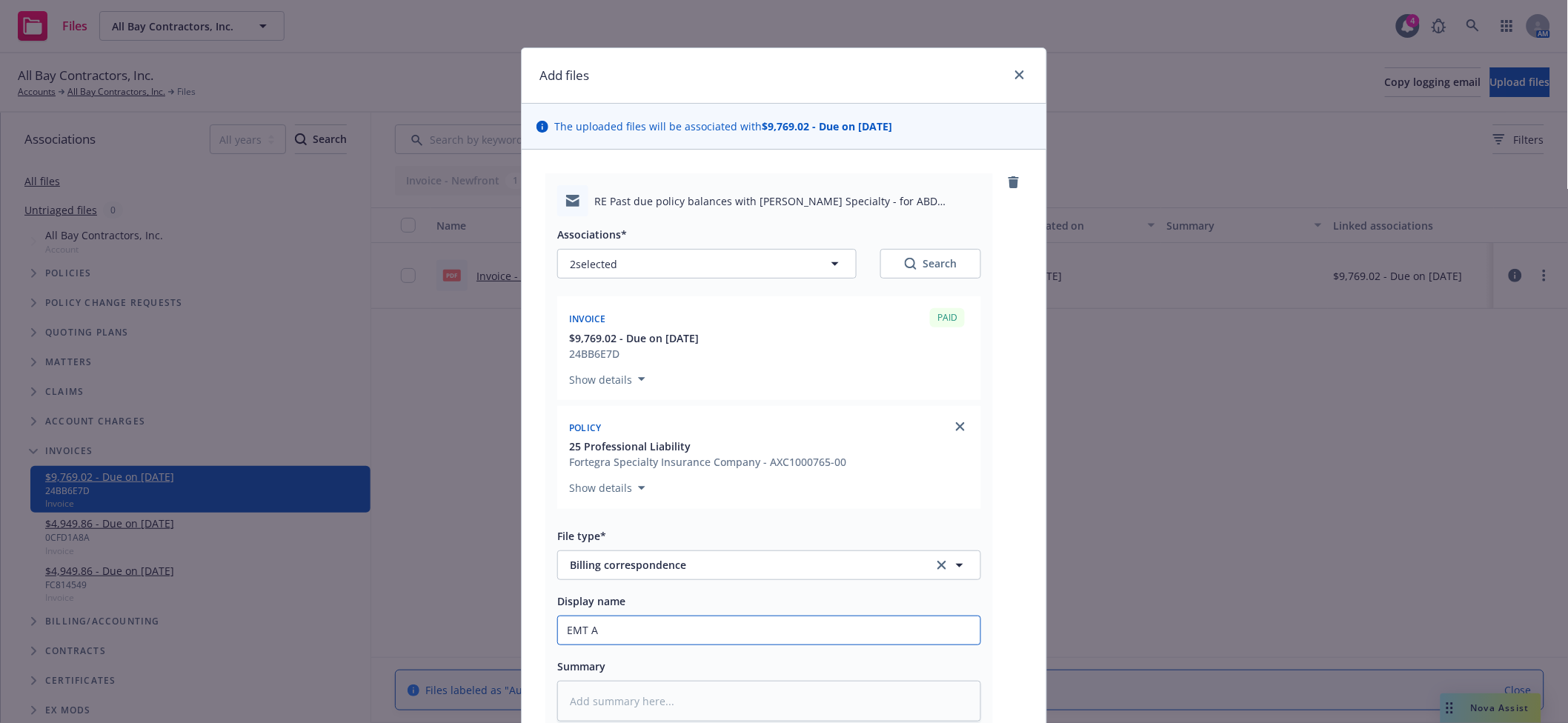
type input "EMT Ac"
type textarea "x"
type input "EMT Acc"
type textarea "x"
type input "EMT Accou"
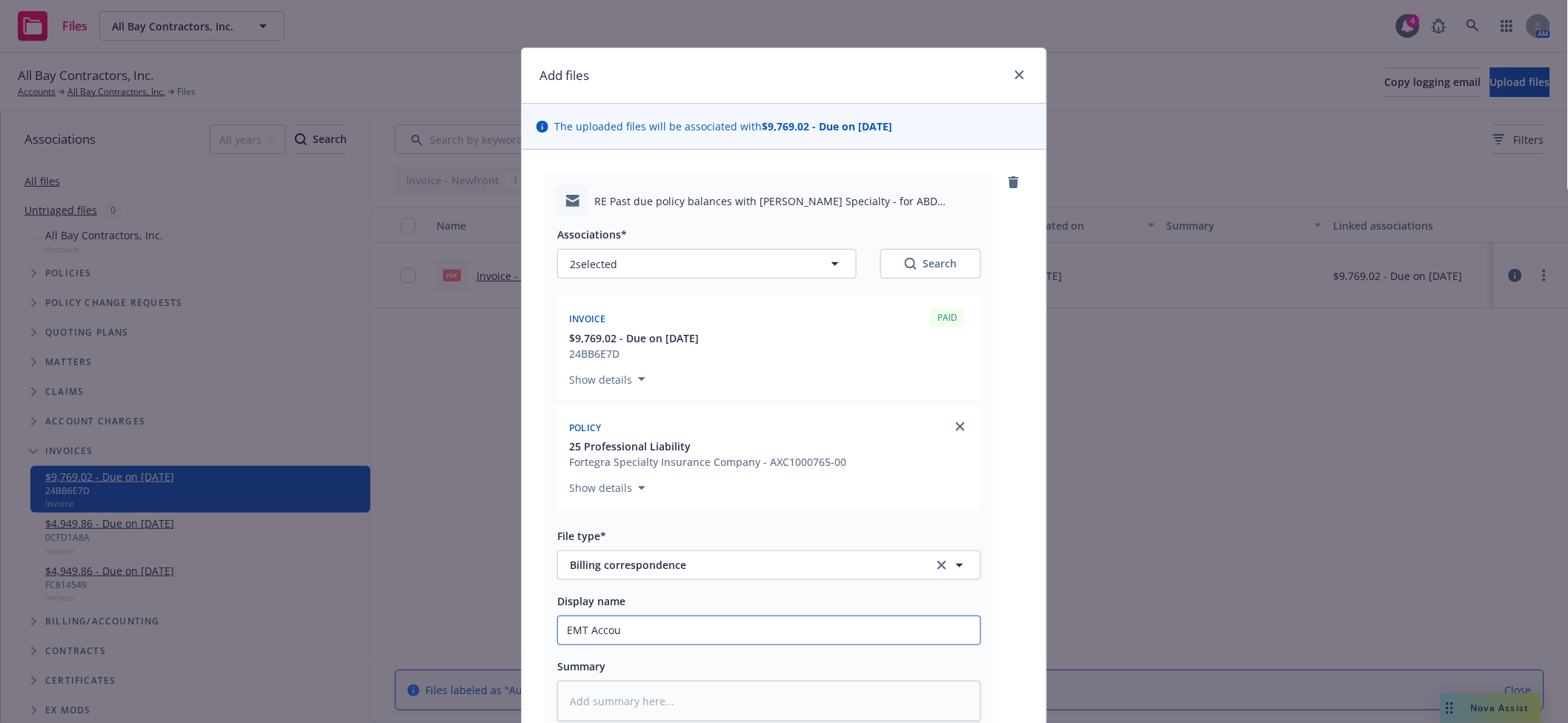
type textarea "x"
type input "EMT Accoun"
type textarea "x"
type input "EMT Accounti"
type textarea "x"
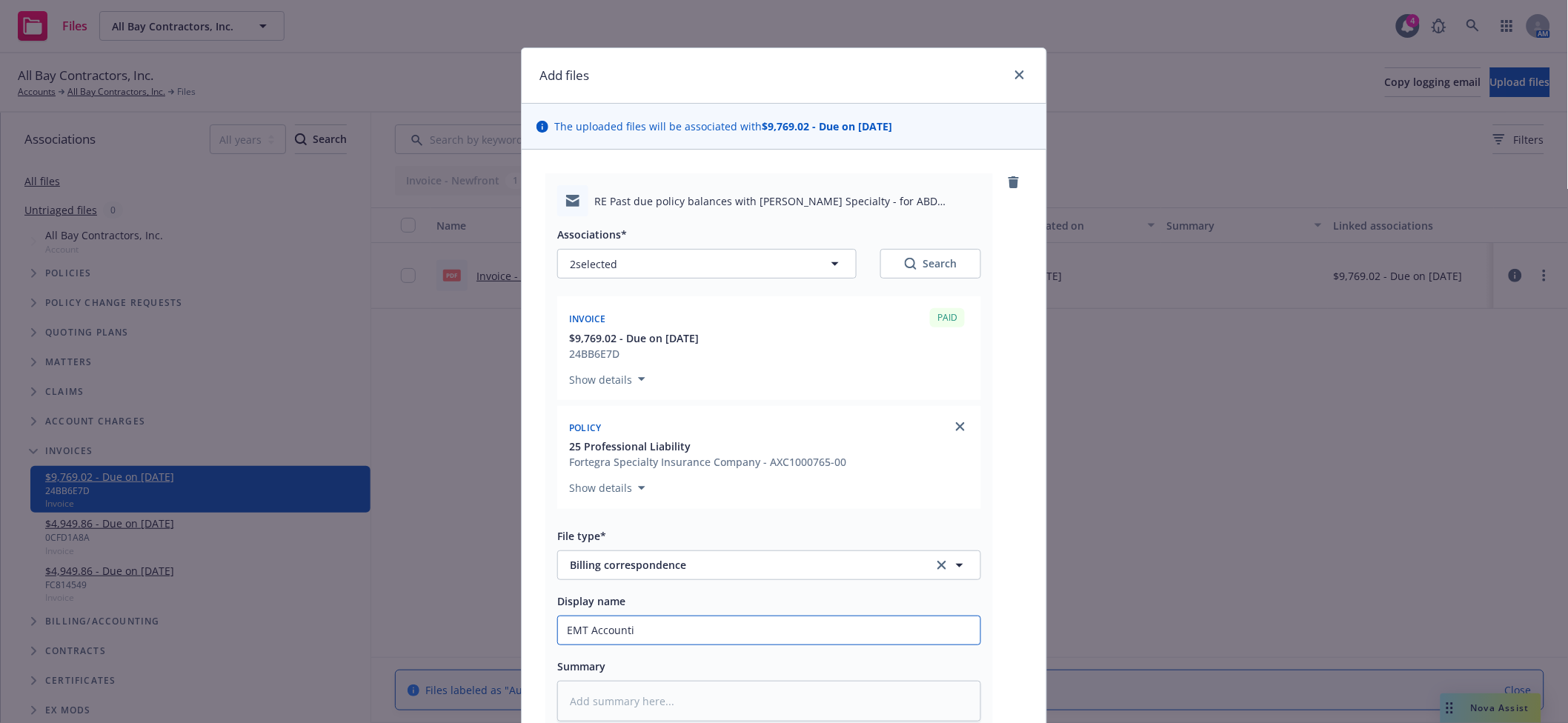
type input "EMT Accountin"
type textarea "x"
type input "EMT Accounting"
type textarea "x"
type input "EMT Accounting -"
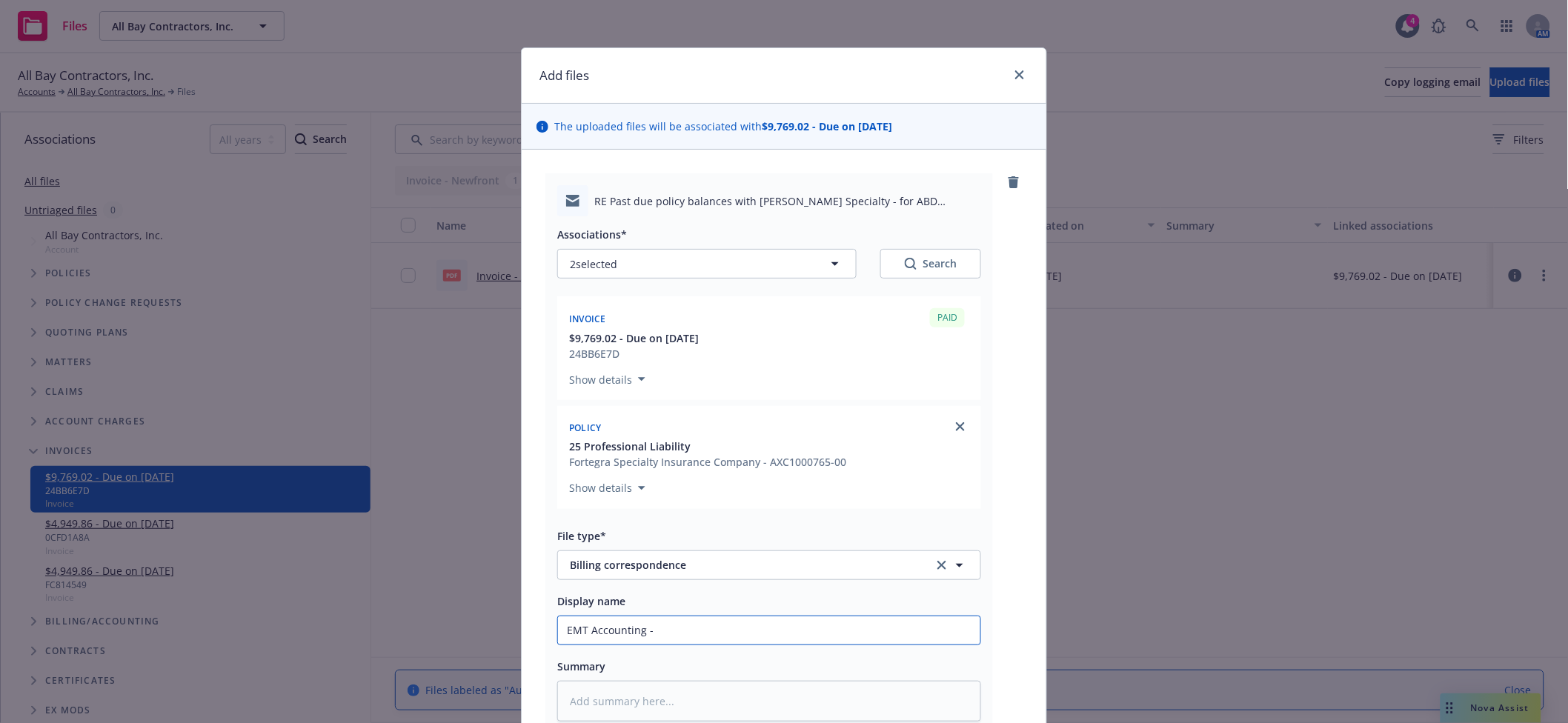
type textarea "x"
type input "EMT Accounting -"
type textarea "x"
type input "EMT Accounting - C"
type textarea "x"
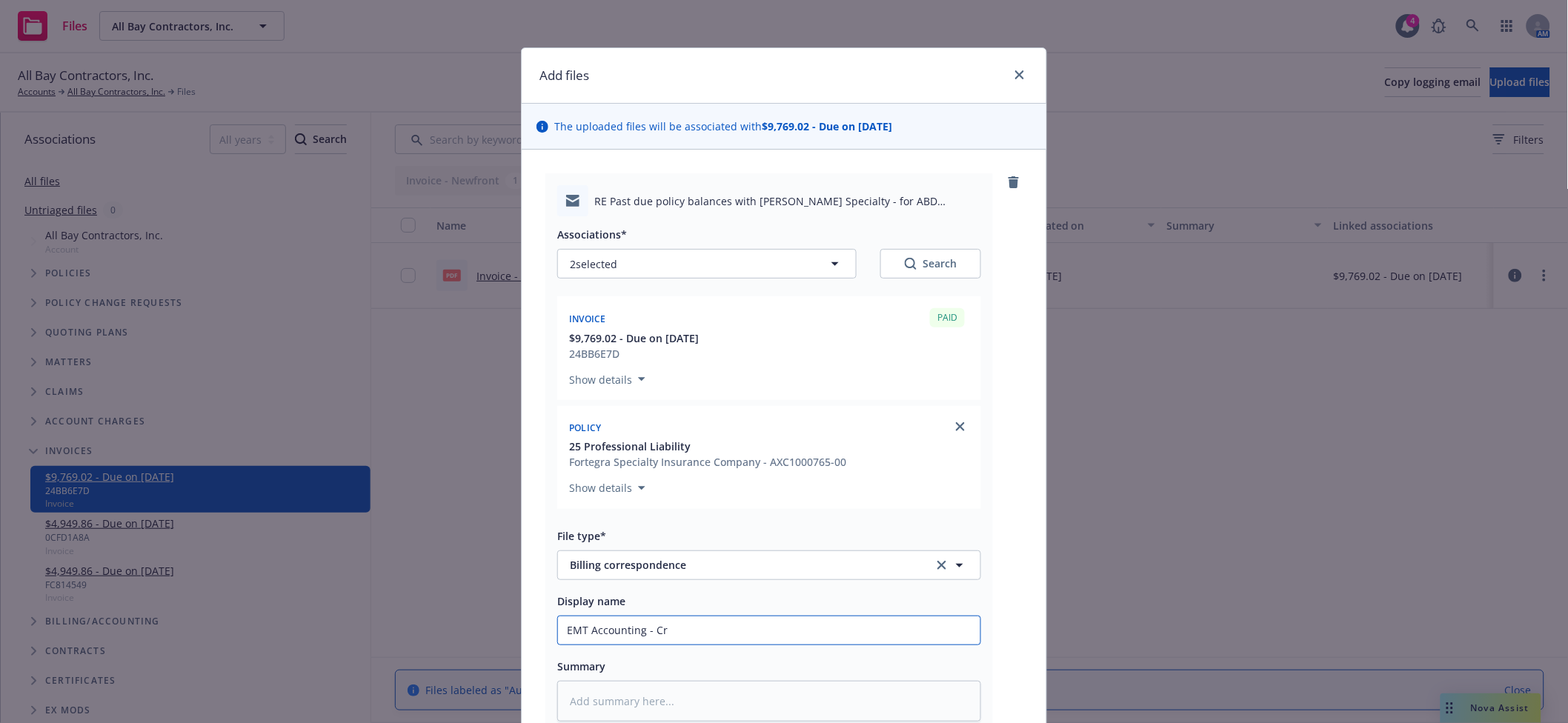
type input "EMT Accounting - Cre"
type textarea "x"
type input "EMT Accounting - Crei"
type textarea "x"
type input "EMT Accounting - Creid"
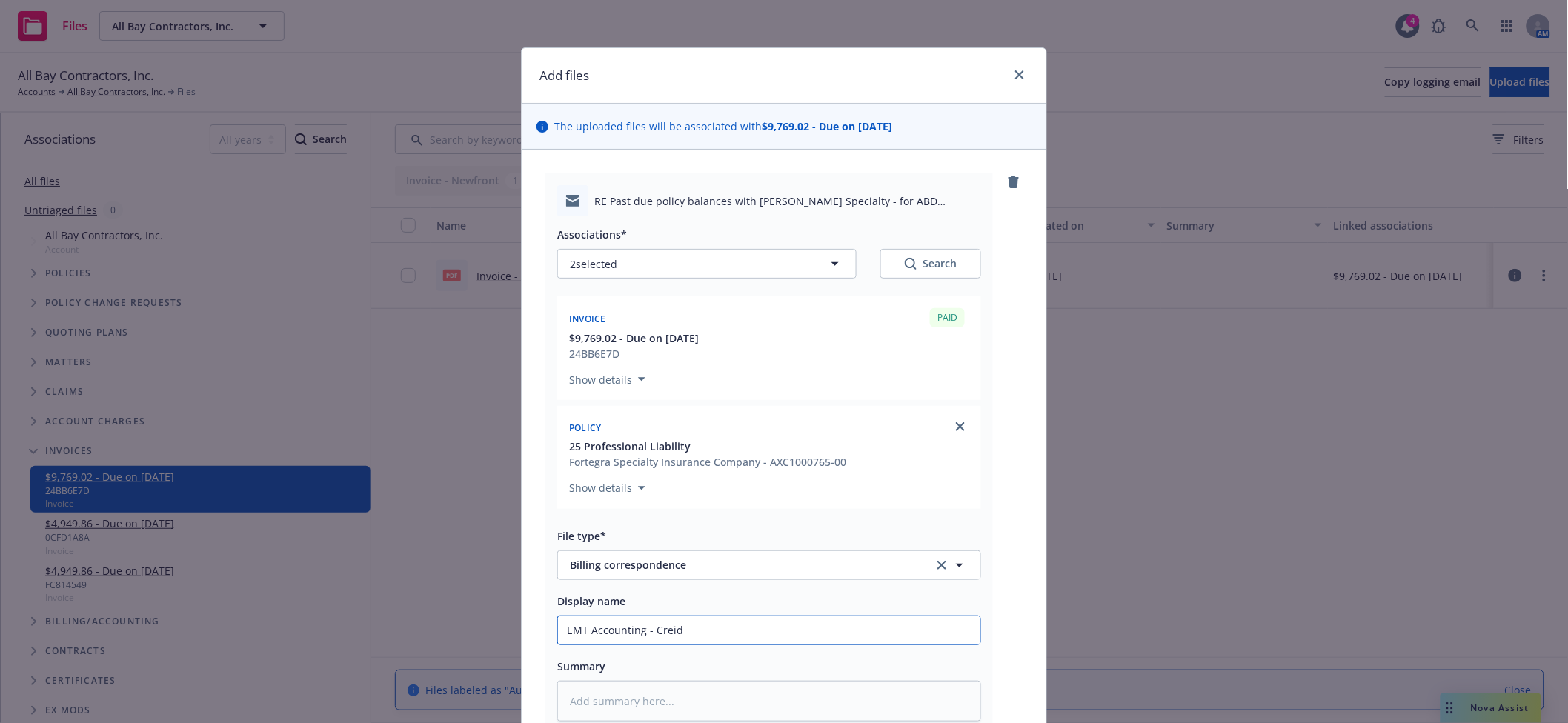
type textarea "x"
type input "EMT Accounting - Crei"
type textarea "x"
type input "EMT Accounting - Cre"
type textarea "x"
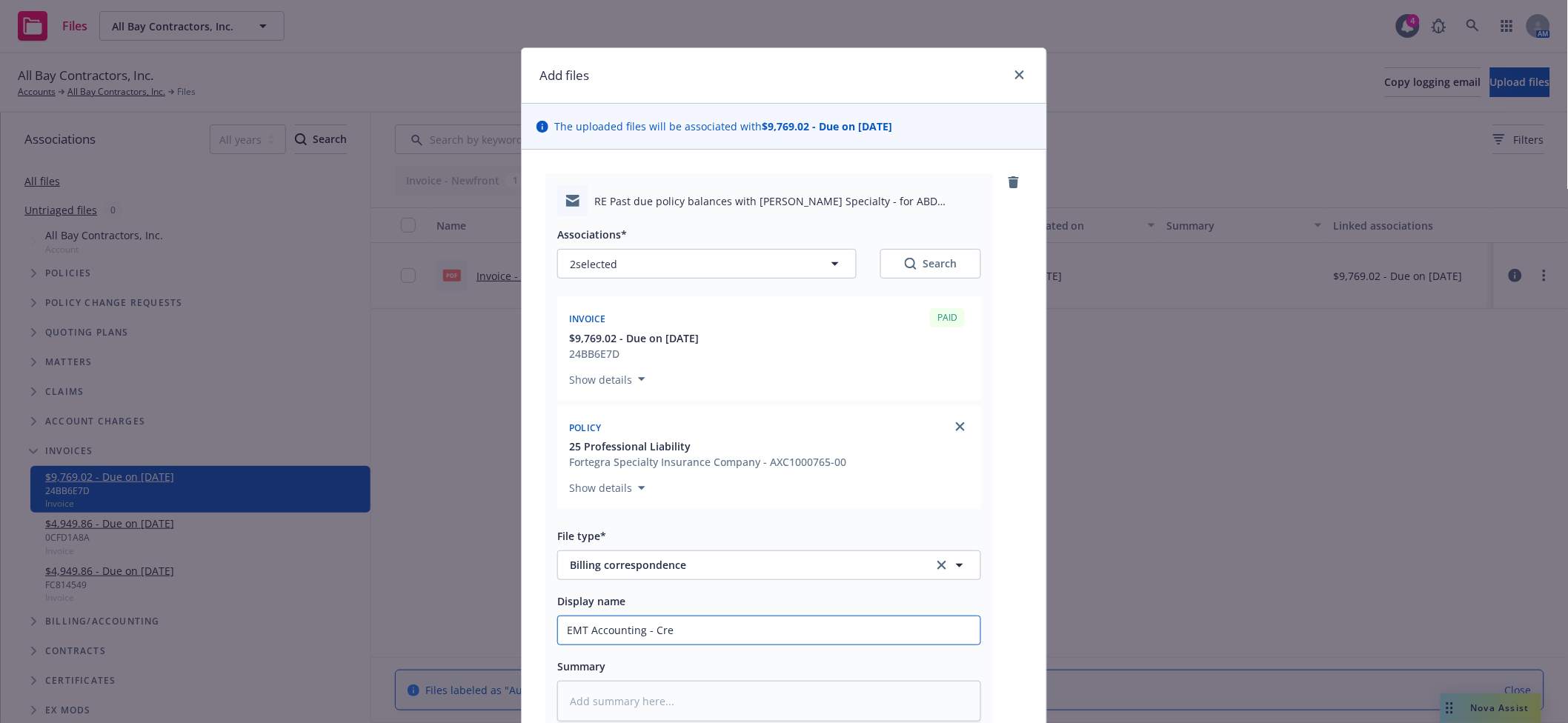
type input "EMT Accounting - Cr"
type textarea "x"
type input "EMT Accounting - C"
type textarea "x"
type input "EMT Accounting - Cl"
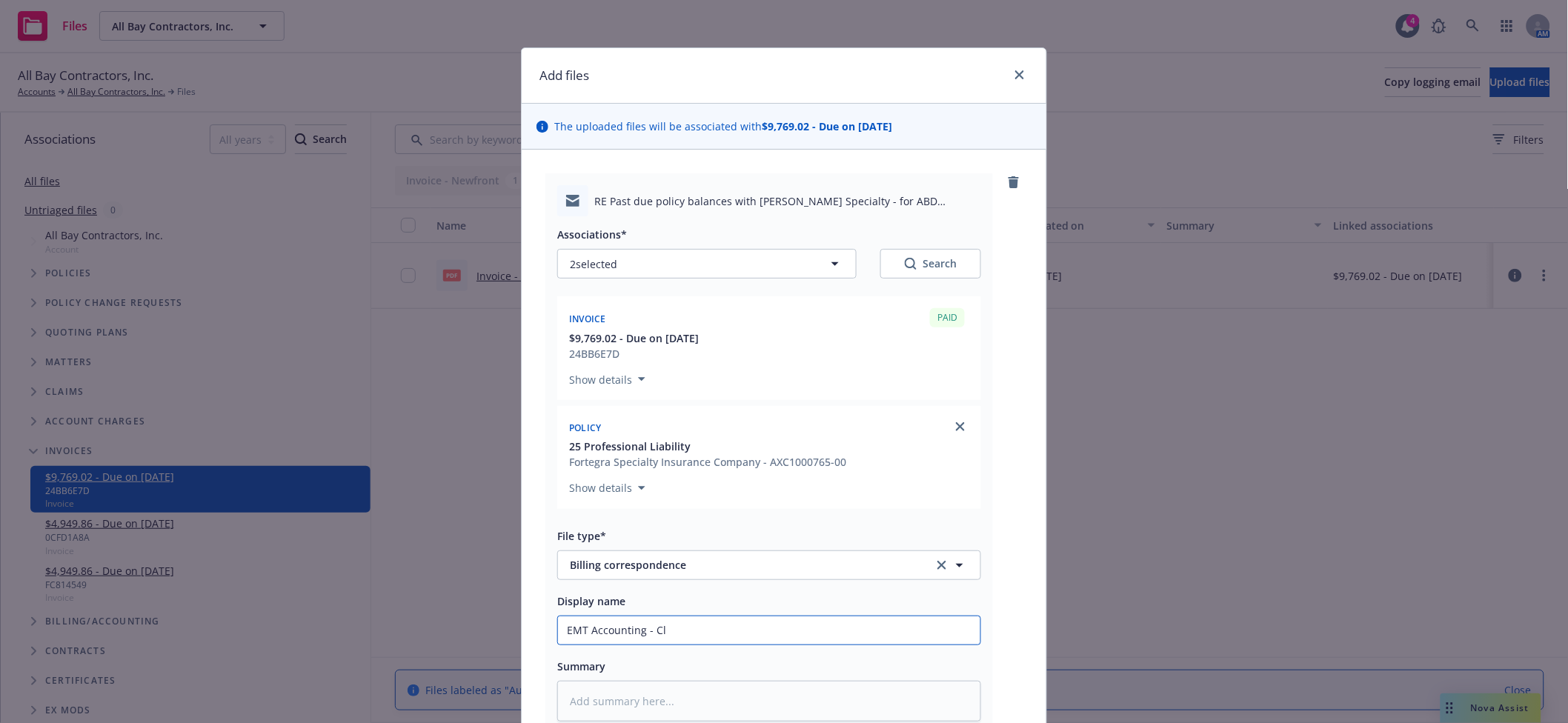
type textarea "x"
type input "EMT Accounting - Clie"
type textarea "x"
type input "EMT Accounting - Clien"
type textarea "x"
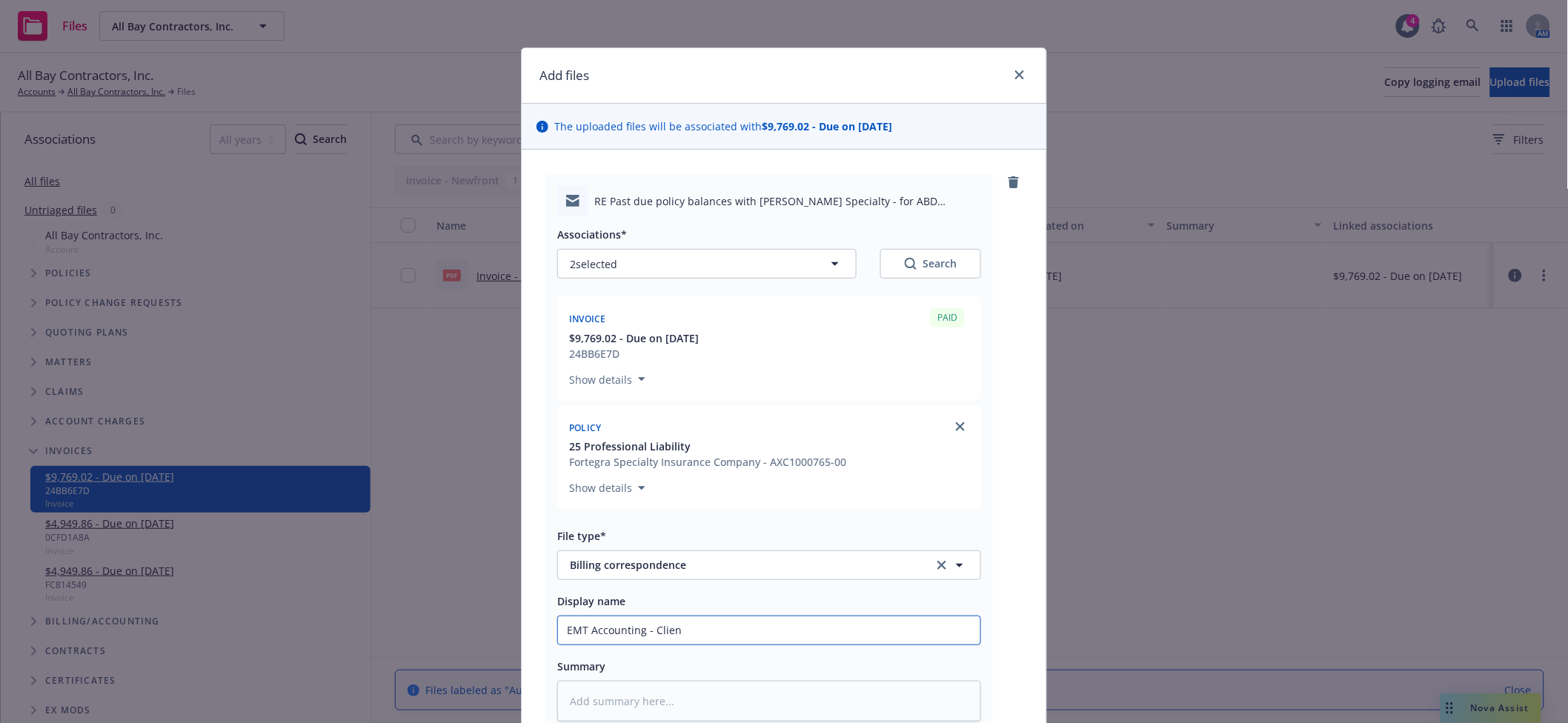
type input "EMT Accounting - Client"
type textarea "x"
type input "EMT Accounting - Client"
type textarea "x"
type input "EMT Accounting - Client i"
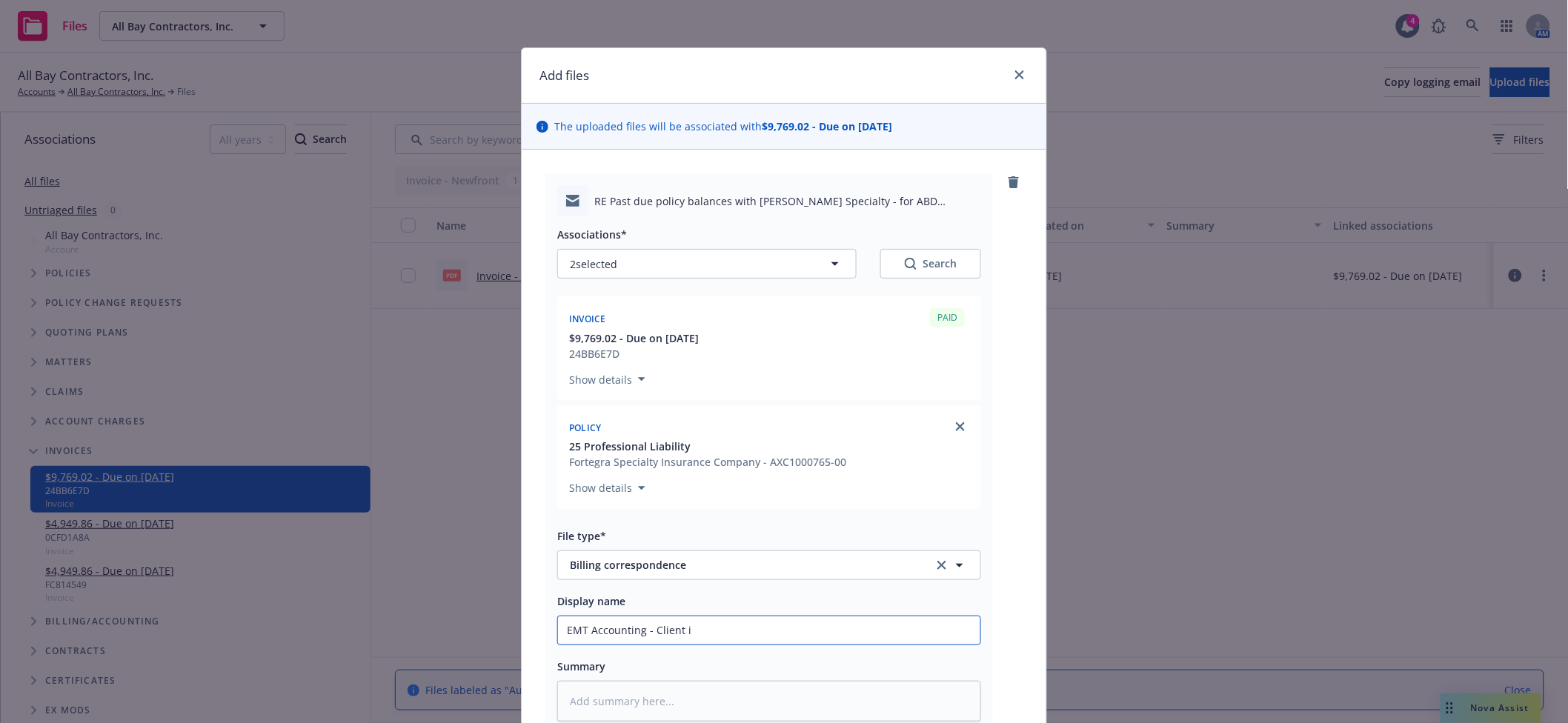
type textarea "x"
type input "EMT Accounting - Client is"
type textarea "x"
type input "EMT Accounting - Client is"
type textarea "x"
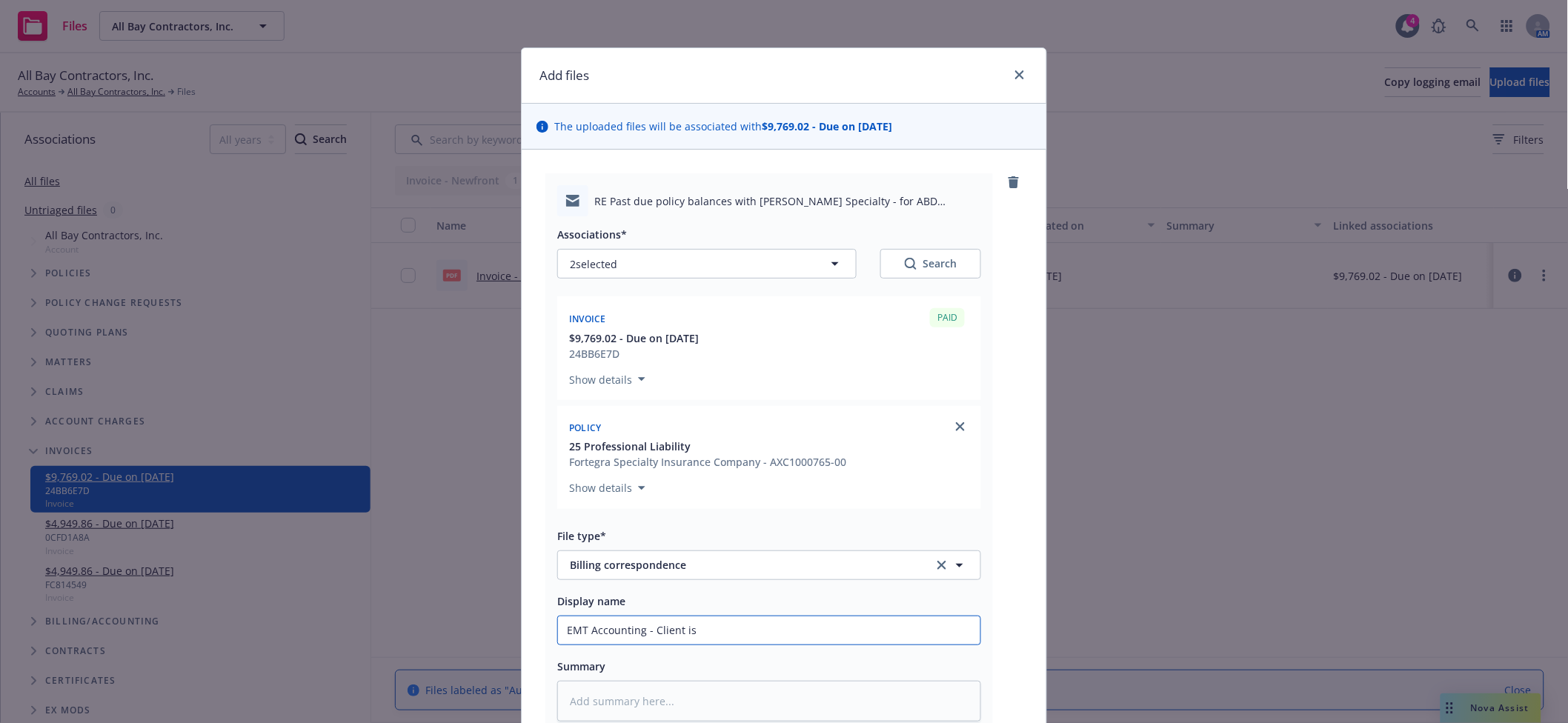
type input "EMT Accounting - Client is o"
type textarea "x"
type input "EMT Accounting - Client is owe"
type textarea "x"
type input "EMT Accounting - Client is owed"
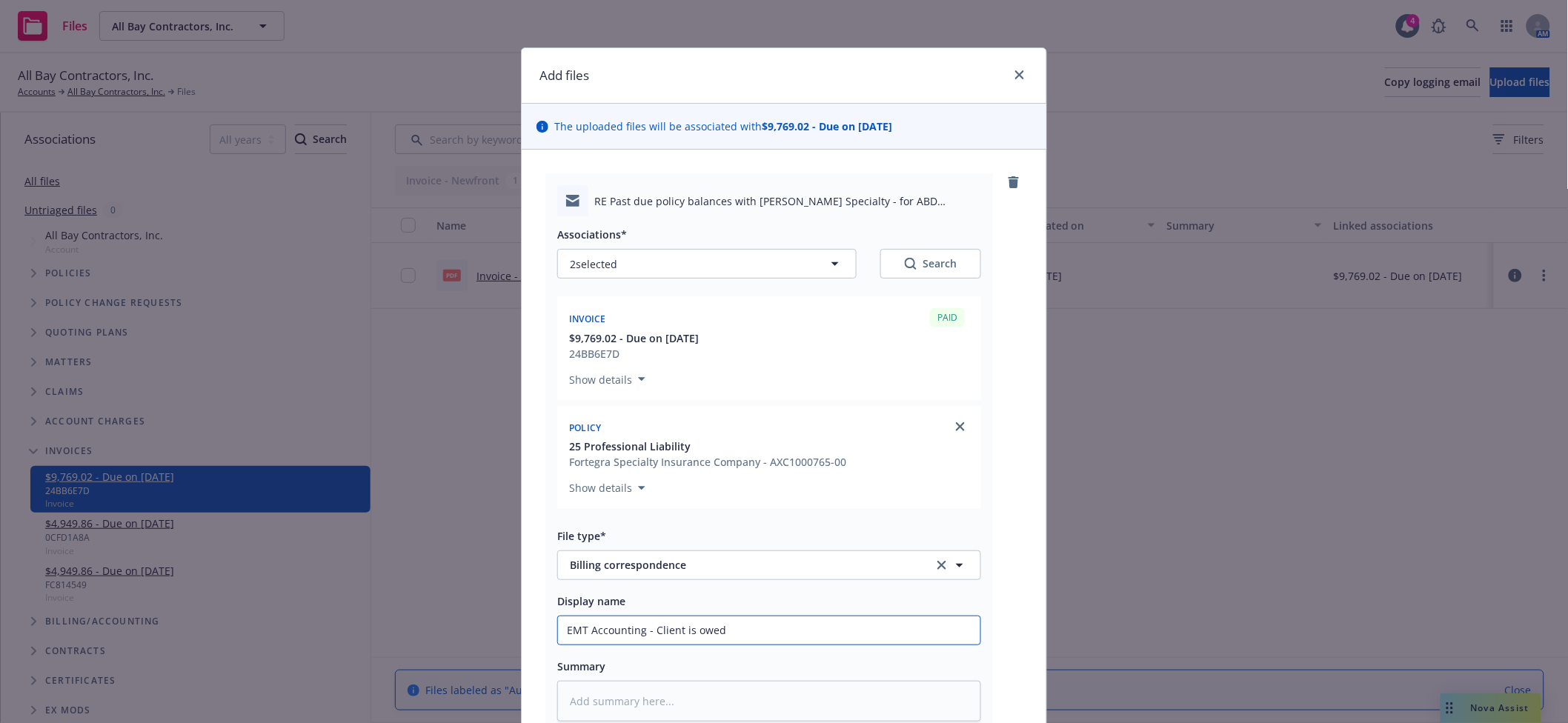
type textarea "x"
type input "EMT Accounting - Client is owed"
type textarea "x"
type input "EMT Accounting - Client is owed c"
type textarea "x"
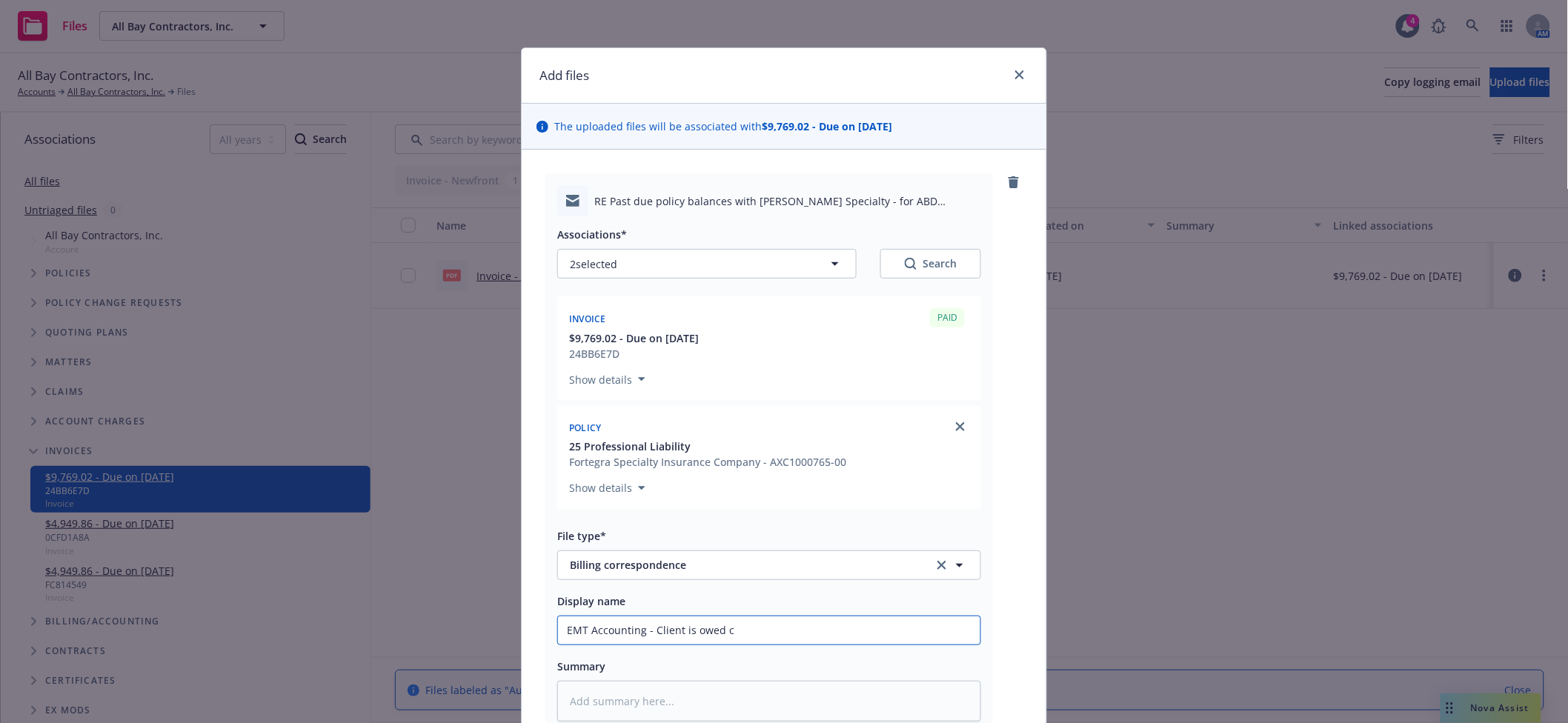
type input "EMT Accounting - Client is owed"
type textarea "x"
type input "EMT Accounting - Client is owed r"
type textarea "x"
type input "EMT Accounting - Client is owed"
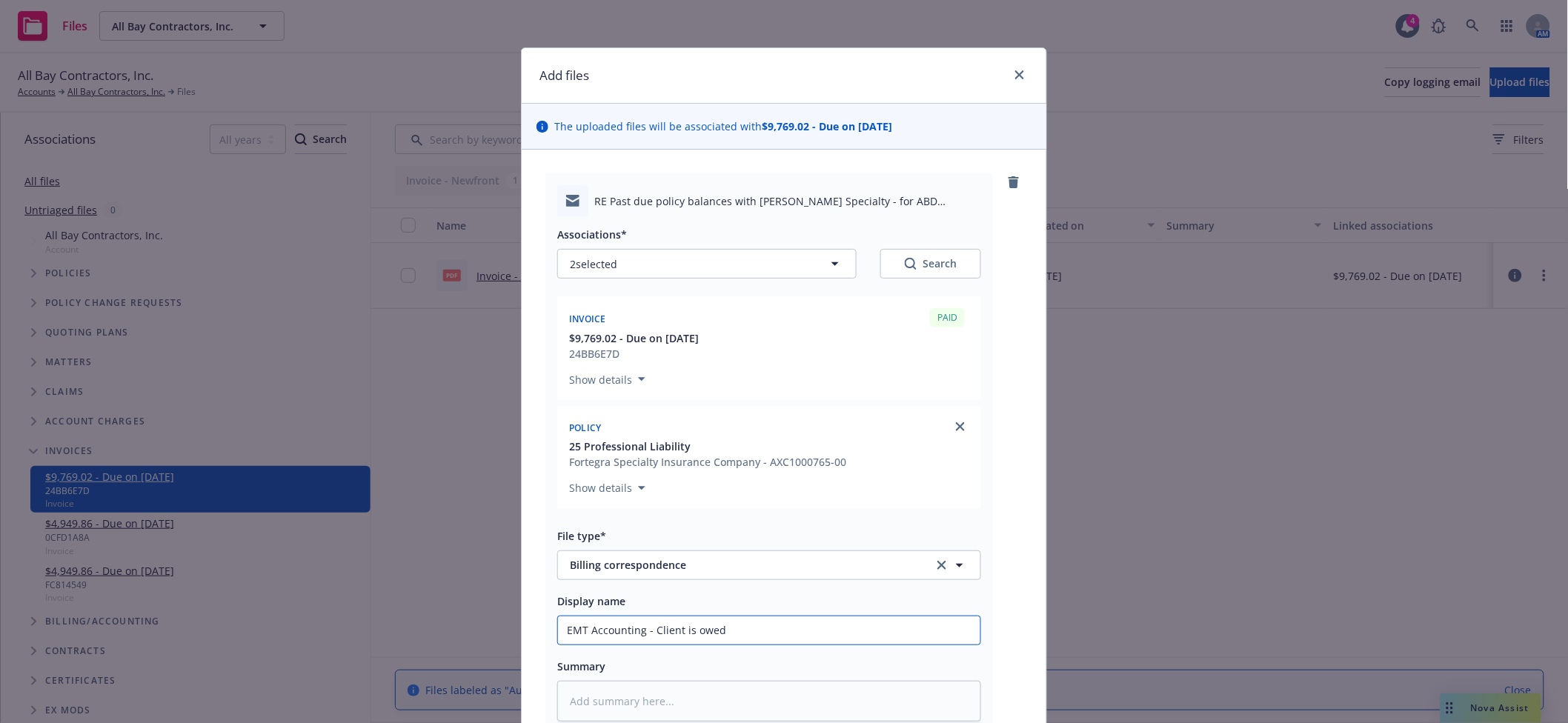
type textarea "x"
type input "EMT Accounting - Client is owed c"
type textarea "x"
type input "EMT Accounting - Client is owed cr"
type textarea "x"
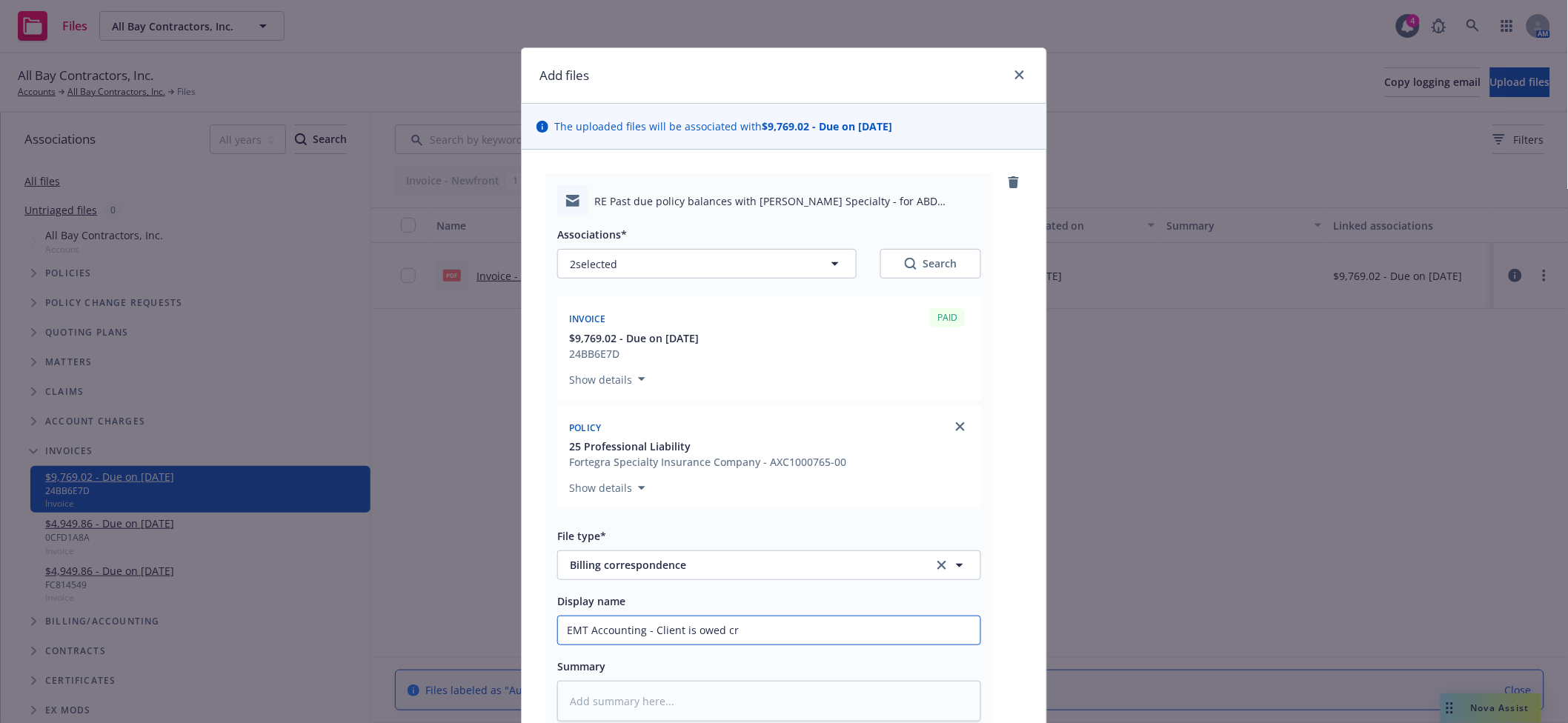
type input "EMT Accounting - Client is owed cre"
type textarea "x"
type input "EMT Accounting - Client is owed cred"
type textarea "x"
type input "EMT Accounting - Client is owed credi"
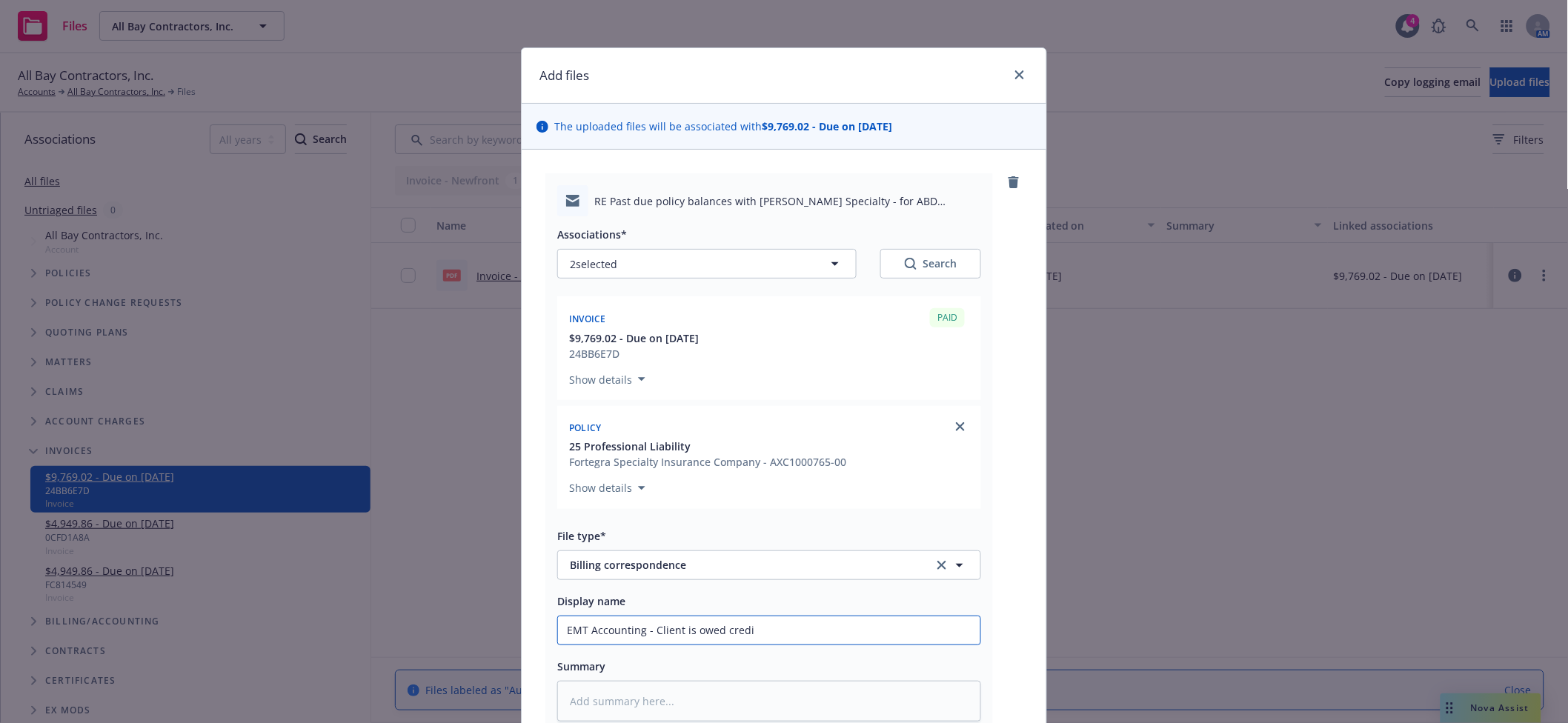
type textarea "x"
type input "EMT Accounting - Client is owed credit"
type textarea "x"
type input "EMT Accounting - Client is owed credit"
type textarea "x"
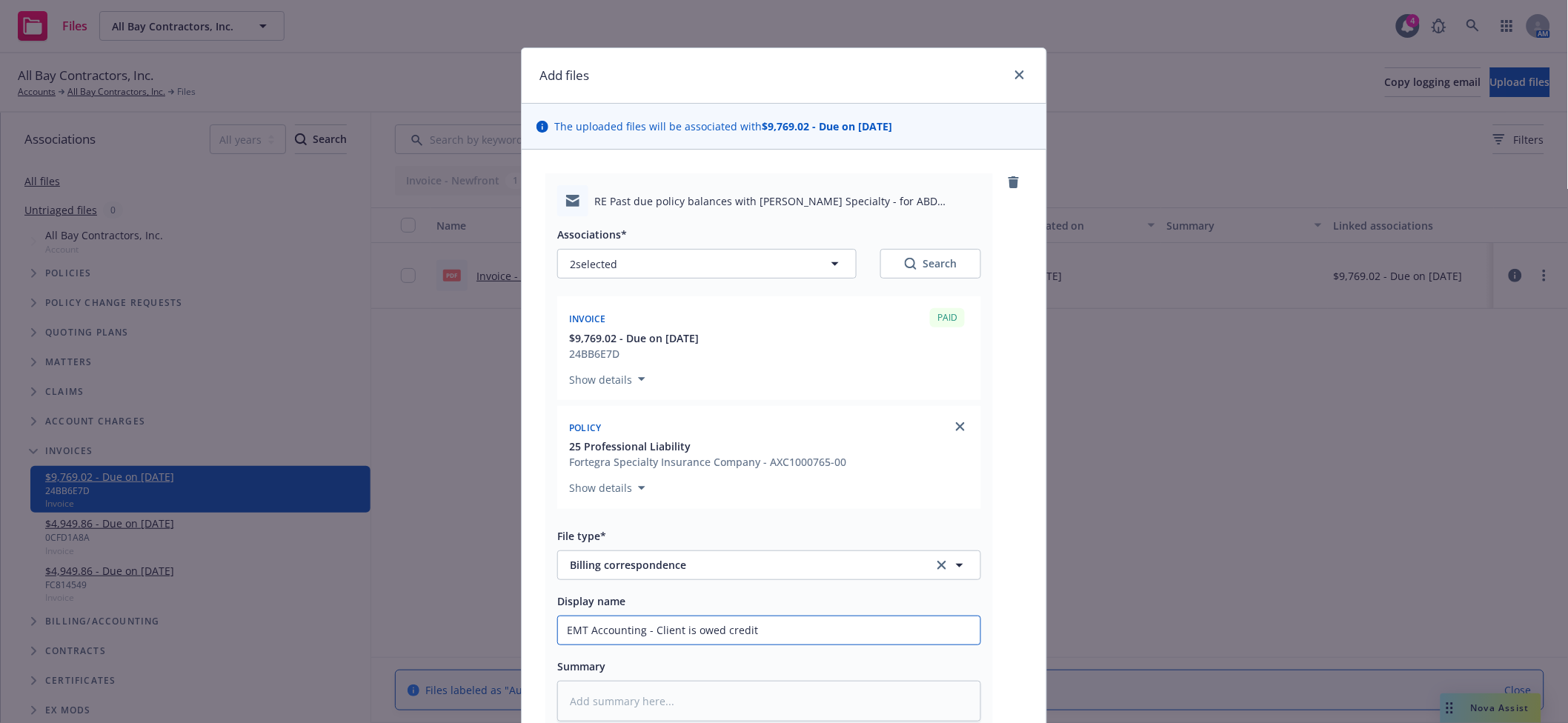
type input "EMT Accounting - Client is owed credit -"
type textarea "x"
type input "EMT Accounting - Client is owed credit -"
type textarea "x"
type input "EMT Accounting - Client is owed credit - c"
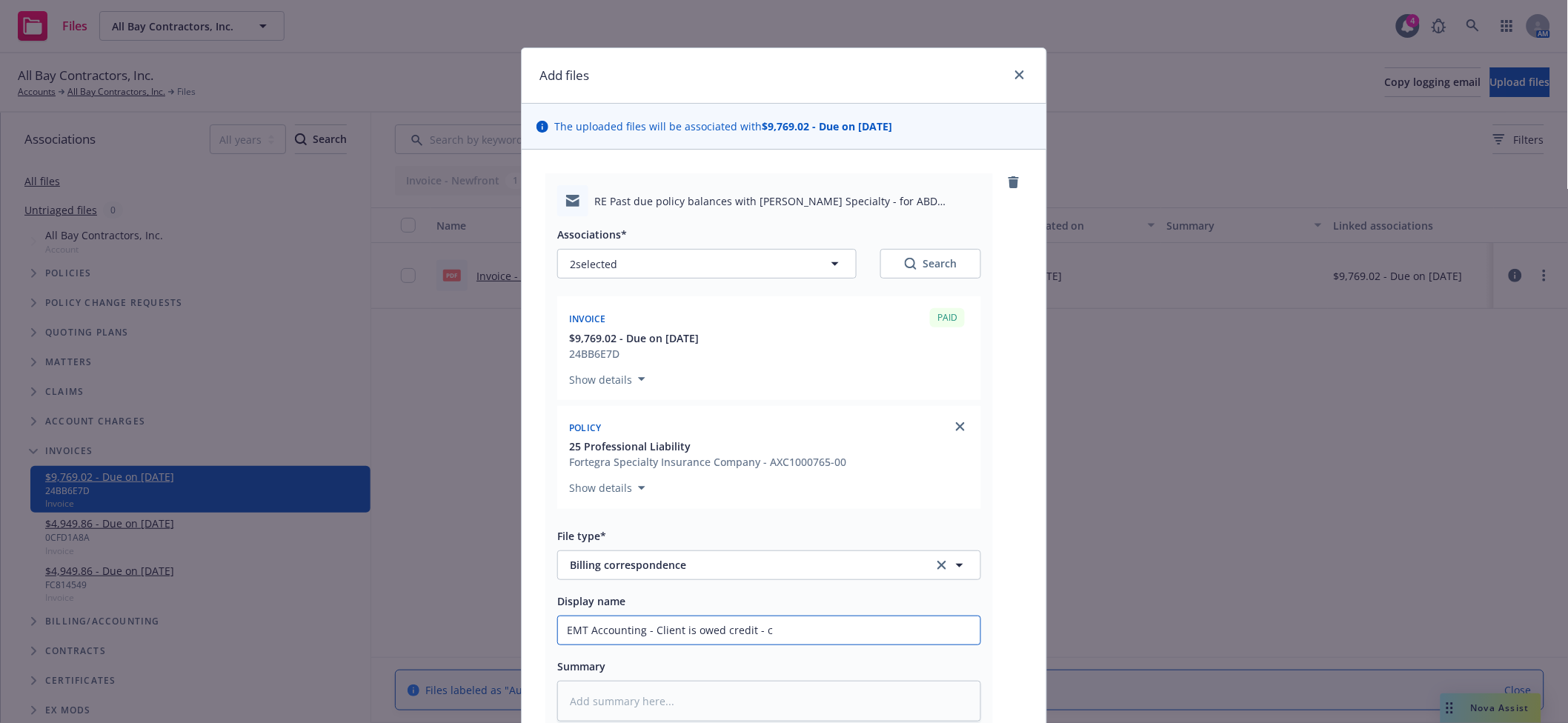
type textarea "x"
type input "EMT Accounting - Client is owed credit - ca"
type textarea "x"
type input "EMT Accounting - Client is owed credit - car"
type textarea "x"
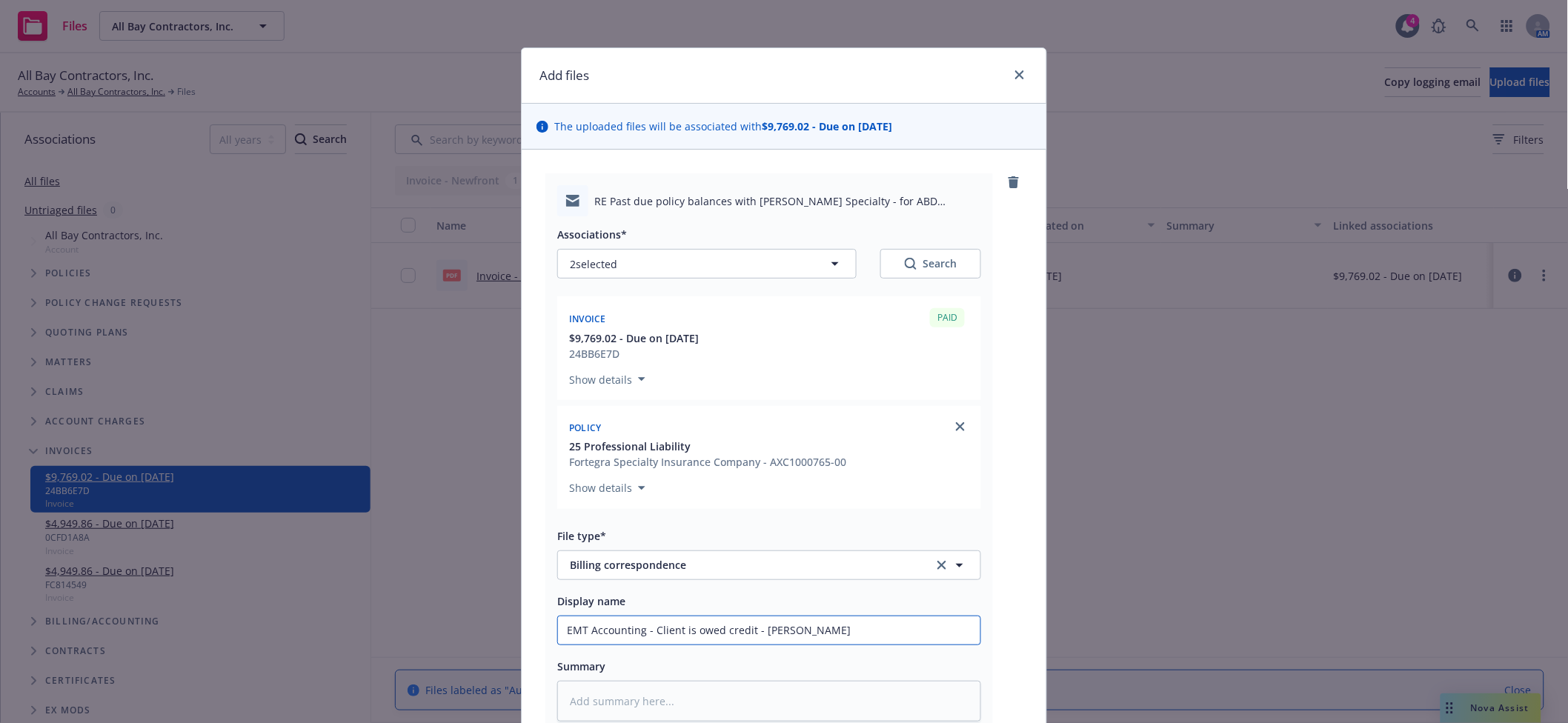
type input "EMT Accounting - Client is owed credit - [PERSON_NAME]"
type textarea "x"
type input "EMT Accounting - Client is owed credit - carrier"
type textarea "x"
type input "EMT Accounting - Client is owed credit - carrier"
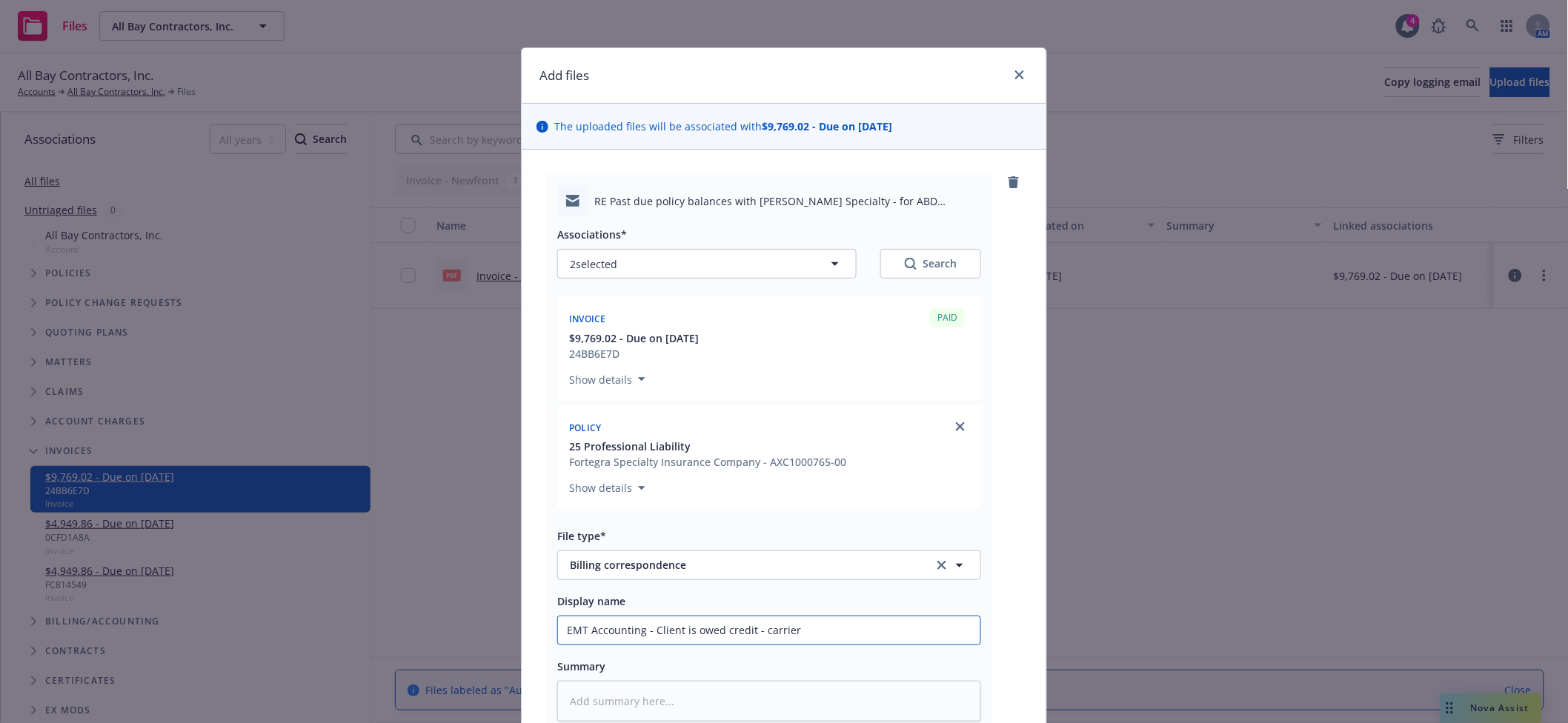
type textarea "x"
type input "EMT Accounting - Client is owed credit - carrier i"
type textarea "x"
type input "EMT Accounting - Client is owed credit - carrier in"
type textarea "x"
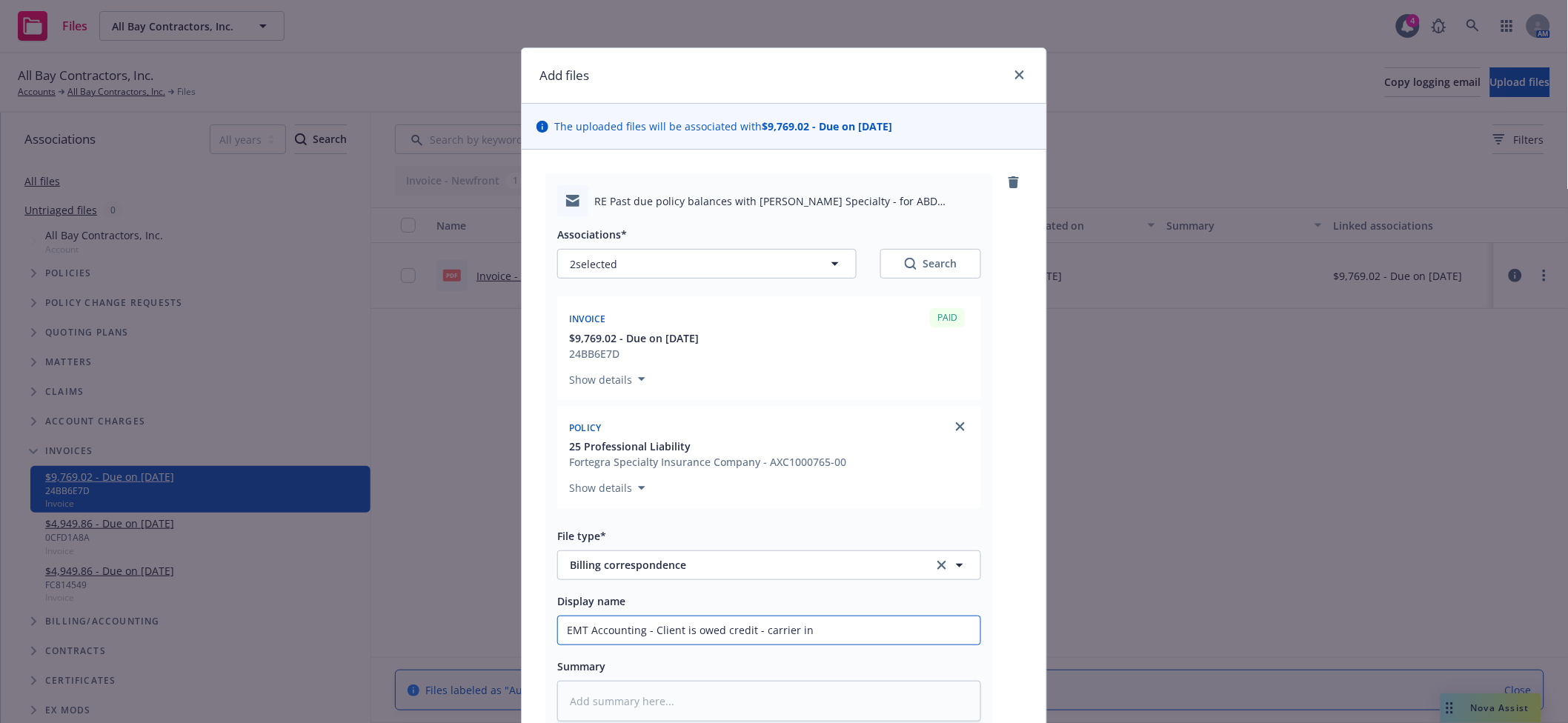
type input "EMT Accounting - Client is owed credit - carrier ino"
type textarea "x"
type input "EMT Accounting - Client is owed credit - carrier inoi"
type textarea "x"
type input "EMT Accounting - Client is owed credit - carrier ino"
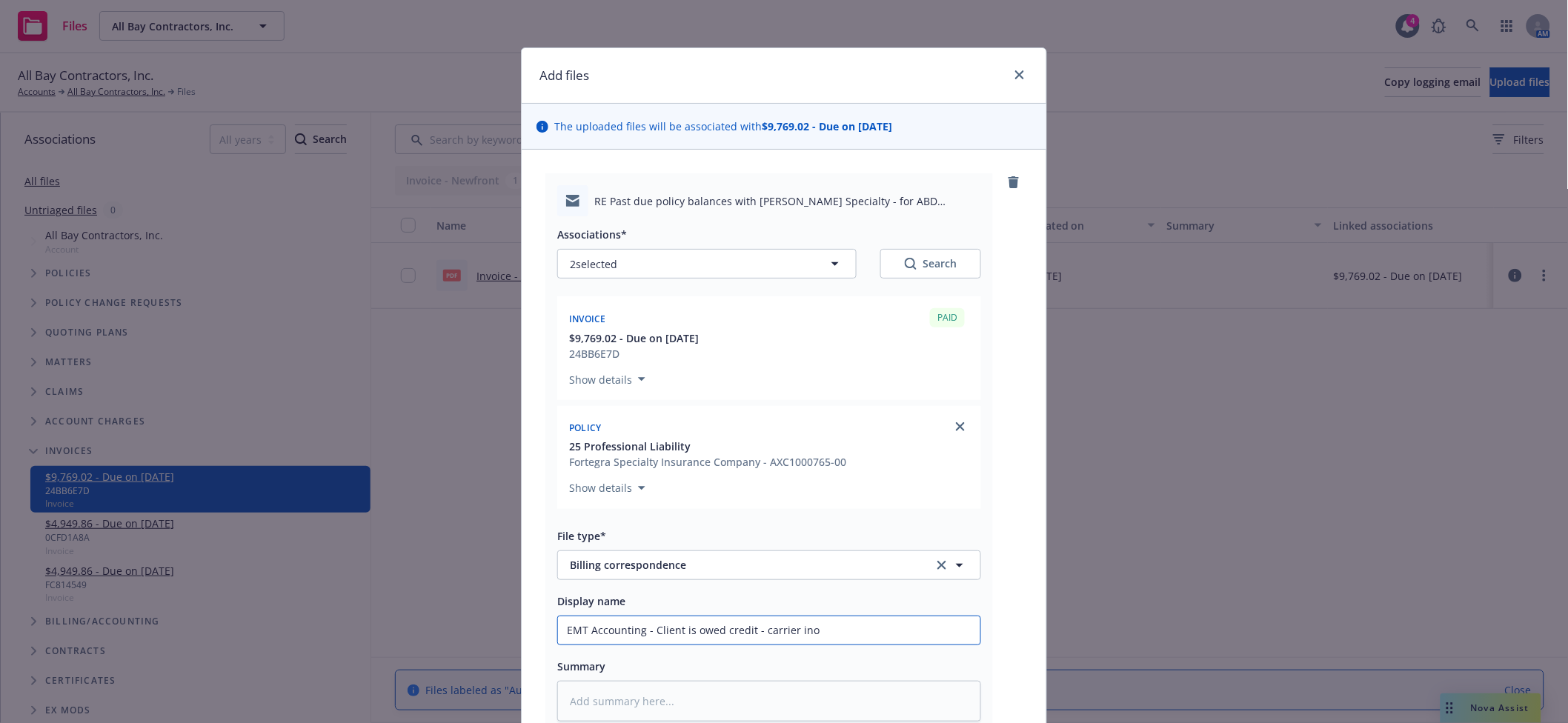
type textarea "x"
type input "EMT Accounting - Client is owed credit - carrier in"
type textarea "x"
type input "EMT Accounting - Client is owed credit - carrier inv"
type textarea "x"
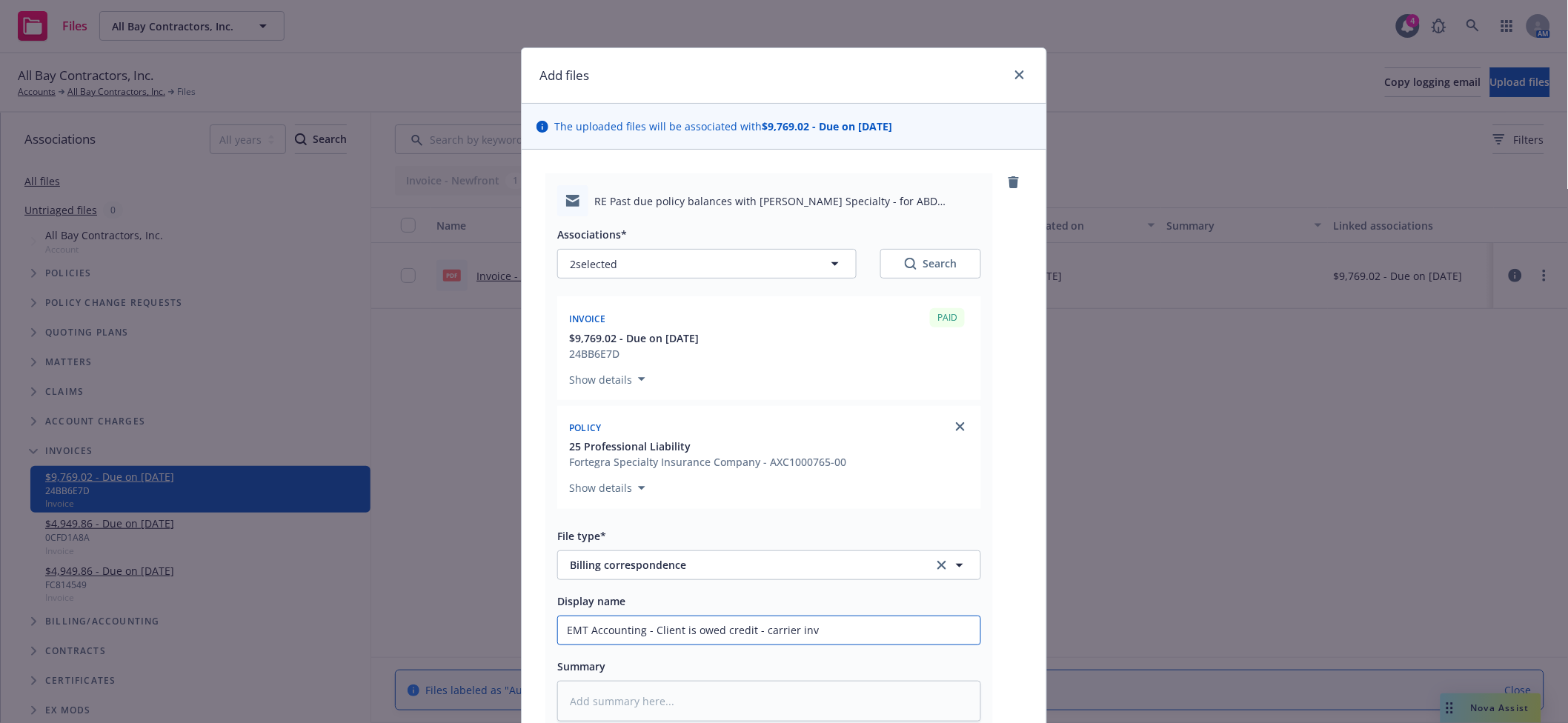
type input "EMT Accounting - Client is owed credit - carrier invo"
type textarea "x"
type input "EMT Accounting - Client is owed credit - carrier invoic"
type textarea "x"
type input "EMT Accounting - Client is owed credit - carrier invoice"
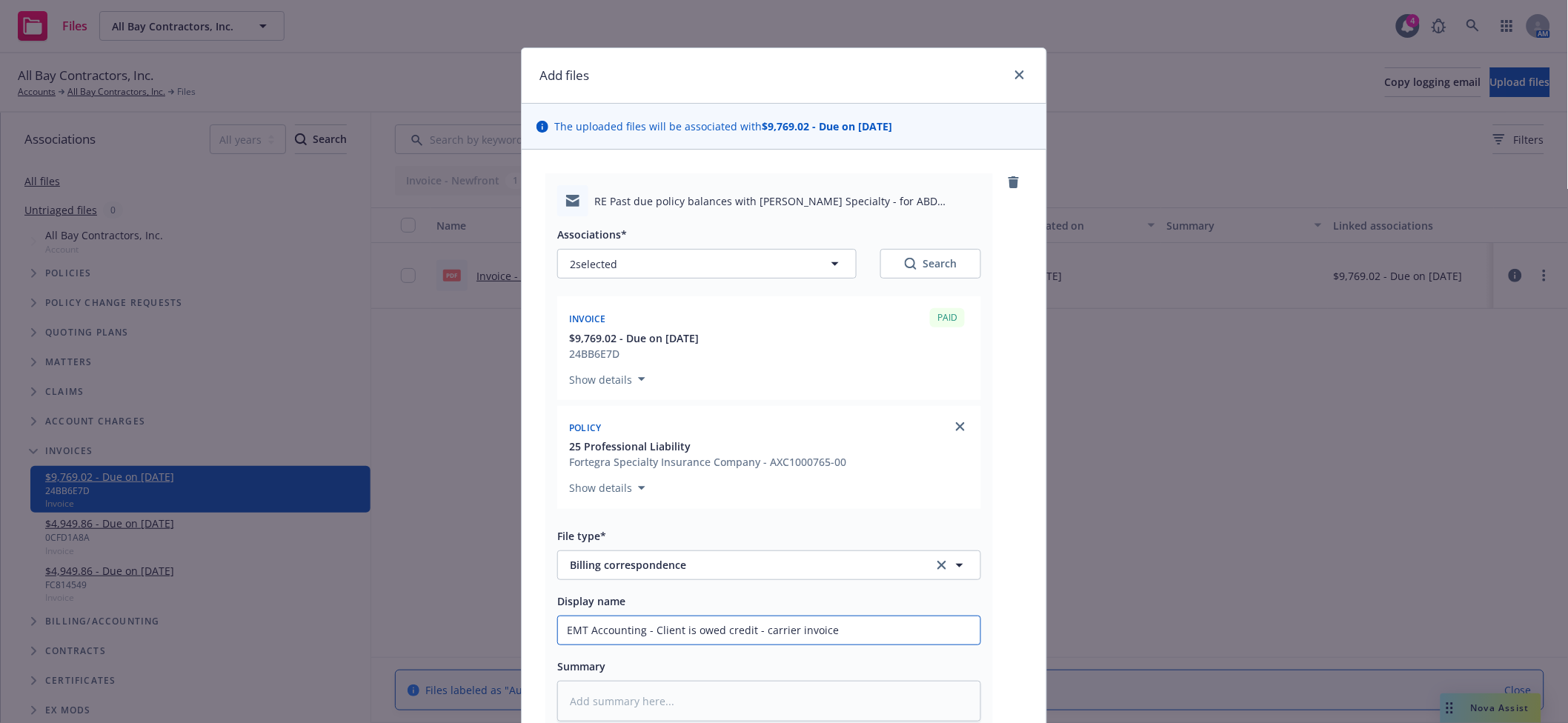
type textarea "x"
type input "EMT Accounting - Client is owed credit - carrier invoice"
type textarea "x"
type input "EMT Accounting - Client is owed credit - carrier invoice i"
type textarea "x"
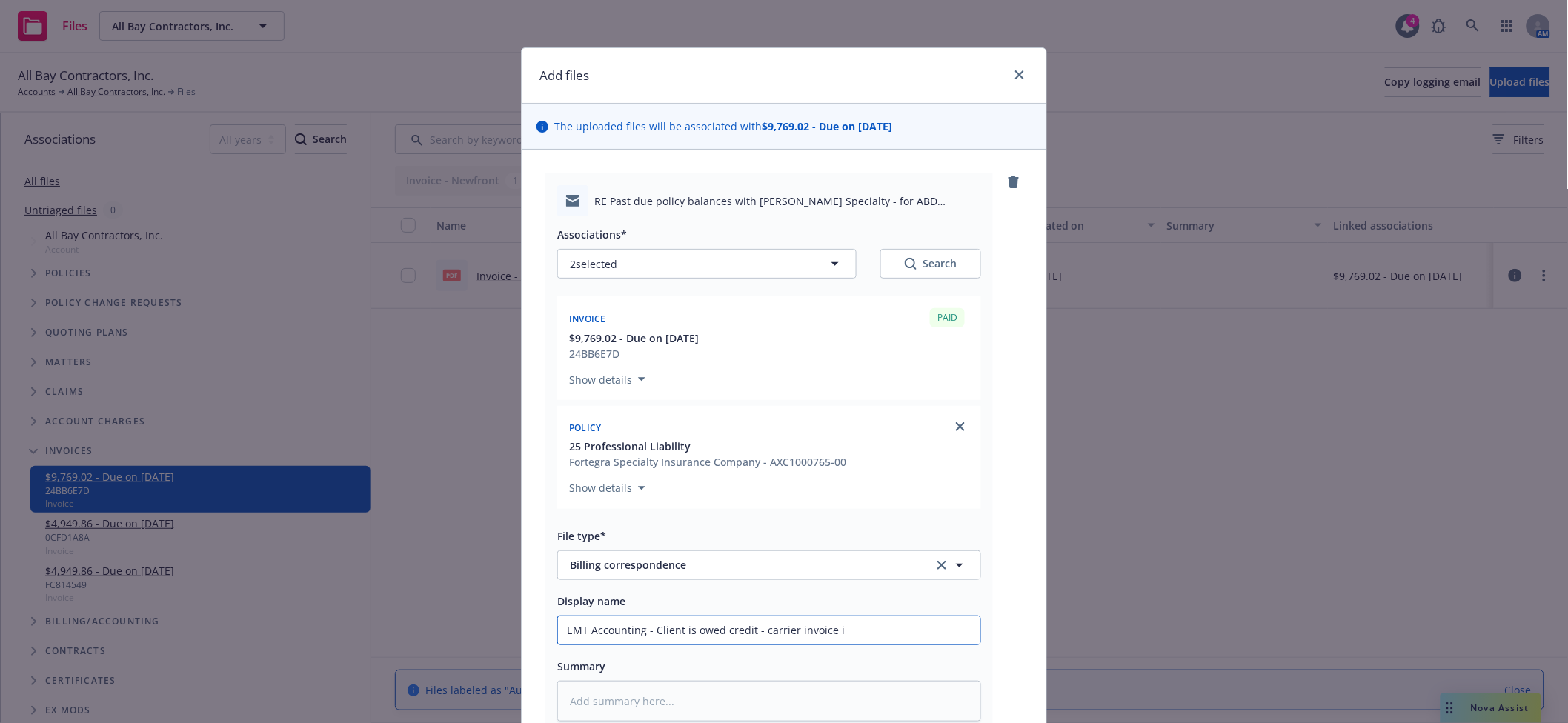
type input "EMT Accounting - Client is owed credit - carrier invoice is"
type textarea "x"
type input "EMT Accounting - Client is owed credit - carrier invoice is"
type textarea "x"
type input "EMT Accounting - Client is owed credit - carrier invoice is c"
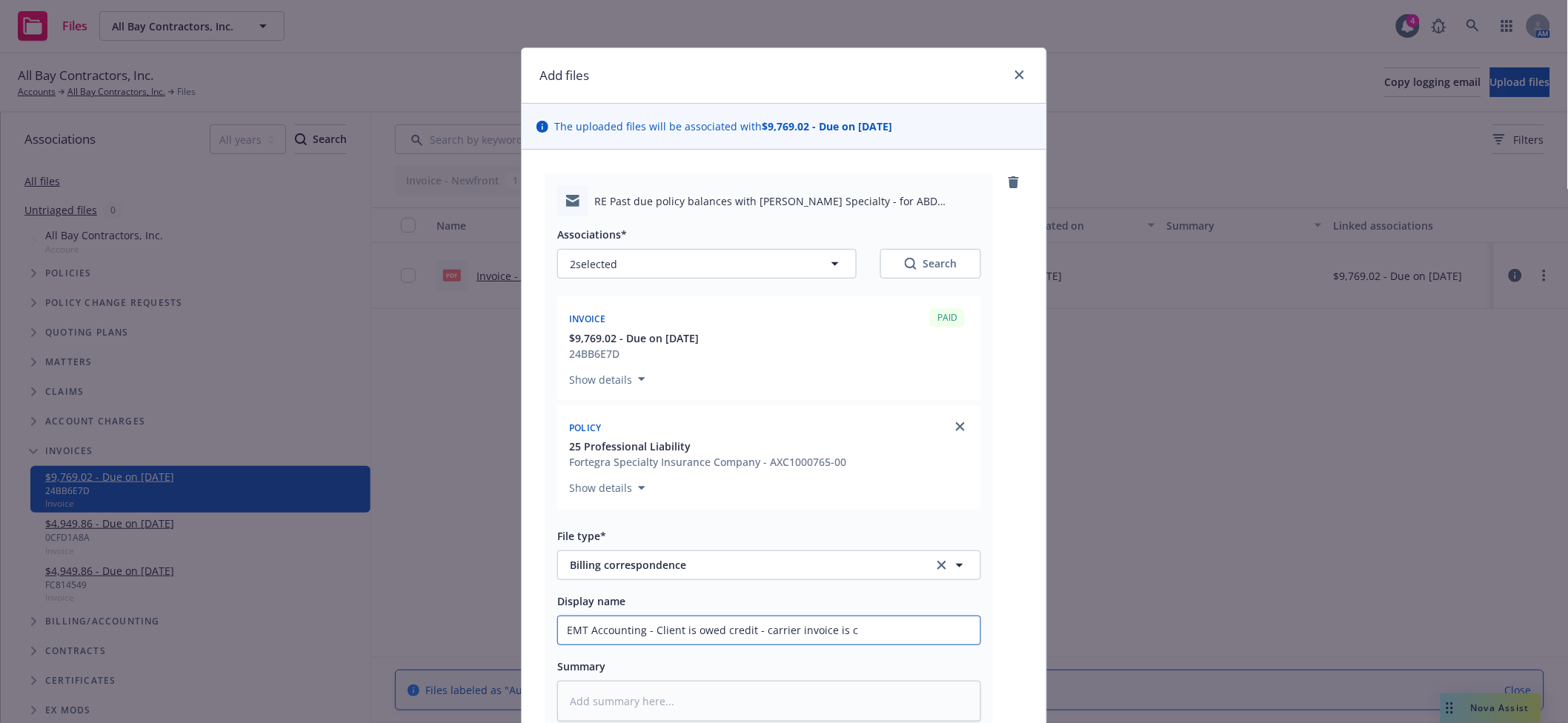
type textarea "x"
type input "EMT Accounting - Client is owed credit - carrier invoice is co"
type textarea "x"
type input "EMT Accounting - Client is owed credit - carrier invoice is cor"
type textarea "x"
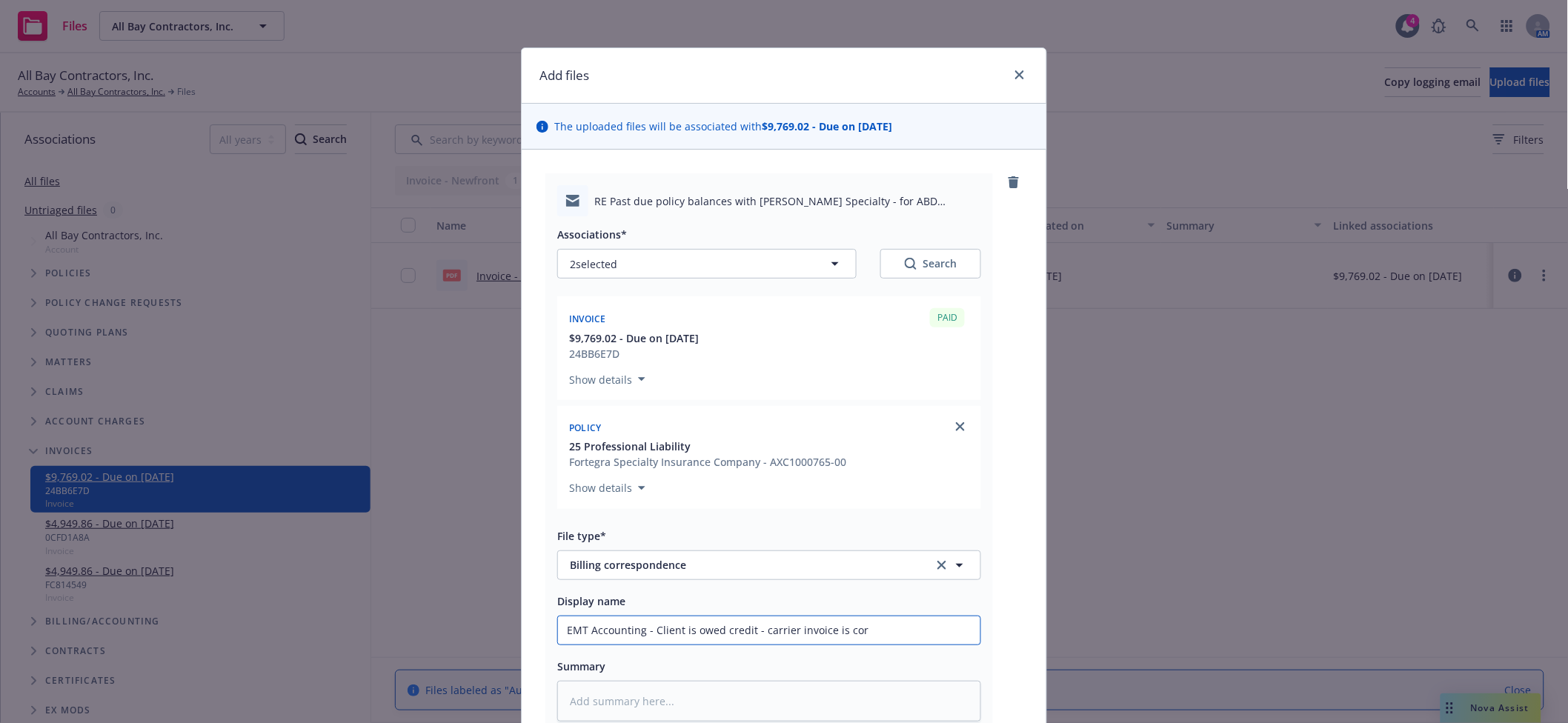
type input "EMT Accounting - Client is owed credit - carrier invoice is corr"
type textarea "x"
type input "EMT Accounting - Client is owed credit - carrier invoice is corre"
type textarea "x"
type input "EMT Accounting - Client is owed credit - carrier invoice is correc"
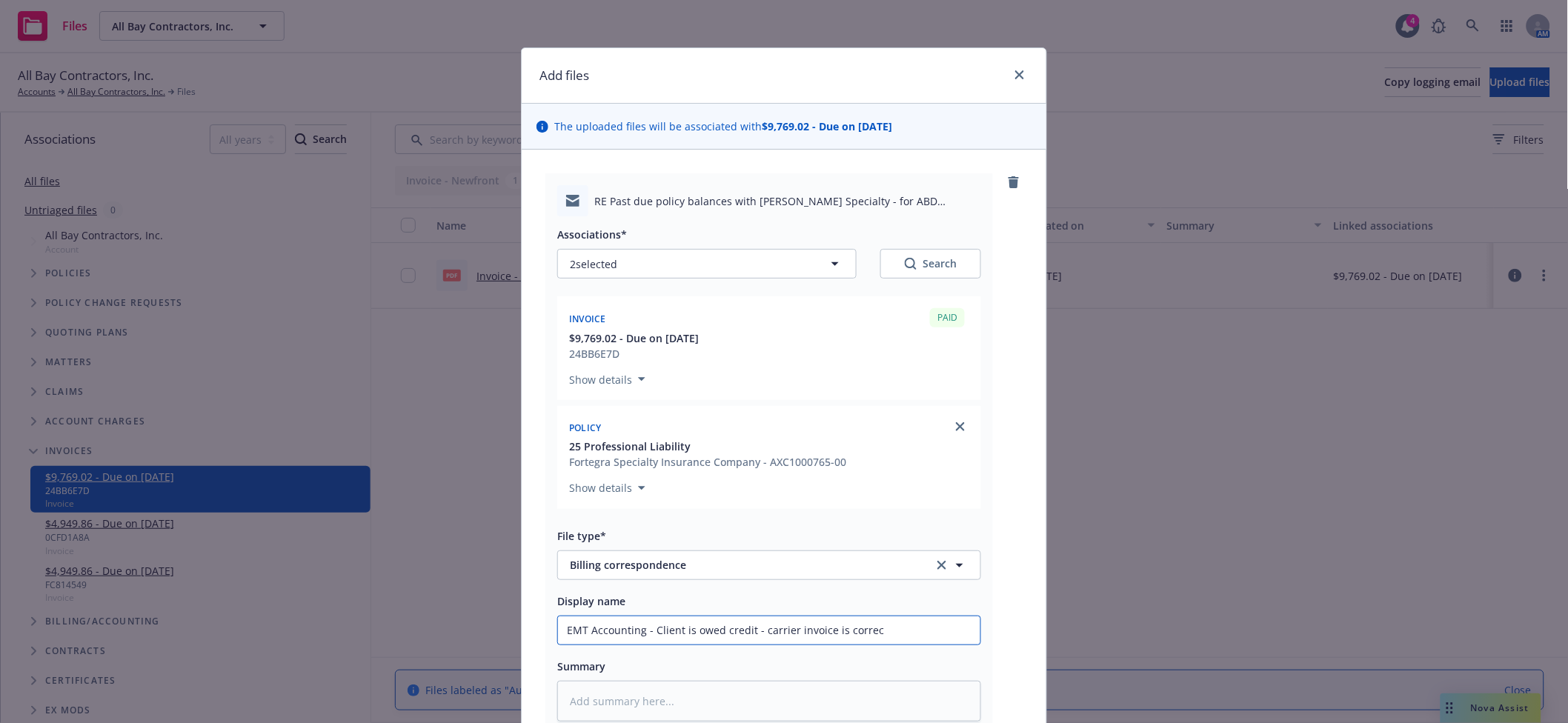
type textarea "x"
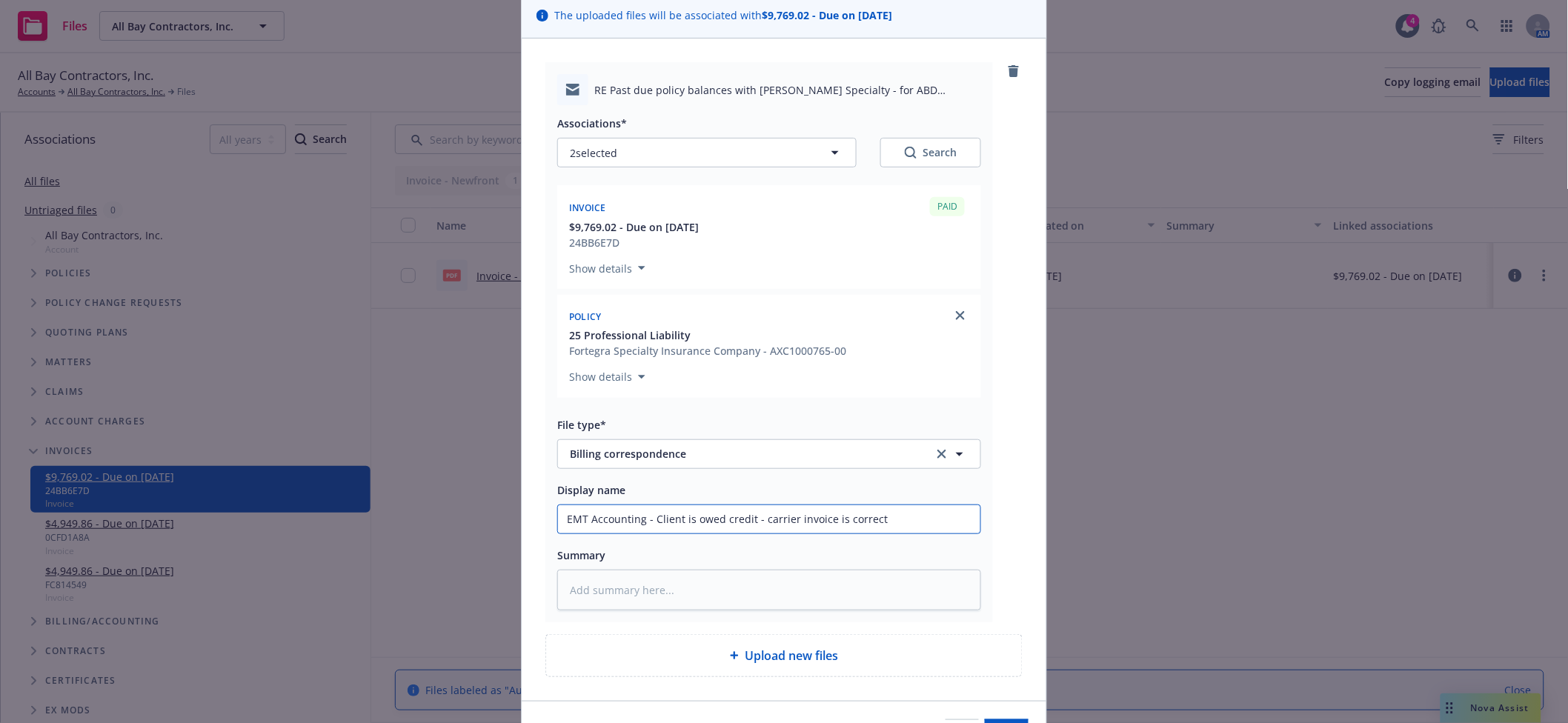
scroll to position [205, 0]
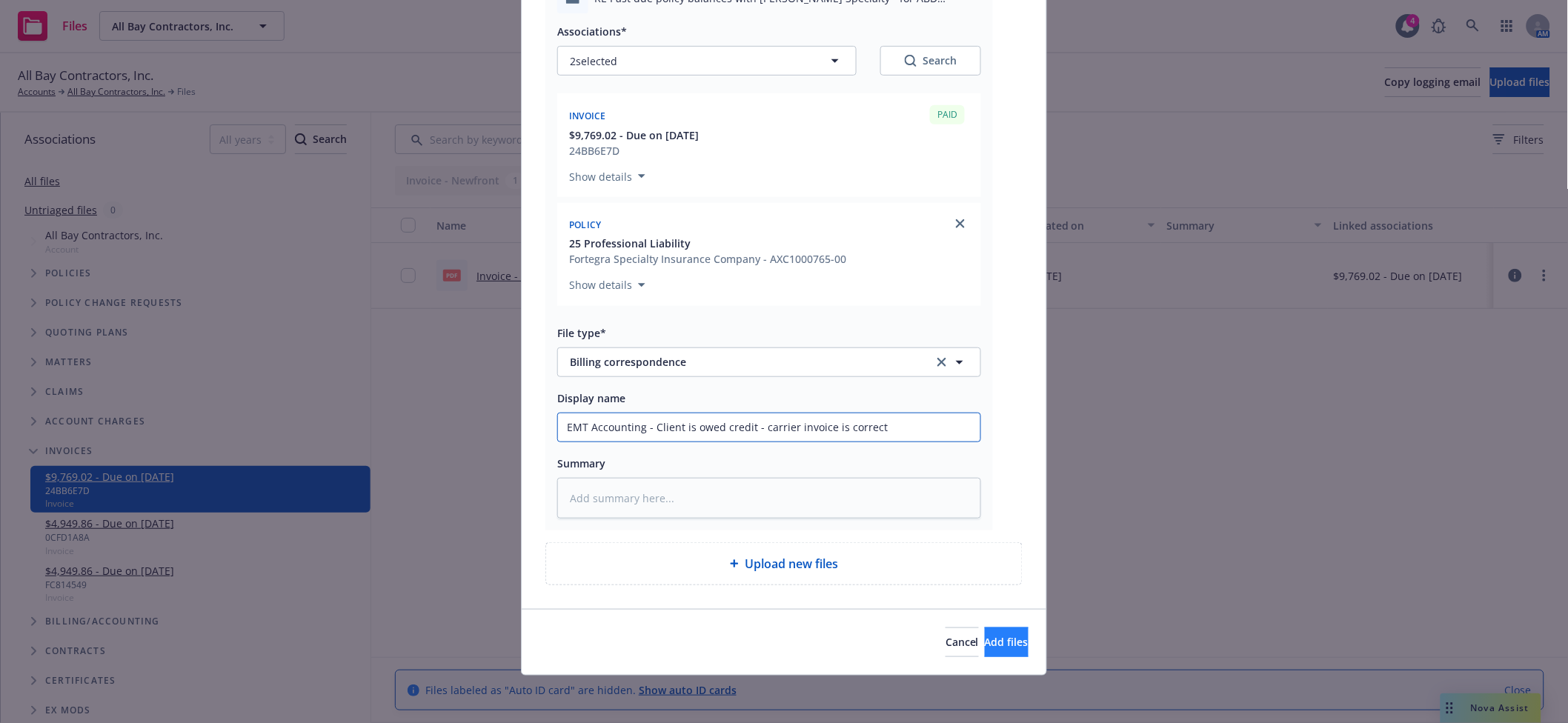
type input "EMT Accounting - Client is owed credit - carrier invoice is correct"
click at [985, 651] on button "Add files" at bounding box center [1007, 642] width 43 height 30
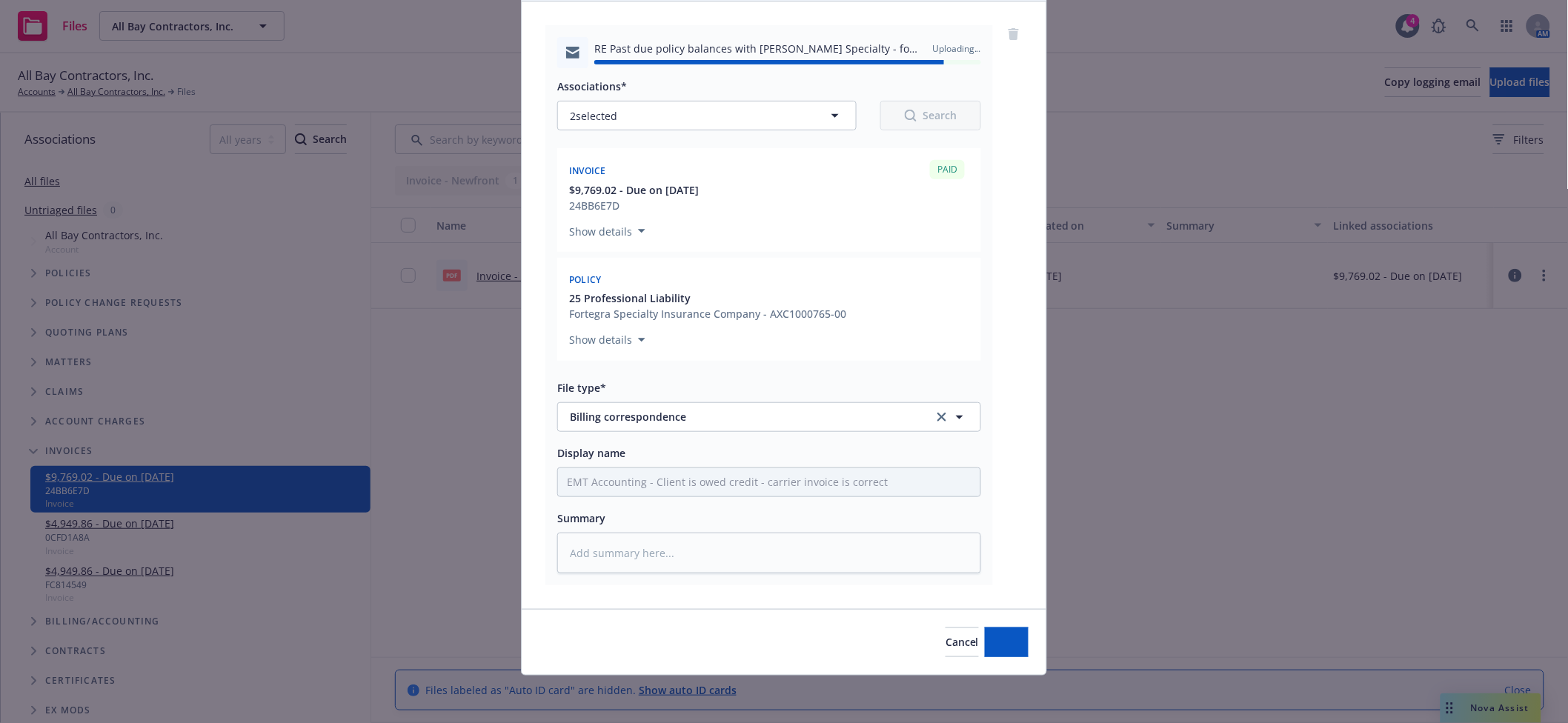
type textarea "x"
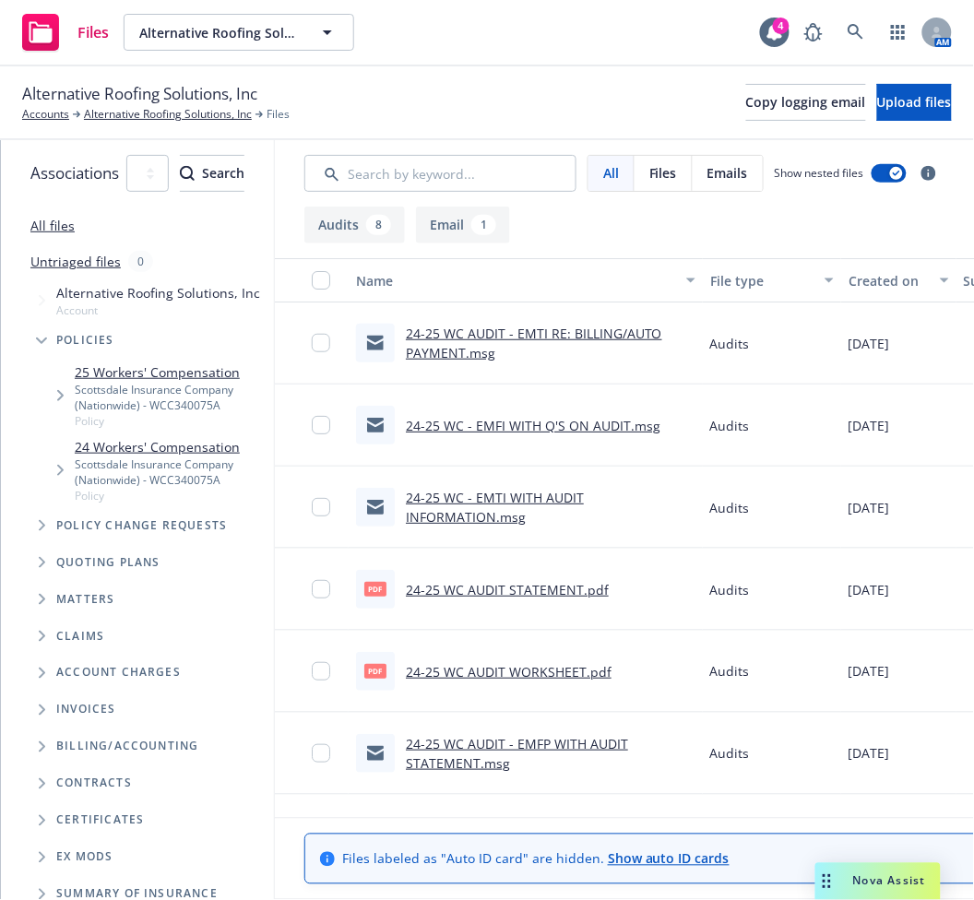
click at [584, 494] on link "24-25 WC - EMTI WITH AUDIT INFORMATION.msg" at bounding box center [495, 507] width 178 height 37
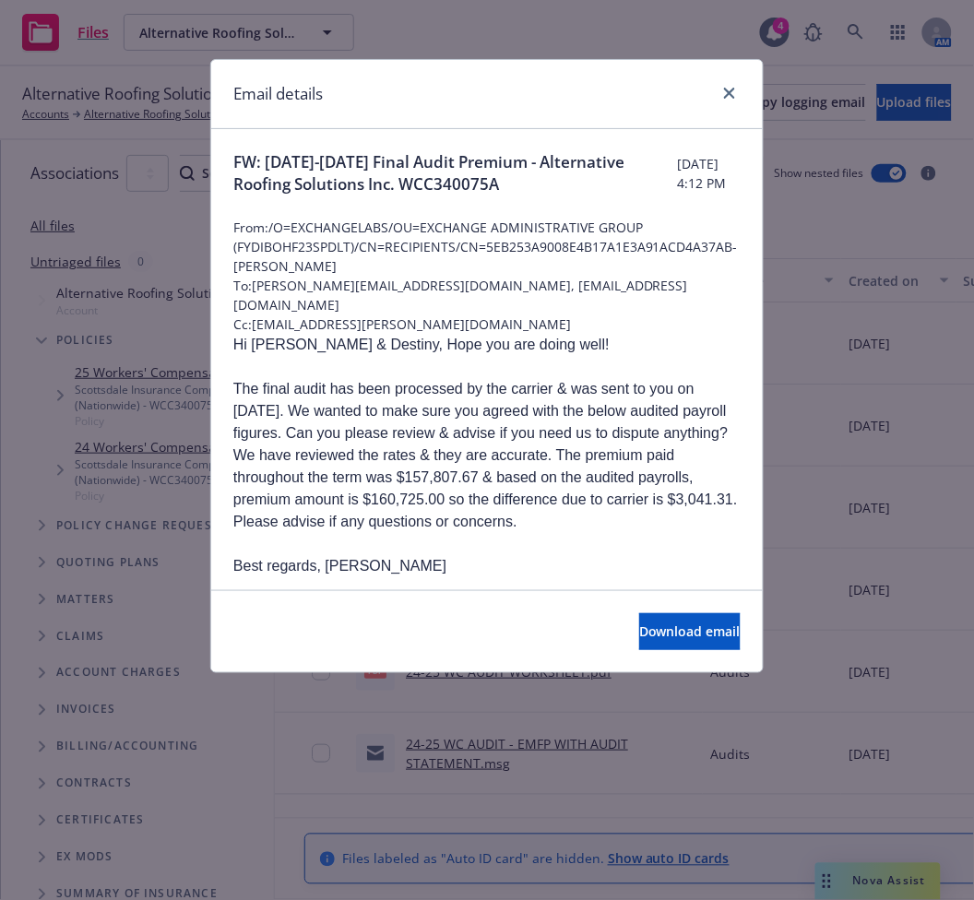
scroll to position [163, 0]
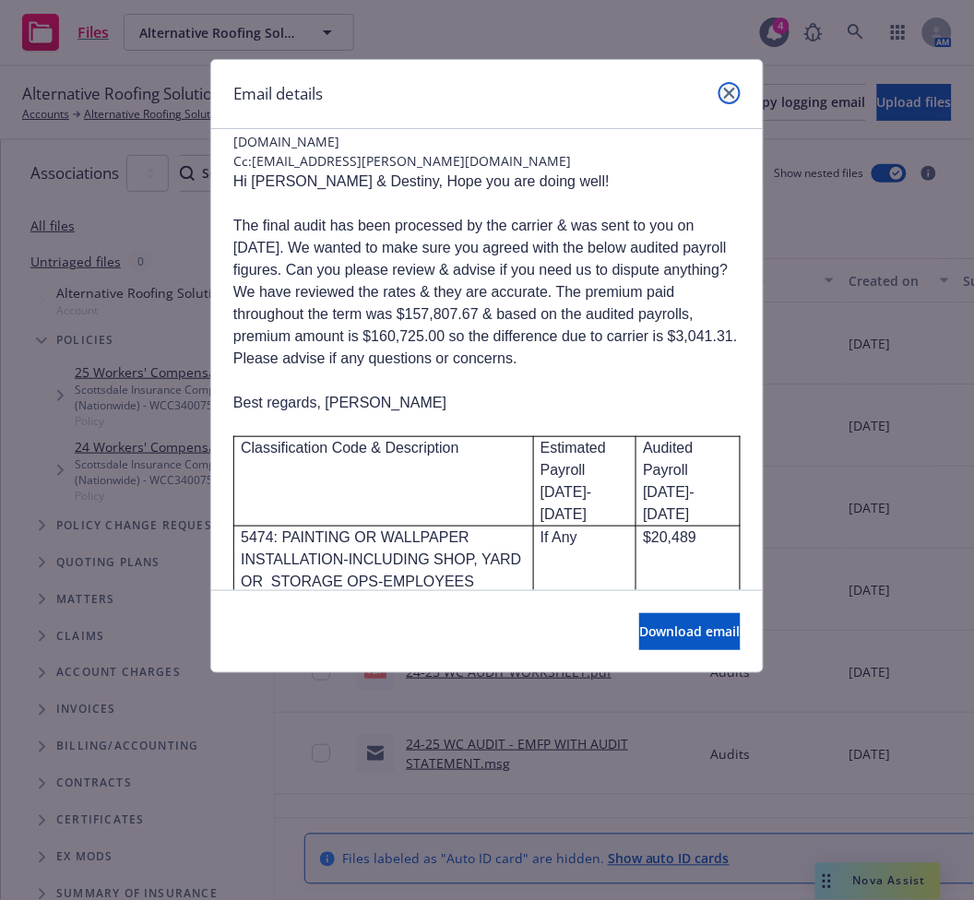
click at [725, 91] on icon "close" at bounding box center [729, 93] width 11 height 11
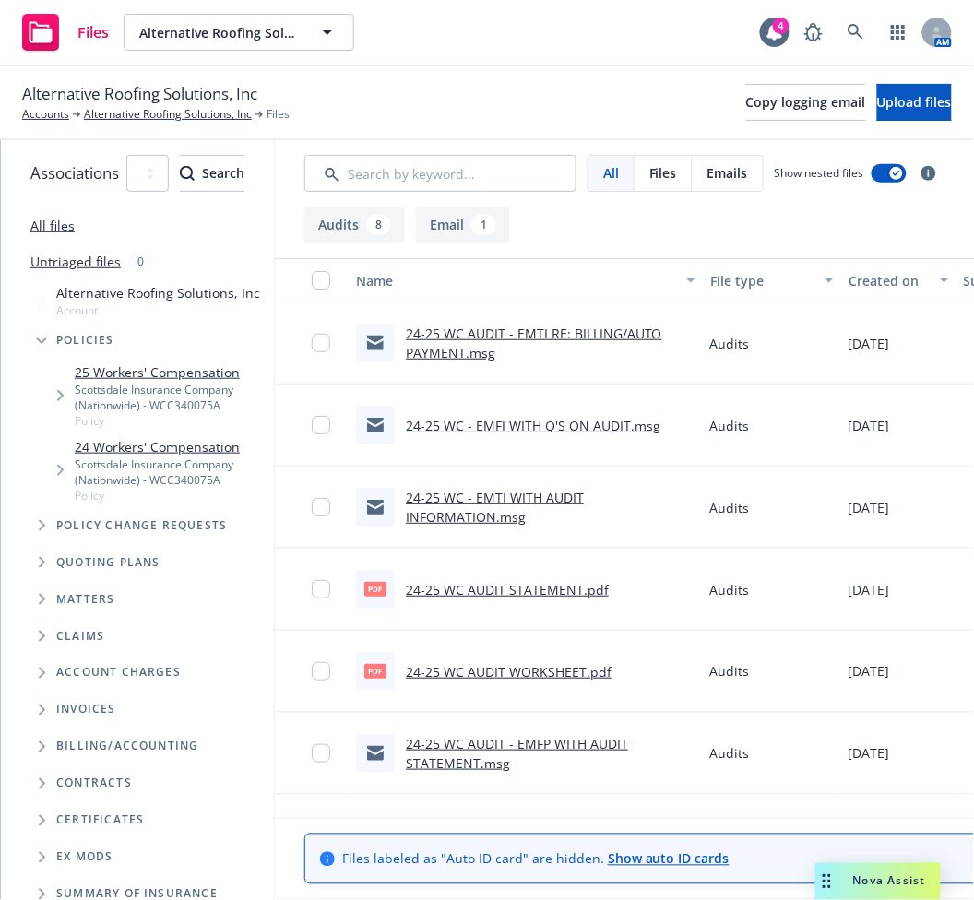
click at [628, 740] on link "24-25 WC AUDIT - EMFP WITH AUDIT STATEMENT.msg" at bounding box center [517, 753] width 222 height 37
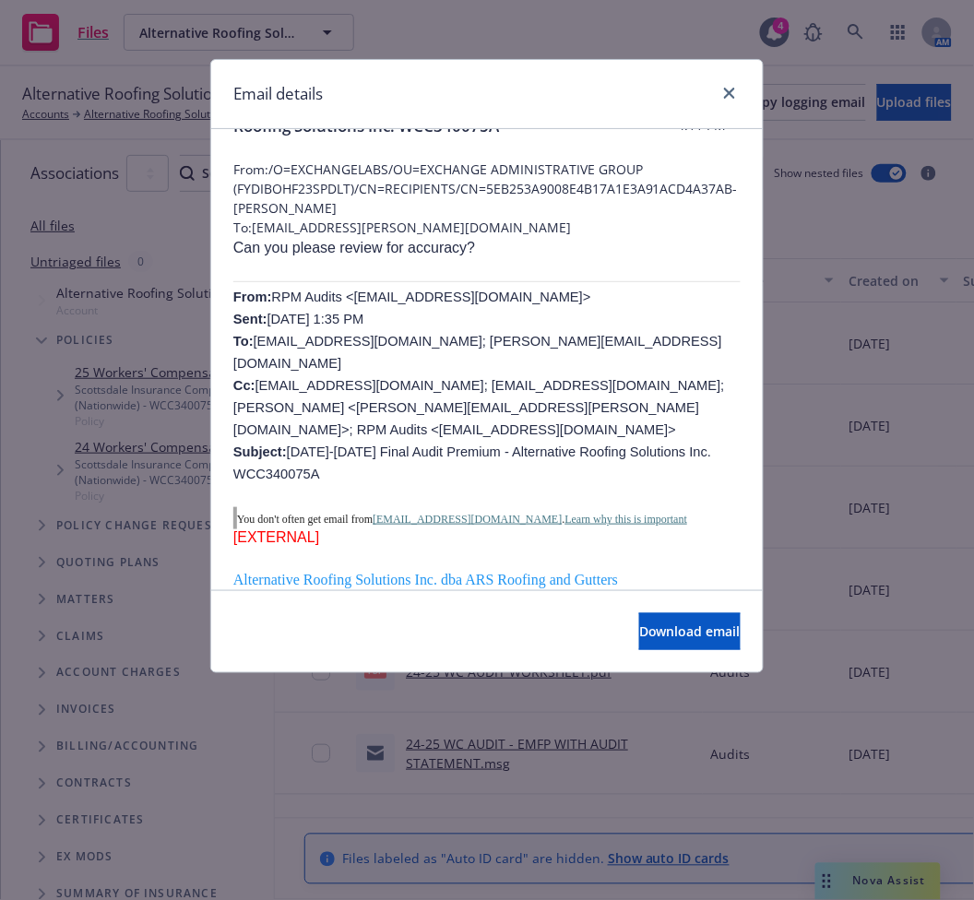
scroll to position [0, 0]
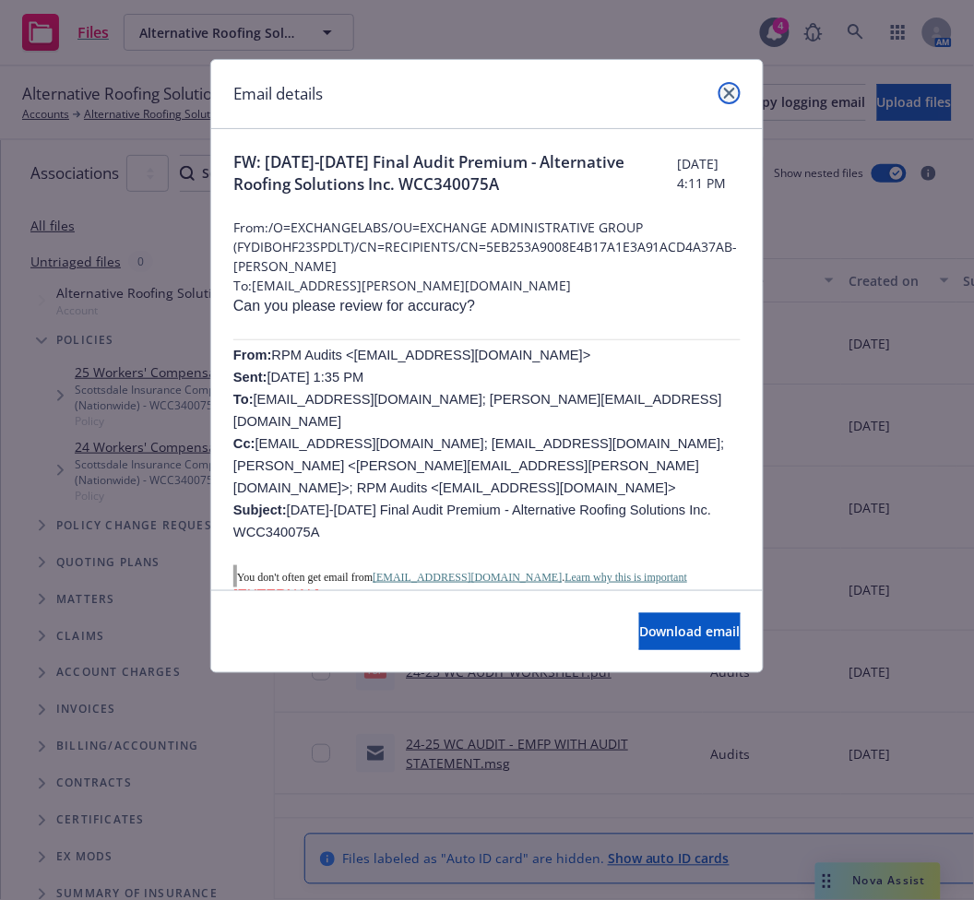
click at [727, 97] on icon "close" at bounding box center [729, 93] width 11 height 11
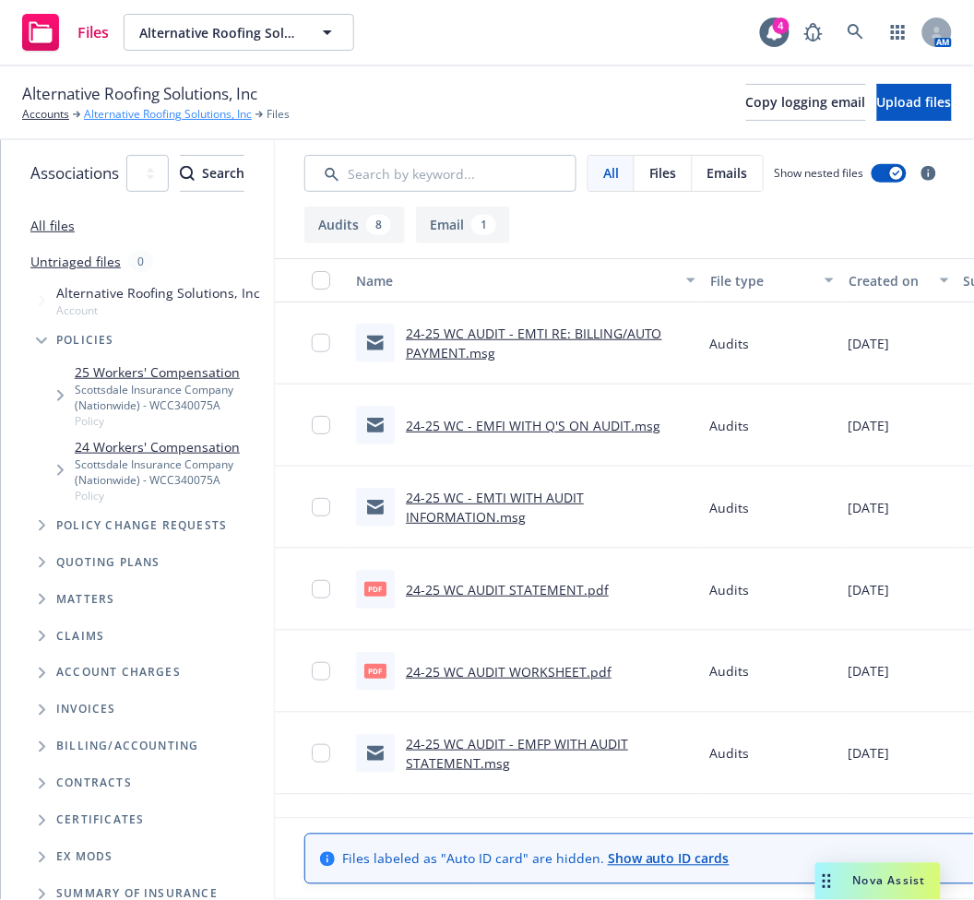
click at [164, 117] on link "Alternative Roofing Solutions, Inc" at bounding box center [168, 114] width 168 height 17
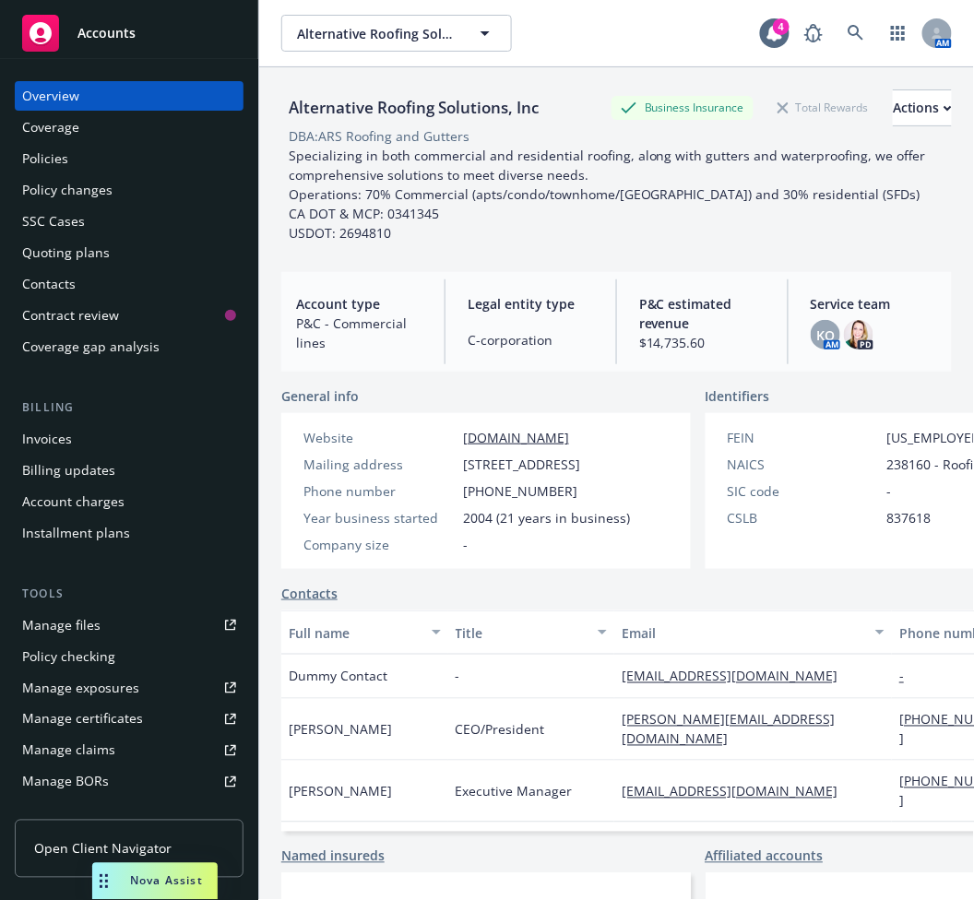
click at [102, 185] on div "Policy changes" at bounding box center [67, 190] width 90 height 30
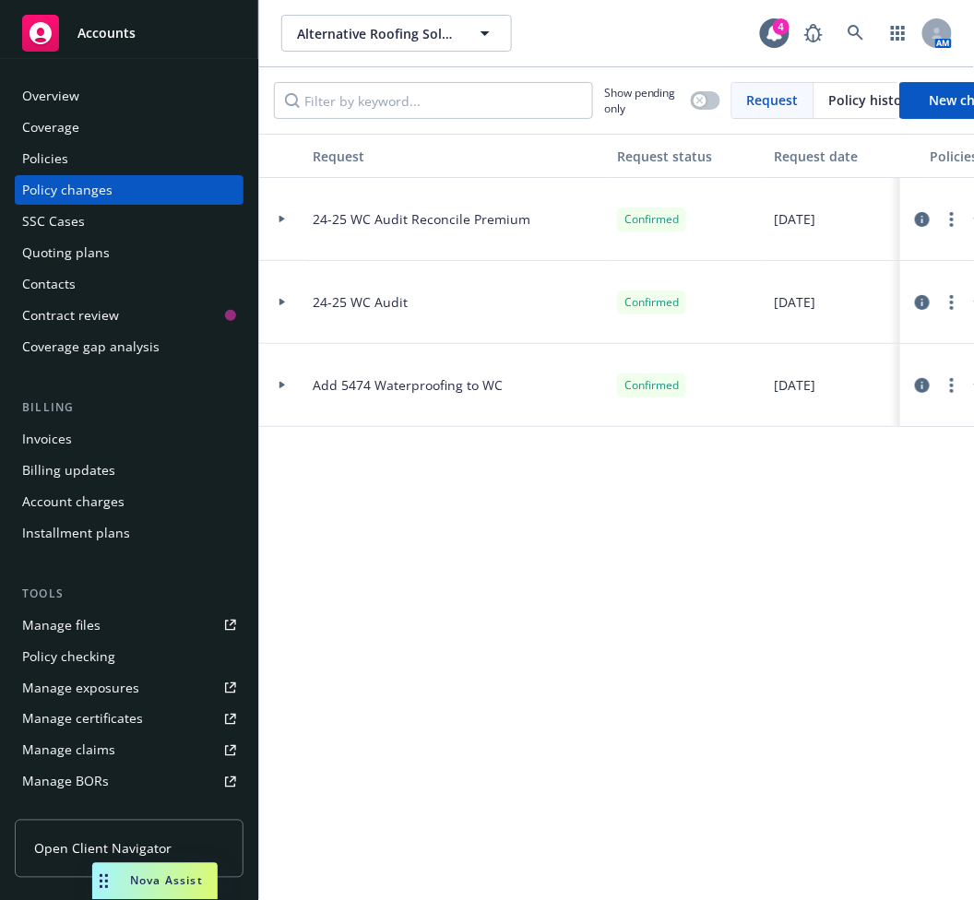
click at [607, 834] on div "Request Request status Request date Policies impacted Associated files SSC case…" at bounding box center [616, 508] width 715 height 748
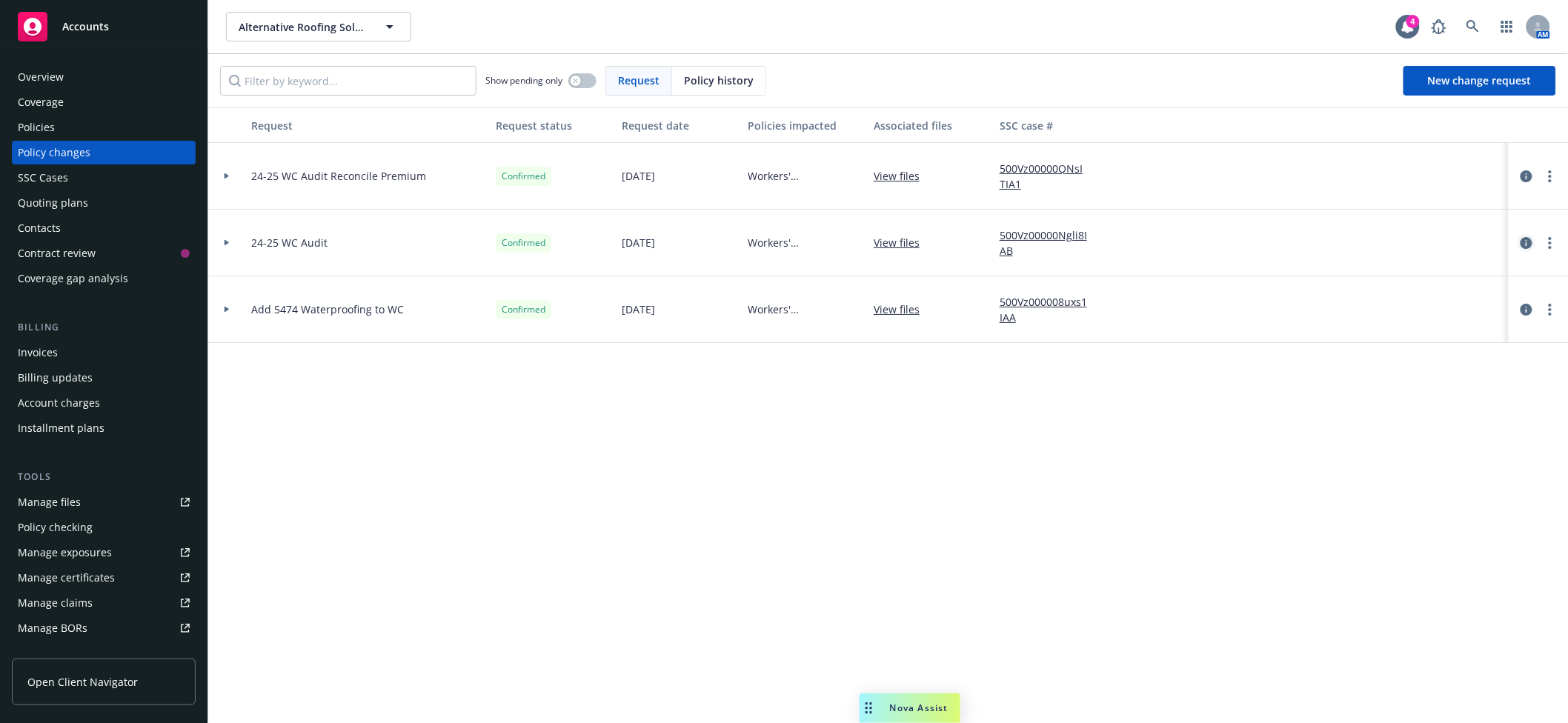
click at [782, 241] on icon "circleInformation" at bounding box center [1526, 243] width 12 height 12
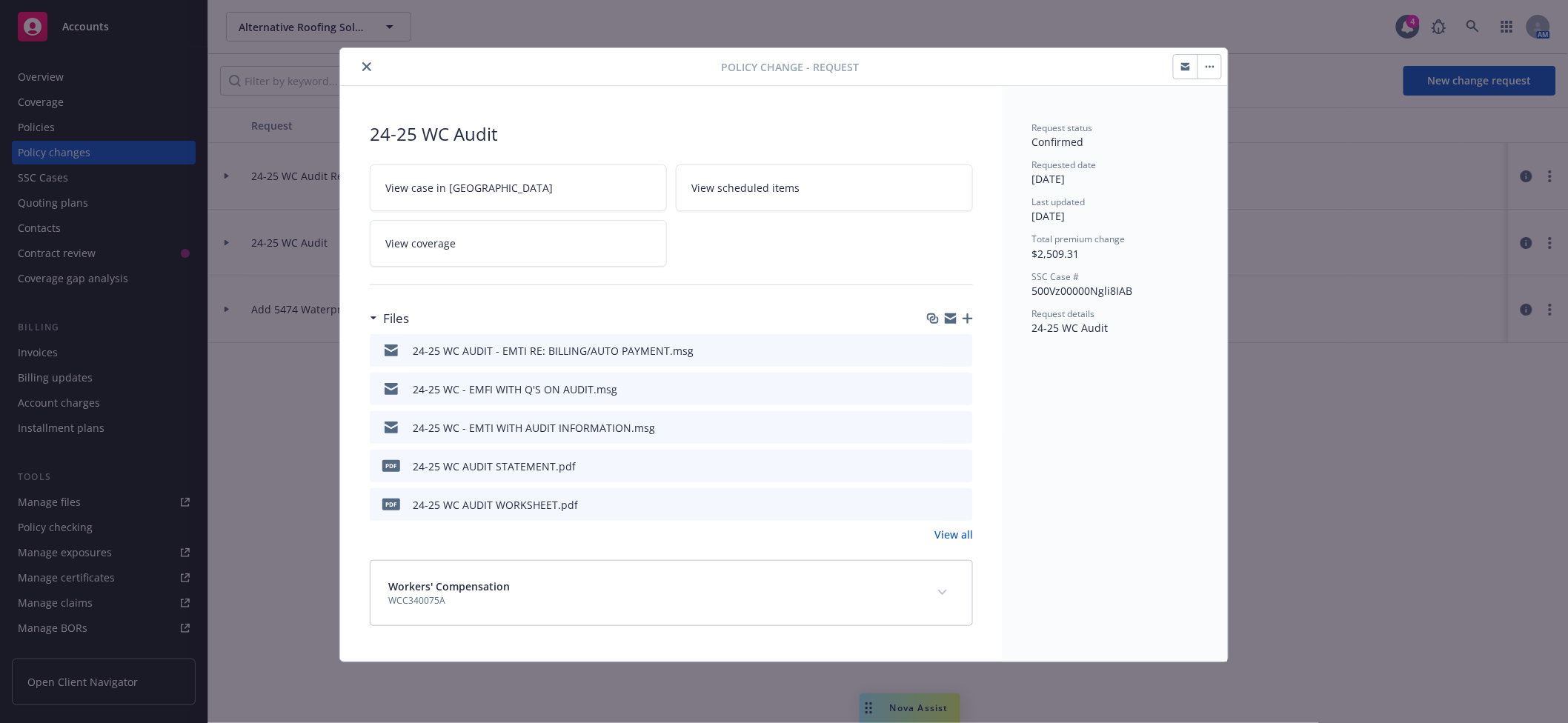
click at [782, 427] on icon "download file" at bounding box center [934, 427] width 12 height 12
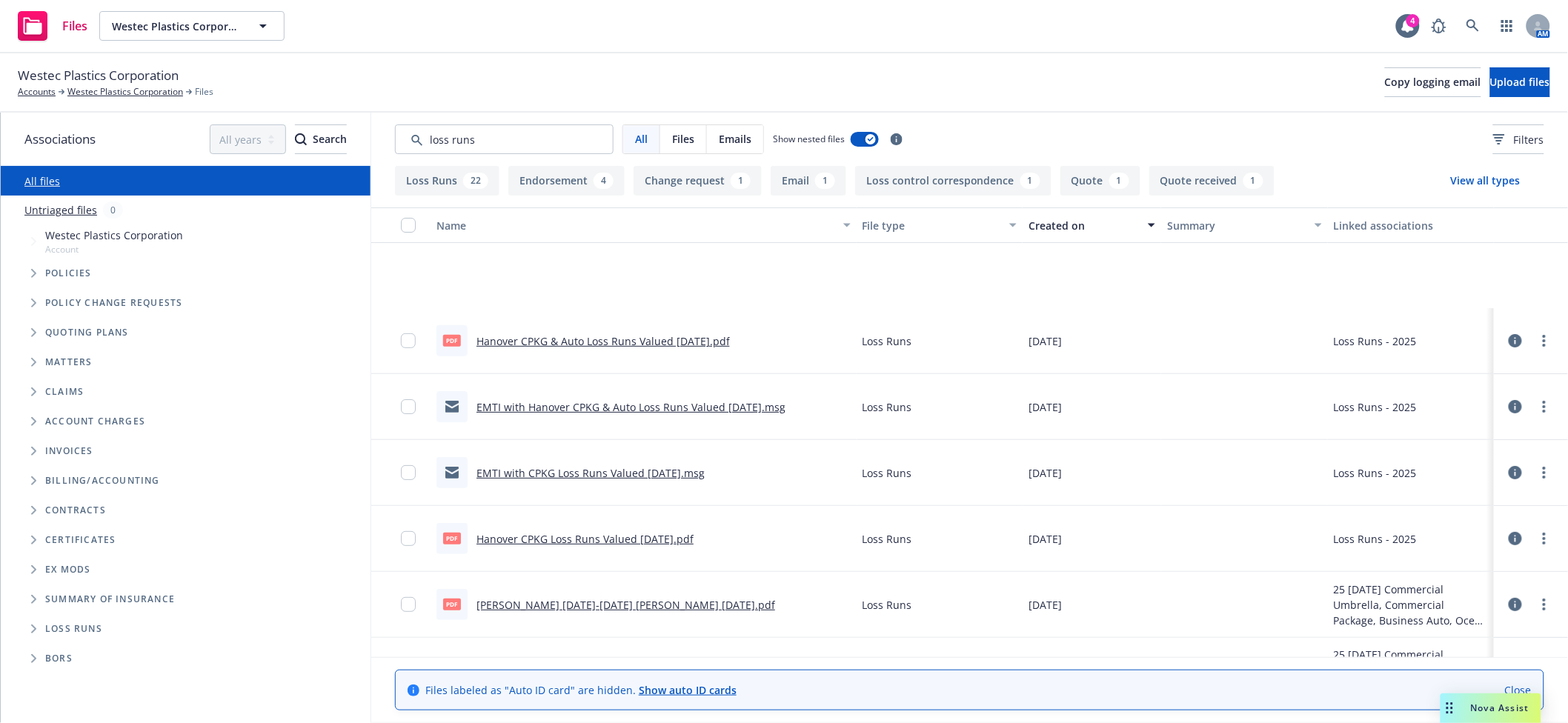
scroll to position [131, 0]
